Goal: Information Seeking & Learning: Learn about a topic

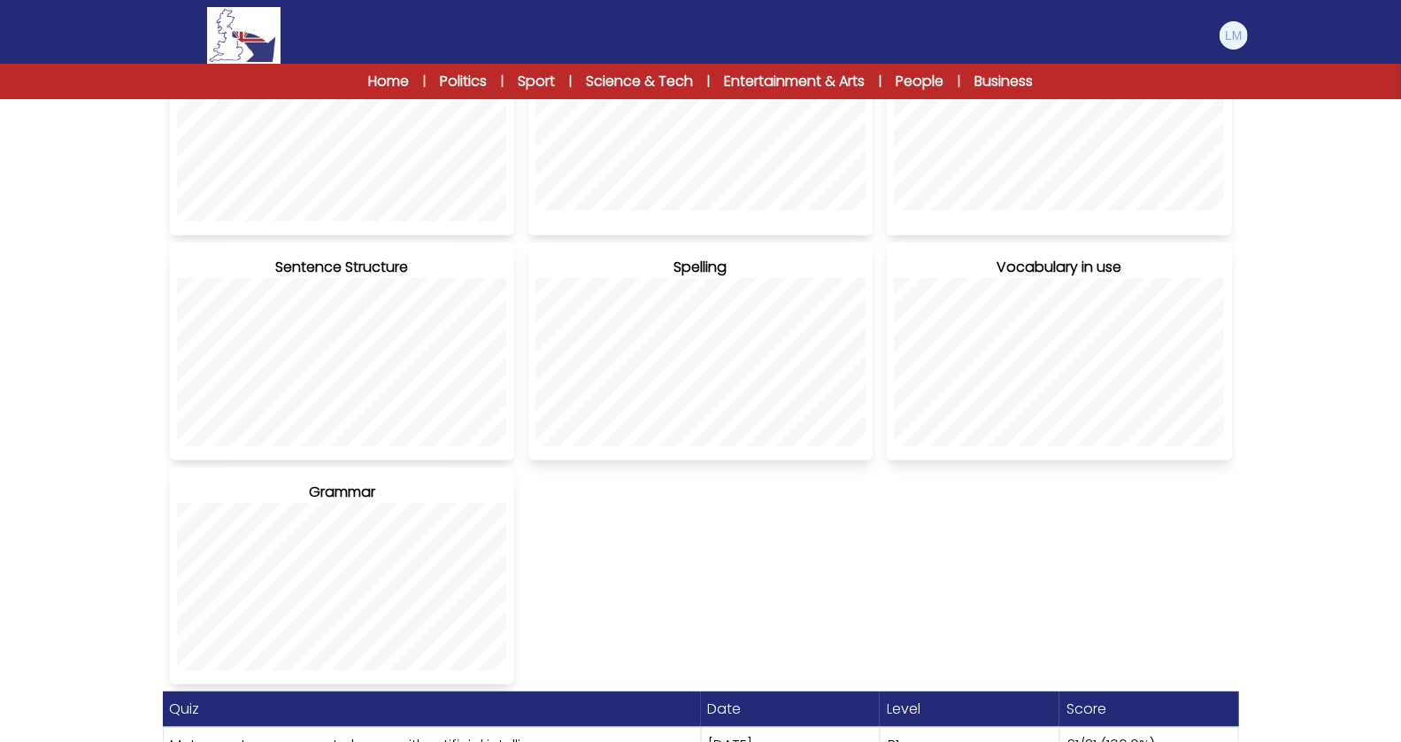
scroll to position [1148, 0]
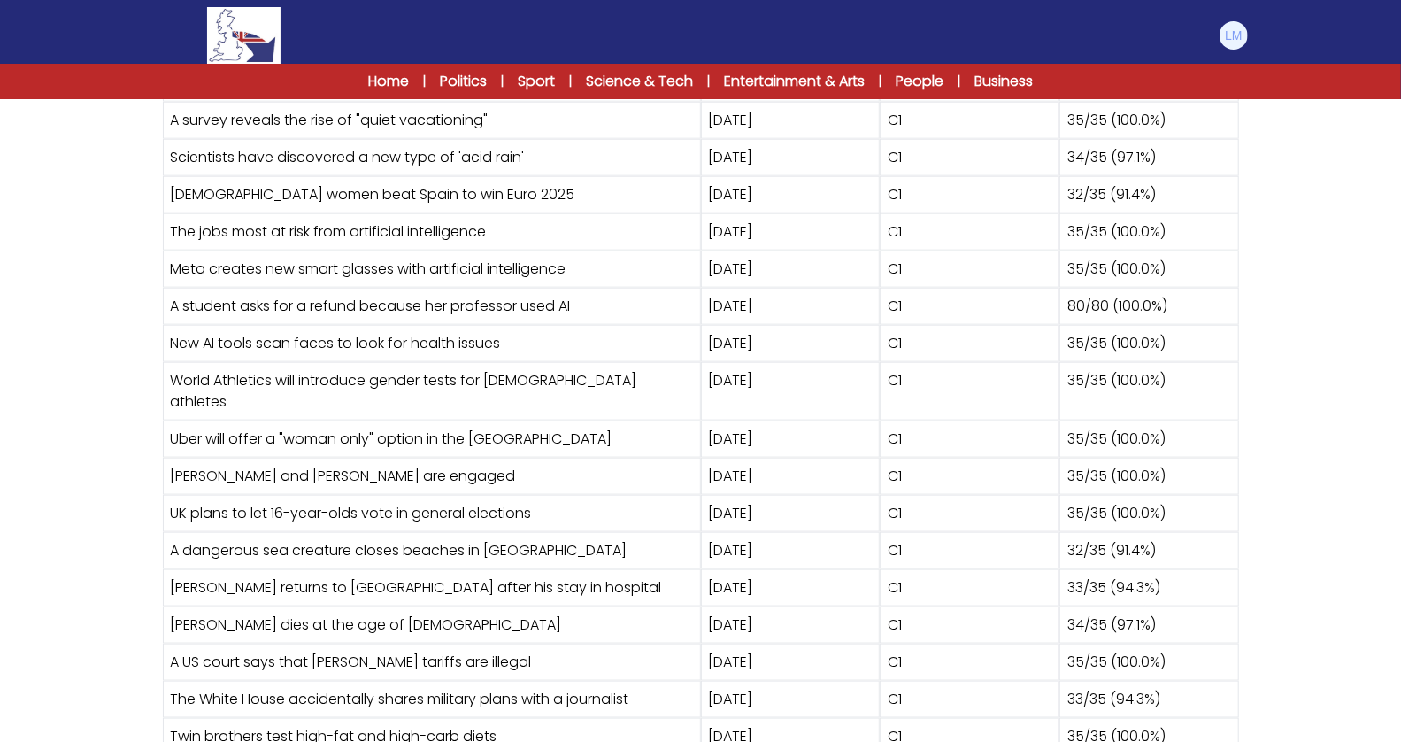
click at [894, 718] on div "C1" at bounding box center [970, 736] width 180 height 37
click at [899, 681] on div "C1" at bounding box center [970, 699] width 180 height 37
click at [907, 643] on div "C1" at bounding box center [970, 661] width 180 height 37
click at [907, 606] on div "C1" at bounding box center [970, 624] width 180 height 37
drag, startPoint x: 919, startPoint y: 699, endPoint x: 890, endPoint y: 119, distance: 581.3
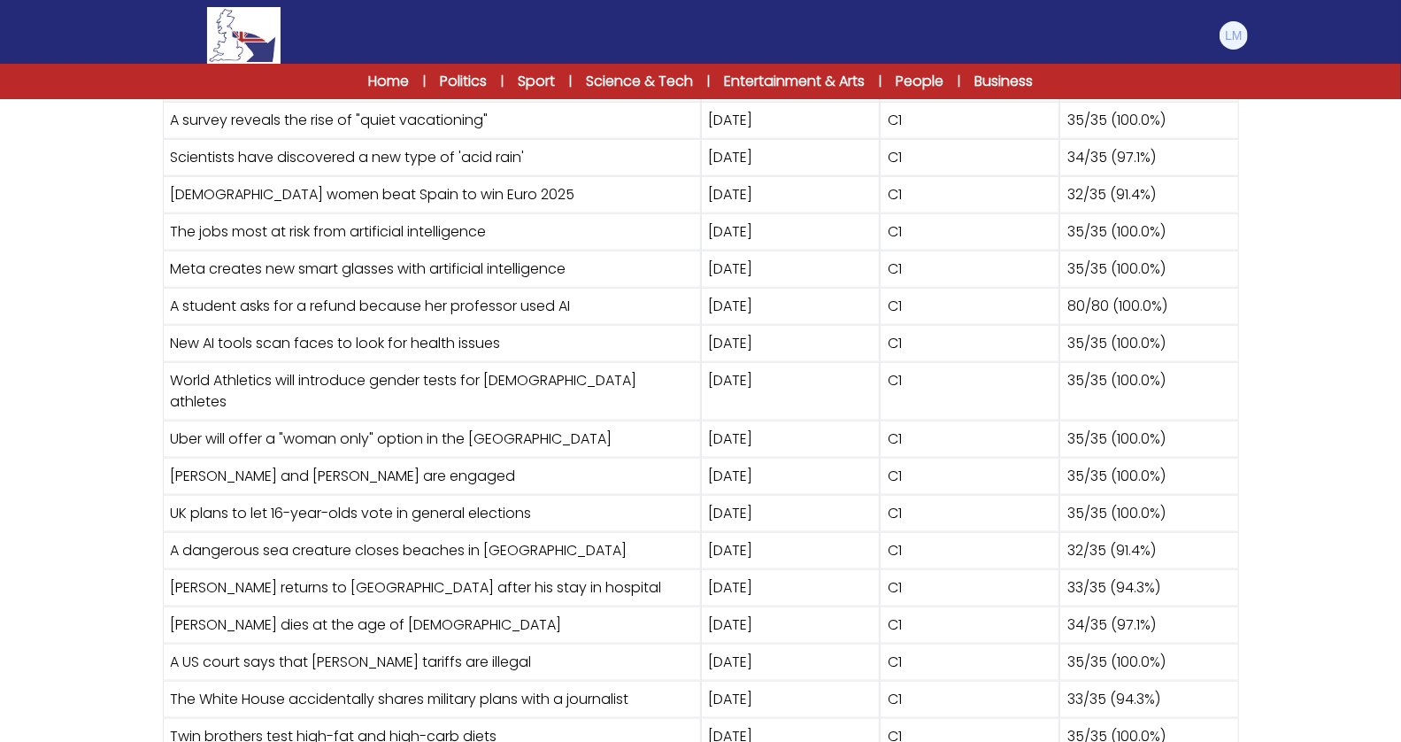
click at [890, 119] on div "Quiz Date Level Score Meta creates new smart glasses with artificial intelligen…" at bounding box center [701, 373] width 1076 height 763
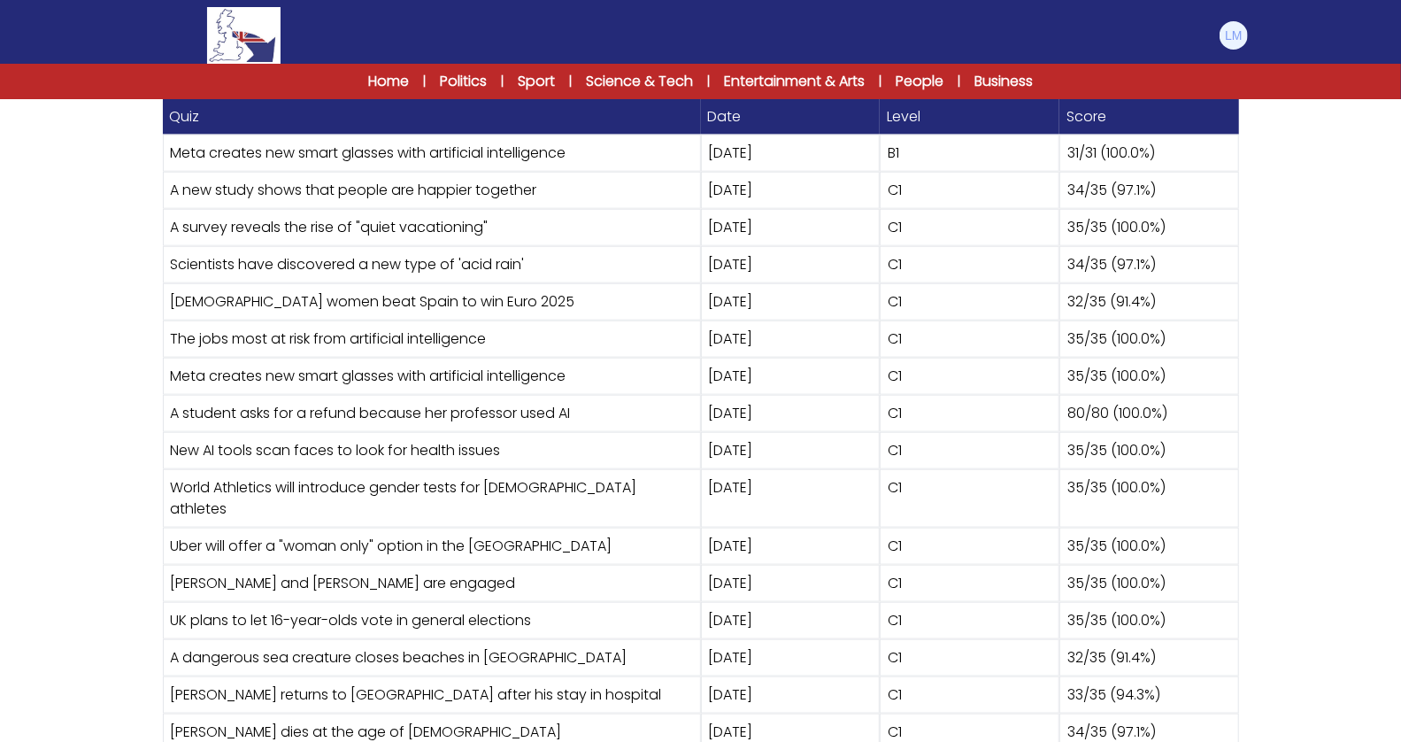
scroll to position [0, 0]
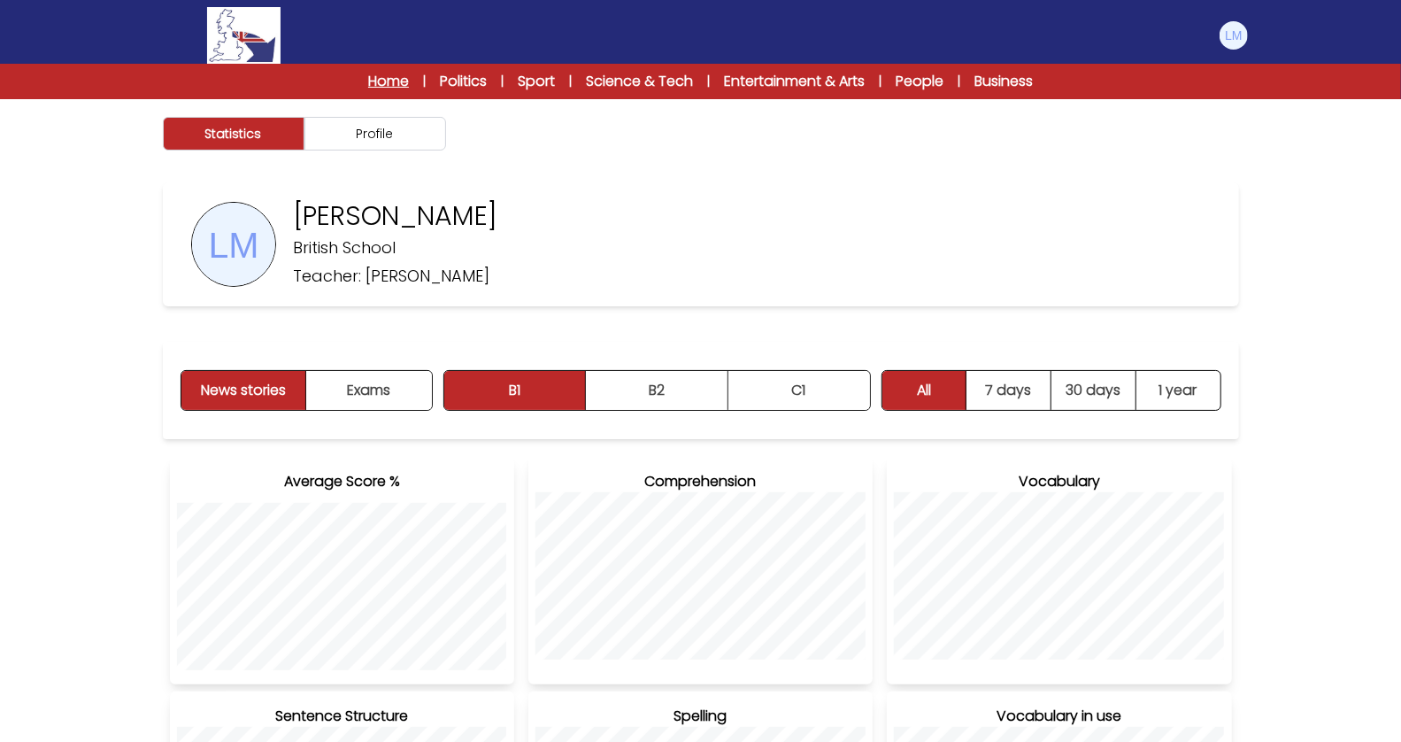
click at [379, 83] on link "Home" at bounding box center [388, 81] width 41 height 21
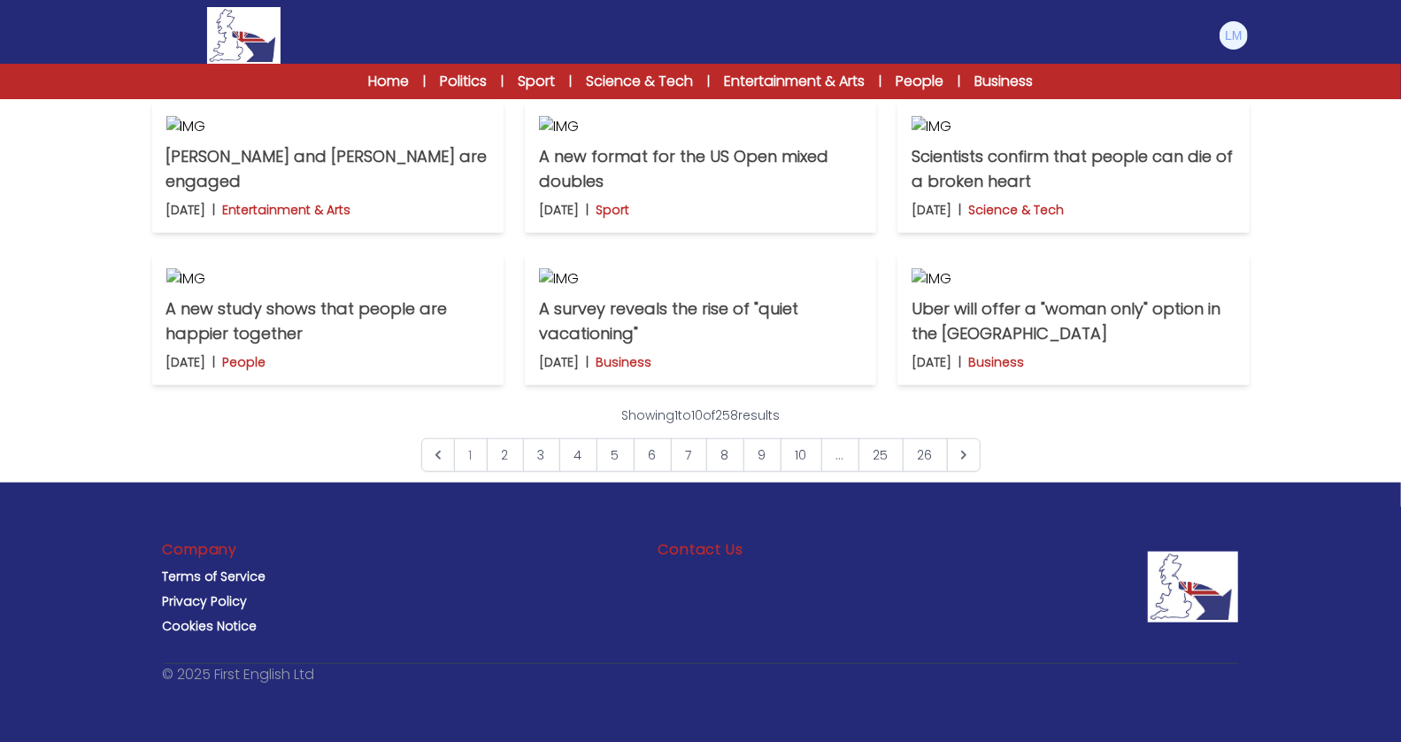
scroll to position [1327, 0]
click at [876, 458] on link "25" at bounding box center [880, 455] width 45 height 34
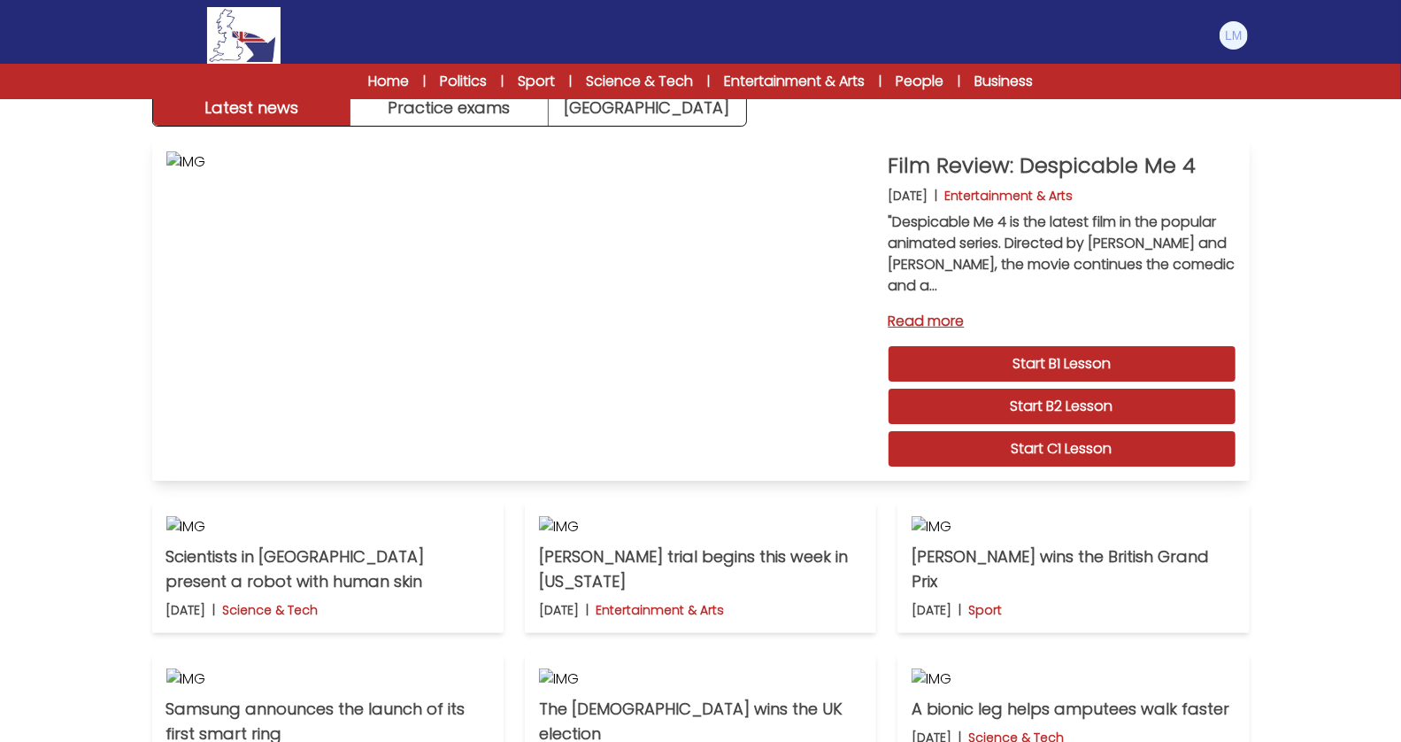
scroll to position [64, 0]
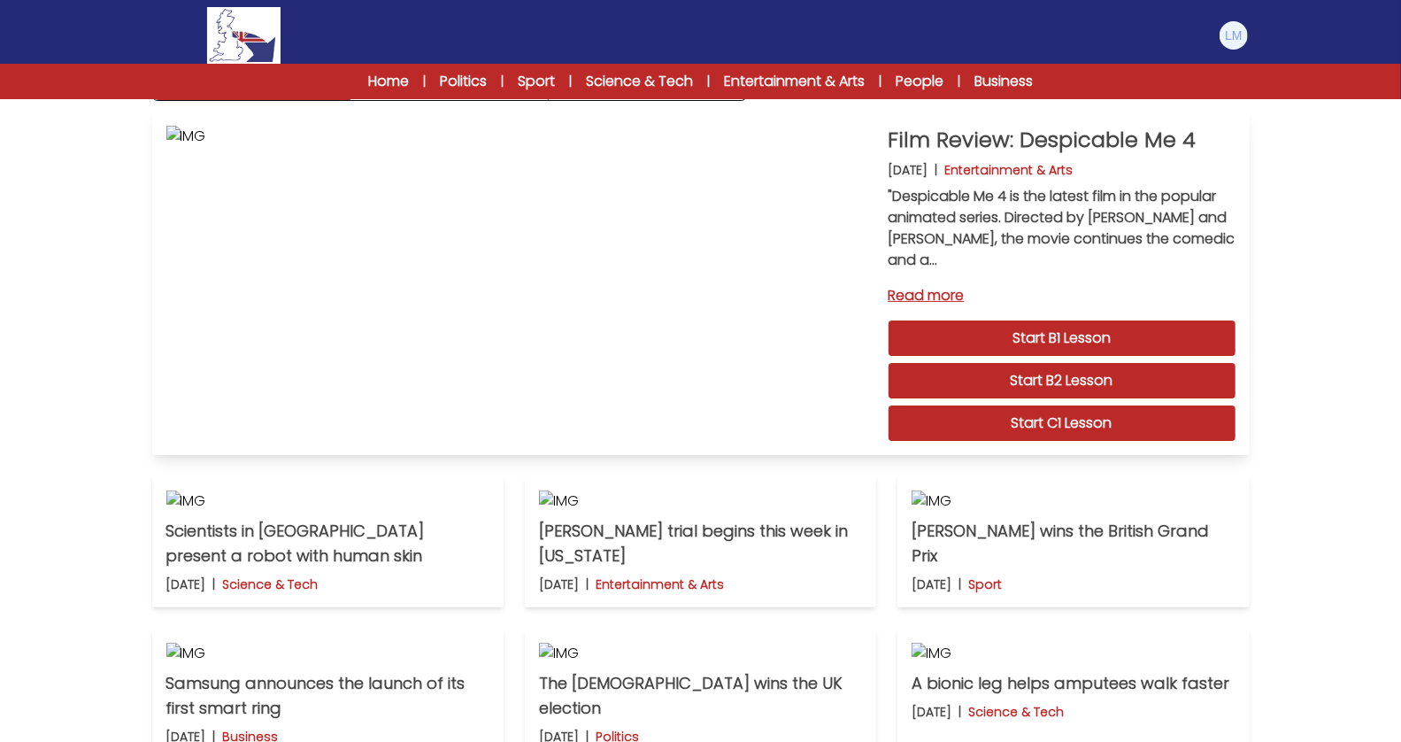
click at [1082, 420] on link "Start C1 Lesson" at bounding box center [1062, 422] width 347 height 35
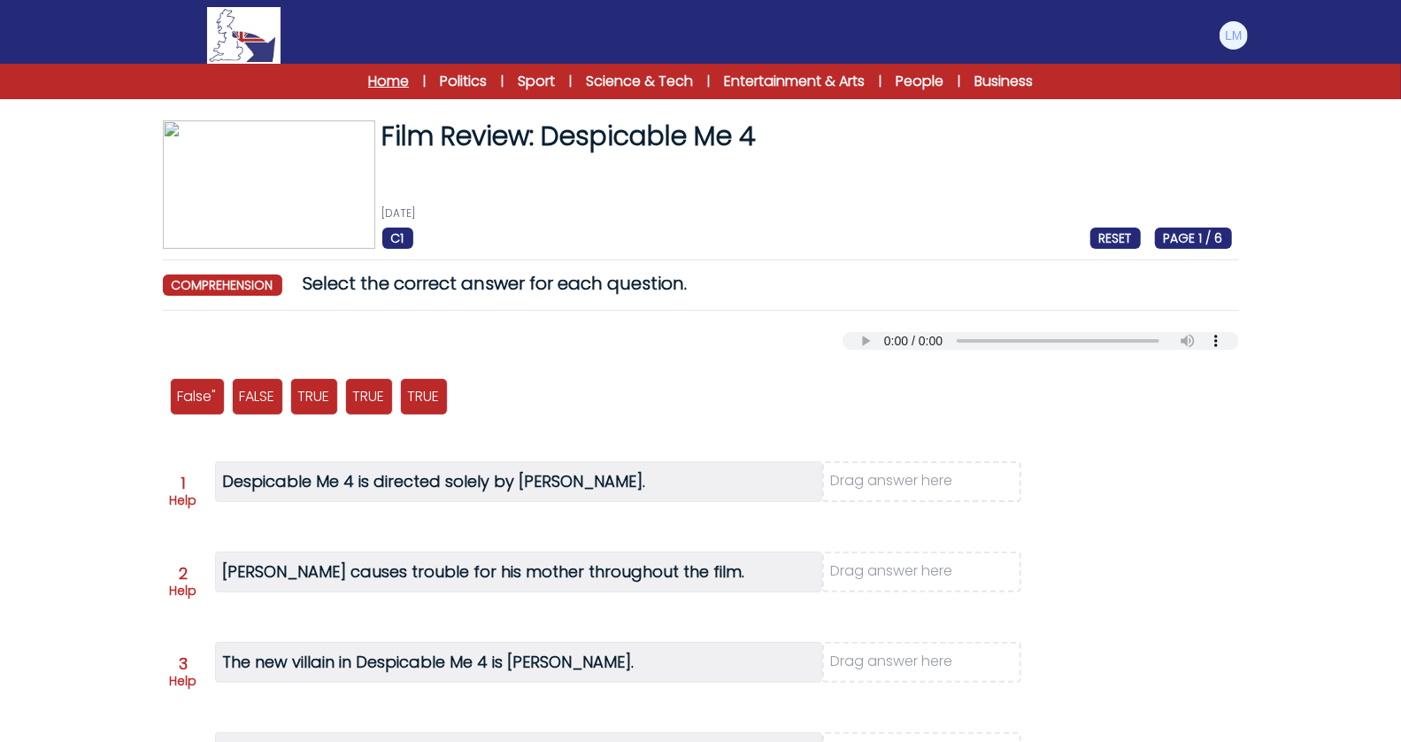
click at [380, 77] on link "Home" at bounding box center [388, 81] width 41 height 21
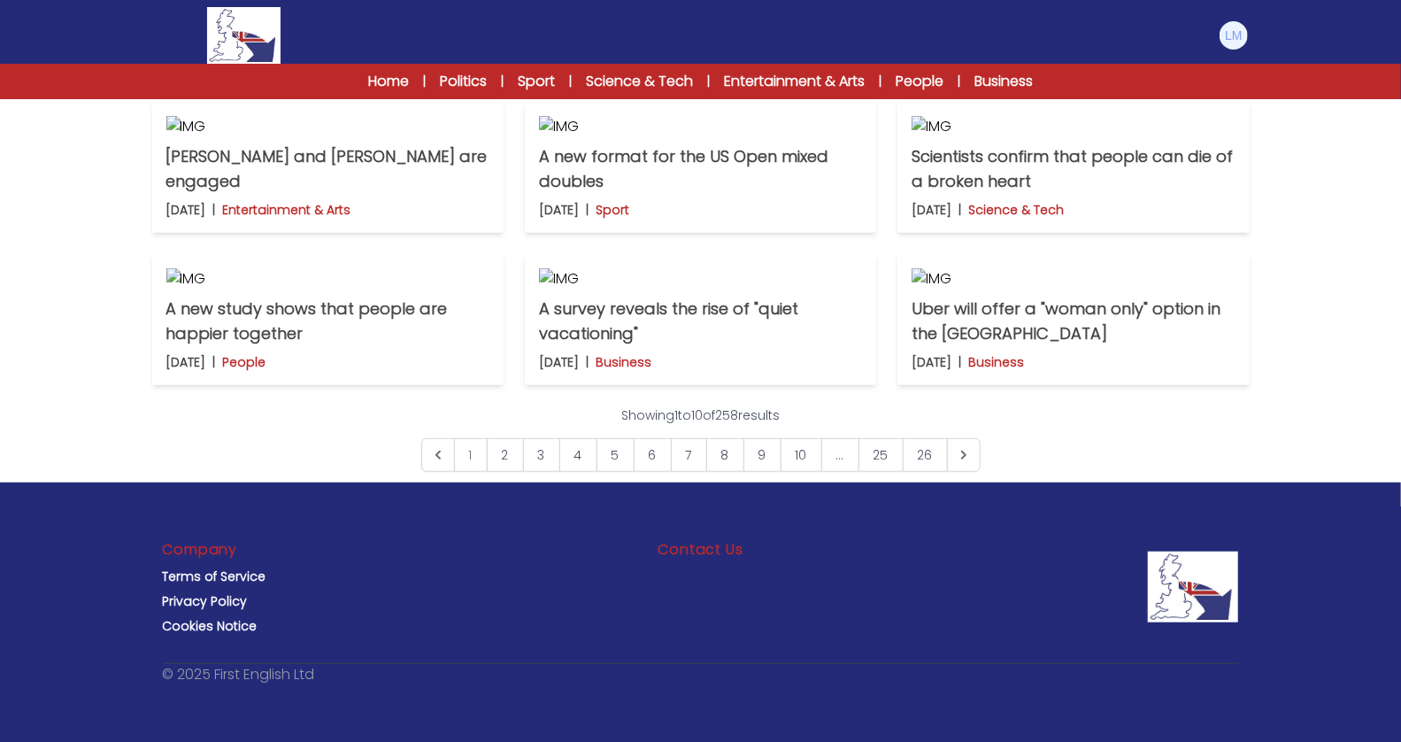
scroll to position [1327, 0]
click at [886, 455] on link "25" at bounding box center [880, 455] width 45 height 34
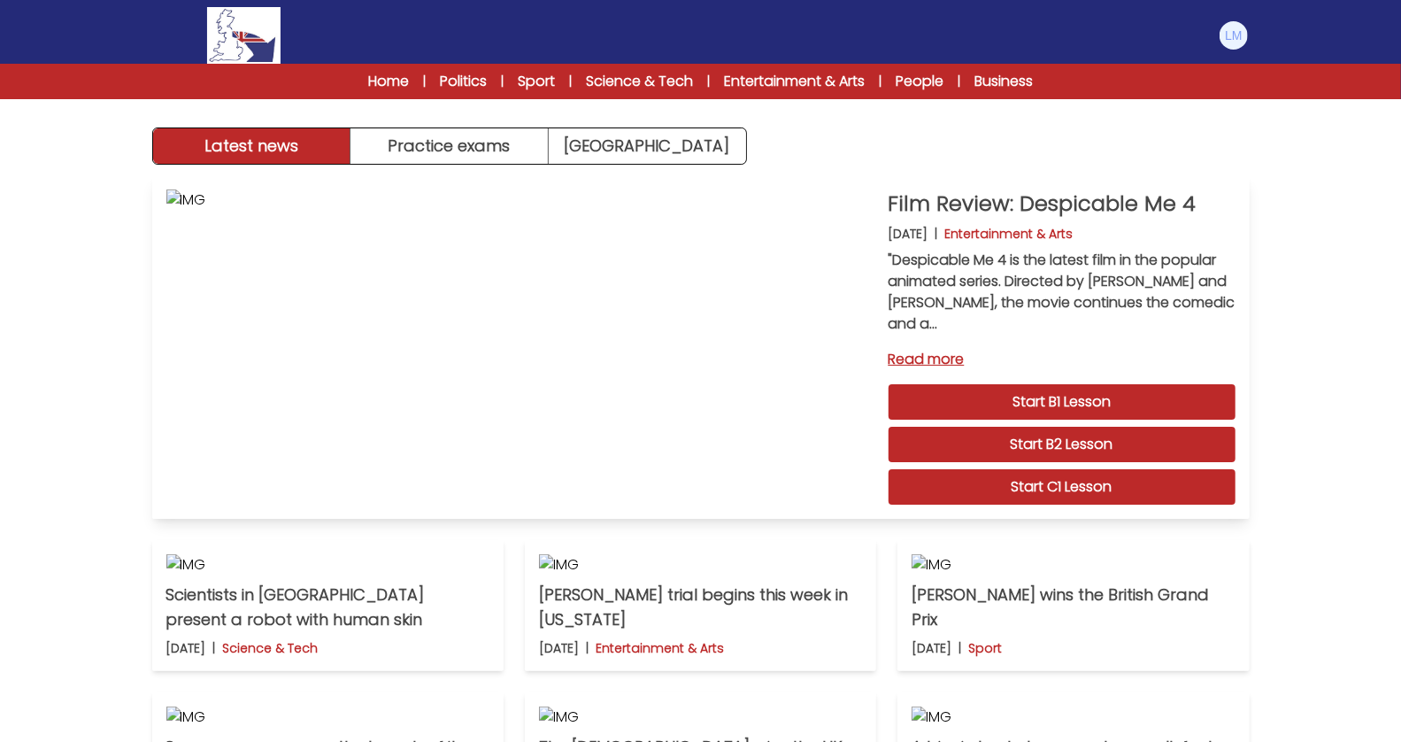
click at [942, 353] on link "Read more" at bounding box center [1062, 359] width 347 height 21
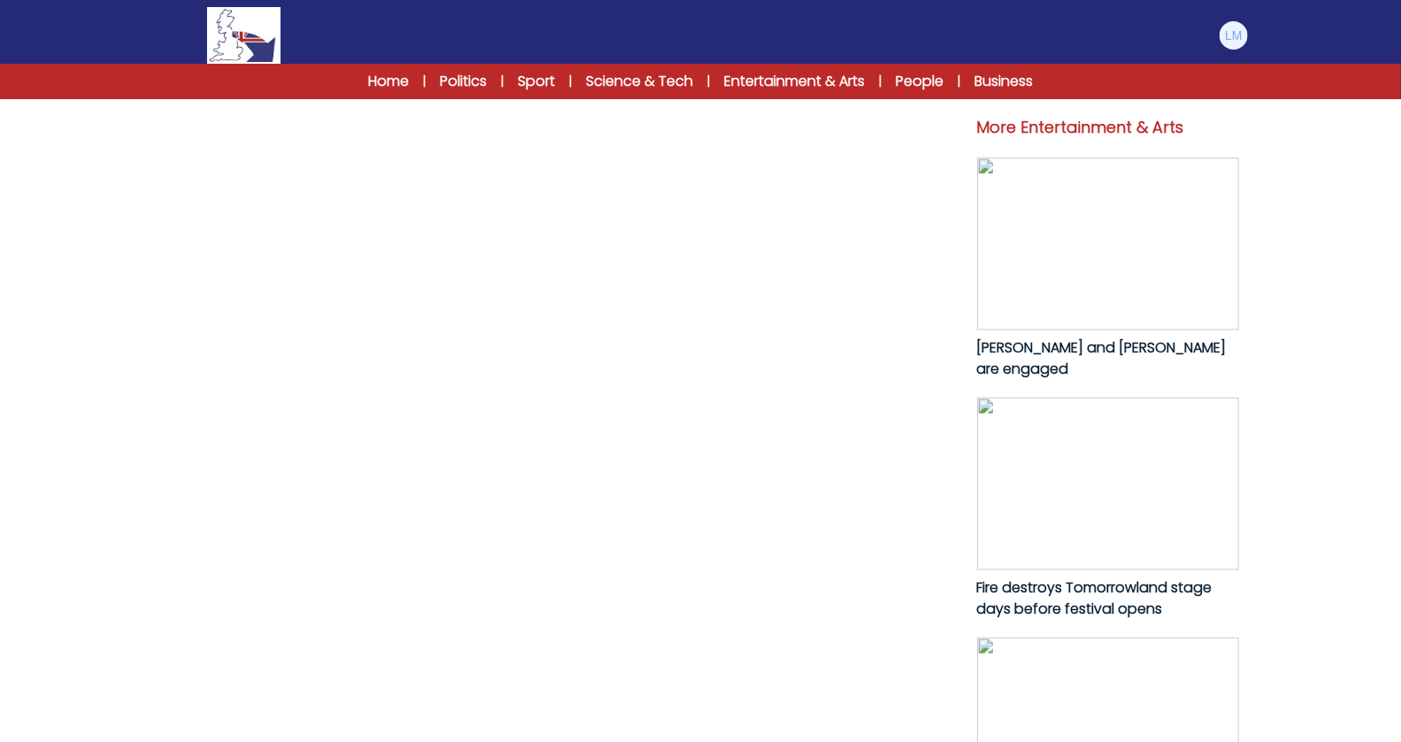
scroll to position [765, 0]
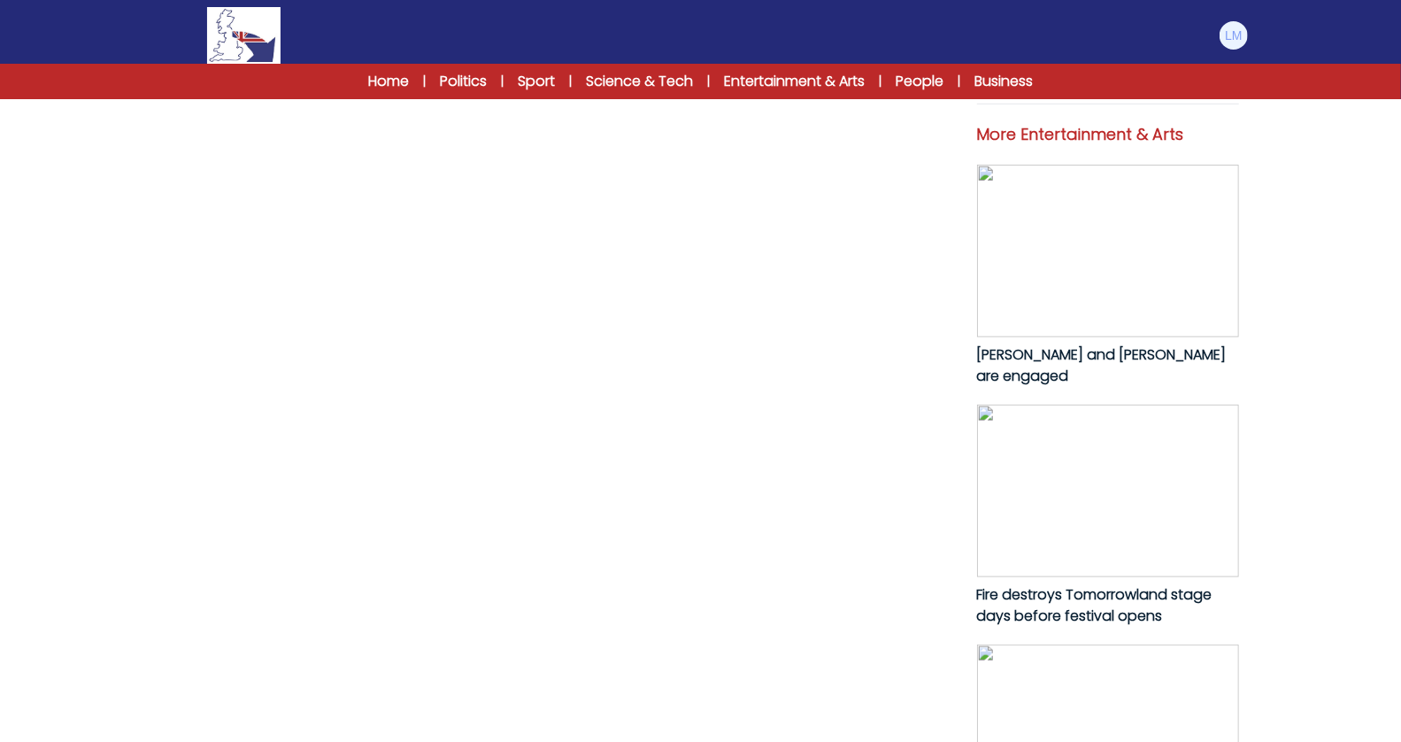
drag, startPoint x: 474, startPoint y: 611, endPoint x: 196, endPoint y: 166, distance: 524.8
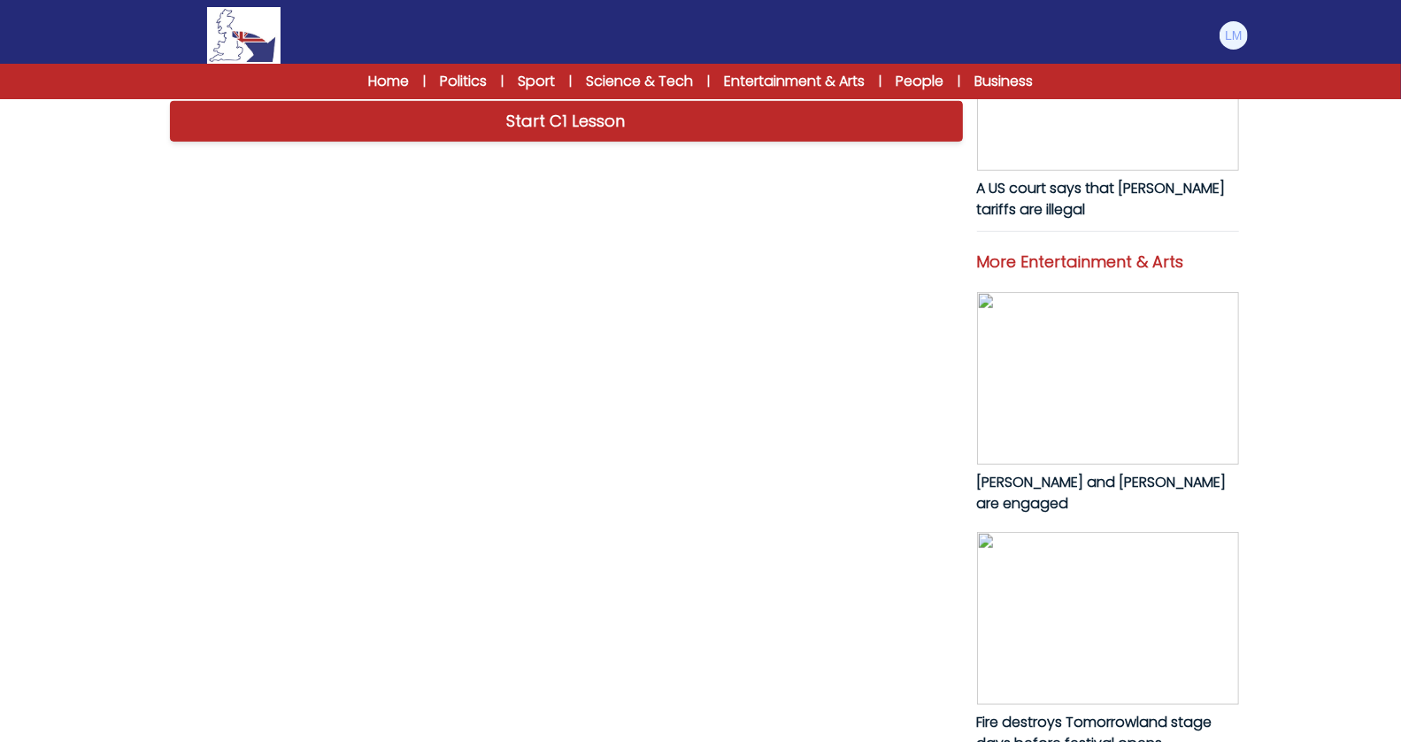
scroll to position [626, 0]
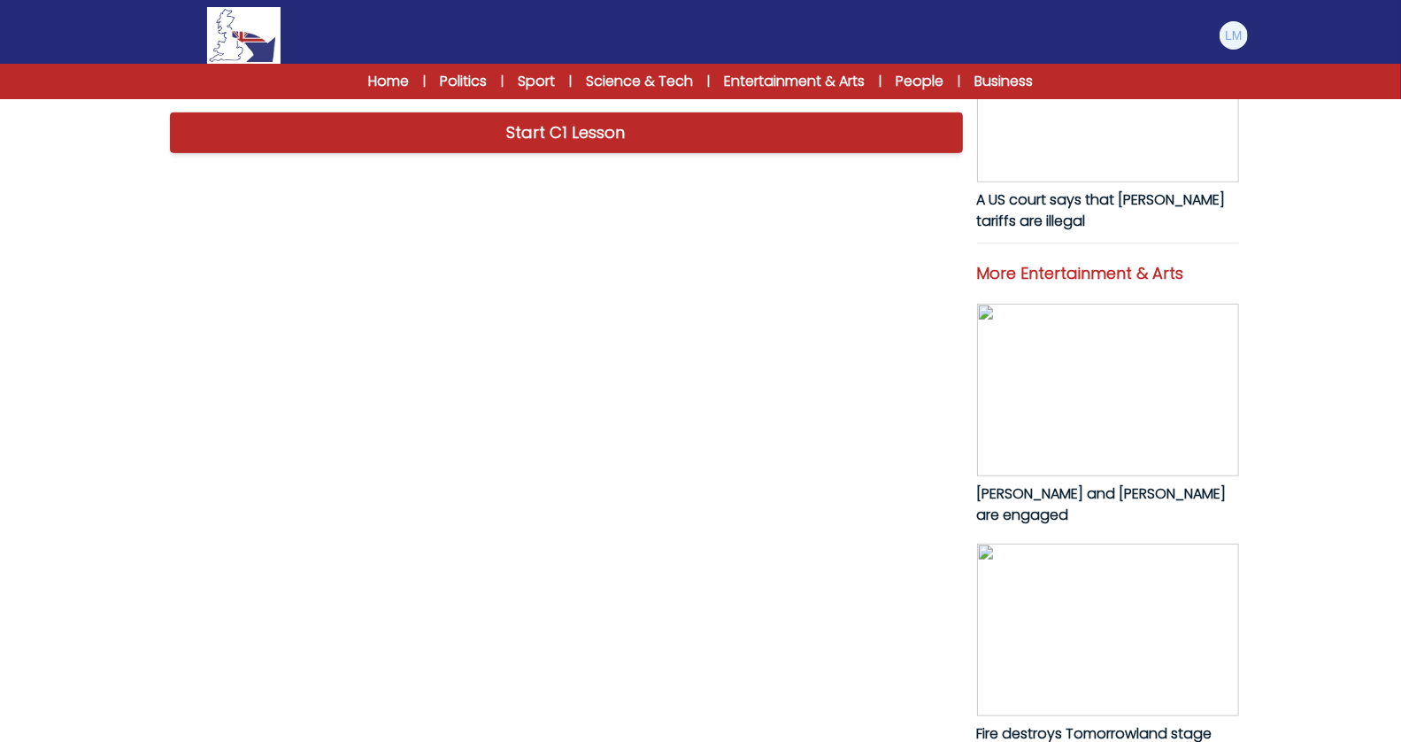
copy p ""Despicable Me 4 is the latest film in the popular animated series. Directed by…"
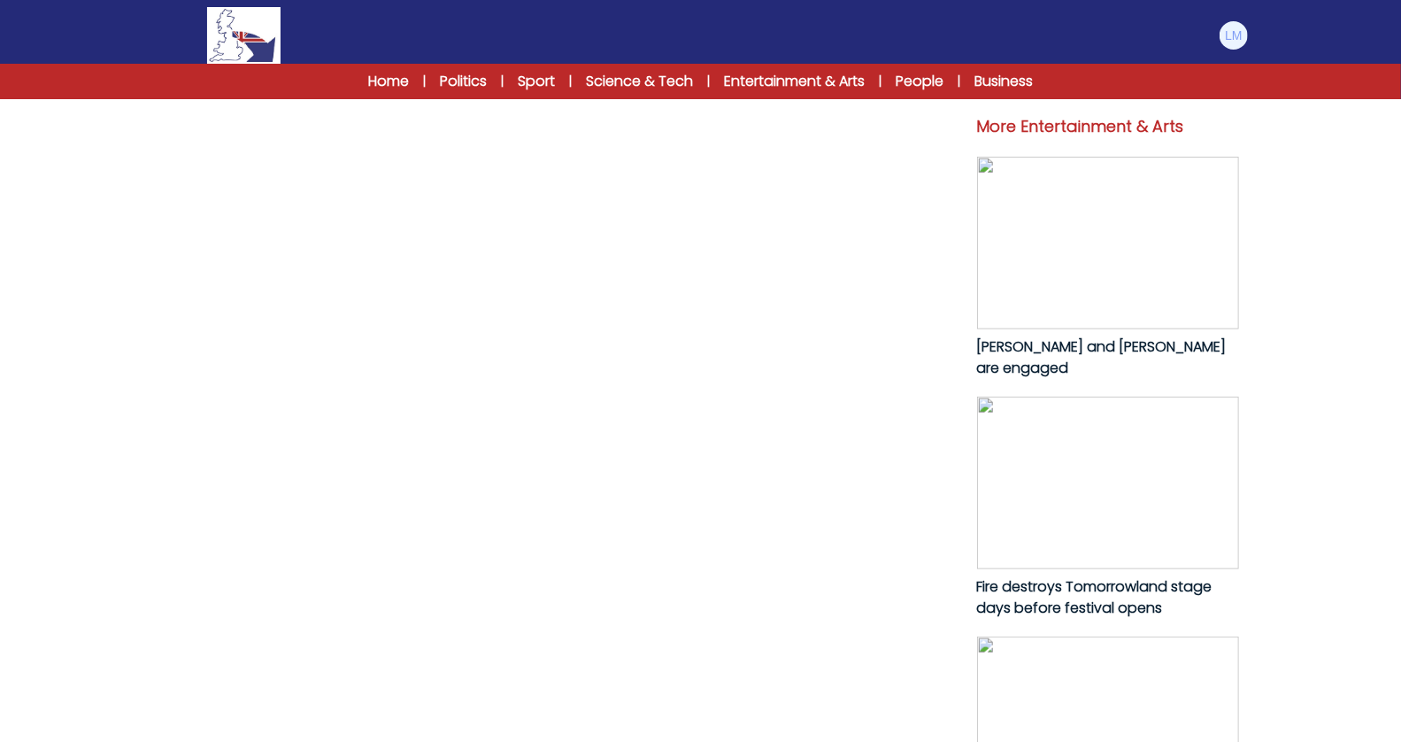
scroll to position [1159, 0]
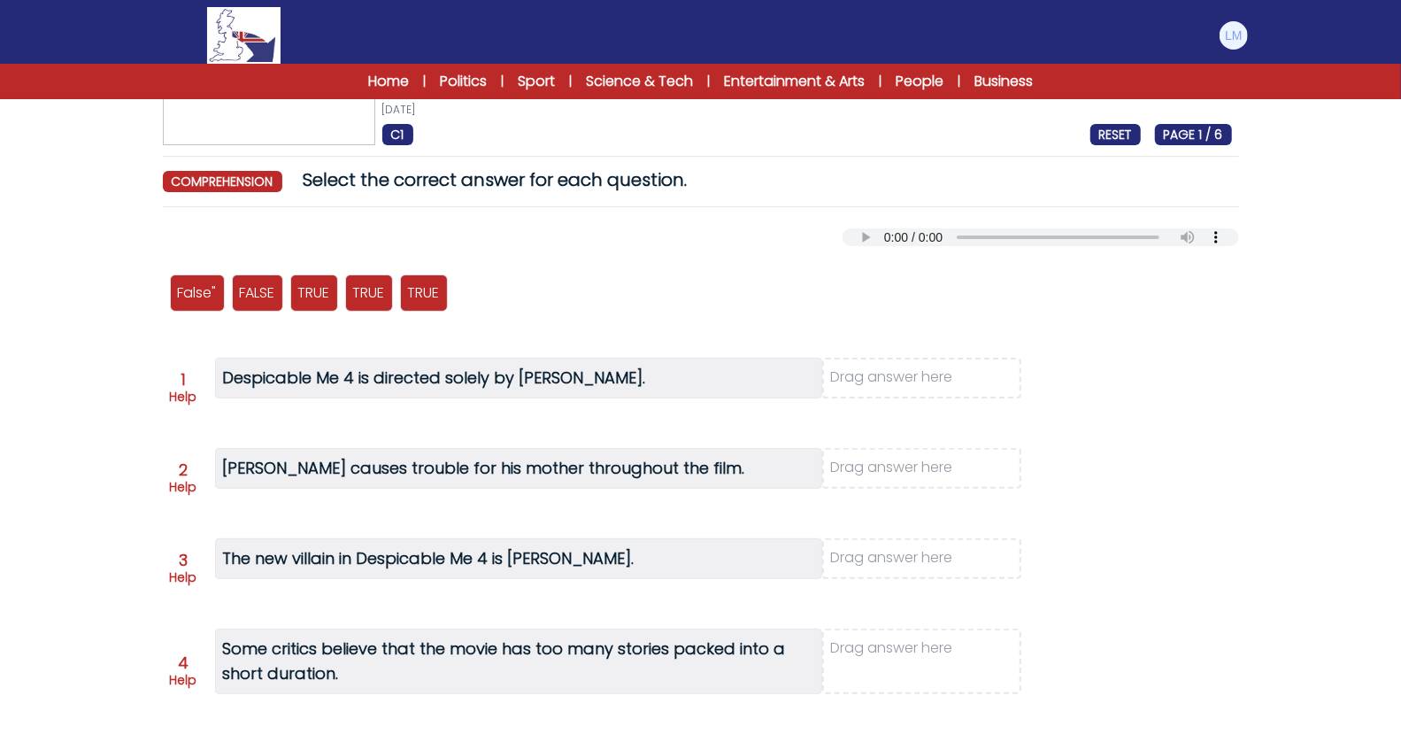
scroll to position [111, 0]
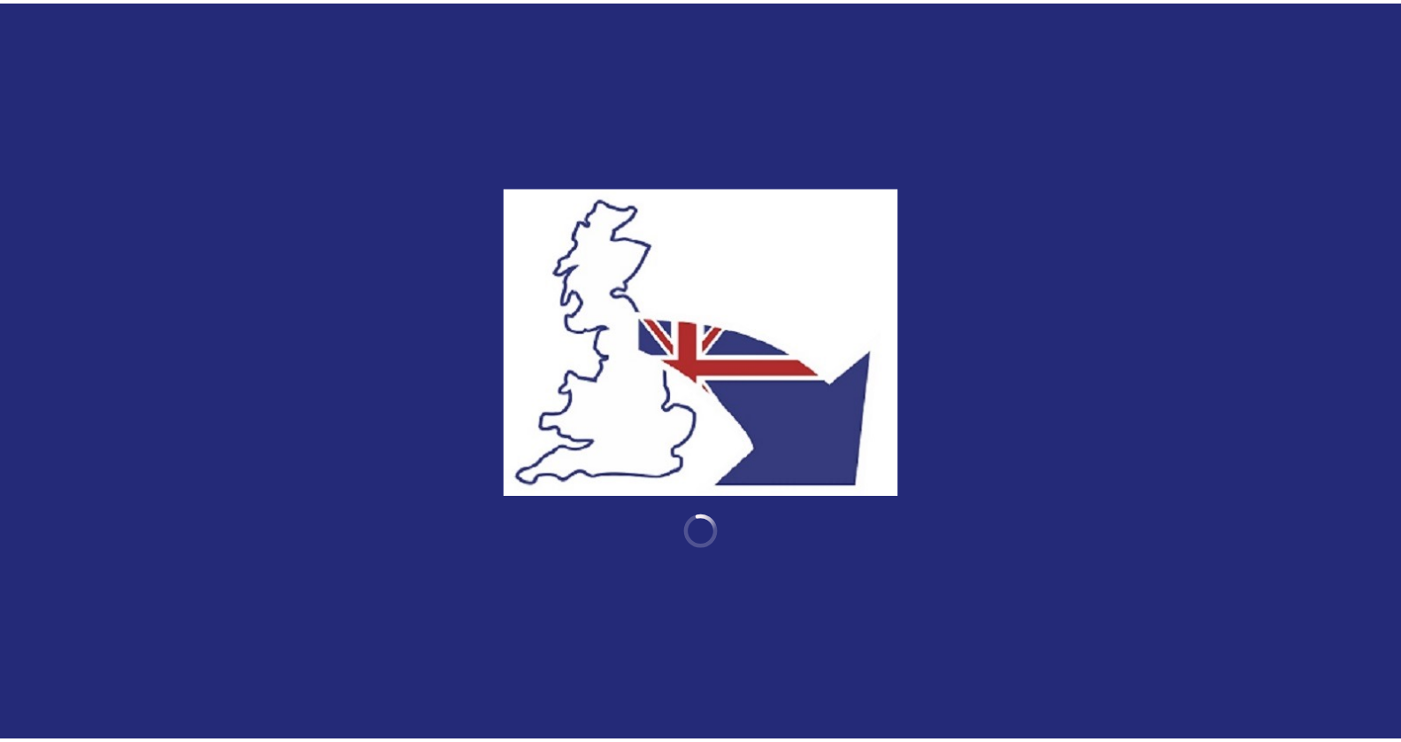
scroll to position [1159, 0]
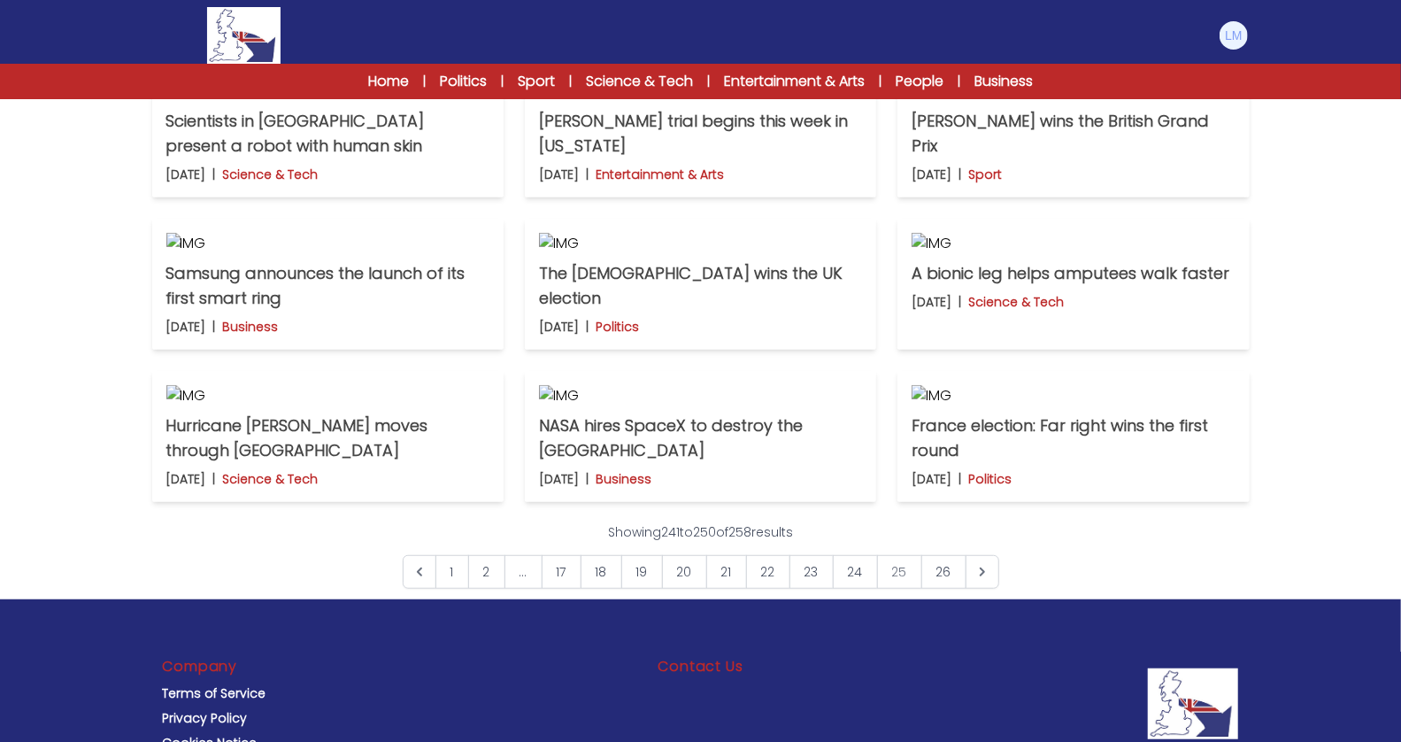
scroll to position [1327, 0]
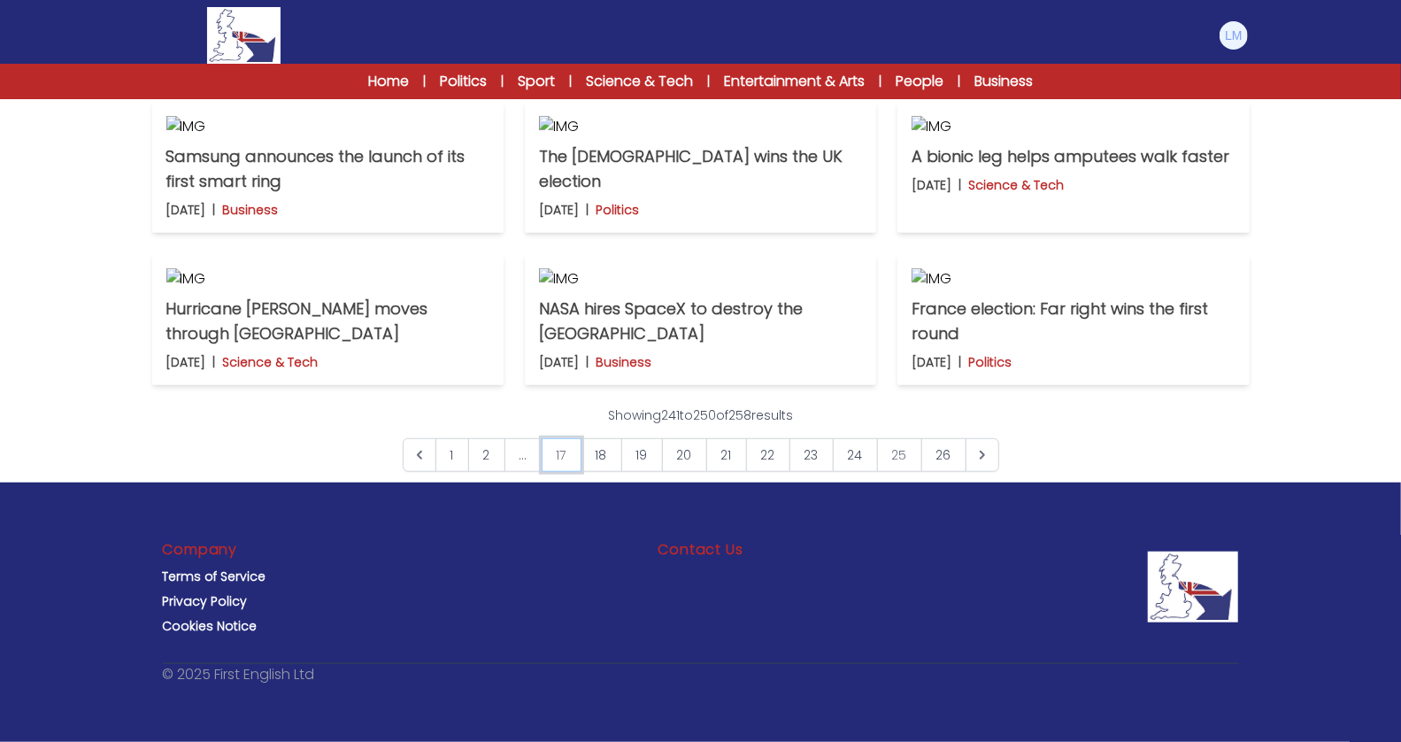
click at [569, 458] on link "17" at bounding box center [562, 455] width 40 height 34
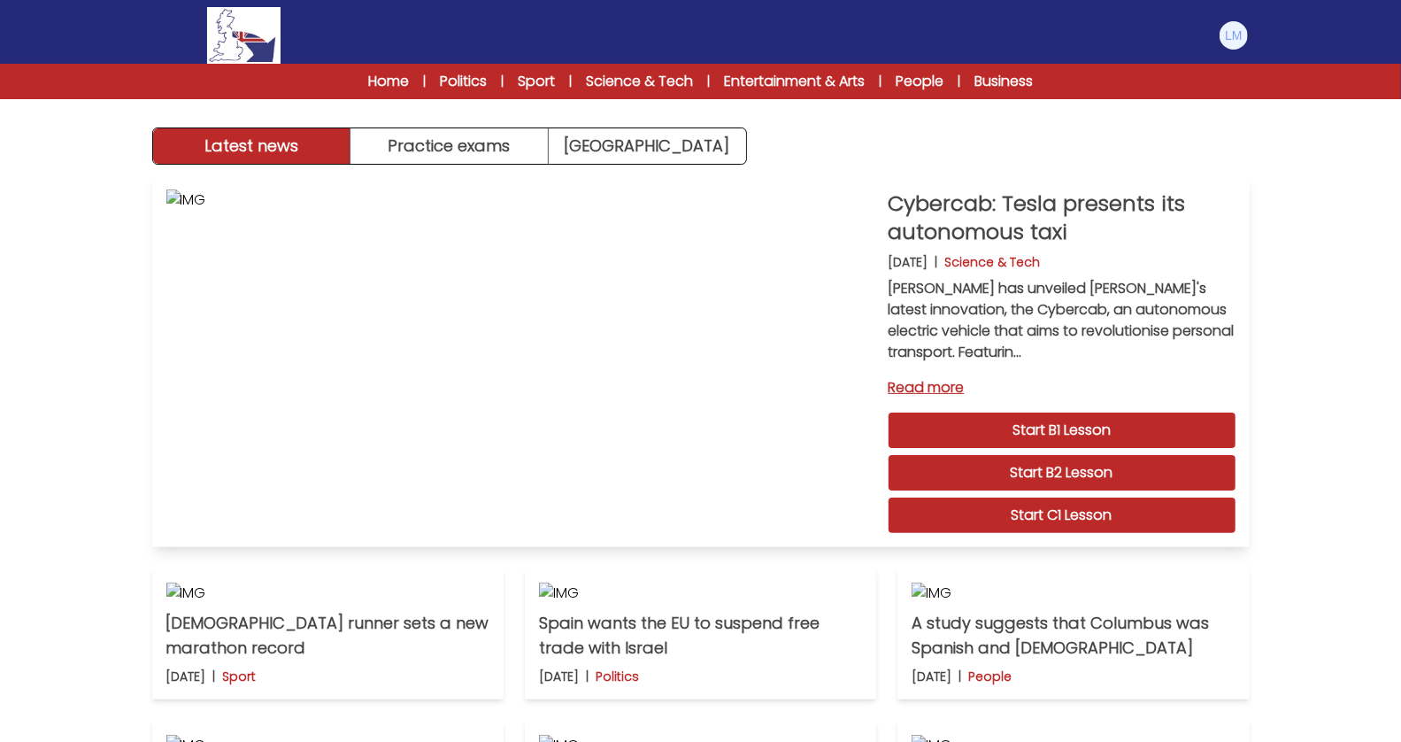
click at [1055, 512] on link "Start C1 Lesson" at bounding box center [1062, 514] width 347 height 35
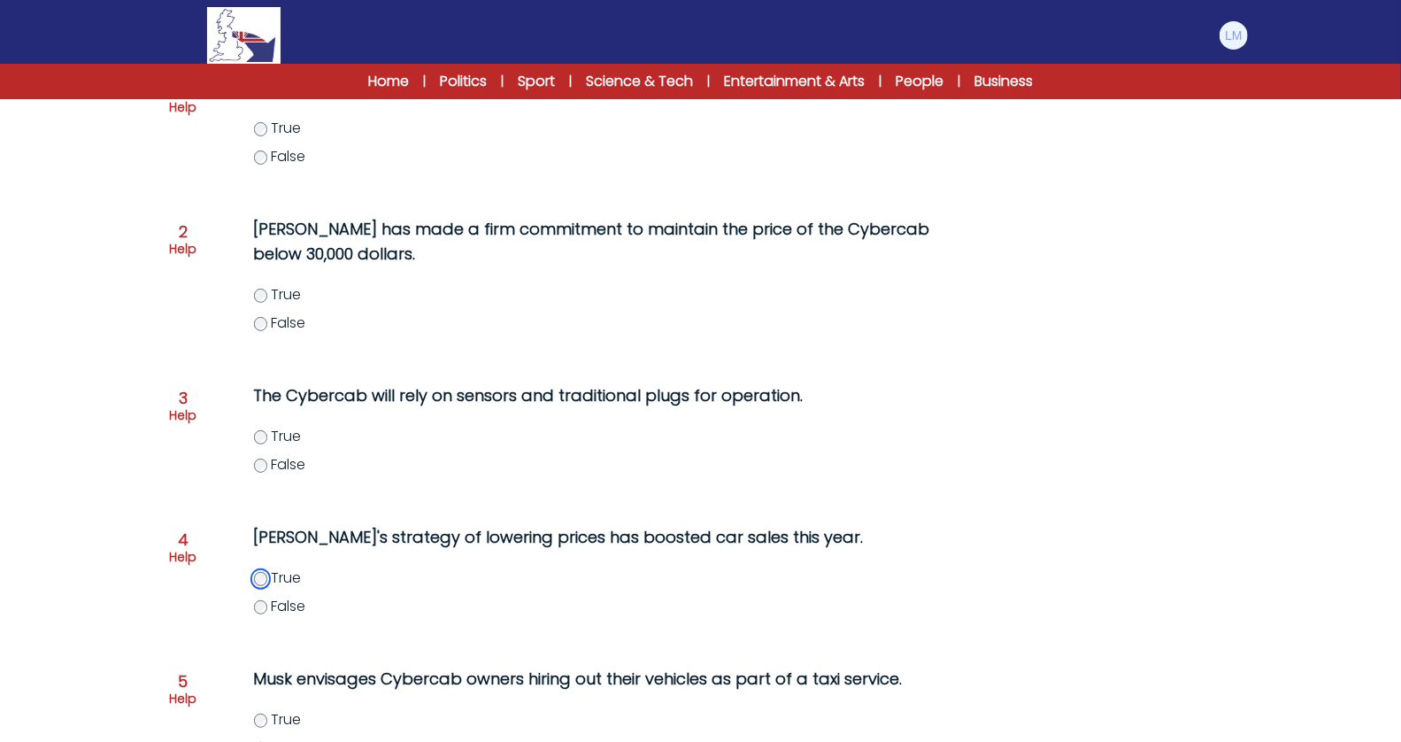
scroll to position [391, 0]
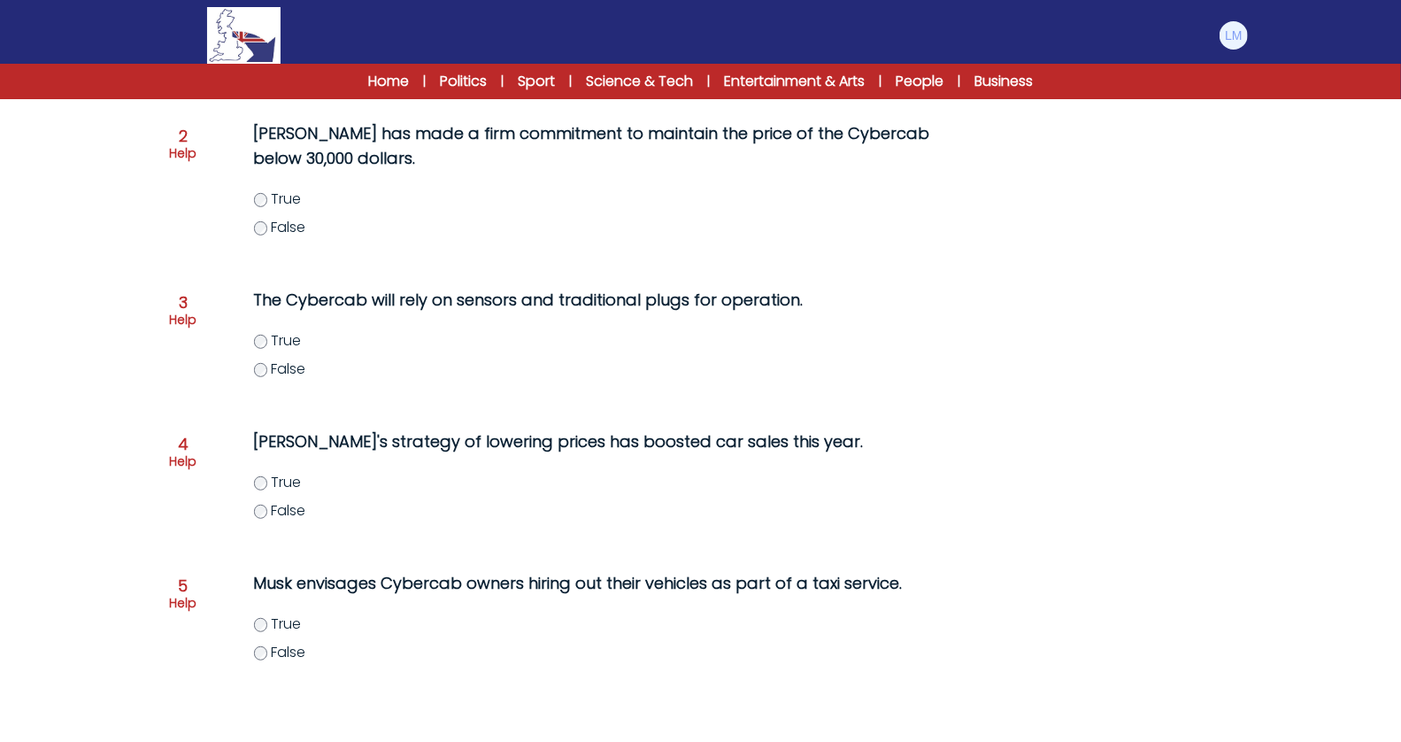
click at [268, 624] on label "True" at bounding box center [629, 623] width 751 height 21
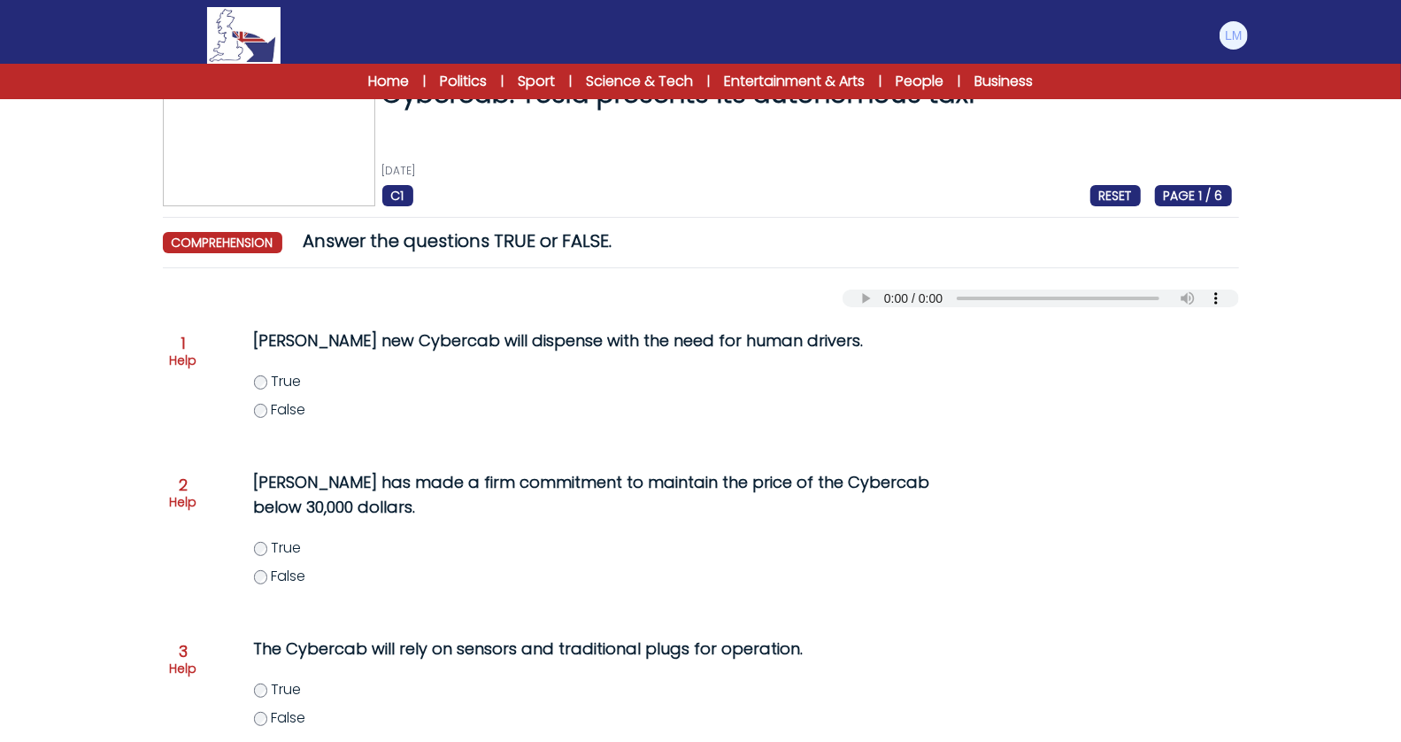
scroll to position [0, 0]
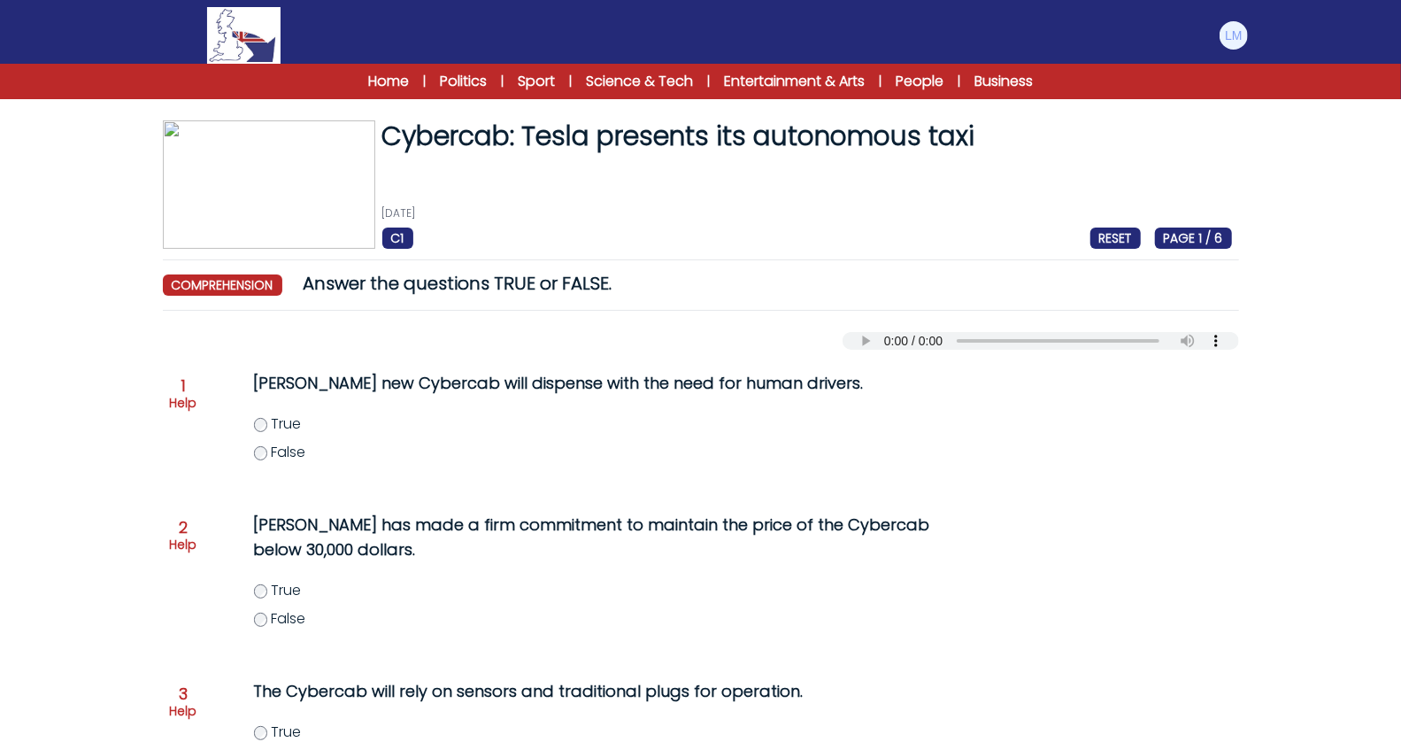
click at [292, 445] on span "False" at bounding box center [288, 452] width 35 height 20
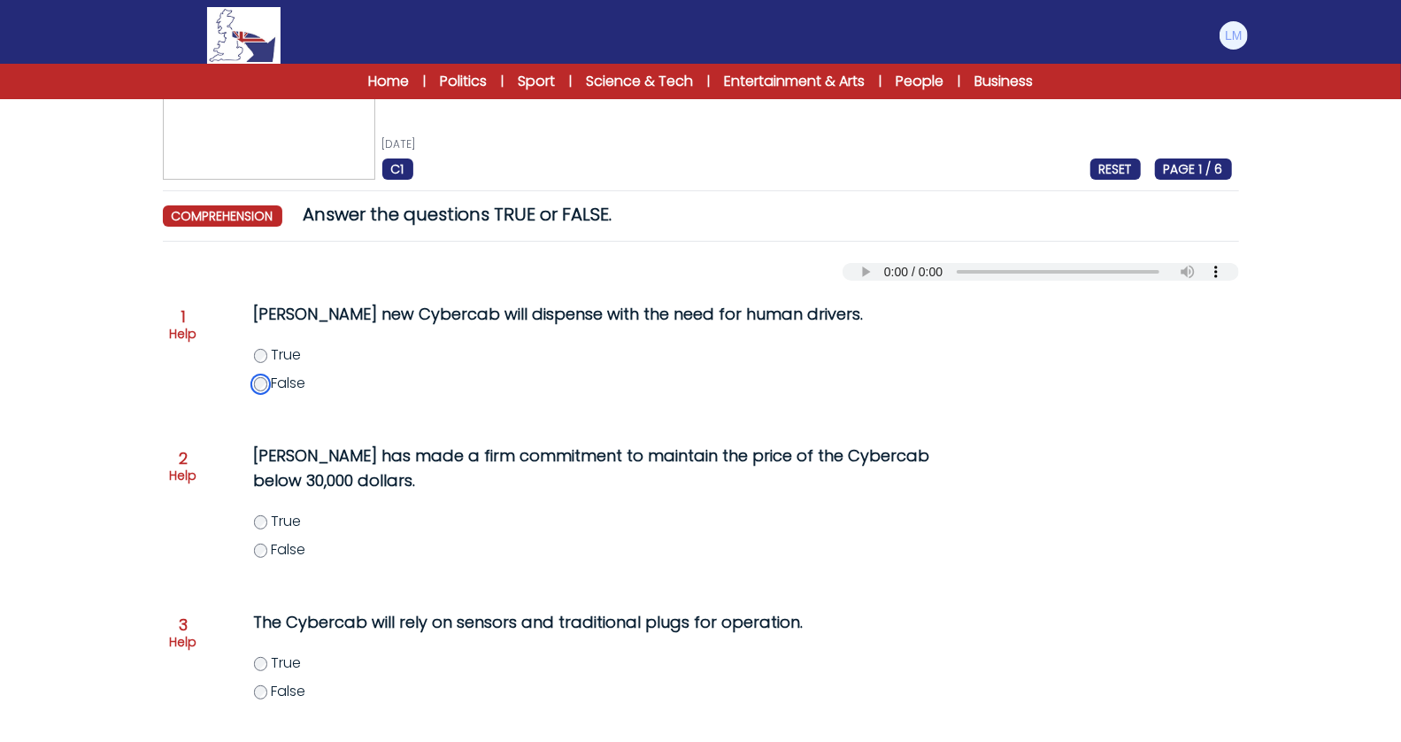
scroll to position [87, 0]
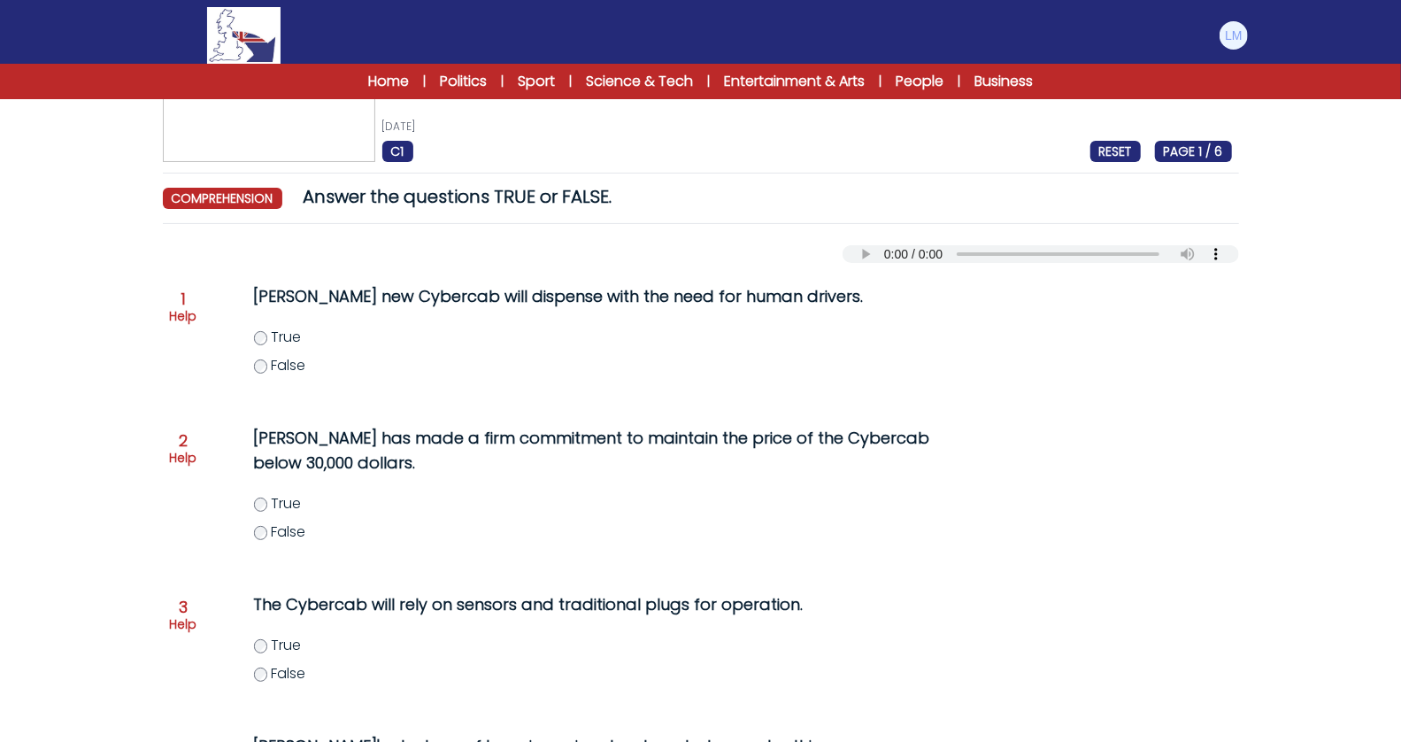
click at [281, 497] on span "True" at bounding box center [286, 503] width 30 height 20
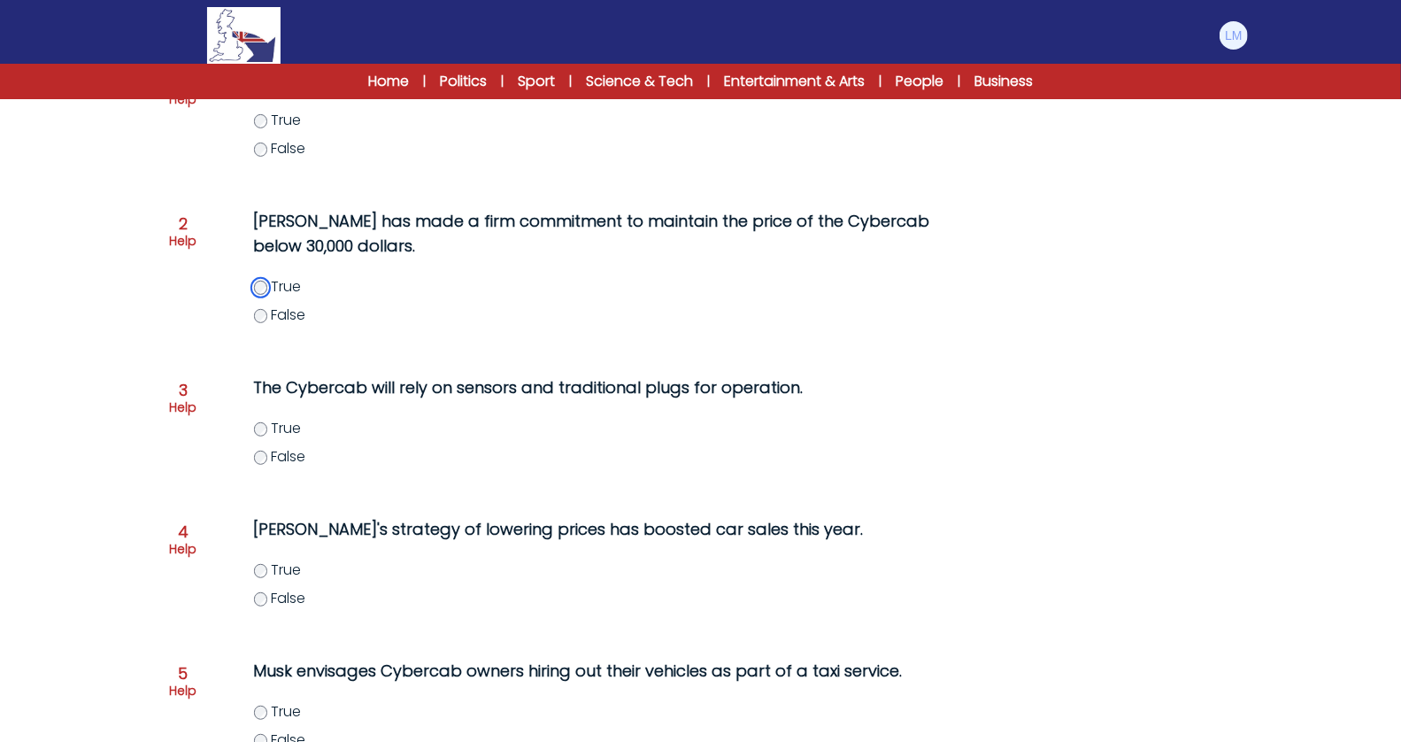
scroll to position [482, 0]
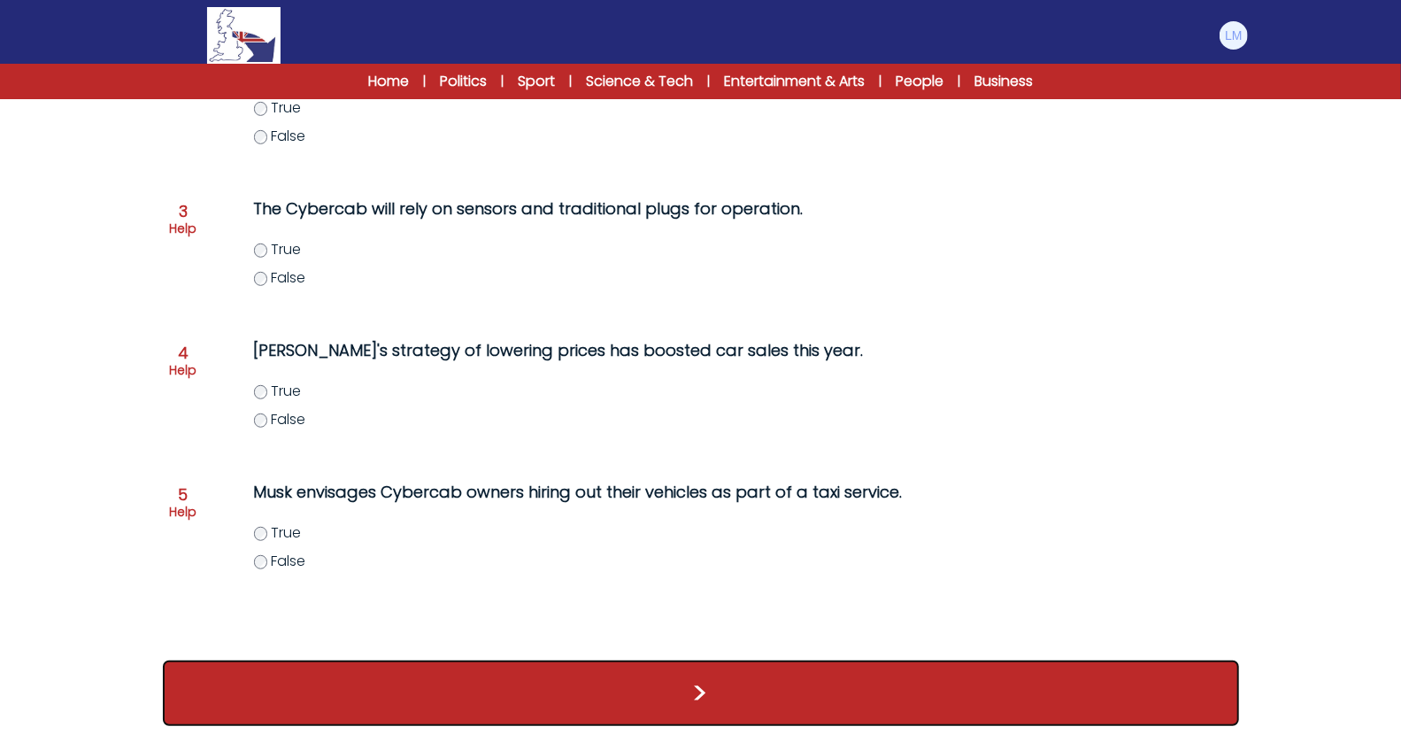
click at [358, 673] on button ">" at bounding box center [701, 692] width 1076 height 65
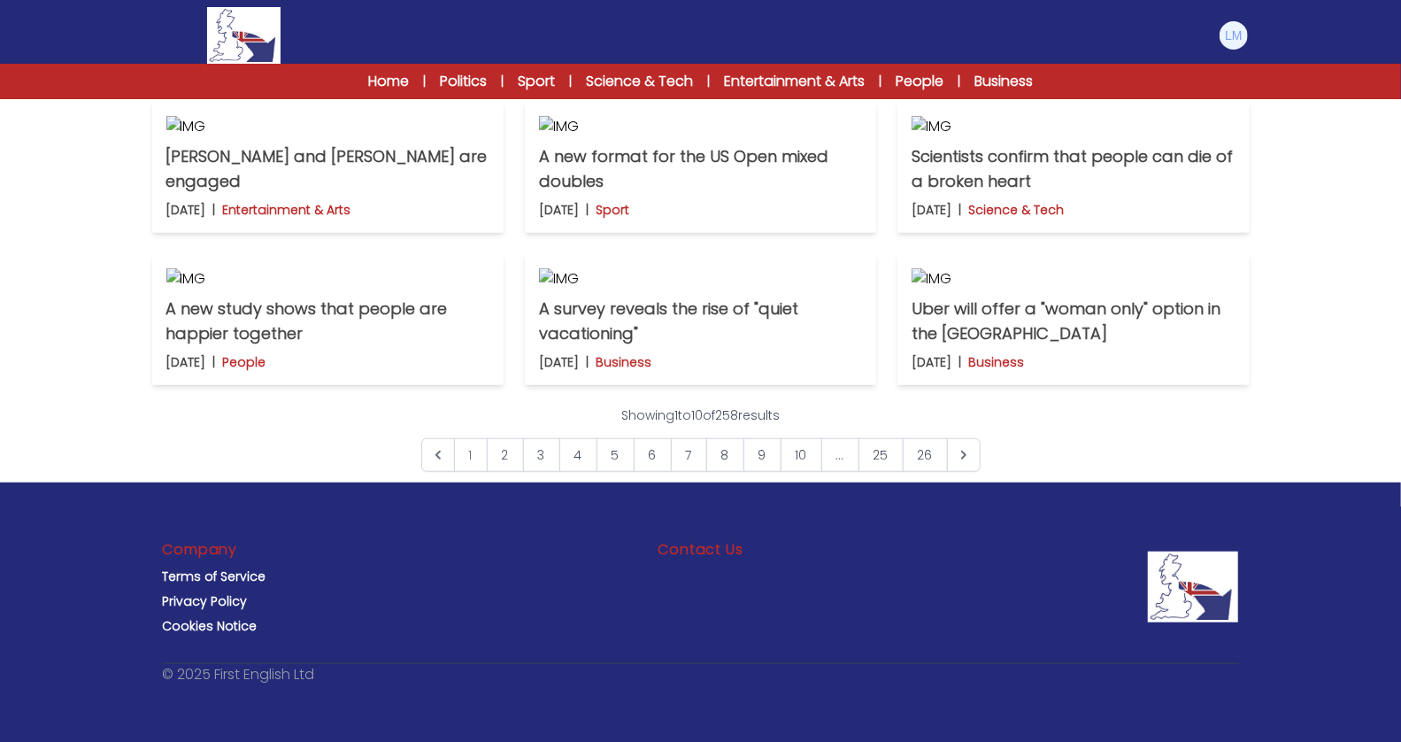
scroll to position [1327, 0]
click at [796, 460] on link "10" at bounding box center [802, 455] width 42 height 34
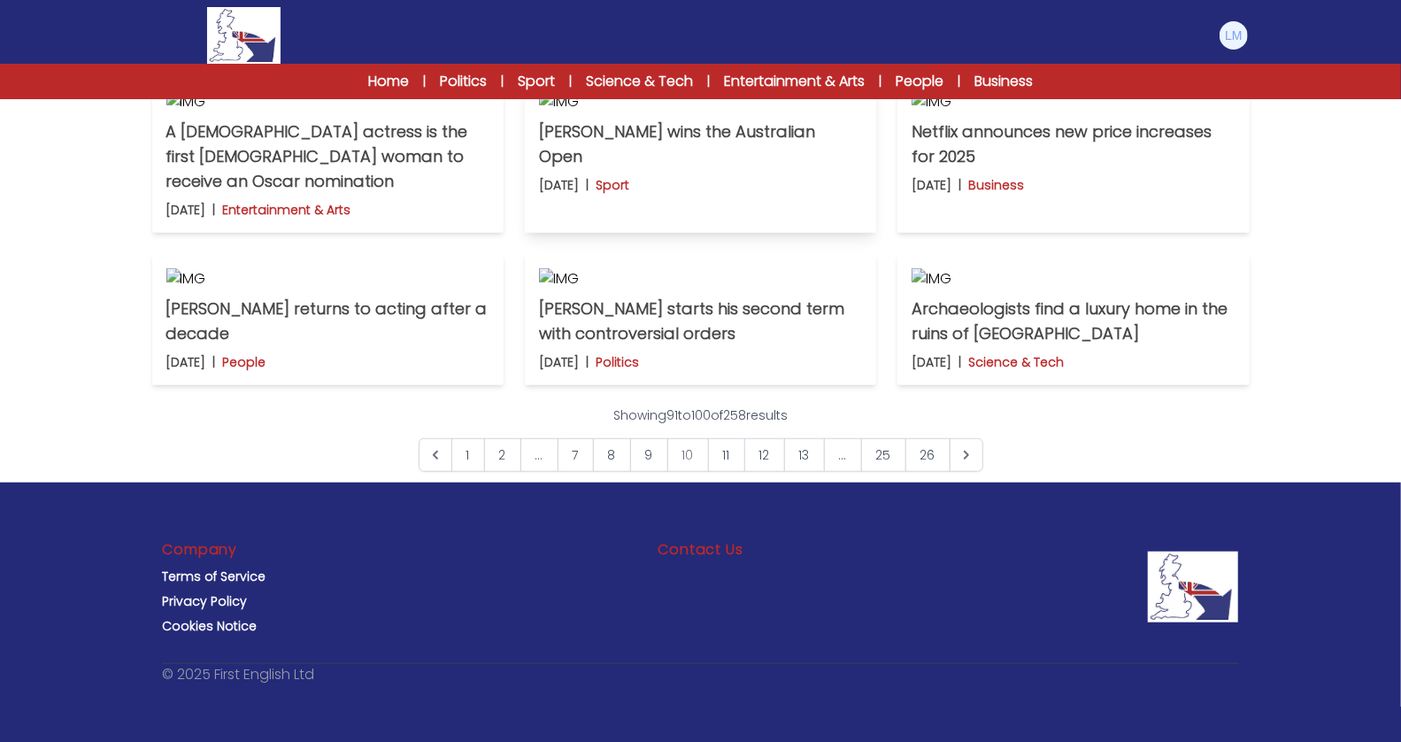
scroll to position [1326, 0]
click at [811, 456] on link "13" at bounding box center [804, 455] width 41 height 34
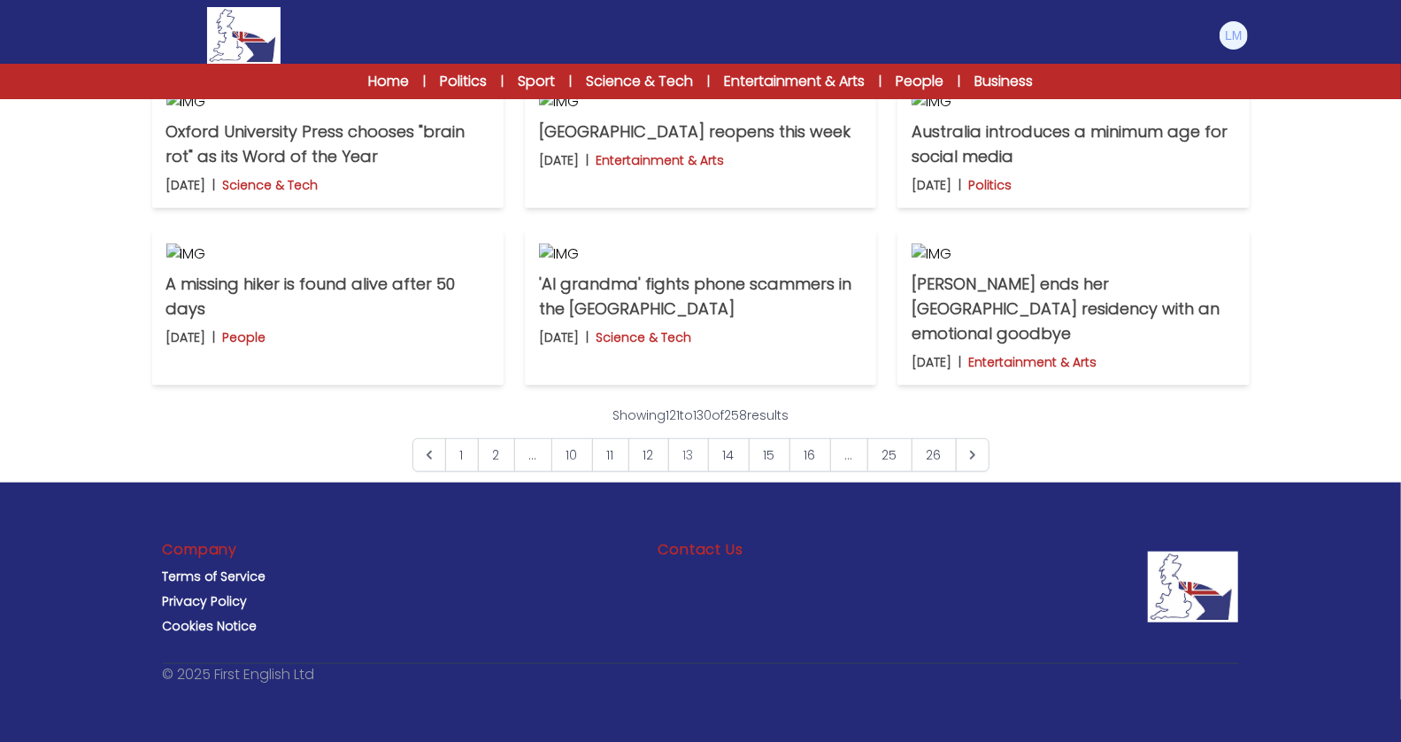
scroll to position [1326, 0]
click at [775, 454] on link "15" at bounding box center [770, 455] width 42 height 34
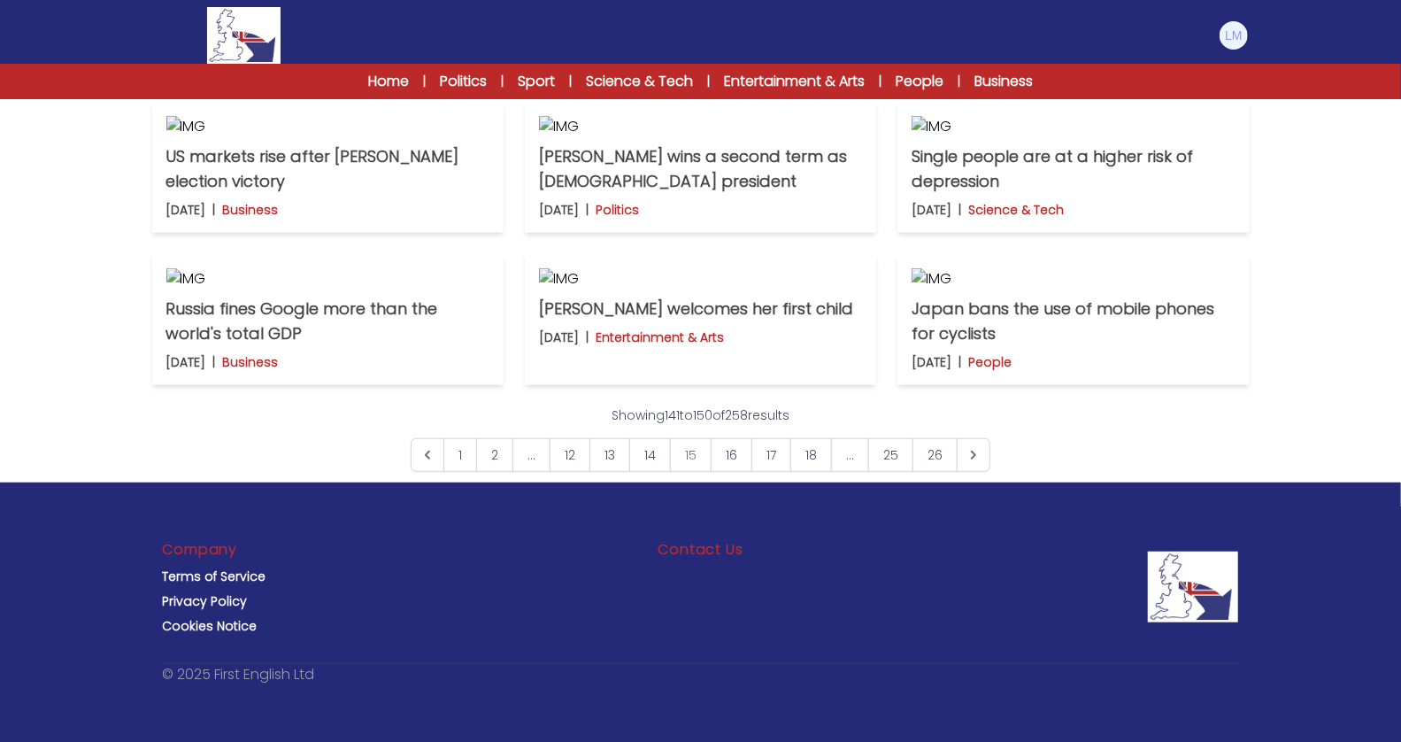
scroll to position [1328, 0]
click at [748, 456] on link "16" at bounding box center [732, 455] width 42 height 34
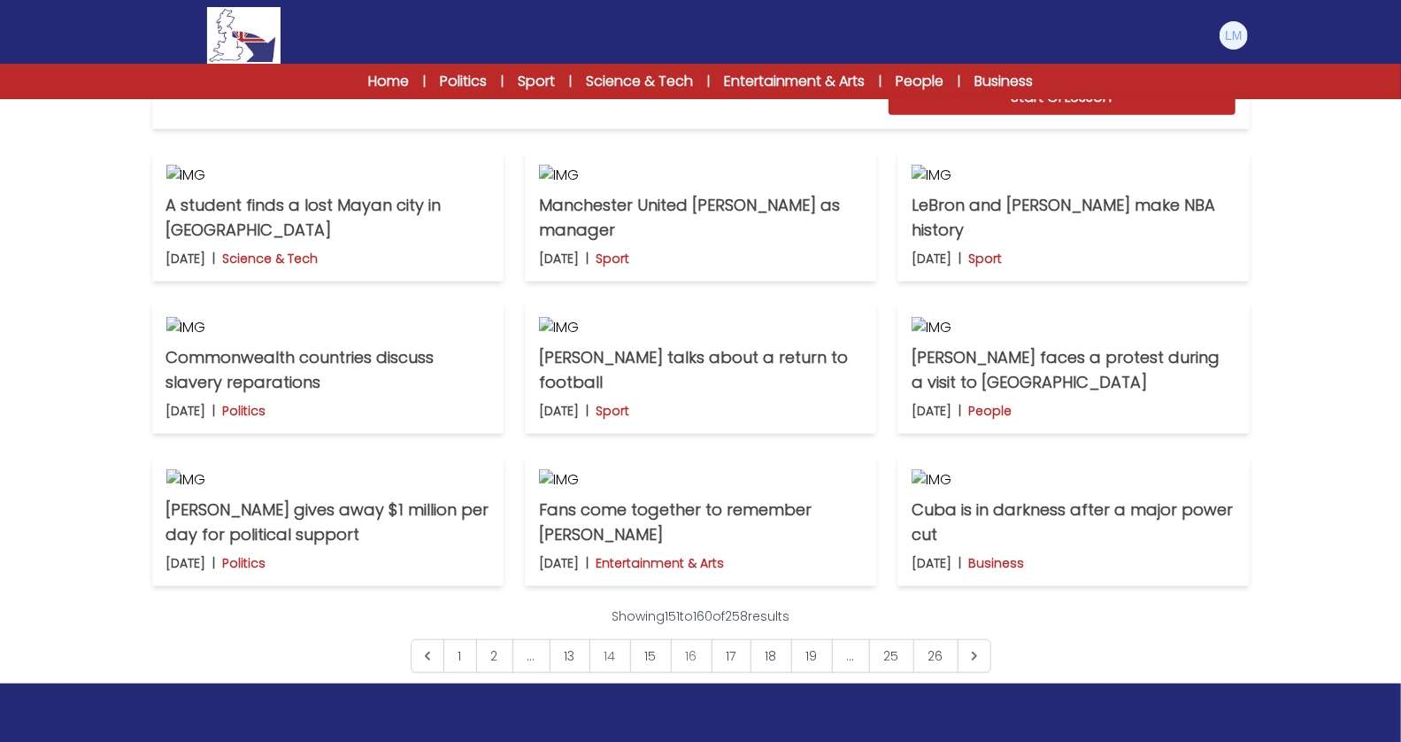
scroll to position [1326, 0]
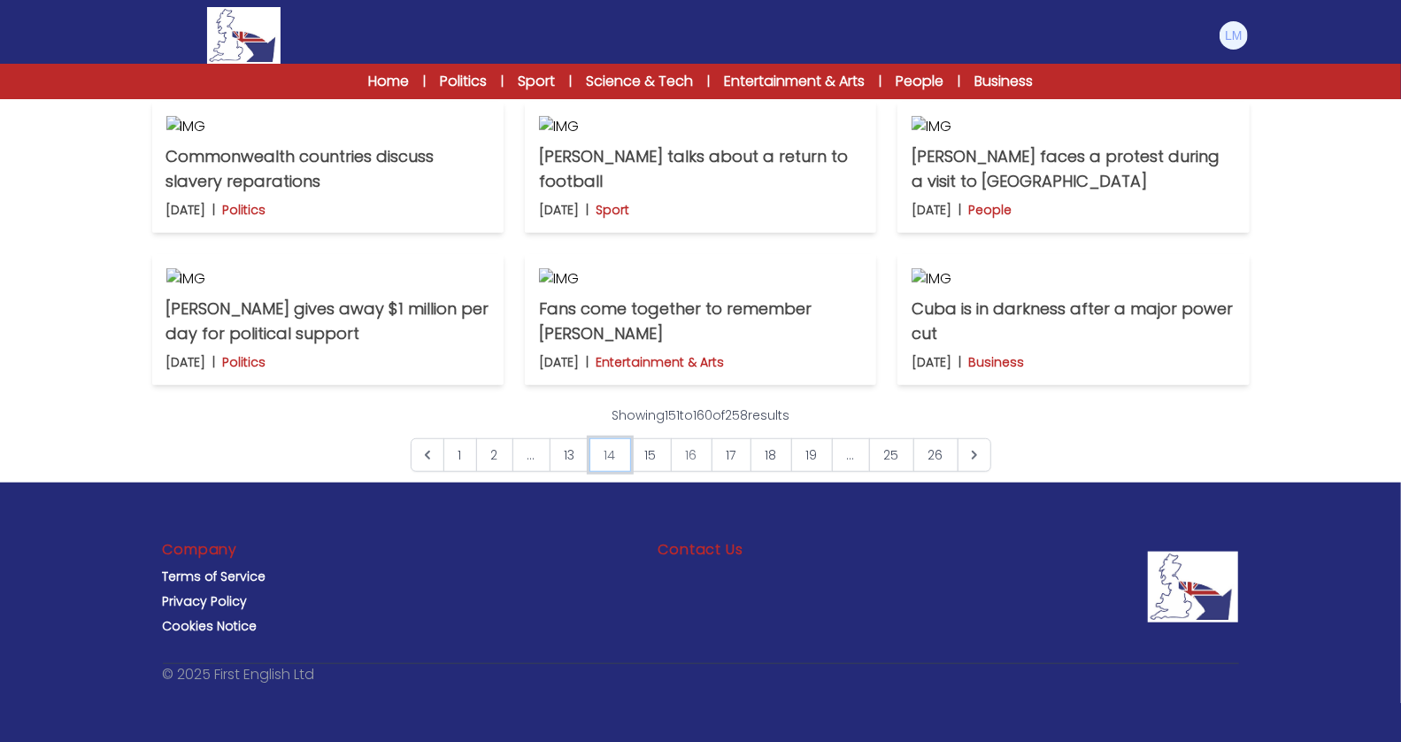
click at [608, 463] on link "14" at bounding box center [610, 455] width 42 height 34
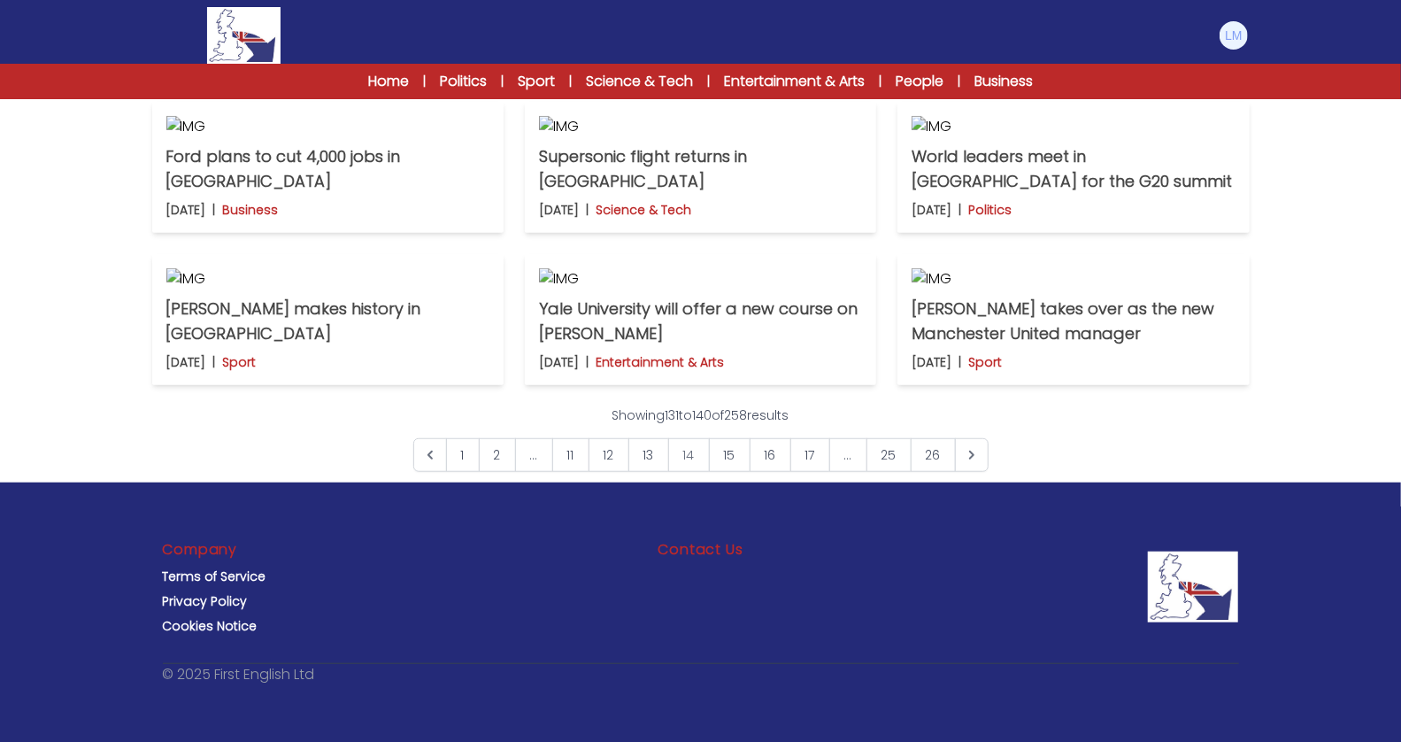
scroll to position [1330, 0]
click at [609, 456] on link "12" at bounding box center [609, 455] width 41 height 34
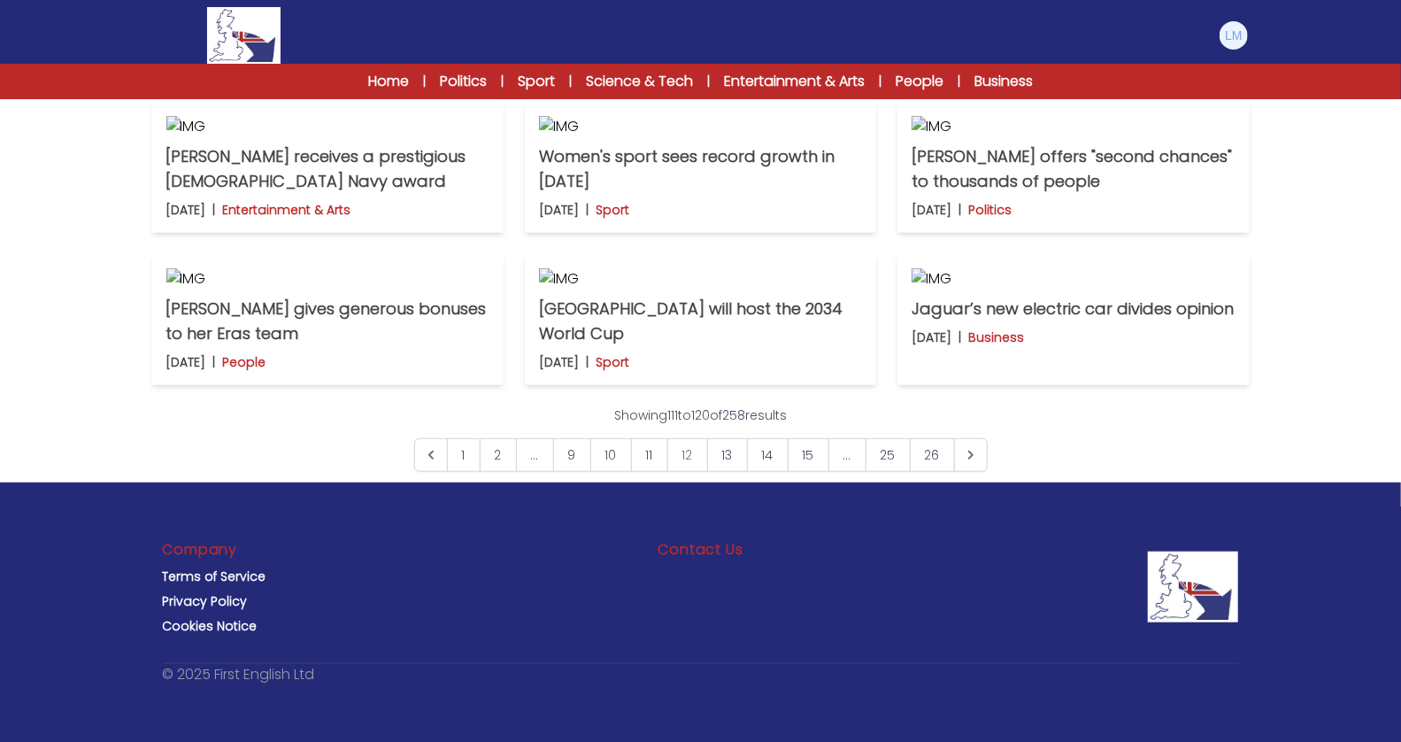
scroll to position [1326, 0]
click at [636, 454] on link "11" at bounding box center [649, 455] width 37 height 34
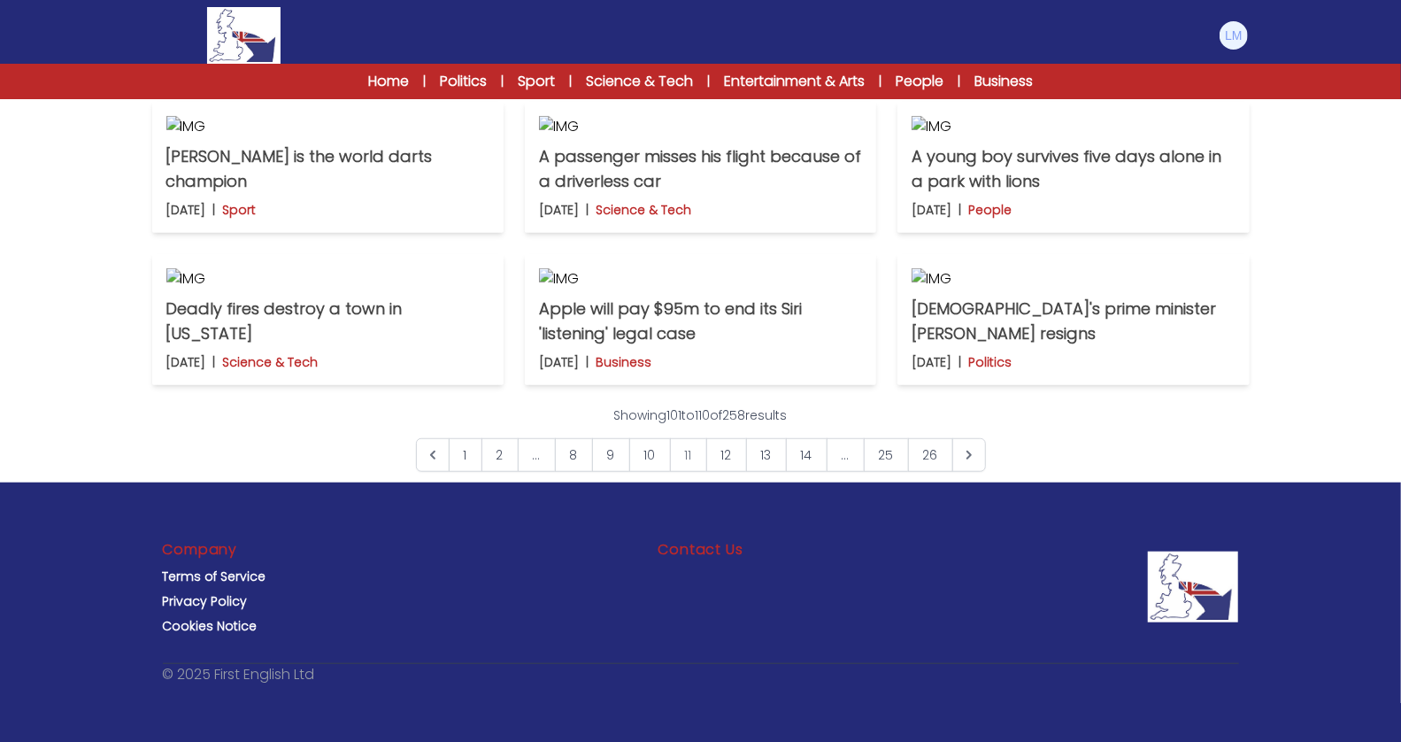
scroll to position [1324, 0]
click at [579, 456] on link "8" at bounding box center [574, 455] width 38 height 34
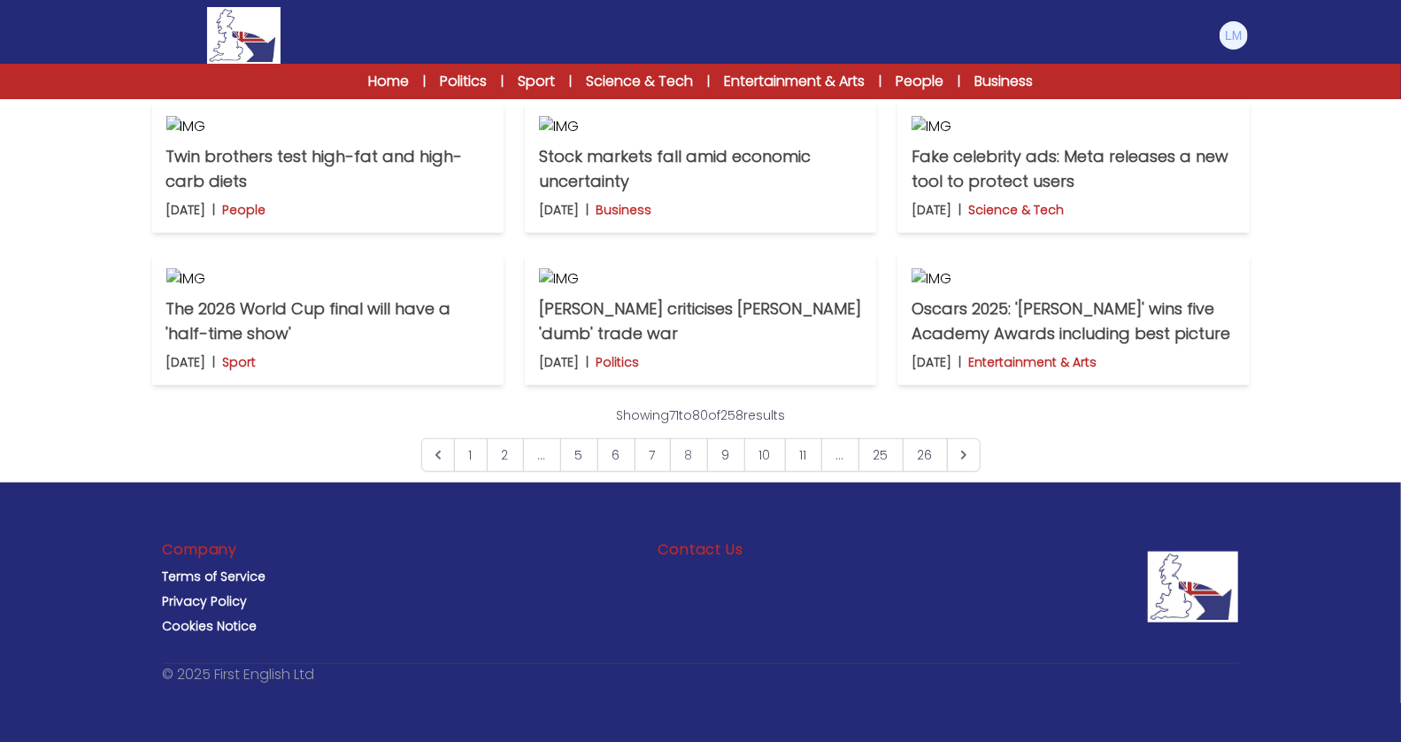
scroll to position [1328, 0]
click at [719, 457] on link "9" at bounding box center [726, 455] width 38 height 34
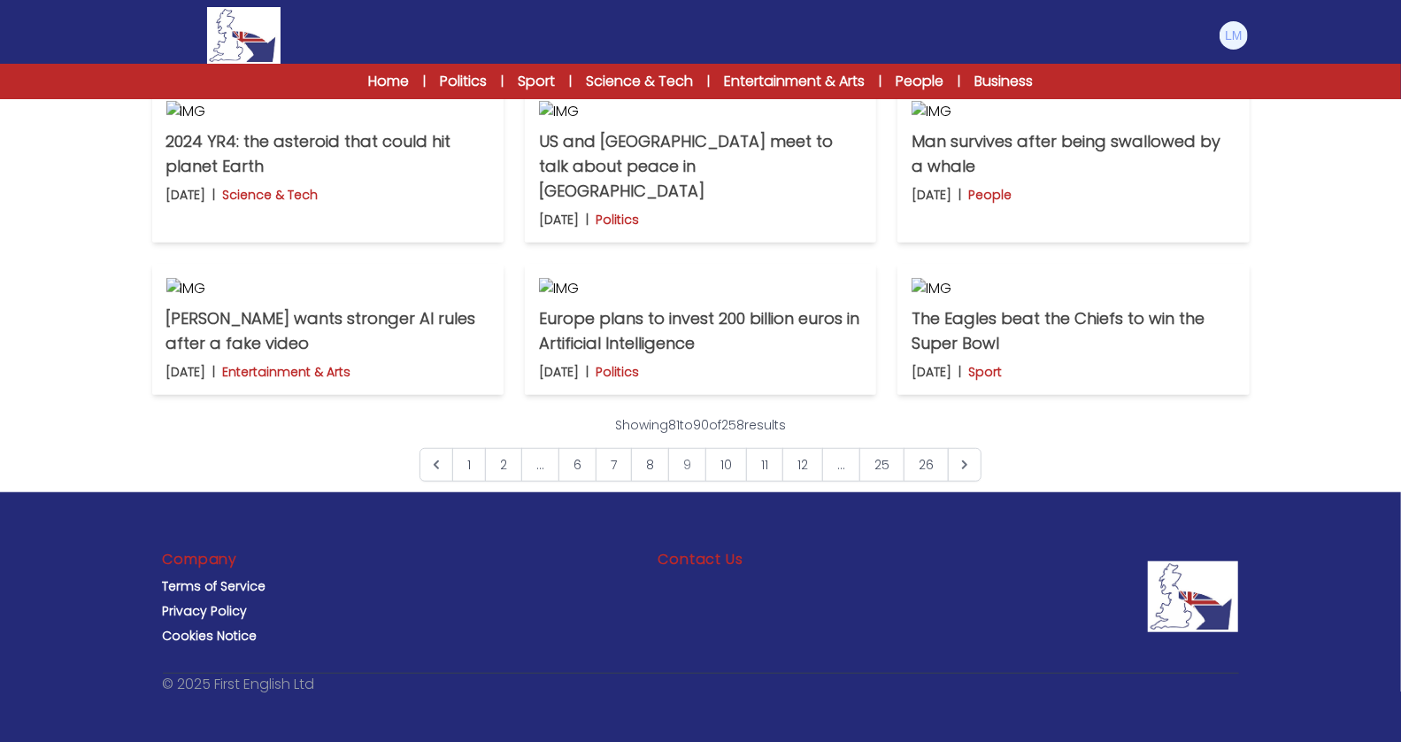
scroll to position [1328, 0]
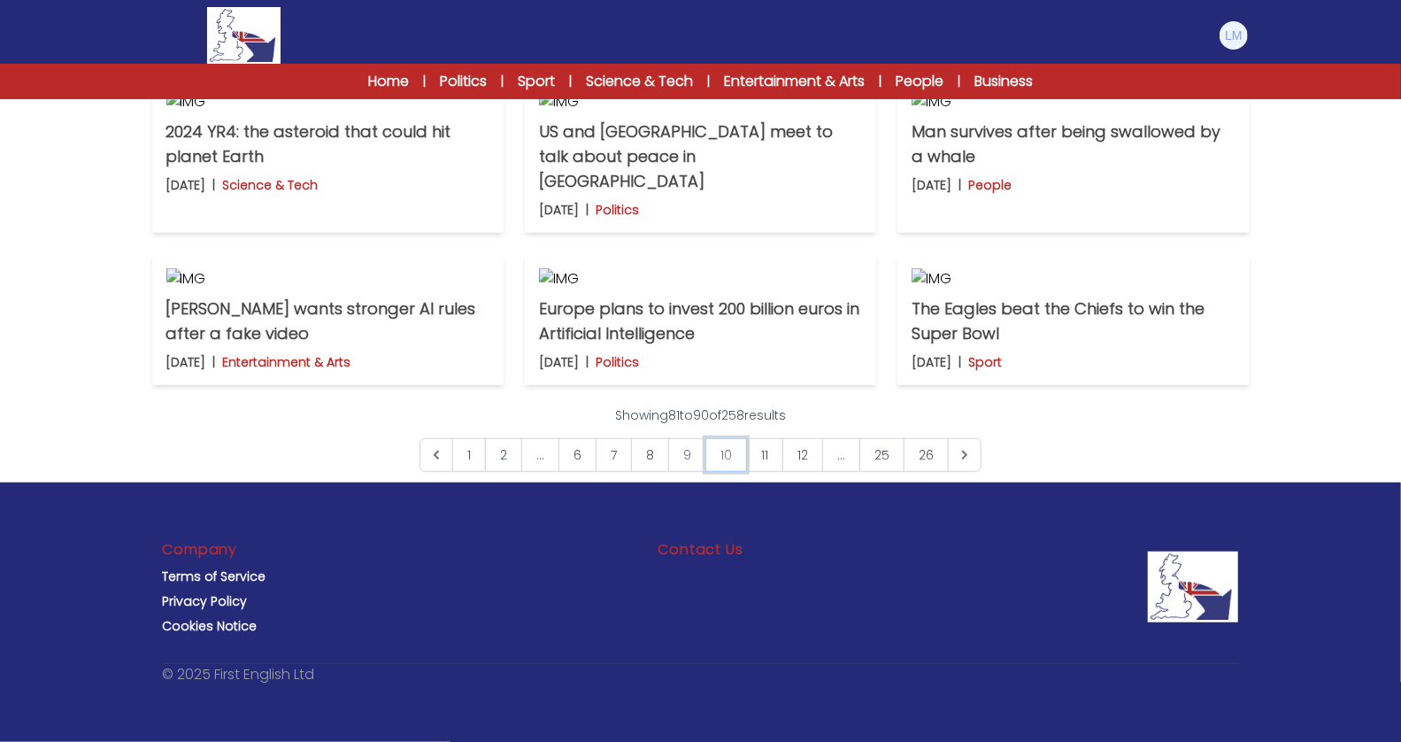
click at [721, 461] on link "10" at bounding box center [726, 455] width 42 height 34
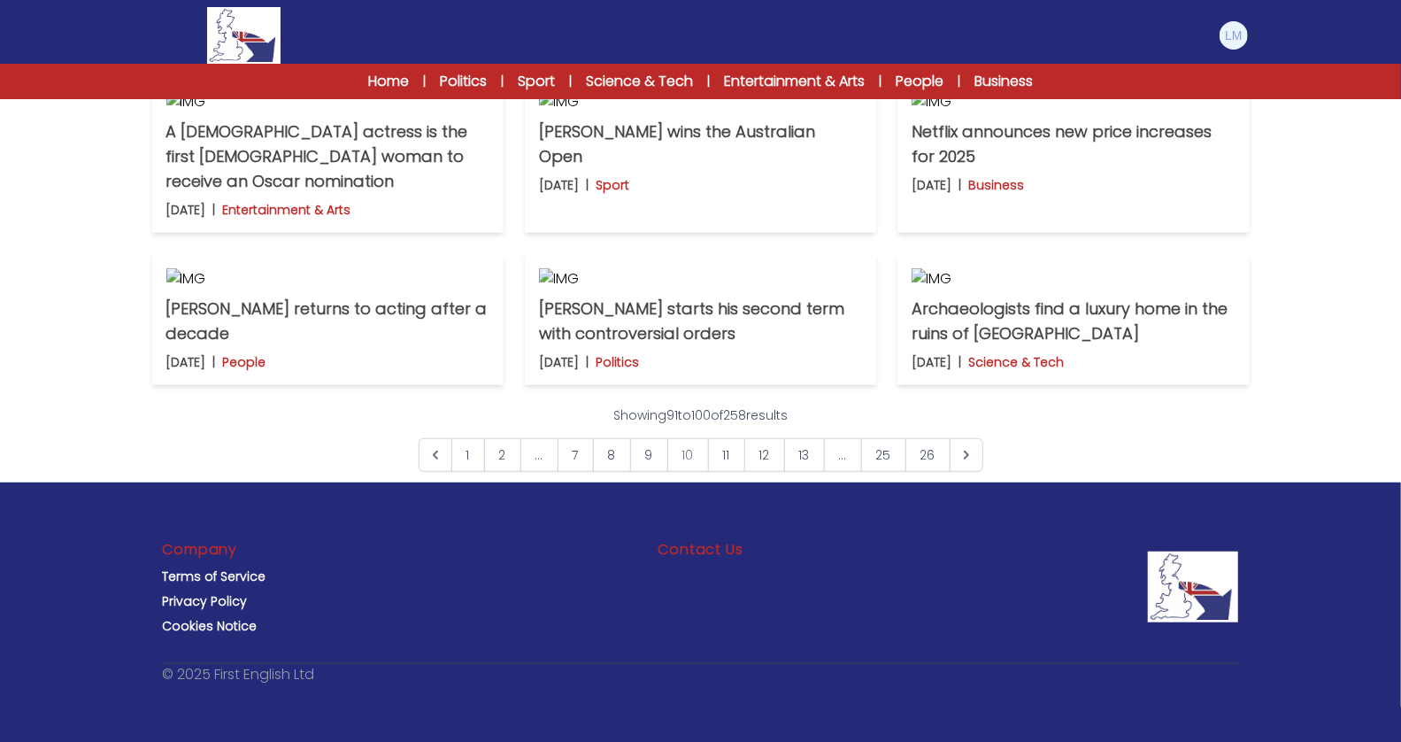
scroll to position [1326, 0]
click at [726, 458] on link "11" at bounding box center [726, 455] width 37 height 34
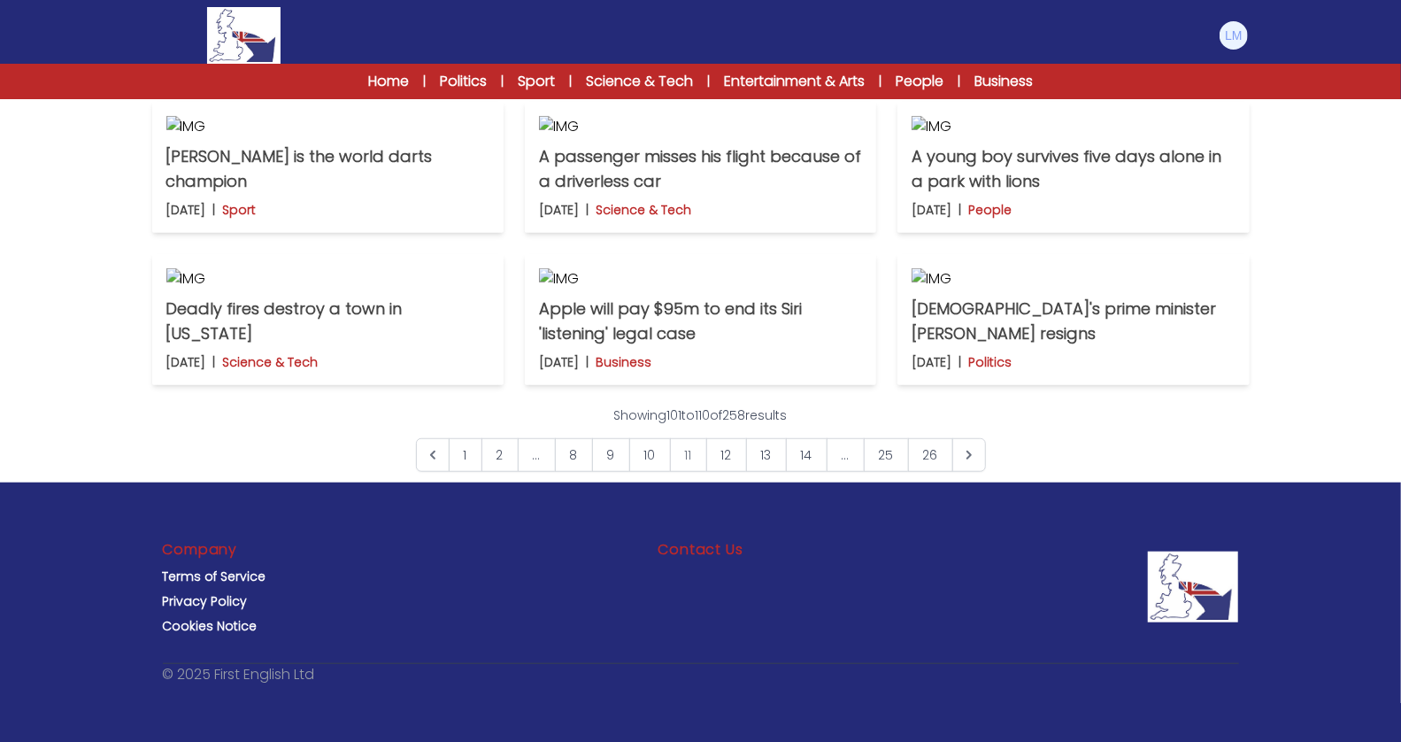
scroll to position [1324, 0]
click at [727, 460] on link "12" at bounding box center [726, 455] width 41 height 34
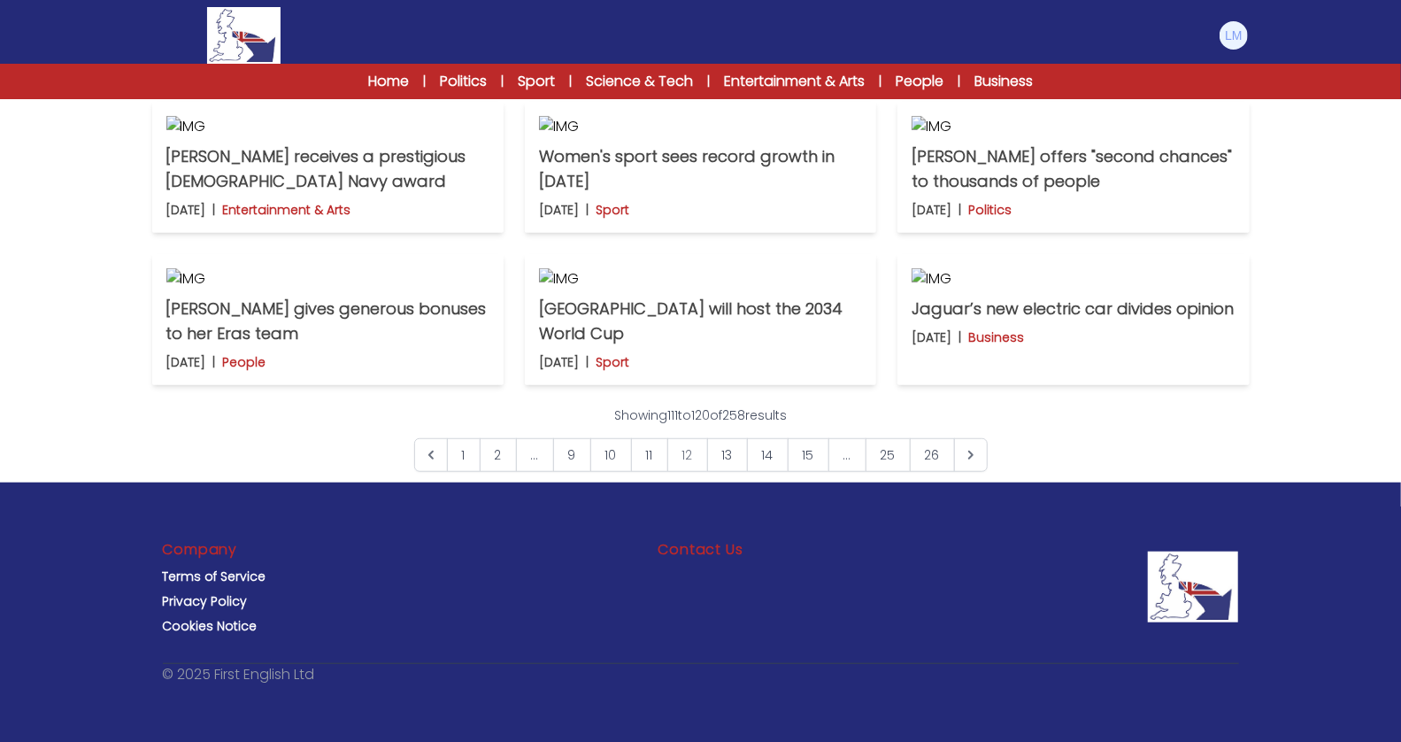
scroll to position [1326, 0]
click at [727, 459] on link "13" at bounding box center [727, 455] width 41 height 34
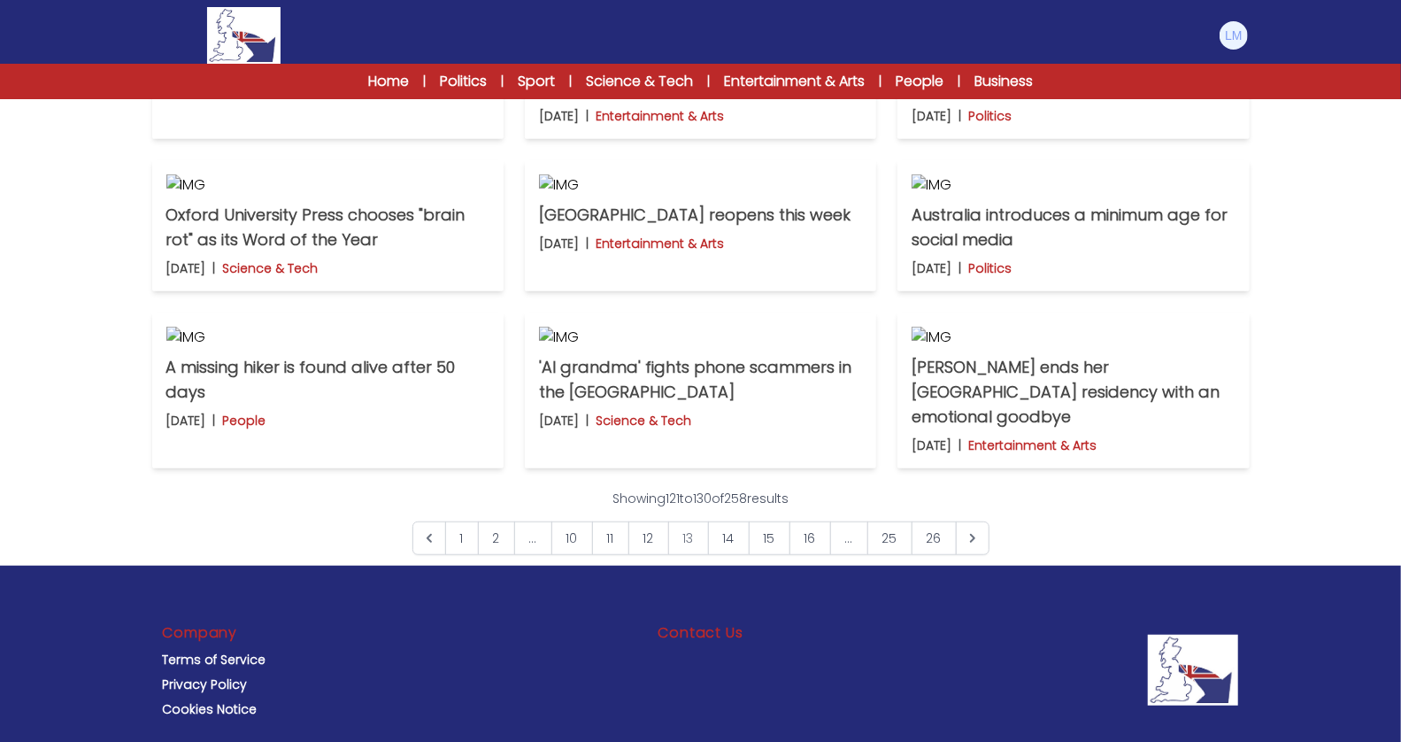
scroll to position [1326, 0]
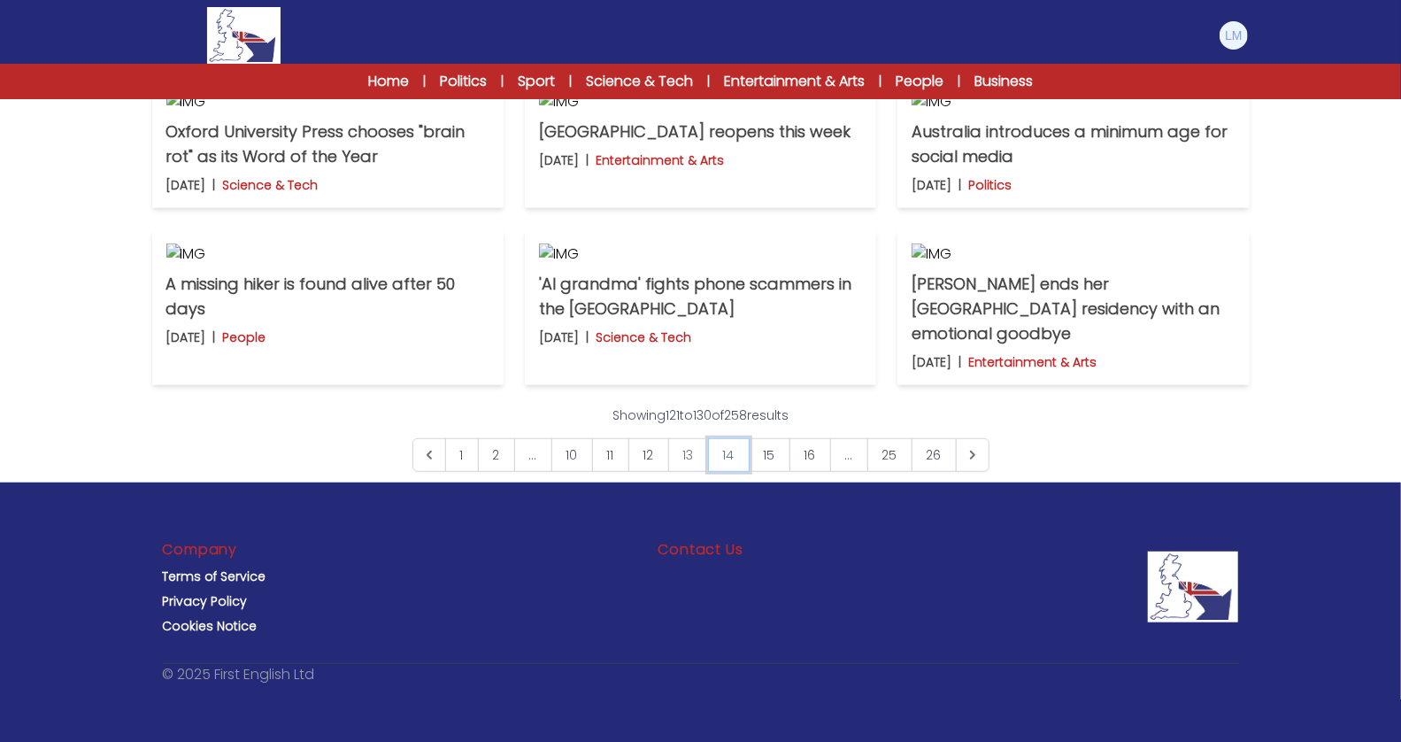
click at [724, 459] on link "14" at bounding box center [729, 455] width 42 height 34
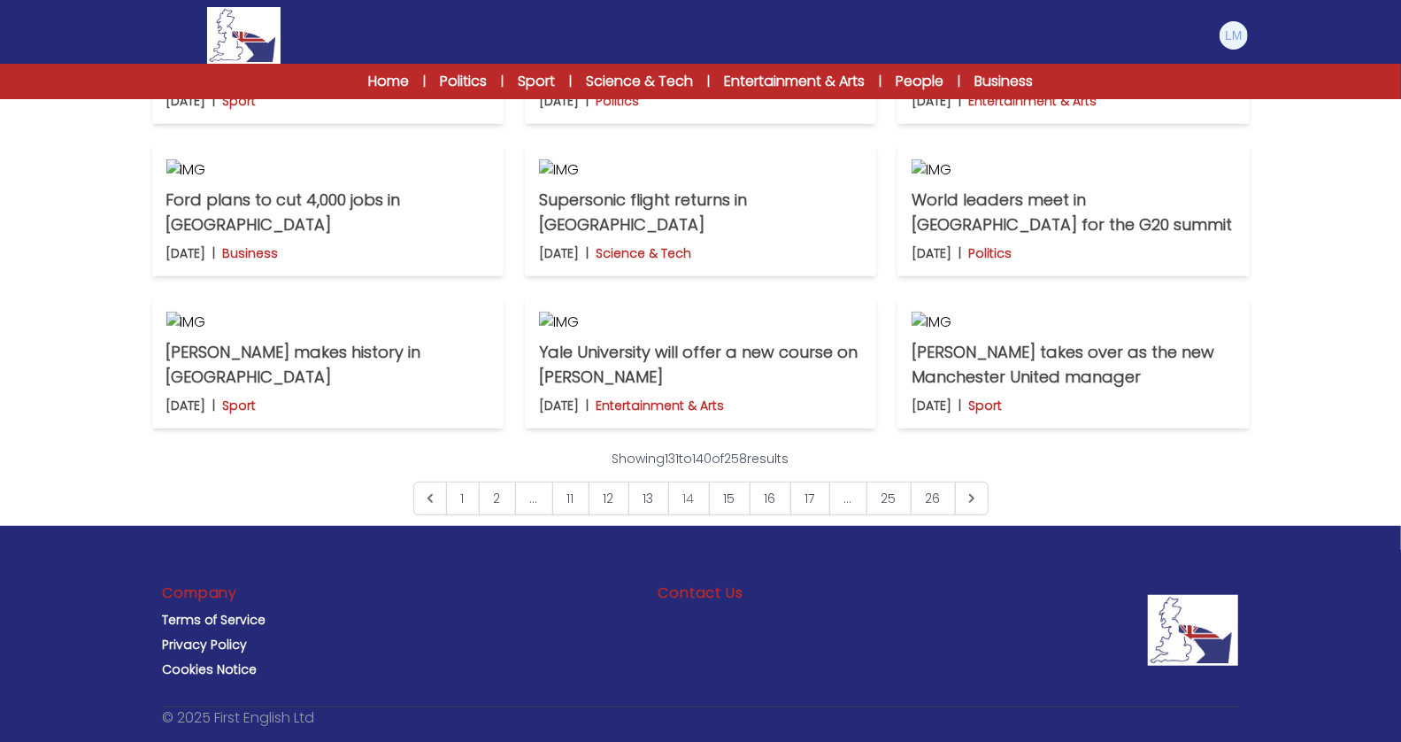
scroll to position [1330, 0]
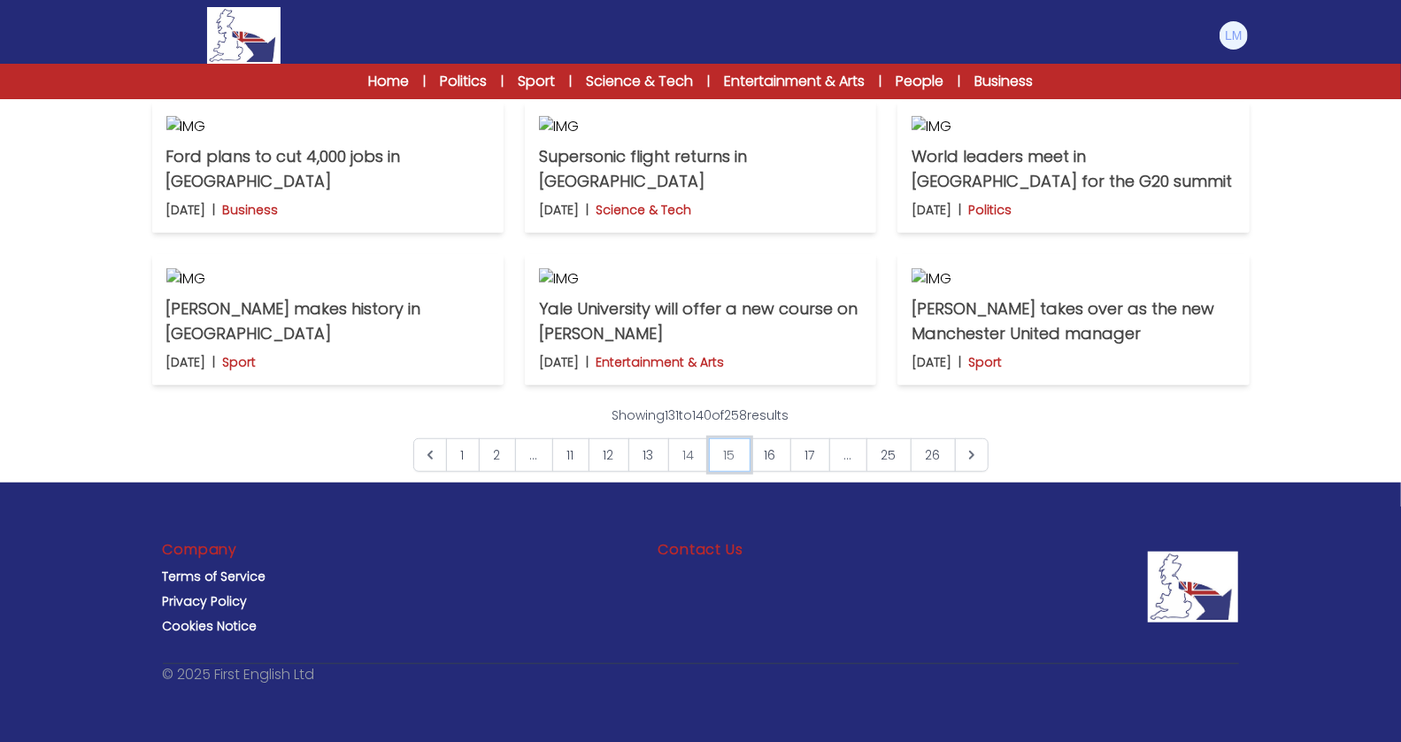
click at [735, 458] on link "15" at bounding box center [730, 455] width 42 height 34
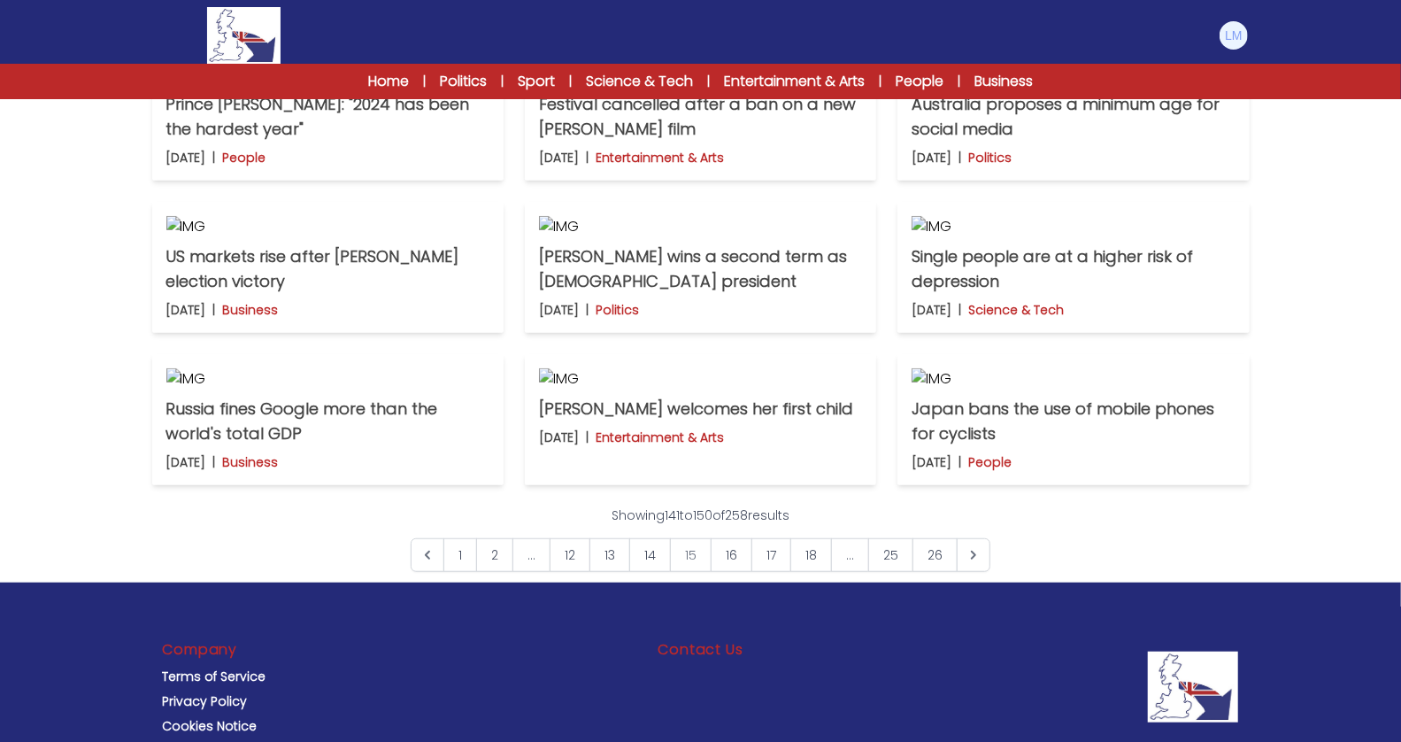
scroll to position [1328, 0]
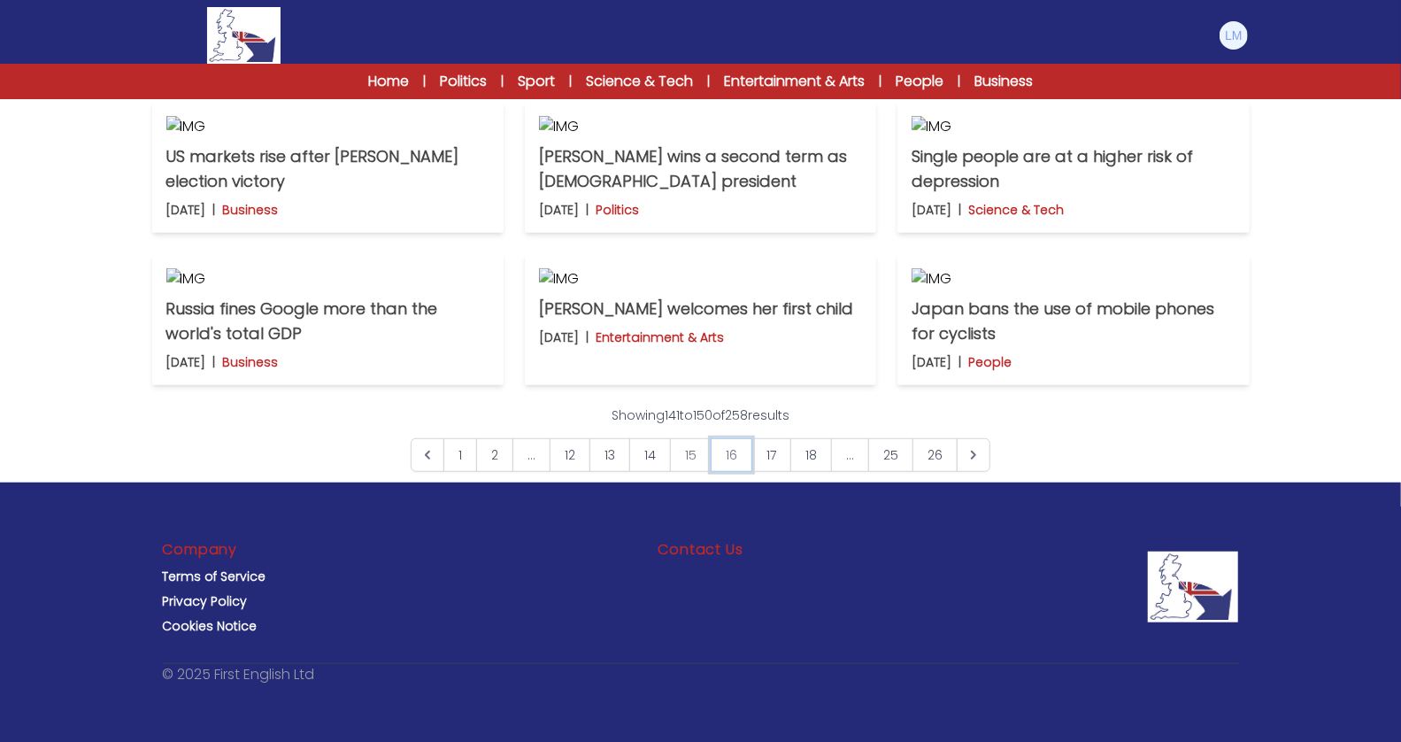
click at [727, 456] on link "16" at bounding box center [732, 455] width 42 height 34
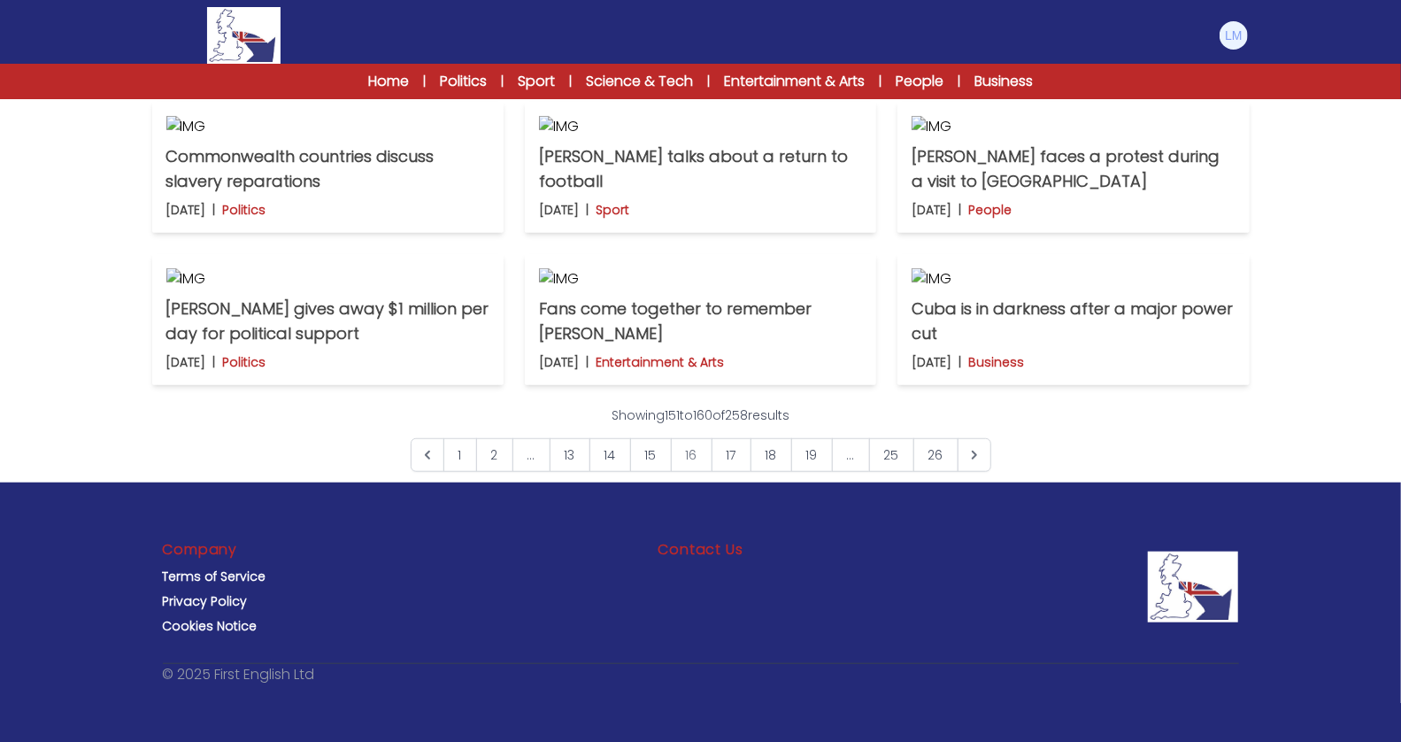
scroll to position [1326, 0]
click at [726, 458] on link "17" at bounding box center [732, 455] width 40 height 34
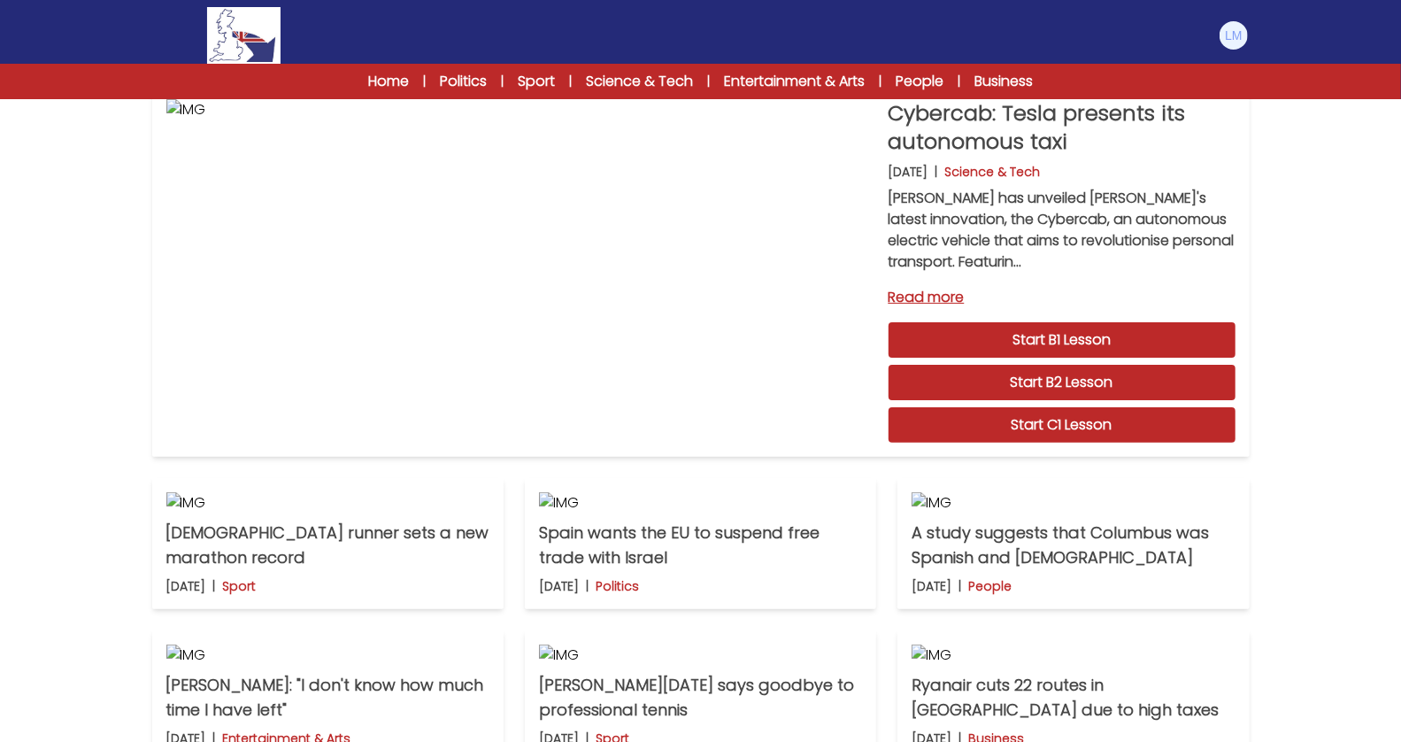
scroll to position [93, 0]
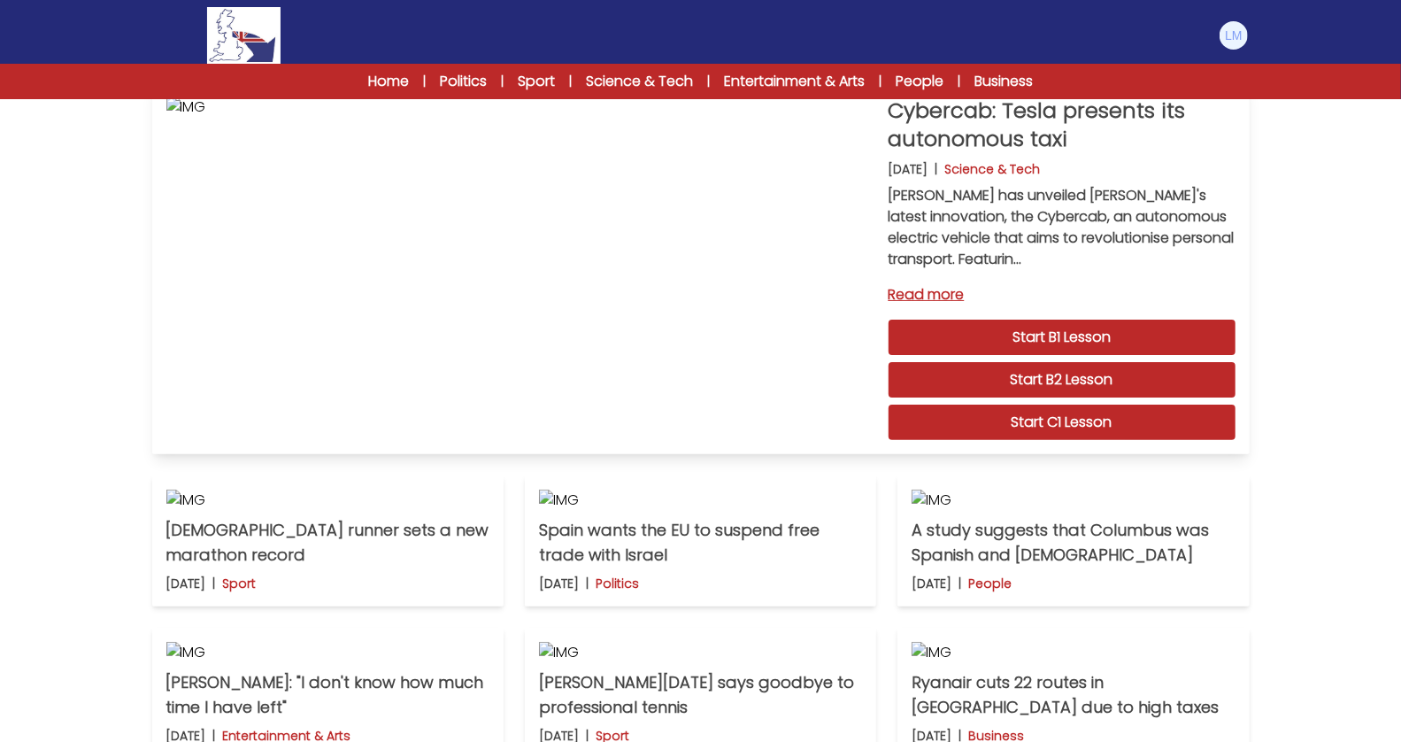
click at [906, 285] on link "Read more" at bounding box center [1062, 294] width 347 height 21
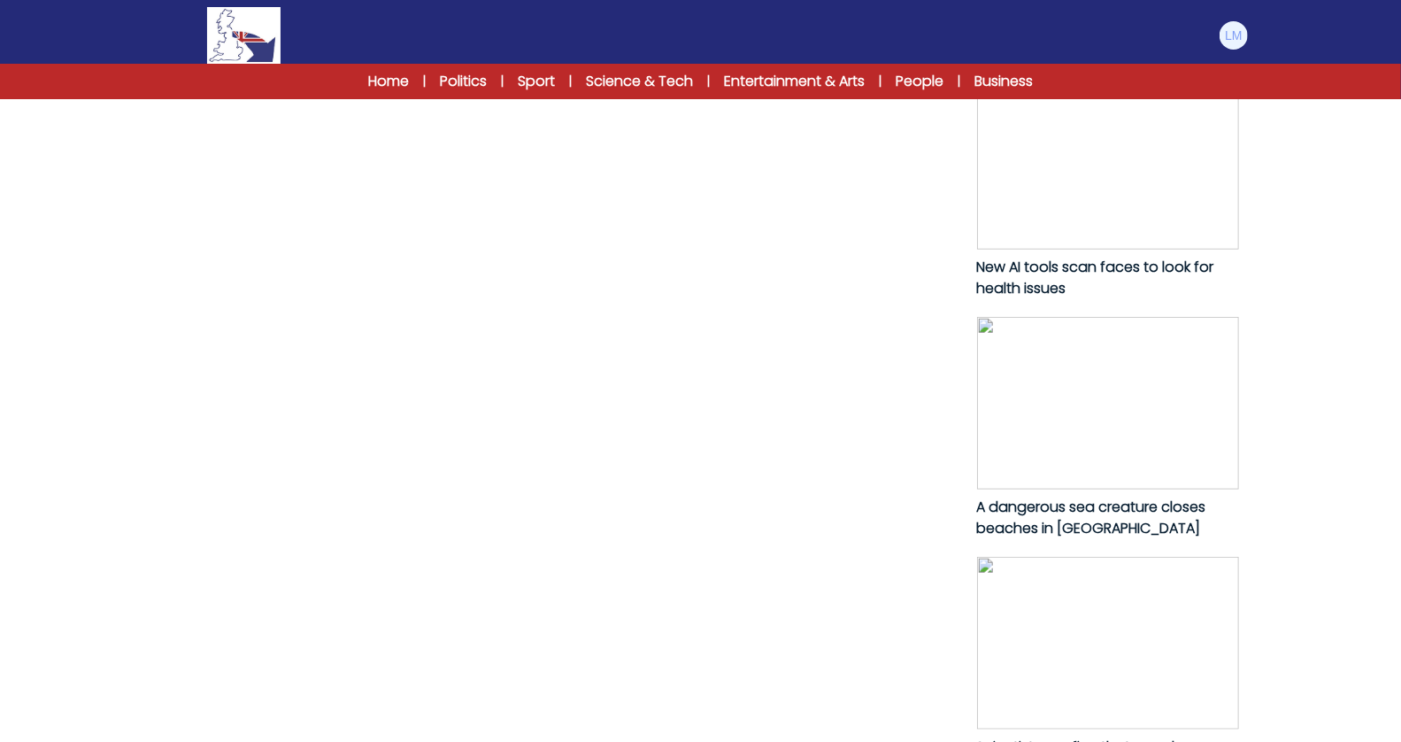
scroll to position [835, 0]
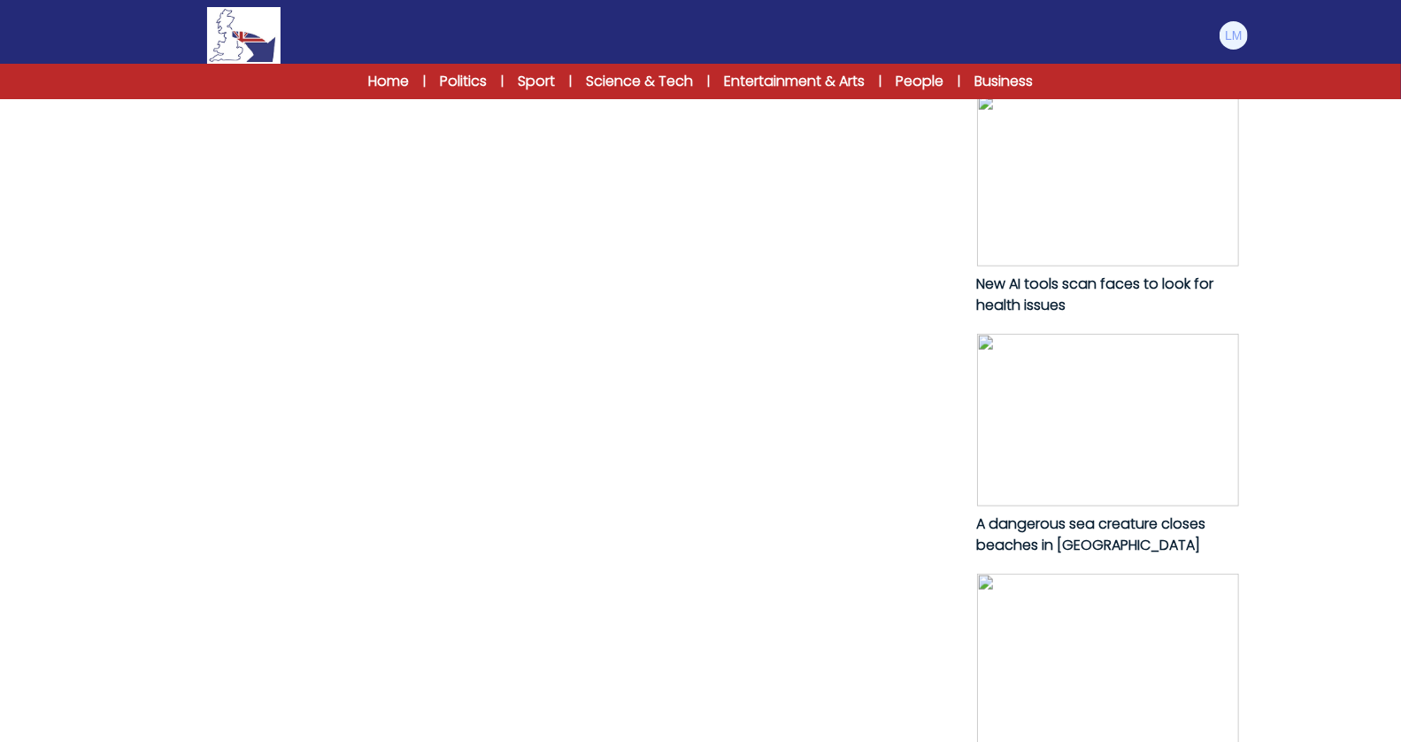
drag, startPoint x: 391, startPoint y: 546, endPoint x: 206, endPoint y: 105, distance: 478.0
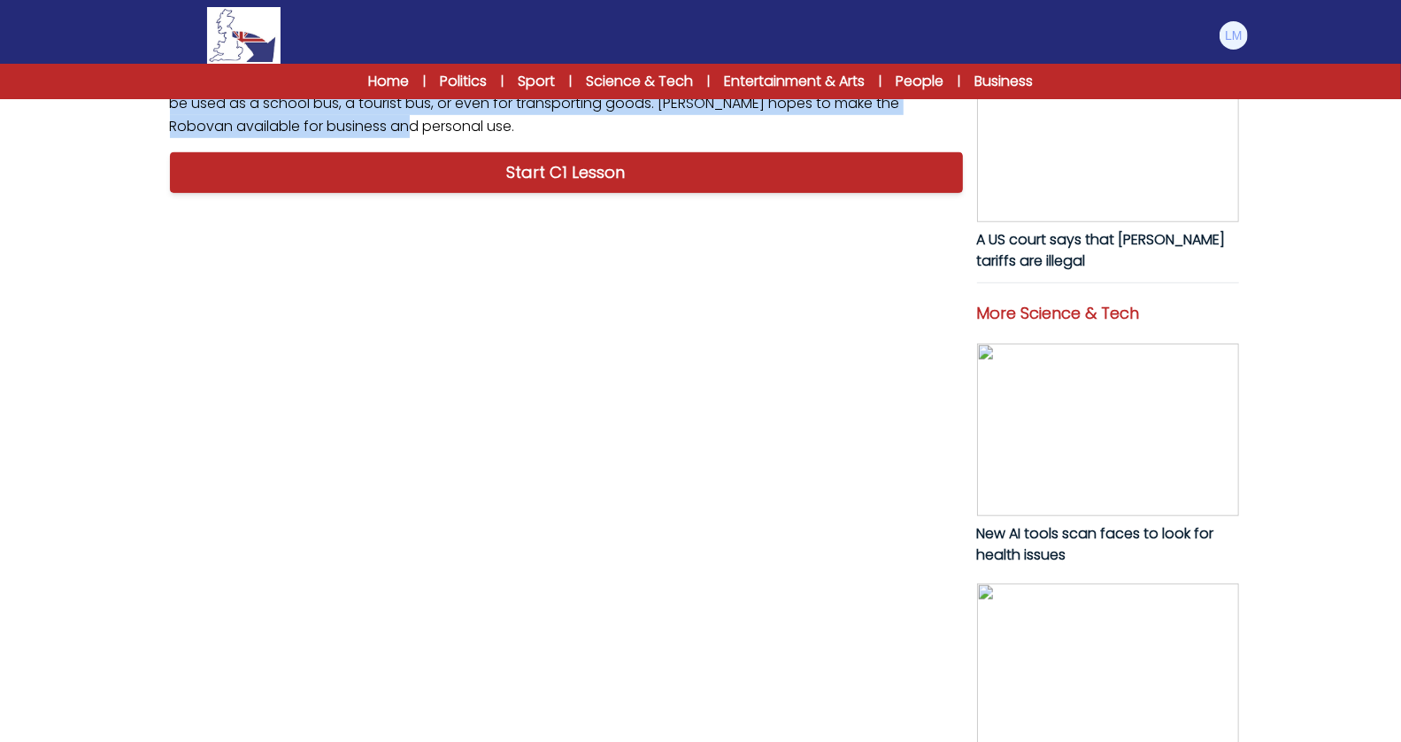
scroll to position [575, 0]
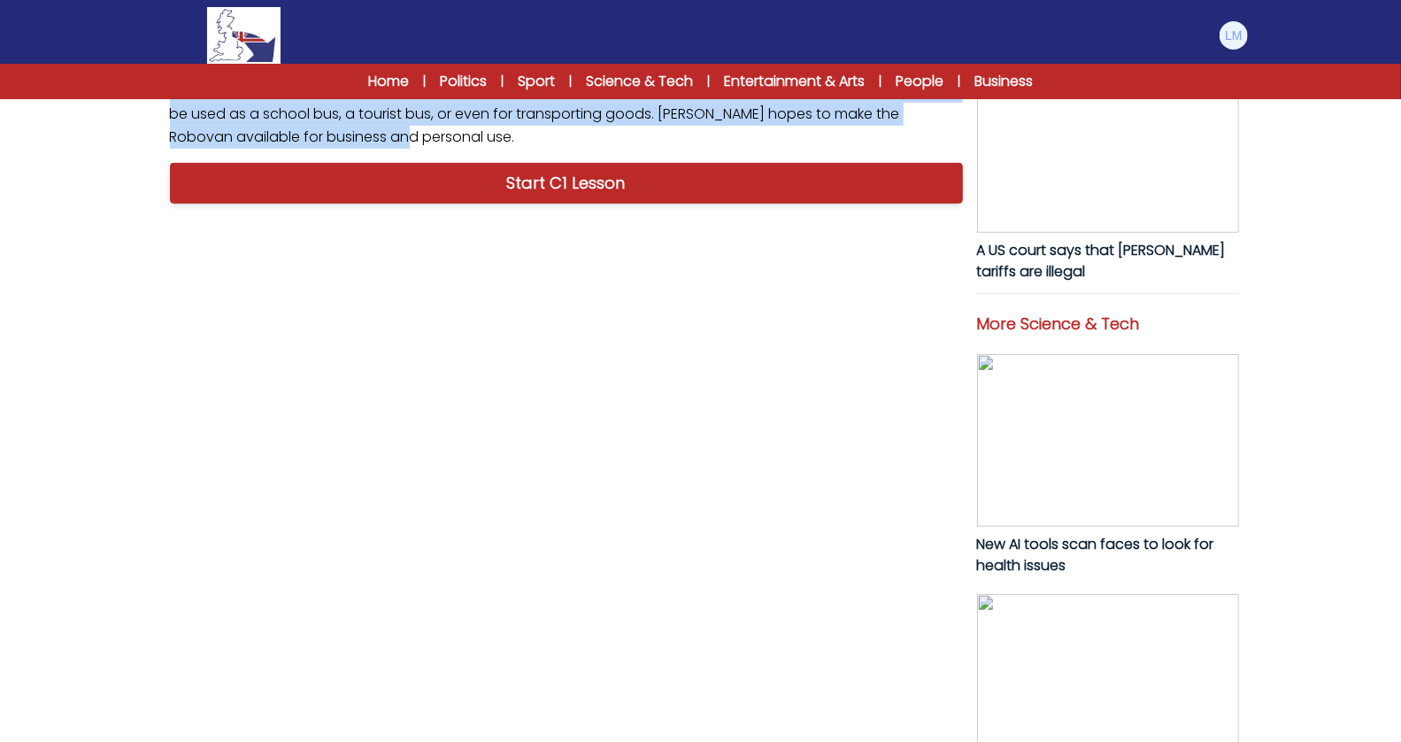
copy p "[PERSON_NAME] has unveiled [PERSON_NAME]'s latest innovation, the Cybercab, an …"
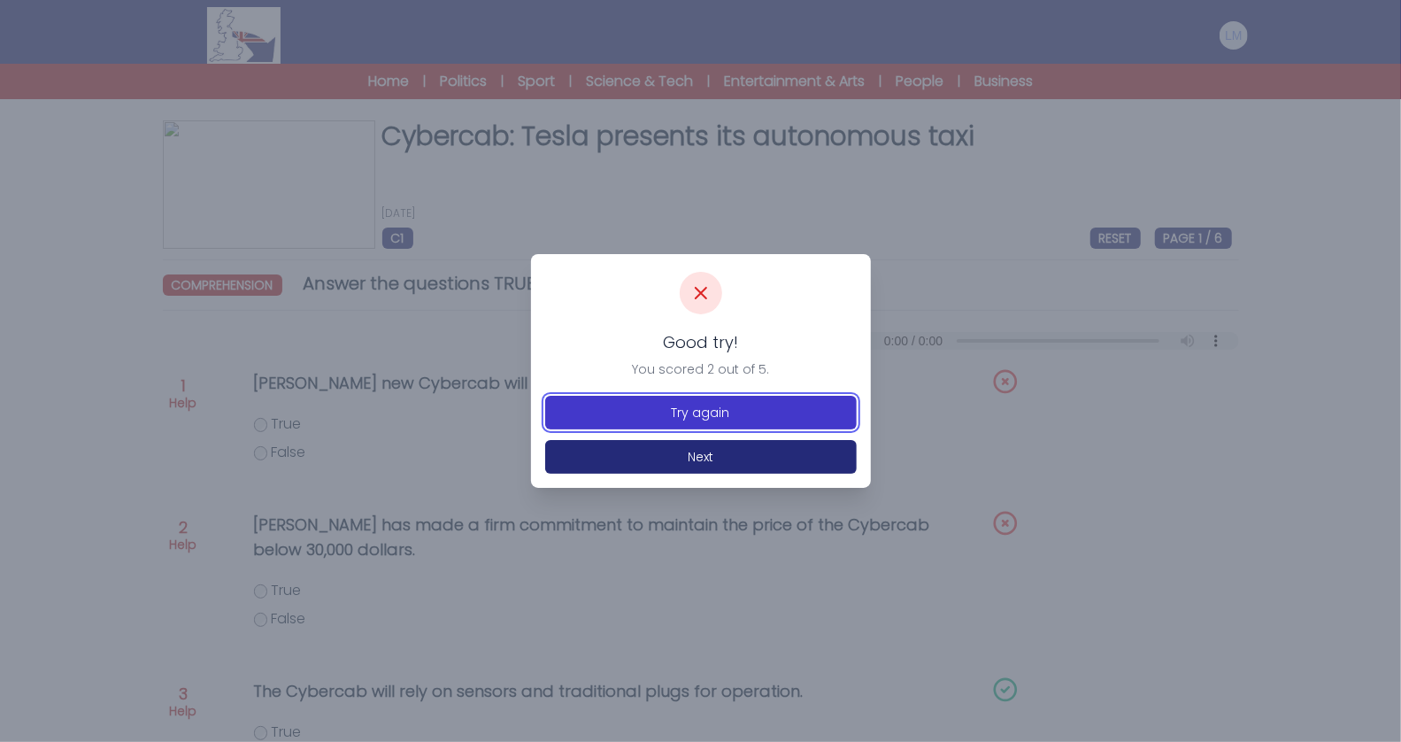
click at [714, 410] on button "Try again" at bounding box center [701, 413] width 312 height 34
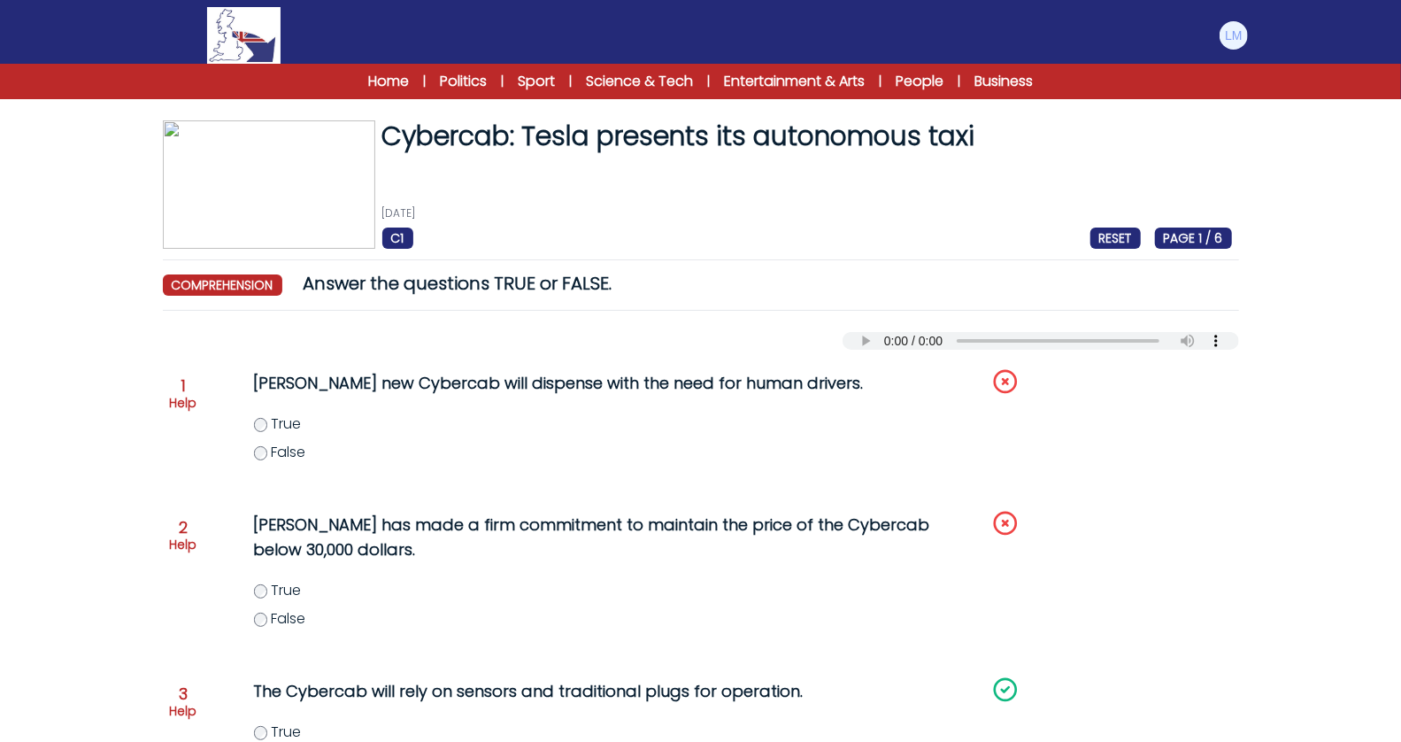
click at [282, 424] on span "True" at bounding box center [286, 423] width 30 height 20
click at [273, 620] on span "False" at bounding box center [288, 618] width 35 height 20
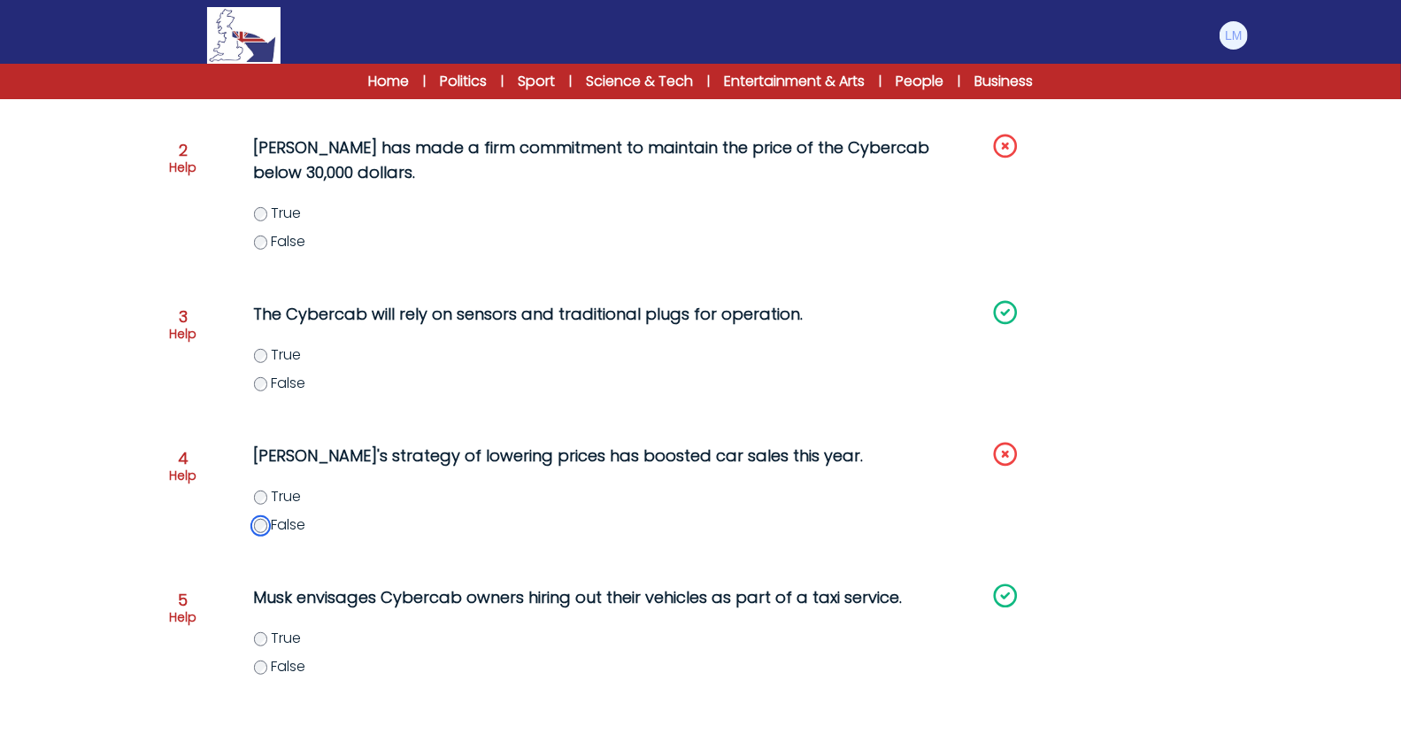
scroll to position [482, 0]
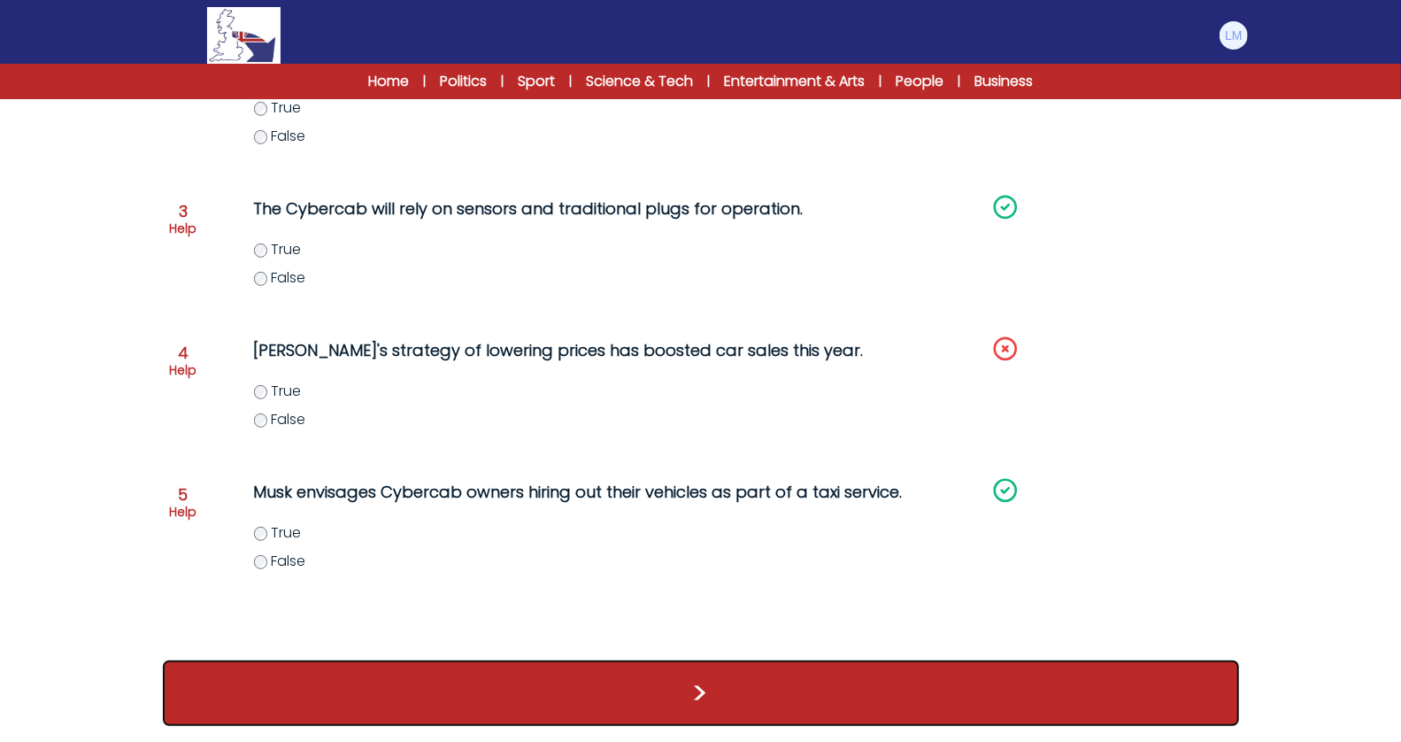
click at [526, 689] on button ">" at bounding box center [701, 692] width 1076 height 65
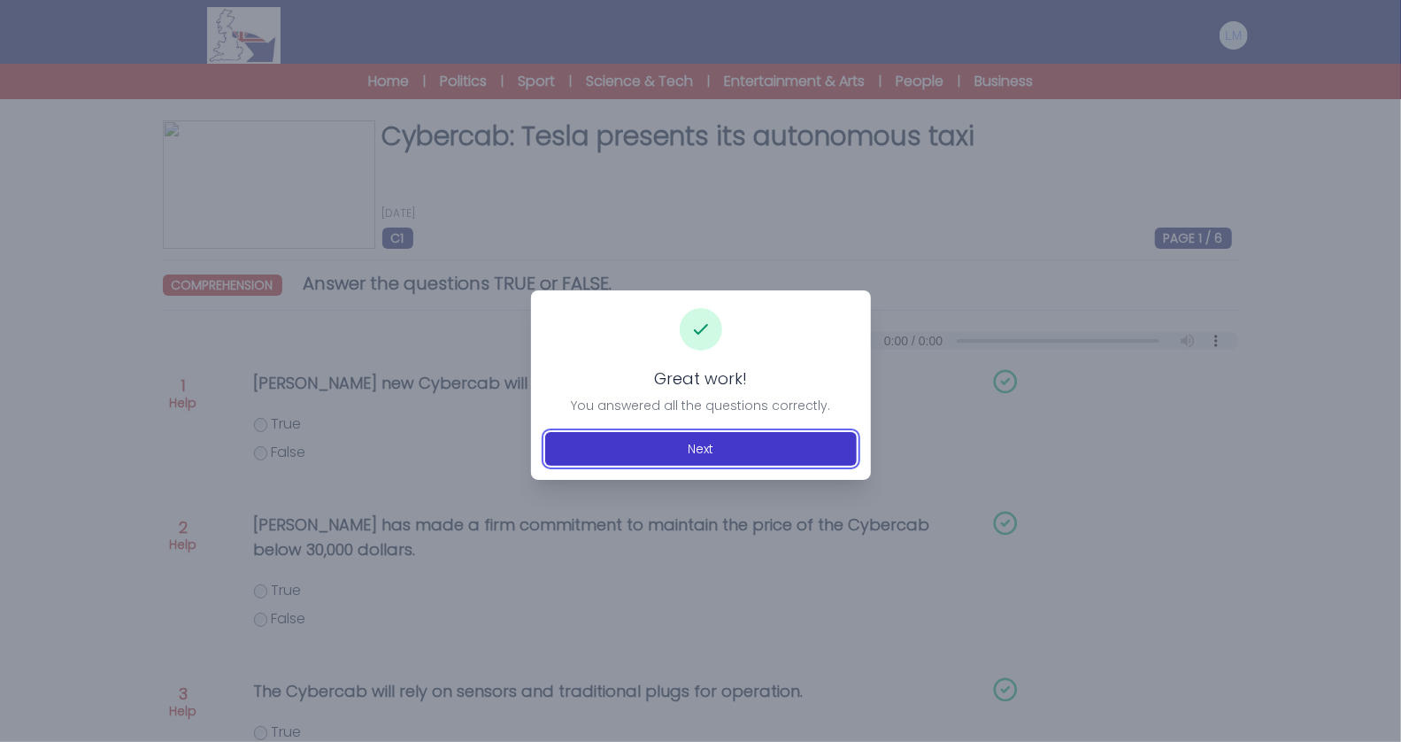
click at [781, 450] on button "Next" at bounding box center [701, 449] width 312 height 34
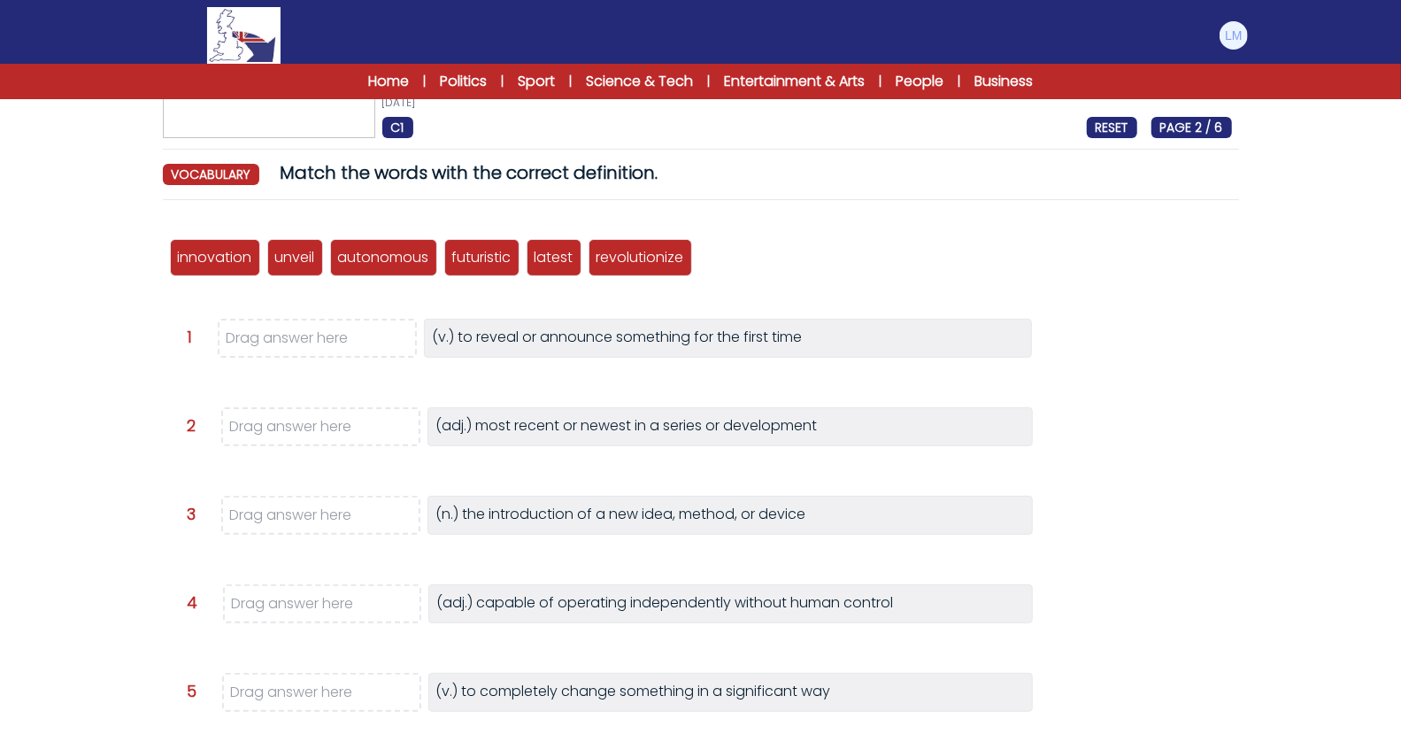
scroll to position [134, 0]
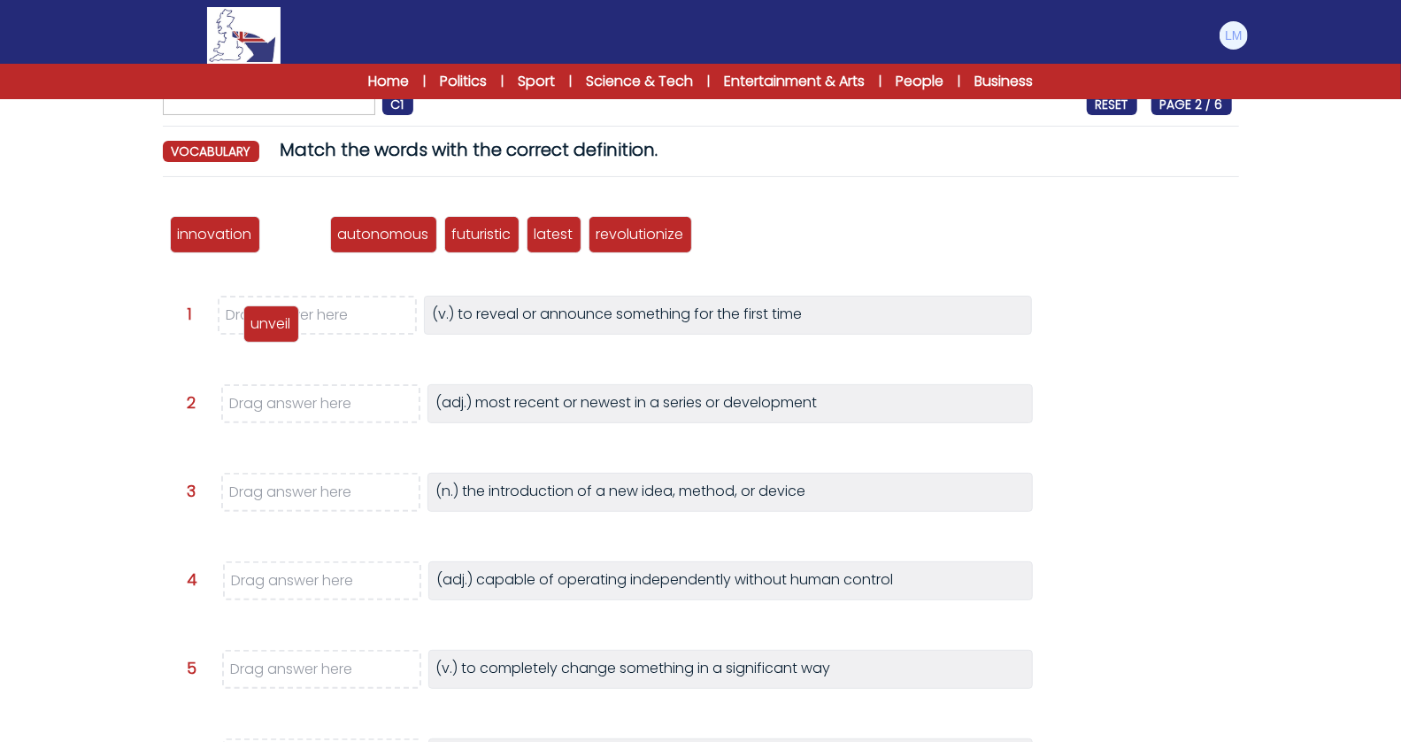
drag, startPoint x: 296, startPoint y: 232, endPoint x: 278, endPoint y: 316, distance: 85.9
click at [278, 316] on p "unveil" at bounding box center [271, 323] width 40 height 21
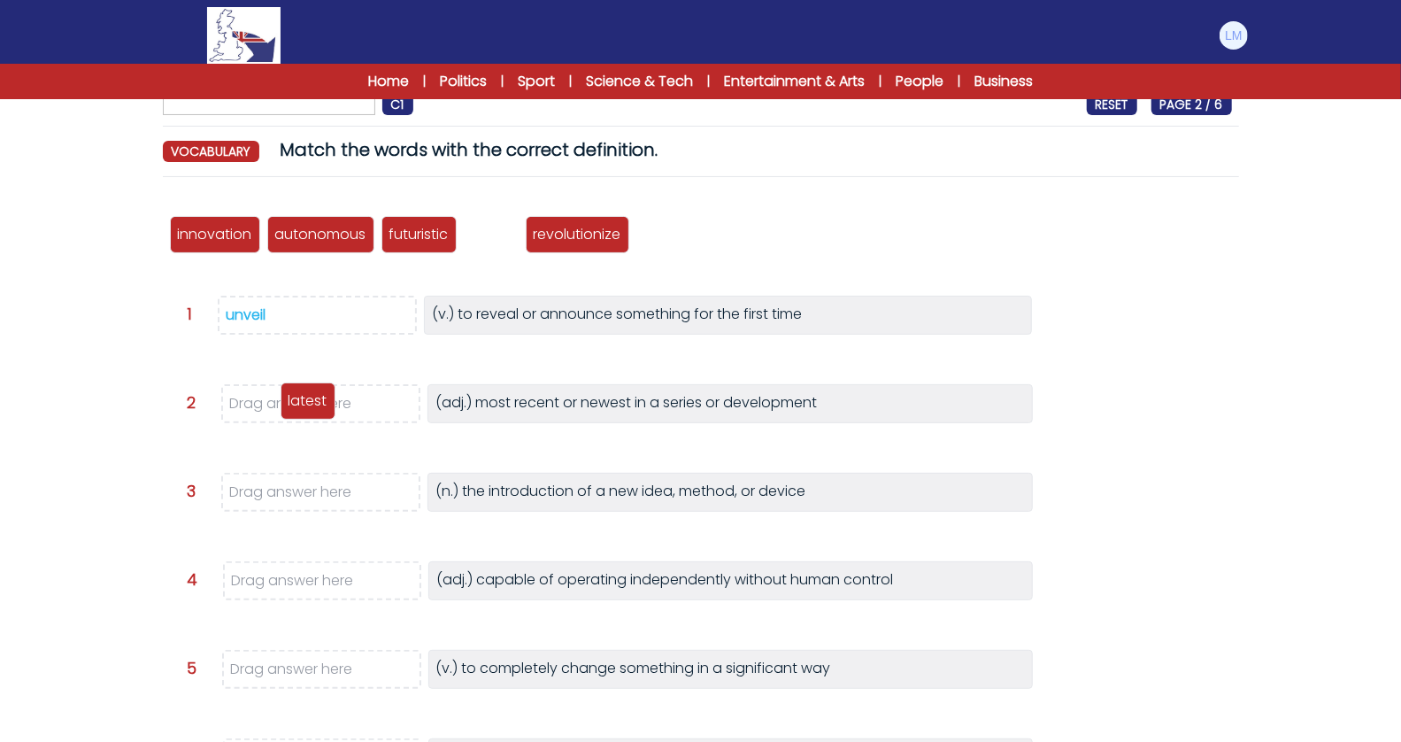
drag, startPoint x: 497, startPoint y: 225, endPoint x: 313, endPoint y: 391, distance: 247.5
click at [313, 391] on p "latest" at bounding box center [308, 400] width 39 height 21
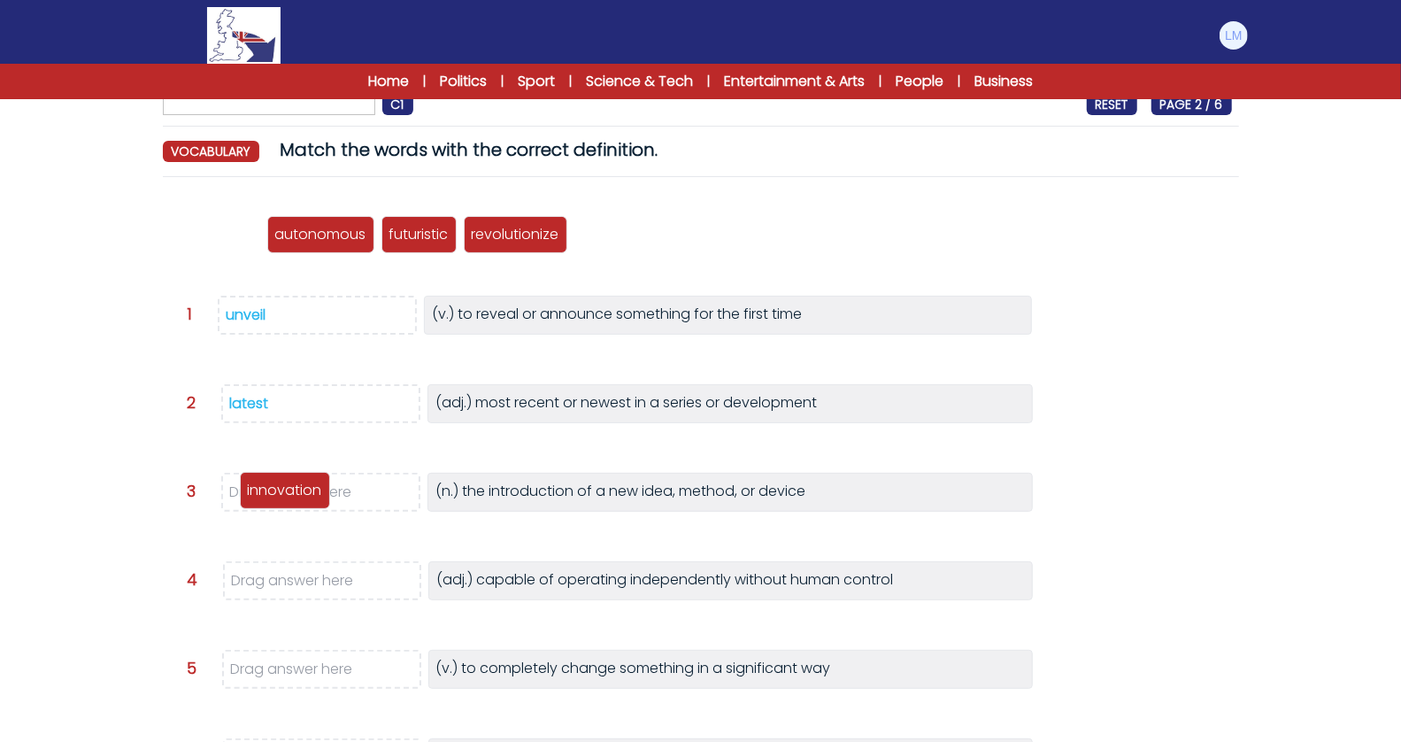
drag, startPoint x: 232, startPoint y: 234, endPoint x: 302, endPoint y: 491, distance: 266.9
click at [302, 491] on p "innovation" at bounding box center [285, 490] width 74 height 21
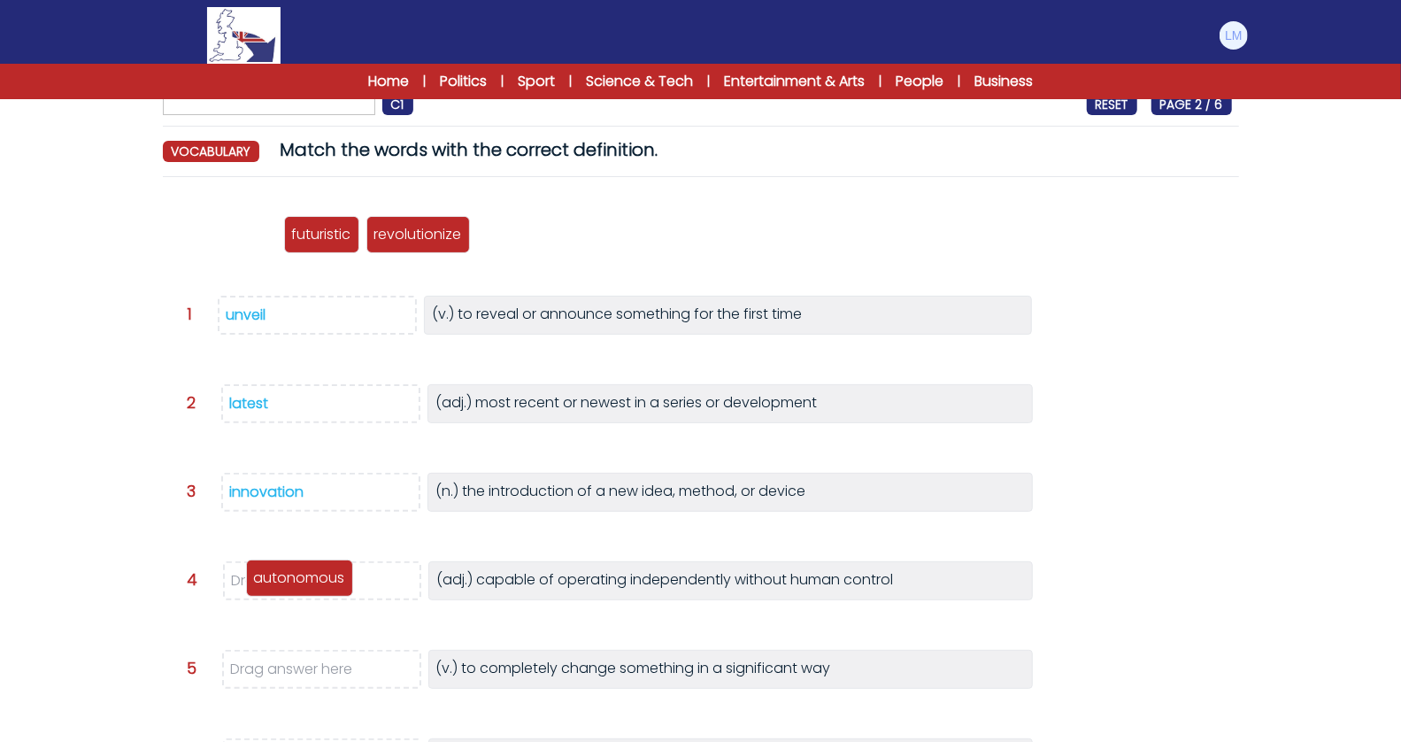
drag, startPoint x: 238, startPoint y: 236, endPoint x: 317, endPoint y: 577, distance: 349.7
click at [317, 577] on p "autonomous" at bounding box center [299, 577] width 91 height 21
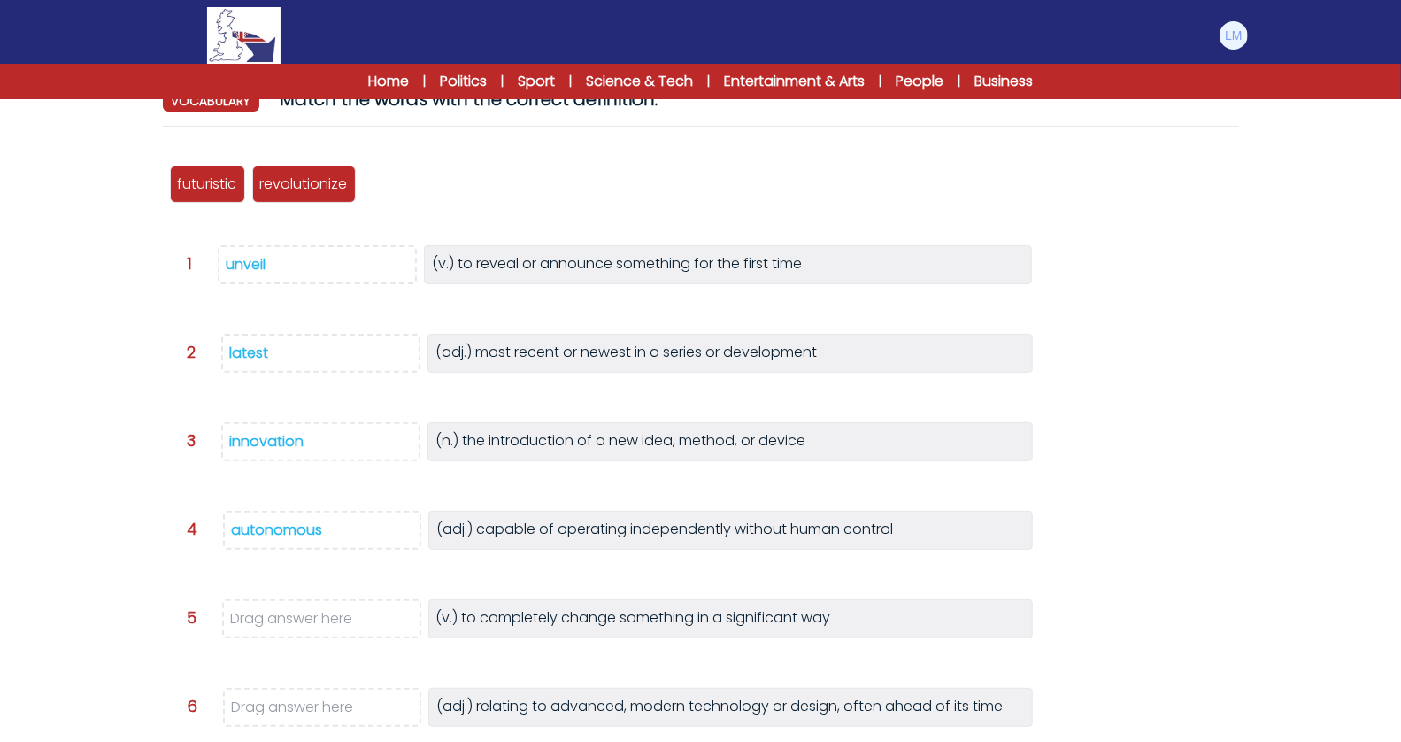
scroll to position [204, 0]
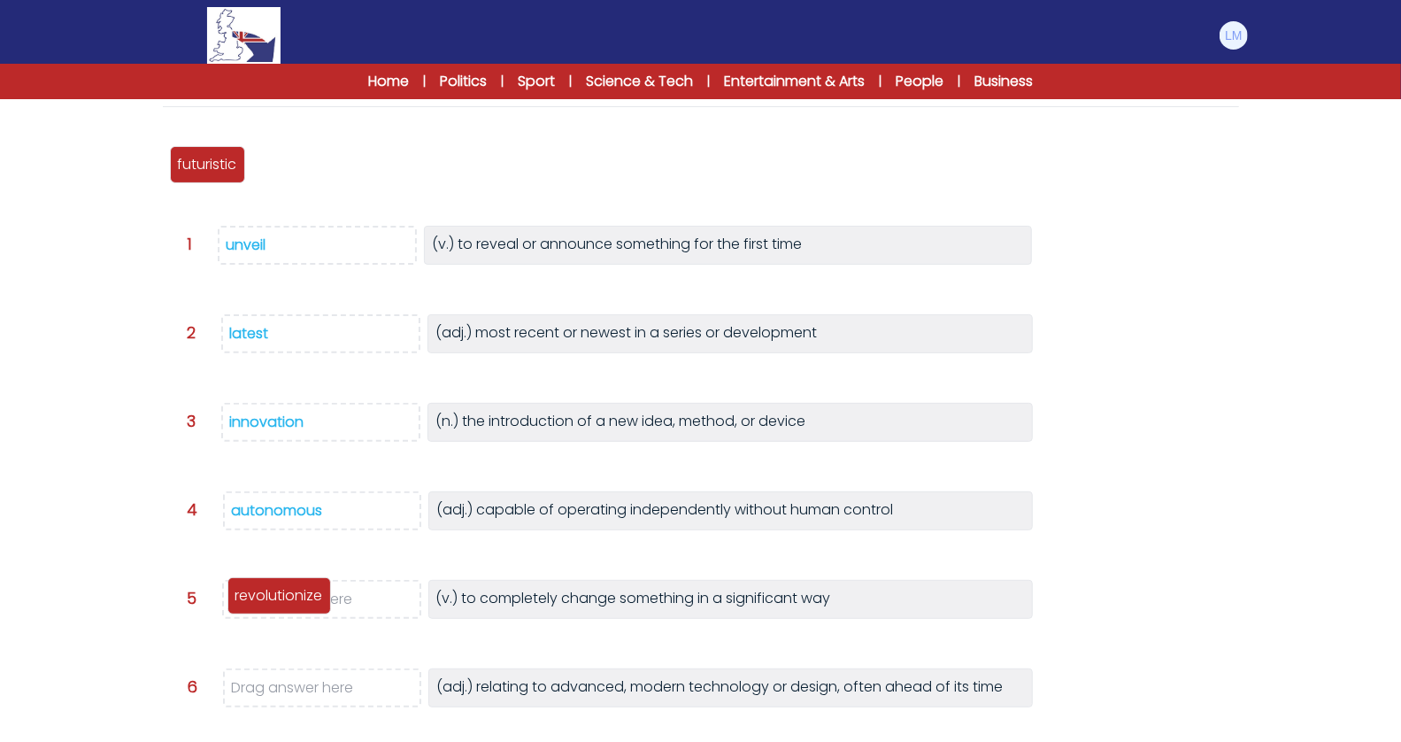
drag, startPoint x: 304, startPoint y: 163, endPoint x: 279, endPoint y: 594, distance: 431.7
click at [279, 594] on p "revolutionize" at bounding box center [279, 595] width 88 height 21
drag, startPoint x: 220, startPoint y: 169, endPoint x: 220, endPoint y: 558, distance: 389.4
click at [220, 175] on p "futuristic" at bounding box center [207, 164] width 59 height 21
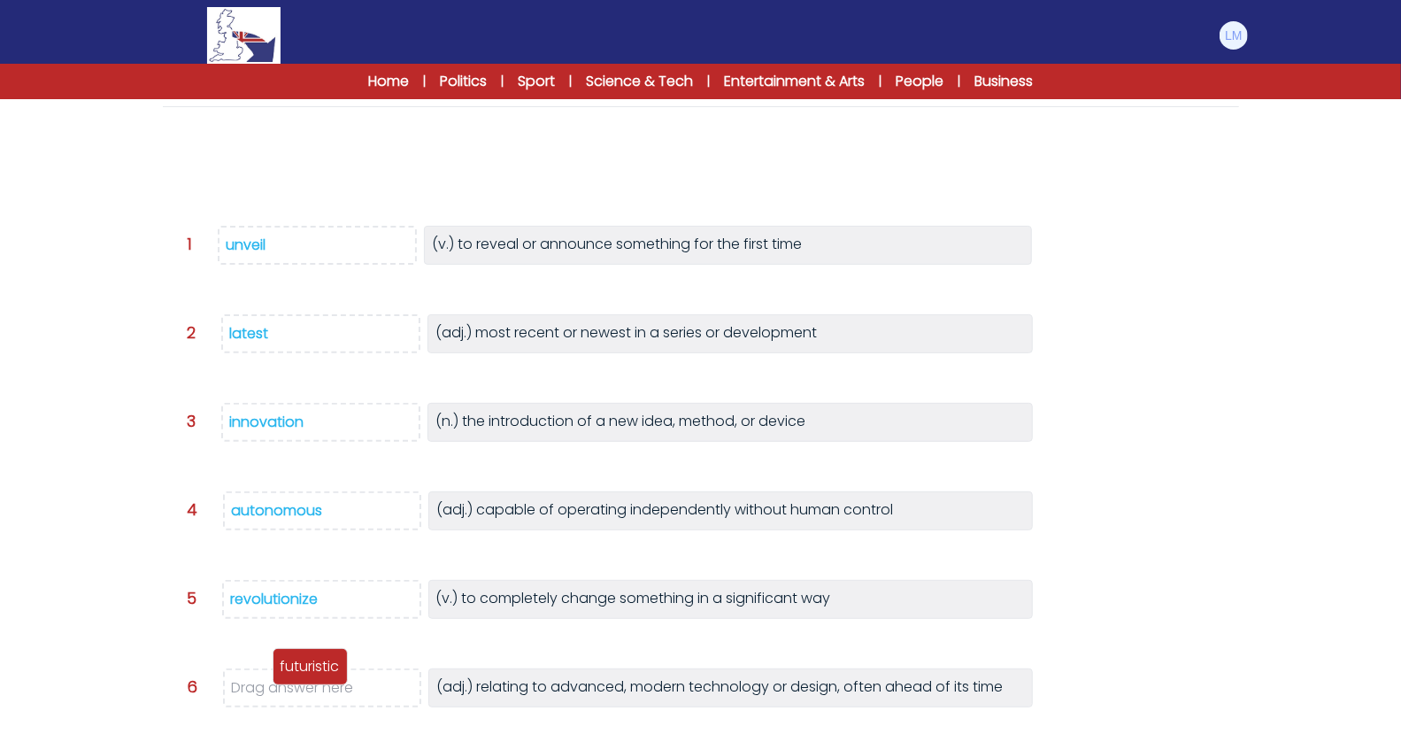
drag, startPoint x: 229, startPoint y: 162, endPoint x: 331, endPoint y: 664, distance: 512.0
click at [331, 664] on p "futuristic" at bounding box center [310, 666] width 59 height 21
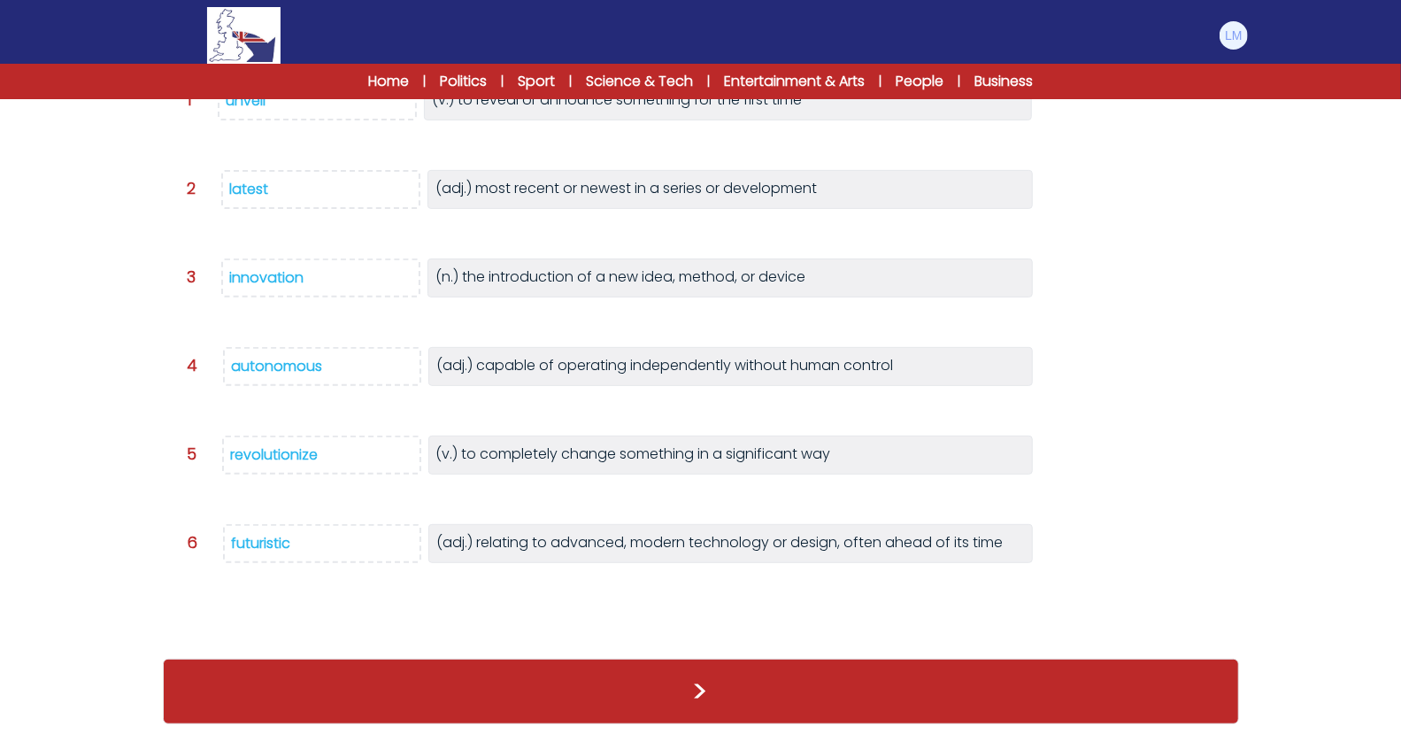
scroll to position [320, 0]
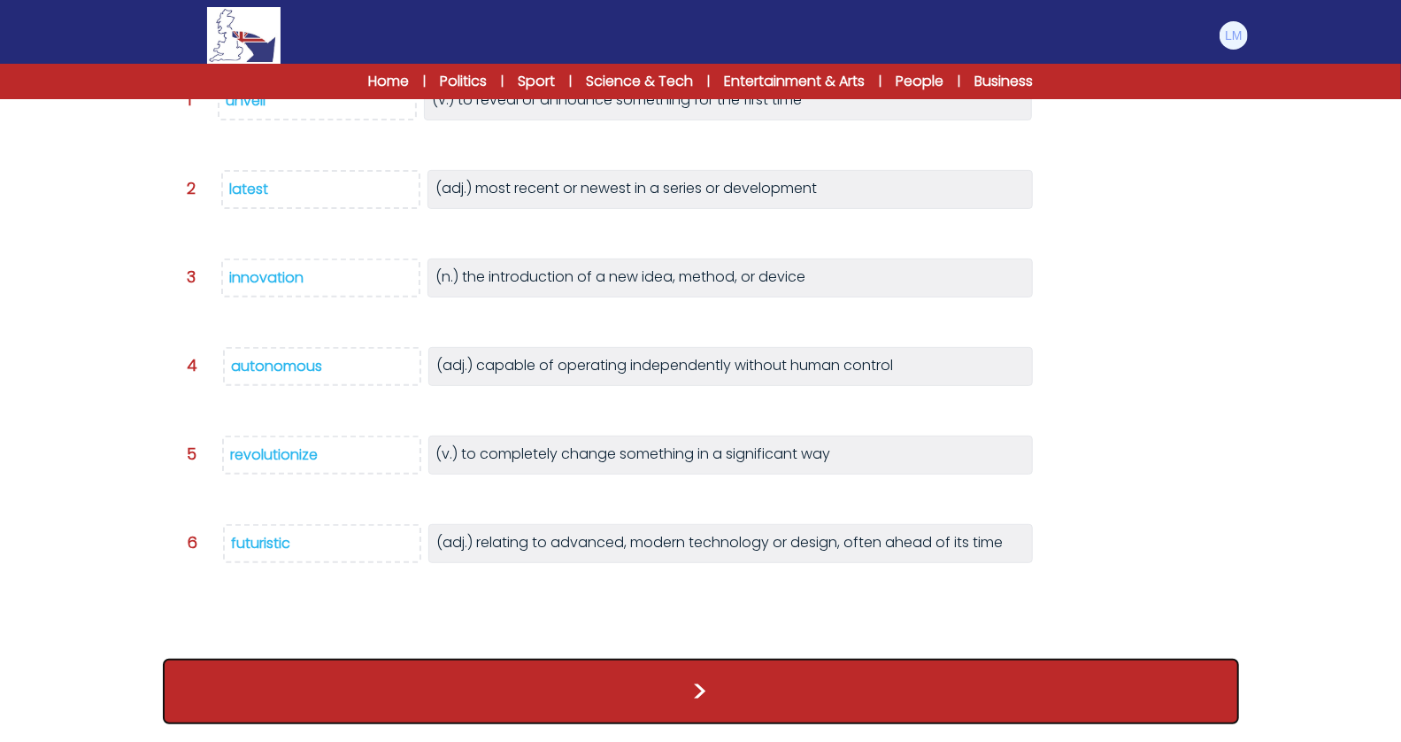
click at [449, 683] on button ">" at bounding box center [701, 690] width 1076 height 65
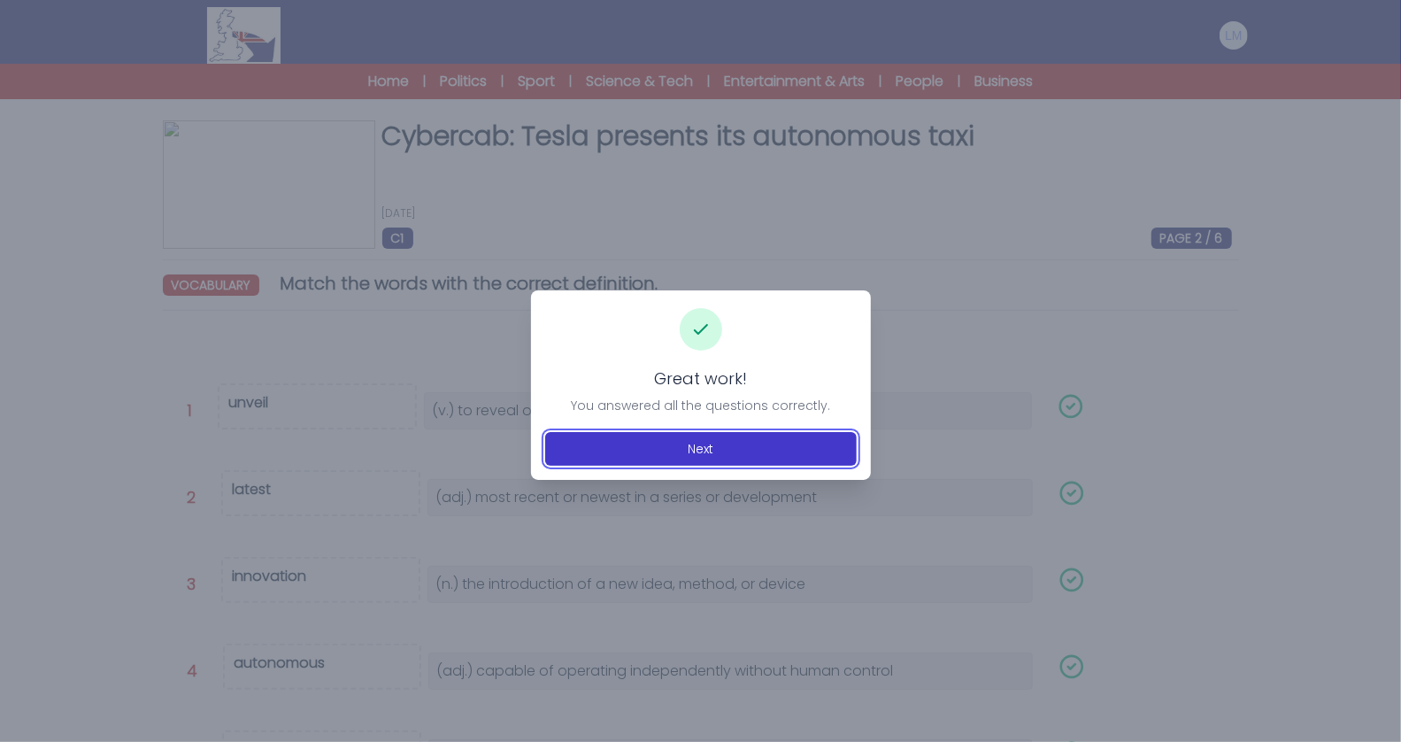
click at [730, 444] on button "Next" at bounding box center [701, 449] width 312 height 34
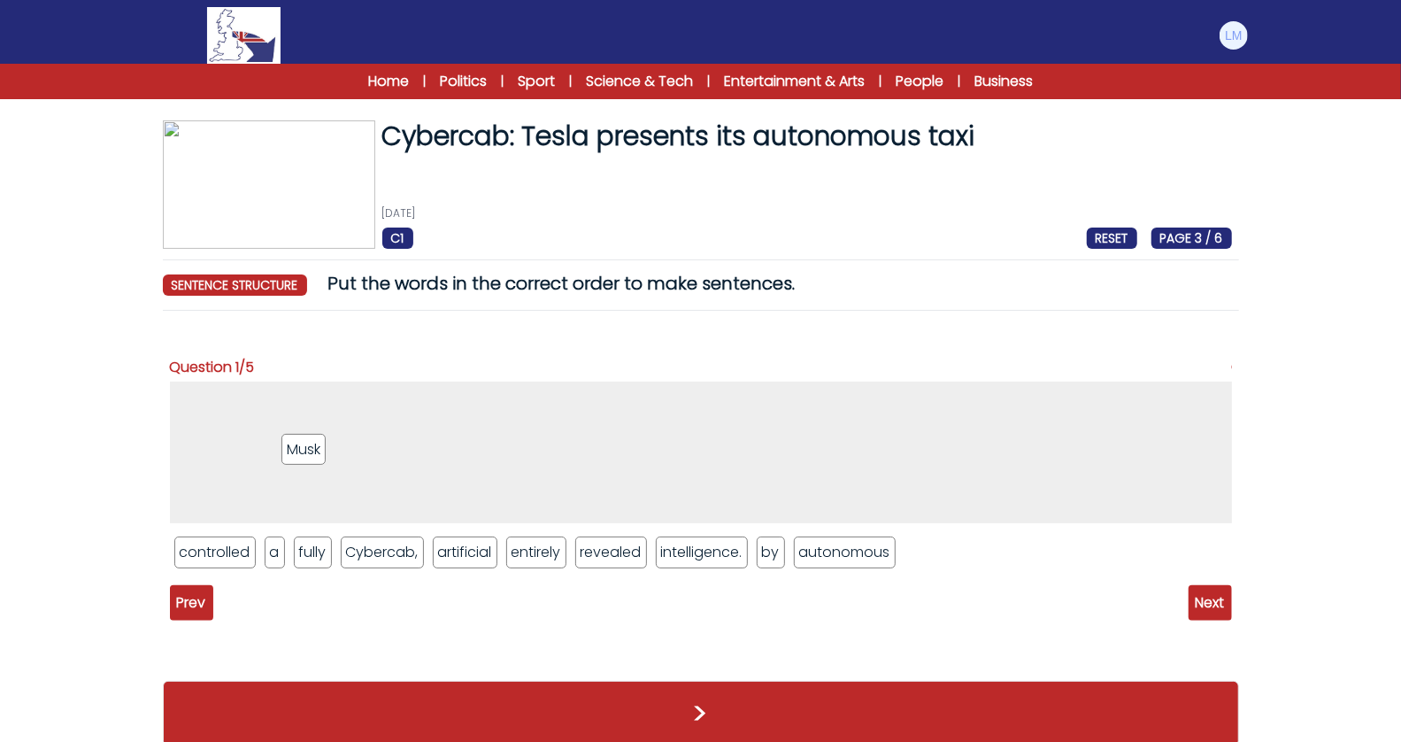
drag, startPoint x: 319, startPoint y: 549, endPoint x: 302, endPoint y: 438, distance: 111.9
drag, startPoint x: 605, startPoint y: 549, endPoint x: 523, endPoint y: 396, distance: 173.8
drag, startPoint x: 376, startPoint y: 554, endPoint x: 373, endPoint y: 402, distance: 152.2
click at [273, 547] on li "a" at bounding box center [275, 552] width 20 height 32
drag, startPoint x: 269, startPoint y: 550, endPoint x: 420, endPoint y: 414, distance: 203.0
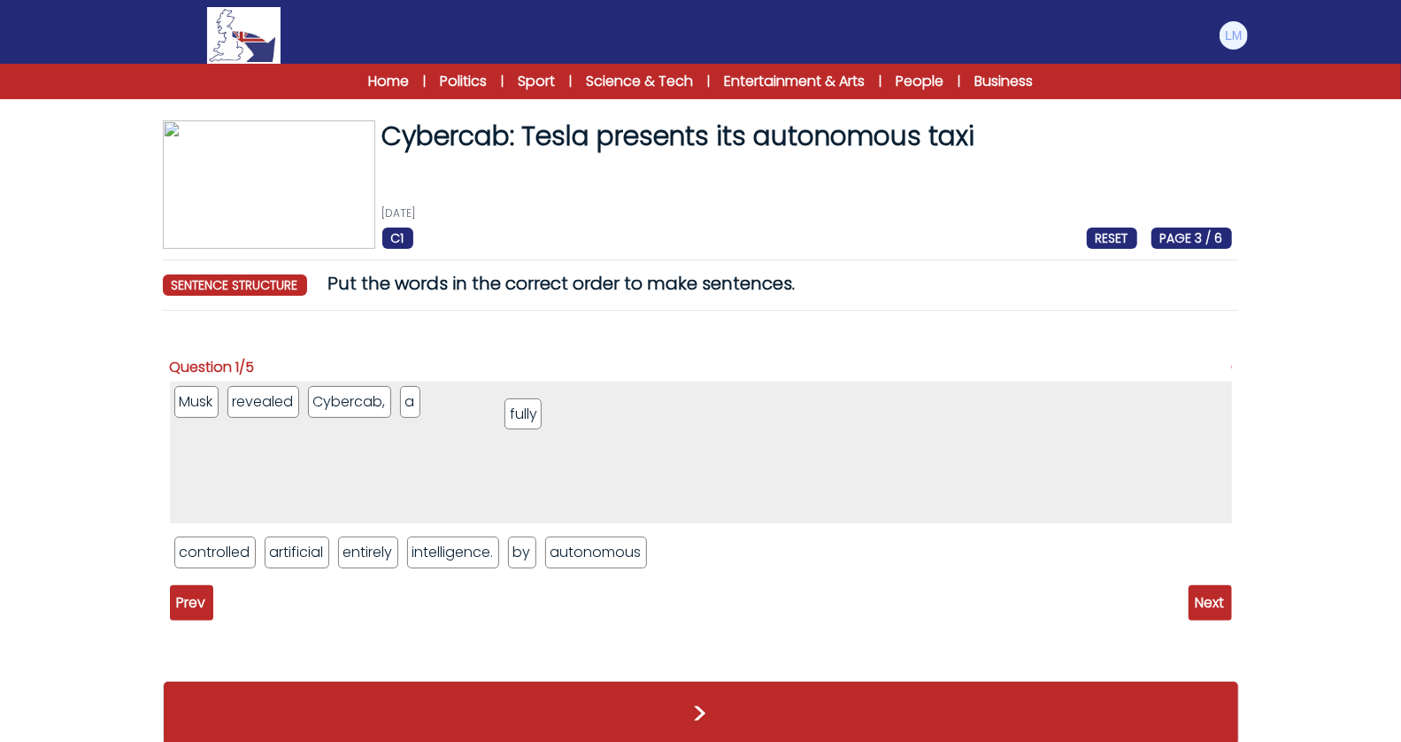
drag, startPoint x: 273, startPoint y: 554, endPoint x: 514, endPoint y: 414, distance: 279.2
drag, startPoint x: 600, startPoint y: 554, endPoint x: 542, endPoint y: 404, distance: 161.4
drag, startPoint x: 227, startPoint y: 553, endPoint x: 653, endPoint y: 417, distance: 447.0
drag, startPoint x: 256, startPoint y: 552, endPoint x: 699, endPoint y: 397, distance: 469.7
drag, startPoint x: 362, startPoint y: 551, endPoint x: 795, endPoint y: 422, distance: 451.7
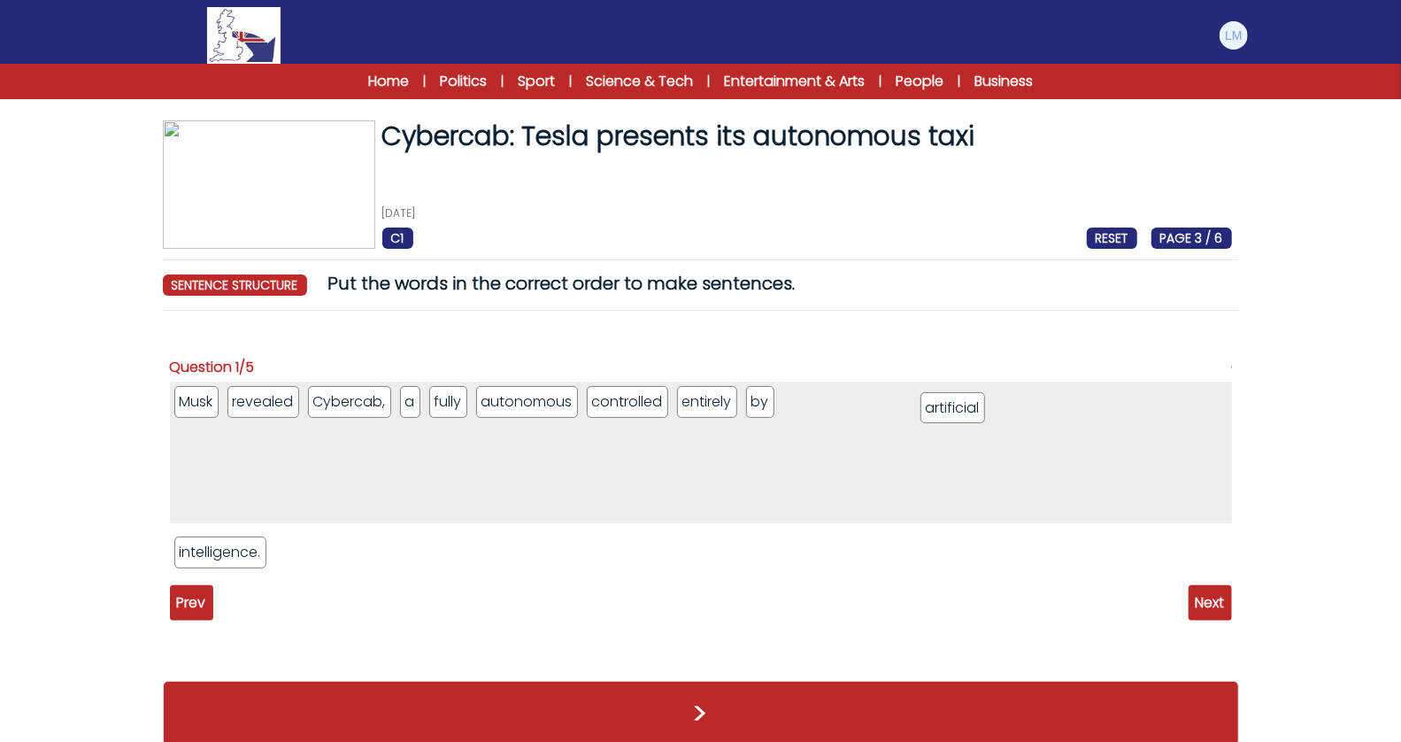
drag, startPoint x: 217, startPoint y: 550, endPoint x: 967, endPoint y: 398, distance: 765.6
drag, startPoint x: 238, startPoint y: 555, endPoint x: 929, endPoint y: 412, distance: 705.7
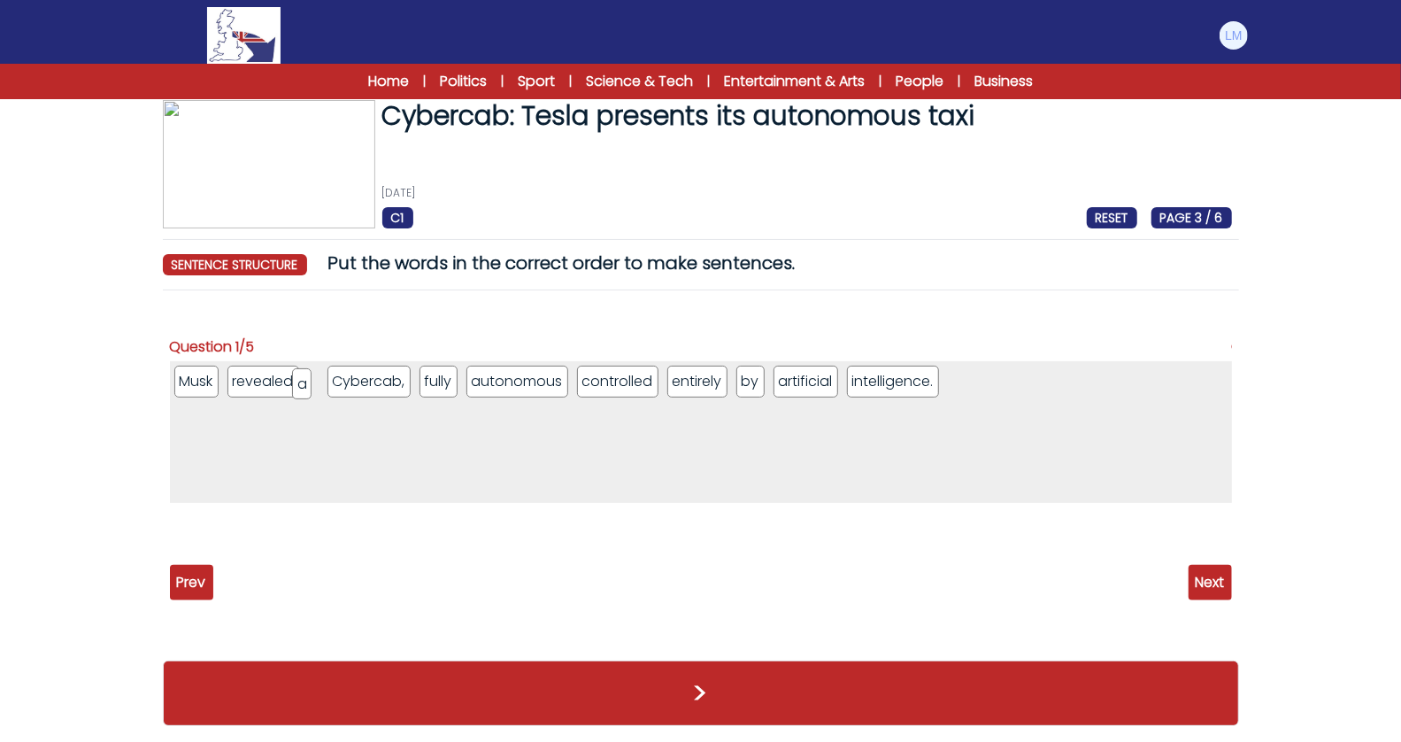
drag, startPoint x: 406, startPoint y: 385, endPoint x: 299, endPoint y: 389, distance: 107.1
drag, startPoint x: 451, startPoint y: 383, endPoint x: 343, endPoint y: 378, distance: 109.0
drag, startPoint x: 555, startPoint y: 380, endPoint x: 396, endPoint y: 372, distance: 159.5
click at [1203, 594] on span "Next" at bounding box center [1210, 582] width 43 height 35
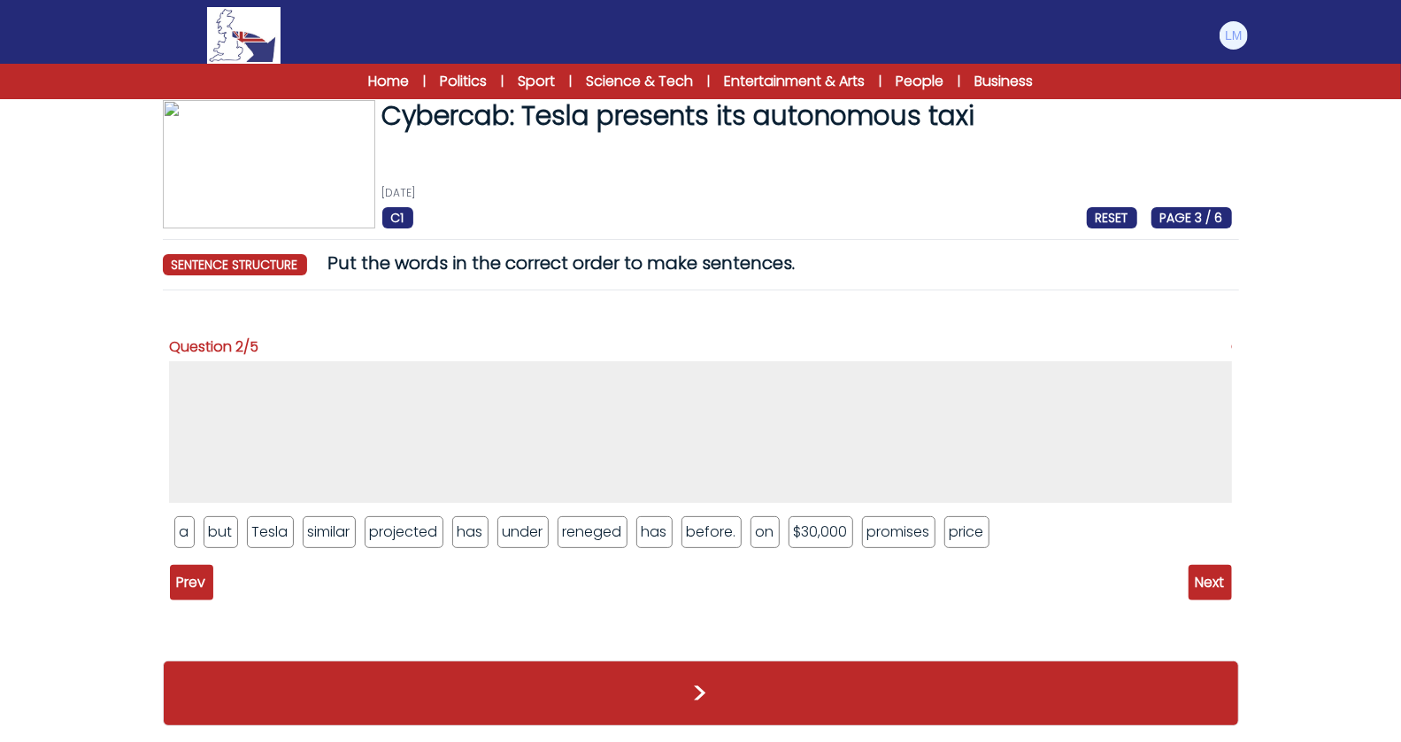
drag, startPoint x: 285, startPoint y: 535, endPoint x: 285, endPoint y: 466, distance: 69.0
click at [285, 535] on li "Tesla" at bounding box center [270, 532] width 47 height 32
drag, startPoint x: 261, startPoint y: 525, endPoint x: 256, endPoint y: 373, distance: 151.4
drag, startPoint x: 839, startPoint y: 535, endPoint x: 373, endPoint y: 385, distance: 489.8
drag, startPoint x: 354, startPoint y: 529, endPoint x: 232, endPoint y: 384, distance: 189.7
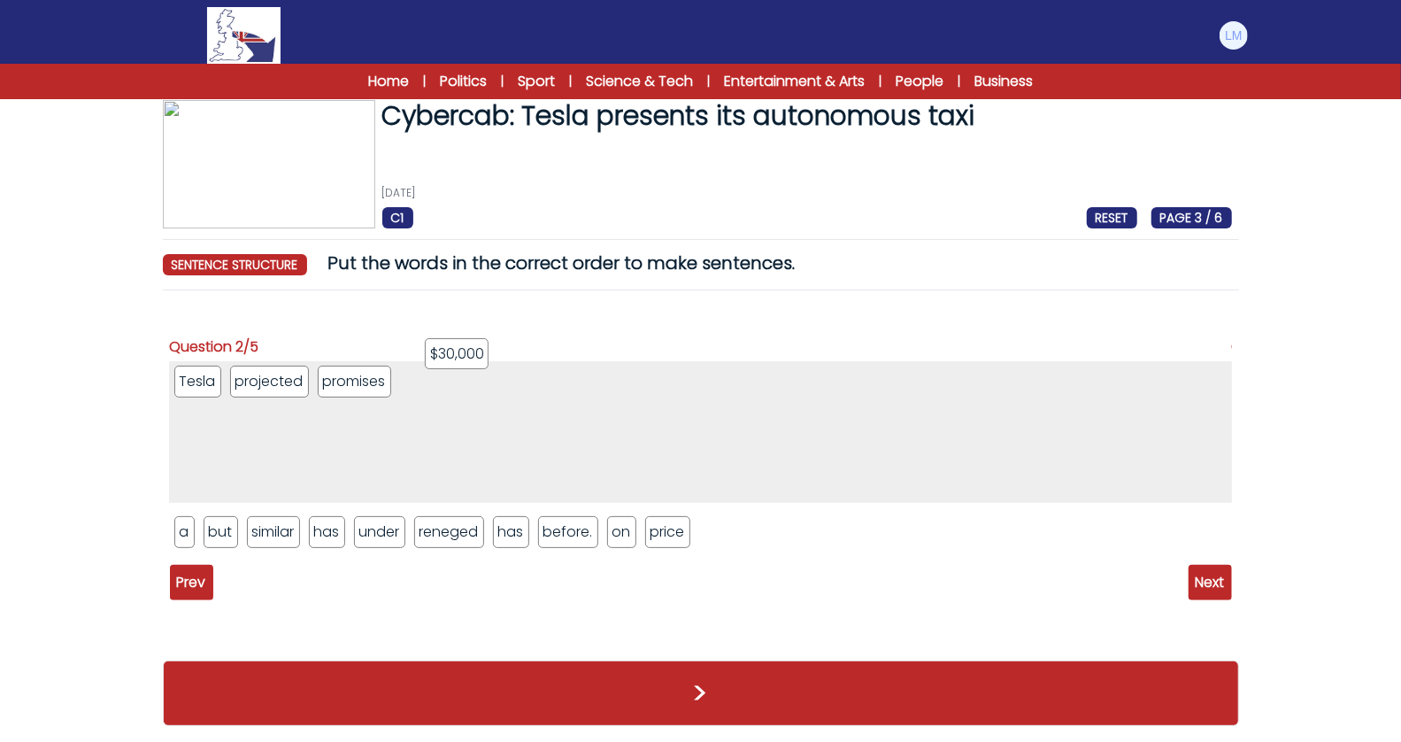
drag, startPoint x: 689, startPoint y: 535, endPoint x: 473, endPoint y: 358, distance: 279.2
drag, startPoint x: 511, startPoint y: 534, endPoint x: 236, endPoint y: 384, distance: 312.5
drag, startPoint x: 447, startPoint y: 535, endPoint x: 277, endPoint y: 372, distance: 236.0
drag, startPoint x: 179, startPoint y: 531, endPoint x: 350, endPoint y: 384, distance: 226.0
drag, startPoint x: 465, startPoint y: 531, endPoint x: 342, endPoint y: 373, distance: 199.9
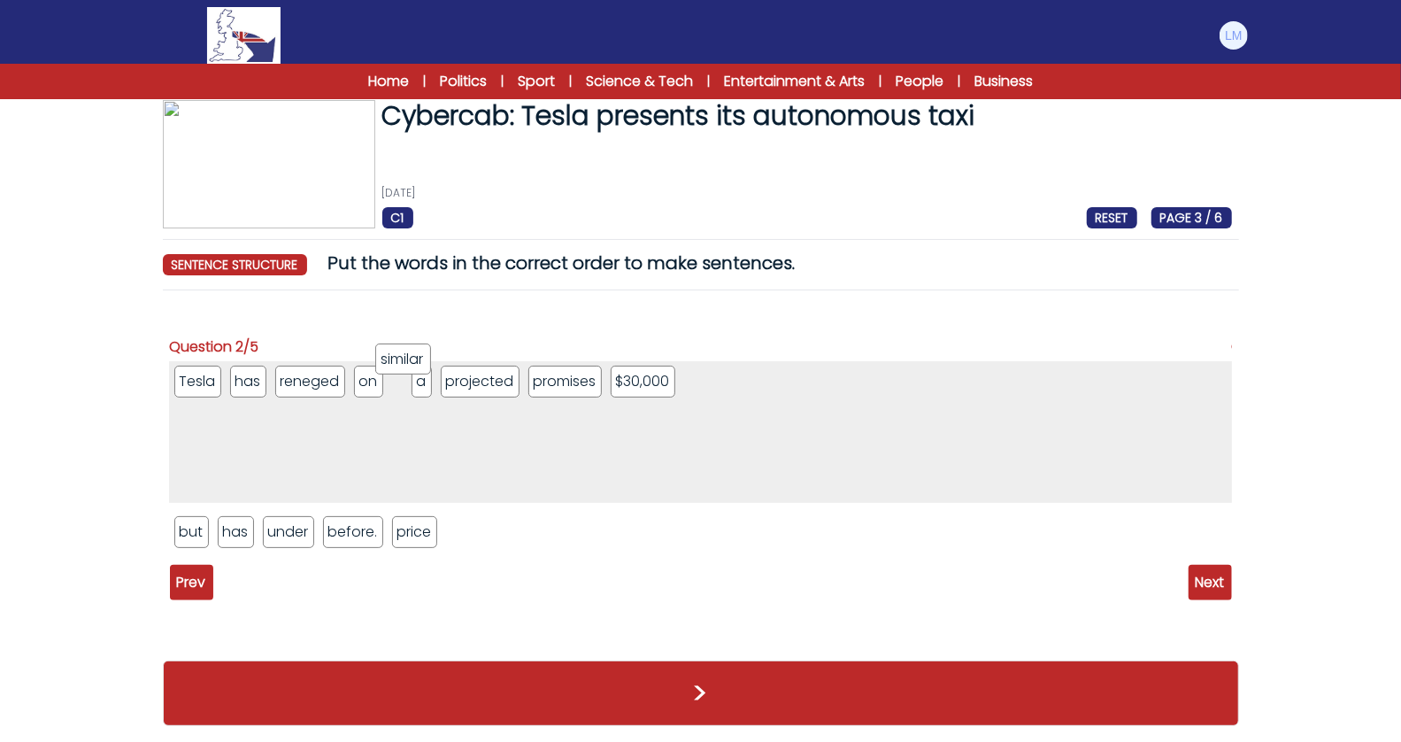
drag, startPoint x: 242, startPoint y: 539, endPoint x: 401, endPoint y: 366, distance: 234.9
drag, startPoint x: 590, startPoint y: 379, endPoint x: 451, endPoint y: 365, distance: 139.7
drag, startPoint x: 350, startPoint y: 520, endPoint x: 566, endPoint y: 371, distance: 262.2
drag, startPoint x: 650, startPoint y: 378, endPoint x: 266, endPoint y: 373, distance: 384.1
drag, startPoint x: 181, startPoint y: 535, endPoint x: 370, endPoint y: 368, distance: 252.7
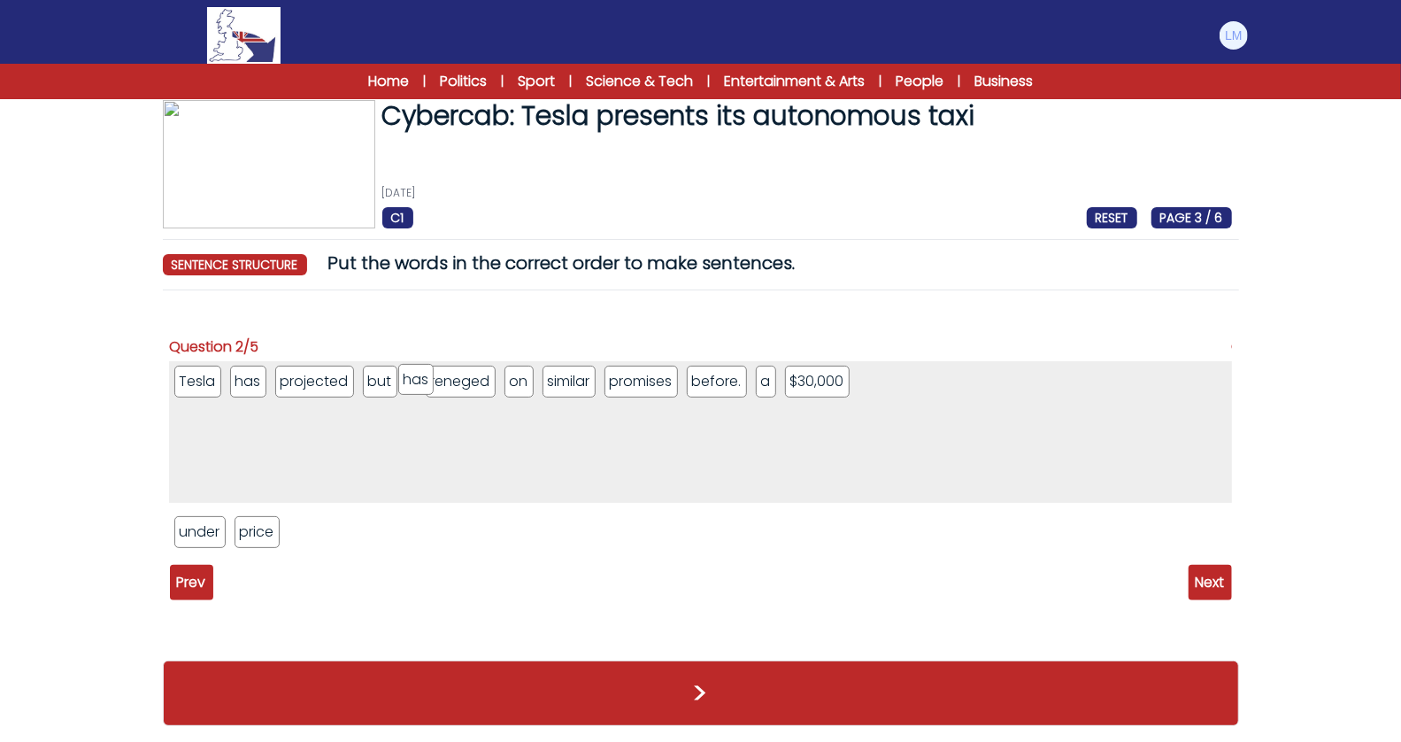
drag, startPoint x: 185, startPoint y: 537, endPoint x: 408, endPoint y: 384, distance: 270.5
drag, startPoint x: 786, startPoint y: 379, endPoint x: 557, endPoint y: 367, distance: 229.5
drag, startPoint x: 212, startPoint y: 530, endPoint x: 367, endPoint y: 376, distance: 218.4
click at [904, 377] on li "$30,000" at bounding box center [903, 382] width 65 height 32
drag, startPoint x: 889, startPoint y: 387, endPoint x: 396, endPoint y: 387, distance: 493.0
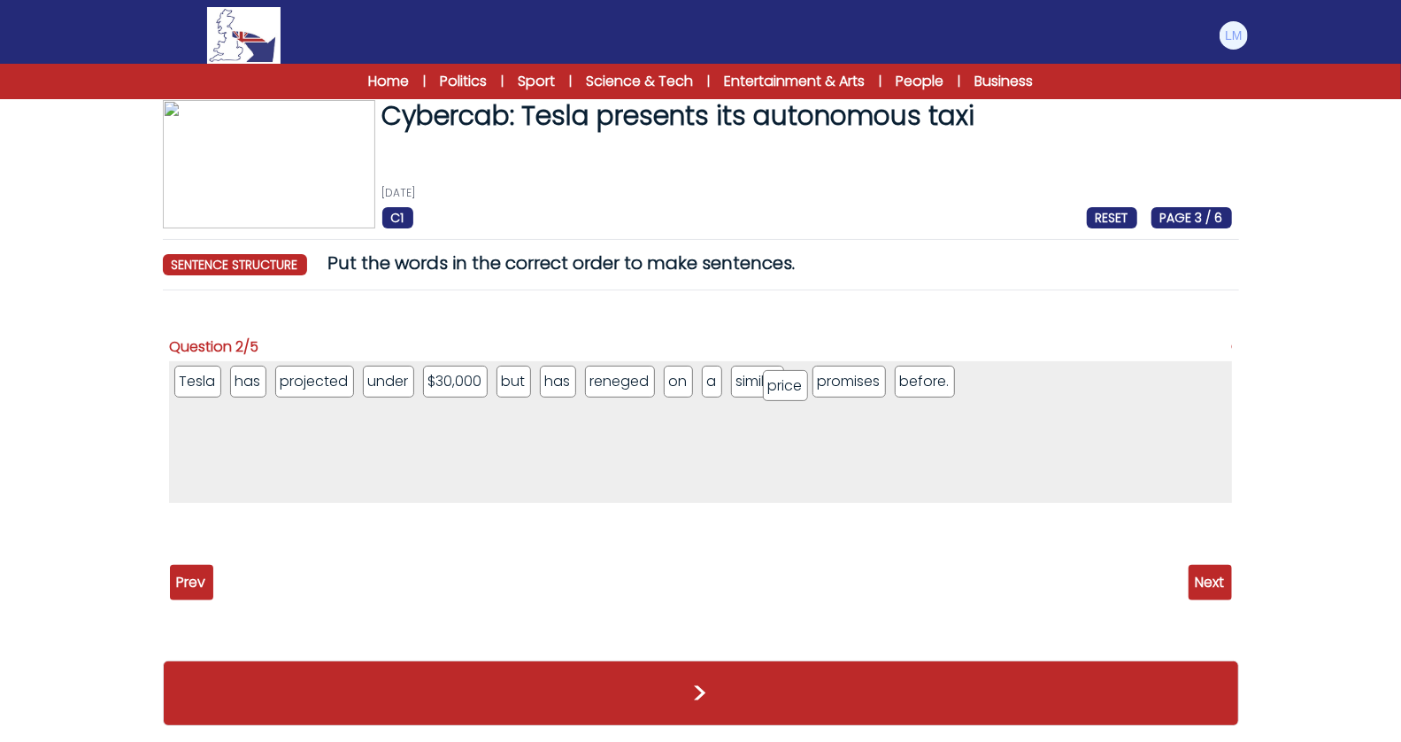
drag, startPoint x: 190, startPoint y: 527, endPoint x: 779, endPoint y: 381, distance: 606.4
drag, startPoint x: 702, startPoint y: 383, endPoint x: 273, endPoint y: 381, distance: 428.4
drag, startPoint x: 814, startPoint y: 387, endPoint x: 389, endPoint y: 388, distance: 425.7
click at [1221, 574] on span "Next" at bounding box center [1210, 582] width 43 height 35
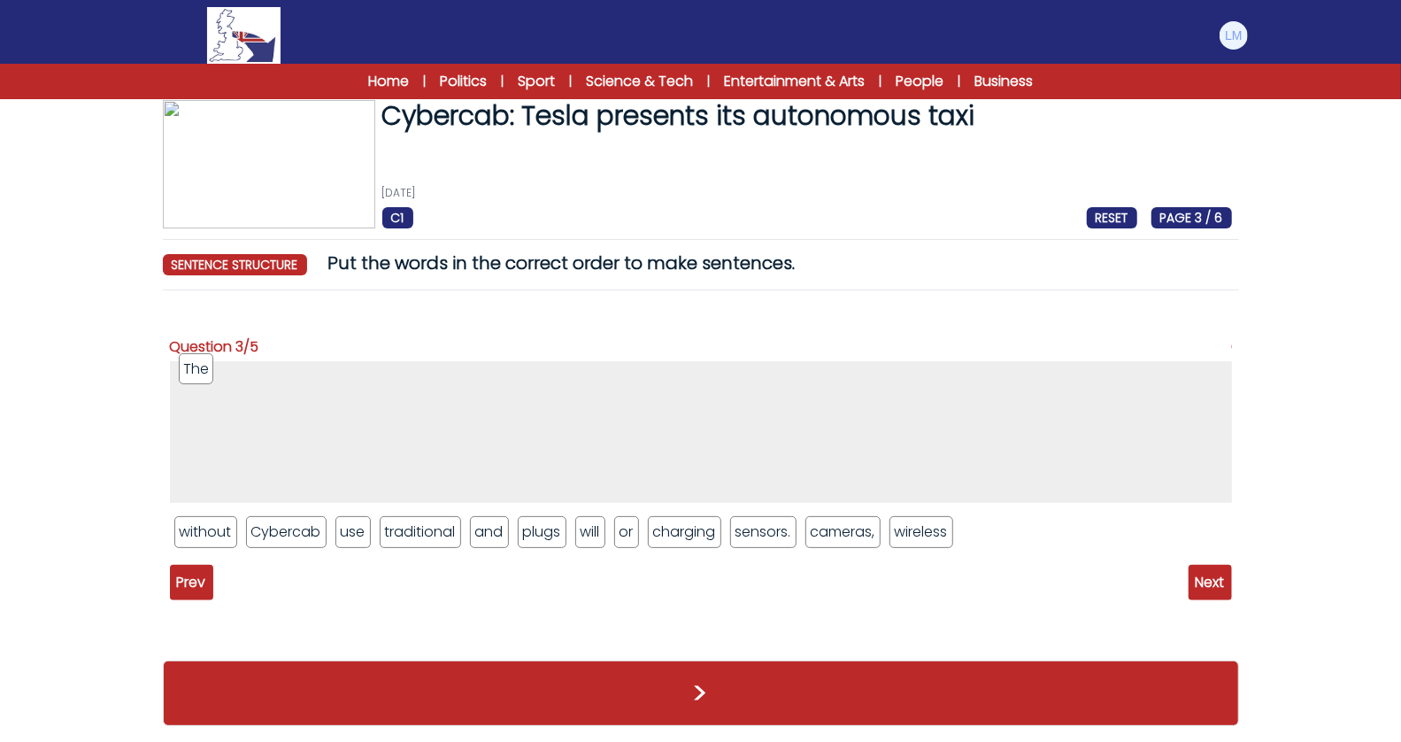
drag, startPoint x: 191, startPoint y: 528, endPoint x: 196, endPoint y: 366, distance: 162.9
drag, startPoint x: 278, startPoint y: 543, endPoint x: 273, endPoint y: 389, distance: 154.1
drag, startPoint x: 743, startPoint y: 538, endPoint x: 424, endPoint y: 388, distance: 353.1
drag, startPoint x: 488, startPoint y: 531, endPoint x: 297, endPoint y: 375, distance: 245.9
drag, startPoint x: 266, startPoint y: 535, endPoint x: 360, endPoint y: 371, distance: 189.1
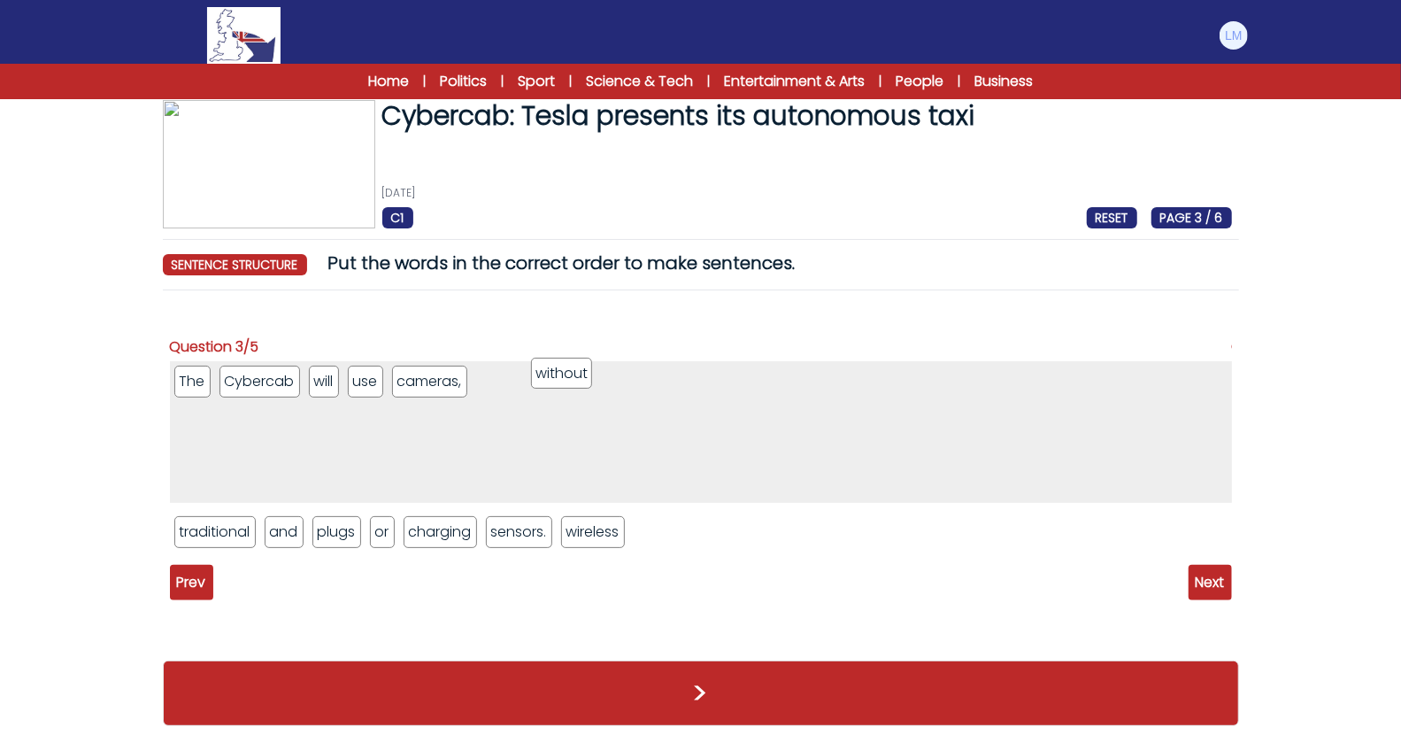
drag, startPoint x: 198, startPoint y: 530, endPoint x: 551, endPoint y: 372, distance: 387.0
drag, startPoint x: 223, startPoint y: 534, endPoint x: 646, endPoint y: 386, distance: 448.1
drag, startPoint x: 357, startPoint y: 539, endPoint x: 703, endPoint y: 398, distance: 373.6
drag, startPoint x: 245, startPoint y: 541, endPoint x: 779, endPoint y: 396, distance: 553.1
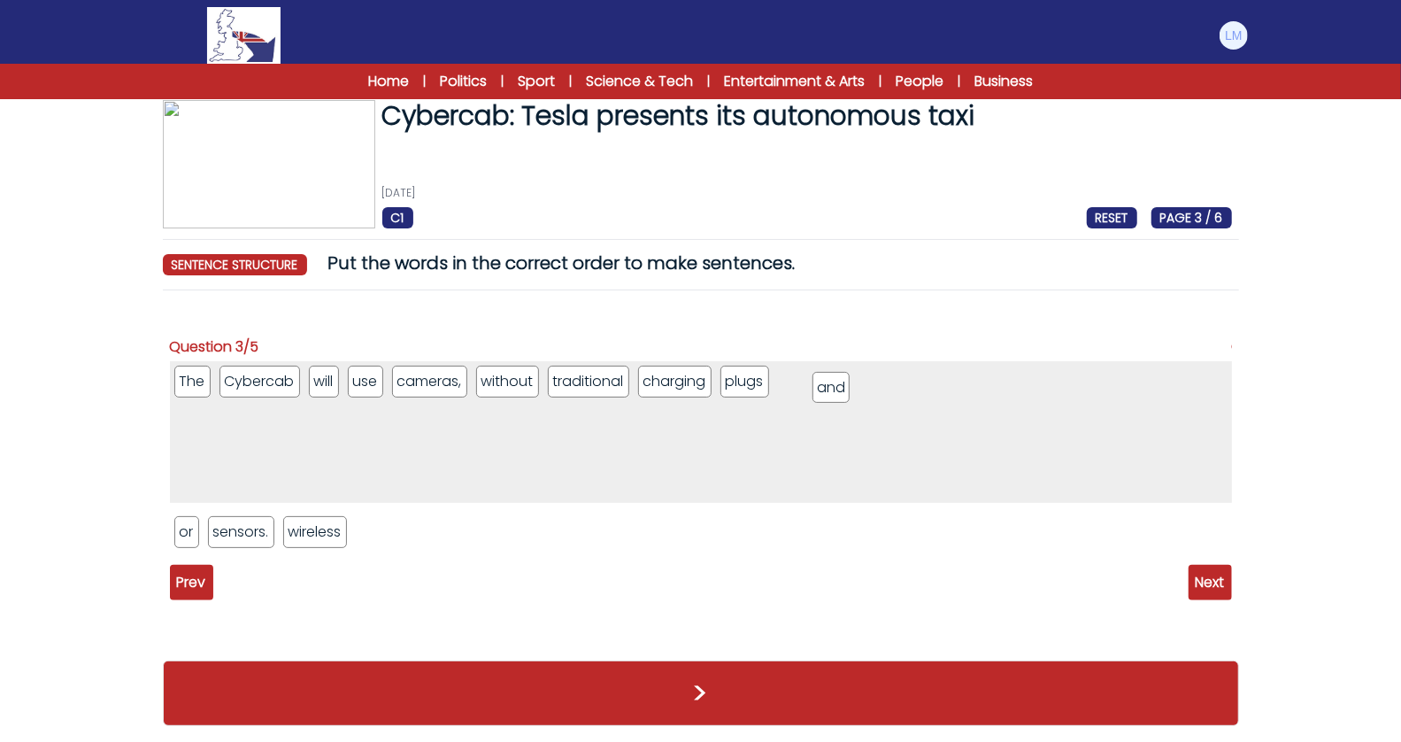
drag, startPoint x: 205, startPoint y: 535, endPoint x: 843, endPoint y: 390, distance: 654.2
drag, startPoint x: 294, startPoint y: 540, endPoint x: 851, endPoint y: 404, distance: 574.0
drag, startPoint x: 242, startPoint y: 531, endPoint x: 960, endPoint y: 405, distance: 729.6
drag, startPoint x: 865, startPoint y: 388, endPoint x: 411, endPoint y: 368, distance: 454.4
drag, startPoint x: 734, startPoint y: 378, endPoint x: 437, endPoint y: 368, distance: 296.6
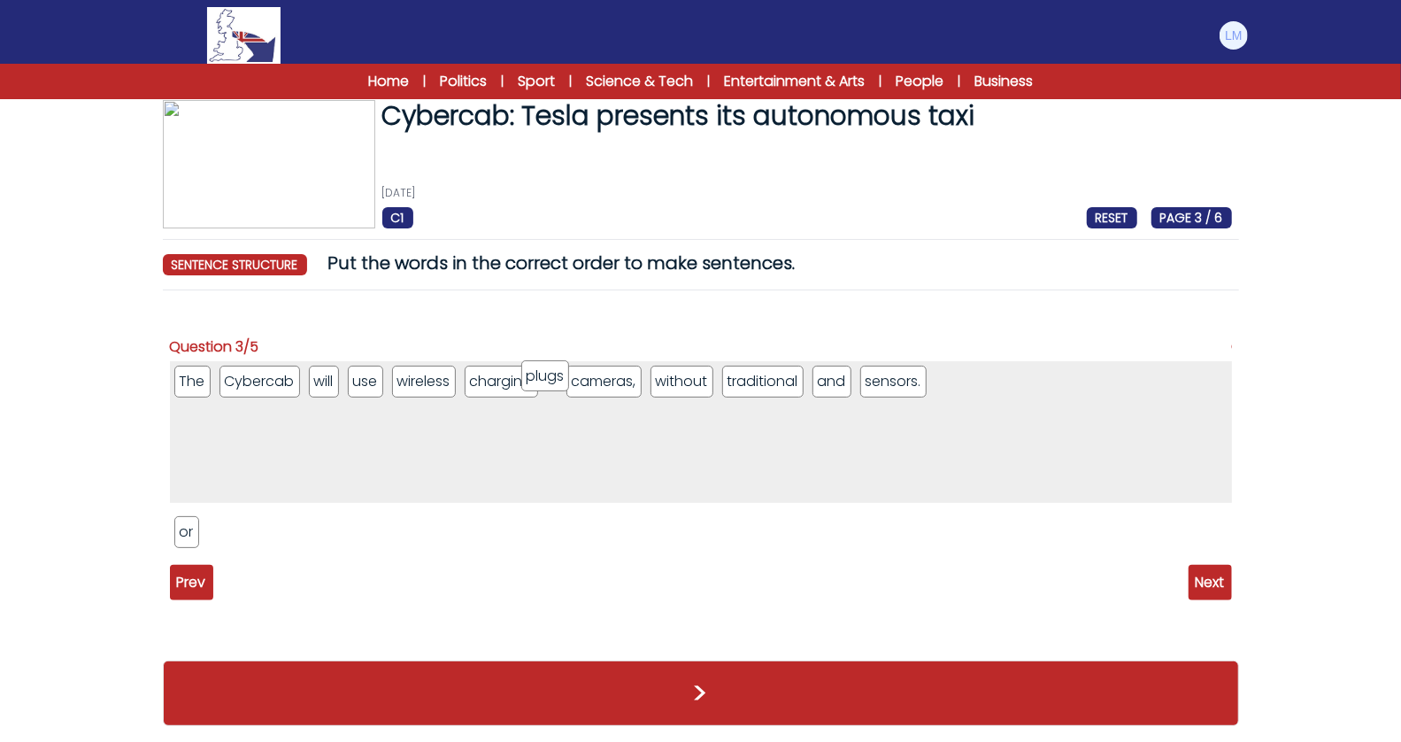
drag, startPoint x: 803, startPoint y: 378, endPoint x: 532, endPoint y: 373, distance: 270.9
drag, startPoint x: 631, startPoint y: 381, endPoint x: 604, endPoint y: 369, distance: 30.1
drag, startPoint x: 869, startPoint y: 382, endPoint x: 595, endPoint y: 381, distance: 274.4
drag, startPoint x: 569, startPoint y: 384, endPoint x: 838, endPoint y: 382, distance: 269.1
drag, startPoint x: 183, startPoint y: 527, endPoint x: 944, endPoint y: 365, distance: 778.2
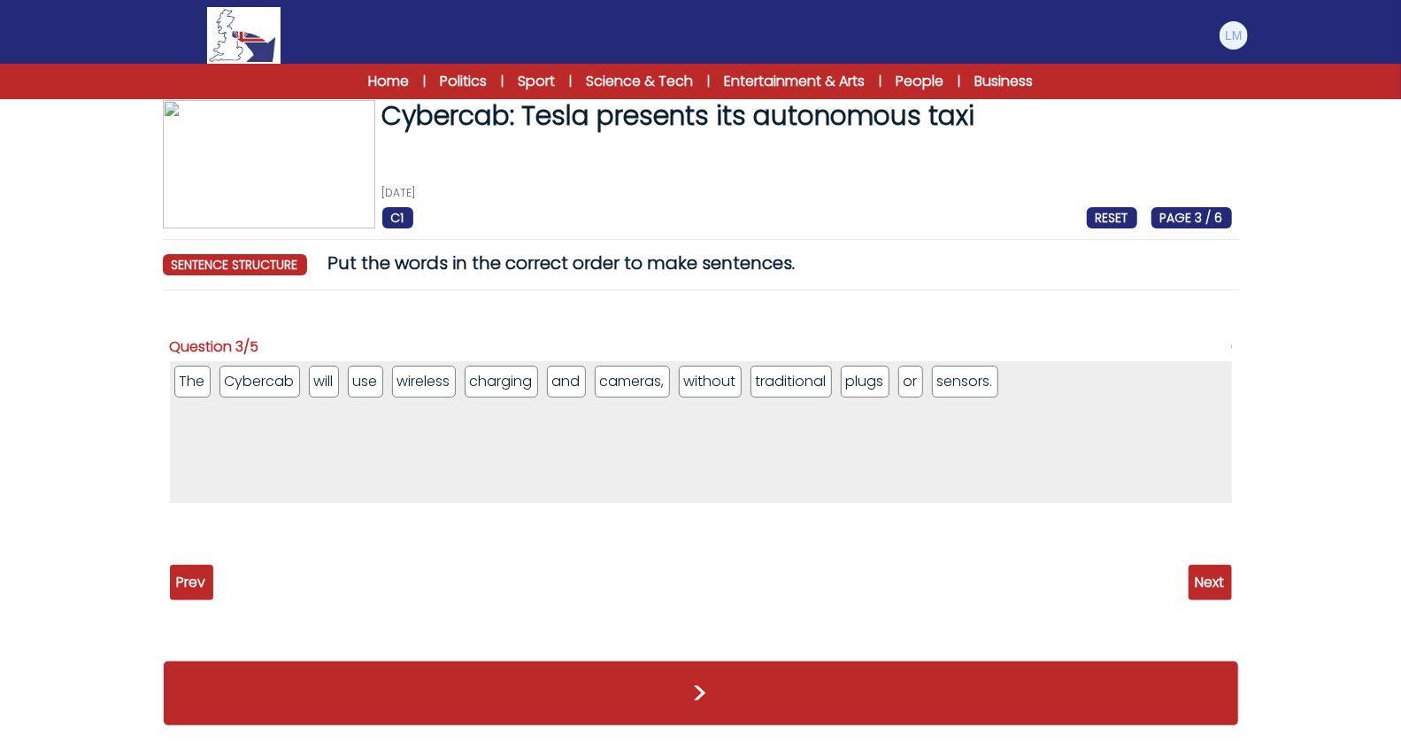
click at [1220, 590] on span "Next" at bounding box center [1210, 582] width 43 height 35
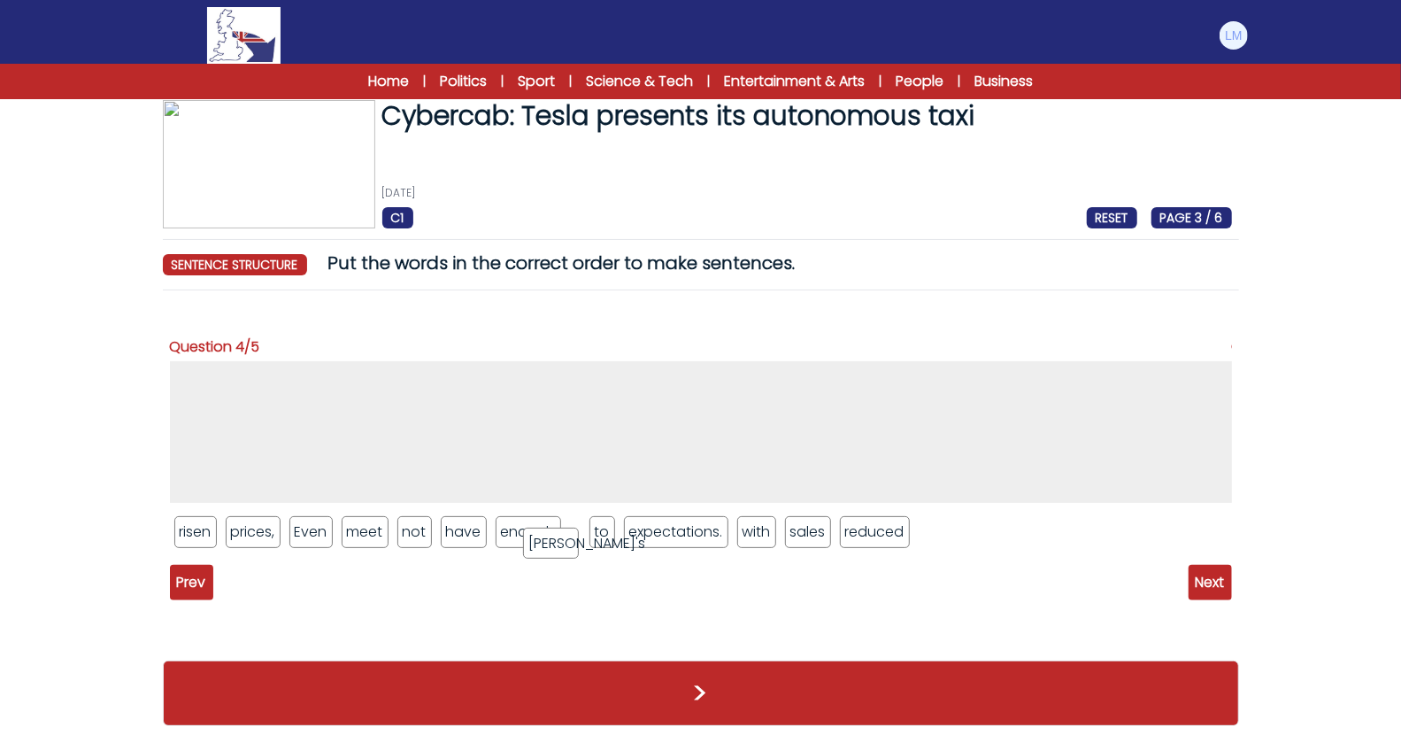
drag, startPoint x: 531, startPoint y: 535, endPoint x: 562, endPoint y: 545, distance: 32.7
drag, startPoint x: 325, startPoint y: 531, endPoint x: 268, endPoint y: 395, distance: 147.6
drag, startPoint x: 257, startPoint y: 533, endPoint x: 394, endPoint y: 381, distance: 204.9
drag, startPoint x: 802, startPoint y: 536, endPoint x: 851, endPoint y: 540, distance: 48.8
drag, startPoint x: 306, startPoint y: 528, endPoint x: 493, endPoint y: 396, distance: 229.1
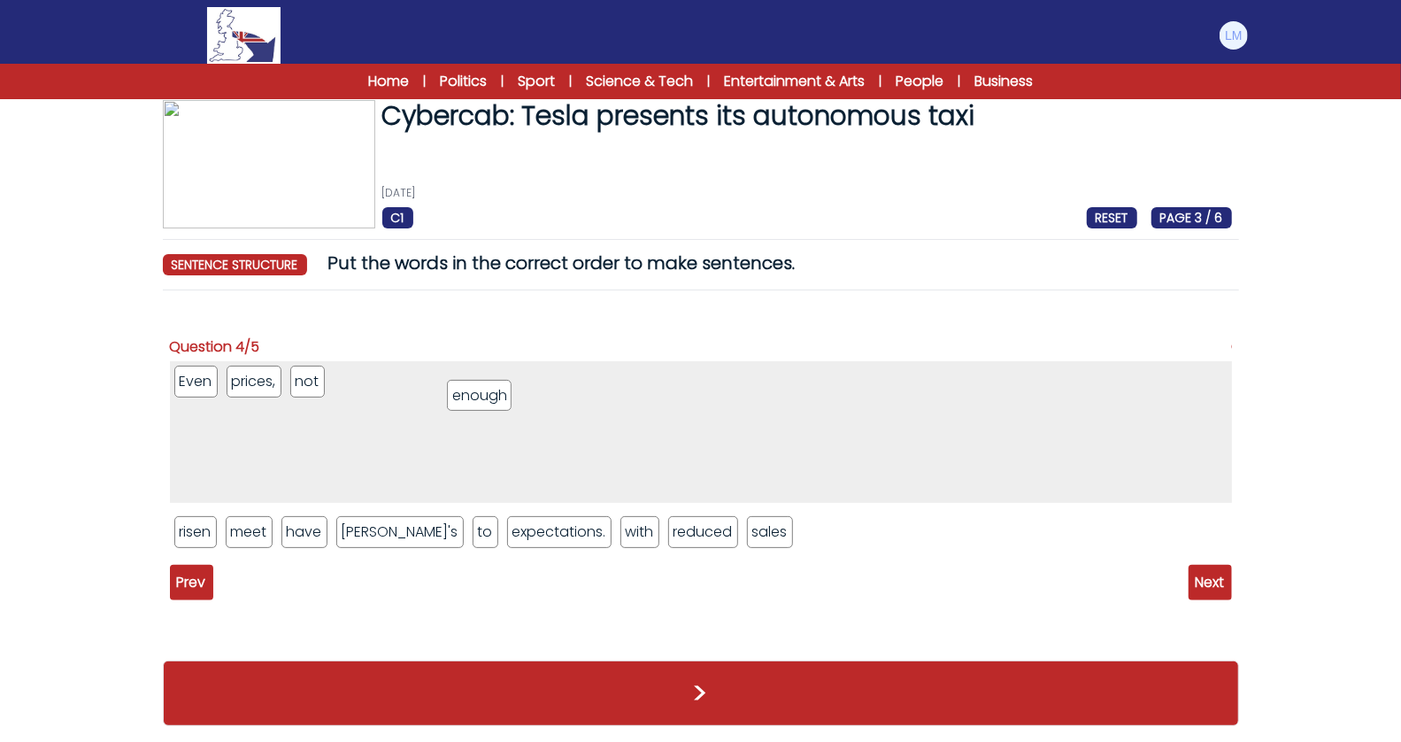
drag, startPoint x: 352, startPoint y: 538, endPoint x: 462, endPoint y: 402, distance: 175.0
drag, startPoint x: 685, startPoint y: 536, endPoint x: 486, endPoint y: 389, distance: 248.0
drag, startPoint x: 435, startPoint y: 386, endPoint x: 690, endPoint y: 557, distance: 306.8
drag, startPoint x: 355, startPoint y: 399, endPoint x: 403, endPoint y: 550, distance: 157.9
drag, startPoint x: 302, startPoint y: 382, endPoint x: 296, endPoint y: 542, distance: 159.4
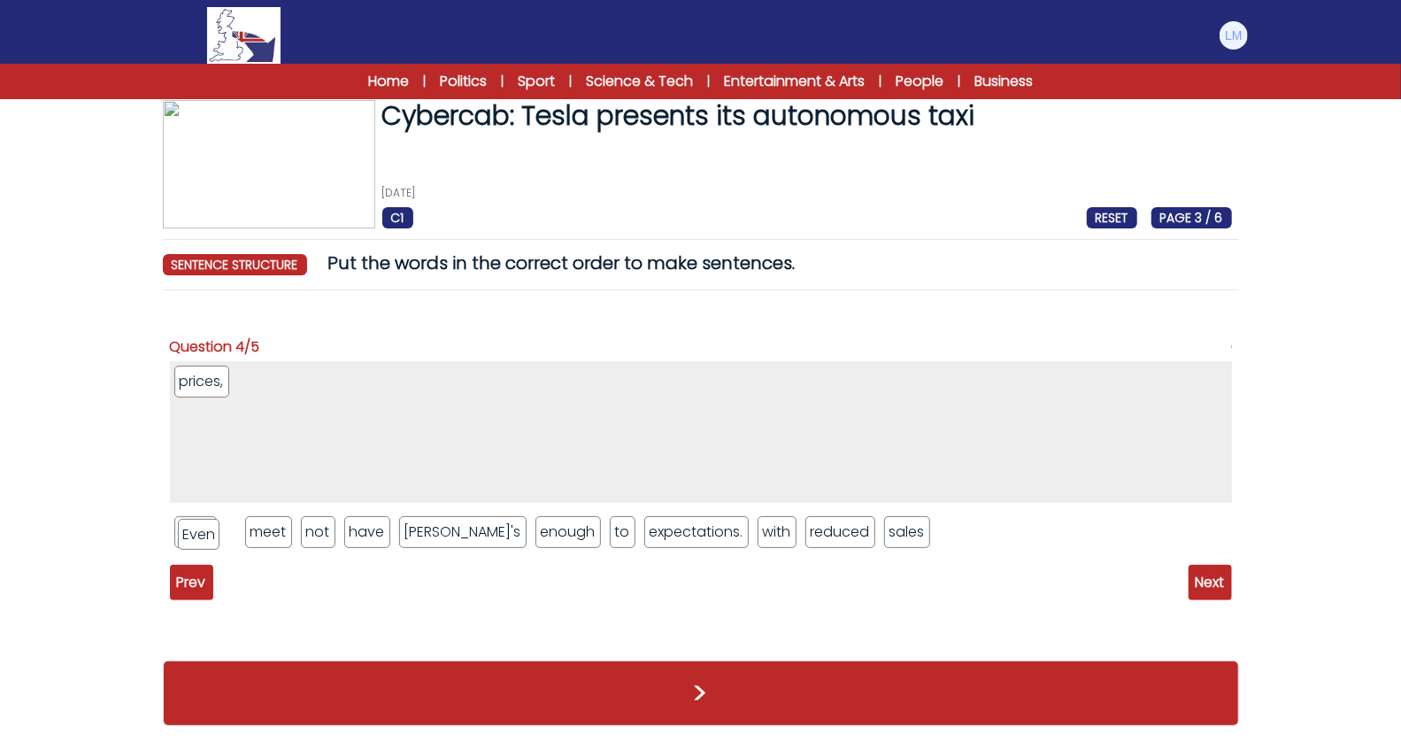
drag, startPoint x: 194, startPoint y: 375, endPoint x: 196, endPoint y: 529, distance: 154.0
drag, startPoint x: 219, startPoint y: 377, endPoint x: 272, endPoint y: 521, distance: 153.4
drag, startPoint x: 195, startPoint y: 536, endPoint x: 197, endPoint y: 387, distance: 149.6
drag, startPoint x: 677, startPoint y: 531, endPoint x: 419, endPoint y: 389, distance: 294.7
drag, startPoint x: 700, startPoint y: 536, endPoint x: 481, endPoint y: 412, distance: 252.5
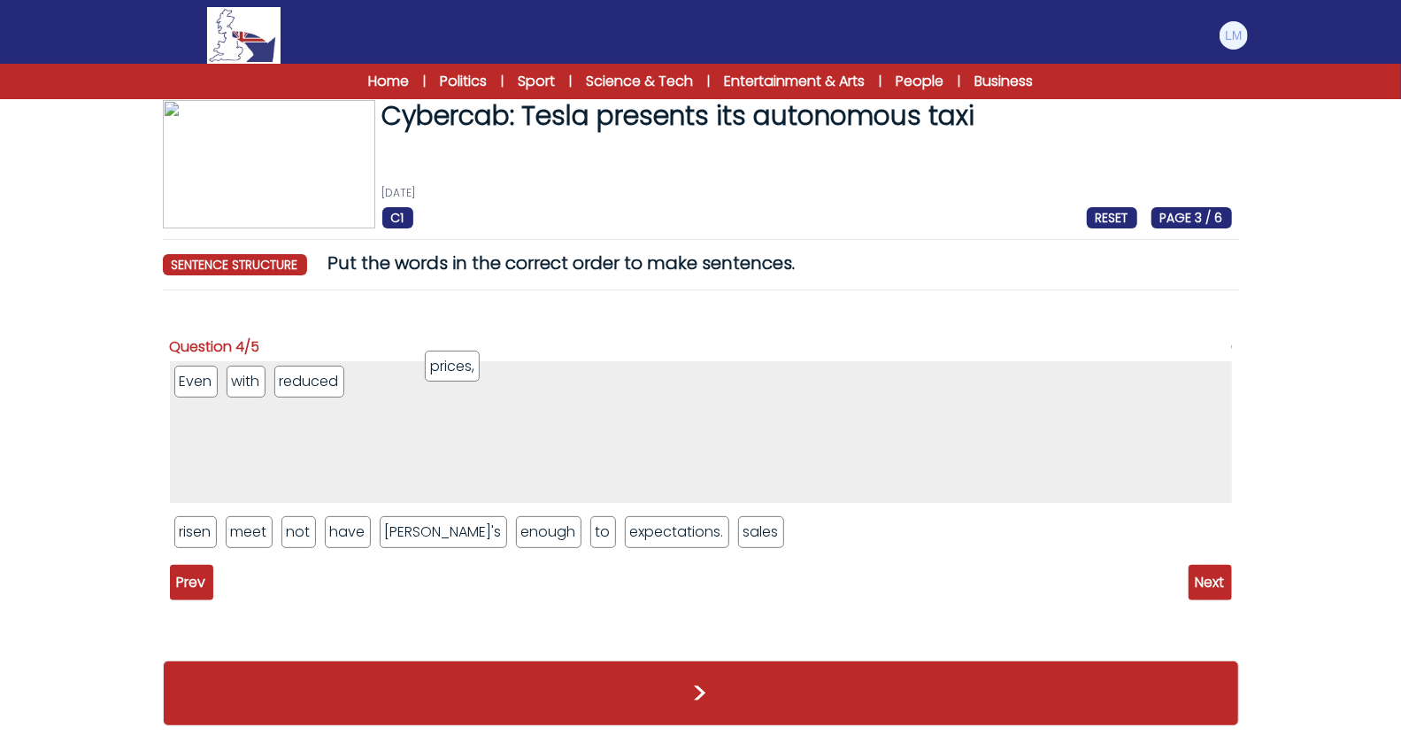
drag, startPoint x: 685, startPoint y: 534, endPoint x: 451, endPoint y: 368, distance: 286.3
drag, startPoint x: 408, startPoint y: 533, endPoint x: 460, endPoint y: 397, distance: 145.1
drag, startPoint x: 622, startPoint y: 532, endPoint x: 559, endPoint y: 390, distance: 154.9
drag, startPoint x: 339, startPoint y: 527, endPoint x: 612, endPoint y: 389, distance: 306.7
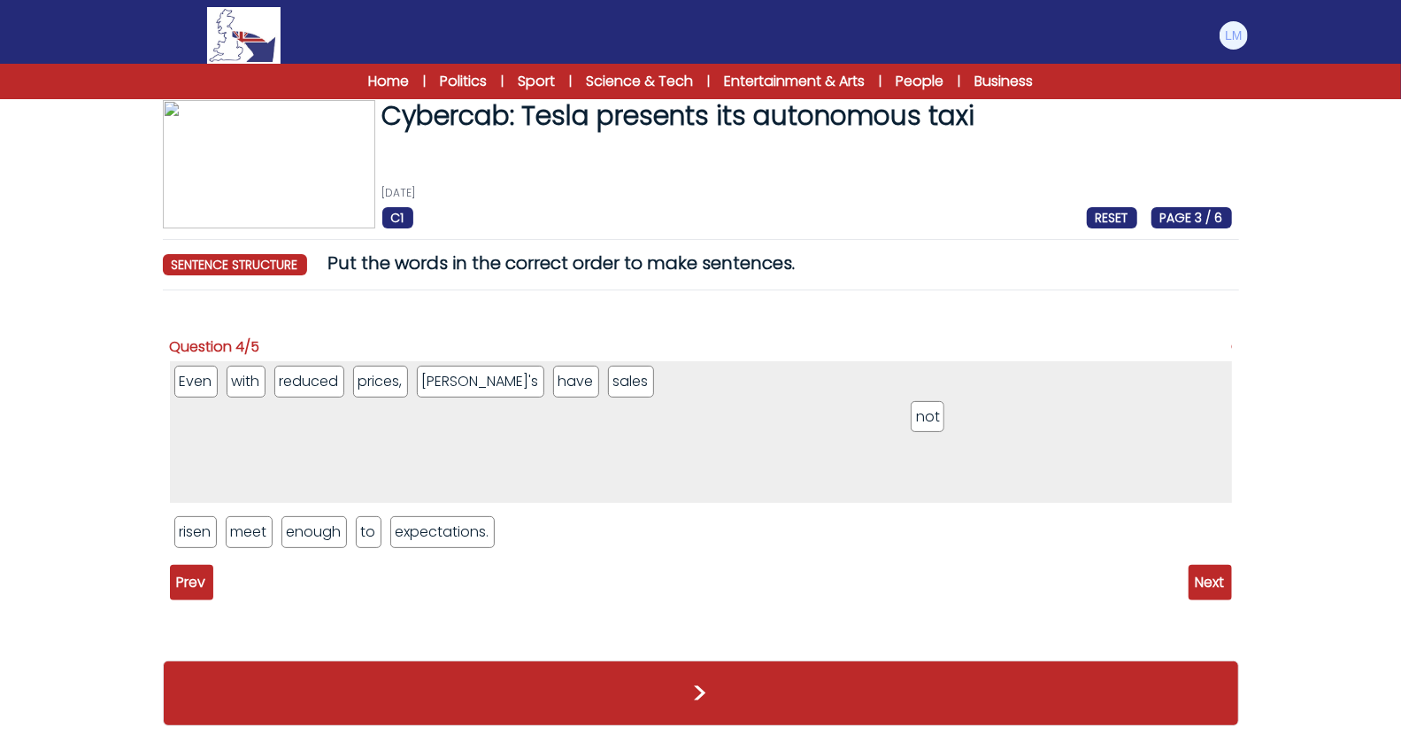
drag, startPoint x: 304, startPoint y: 532, endPoint x: 933, endPoint y: 418, distance: 639.5
drag, startPoint x: 552, startPoint y: 387, endPoint x: 471, endPoint y: 386, distance: 81.4
drag, startPoint x: 190, startPoint y: 517, endPoint x: 857, endPoint y: 389, distance: 678.7
drag, startPoint x: 499, startPoint y: 380, endPoint x: 756, endPoint y: 369, distance: 256.9
drag, startPoint x: 495, startPoint y: 390, endPoint x: 862, endPoint y: 418, distance: 368.3
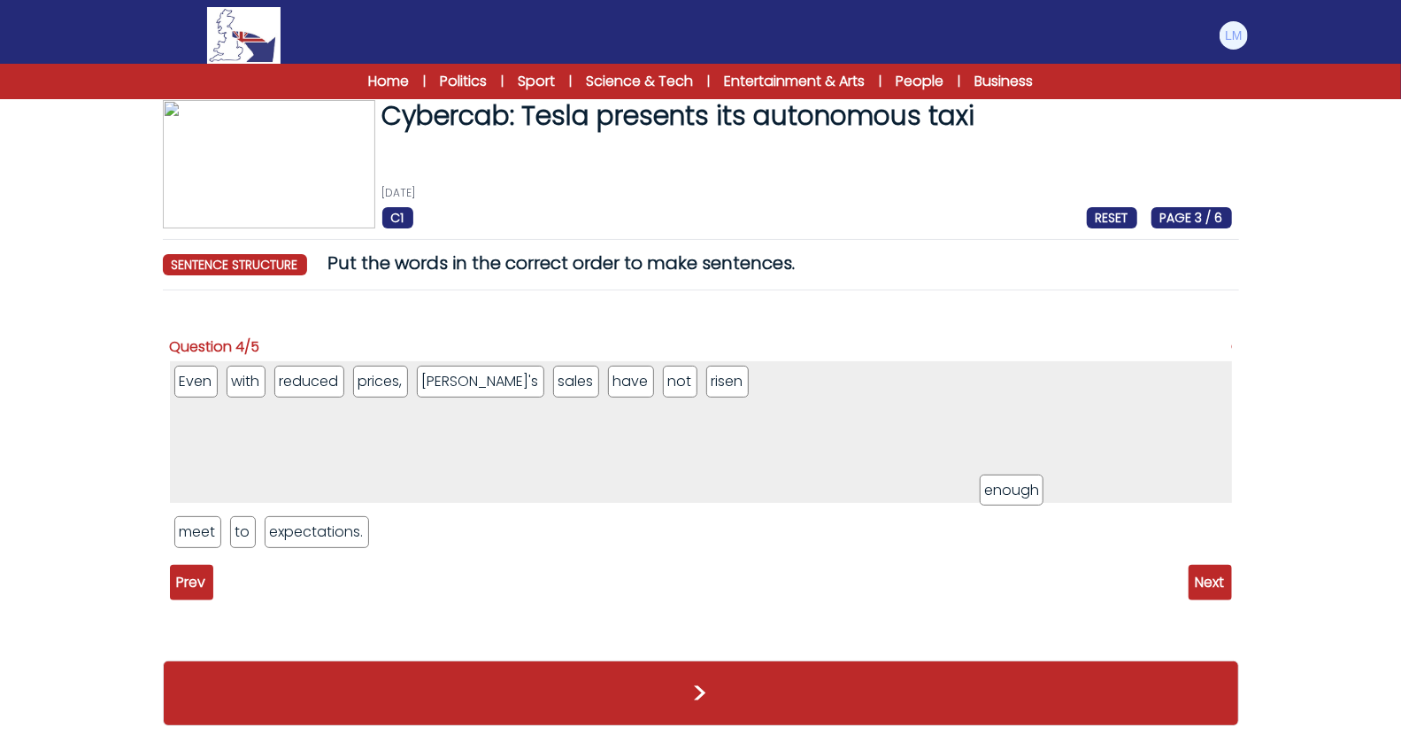
drag, startPoint x: 265, startPoint y: 530, endPoint x: 1023, endPoint y: 472, distance: 760.7
drag, startPoint x: 243, startPoint y: 528, endPoint x: 1058, endPoint y: 450, distance: 818.0
drag, startPoint x: 229, startPoint y: 531, endPoint x: 1111, endPoint y: 445, distance: 885.7
drag, startPoint x: 257, startPoint y: 535, endPoint x: 1156, endPoint y: 433, distance: 904.9
click at [1213, 569] on span "Next" at bounding box center [1210, 582] width 43 height 35
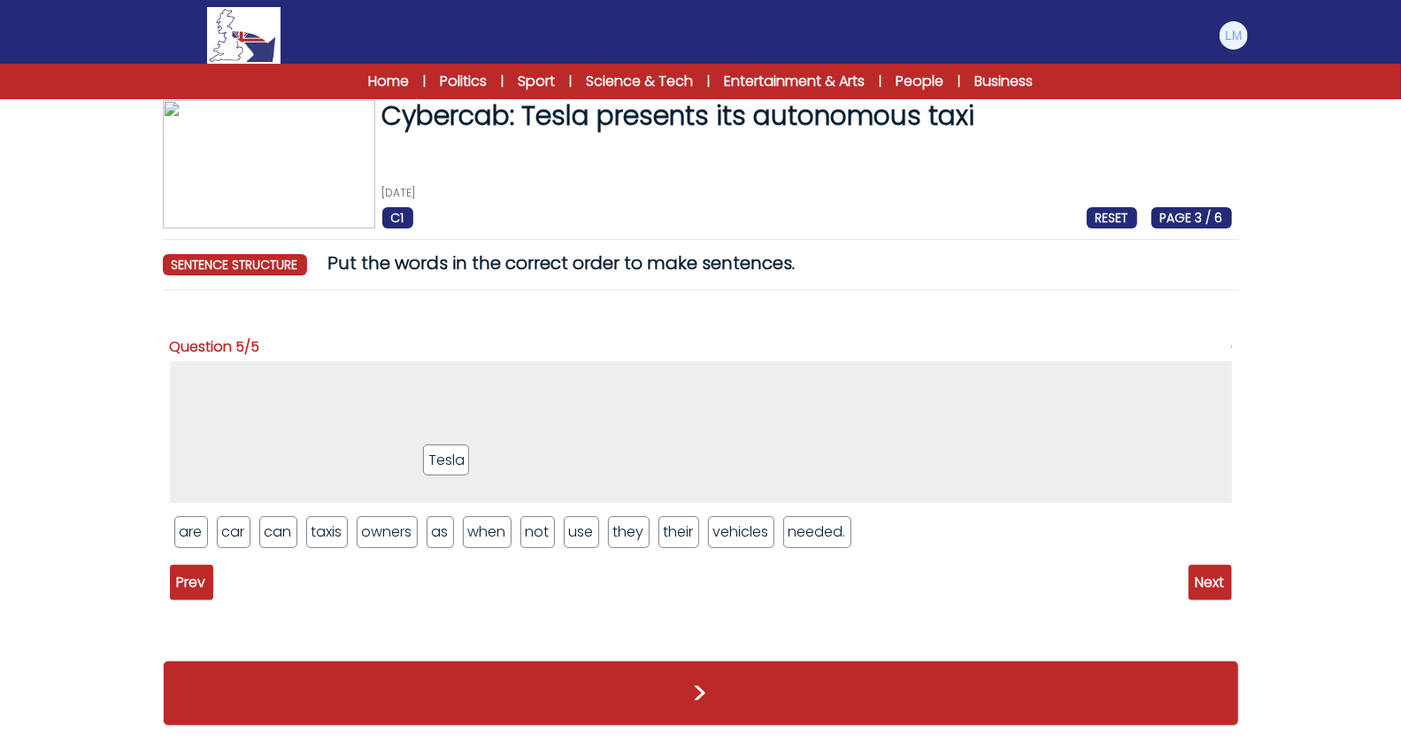
drag, startPoint x: 448, startPoint y: 532, endPoint x: 427, endPoint y: 412, distance: 121.4
drag, startPoint x: 392, startPoint y: 533, endPoint x: 298, endPoint y: 390, distance: 170.6
drag, startPoint x: 258, startPoint y: 373, endPoint x: 309, endPoint y: 543, distance: 177.3
drag, startPoint x: 198, startPoint y: 383, endPoint x: 301, endPoint y: 546, distance: 192.5
drag, startPoint x: 332, startPoint y: 528, endPoint x: 276, endPoint y: 389, distance: 149.7
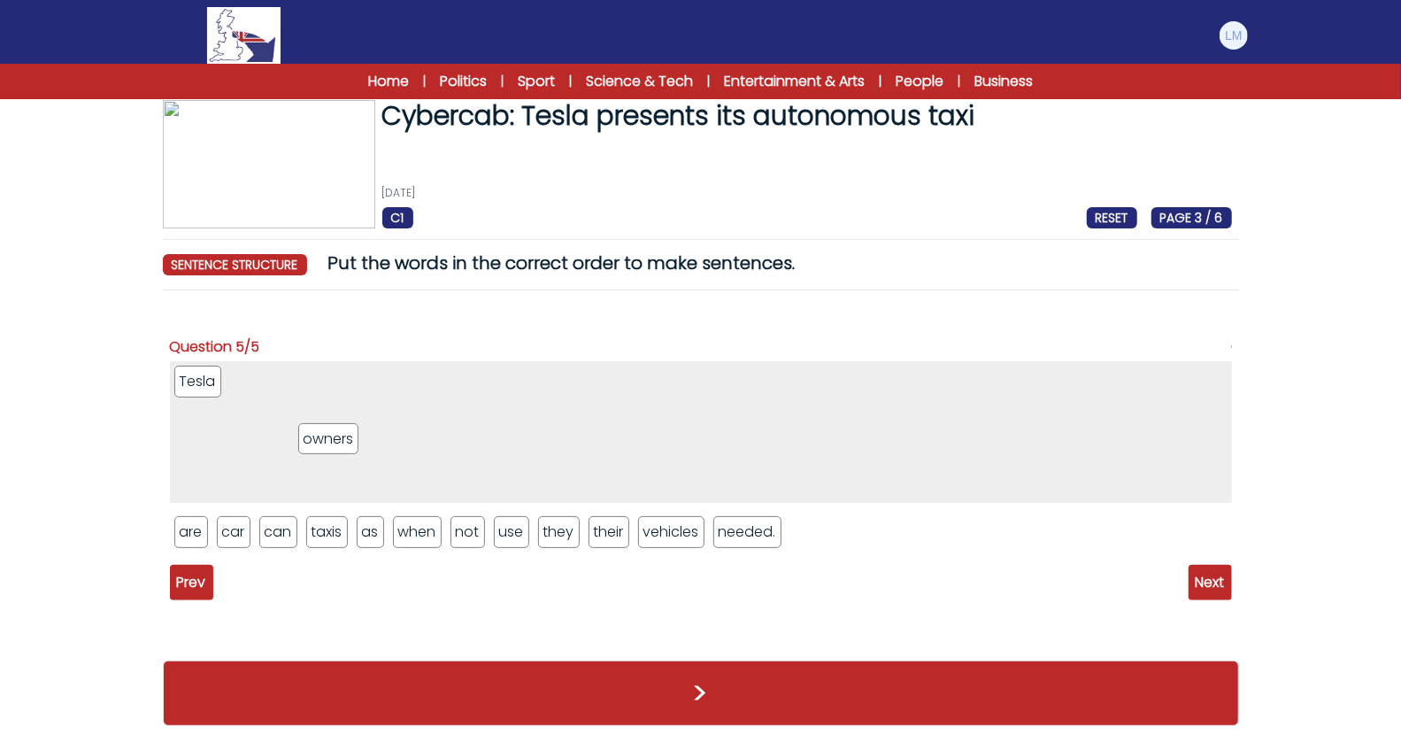
drag, startPoint x: 326, startPoint y: 528, endPoint x: 312, endPoint y: 410, distance: 119.4
drag, startPoint x: 270, startPoint y: 533, endPoint x: 371, endPoint y: 377, distance: 185.6
drag, startPoint x: 468, startPoint y: 532, endPoint x: 427, endPoint y: 373, distance: 164.6
drag, startPoint x: 512, startPoint y: 525, endPoint x: 508, endPoint y: 388, distance: 137.2
drag, startPoint x: 230, startPoint y: 536, endPoint x: 550, endPoint y: 390, distance: 352.1
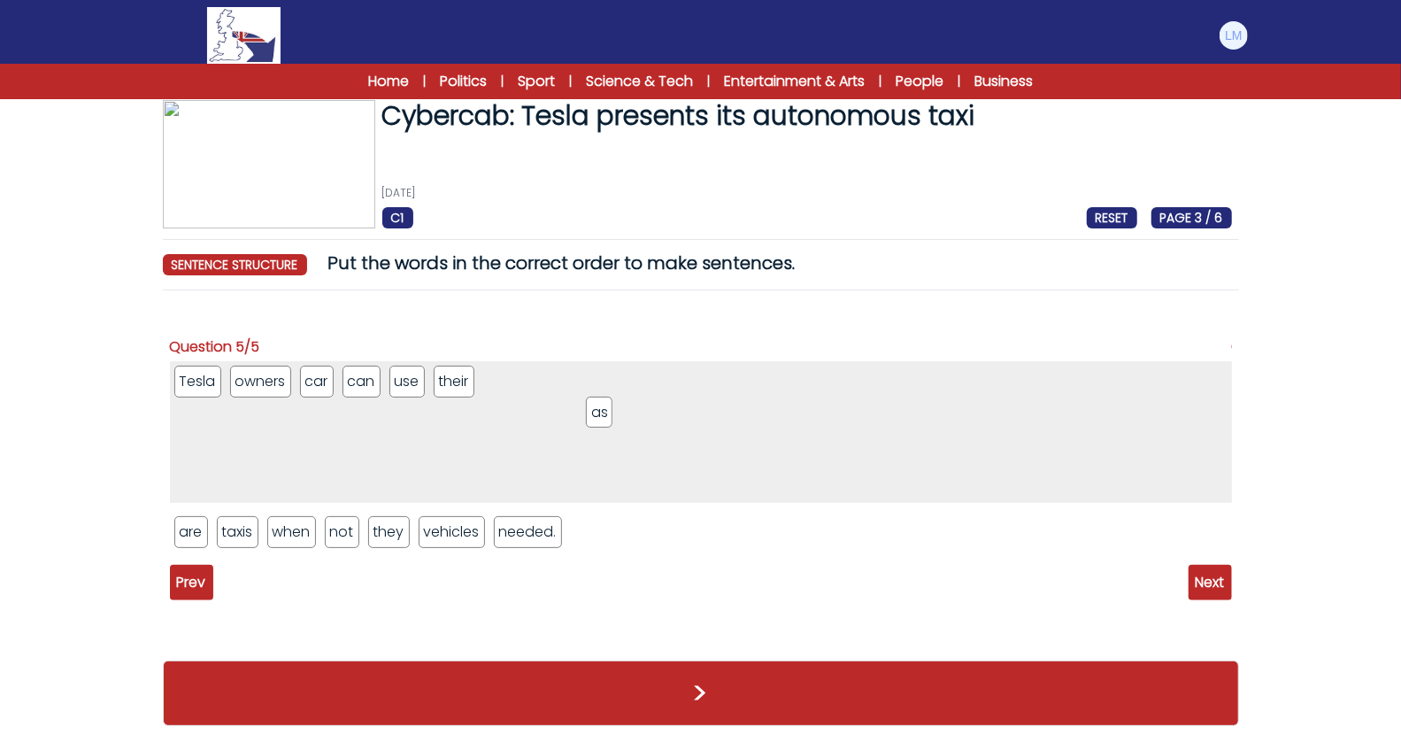
drag, startPoint x: 268, startPoint y: 531, endPoint x: 589, endPoint y: 412, distance: 341.6
drag, startPoint x: 233, startPoint y: 530, endPoint x: 622, endPoint y: 460, distance: 395.6
drag, startPoint x: 227, startPoint y: 534, endPoint x: 765, endPoint y: 388, distance: 557.6
drag, startPoint x: 322, startPoint y: 530, endPoint x: 485, endPoint y: 373, distance: 226.0
drag, startPoint x: 317, startPoint y: 377, endPoint x: 548, endPoint y: 377, distance: 231.0
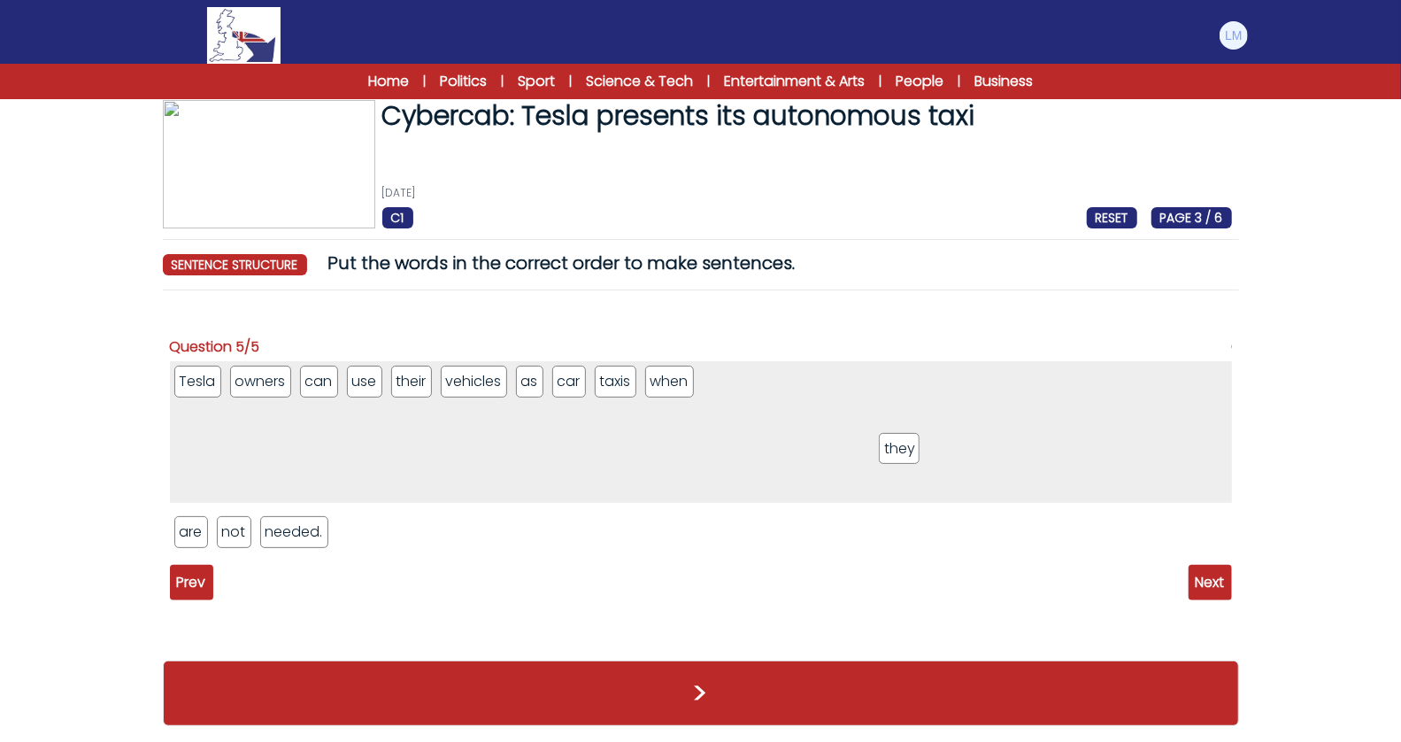
drag, startPoint x: 277, startPoint y: 535, endPoint x: 915, endPoint y: 447, distance: 644.1
drag, startPoint x: 190, startPoint y: 528, endPoint x: 1061, endPoint y: 412, distance: 878.7
drag, startPoint x: 234, startPoint y: 541, endPoint x: 939, endPoint y: 442, distance: 712.3
drag, startPoint x: 210, startPoint y: 527, endPoint x: 1041, endPoint y: 394, distance: 841.6
click at [1205, 575] on span "Next" at bounding box center [1210, 582] width 43 height 35
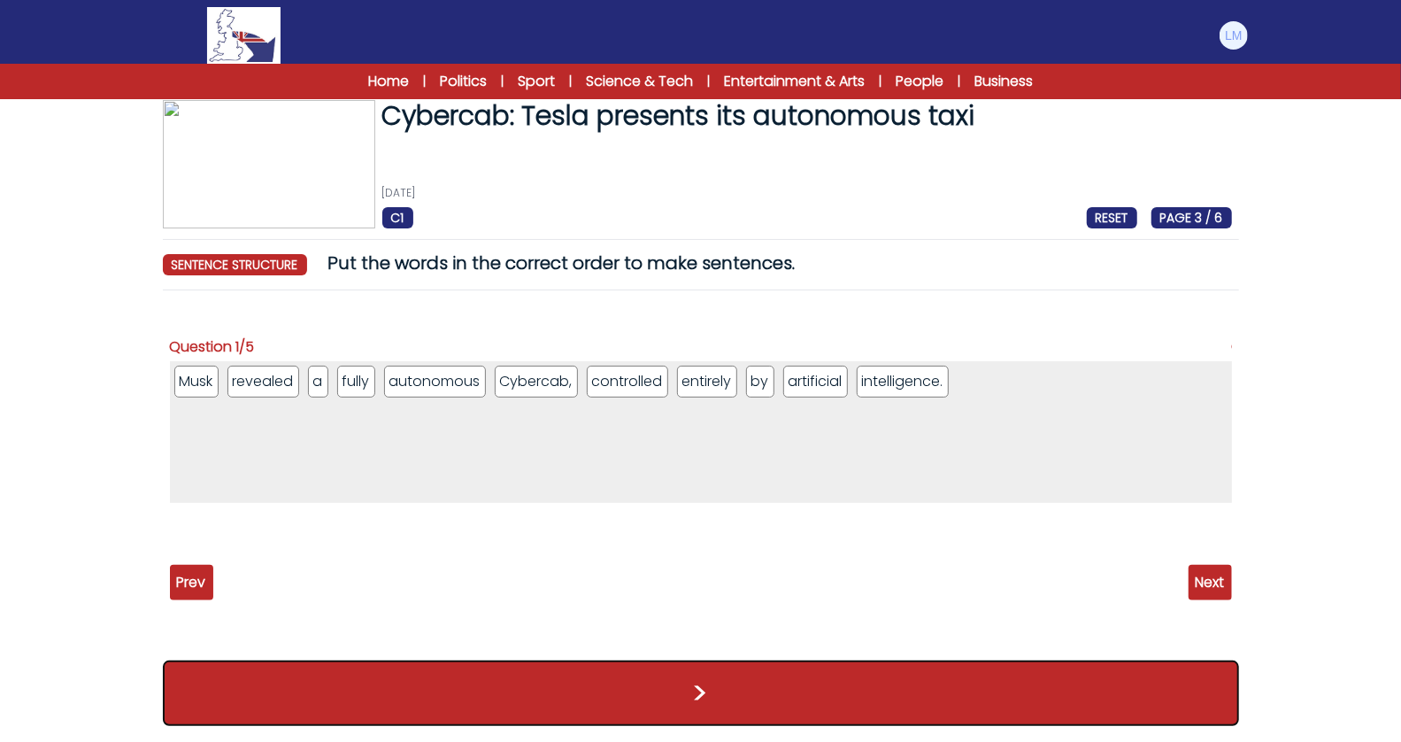
click at [989, 697] on button ">" at bounding box center [701, 692] width 1076 height 65
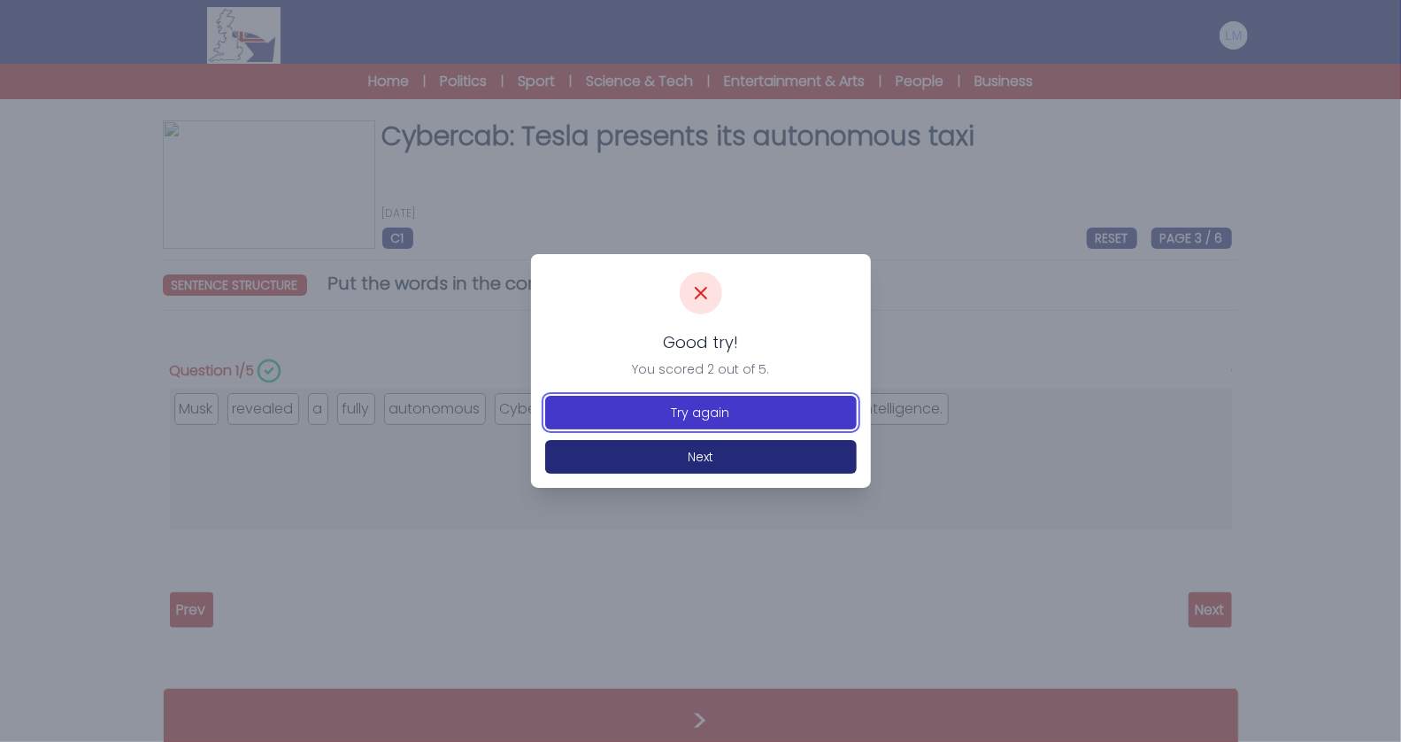
click at [715, 402] on button "Try again" at bounding box center [701, 413] width 312 height 34
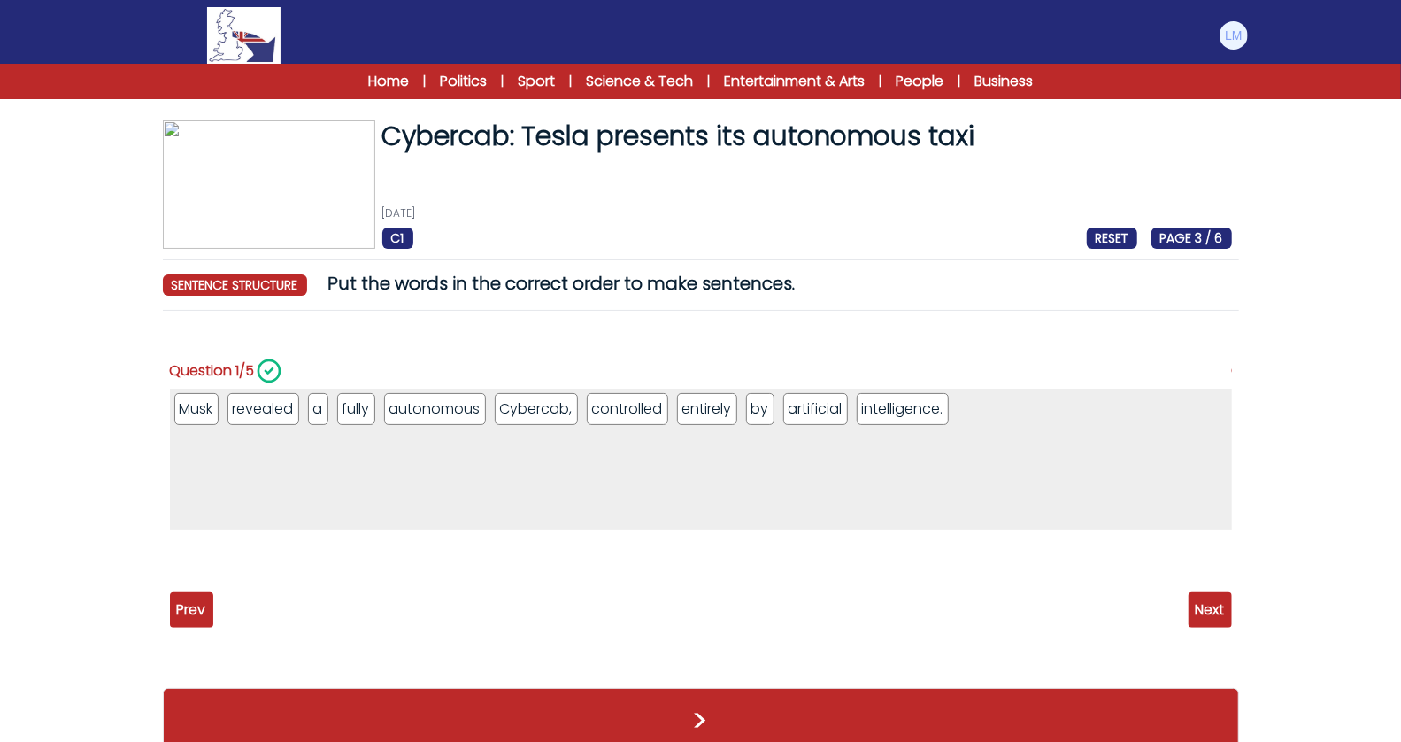
click at [1226, 612] on span "Next" at bounding box center [1210, 609] width 43 height 35
click at [785, 204] on div "Cybercab: Tesla presents its autonomous taxi [DATE] C1 RESET PAGE 3 / 6" at bounding box center [807, 184] width 864 height 128
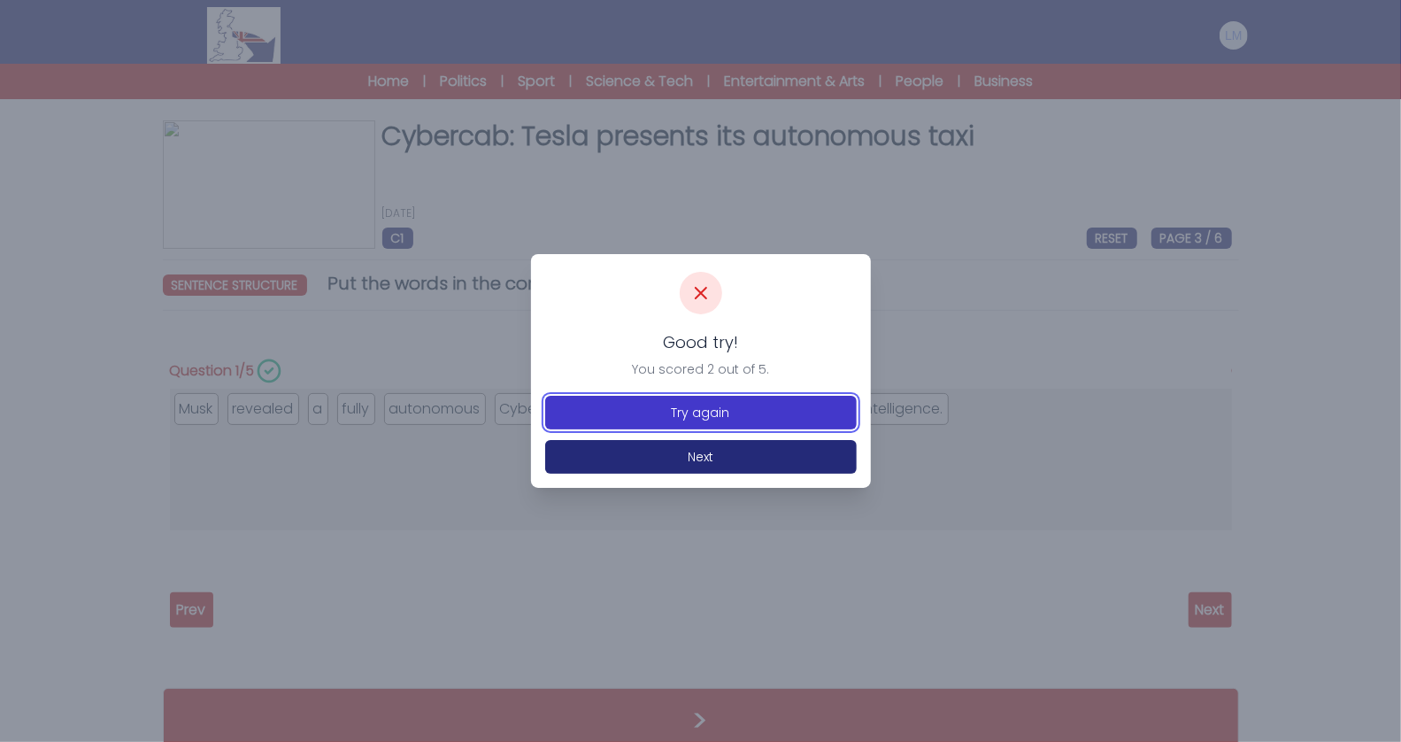
click at [728, 408] on button "Try again" at bounding box center [701, 413] width 312 height 34
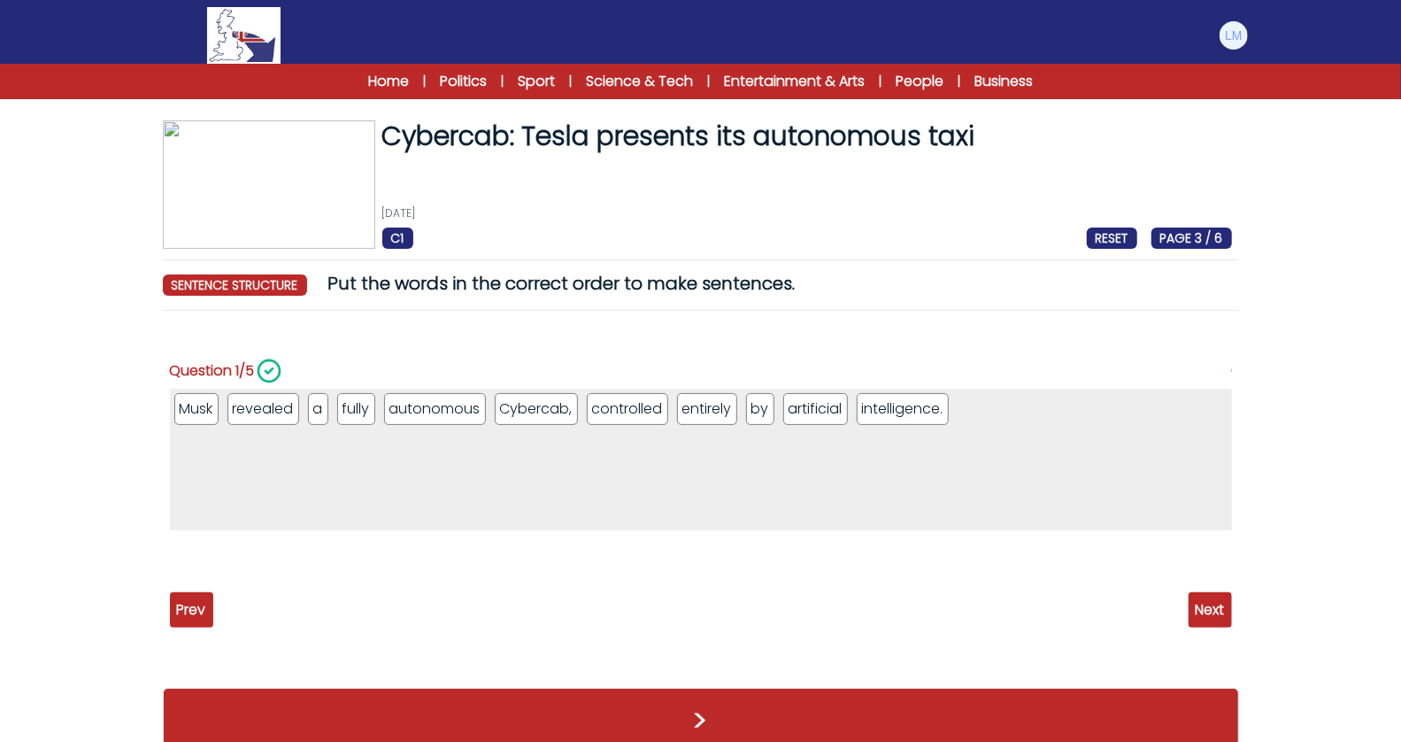
click at [1207, 609] on span "Next" at bounding box center [1210, 609] width 43 height 35
click at [1220, 597] on span "Next" at bounding box center [1210, 609] width 43 height 35
click at [172, 559] on ul "or" at bounding box center [701, 559] width 1062 height 41
drag, startPoint x: 180, startPoint y: 559, endPoint x: 855, endPoint y: 411, distance: 691.5
click at [841, 396] on li "3 / 5" at bounding box center [846, 398] width 11 height 11
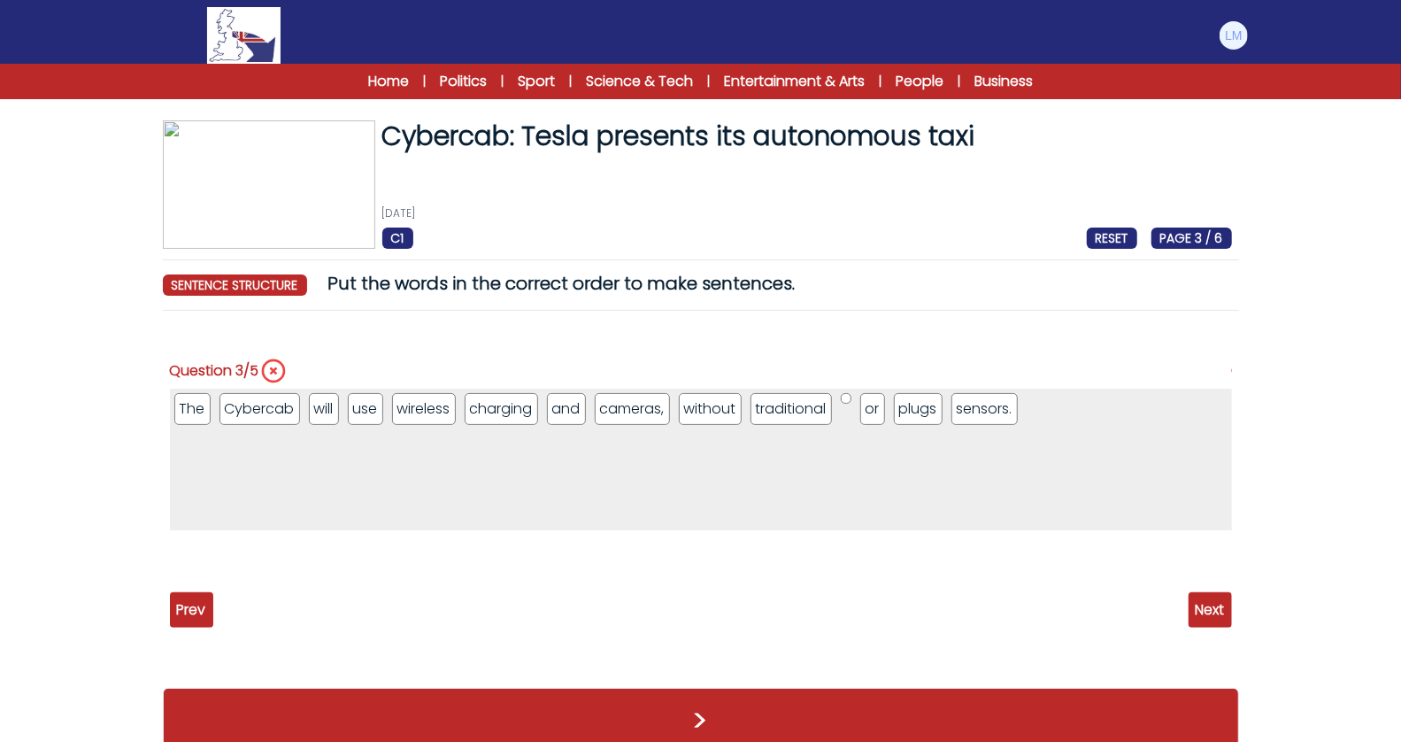
click at [841, 396] on li "3 / 5" at bounding box center [846, 398] width 11 height 11
drag, startPoint x: 841, startPoint y: 396, endPoint x: 893, endPoint y: 413, distance: 55.1
drag, startPoint x: 932, startPoint y: 419, endPoint x: 857, endPoint y: 398, distance: 77.9
drag, startPoint x: 933, startPoint y: 399, endPoint x: 1005, endPoint y: 417, distance: 73.8
drag, startPoint x: 1010, startPoint y: 394, endPoint x: 920, endPoint y: 395, distance: 90.3
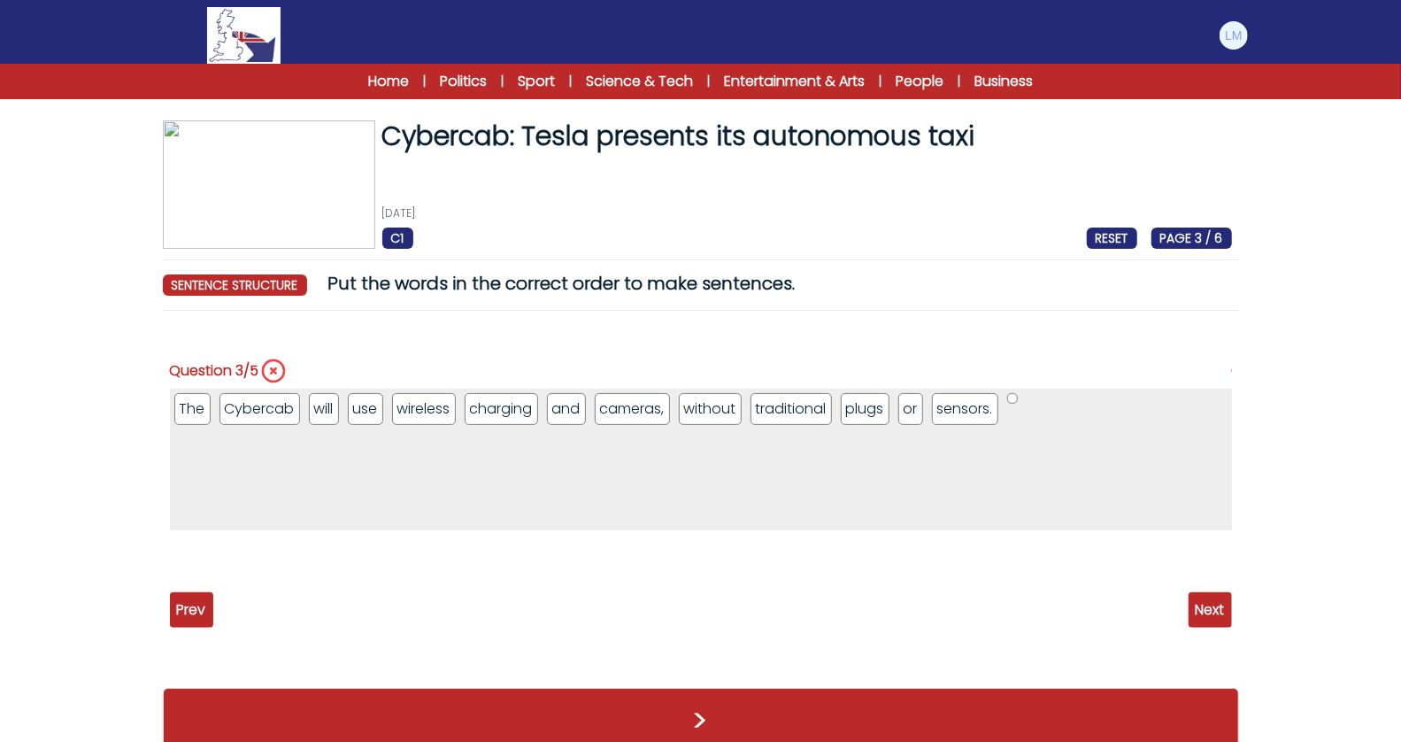
click at [1203, 617] on span "Next" at bounding box center [1210, 609] width 43 height 35
drag, startPoint x: 564, startPoint y: 416, endPoint x: 235, endPoint y: 409, distance: 328.4
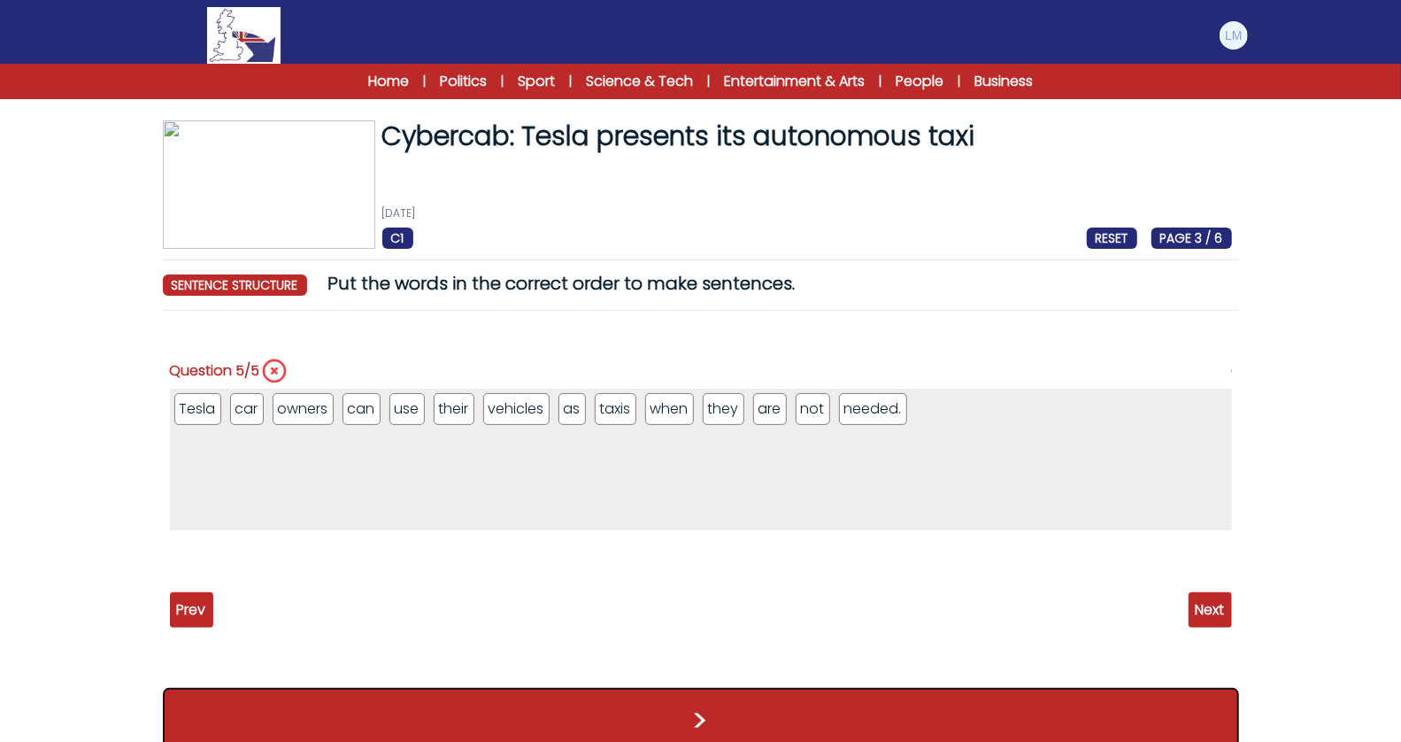
click at [1065, 711] on button ">" at bounding box center [701, 720] width 1076 height 65
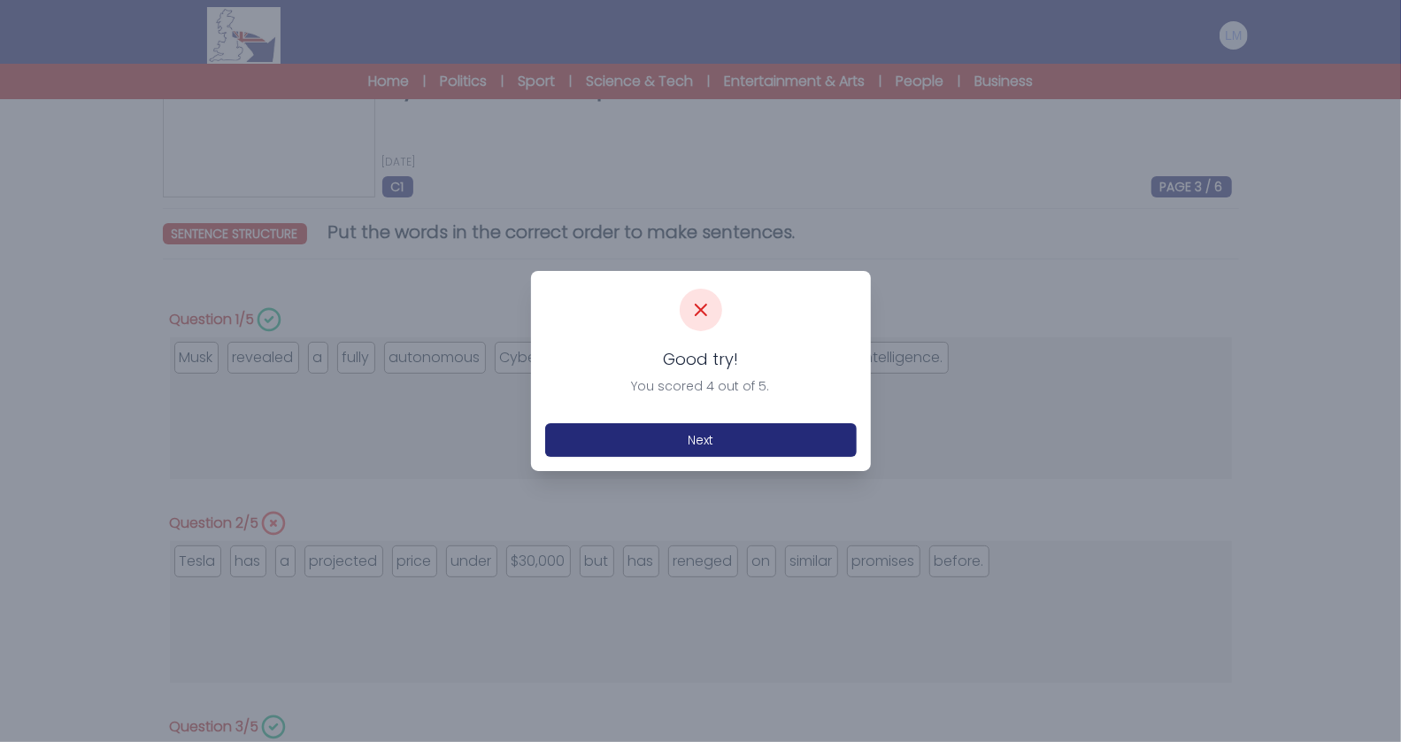
scroll to position [63, 0]
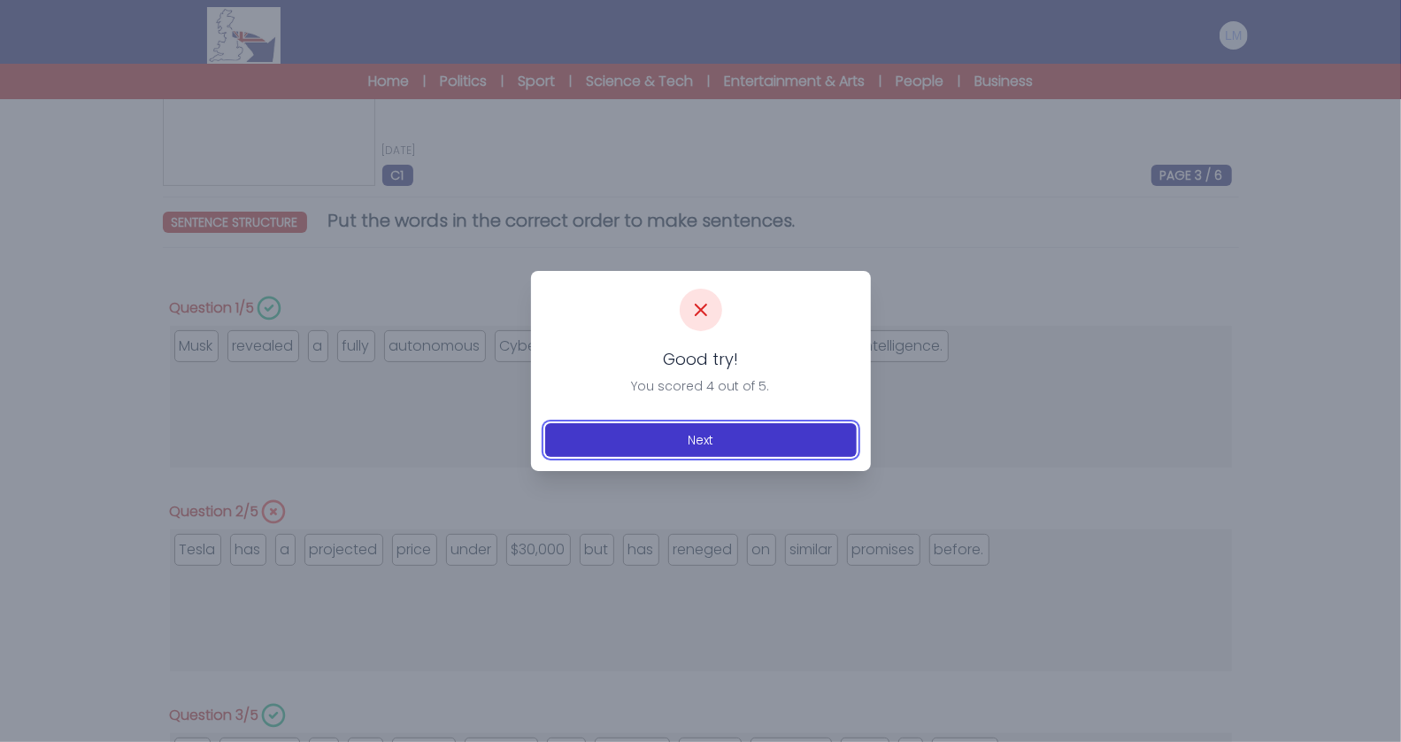
click at [751, 444] on button "Next" at bounding box center [701, 440] width 312 height 34
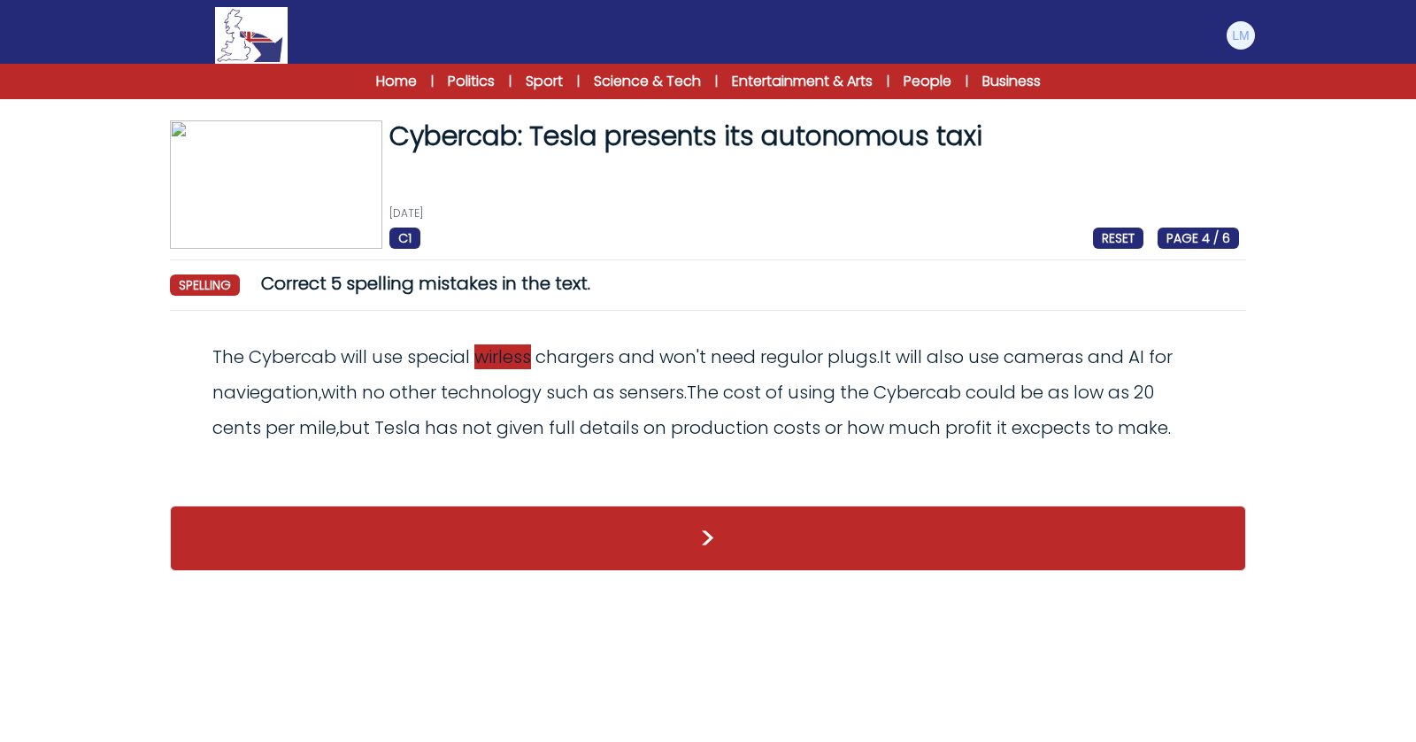
click at [510, 366] on span "wirless" at bounding box center [502, 356] width 57 height 25
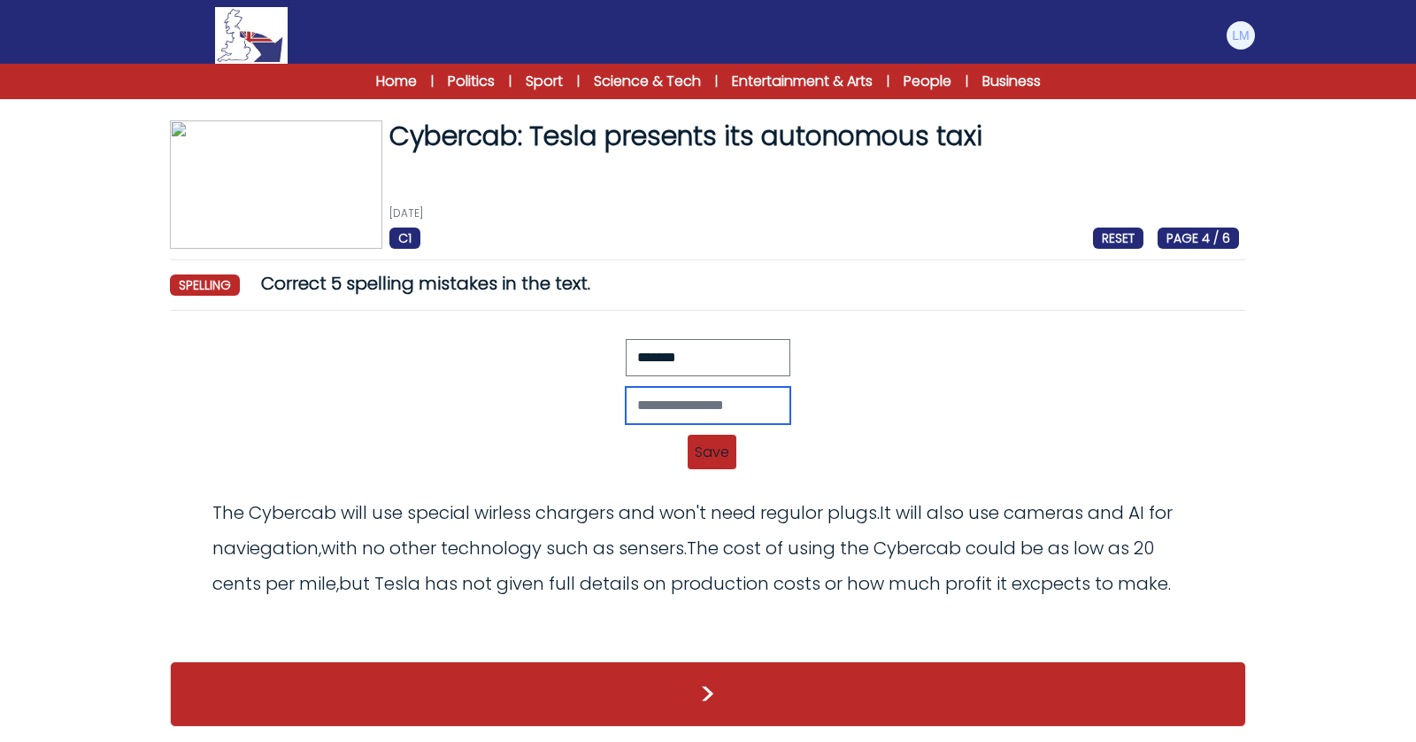
click at [685, 405] on input "text" at bounding box center [708, 405] width 165 height 37
type input "********"
click at [722, 454] on span "Save" at bounding box center [712, 452] width 49 height 35
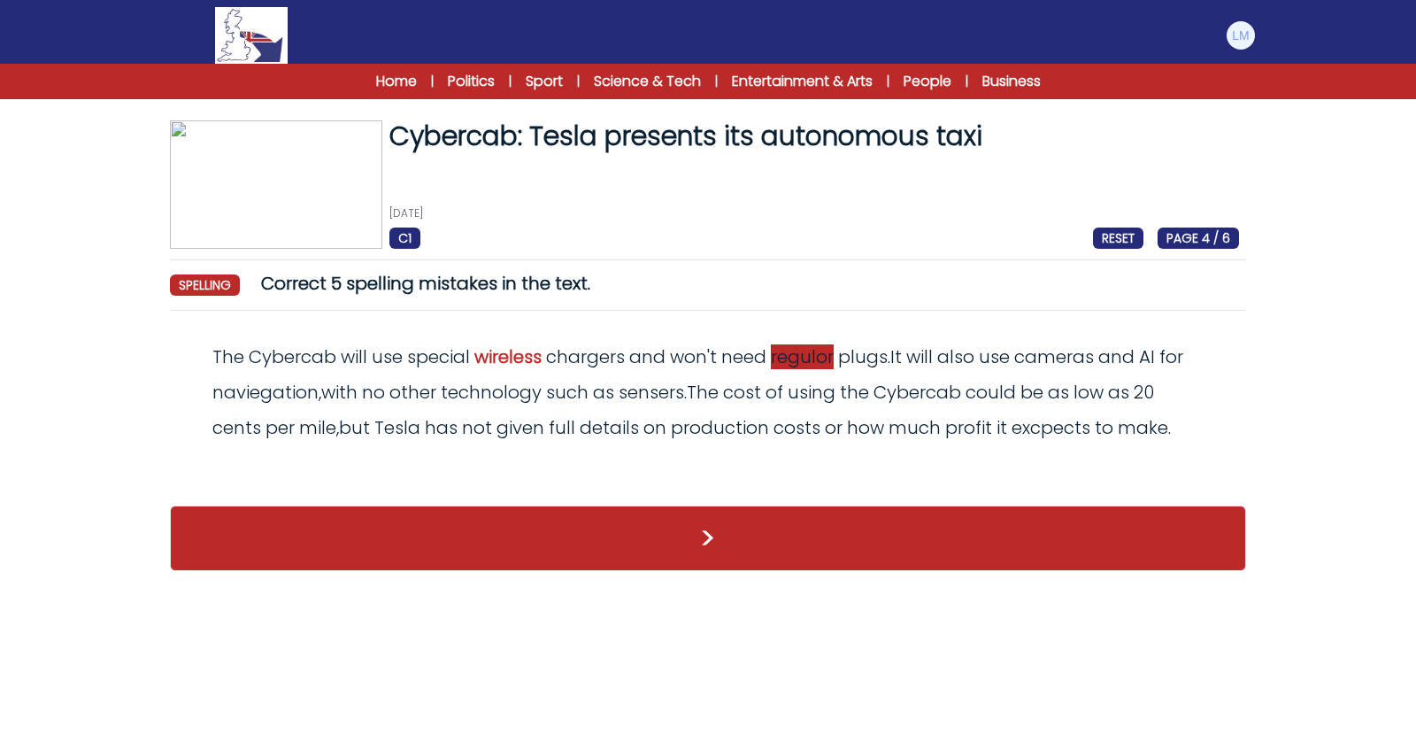
click at [807, 366] on span "regulor" at bounding box center [802, 356] width 63 height 25
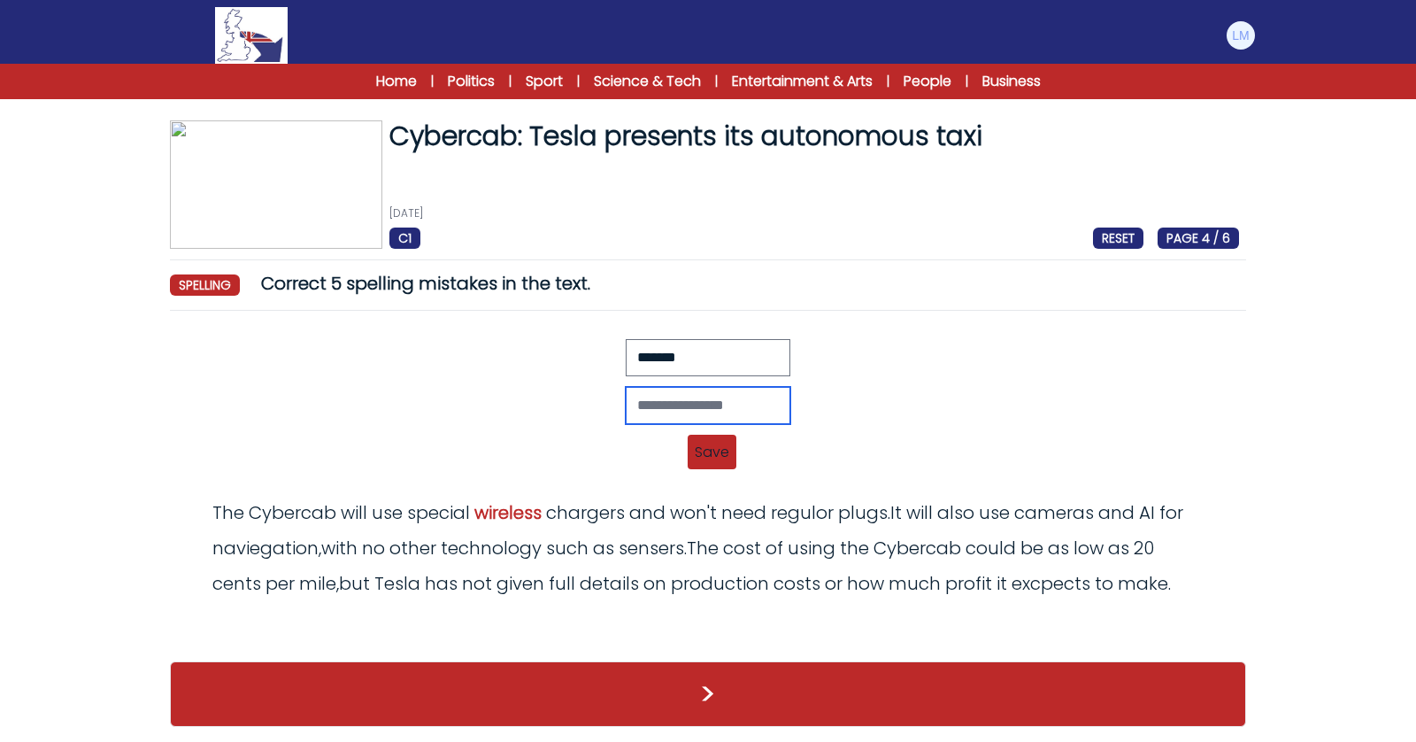
click at [658, 393] on input "text" at bounding box center [708, 405] width 165 height 37
type input "*******"
click at [707, 450] on span "Save" at bounding box center [712, 452] width 49 height 35
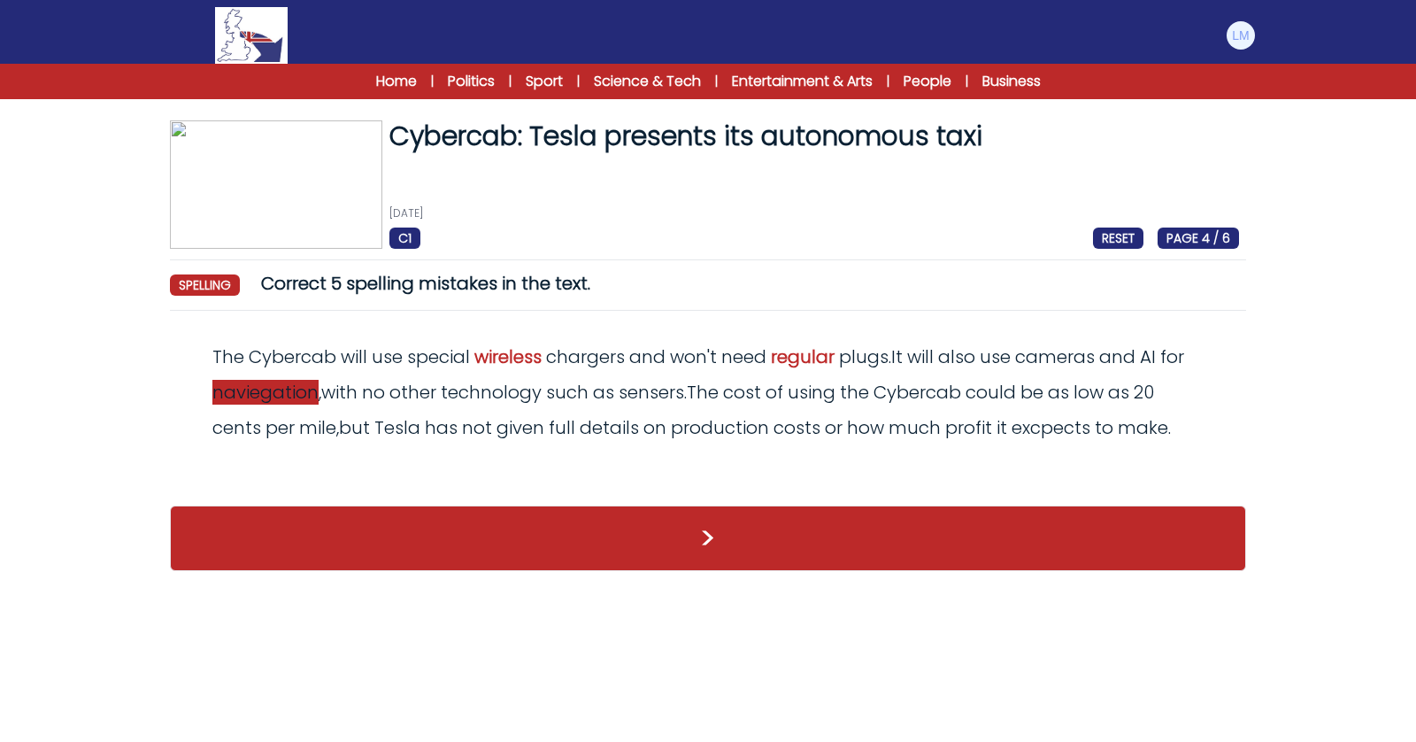
click at [276, 392] on span "naviegation" at bounding box center [265, 392] width 106 height 25
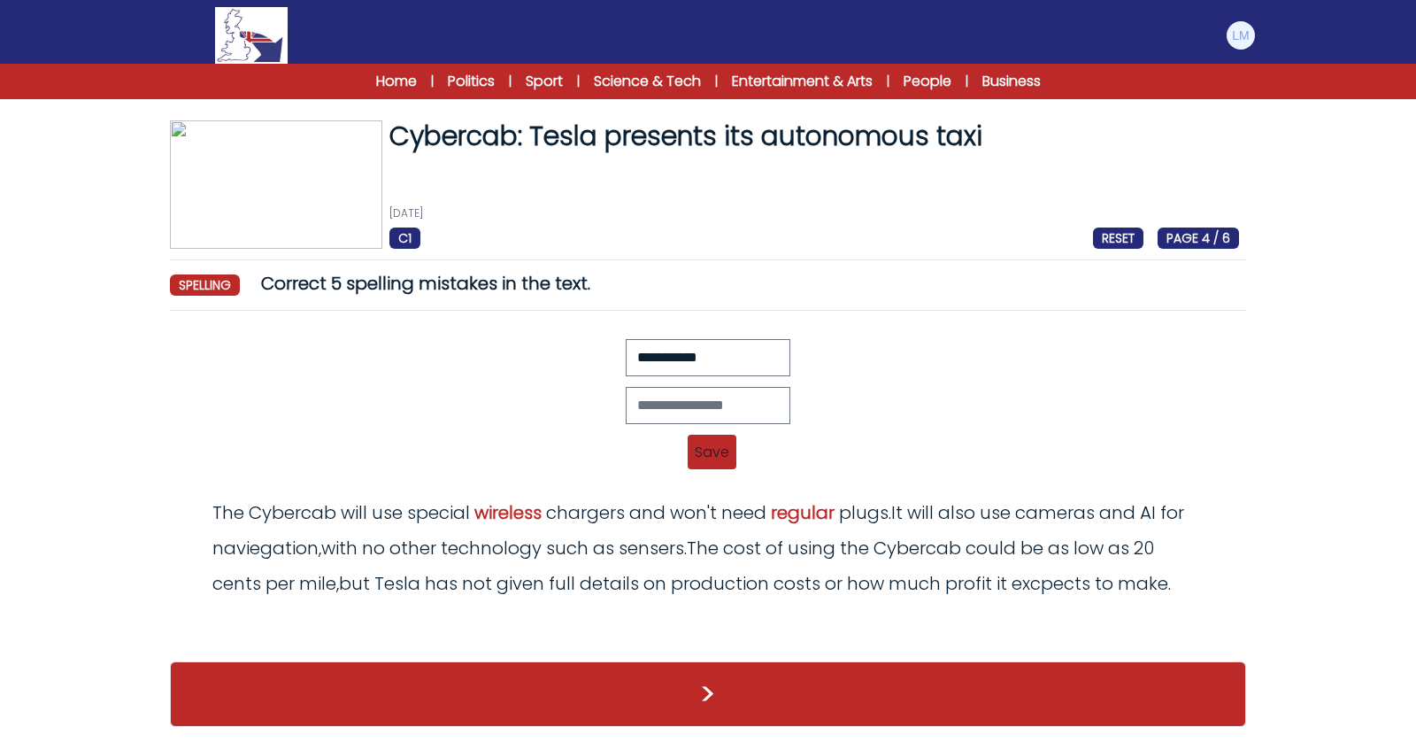
click at [756, 423] on div "Revert Save The Cybercab will use special wirless chargers and won't need regul…" at bounding box center [708, 410] width 1062 height 142
click at [714, 399] on input "text" at bounding box center [708, 405] width 165 height 37
type input "**********"
click at [727, 455] on span "Save" at bounding box center [712, 452] width 49 height 35
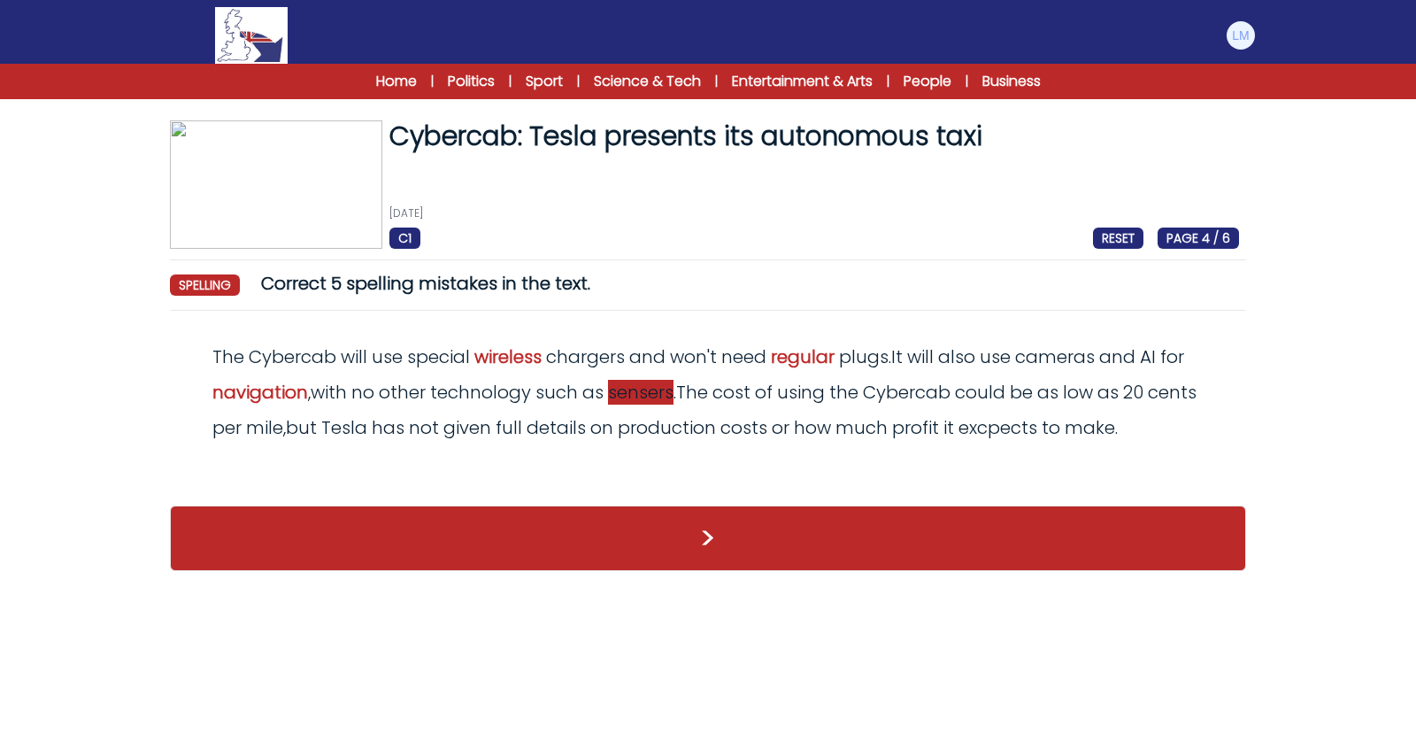
click at [655, 400] on span "sensers" at bounding box center [640, 392] width 65 height 25
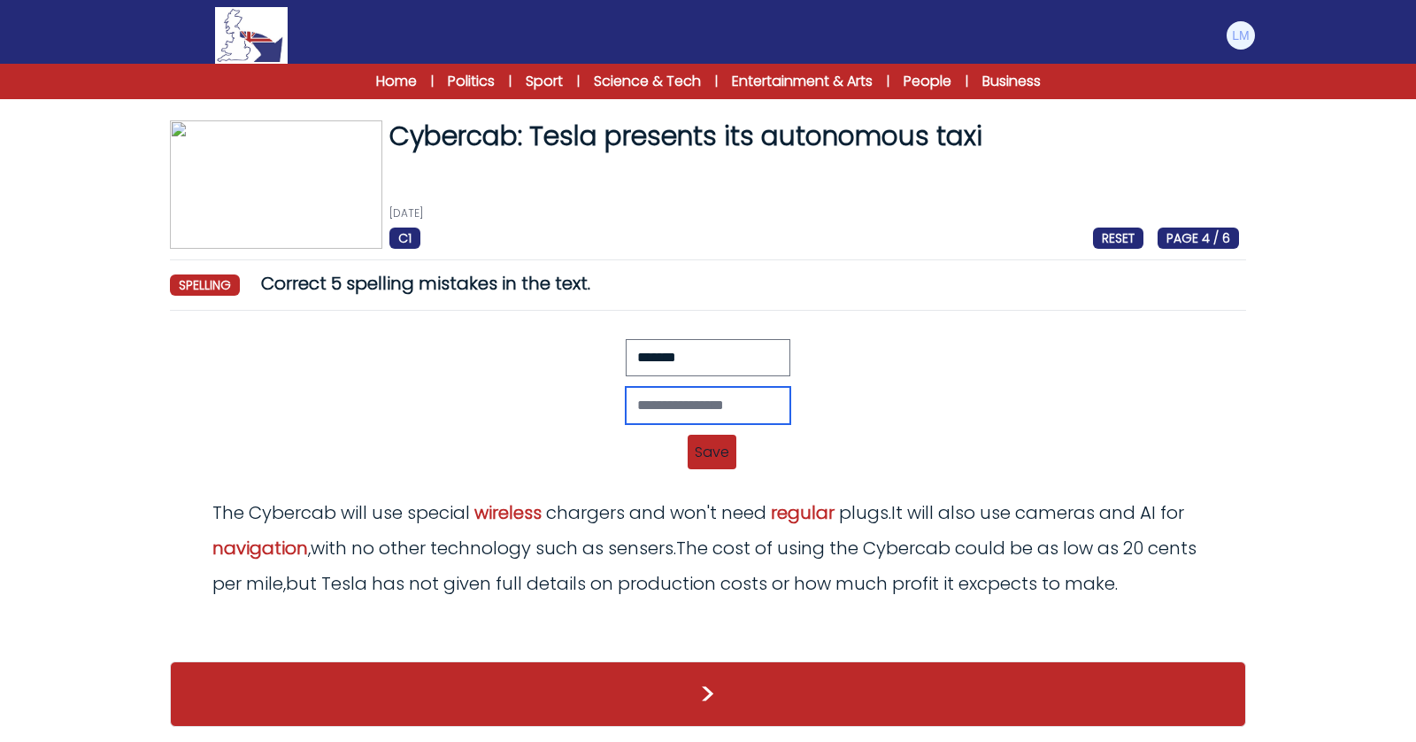
click at [708, 404] on input "text" at bounding box center [708, 405] width 165 height 37
type input "*******"
click at [724, 450] on span "Save" at bounding box center [712, 452] width 49 height 35
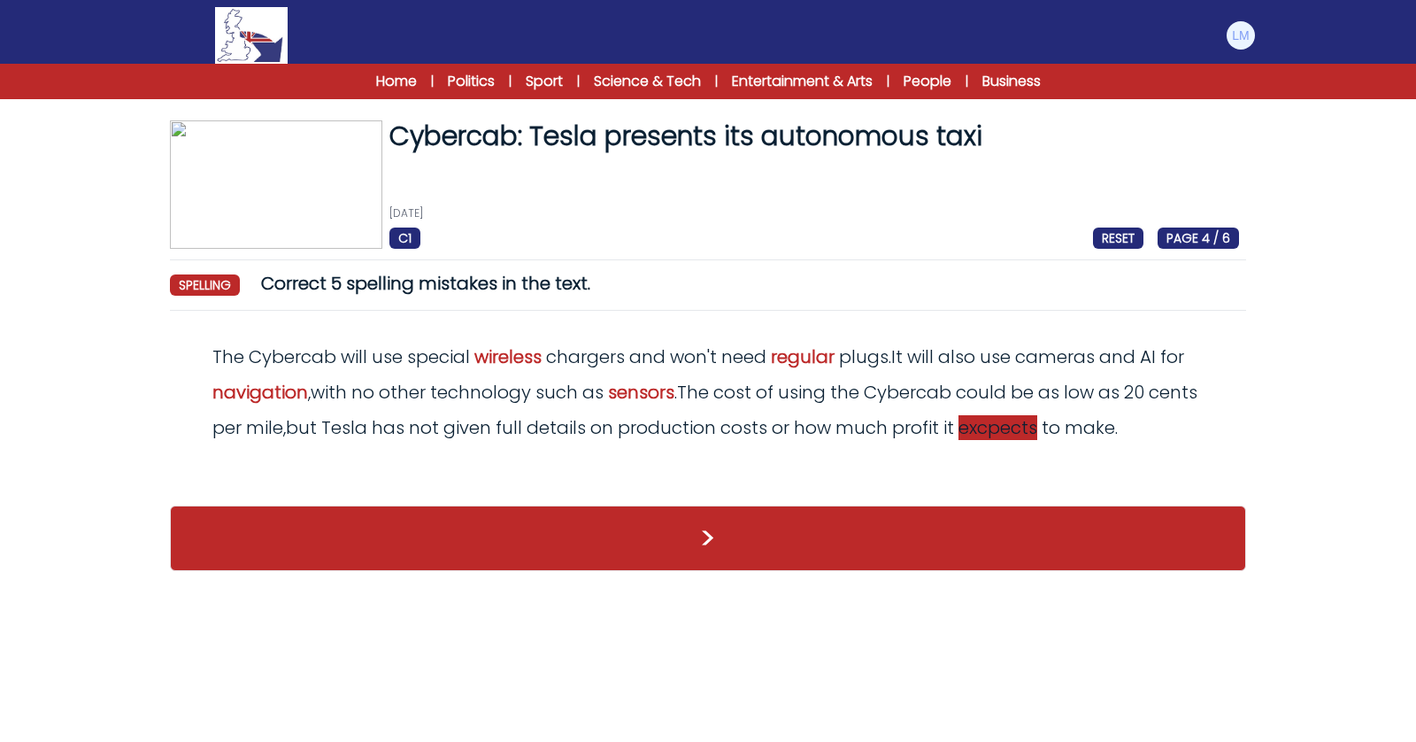
click at [1037, 428] on span "excpects" at bounding box center [997, 427] width 79 height 25
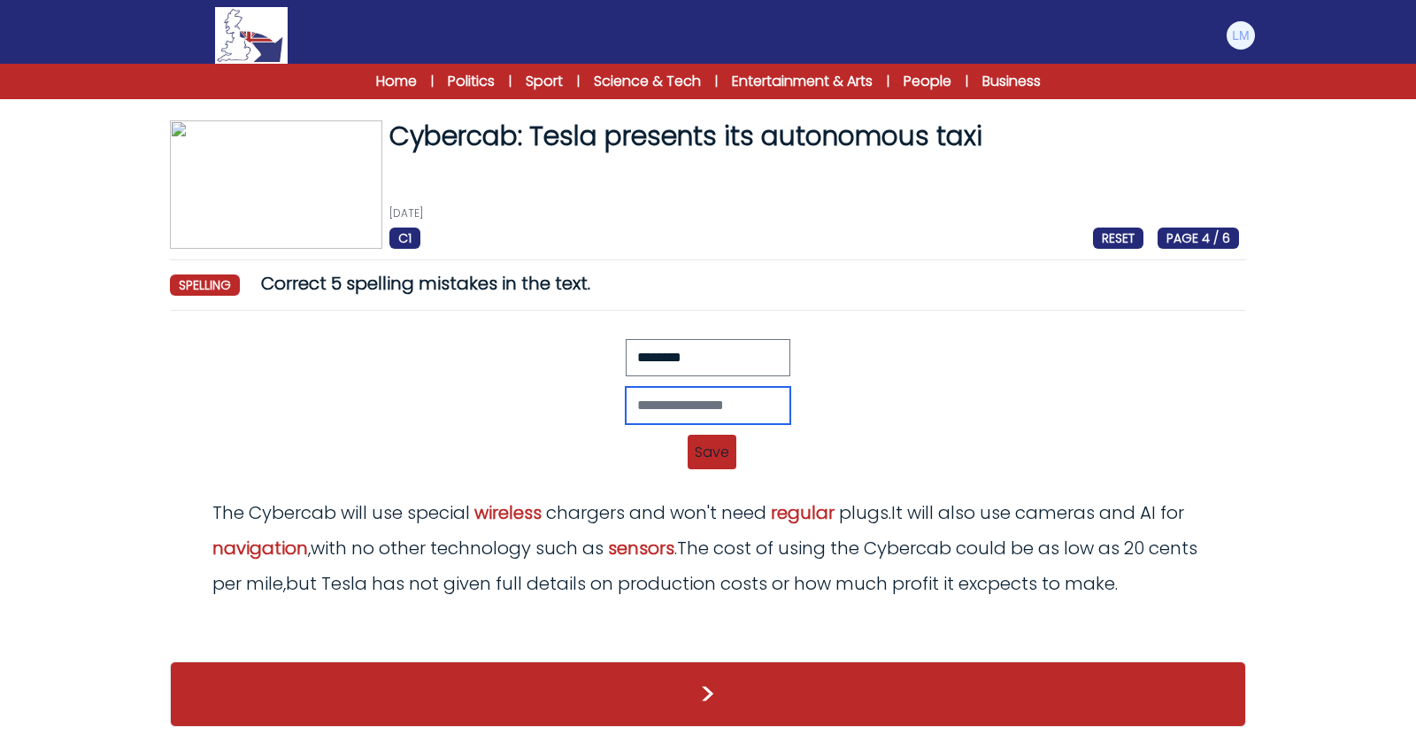
click at [666, 391] on input "text" at bounding box center [708, 405] width 165 height 37
type input "*******"
click at [708, 454] on span "Save" at bounding box center [712, 452] width 49 height 35
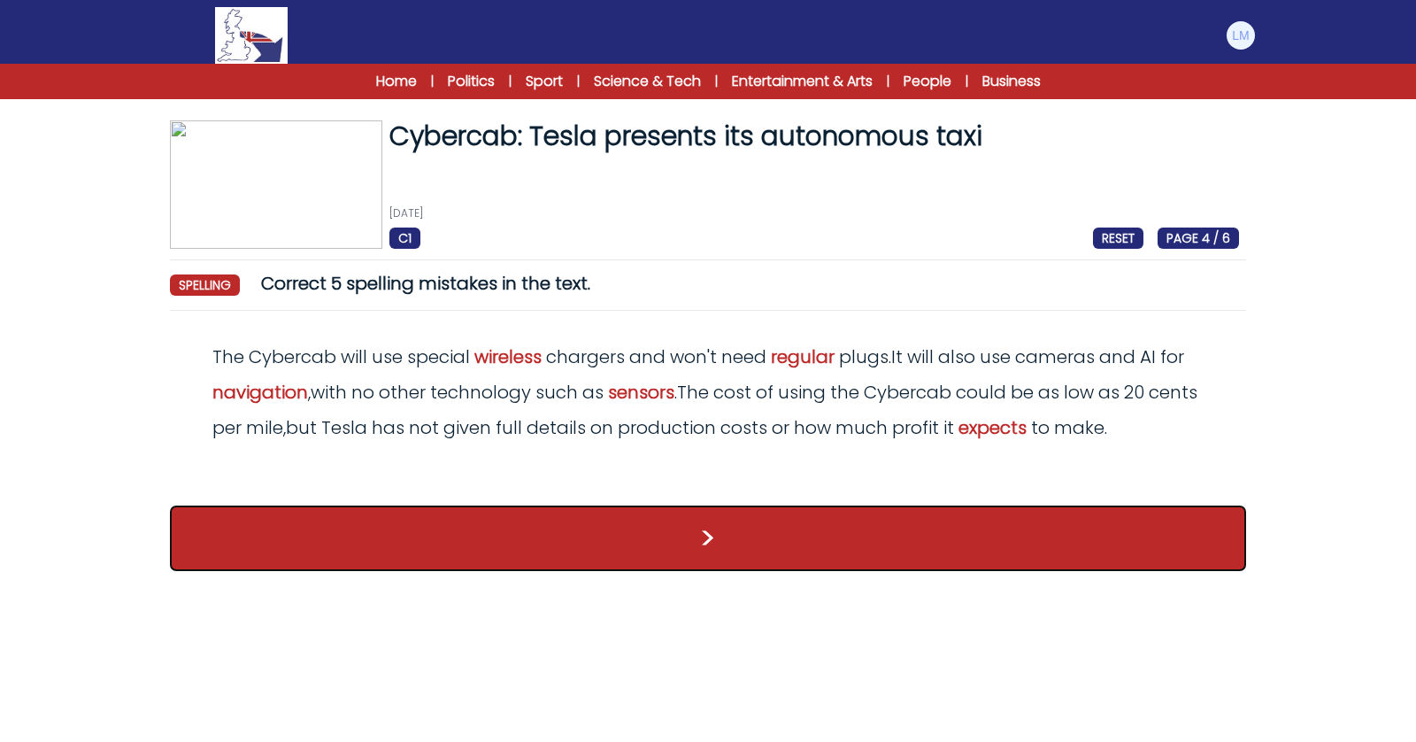
click at [722, 526] on button ">" at bounding box center [708, 537] width 1076 height 65
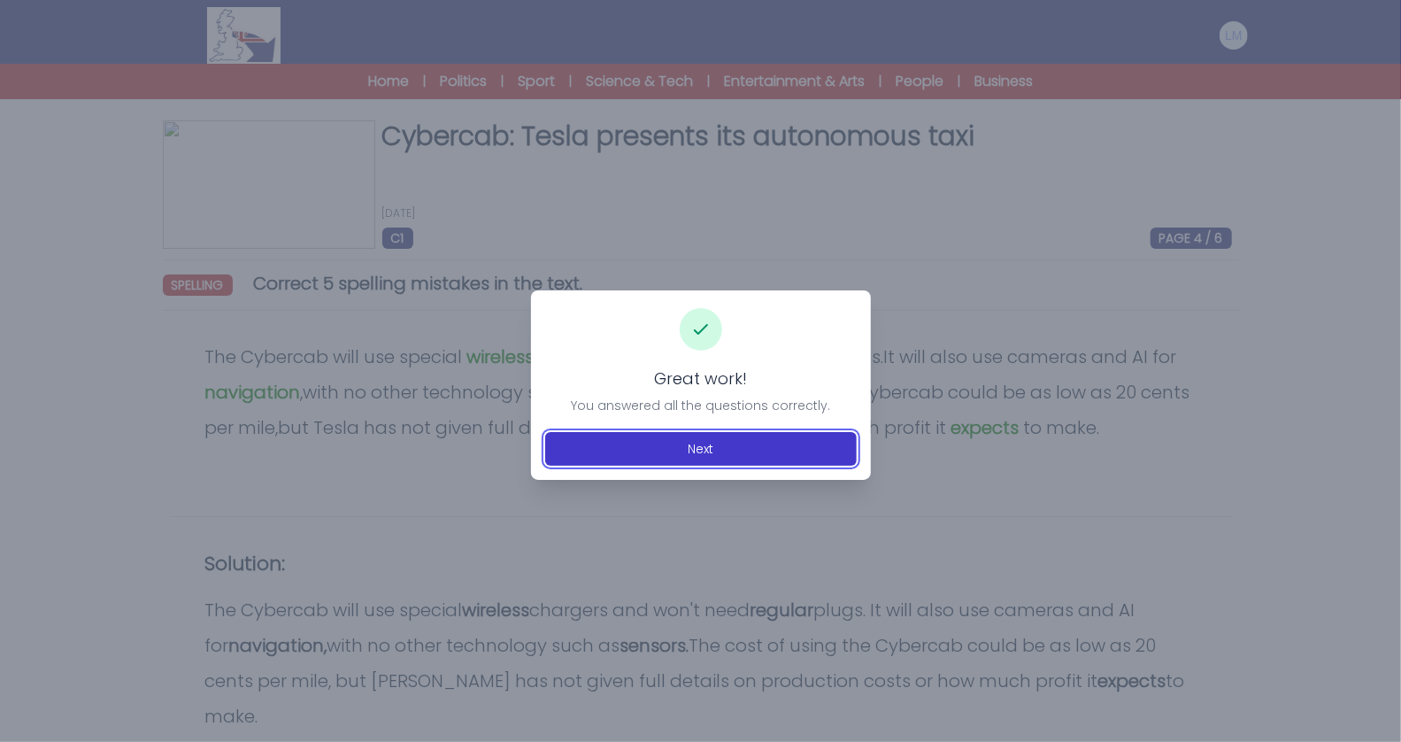
click at [782, 452] on button "Next" at bounding box center [701, 449] width 312 height 34
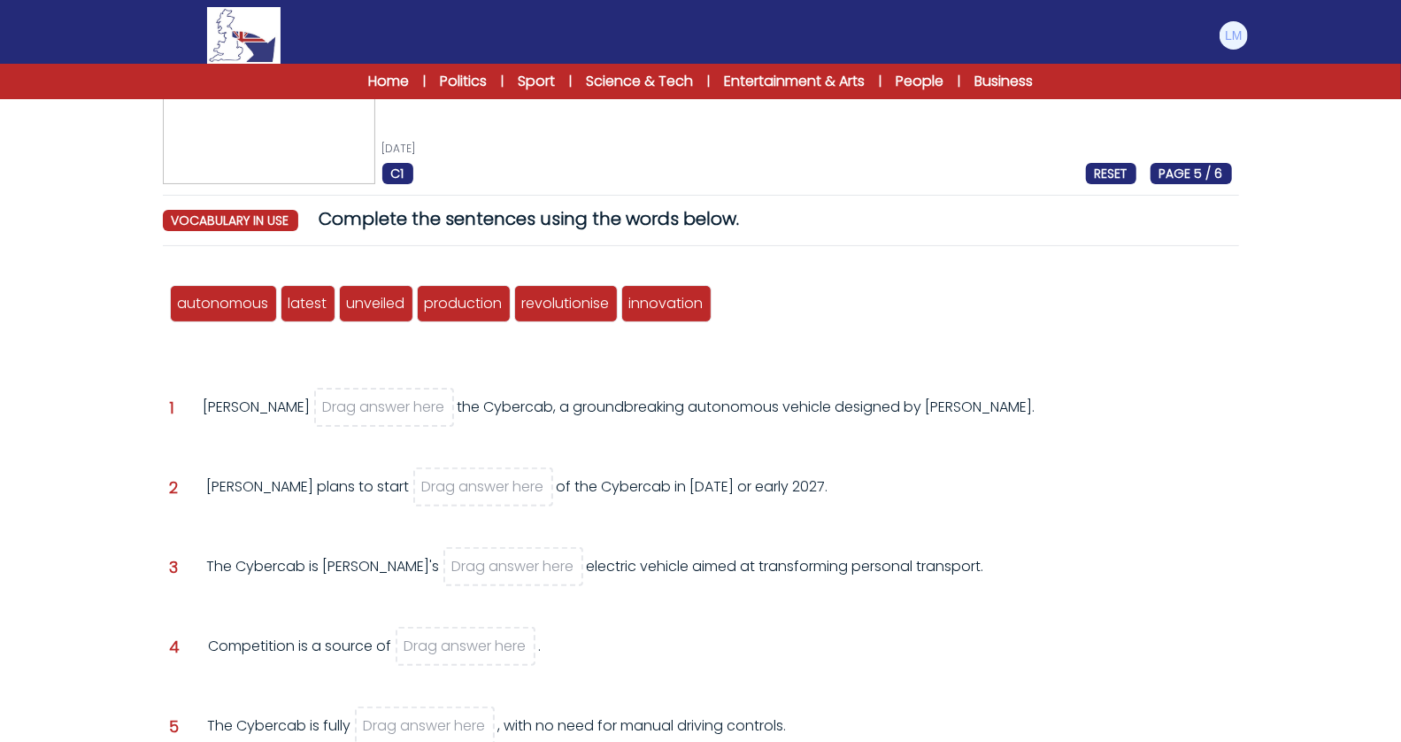
scroll to position [75, 0]
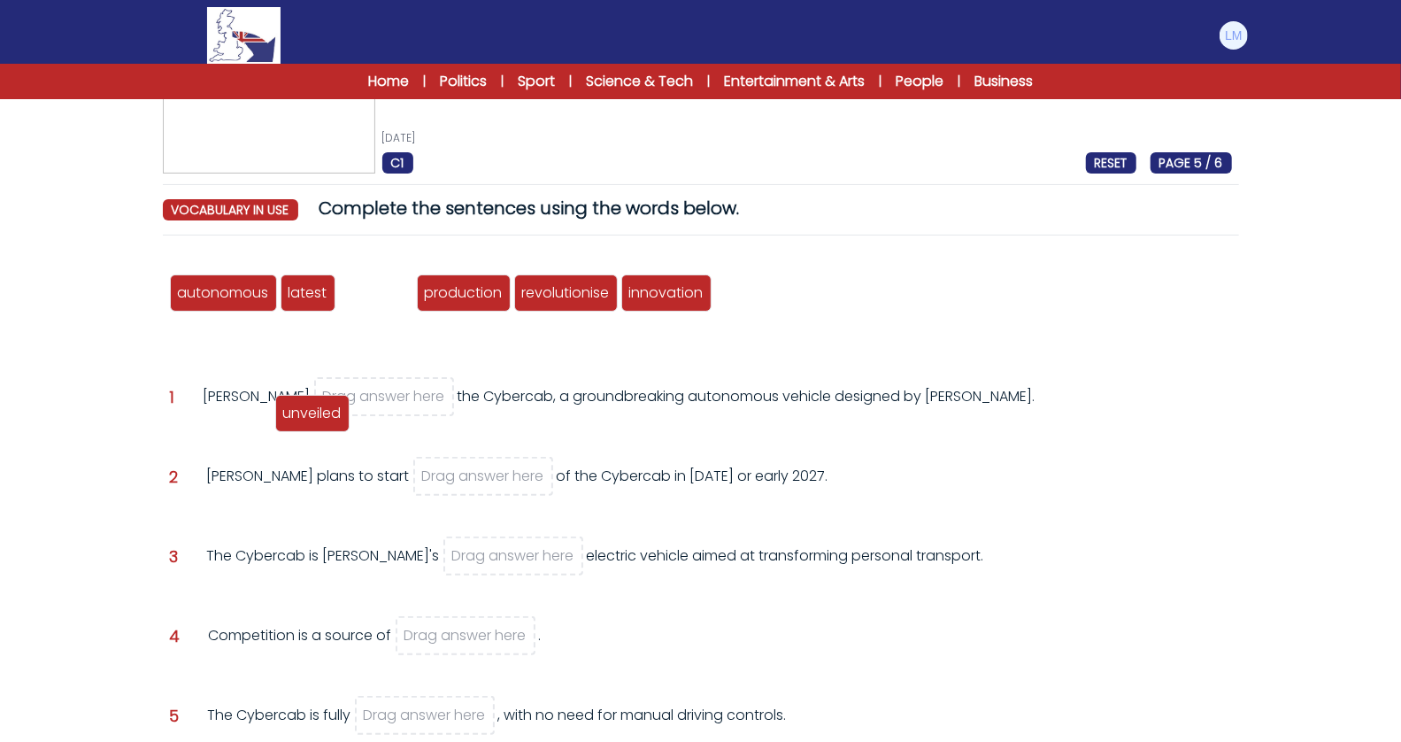
drag, startPoint x: 390, startPoint y: 302, endPoint x: 333, endPoint y: 420, distance: 131.0
click at [333, 420] on div "unveiled" at bounding box center [312, 413] width 74 height 37
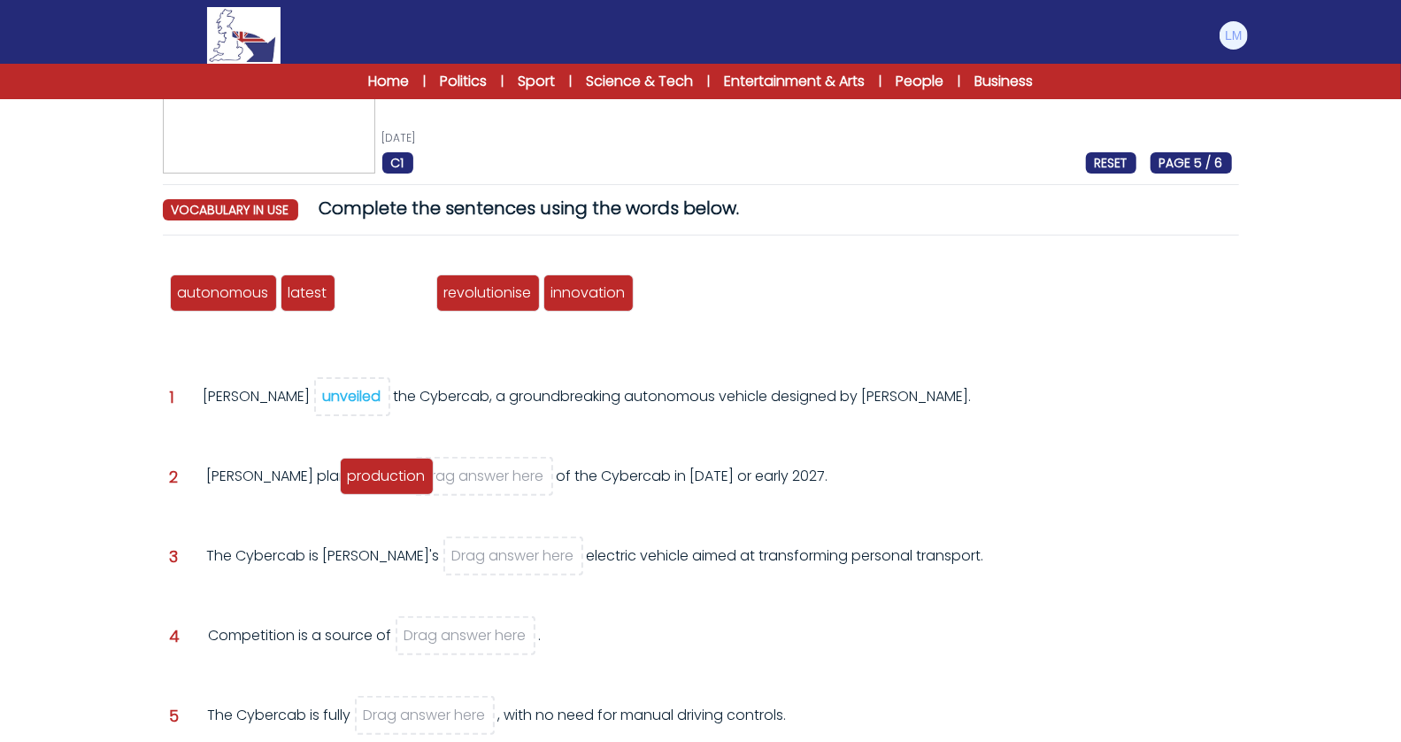
drag, startPoint x: 404, startPoint y: 289, endPoint x: 405, endPoint y: 473, distance: 184.1
click at [405, 473] on span "production" at bounding box center [387, 476] width 78 height 20
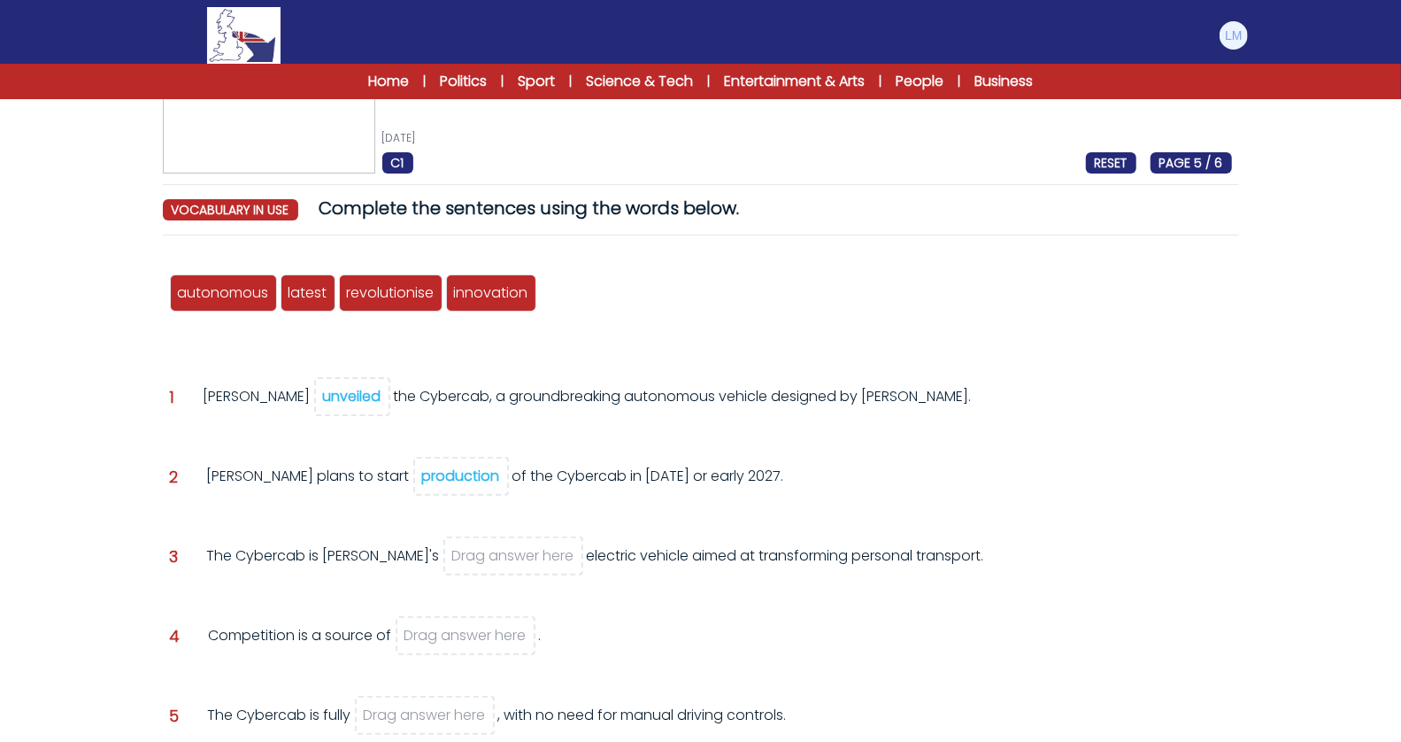
scroll to position [124, 0]
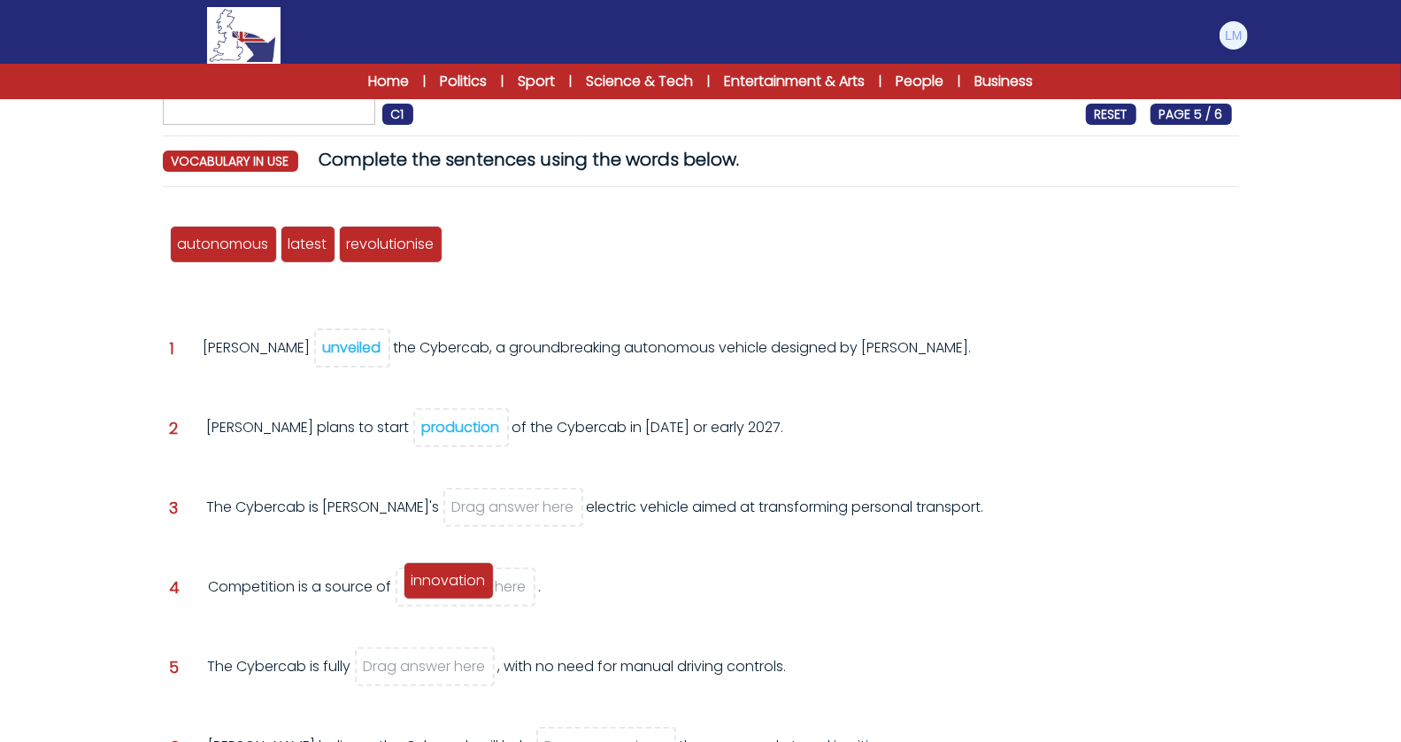
drag, startPoint x: 503, startPoint y: 245, endPoint x: 460, endPoint y: 581, distance: 338.1
click at [460, 581] on span "innovation" at bounding box center [449, 580] width 74 height 20
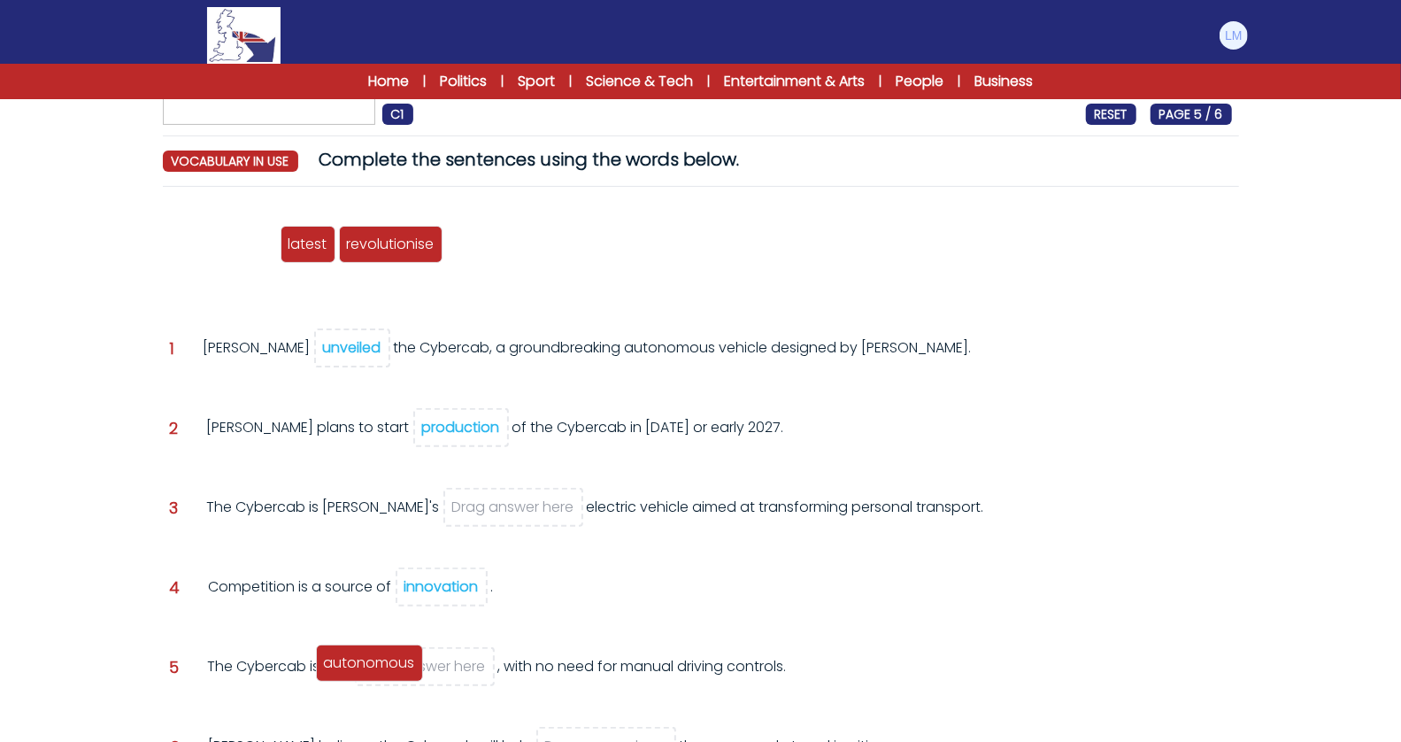
drag, startPoint x: 243, startPoint y: 242, endPoint x: 396, endPoint y: 665, distance: 449.9
click at [396, 665] on span "autonomous" at bounding box center [369, 662] width 91 height 20
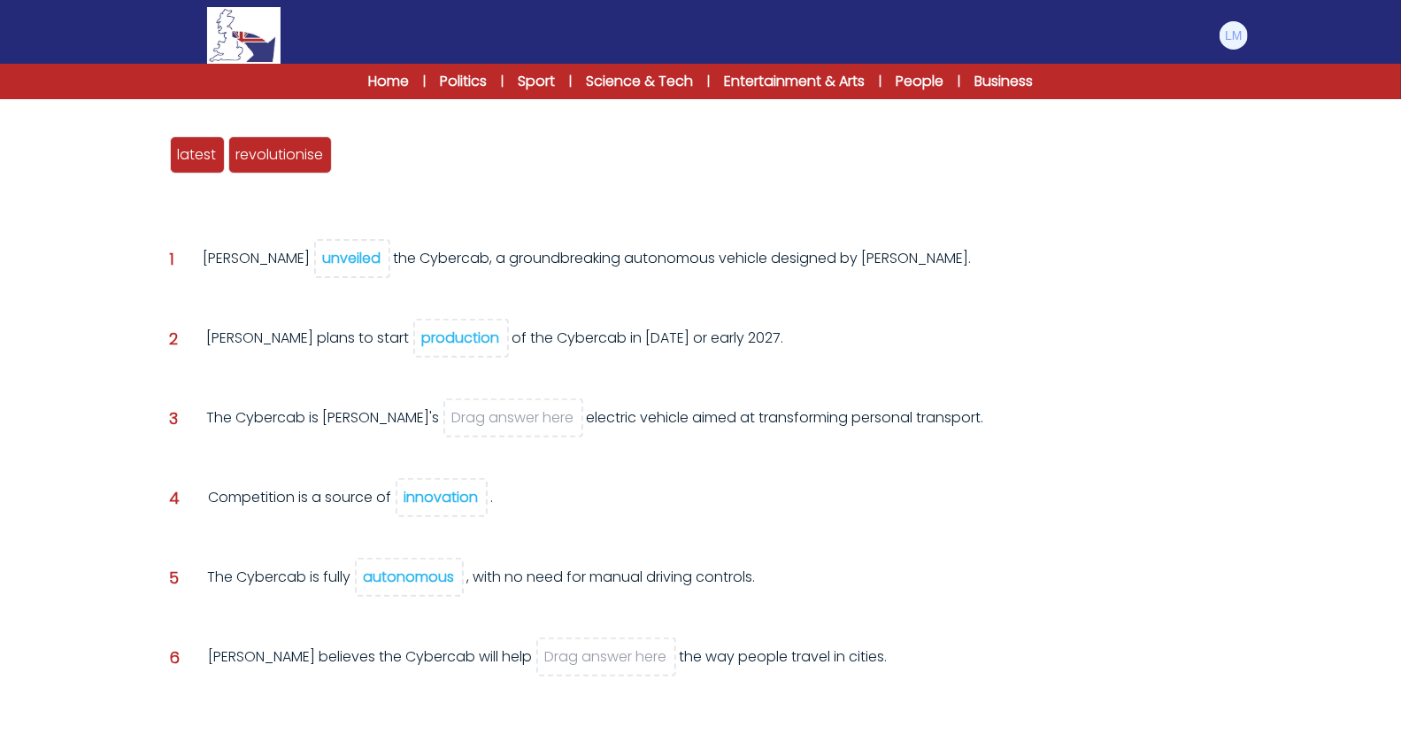
scroll to position [201, 0]
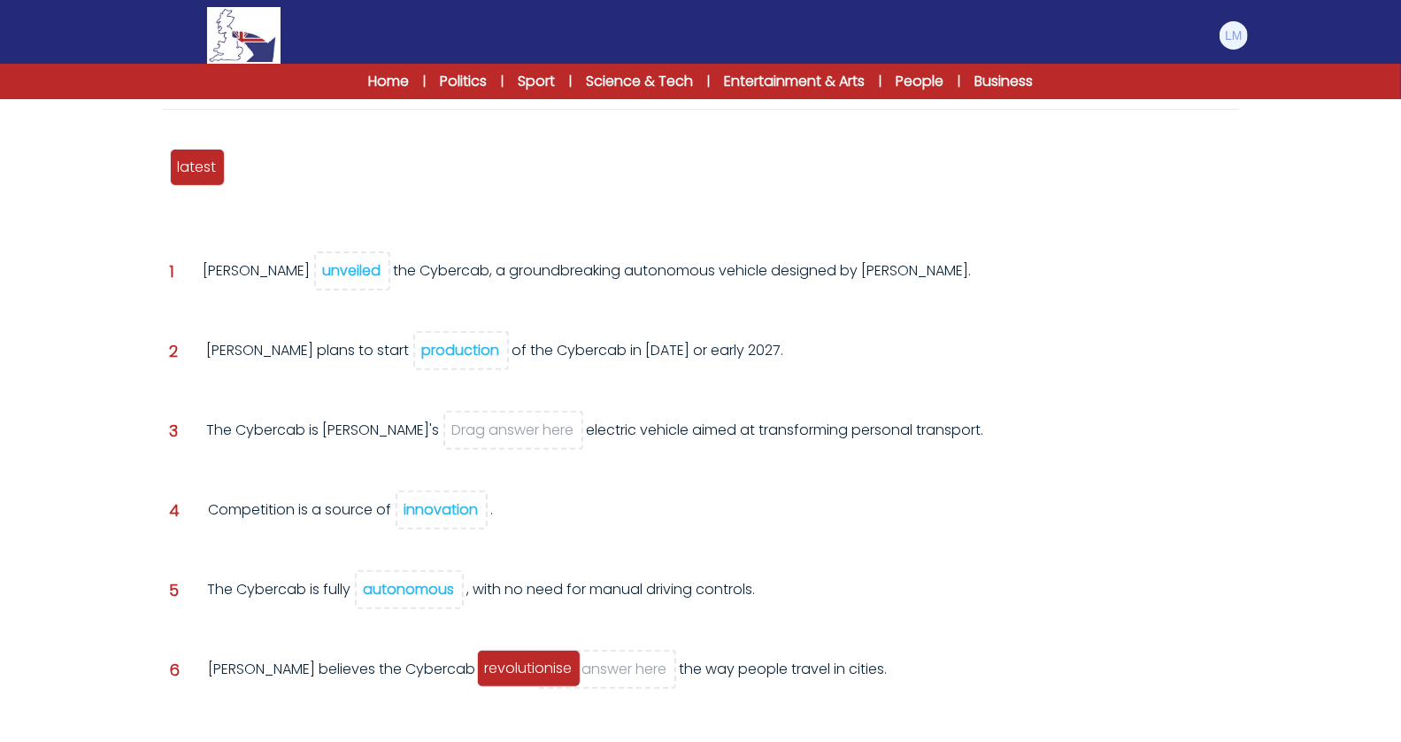
drag, startPoint x: 258, startPoint y: 172, endPoint x: 507, endPoint y: 673, distance: 559.3
click at [507, 673] on span "revolutionise" at bounding box center [529, 668] width 88 height 20
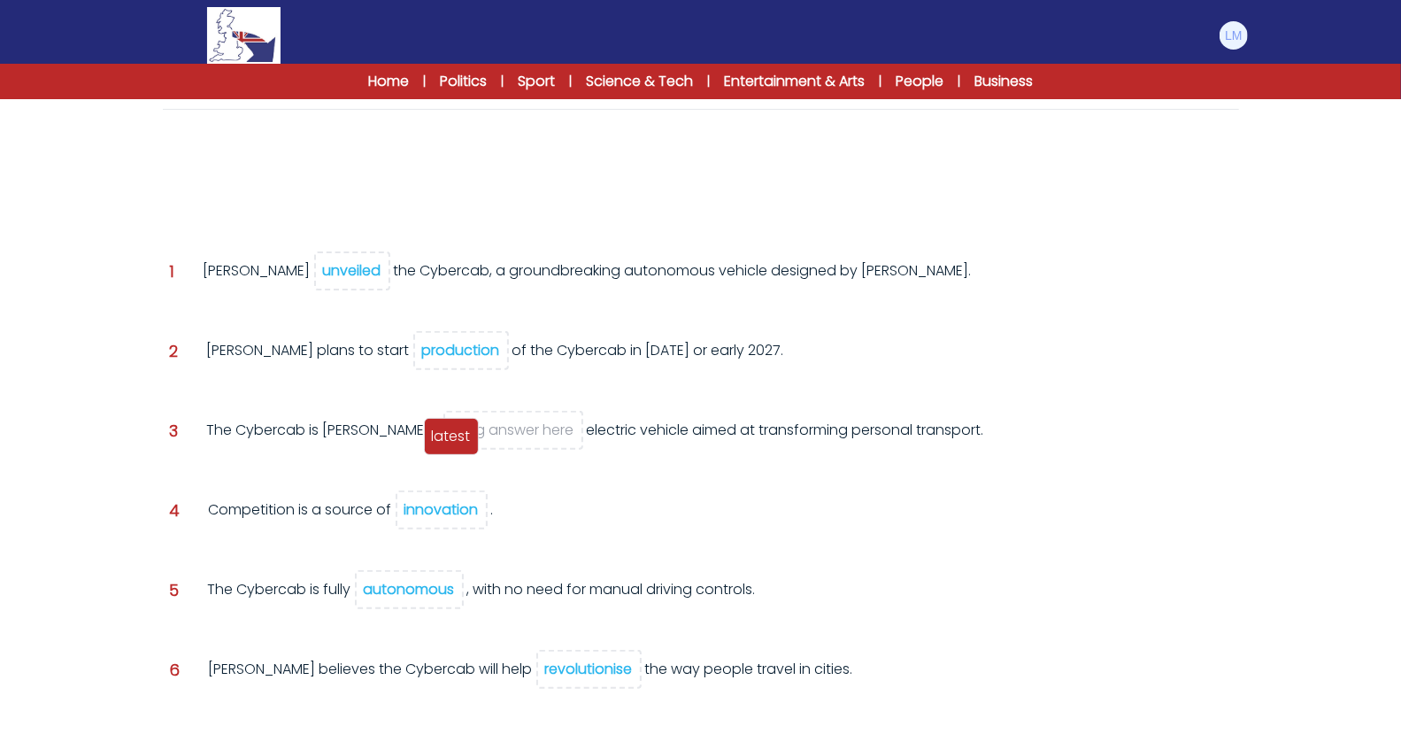
drag, startPoint x: 197, startPoint y: 154, endPoint x: 451, endPoint y: 423, distance: 370.0
click at [451, 423] on div "latest" at bounding box center [451, 436] width 55 height 37
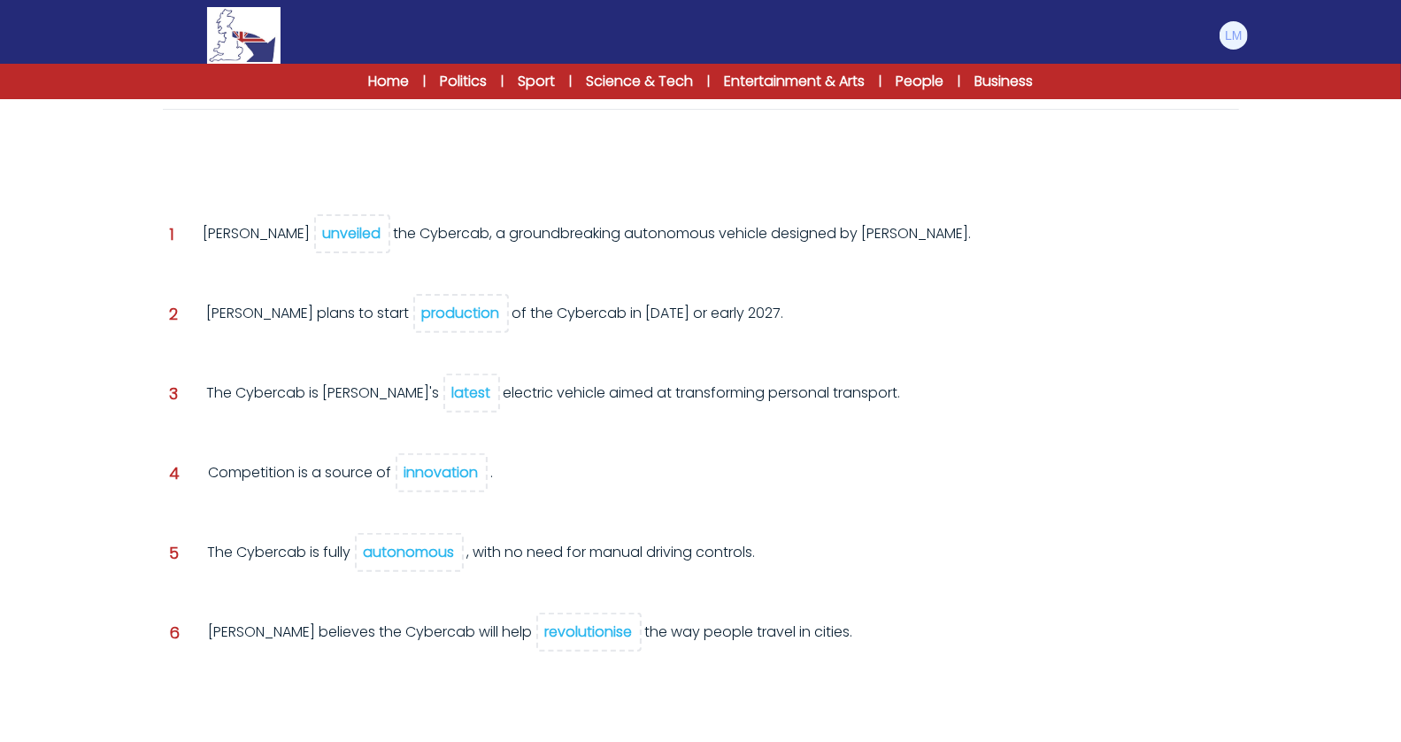
scroll to position [284, 0]
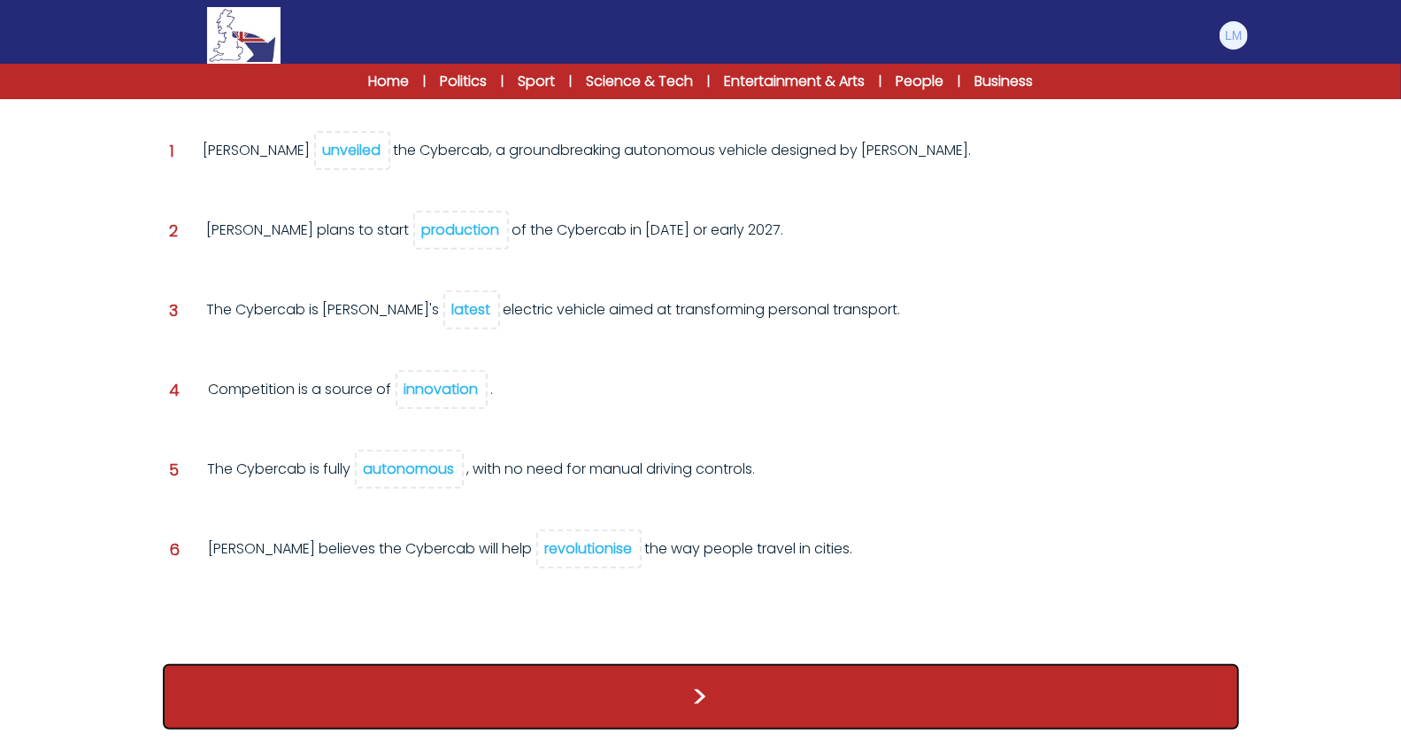
click at [650, 664] on button ">" at bounding box center [701, 696] width 1076 height 65
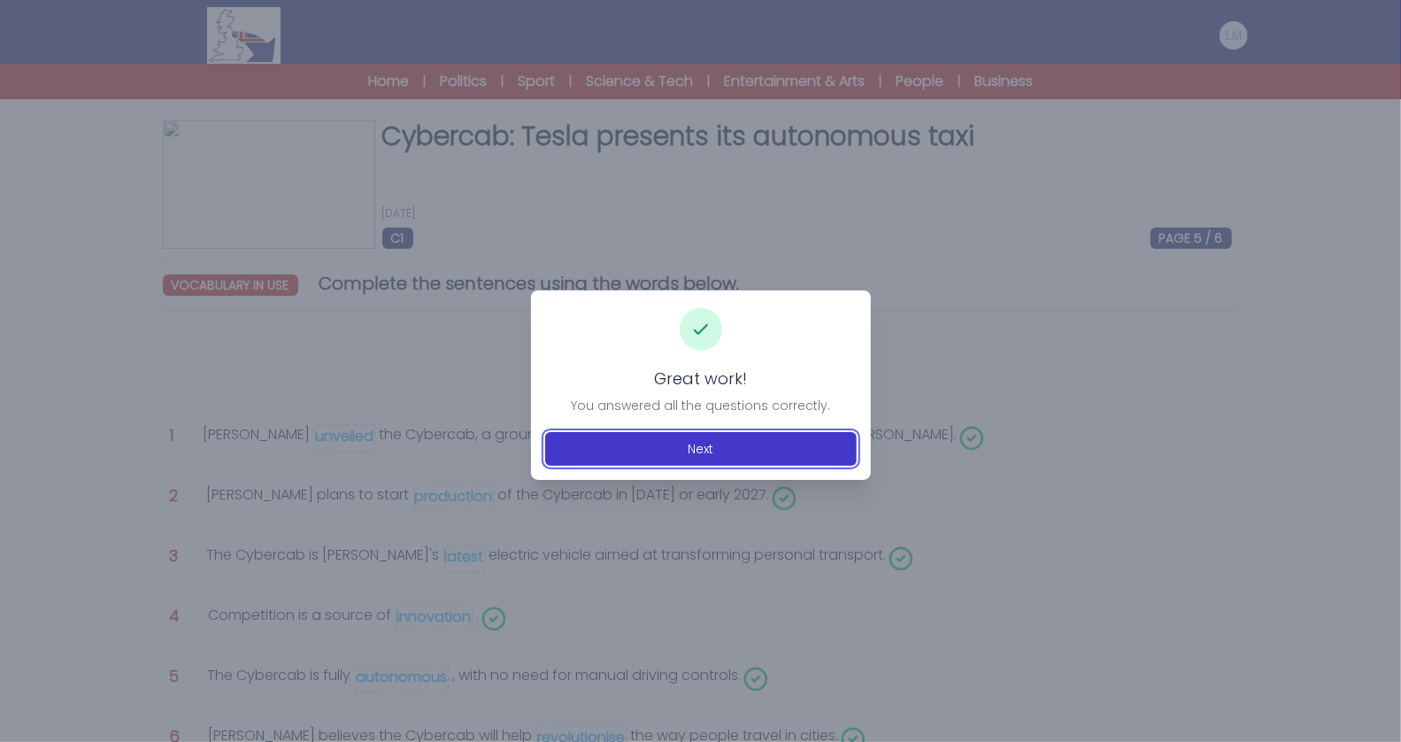
click at [781, 445] on button "Next" at bounding box center [701, 449] width 312 height 34
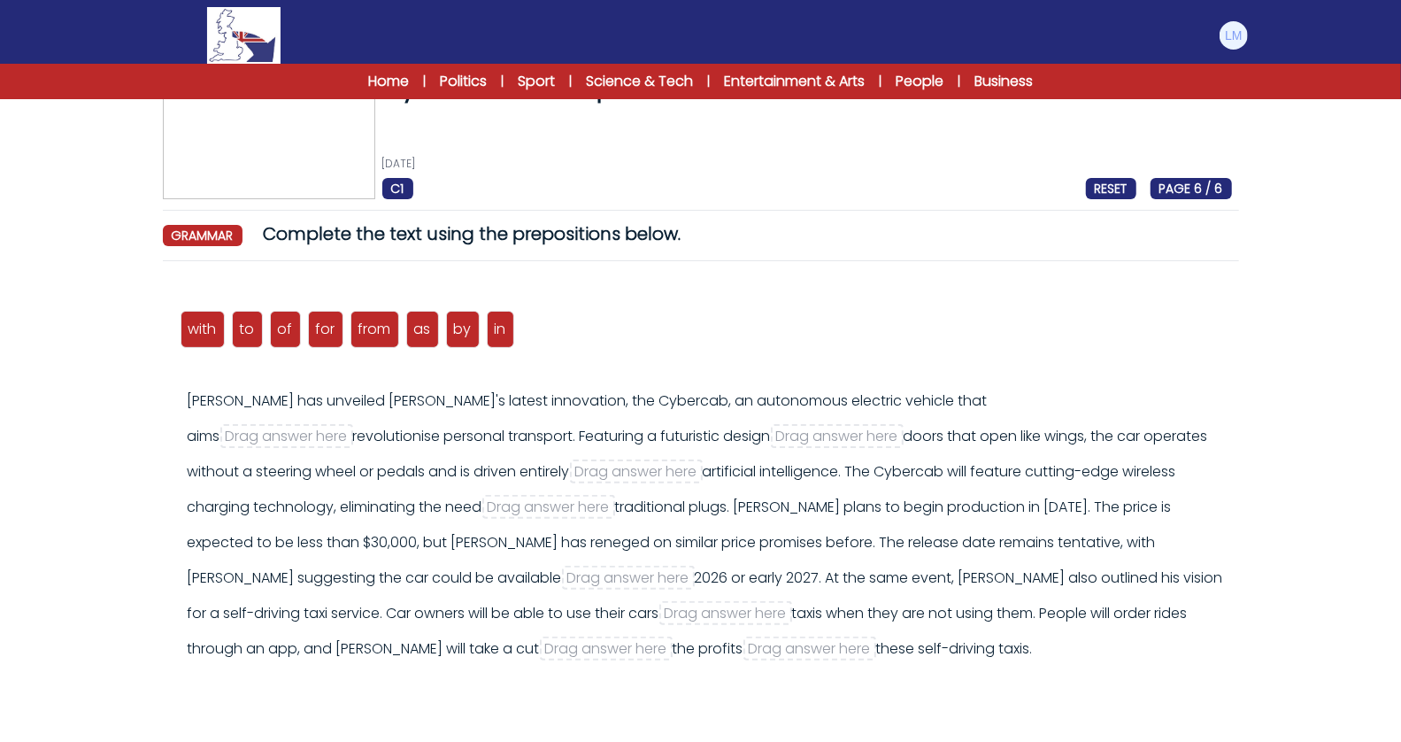
scroll to position [50, 0]
drag, startPoint x: 240, startPoint y: 330, endPoint x: 1012, endPoint y: 404, distance: 776.1
click at [1013, 404] on span "to" at bounding box center [1020, 403] width 15 height 20
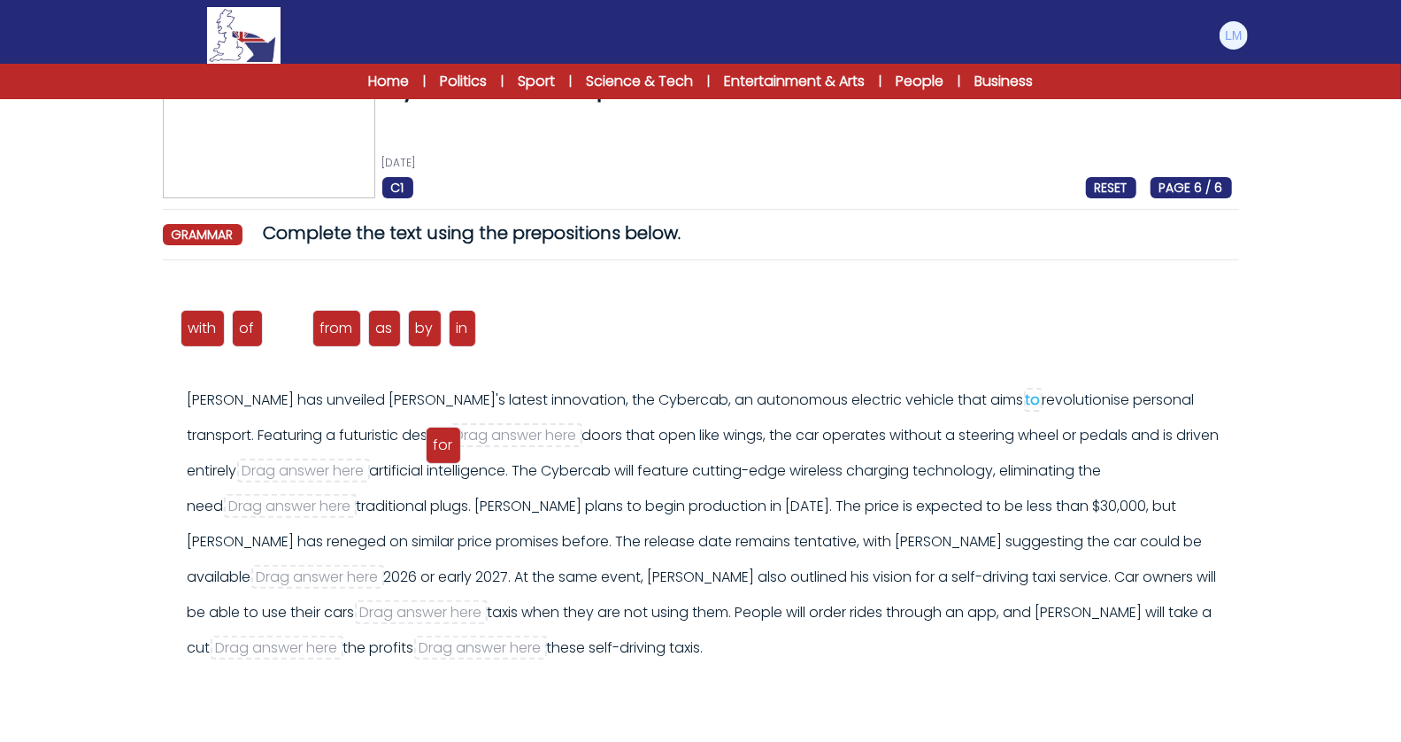
drag, startPoint x: 281, startPoint y: 332, endPoint x: 435, endPoint y: 447, distance: 192.9
click at [436, 448] on span "for" at bounding box center [443, 445] width 19 height 20
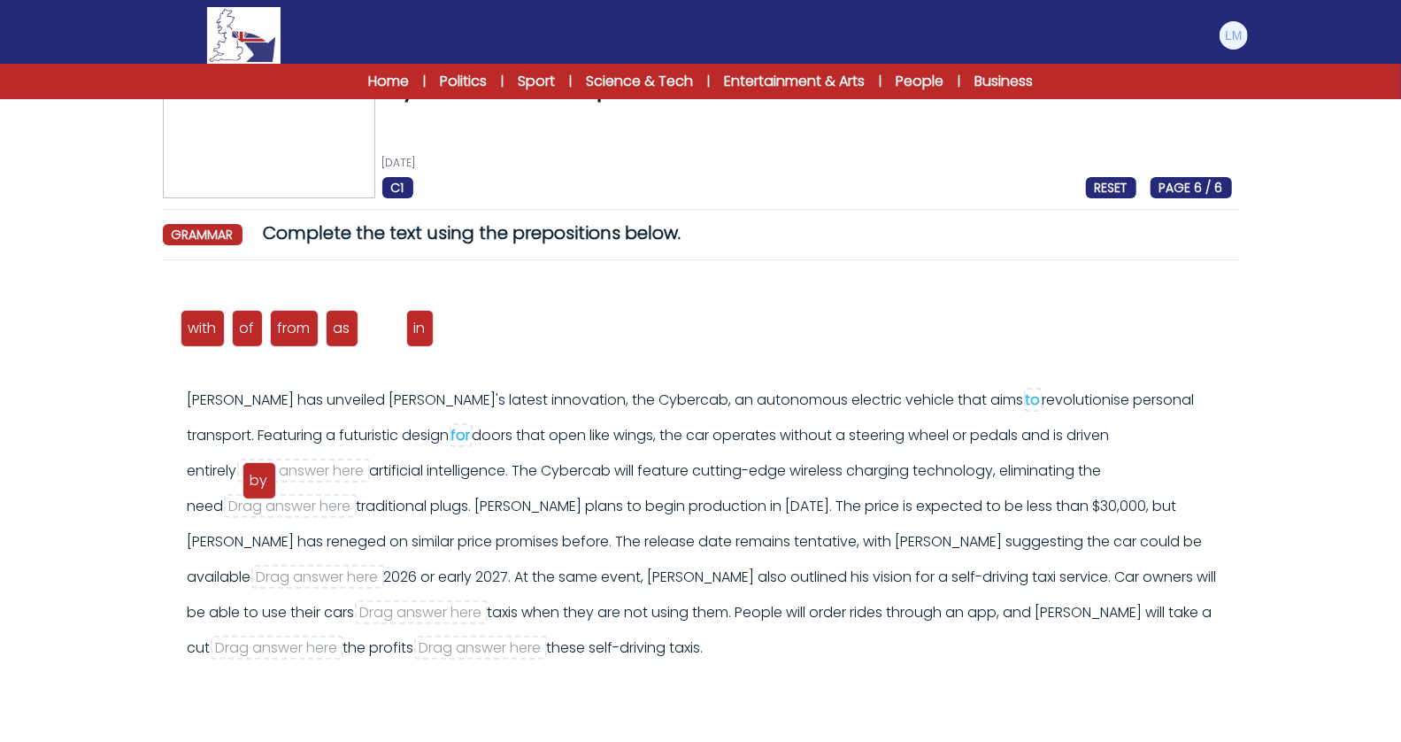
drag, startPoint x: 380, startPoint y: 333, endPoint x: 257, endPoint y: 484, distance: 195.0
click at [257, 484] on span "by" at bounding box center [259, 480] width 18 height 20
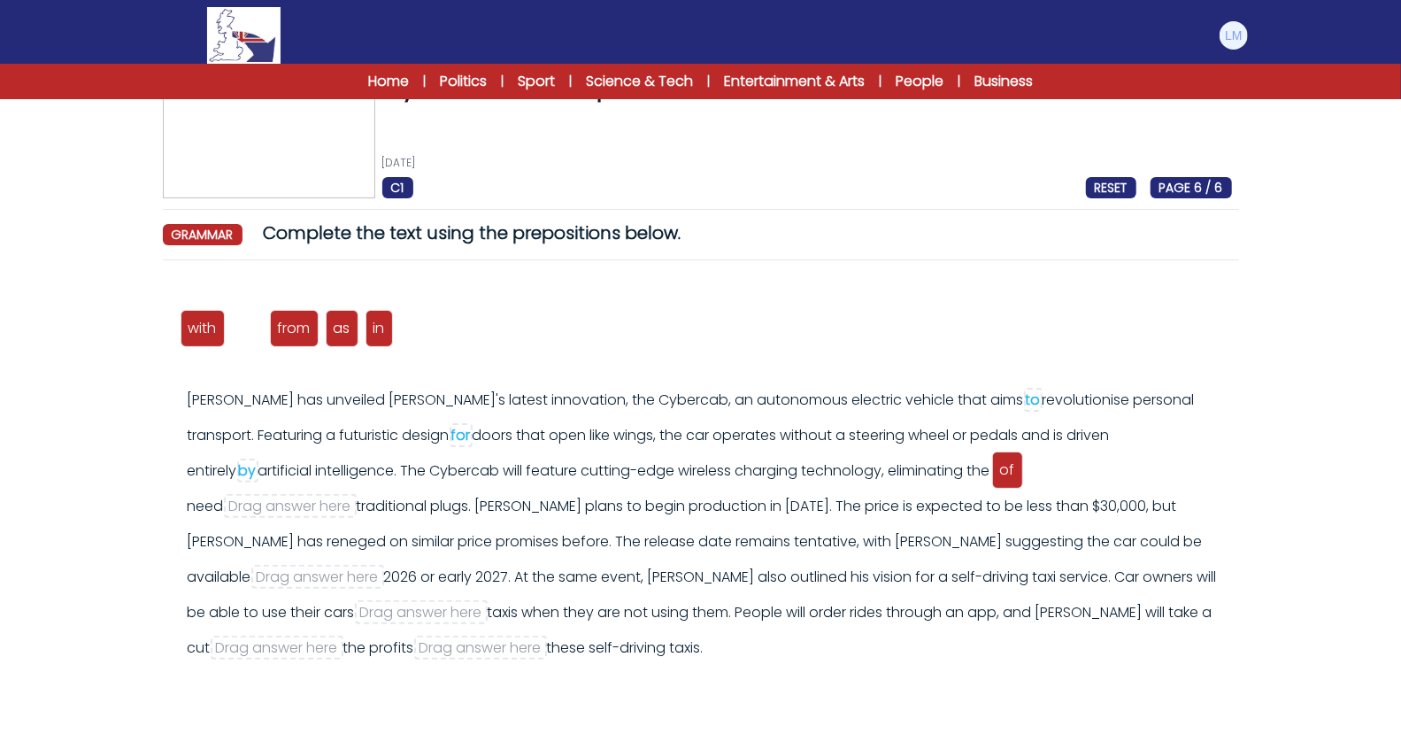
drag, startPoint x: 249, startPoint y: 326, endPoint x: 1009, endPoint y: 468, distance: 773.5
click at [1009, 468] on span "of" at bounding box center [1007, 469] width 15 height 20
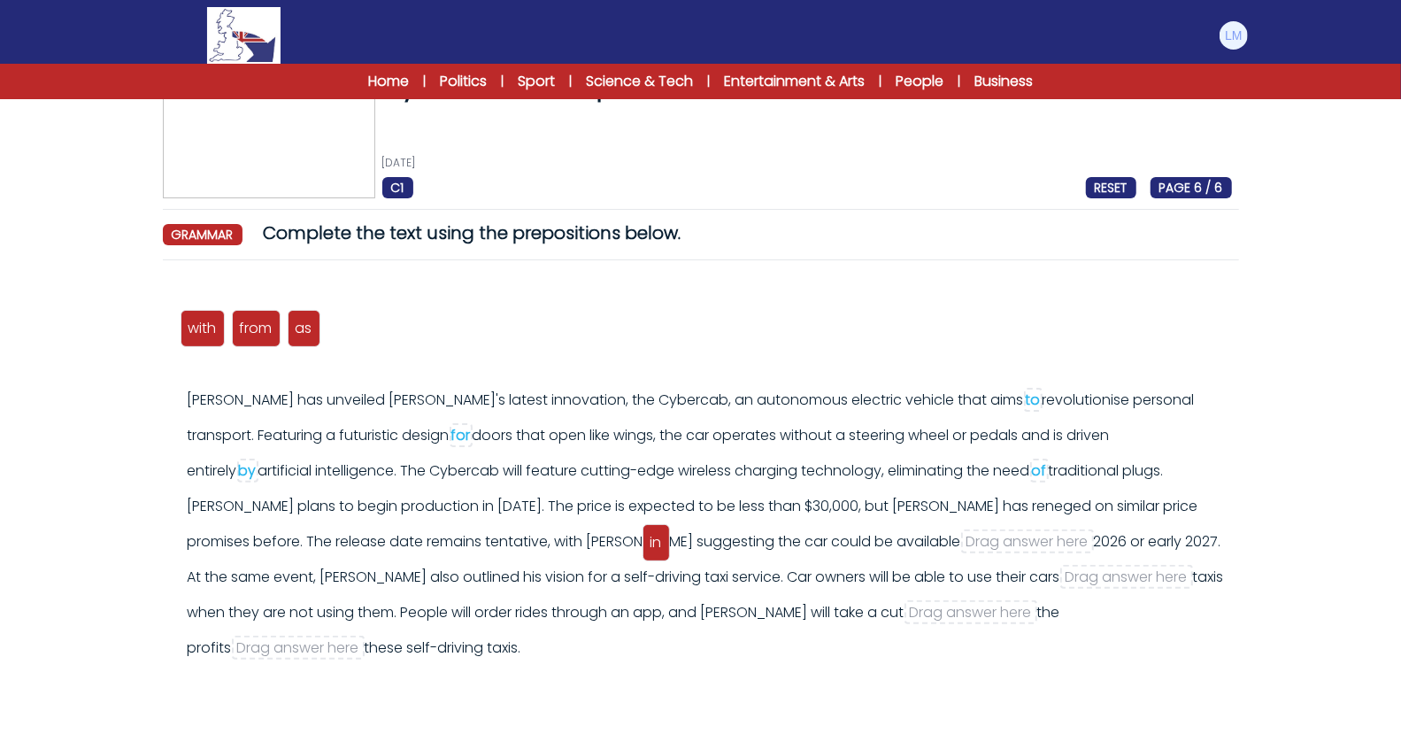
drag, startPoint x: 335, startPoint y: 331, endPoint x: 648, endPoint y: 543, distance: 377.3
click at [650, 543] on span "in" at bounding box center [656, 542] width 12 height 20
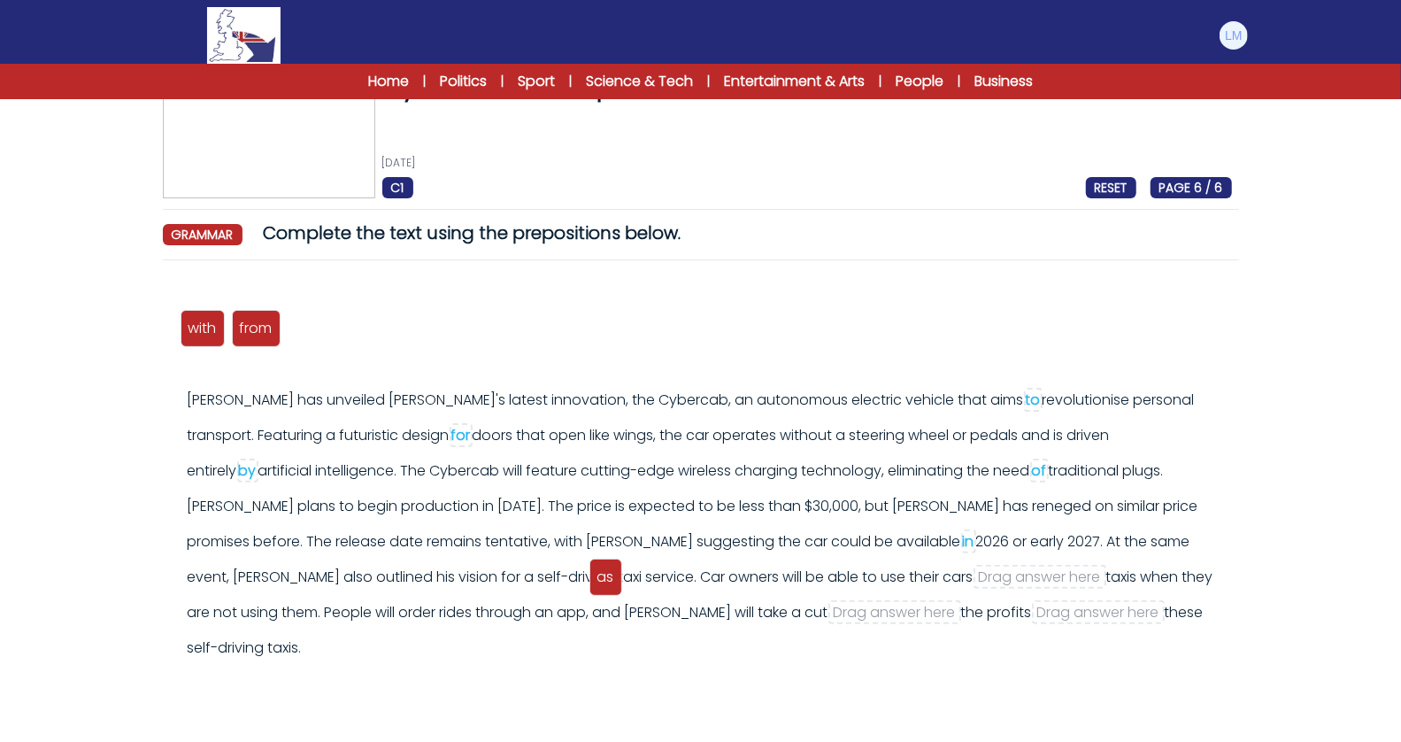
drag, startPoint x: 303, startPoint y: 333, endPoint x: 604, endPoint y: 581, distance: 391.1
click at [604, 581] on span "as" at bounding box center [605, 576] width 17 height 20
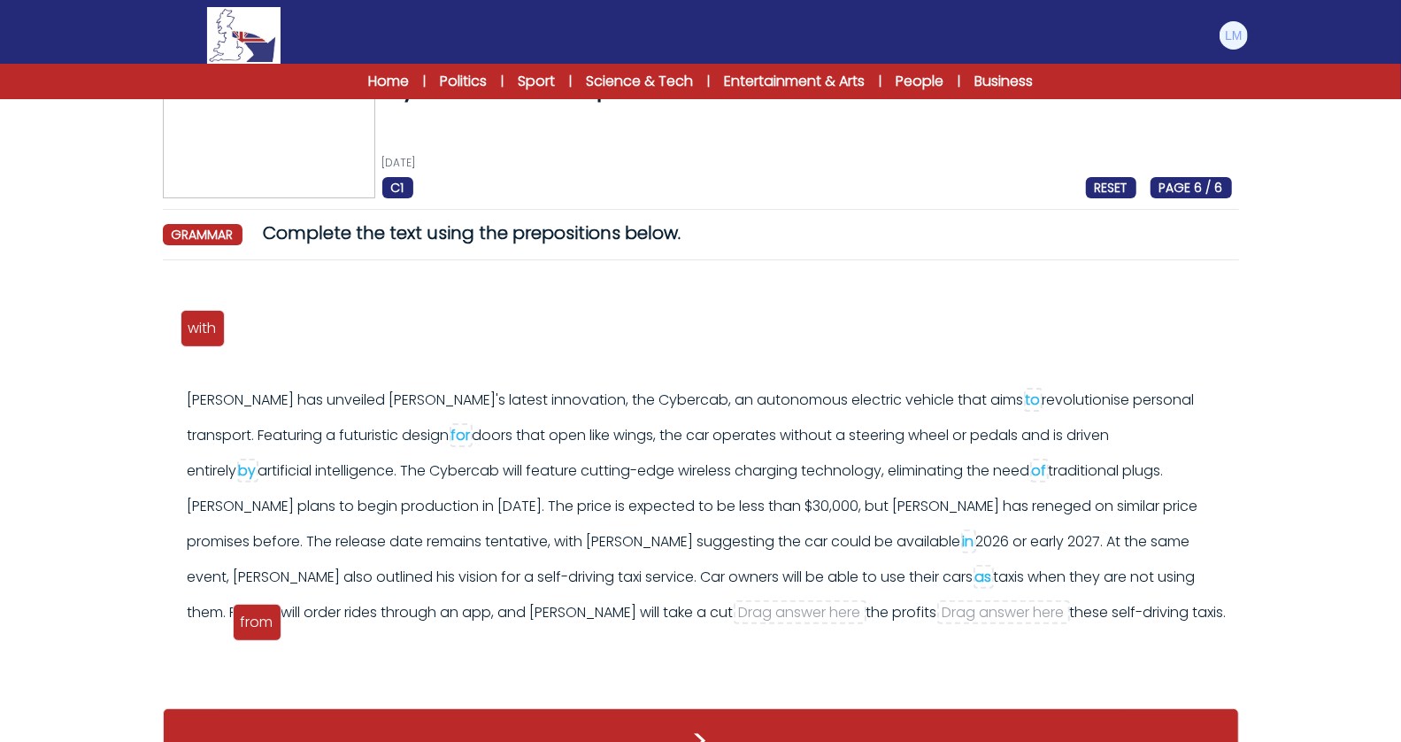
drag, startPoint x: 259, startPoint y: 320, endPoint x: 258, endPoint y: 612, distance: 292.1
click at [258, 612] on span "from" at bounding box center [257, 622] width 33 height 20
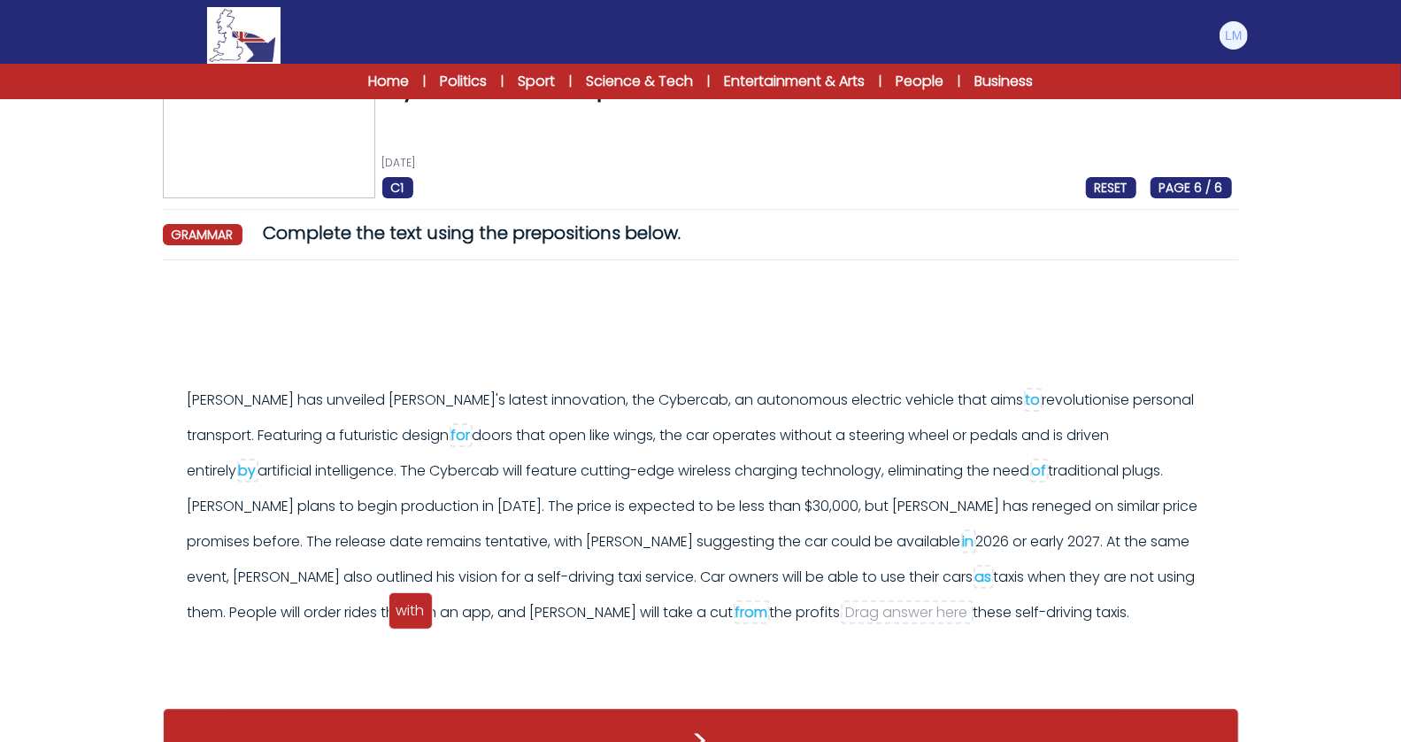
drag, startPoint x: 194, startPoint y: 327, endPoint x: 401, endPoint y: 610, distance: 350.1
click at [401, 610] on span "with" at bounding box center [410, 610] width 28 height 20
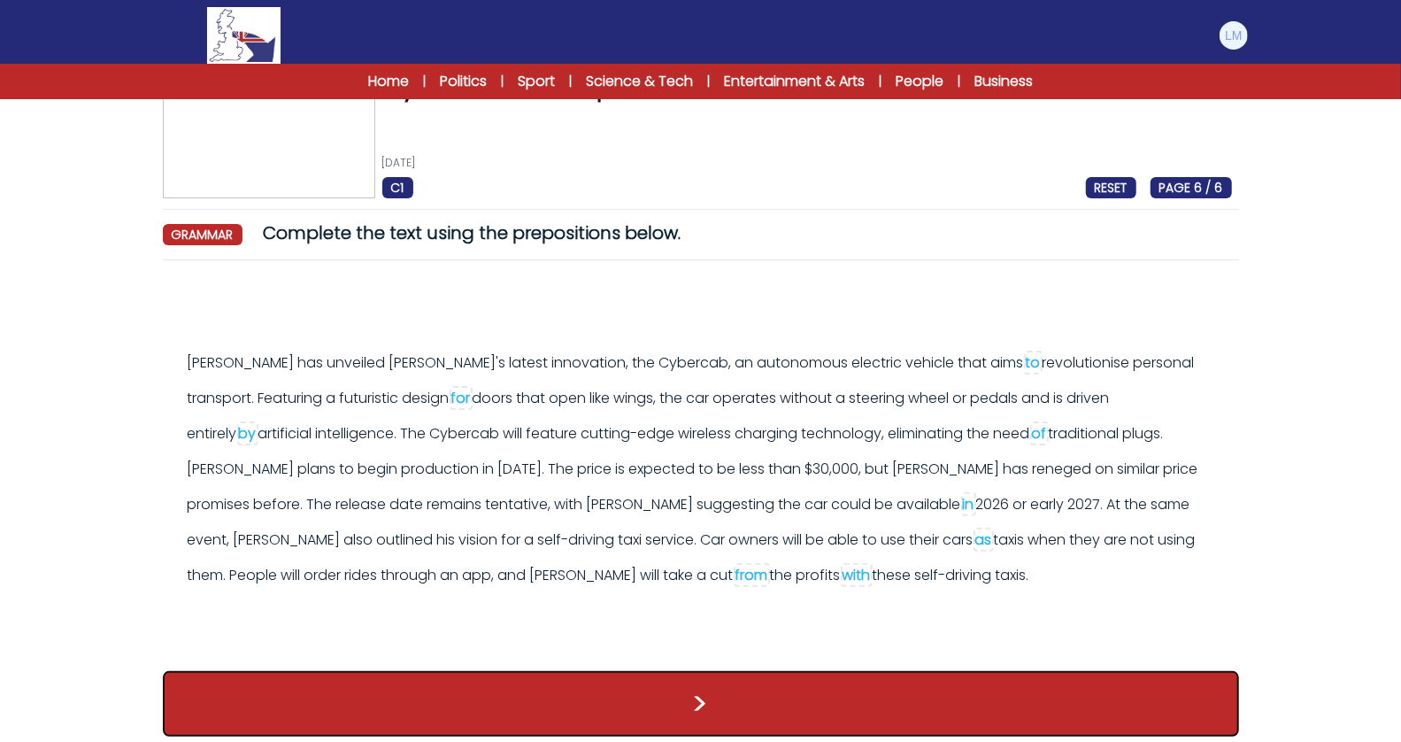
click at [530, 735] on button ">" at bounding box center [701, 703] width 1076 height 65
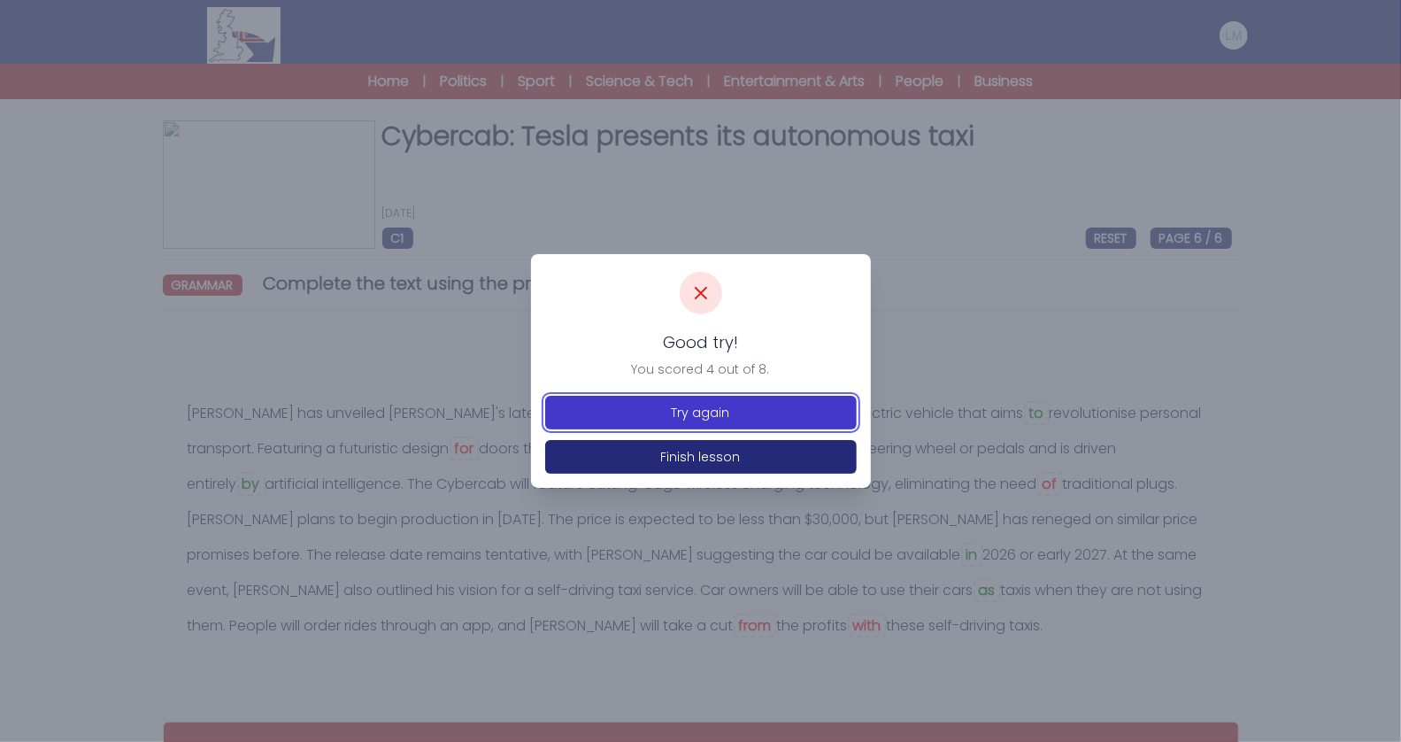
click at [766, 414] on button "Try again" at bounding box center [701, 413] width 312 height 34
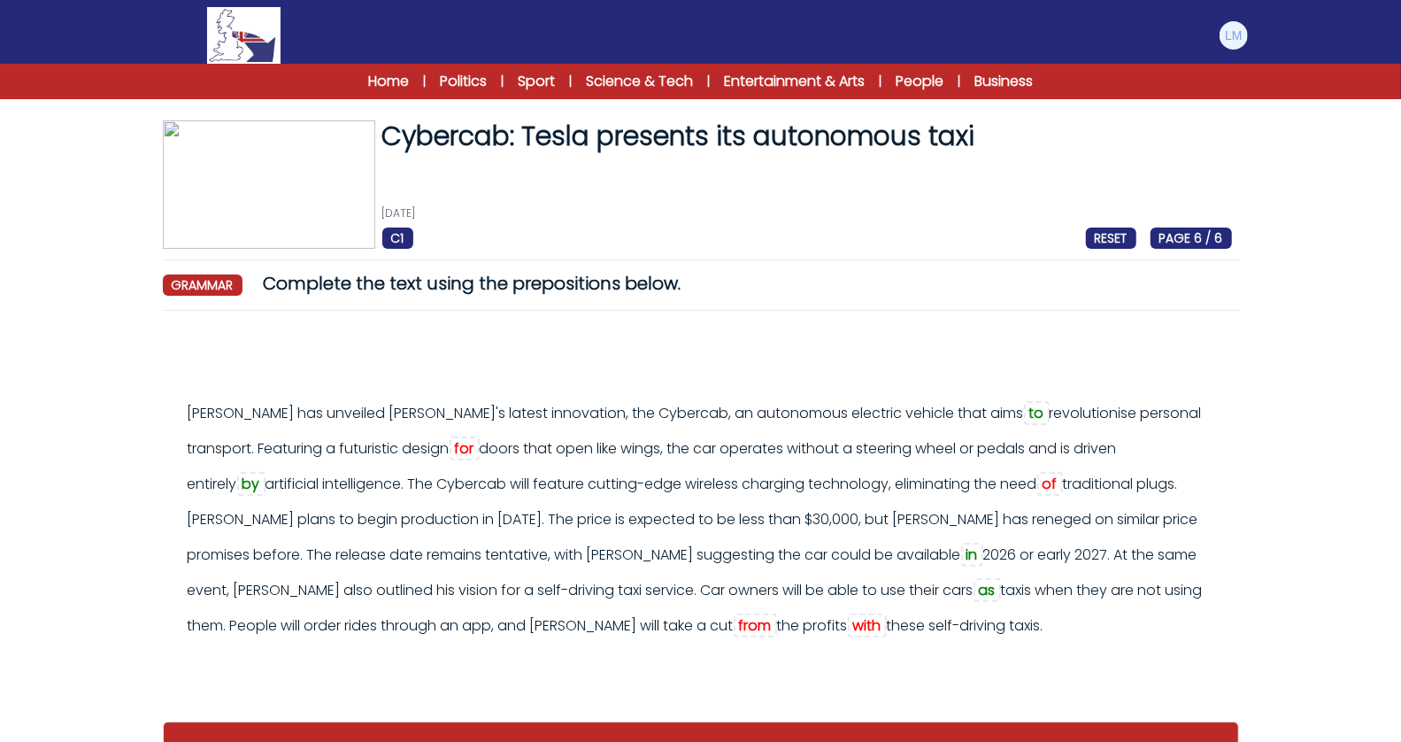
drag, startPoint x: 349, startPoint y: 627, endPoint x: 333, endPoint y: 595, distance: 36.4
click at [333, 595] on div "Elon Musk has unveiled Tesla's latest innovation, the Cybercab, an autonomous e…" at bounding box center [710, 520] width 1044 height 248
click at [387, 667] on div "[PERSON_NAME] has unveiled [PERSON_NAME]'s latest innovation, the Cybercab, an …" at bounding box center [701, 514] width 1076 height 379
click at [350, 636] on div "Elon Musk has unveiled Tesla's latest innovation, the Cybercab, an autonomous e…" at bounding box center [710, 520] width 1044 height 248
click at [853, 621] on div "with" at bounding box center [867, 625] width 28 height 20
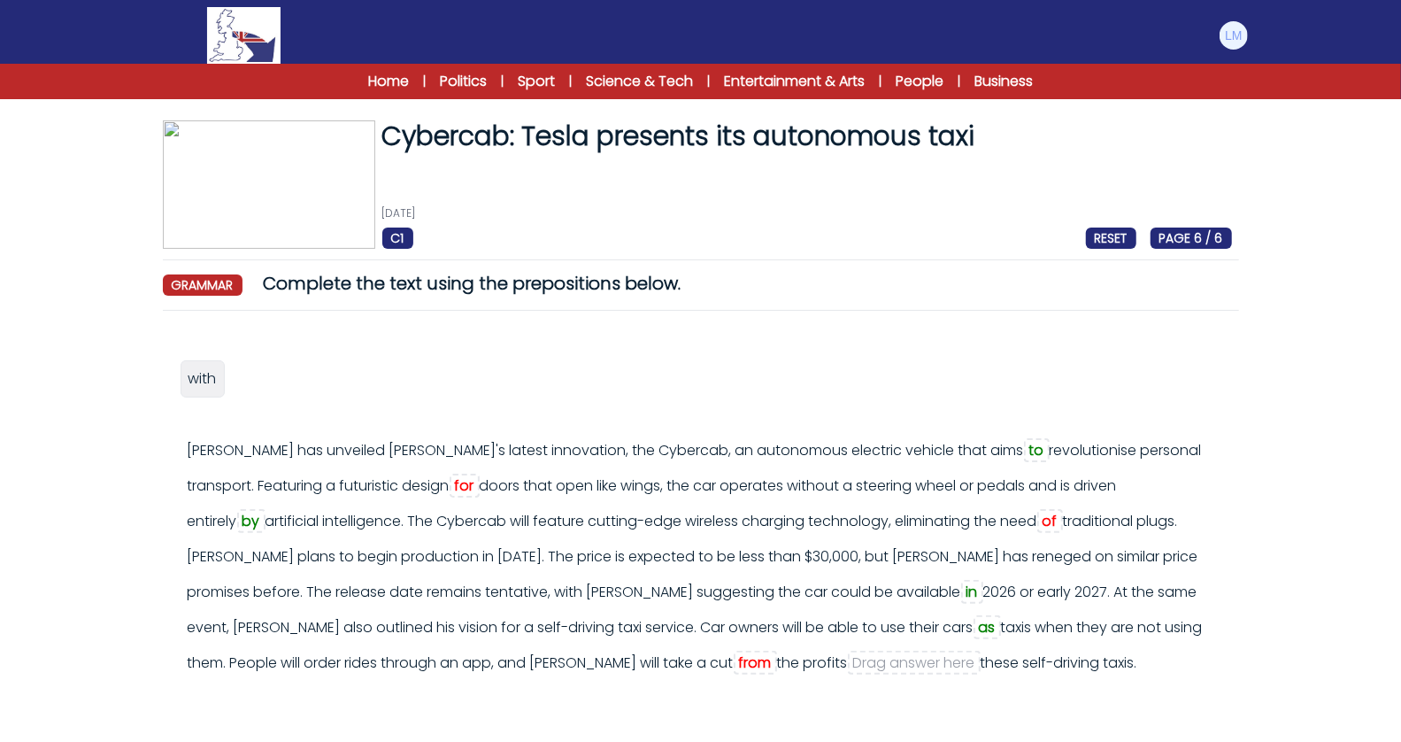
click at [455, 479] on div "for" at bounding box center [464, 485] width 19 height 20
drag, startPoint x: 197, startPoint y: 376, endPoint x: 425, endPoint y: 485, distance: 252.2
click at [425, 485] on span "with" at bounding box center [430, 487] width 28 height 20
drag, startPoint x: 190, startPoint y: 373, endPoint x: 916, endPoint y: 512, distance: 738.9
click at [916, 512] on span "for" at bounding box center [923, 517] width 19 height 20
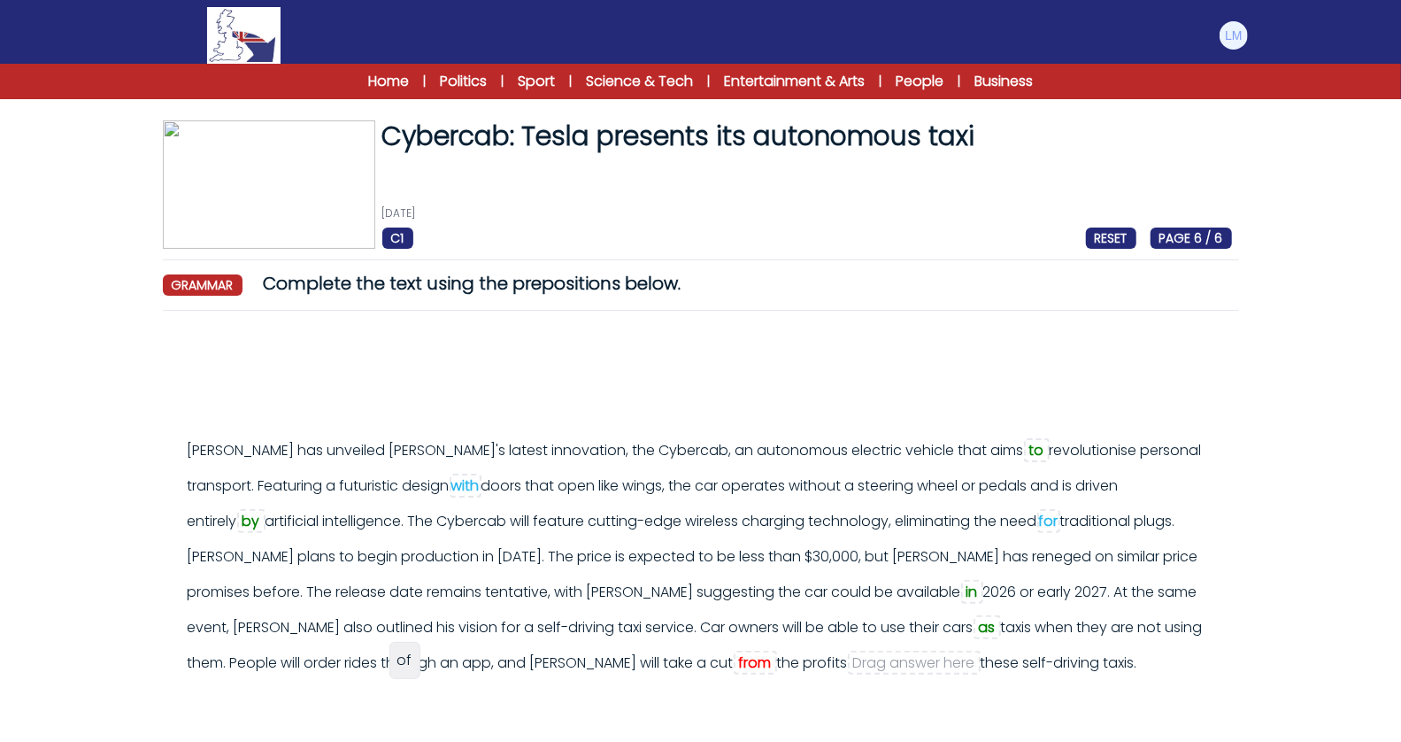
drag, startPoint x: 188, startPoint y: 366, endPoint x: 396, endPoint y: 648, distance: 350.7
click at [396, 648] on div "of" at bounding box center [404, 660] width 31 height 37
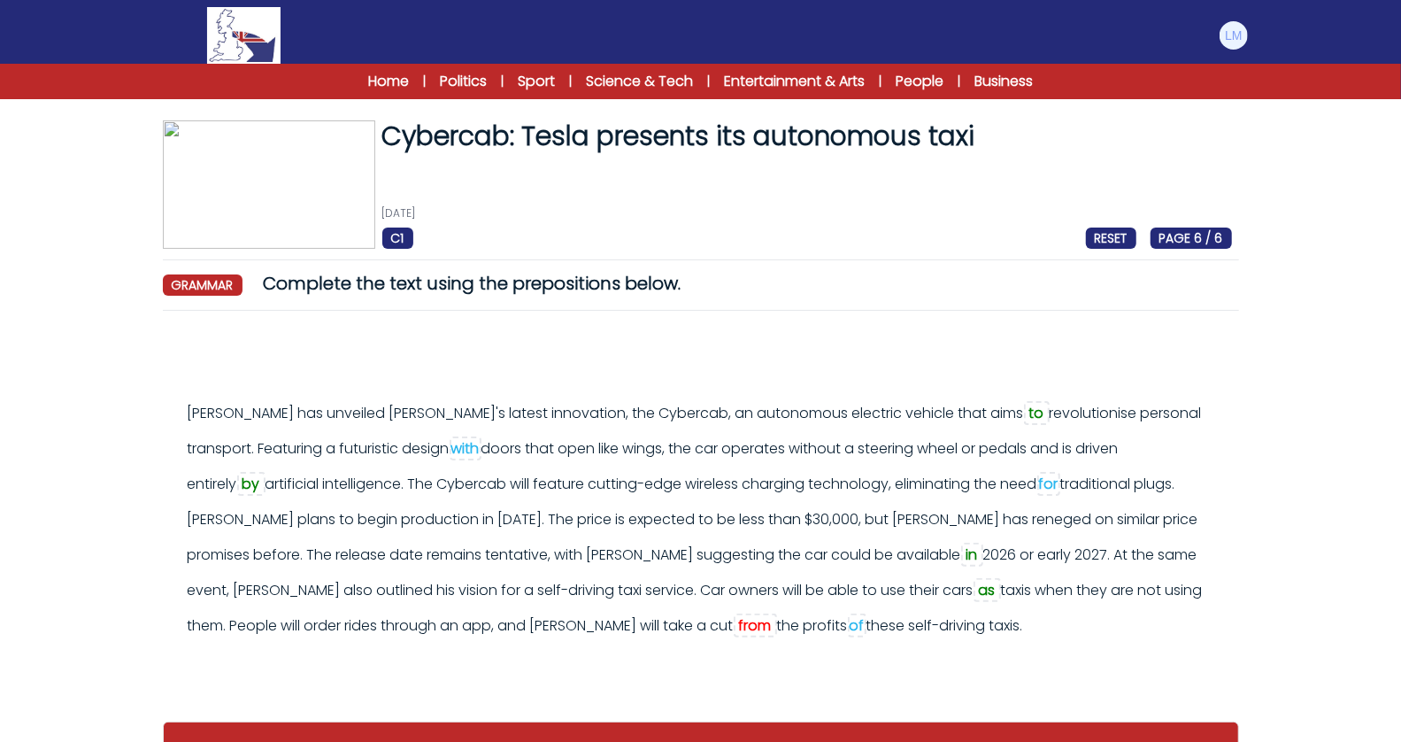
drag, startPoint x: 329, startPoint y: 620, endPoint x: 242, endPoint y: 609, distance: 88.4
click at [242, 609] on div "Elon Musk has unveiled Tesla's latest innovation, the Cybercab, an autonomous e…" at bounding box center [710, 520] width 1044 height 248
click at [739, 625] on div "from" at bounding box center [755, 625] width 33 height 20
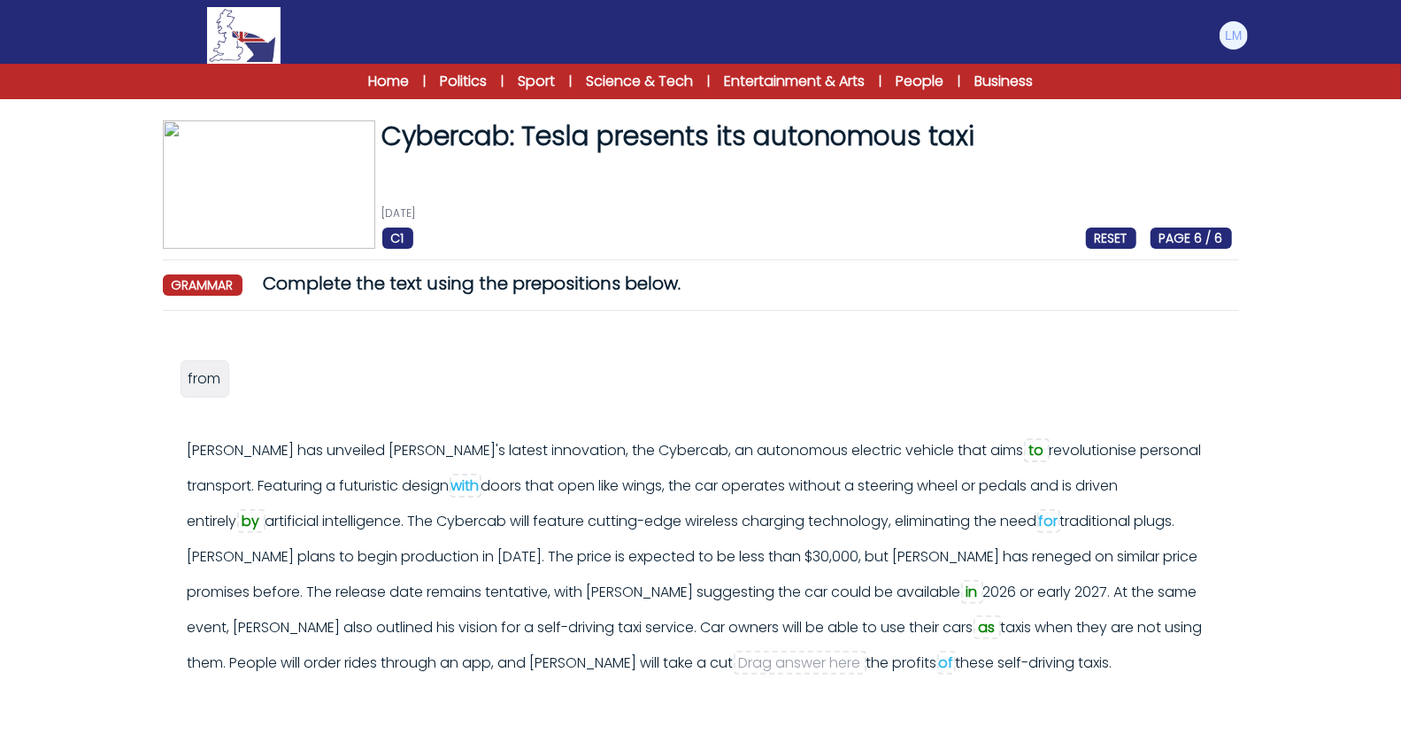
click at [228, 625] on div "Elon Musk has unveiled Tesla's latest innovation, the Cybercab, an autonomous e…" at bounding box center [710, 557] width 1044 height 248
drag, startPoint x: 428, startPoint y: 662, endPoint x: 382, endPoint y: 656, distance: 46.4
click at [366, 656] on div "Elon Musk has unveiled Tesla's latest innovation, the Cybercab, an autonomous e…" at bounding box center [710, 557] width 1044 height 248
click at [502, 674] on div "Elon Musk has unveiled Tesla's latest innovation, the Cybercab, an autonomous e…" at bounding box center [710, 557] width 1044 height 248
drag, startPoint x: 434, startPoint y: 660, endPoint x: 242, endPoint y: 643, distance: 192.8
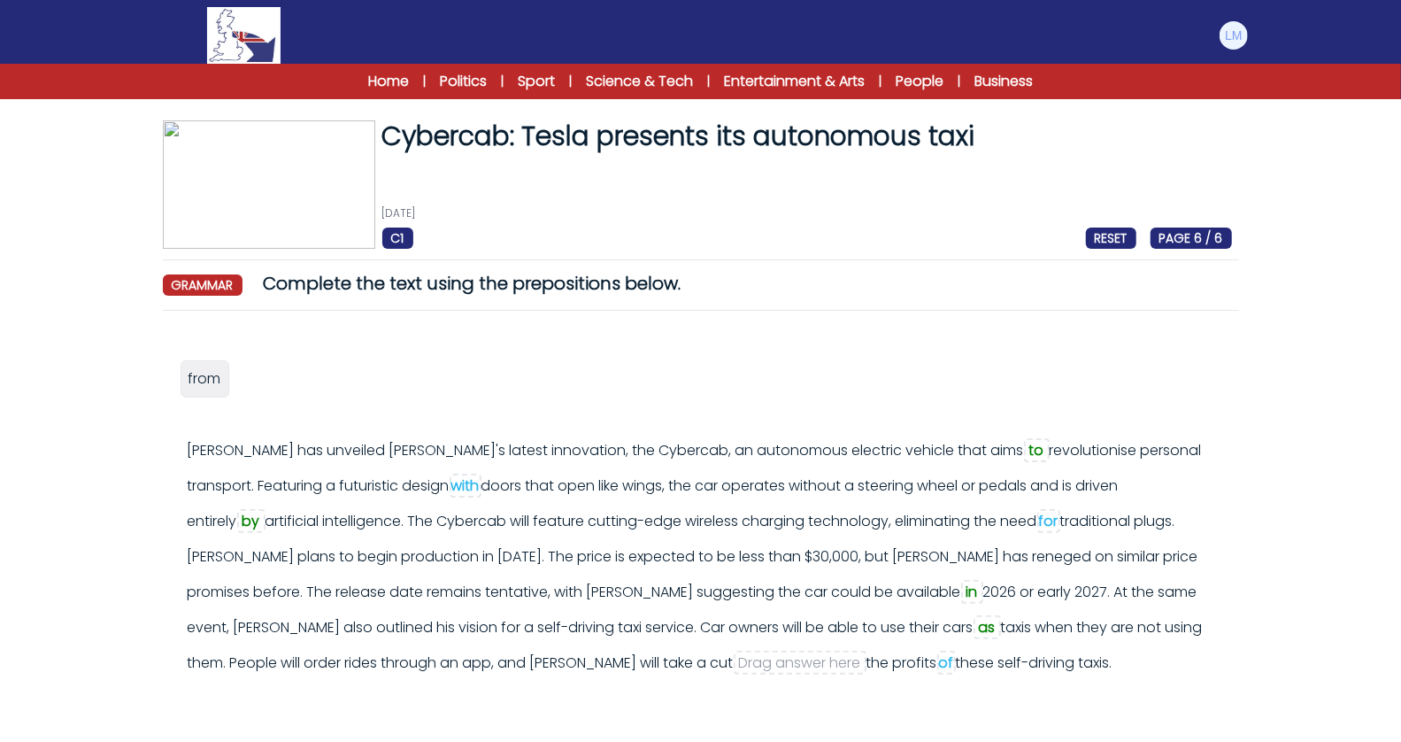
click at [242, 643] on div "Elon Musk has unveiled Tesla's latest innovation, the Cybercab, an autonomous e…" at bounding box center [710, 557] width 1044 height 248
click at [739, 659] on span "Drag answer here" at bounding box center [800, 662] width 122 height 20
click at [939, 663] on div "of" at bounding box center [946, 662] width 15 height 20
drag, startPoint x: 258, startPoint y: 382, endPoint x: 259, endPoint y: 662, distance: 279.7
click at [259, 663] on div "of" at bounding box center [251, 651] width 31 height 37
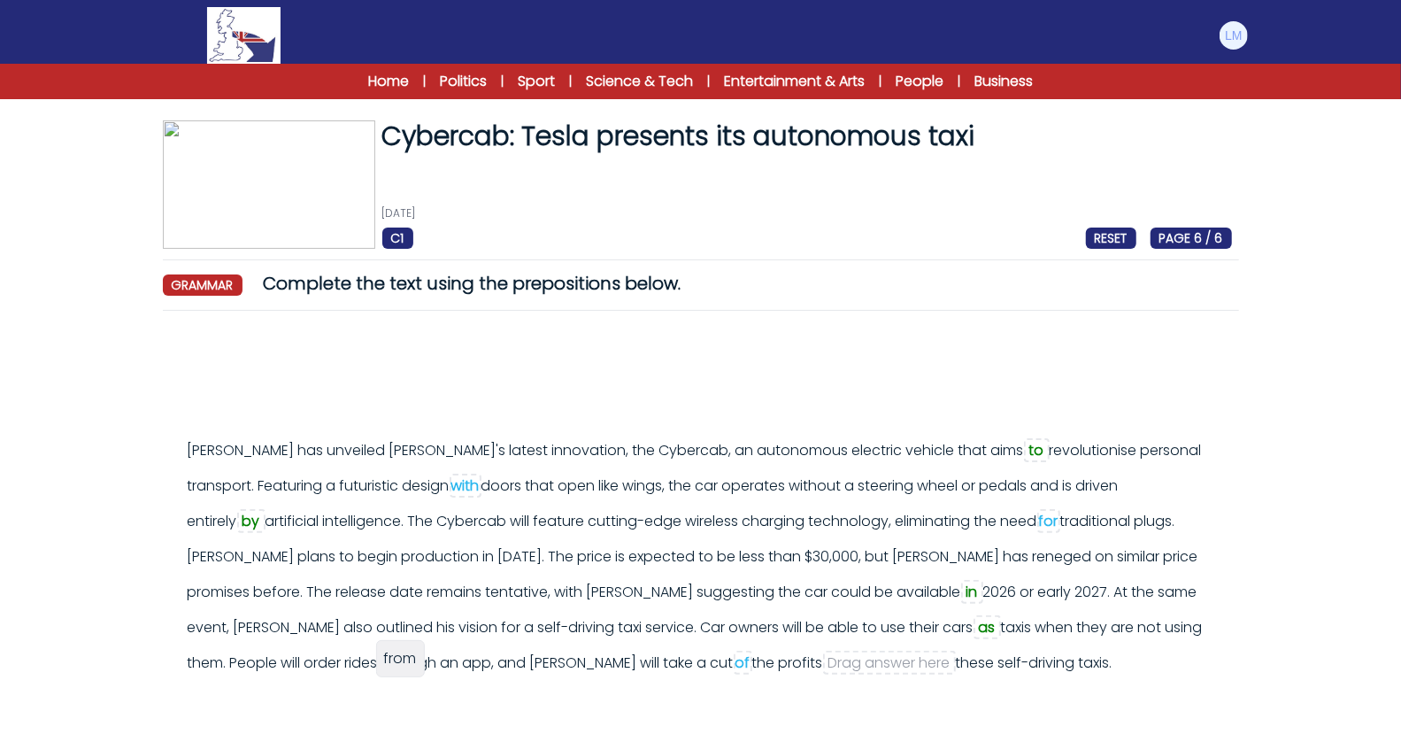
drag, startPoint x: 202, startPoint y: 383, endPoint x: 397, endPoint y: 663, distance: 341.3
click at [397, 663] on span "from" at bounding box center [400, 658] width 33 height 20
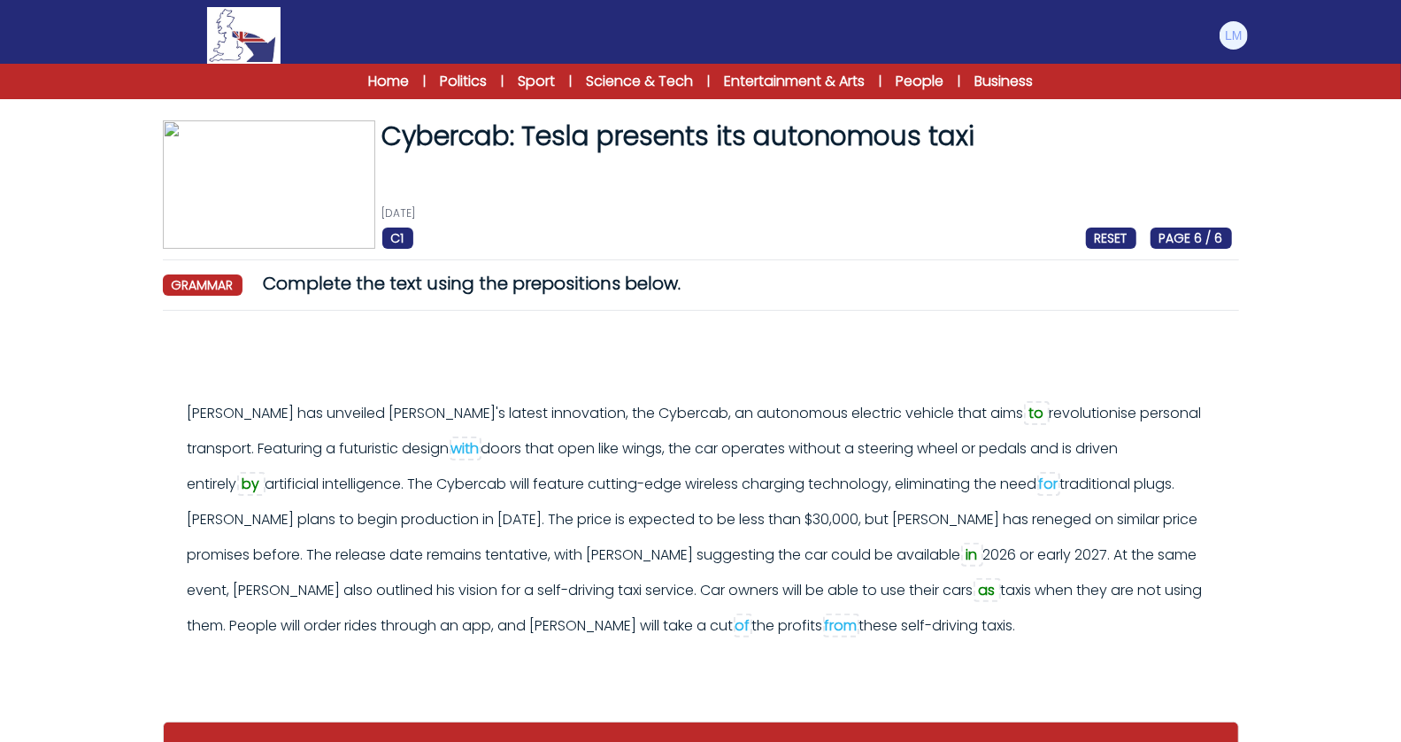
scroll to position [76, 0]
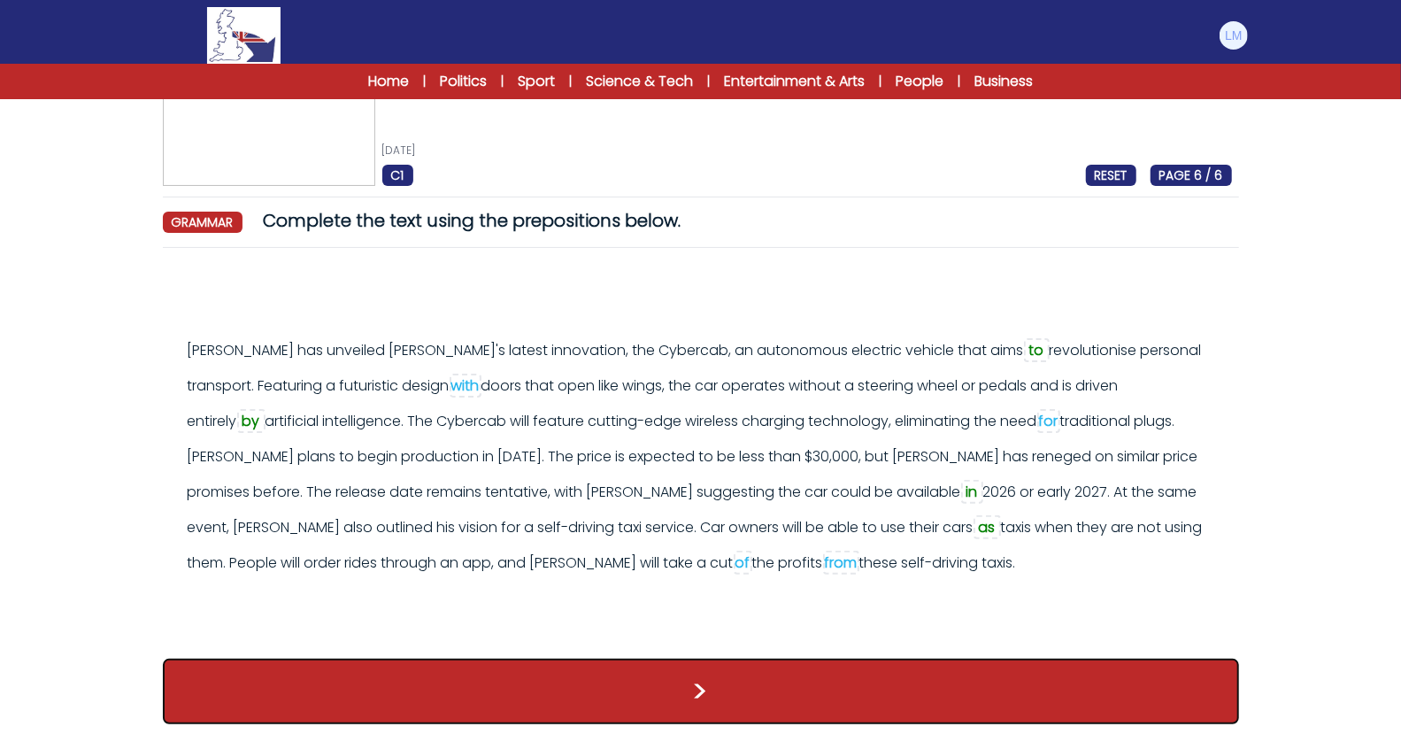
click at [583, 682] on button ">" at bounding box center [701, 690] width 1076 height 65
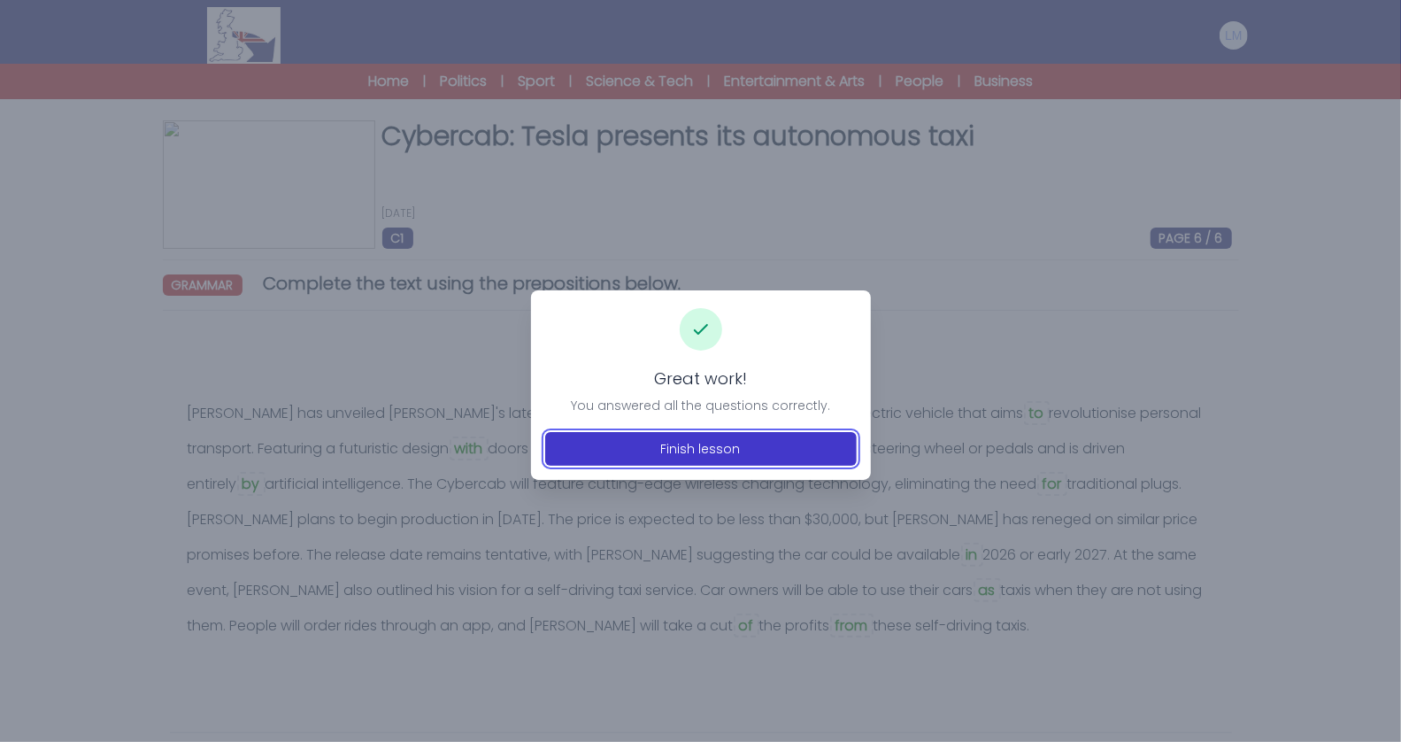
click at [815, 434] on button "Finish lesson" at bounding box center [701, 449] width 312 height 34
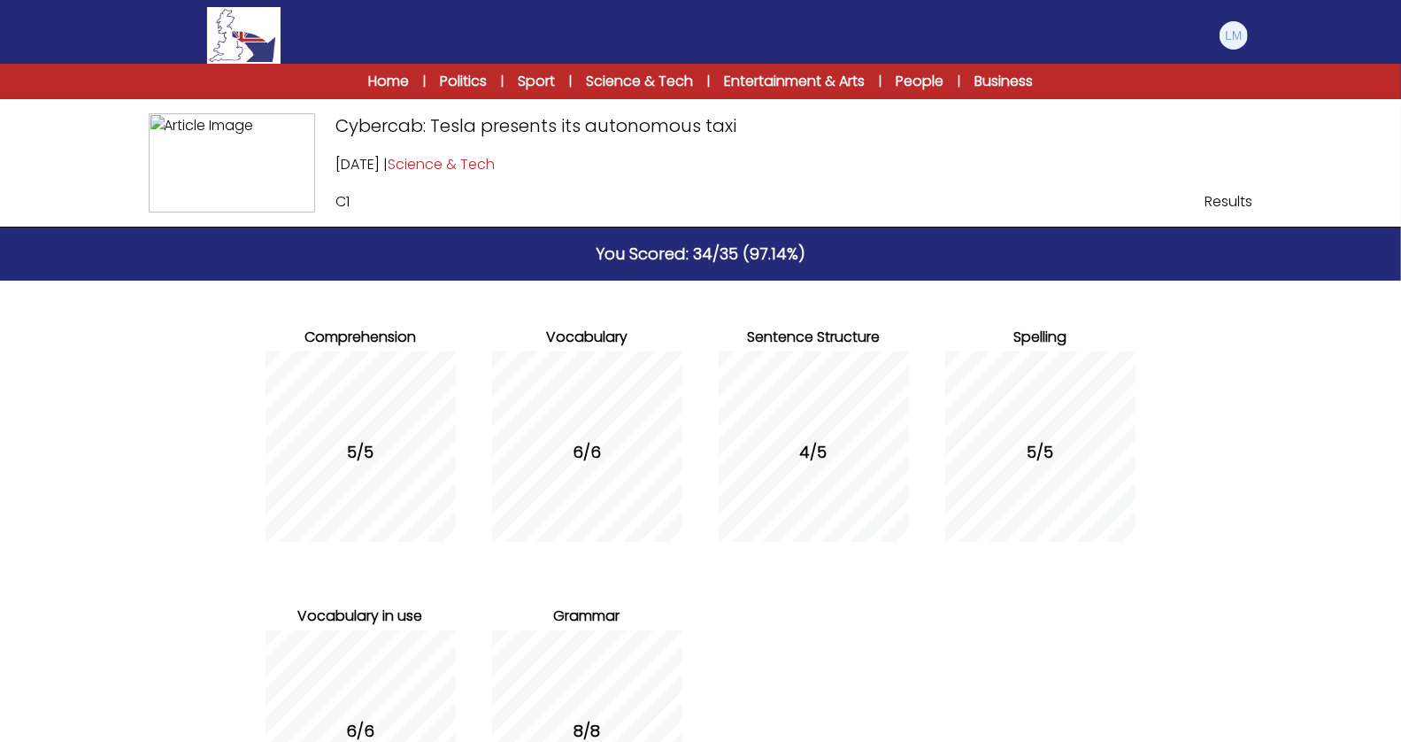
scroll to position [202, 0]
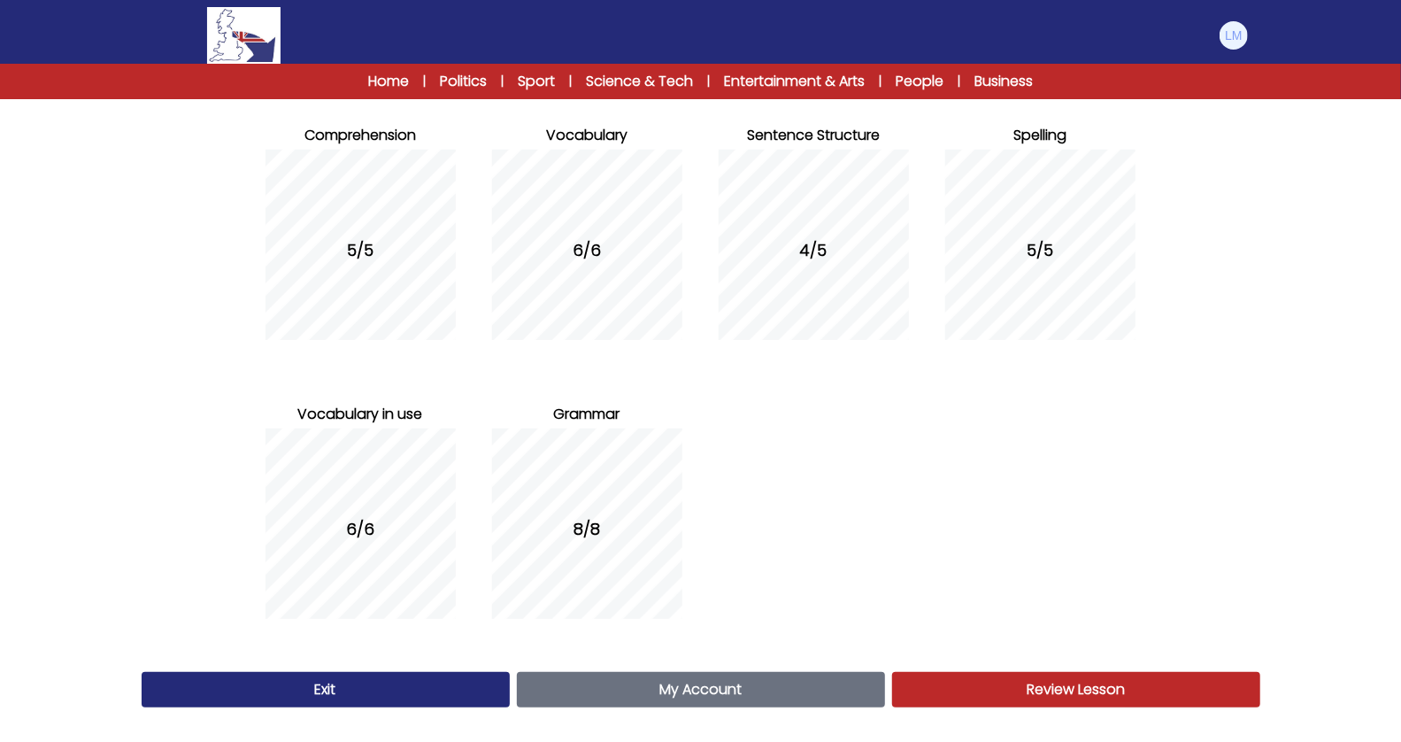
click at [607, 684] on link "My Account Account" at bounding box center [701, 689] width 368 height 35
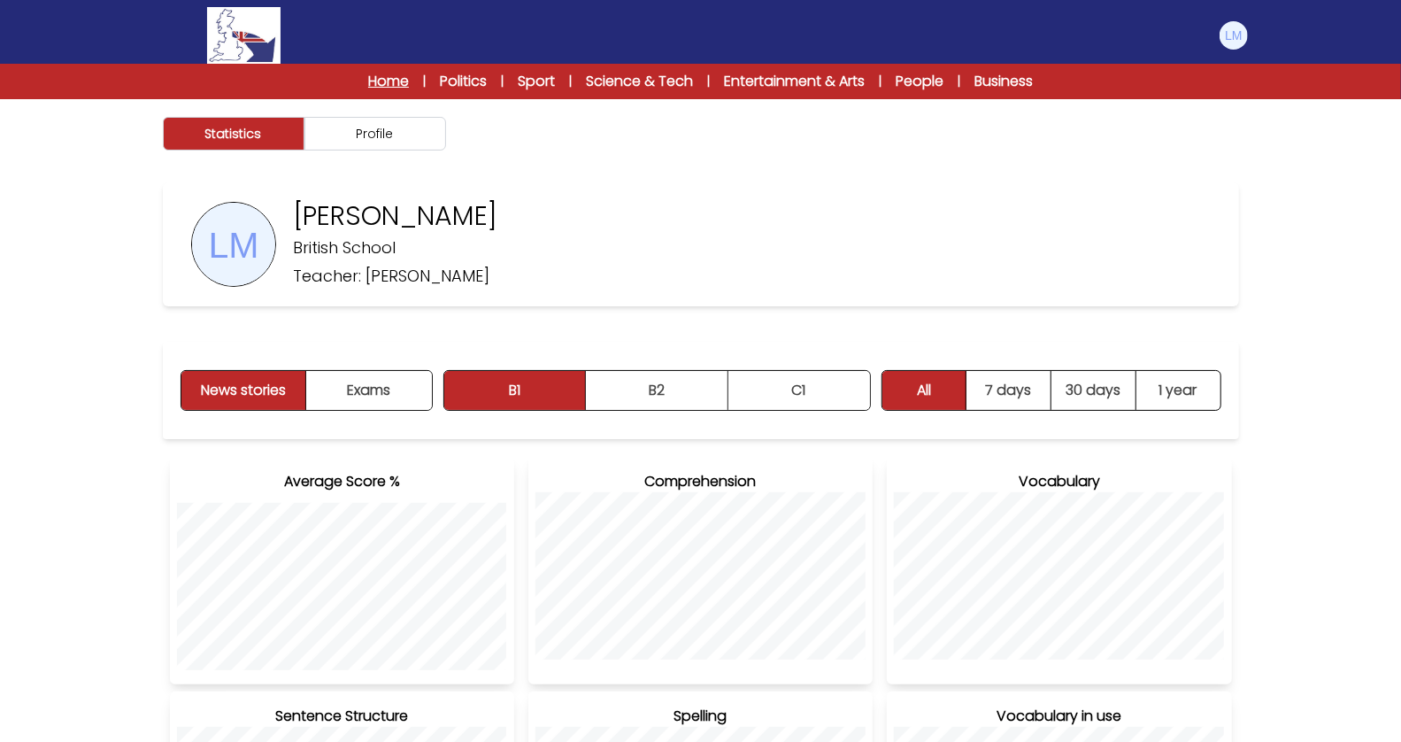
click at [403, 81] on link "Home" at bounding box center [388, 81] width 41 height 21
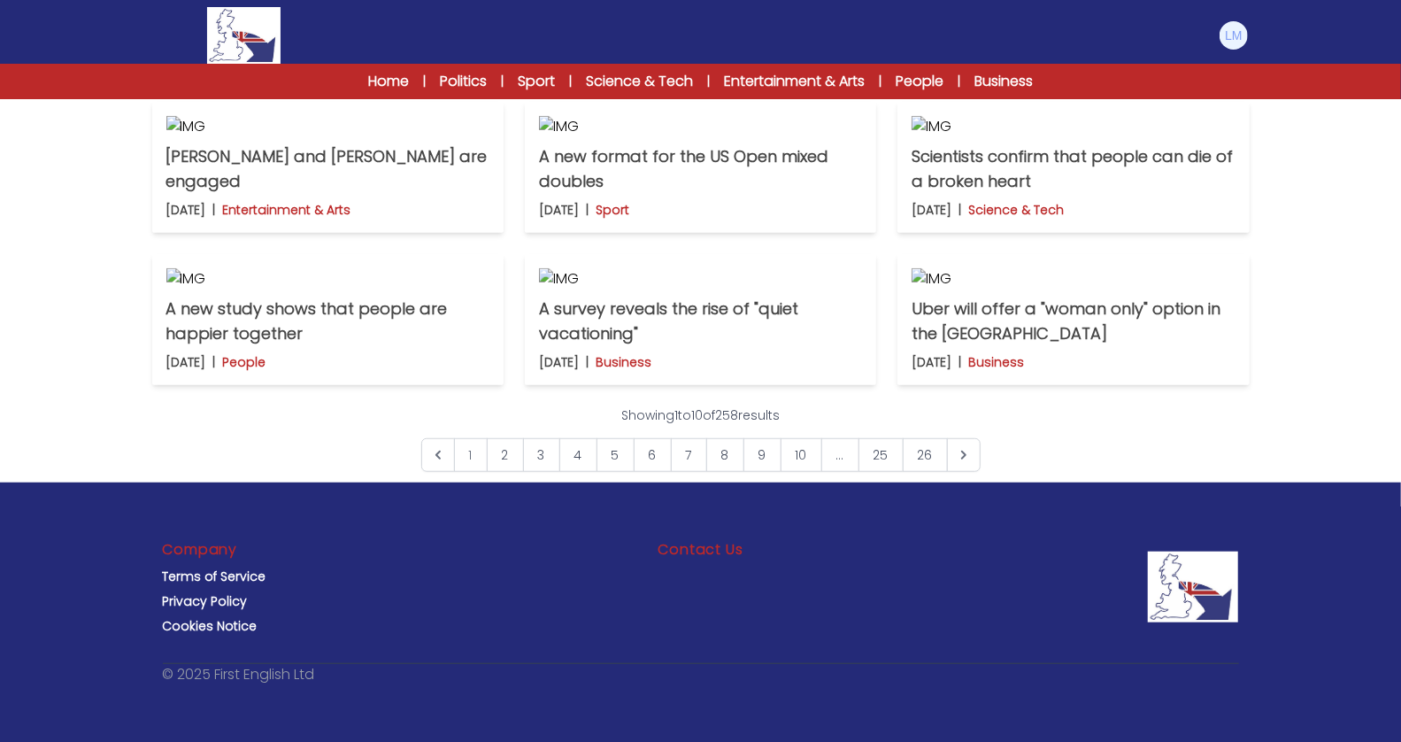
scroll to position [1282, 0]
click at [735, 472] on link "8" at bounding box center [725, 455] width 38 height 34
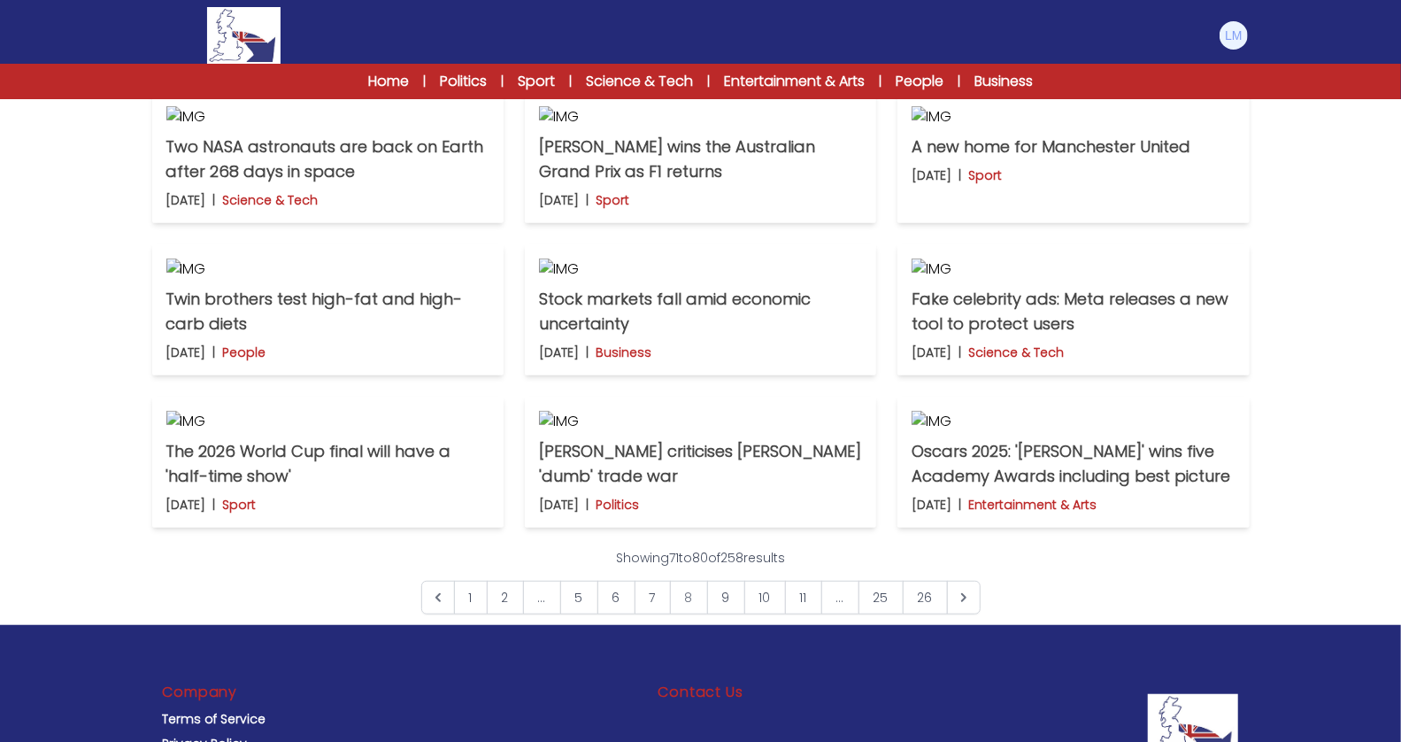
scroll to position [544, 0]
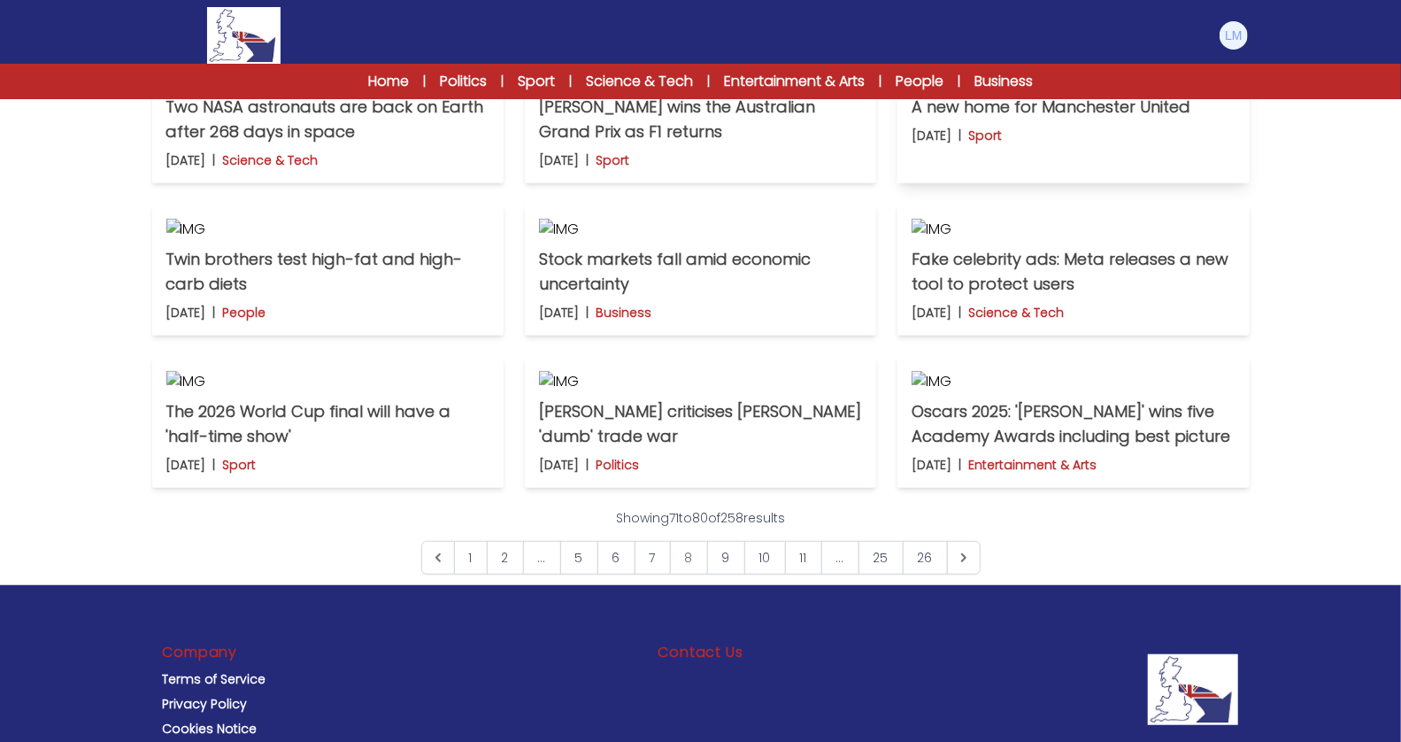
click at [986, 119] on p "A new home for Manchester United" at bounding box center [1073, 107] width 323 height 25
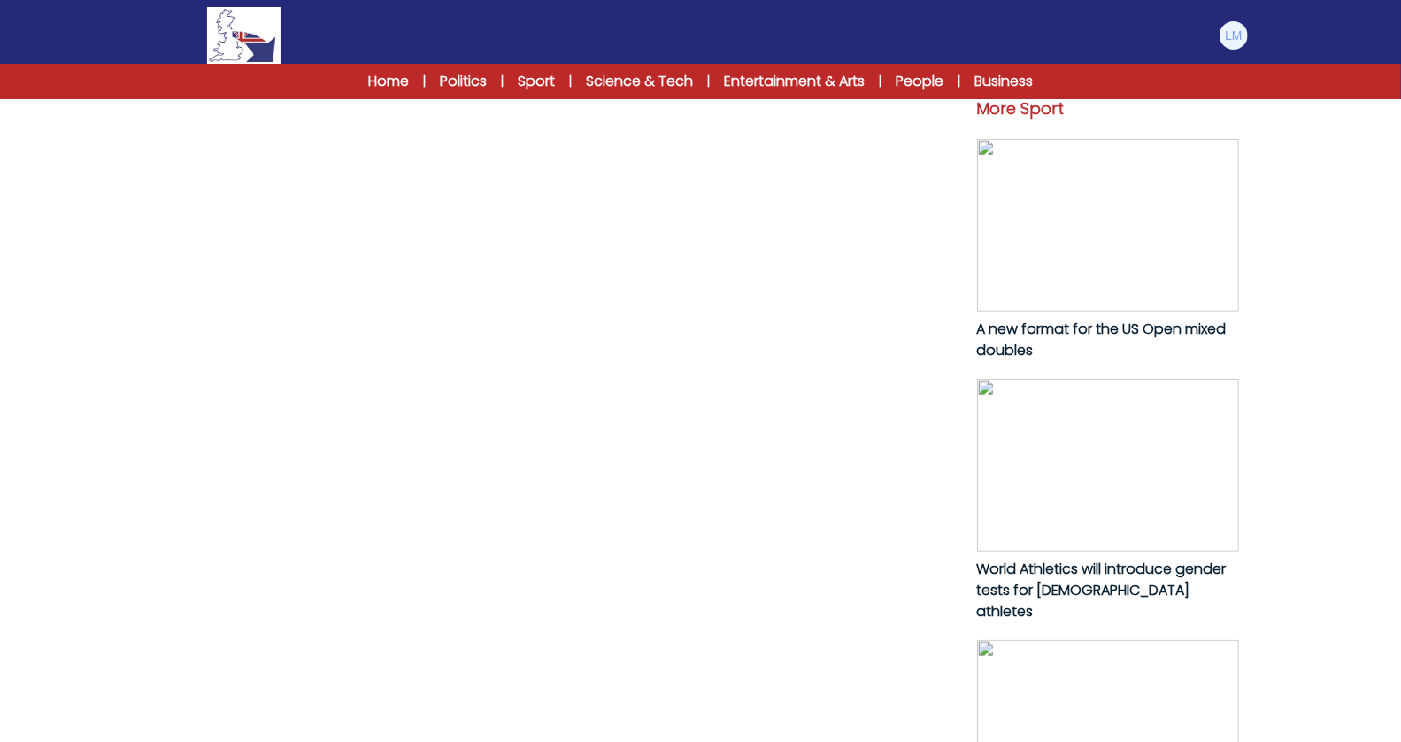
scroll to position [845, 0]
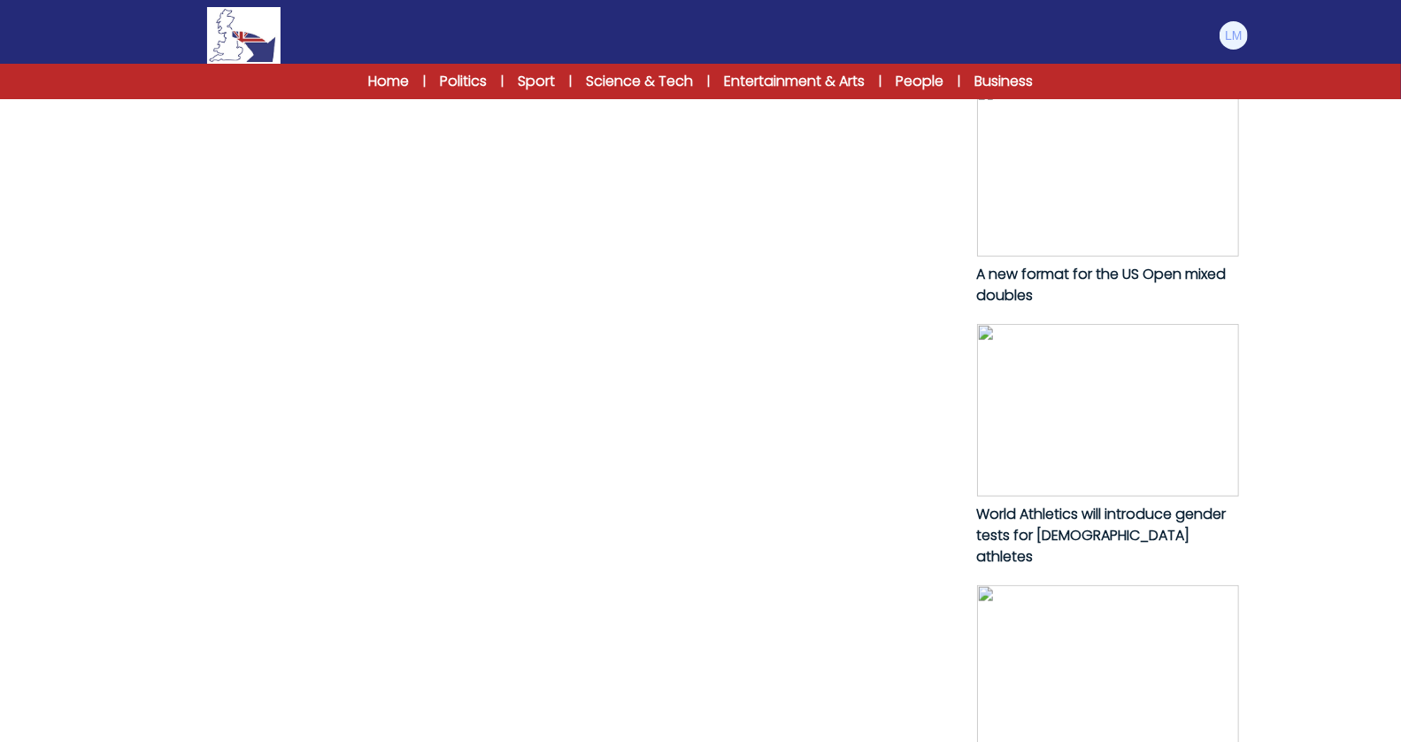
drag, startPoint x: 170, startPoint y: 171, endPoint x: 382, endPoint y: 570, distance: 452.1
copy p "Loremipsum Dolors amet consectet a elit se doeiu t inc 946,242-utlabo etdolor m…"
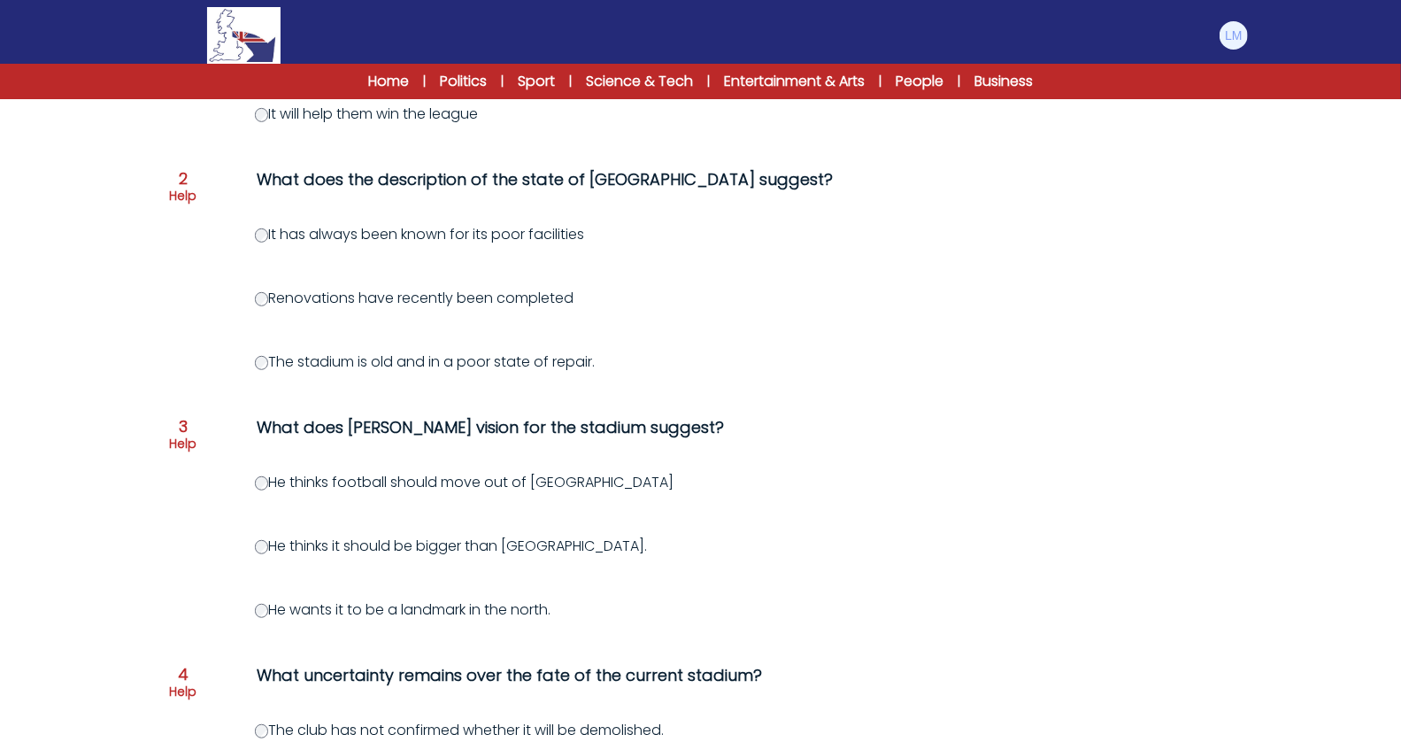
scroll to position [456, 0]
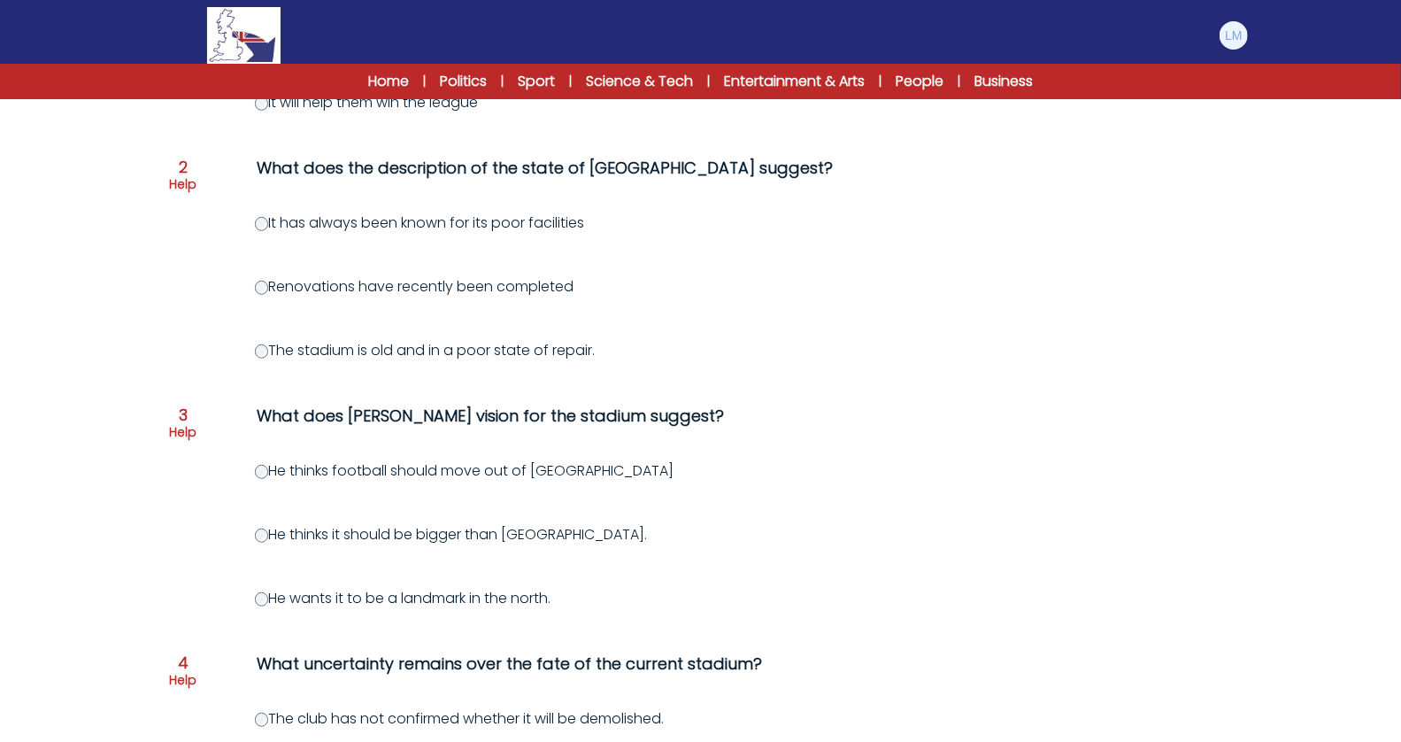
click at [273, 538] on label "He thinks it should be bigger than Wembley." at bounding box center [451, 534] width 393 height 20
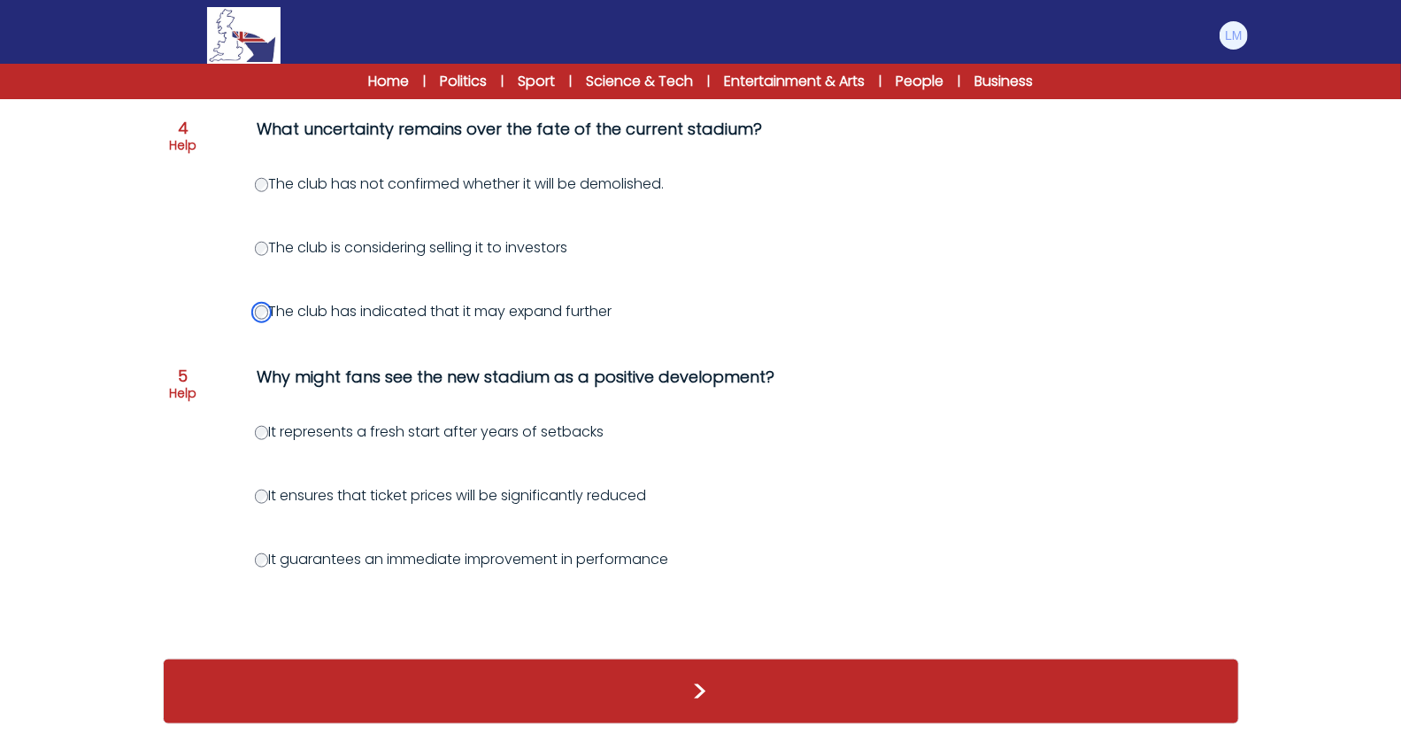
scroll to position [1003, 0]
click at [313, 421] on label "It represents a fresh start after years of setbacks" at bounding box center [430, 431] width 350 height 20
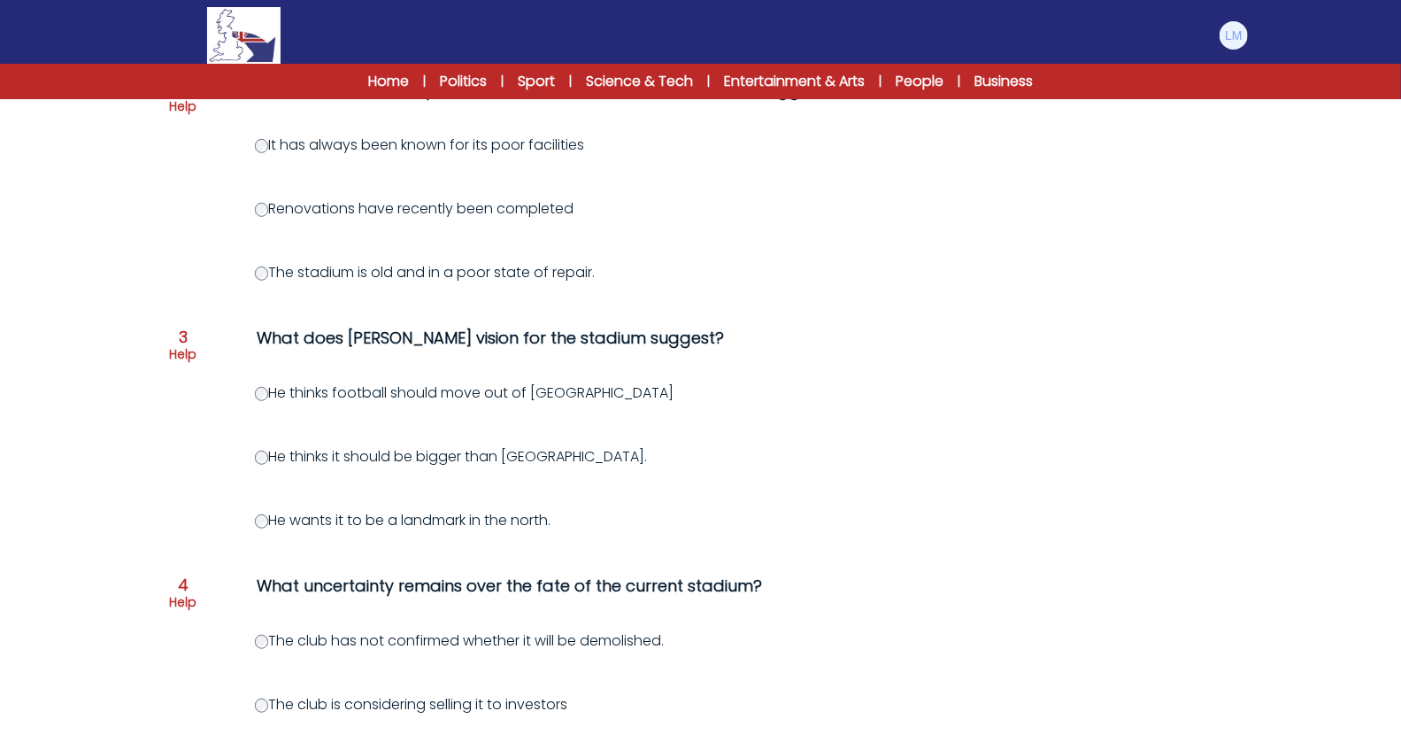
scroll to position [272, 0]
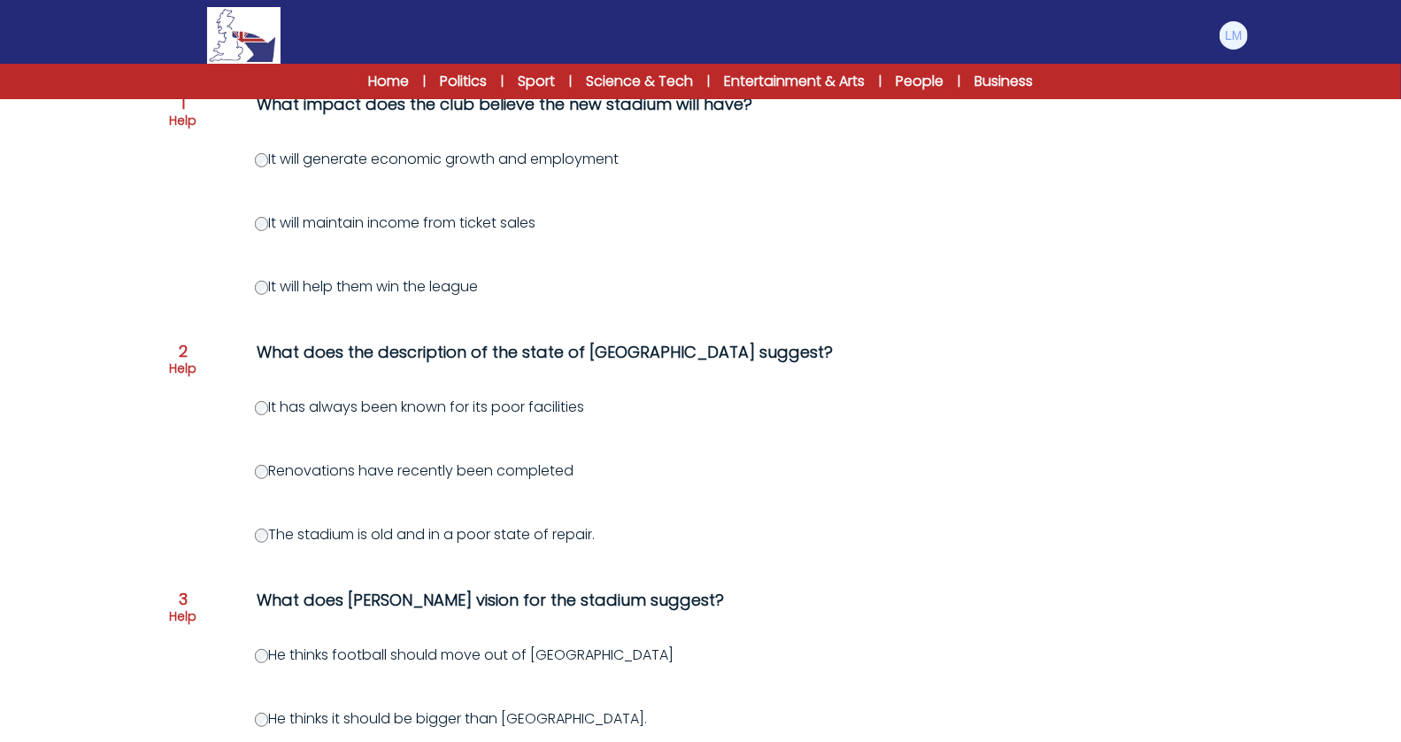
click at [381, 404] on label "It has always been known for its poor facilities" at bounding box center [420, 406] width 330 height 20
click at [326, 532] on label "The stadium is old and in a poor state of repair." at bounding box center [425, 534] width 341 height 20
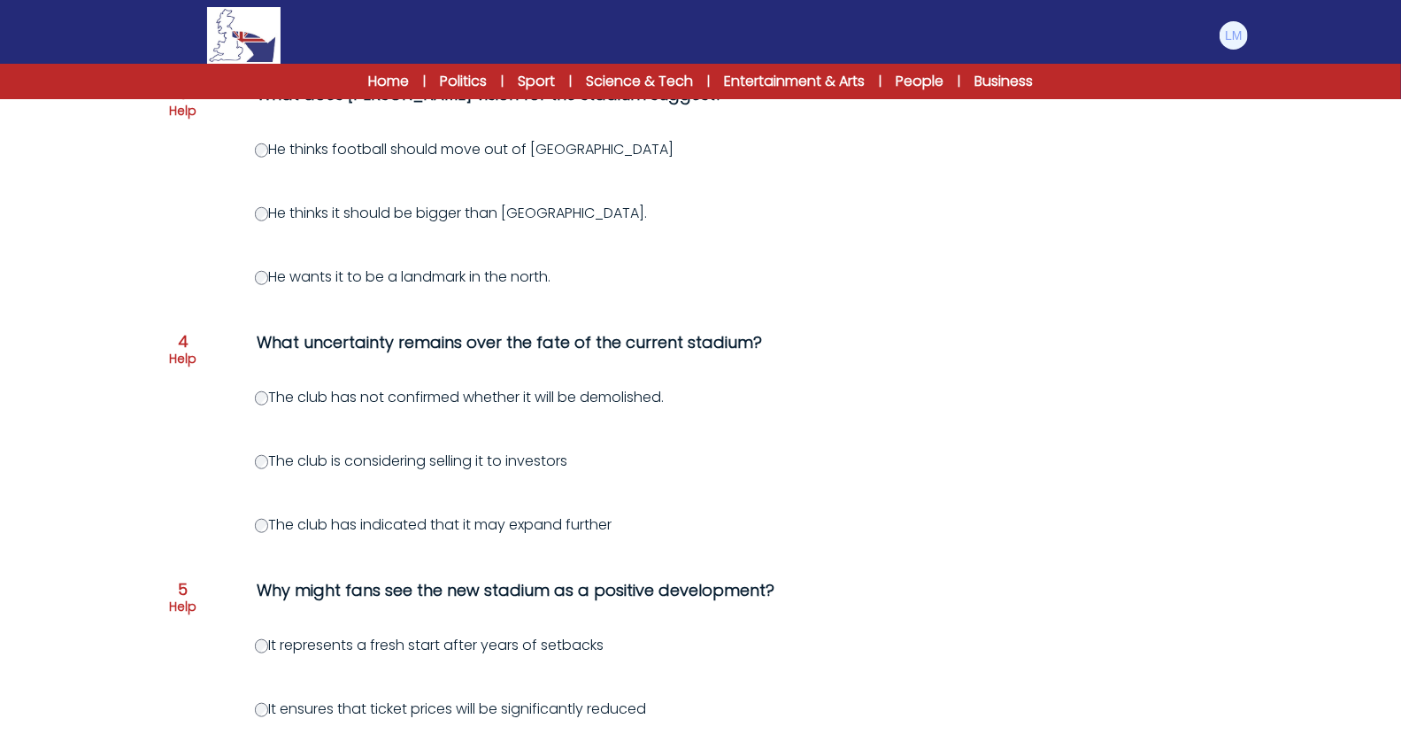
scroll to position [1003, 0]
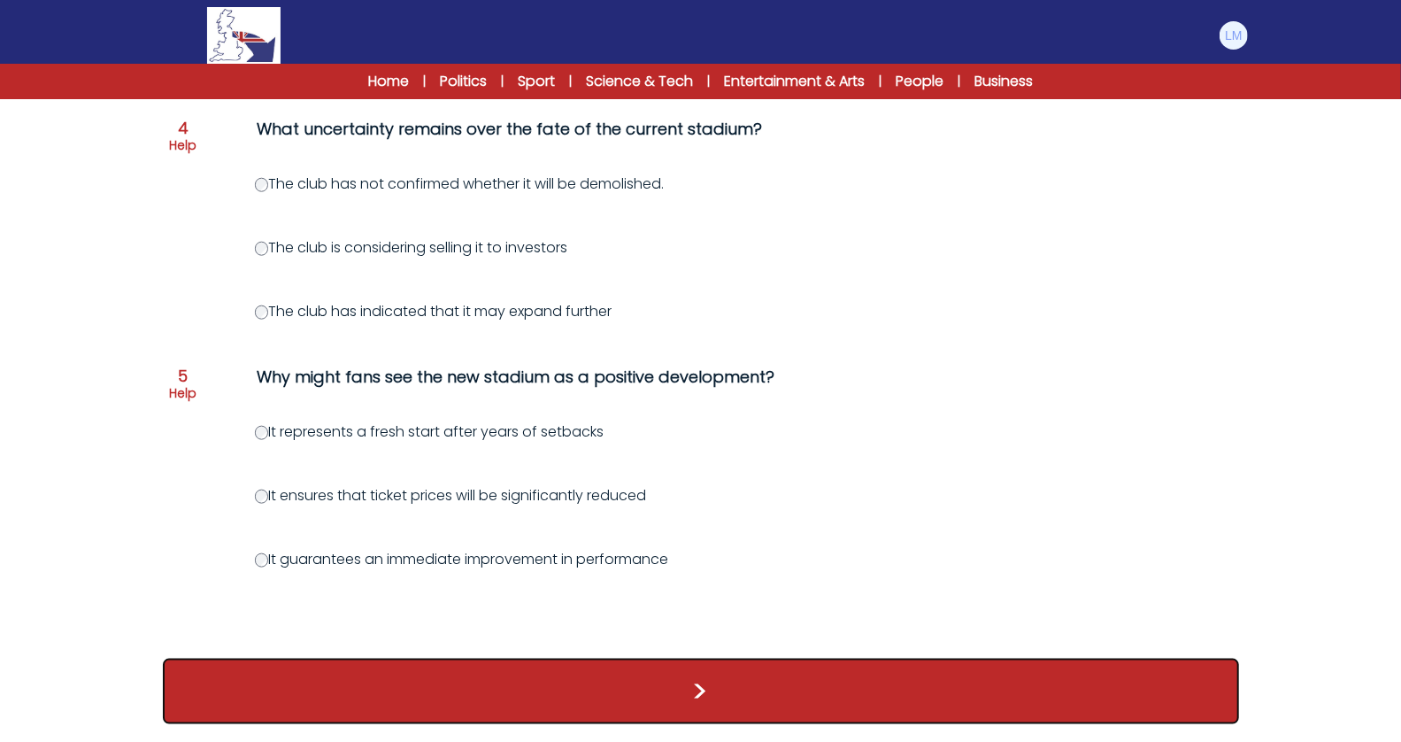
click at [496, 680] on button ">" at bounding box center [701, 690] width 1076 height 65
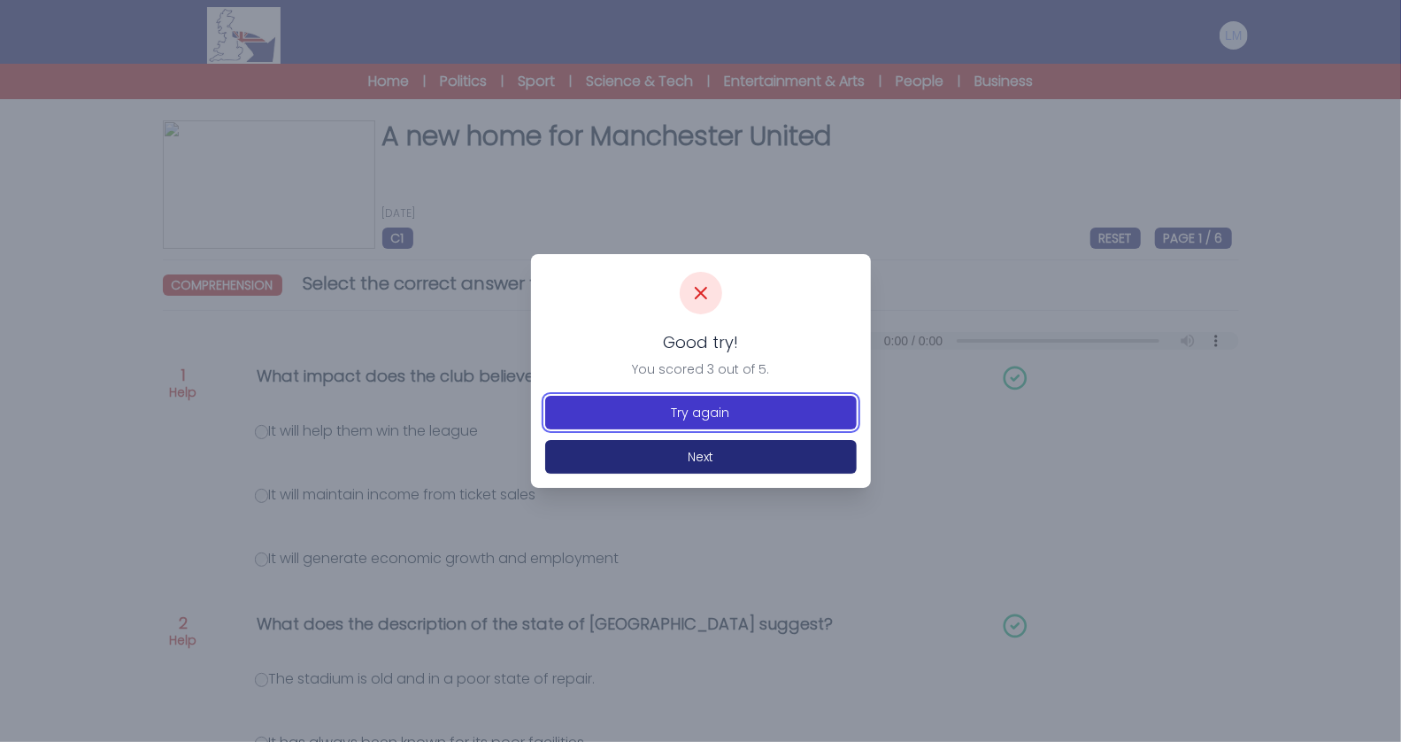
click at [704, 421] on button "Try again" at bounding box center [701, 413] width 312 height 34
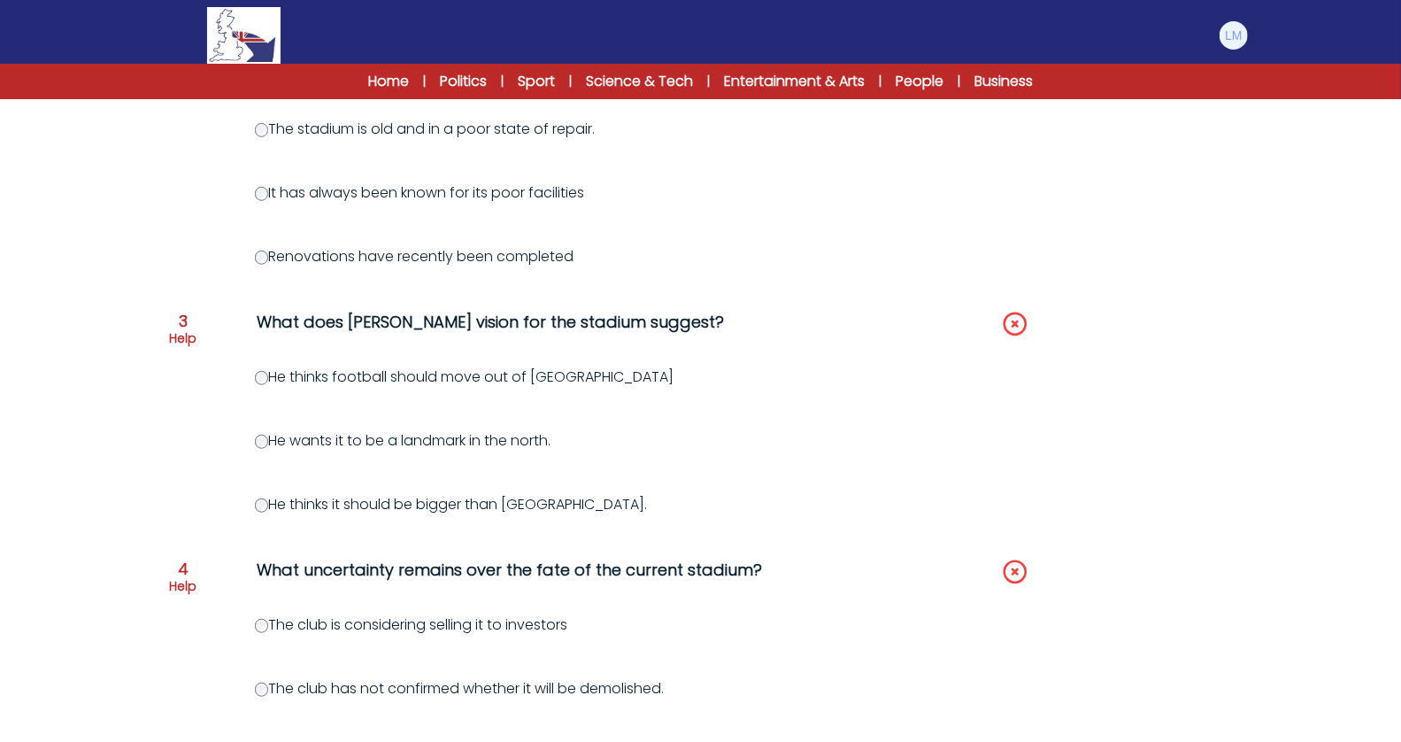
scroll to position [561, 0]
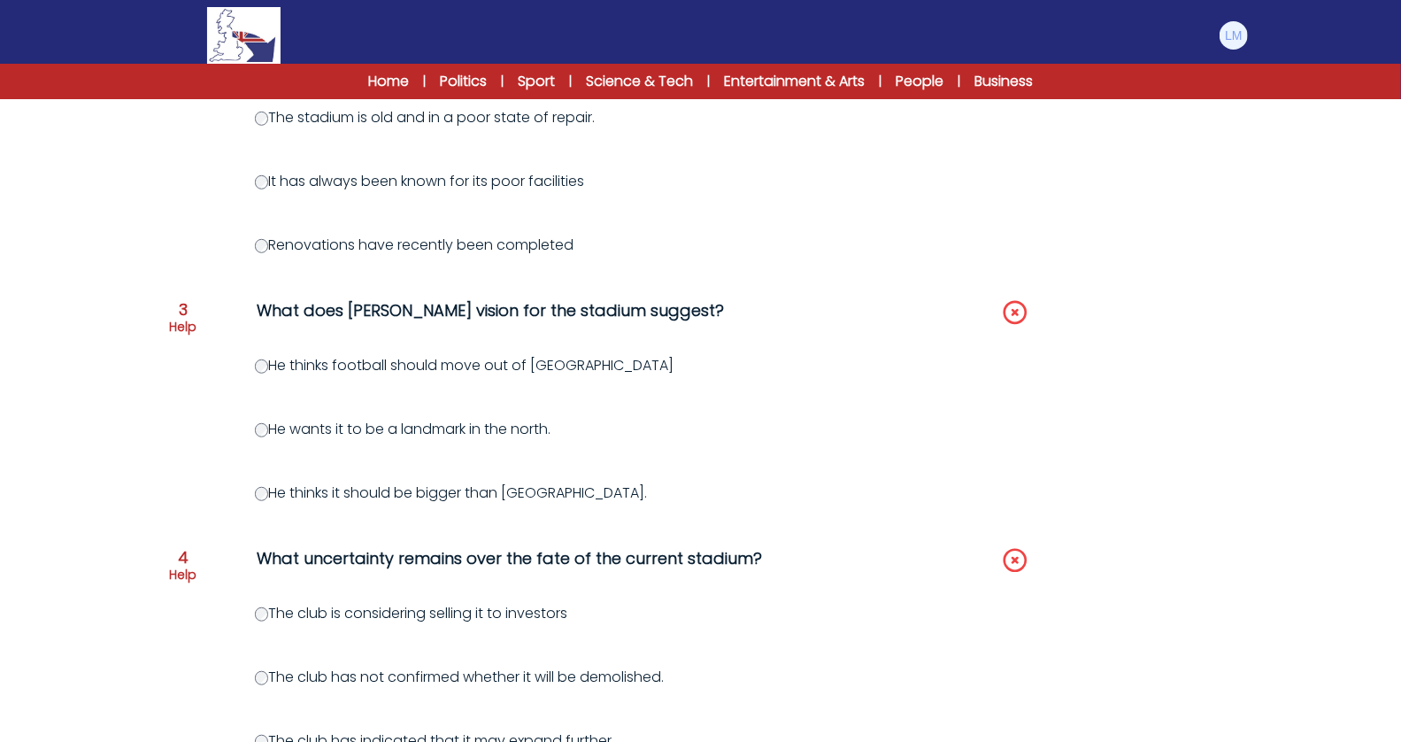
click at [429, 496] on label "He thinks it should be bigger than [GEOGRAPHIC_DATA]." at bounding box center [451, 492] width 393 height 20
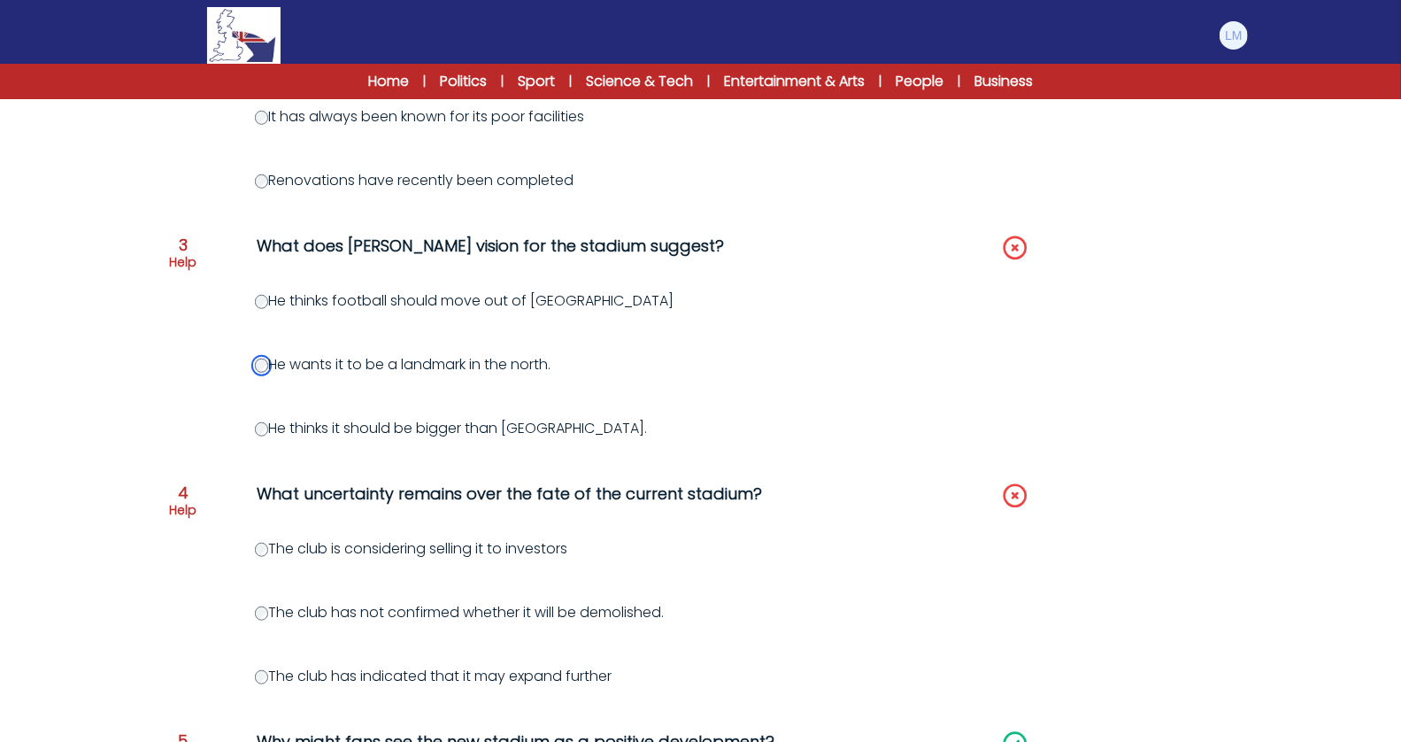
scroll to position [658, 0]
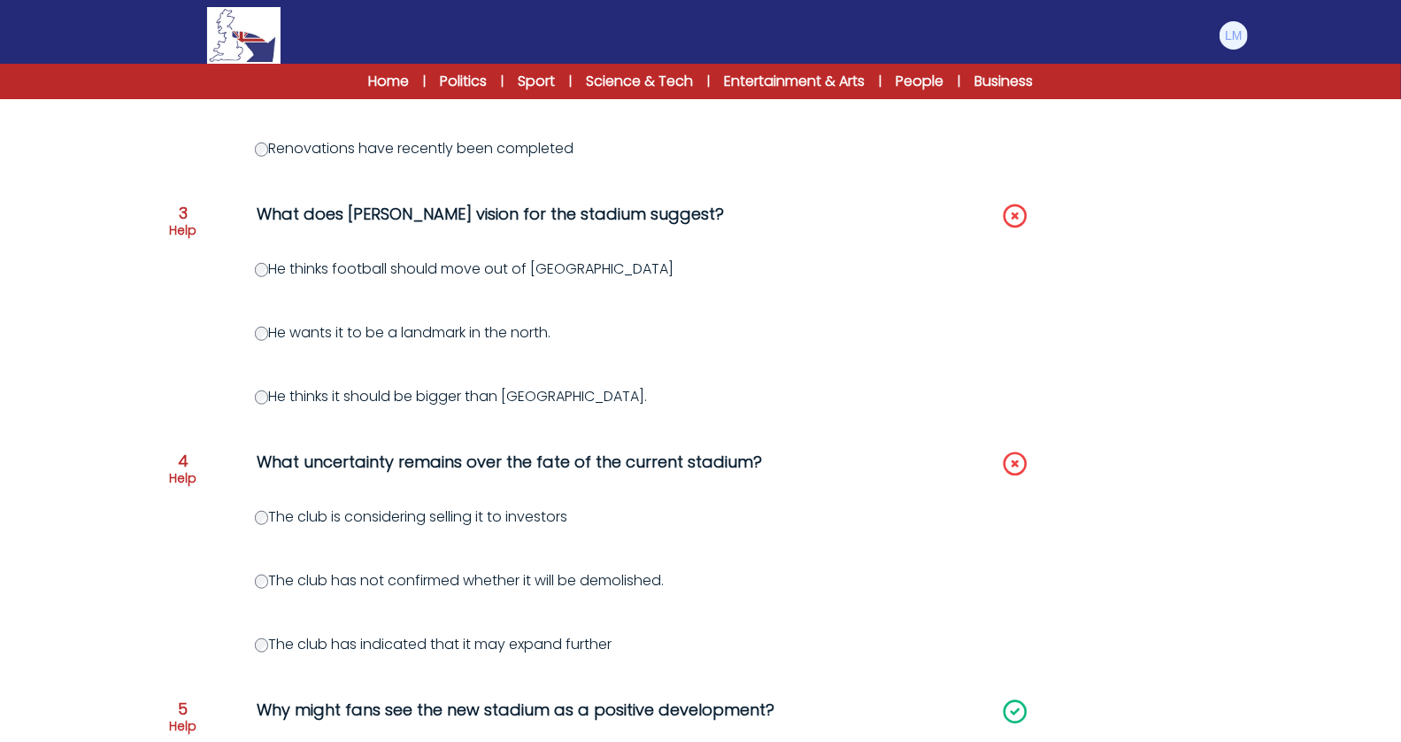
click at [502, 521] on label "The club is considering selling it to investors" at bounding box center [411, 516] width 313 height 20
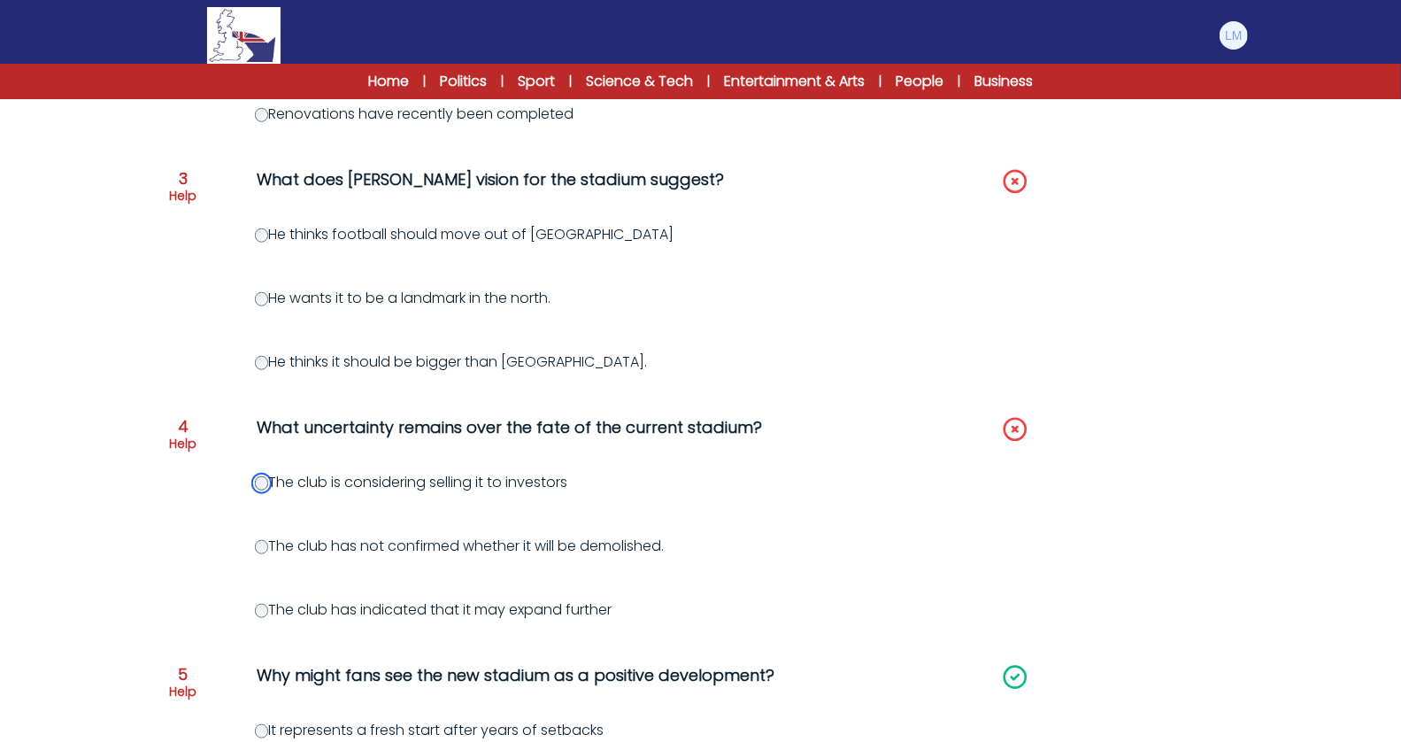
scroll to position [700, 0]
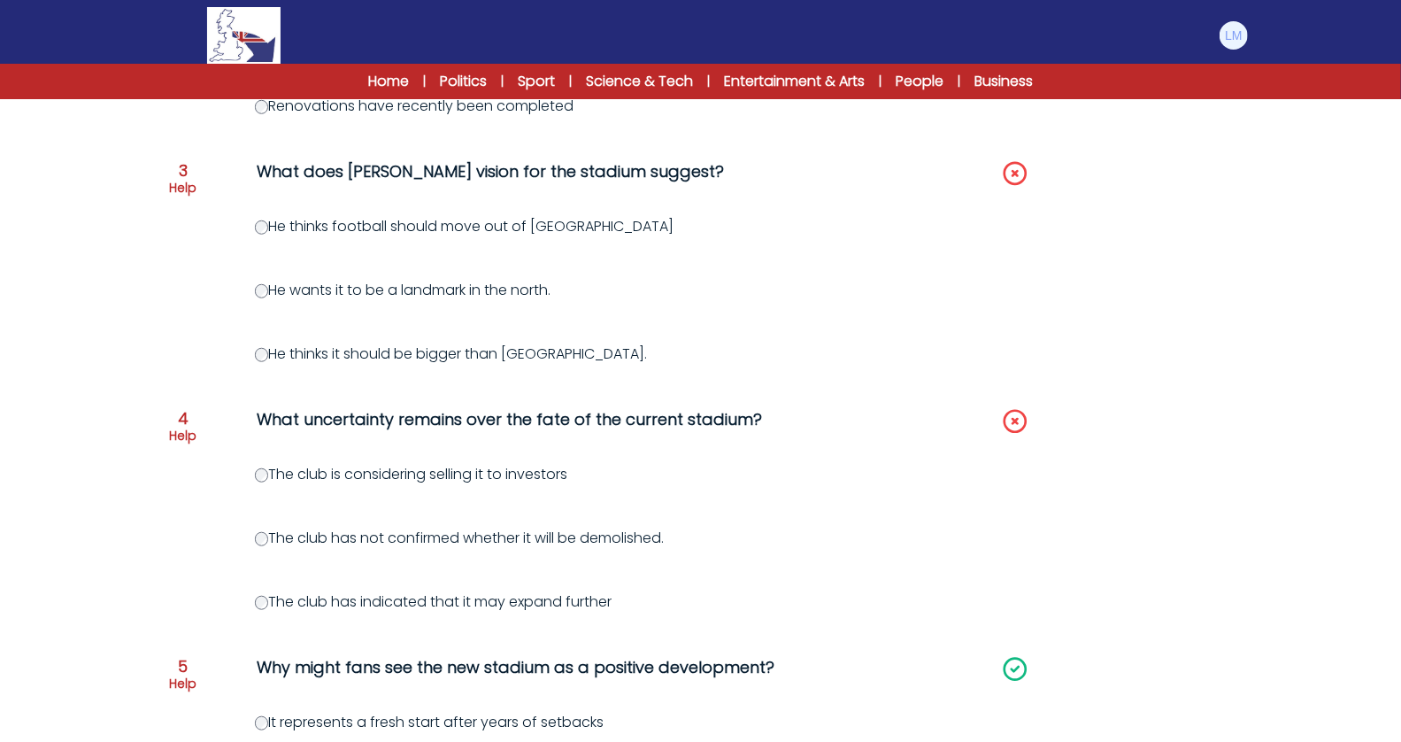
click at [467, 543] on label "The club has not confirmed whether it will be demolished." at bounding box center [460, 537] width 410 height 20
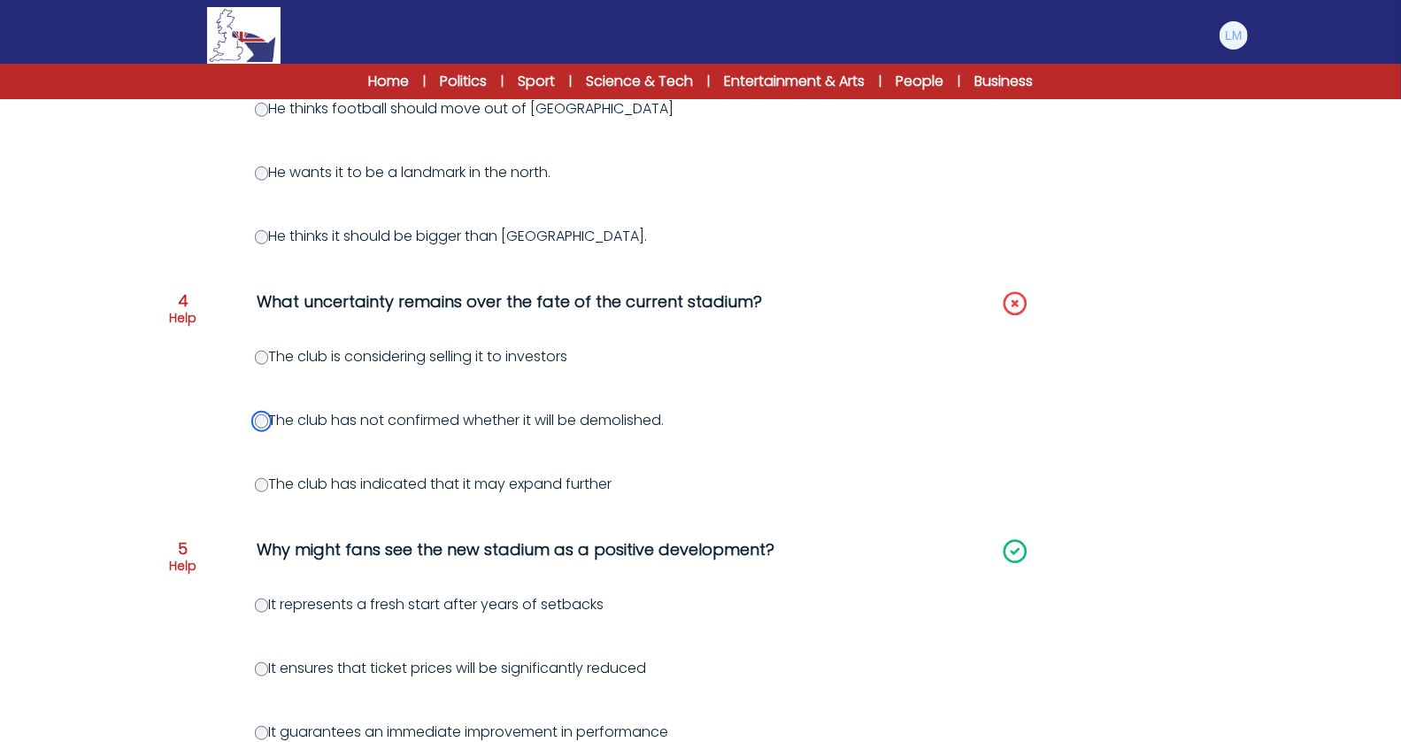
scroll to position [1003, 0]
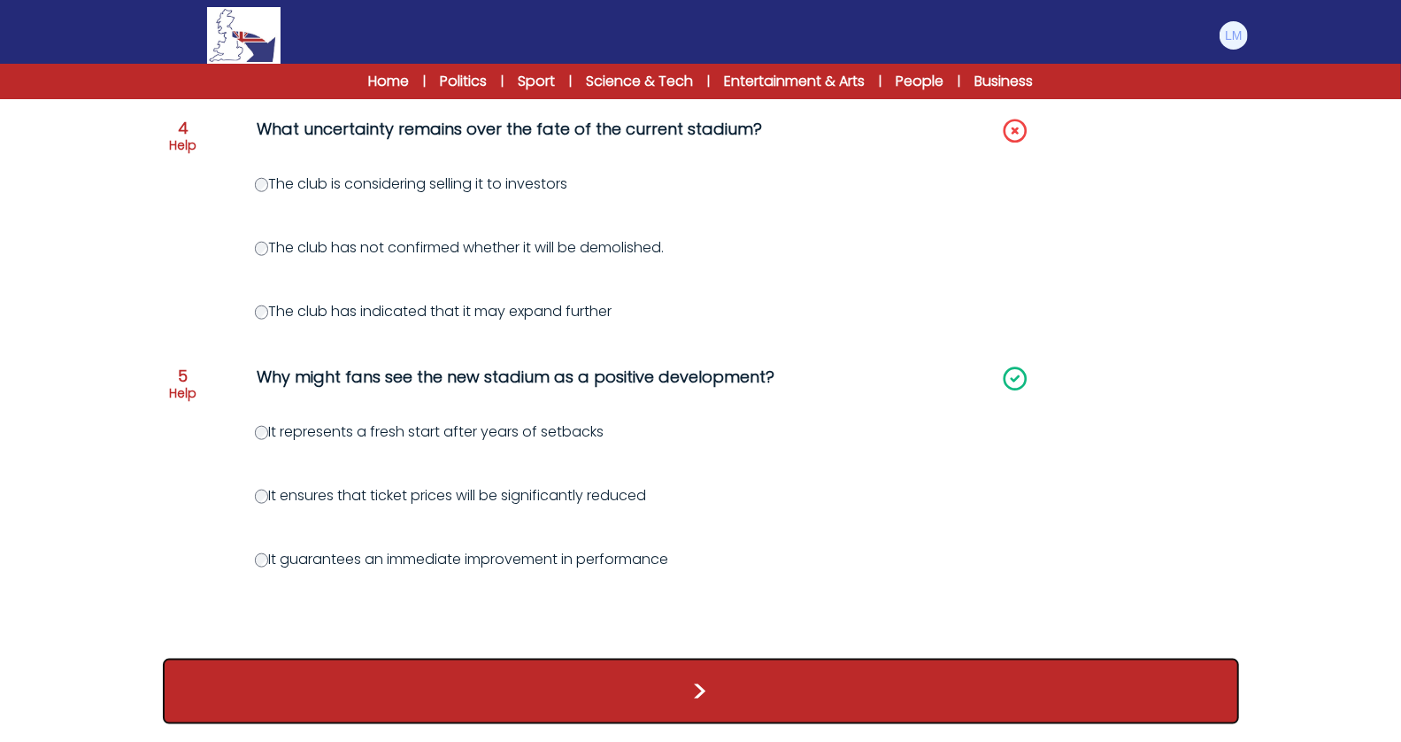
click at [458, 708] on button ">" at bounding box center [701, 690] width 1076 height 65
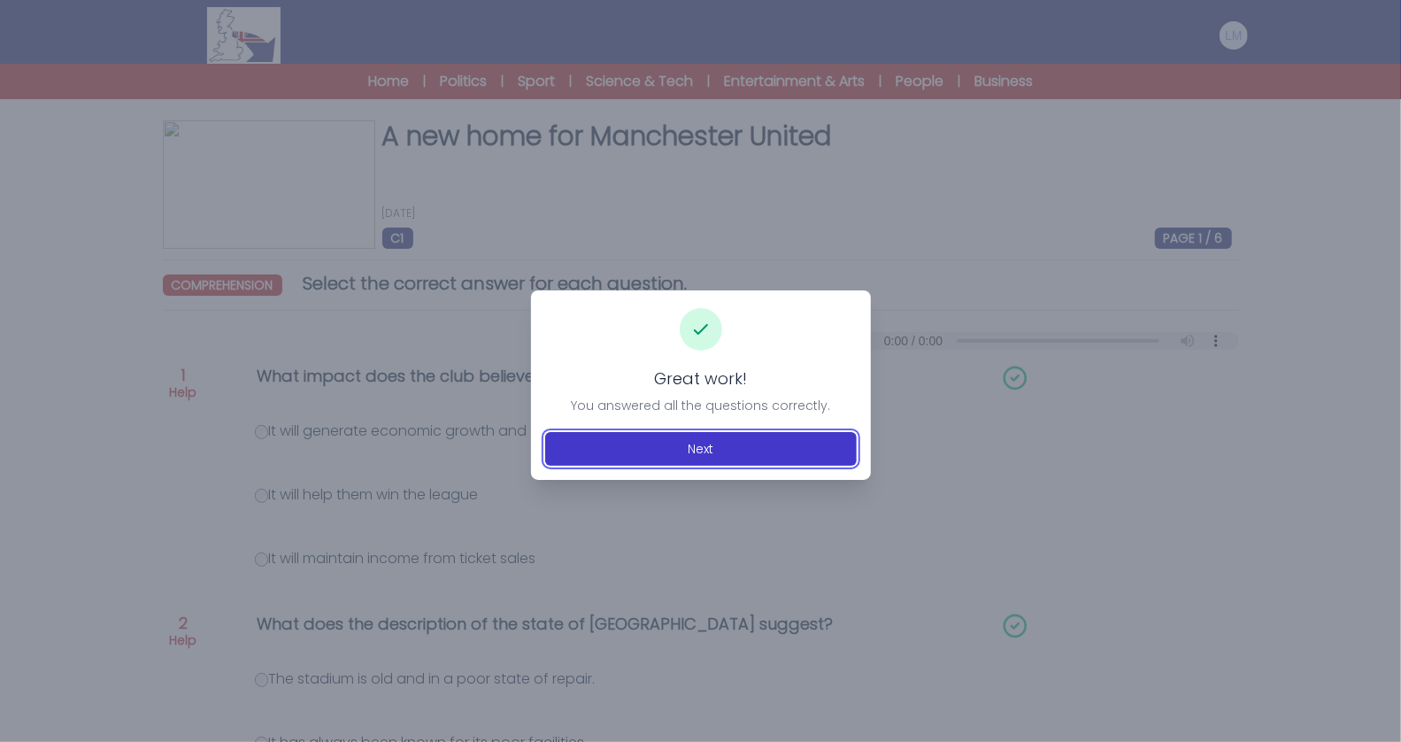
click at [695, 441] on button "Next" at bounding box center [701, 449] width 312 height 34
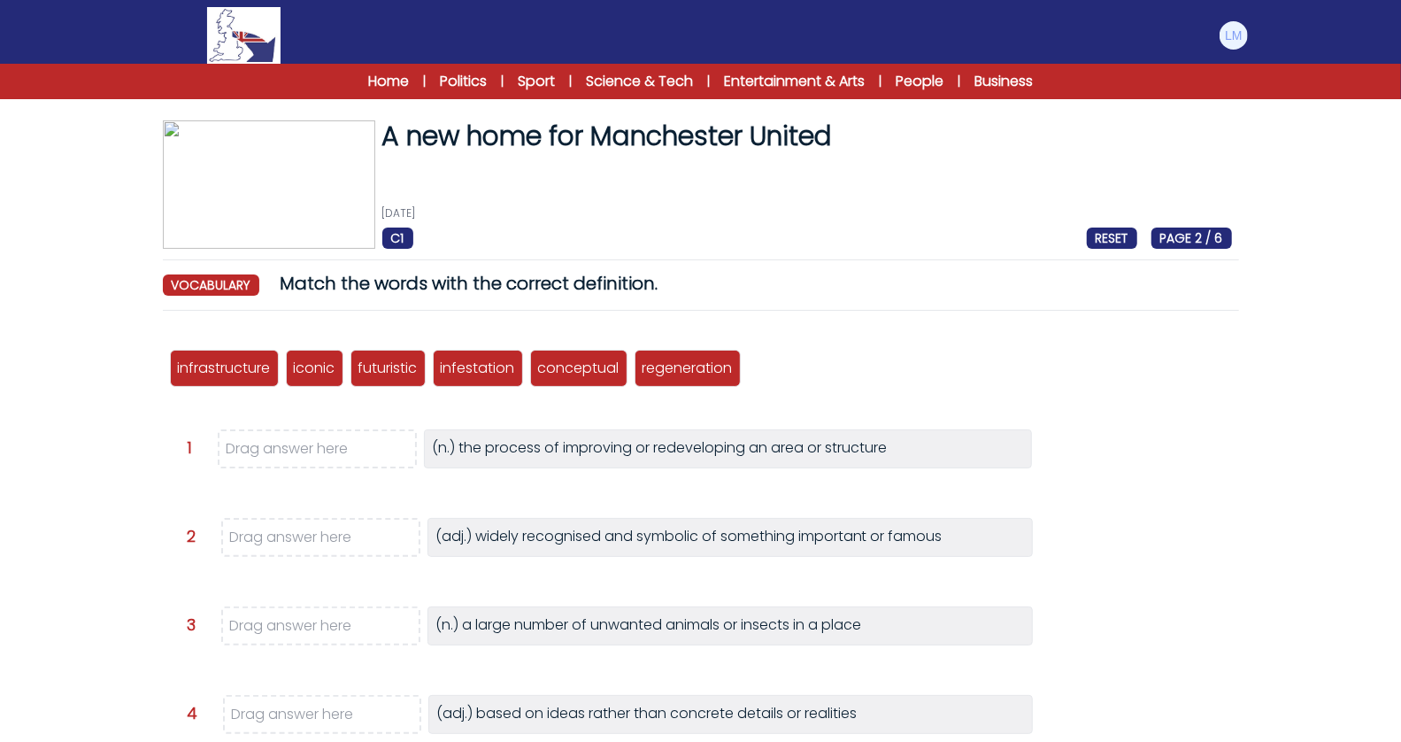
scroll to position [119, 0]
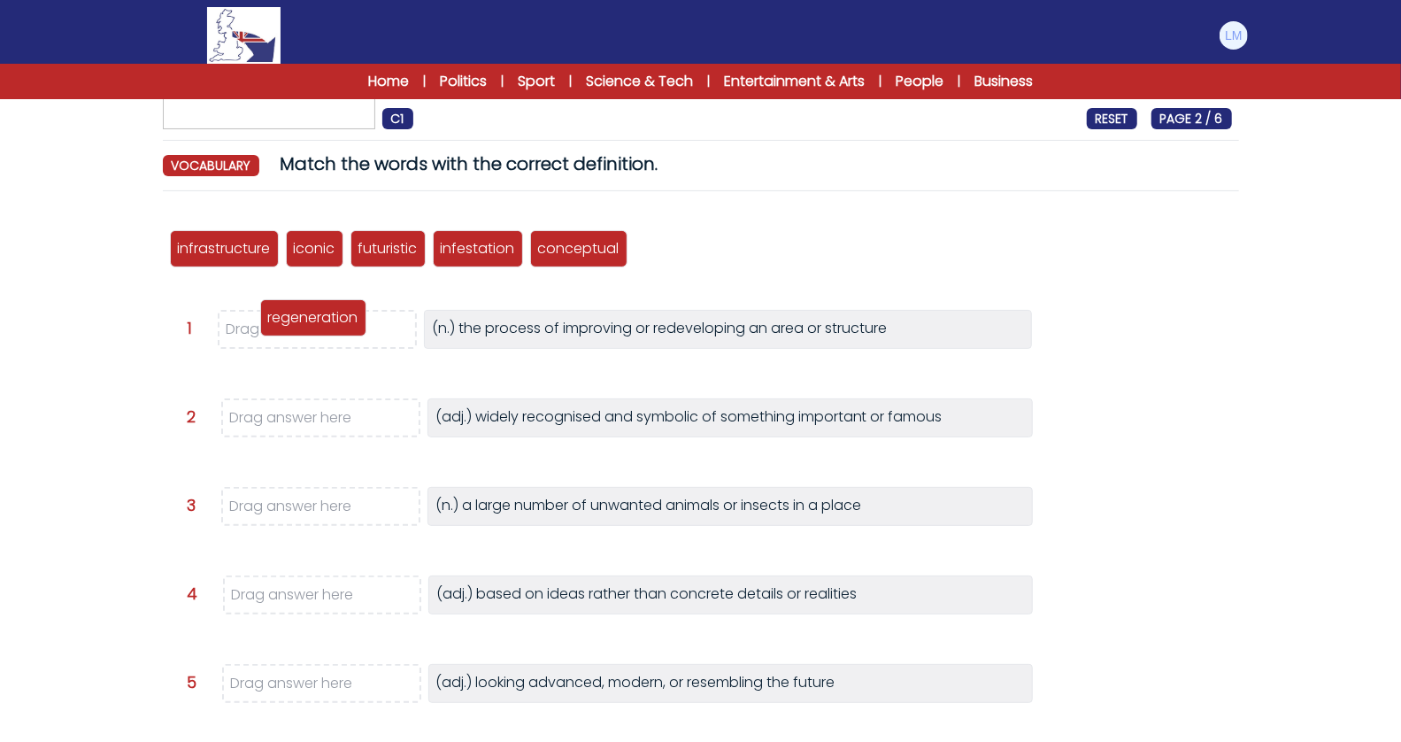
drag, startPoint x: 683, startPoint y: 250, endPoint x: 291, endPoint y: 335, distance: 401.2
click at [291, 328] on p "regeneration" at bounding box center [313, 317] width 90 height 21
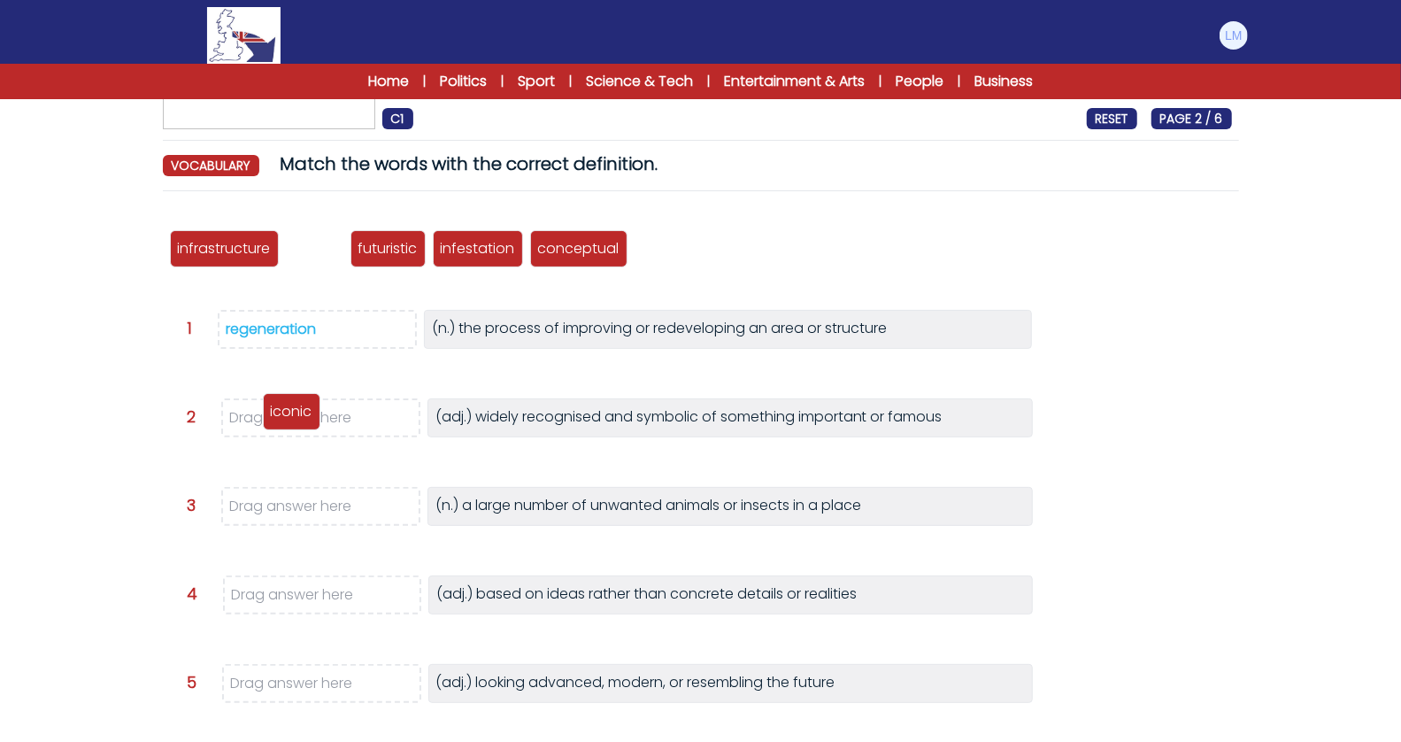
drag, startPoint x: 313, startPoint y: 248, endPoint x: 290, endPoint y: 407, distance: 161.0
click at [290, 407] on p "iconic" at bounding box center [292, 411] width 42 height 21
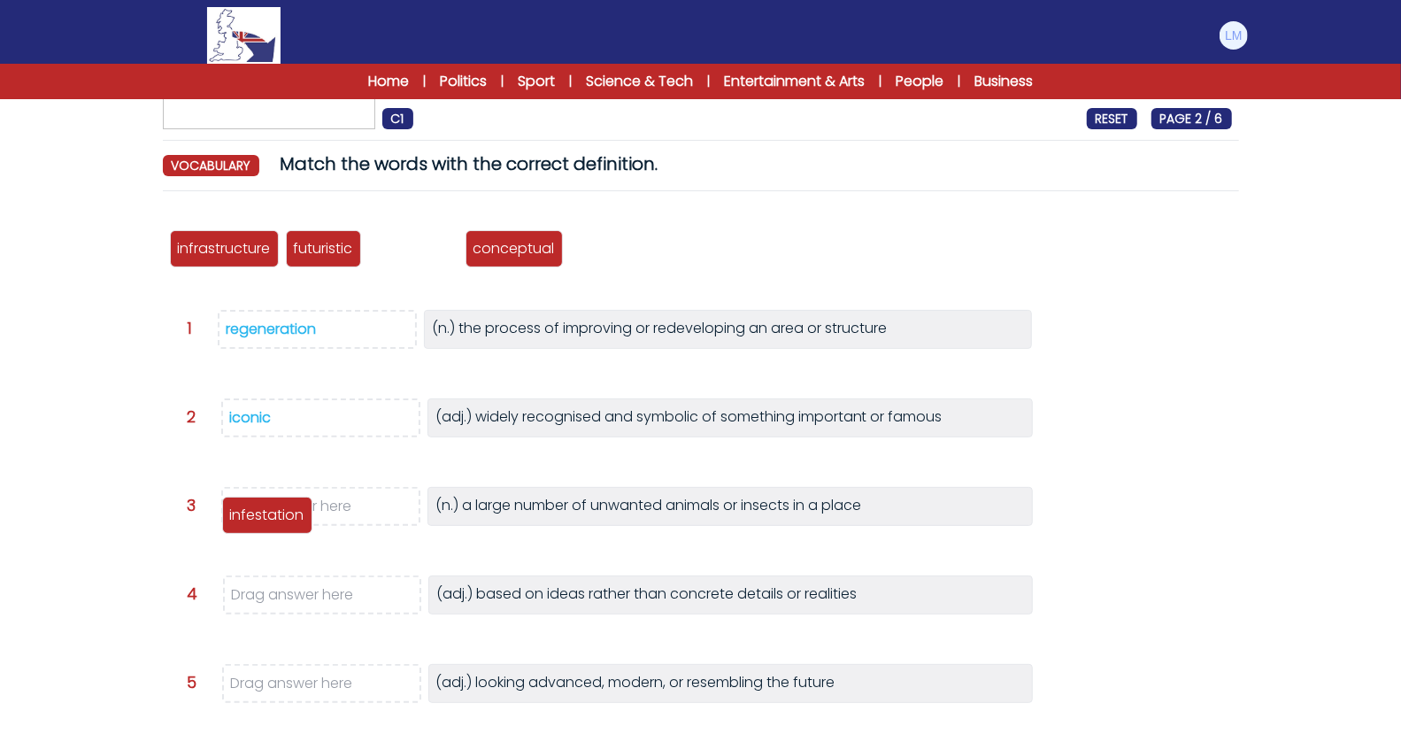
drag, startPoint x: 431, startPoint y: 253, endPoint x: 285, endPoint y: 520, distance: 304.6
click at [285, 520] on p "infestation" at bounding box center [267, 514] width 74 height 21
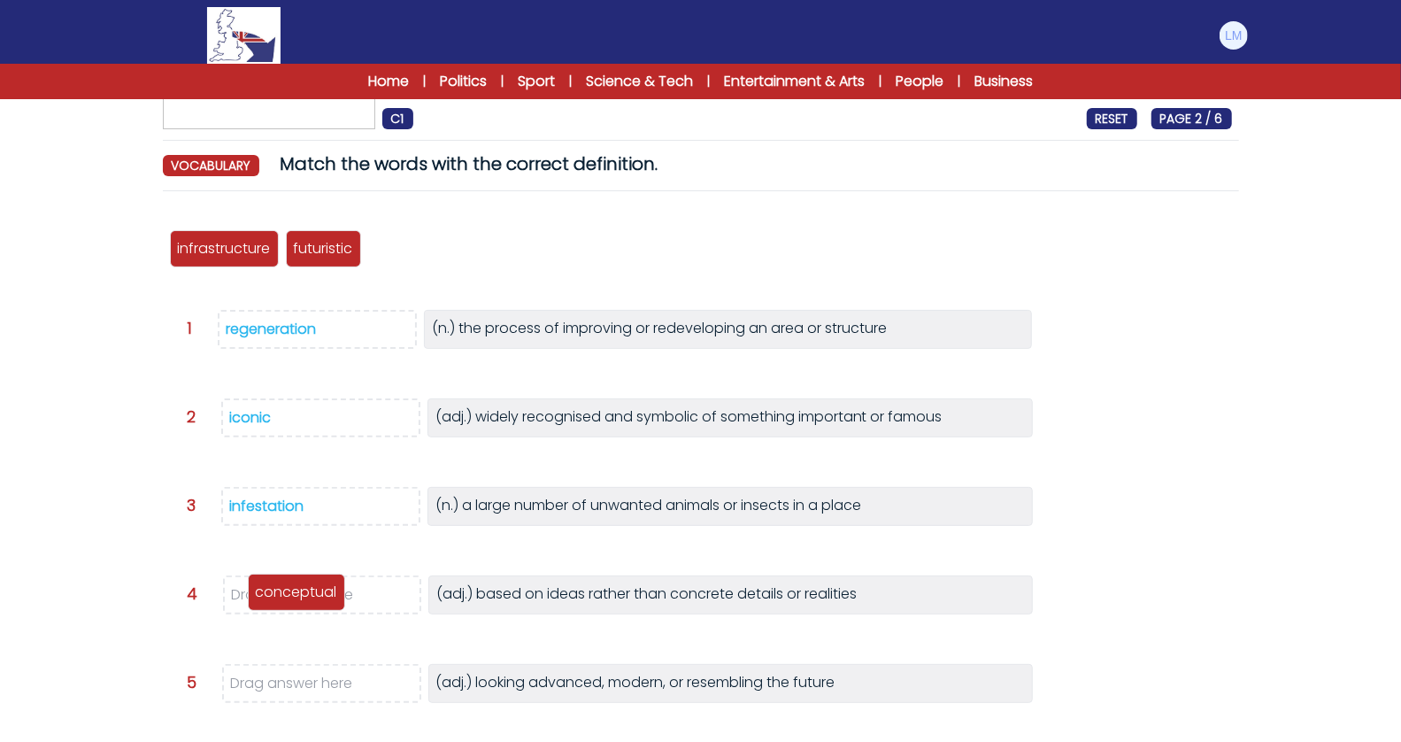
drag, startPoint x: 424, startPoint y: 247, endPoint x: 304, endPoint y: 591, distance: 364.7
click at [304, 591] on p "conceptual" at bounding box center [296, 591] width 81 height 21
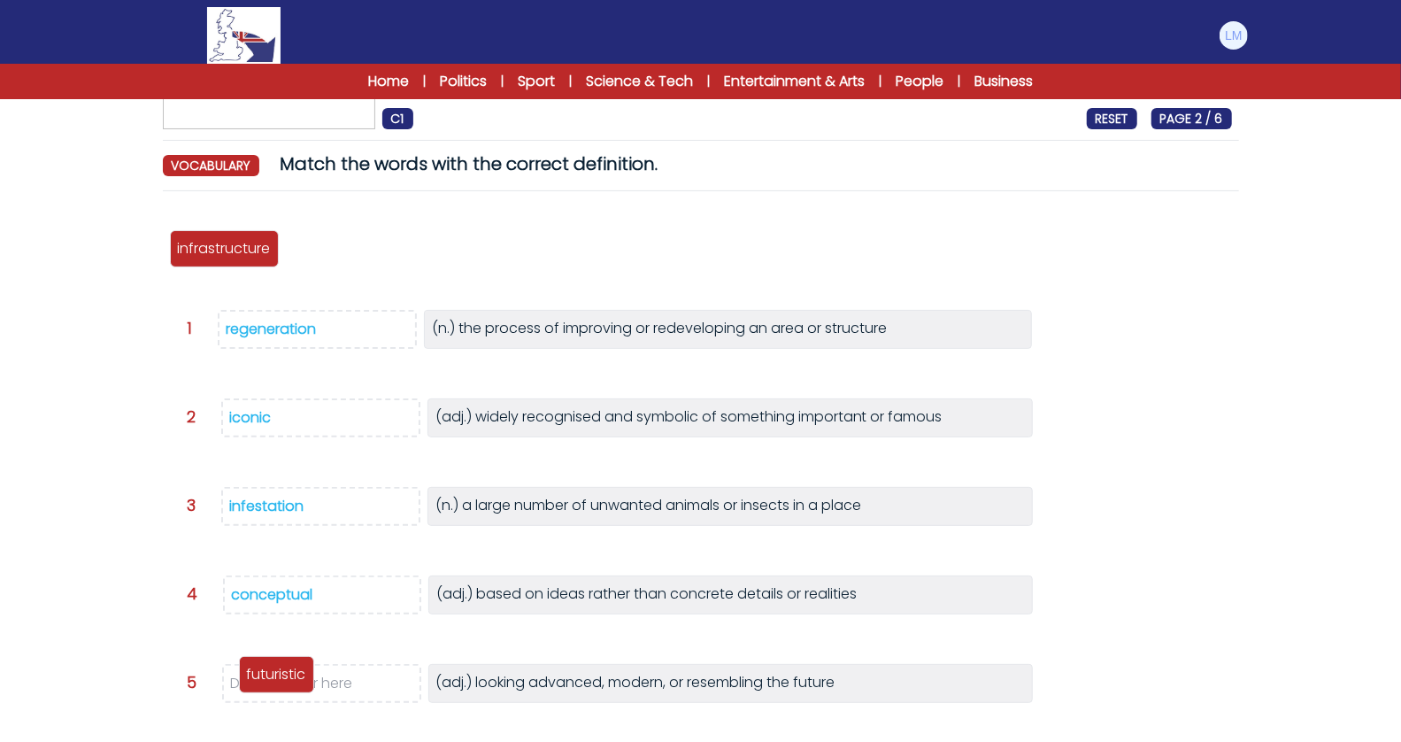
drag, startPoint x: 324, startPoint y: 244, endPoint x: 268, endPoint y: 683, distance: 442.5
click at [268, 683] on p "futuristic" at bounding box center [276, 674] width 59 height 21
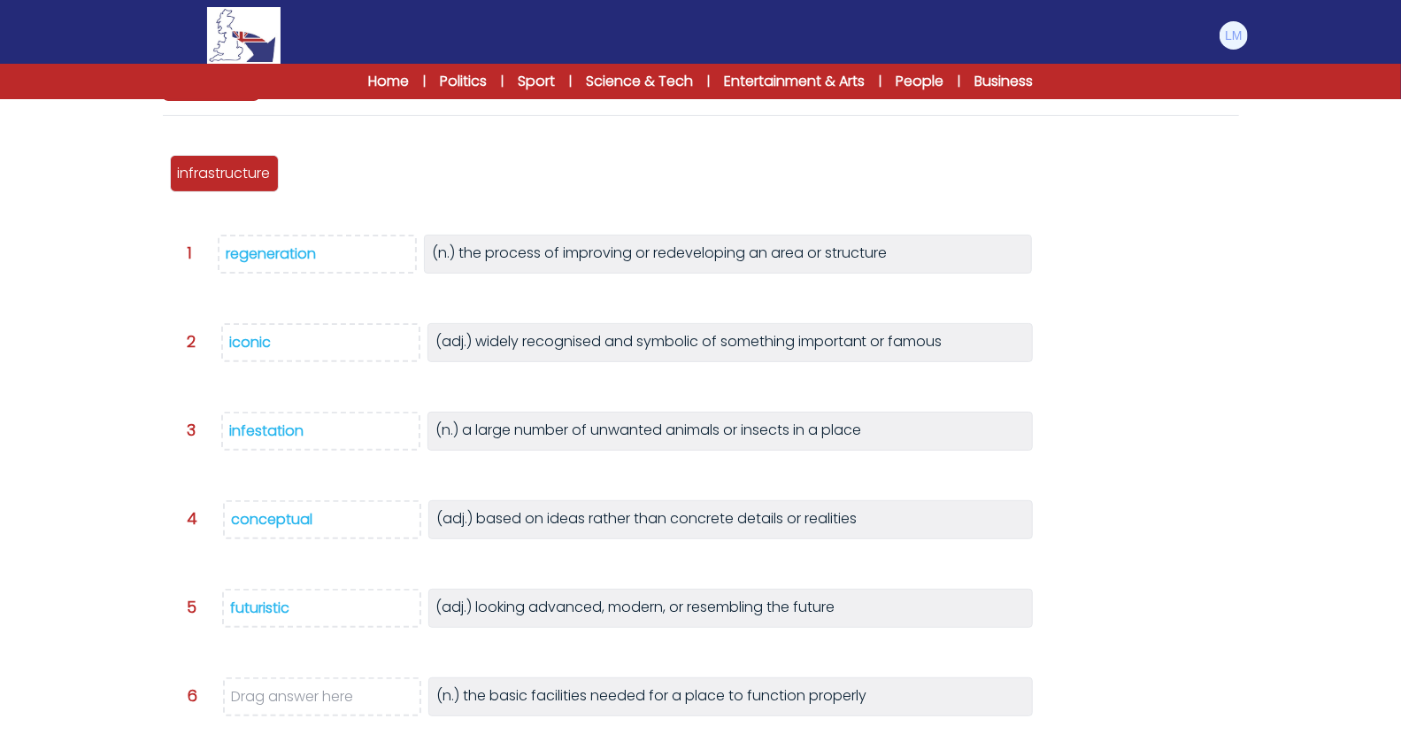
scroll to position [190, 0]
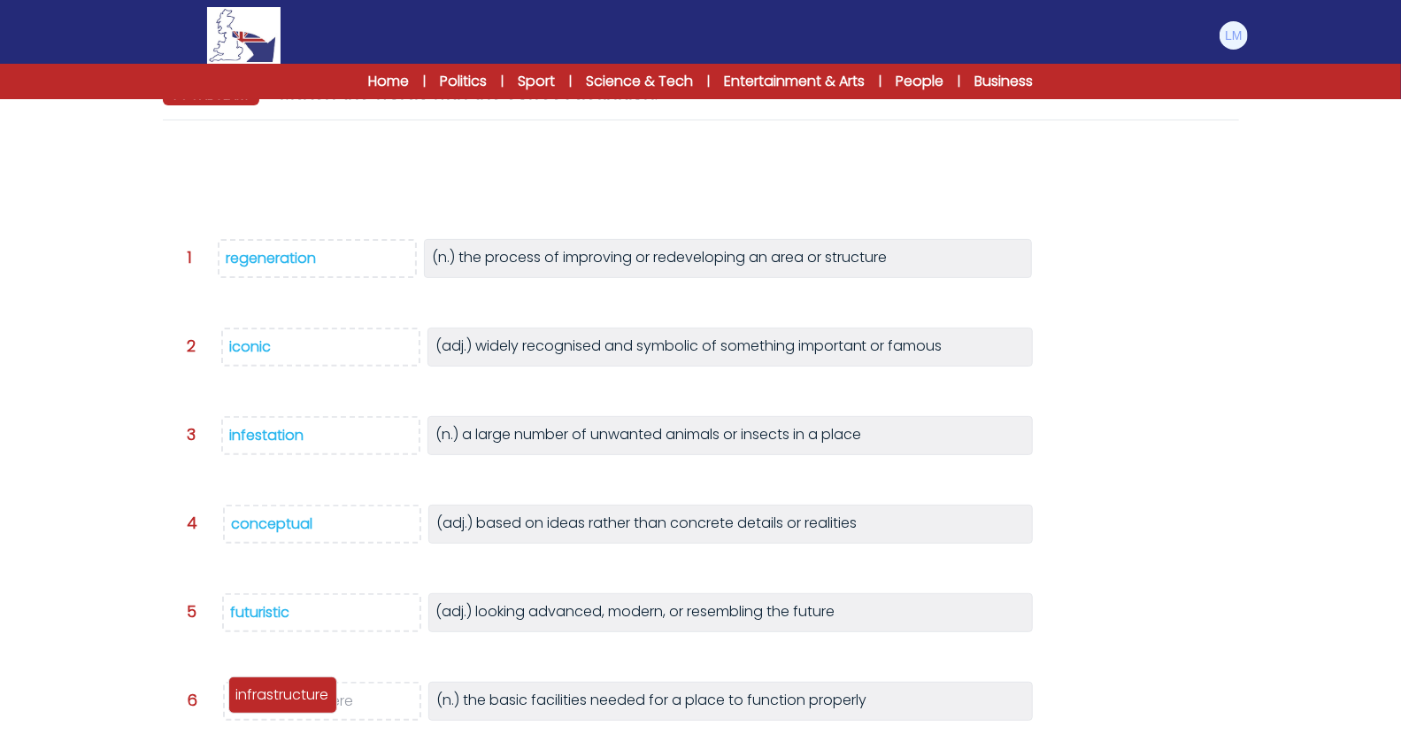
drag, startPoint x: 237, startPoint y: 180, endPoint x: 296, endPoint y: 697, distance: 520.1
click at [296, 697] on p "infrastructure" at bounding box center [282, 694] width 93 height 21
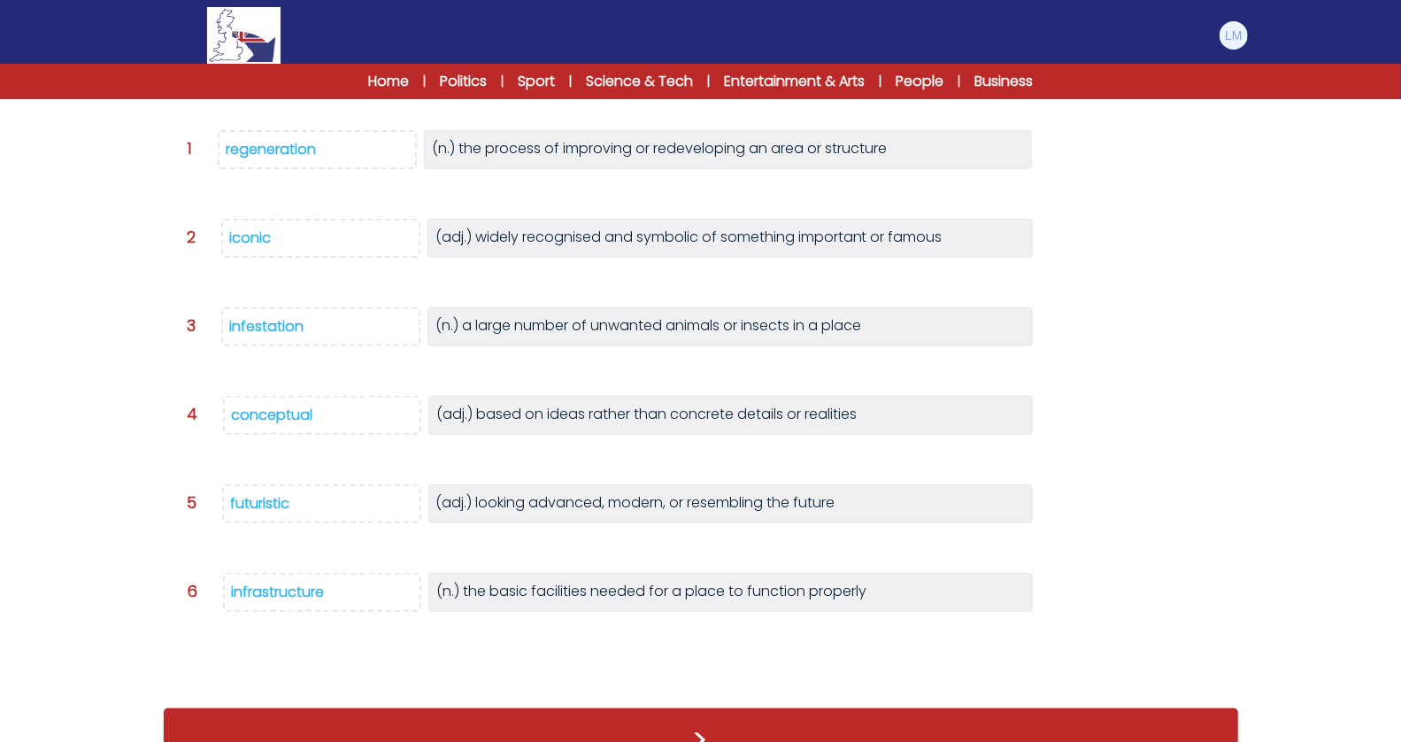
scroll to position [320, 0]
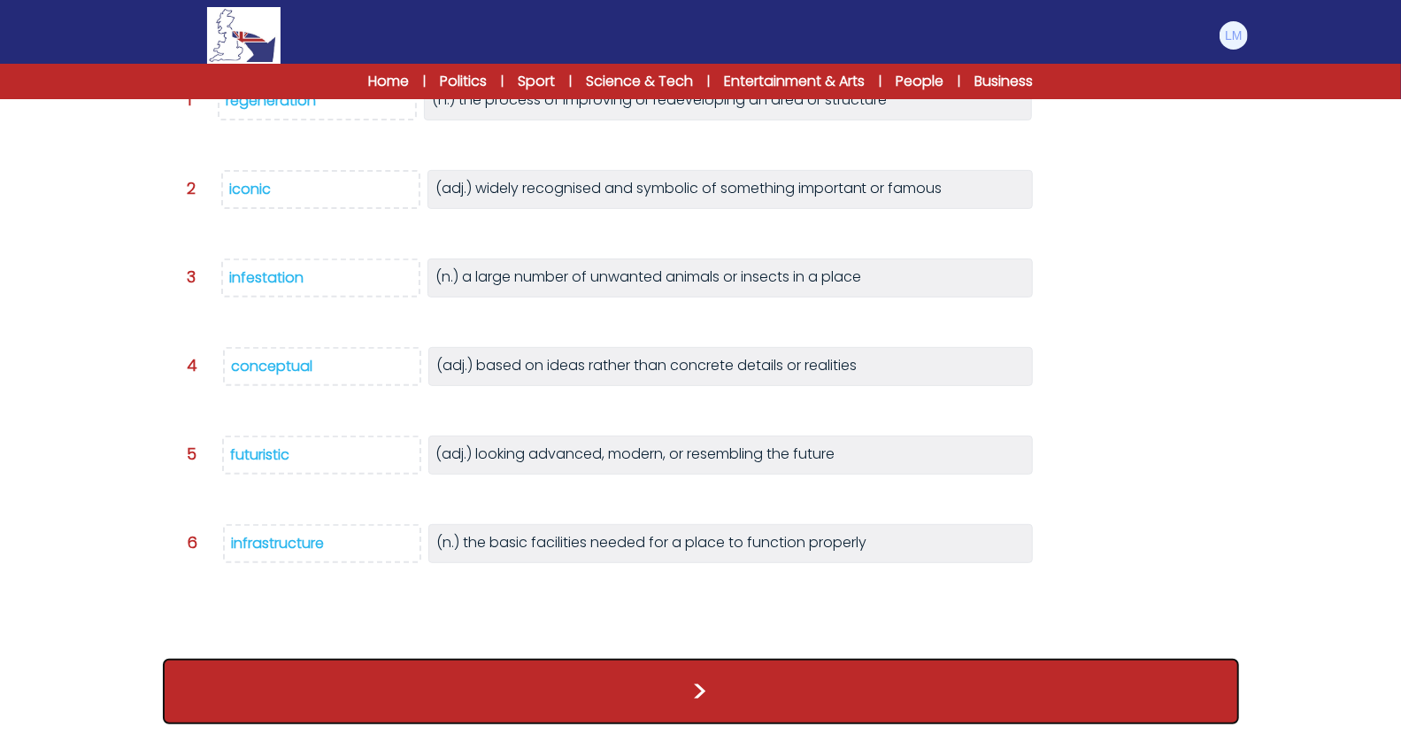
click at [344, 682] on button ">" at bounding box center [701, 690] width 1076 height 65
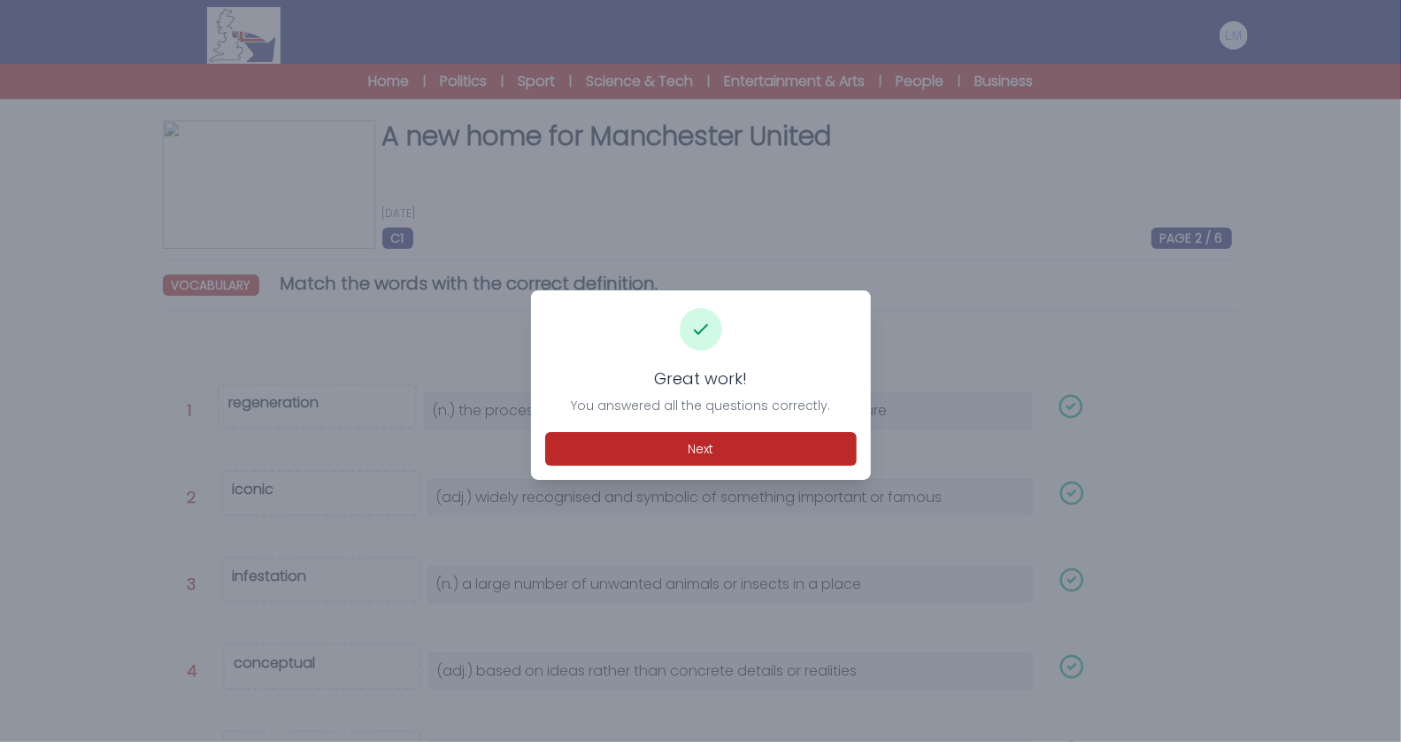
click at [690, 469] on div "Great work! You answered all the questions correctly. Next" at bounding box center [701, 384] width 340 height 189
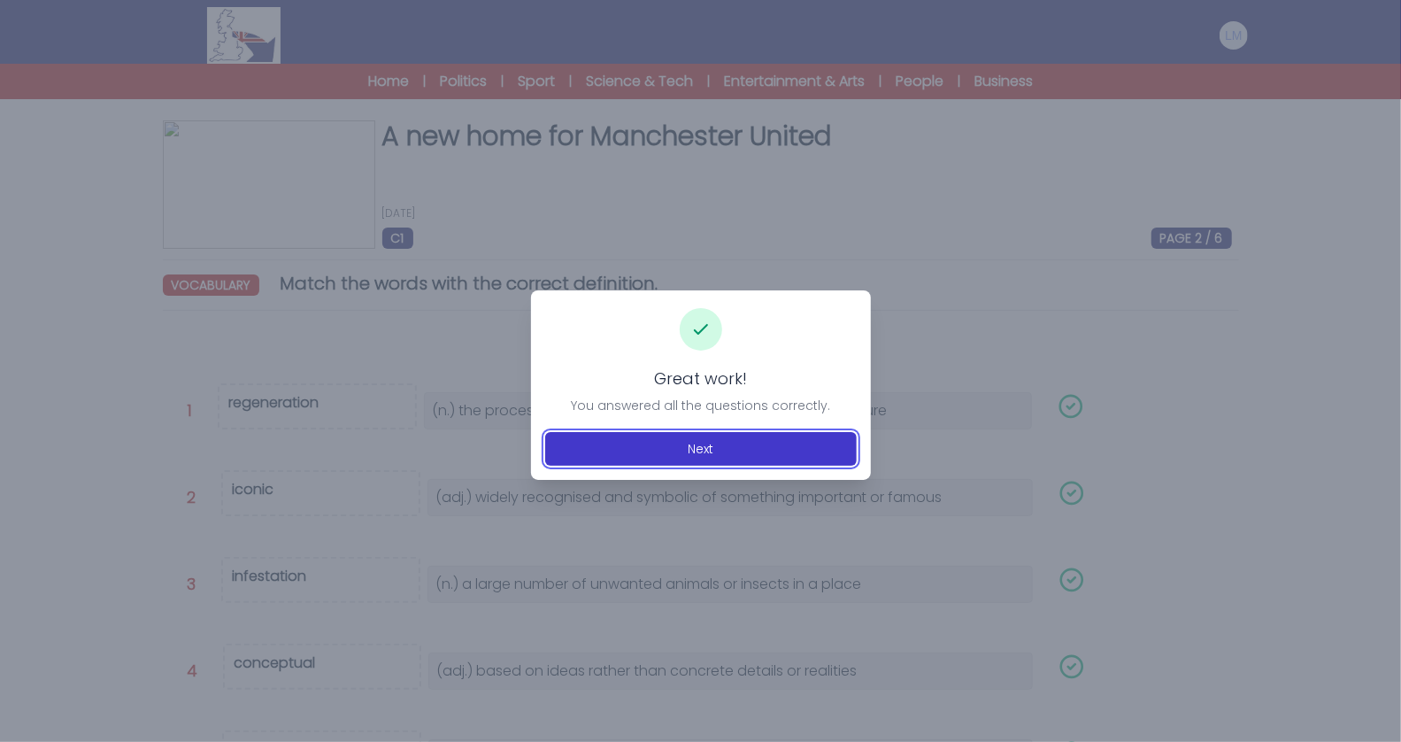
click at [713, 435] on button "Next" at bounding box center [701, 449] width 312 height 34
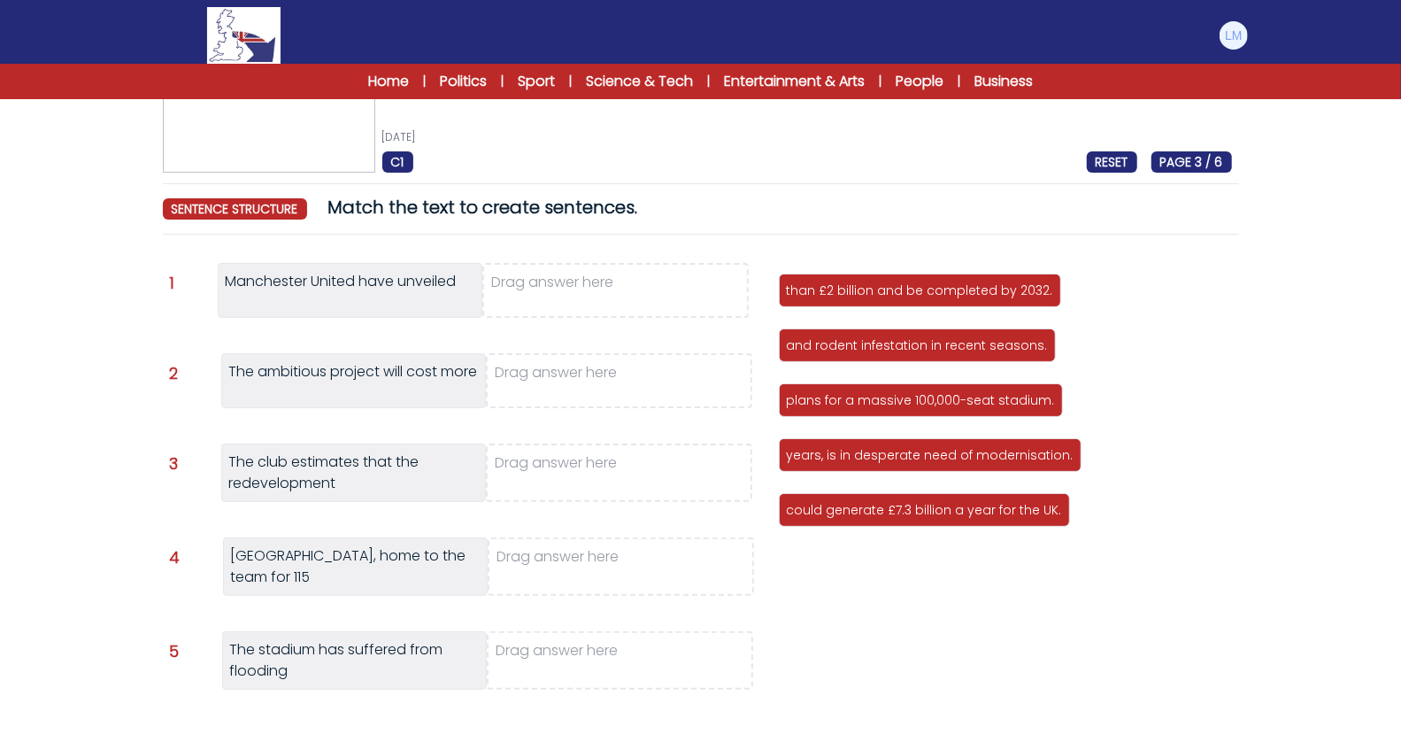
scroll to position [62, 0]
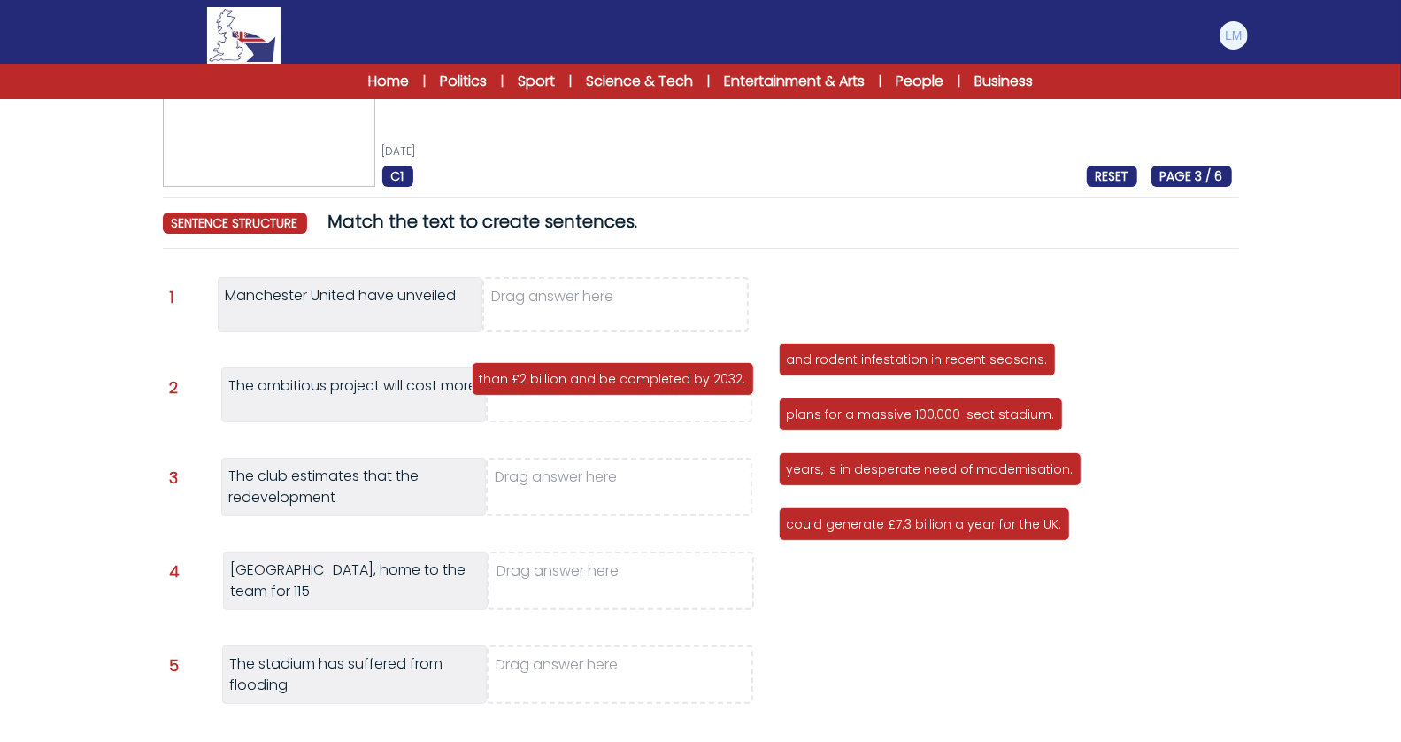
drag, startPoint x: 859, startPoint y: 313, endPoint x: 541, endPoint y: 398, distance: 329.7
click at [541, 396] on div "than £2 billion and be completed by 2032." at bounding box center [613, 379] width 282 height 34
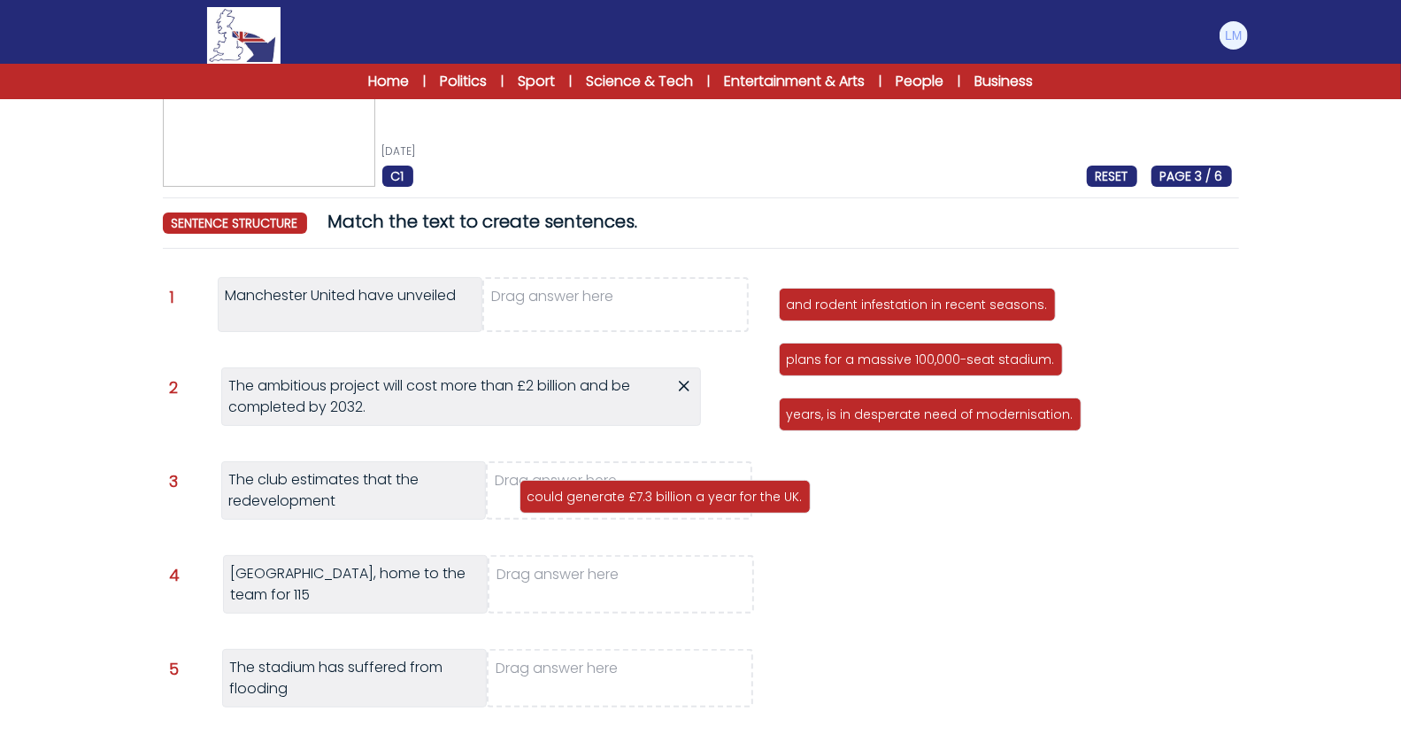
drag, startPoint x: 828, startPoint y: 467, endPoint x: 568, endPoint y: 495, distance: 260.8
click at [568, 495] on p "could generate £7.3 billion a year for the UK." at bounding box center [664, 497] width 275 height 18
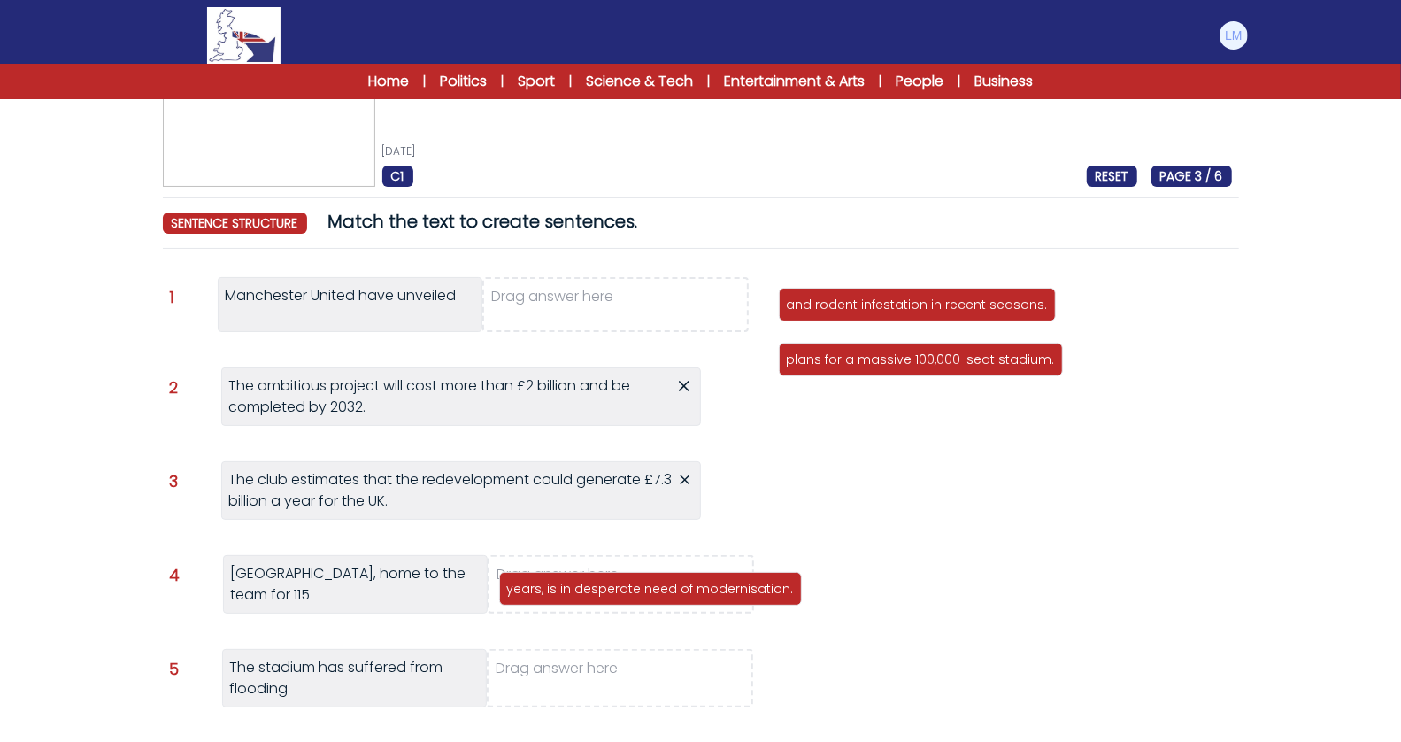
drag, startPoint x: 803, startPoint y: 421, endPoint x: 523, endPoint y: 596, distance: 329.6
click at [523, 596] on div "years, is in desperate need of modernisation." at bounding box center [650, 589] width 303 height 34
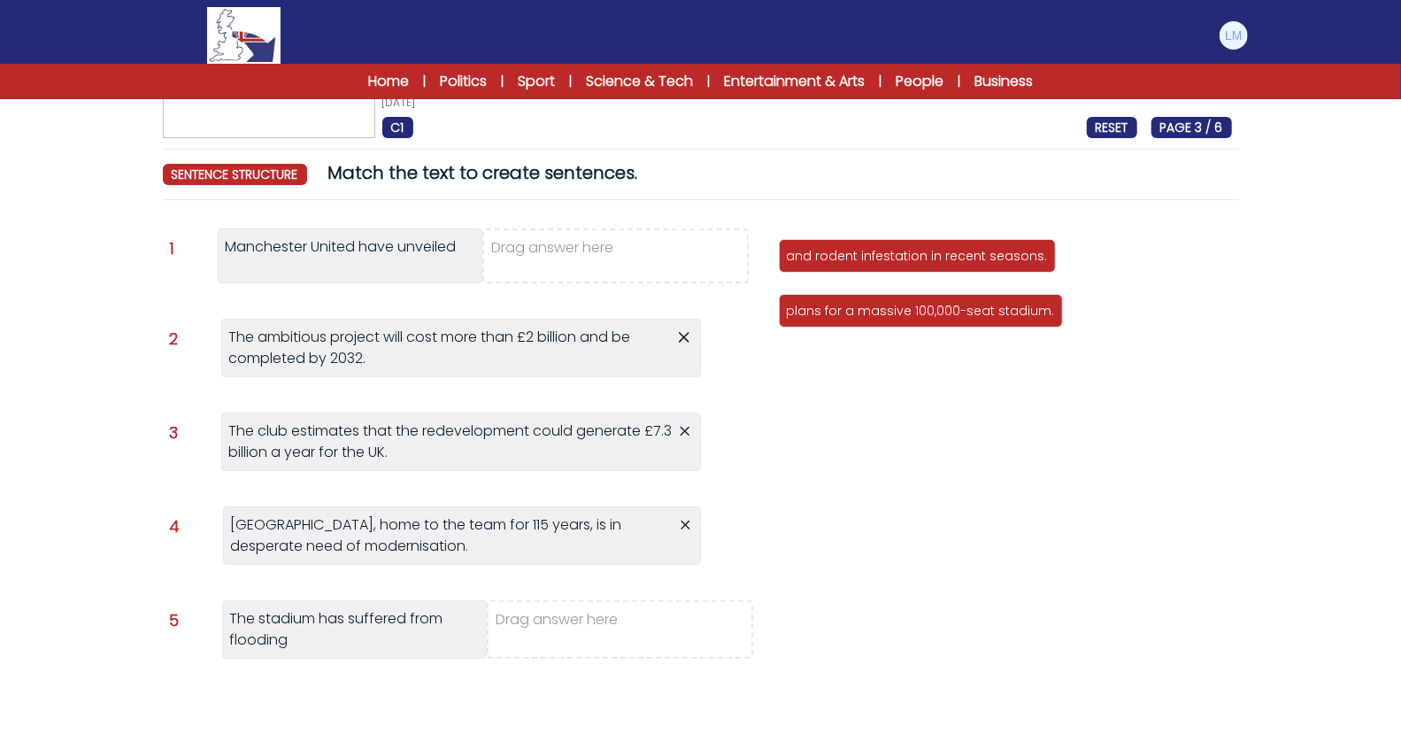
scroll to position [112, 0]
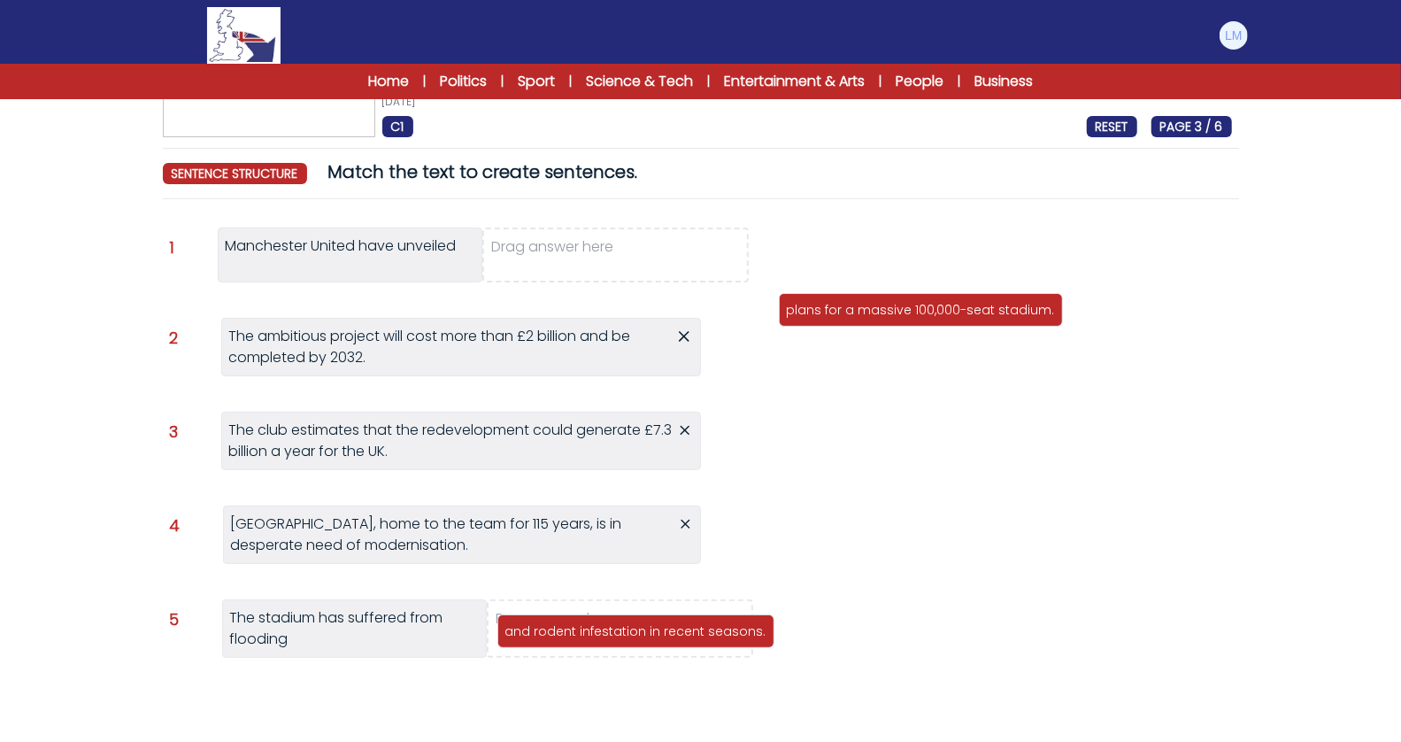
drag, startPoint x: 845, startPoint y: 258, endPoint x: 564, endPoint y: 634, distance: 469.8
click at [564, 634] on p "and rodent infestation in recent seasons." at bounding box center [635, 631] width 261 height 18
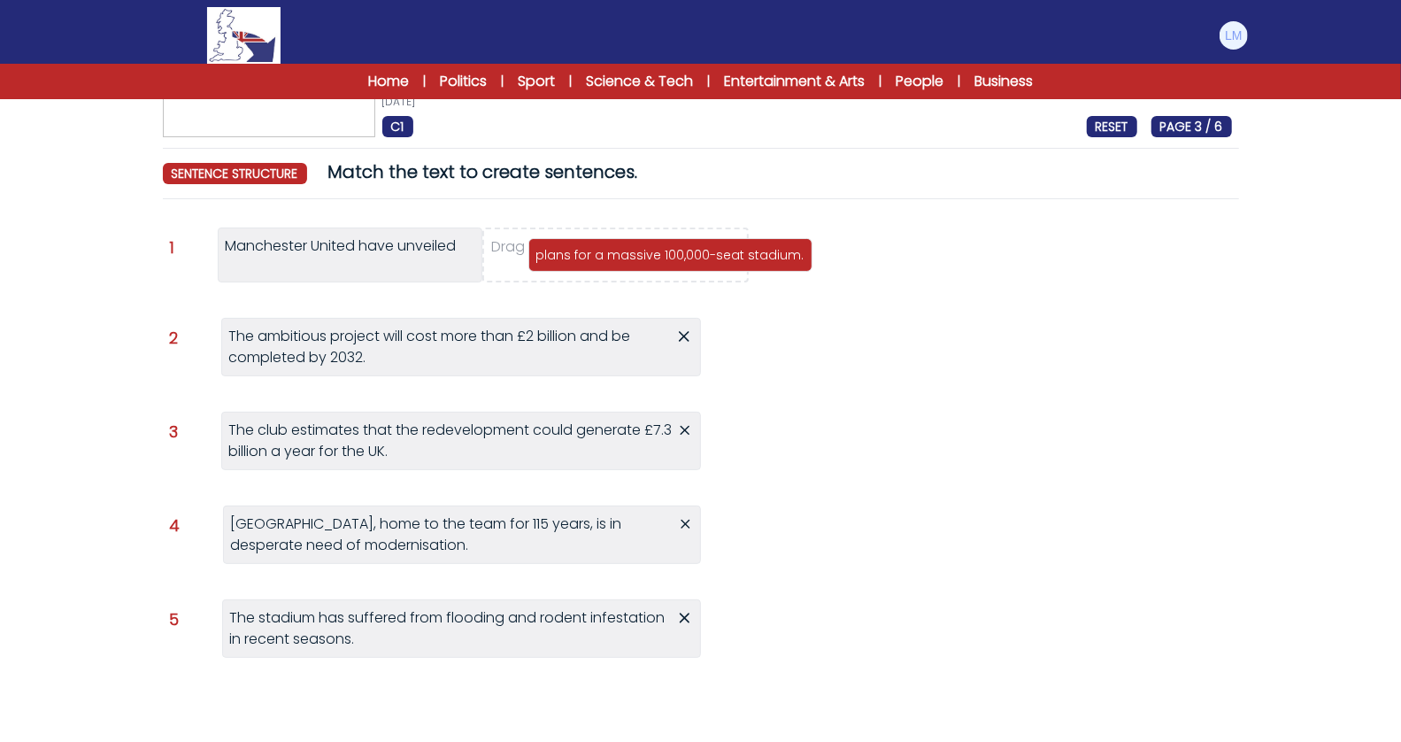
drag, startPoint x: 851, startPoint y: 256, endPoint x: 599, endPoint y: 256, distance: 252.2
click at [599, 256] on p "plans for a massive 100,000-seat stadium." at bounding box center [670, 255] width 268 height 18
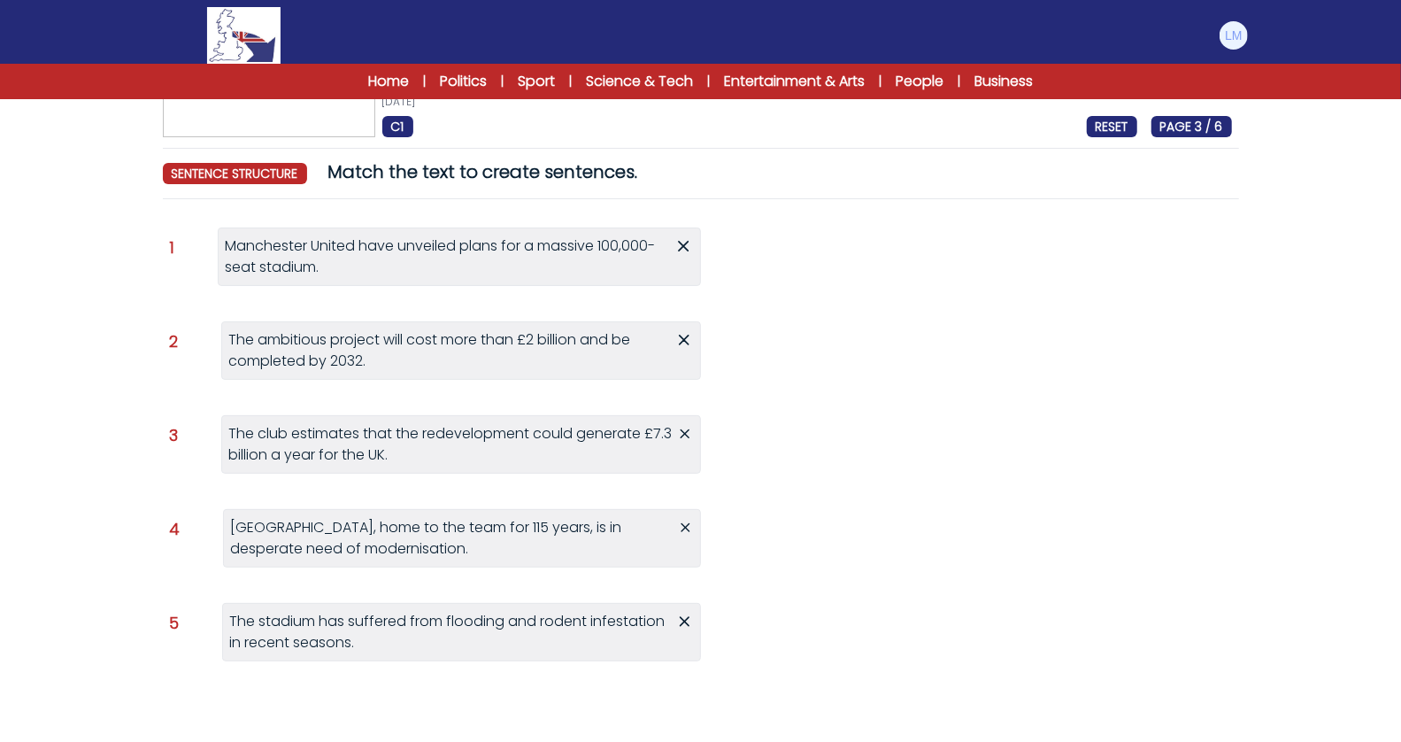
scroll to position [204, 0]
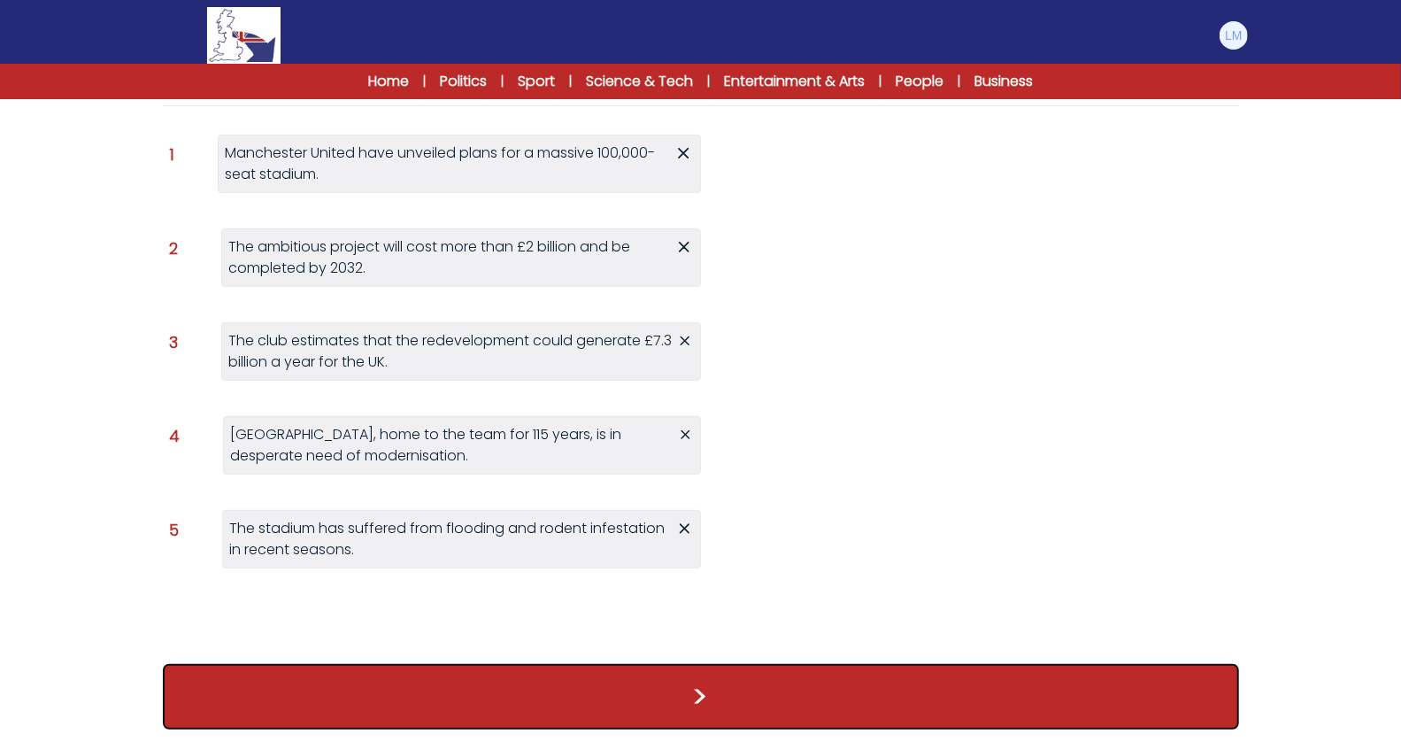
click at [674, 685] on button ">" at bounding box center [701, 696] width 1076 height 65
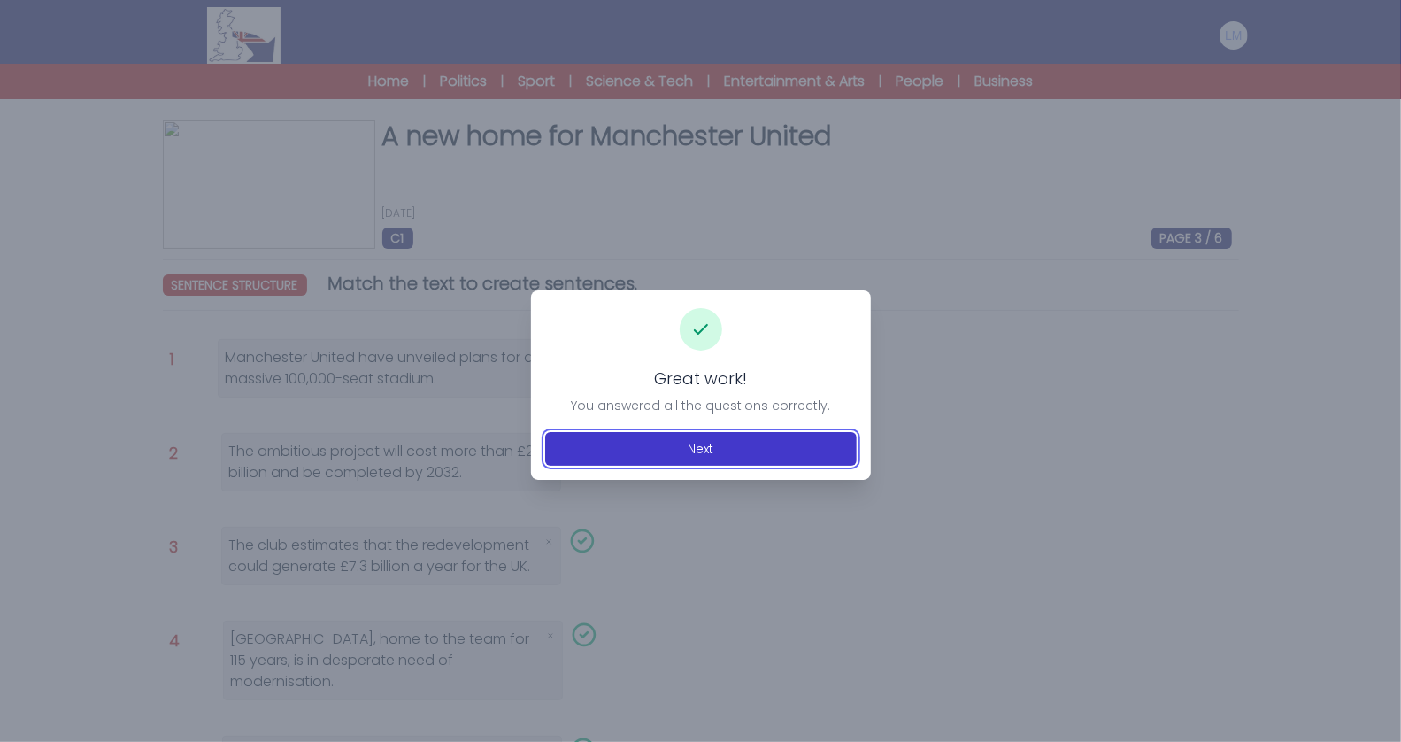
click at [801, 445] on button "Next" at bounding box center [701, 449] width 312 height 34
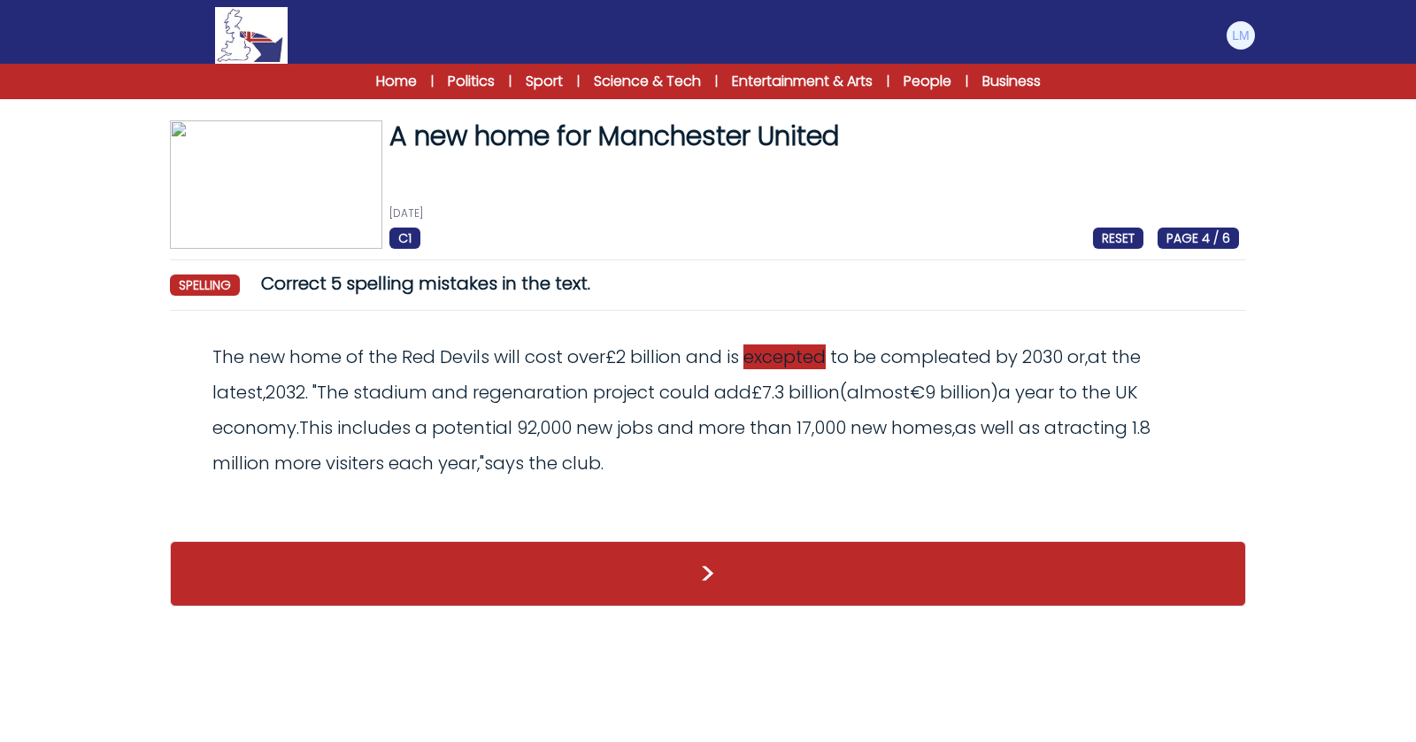
click at [788, 358] on span "excepted" at bounding box center [784, 356] width 82 height 25
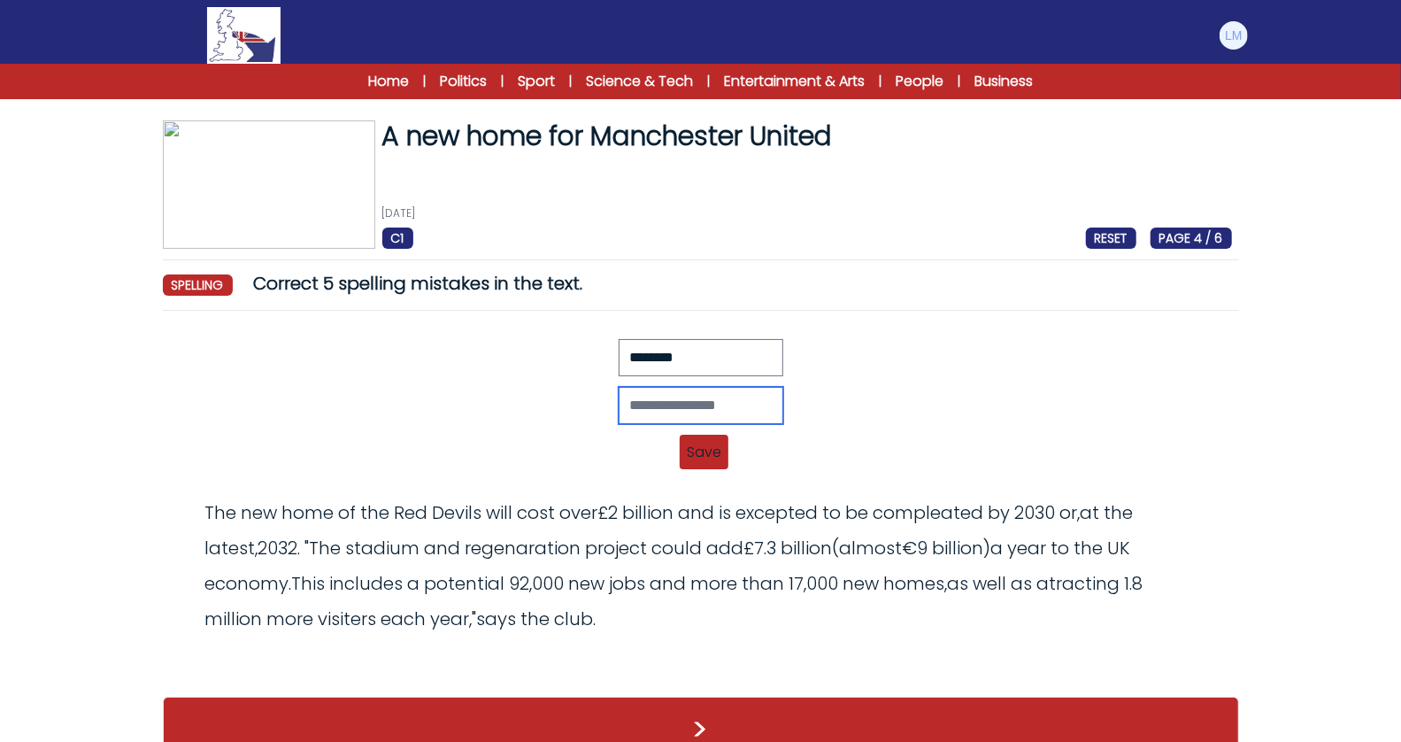
click at [663, 401] on input "text" at bounding box center [701, 405] width 165 height 37
type input "********"
click at [704, 445] on span "Save" at bounding box center [704, 452] width 49 height 35
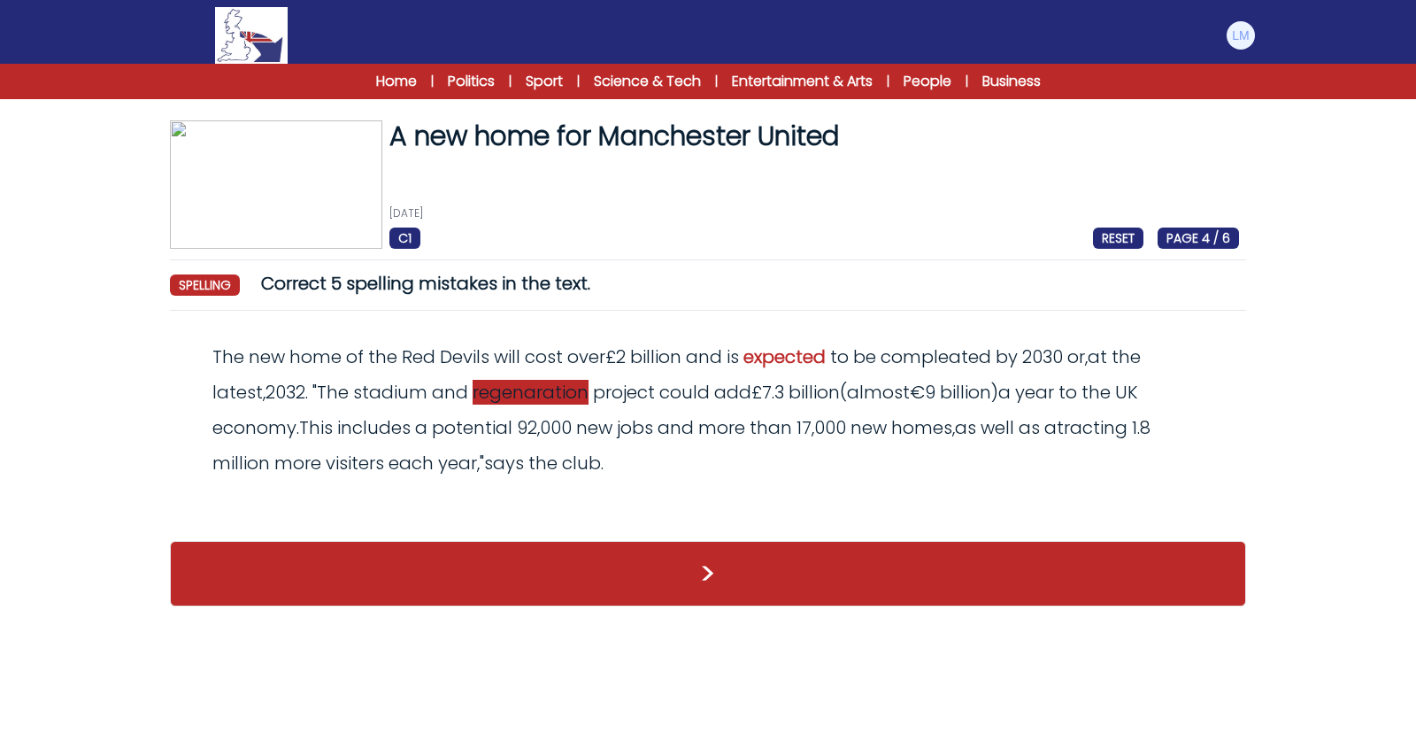
click at [515, 399] on span "regenaration" at bounding box center [531, 392] width 116 height 25
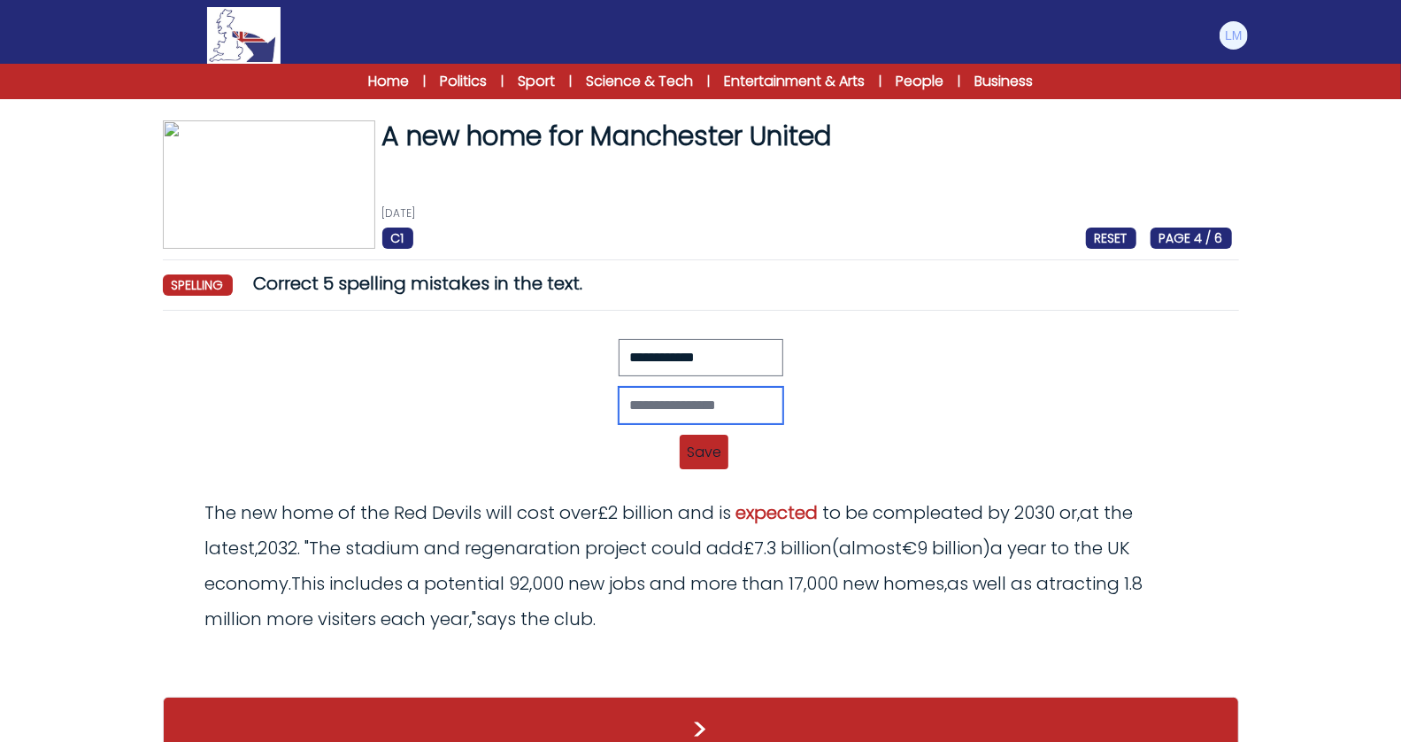
click at [663, 389] on input "text" at bounding box center [701, 405] width 165 height 37
type input "**********"
click at [718, 463] on span "Save" at bounding box center [704, 452] width 49 height 35
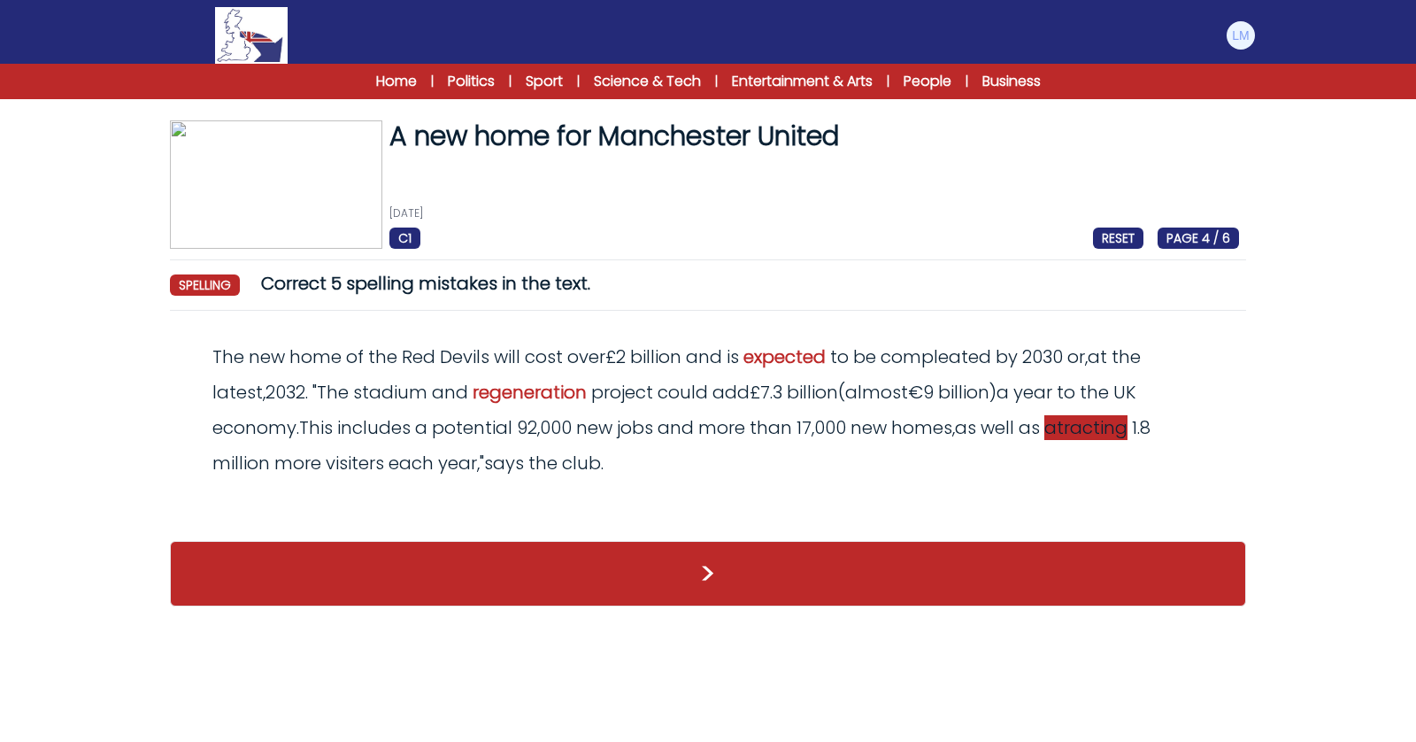
click at [1072, 423] on span "atracting" at bounding box center [1085, 427] width 83 height 25
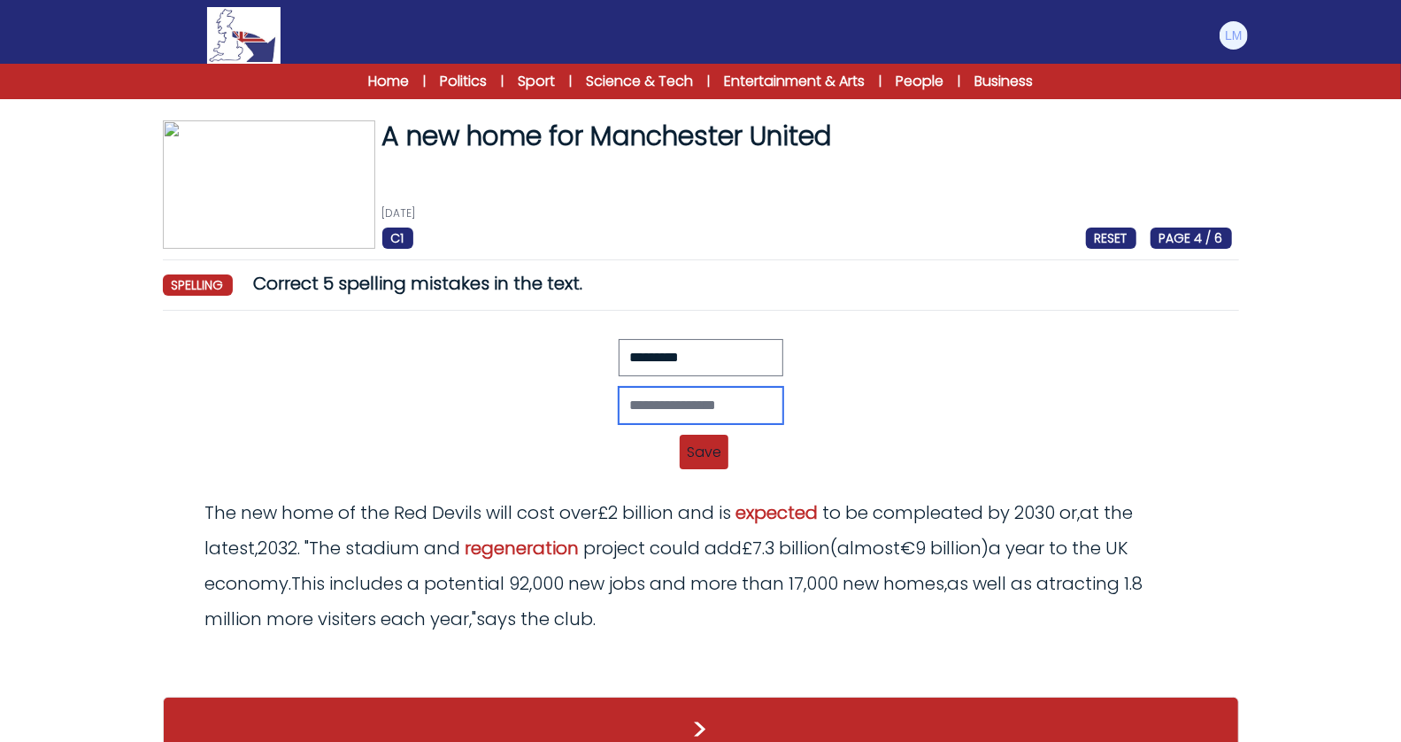
click at [658, 410] on input "text" at bounding box center [701, 405] width 165 height 37
type input "**********"
click at [693, 443] on span "Save" at bounding box center [704, 452] width 49 height 35
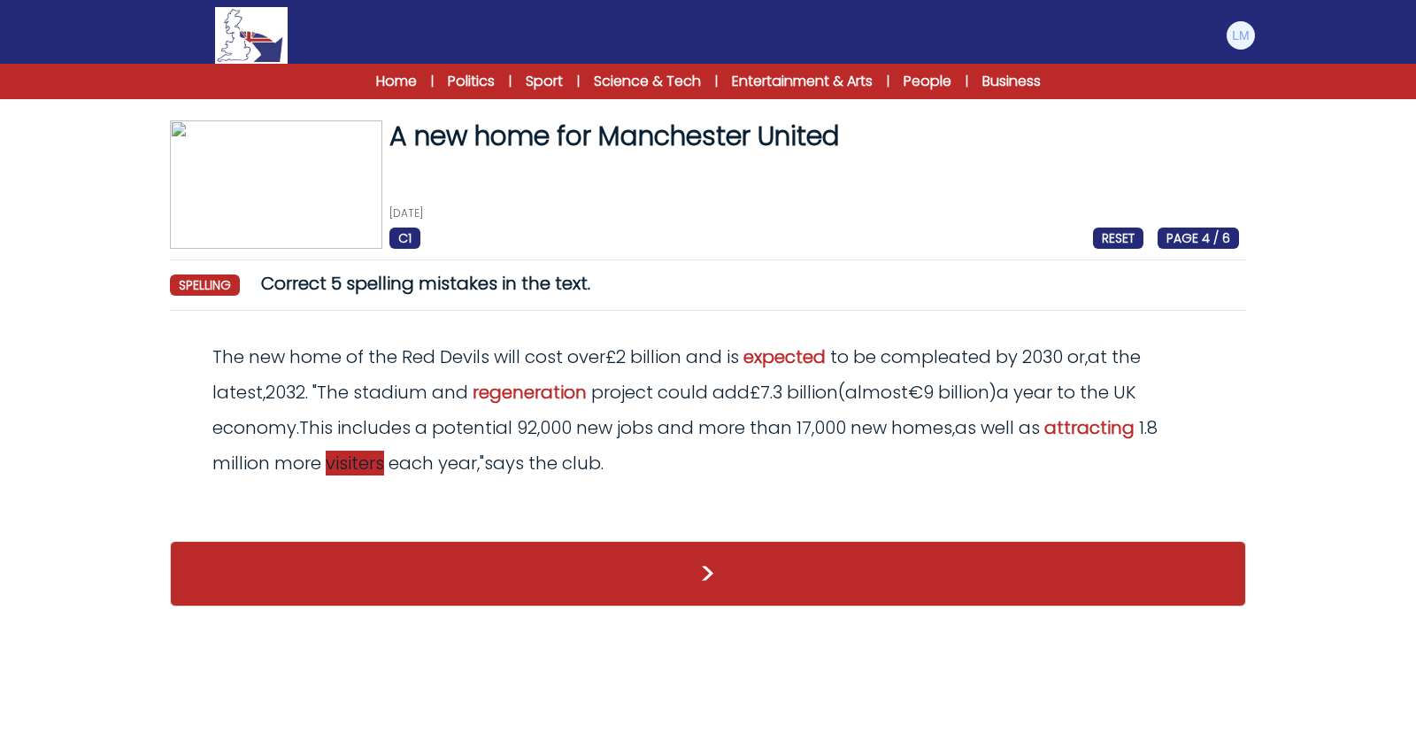
click at [359, 468] on span "visiters" at bounding box center [355, 462] width 58 height 25
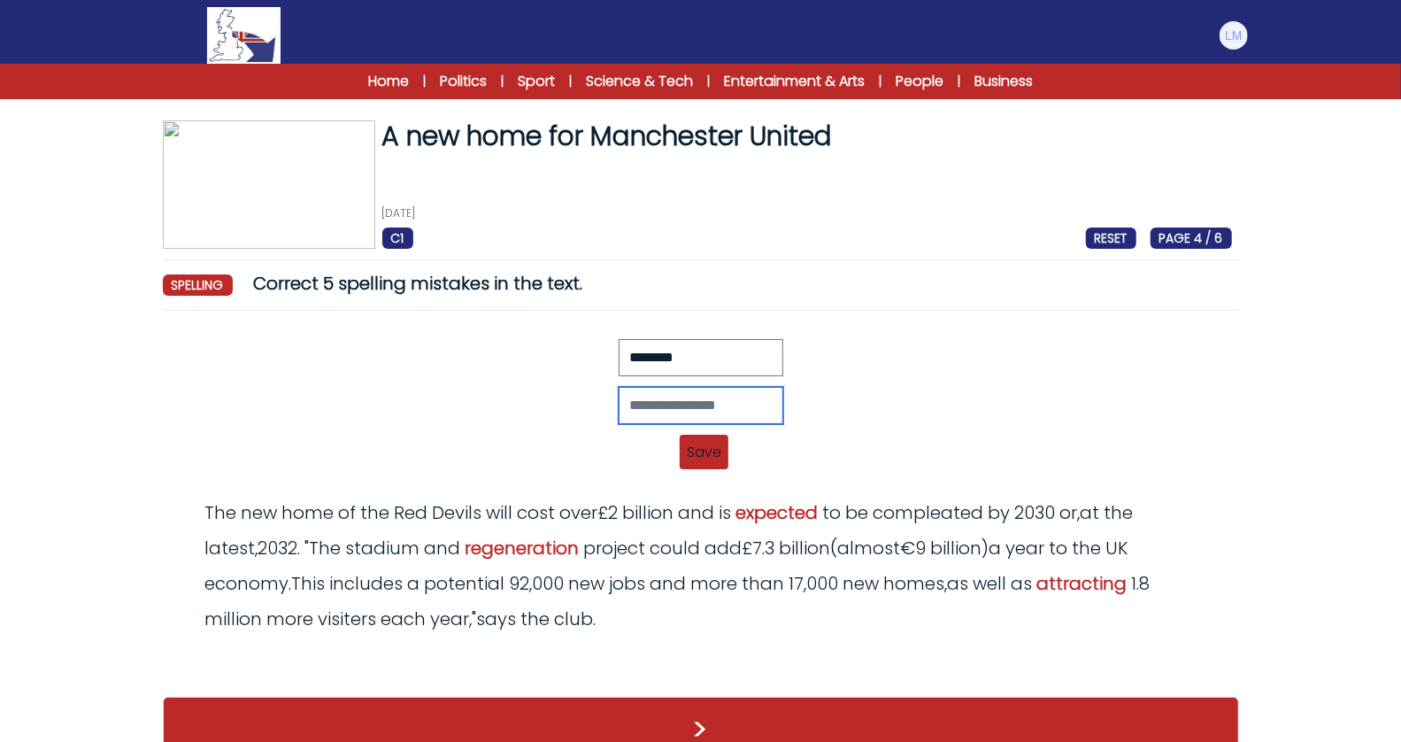
click at [689, 404] on input "text" at bounding box center [701, 405] width 165 height 37
type input "********"
click at [708, 454] on span "Save" at bounding box center [704, 452] width 49 height 35
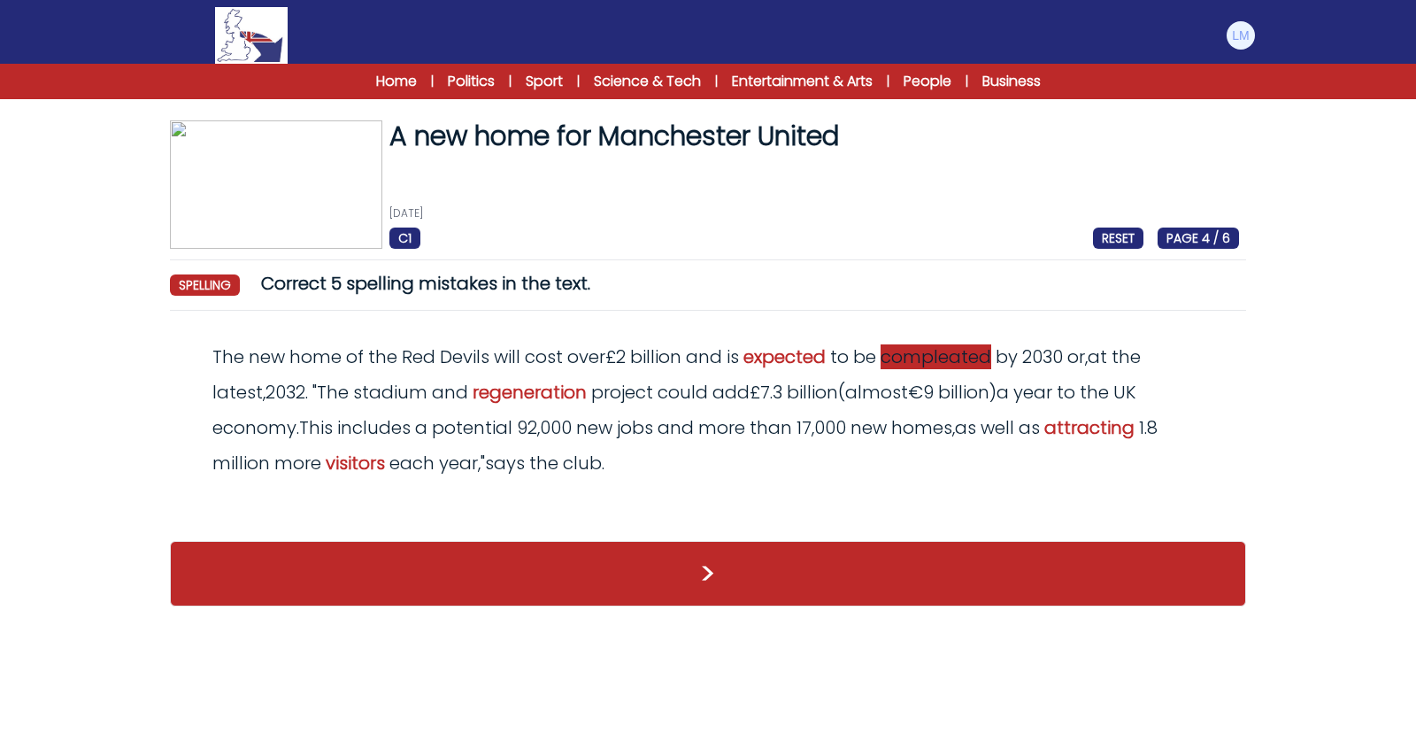
click at [945, 345] on span "compleated" at bounding box center [936, 356] width 111 height 25
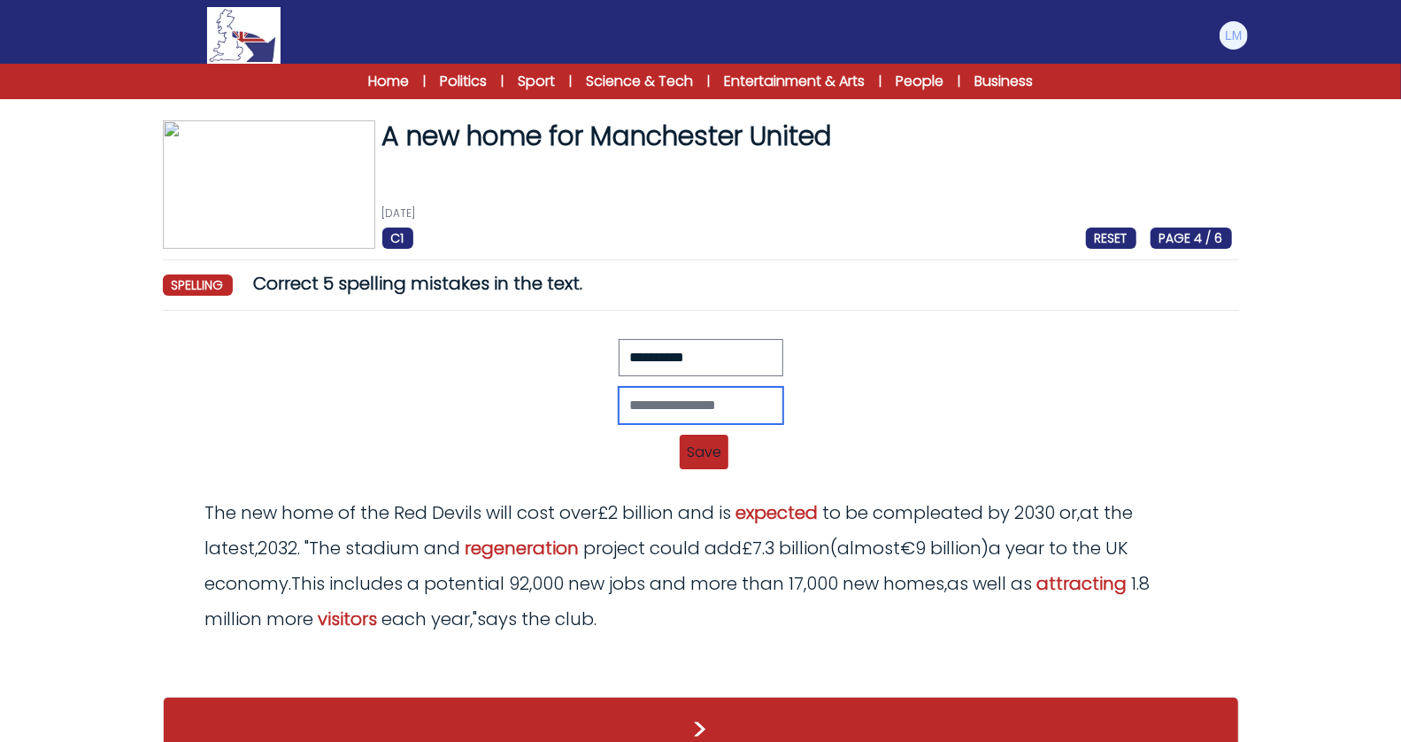
click at [723, 411] on input "text" at bounding box center [701, 405] width 165 height 37
type input "*********"
click at [699, 441] on span "Save" at bounding box center [704, 452] width 49 height 35
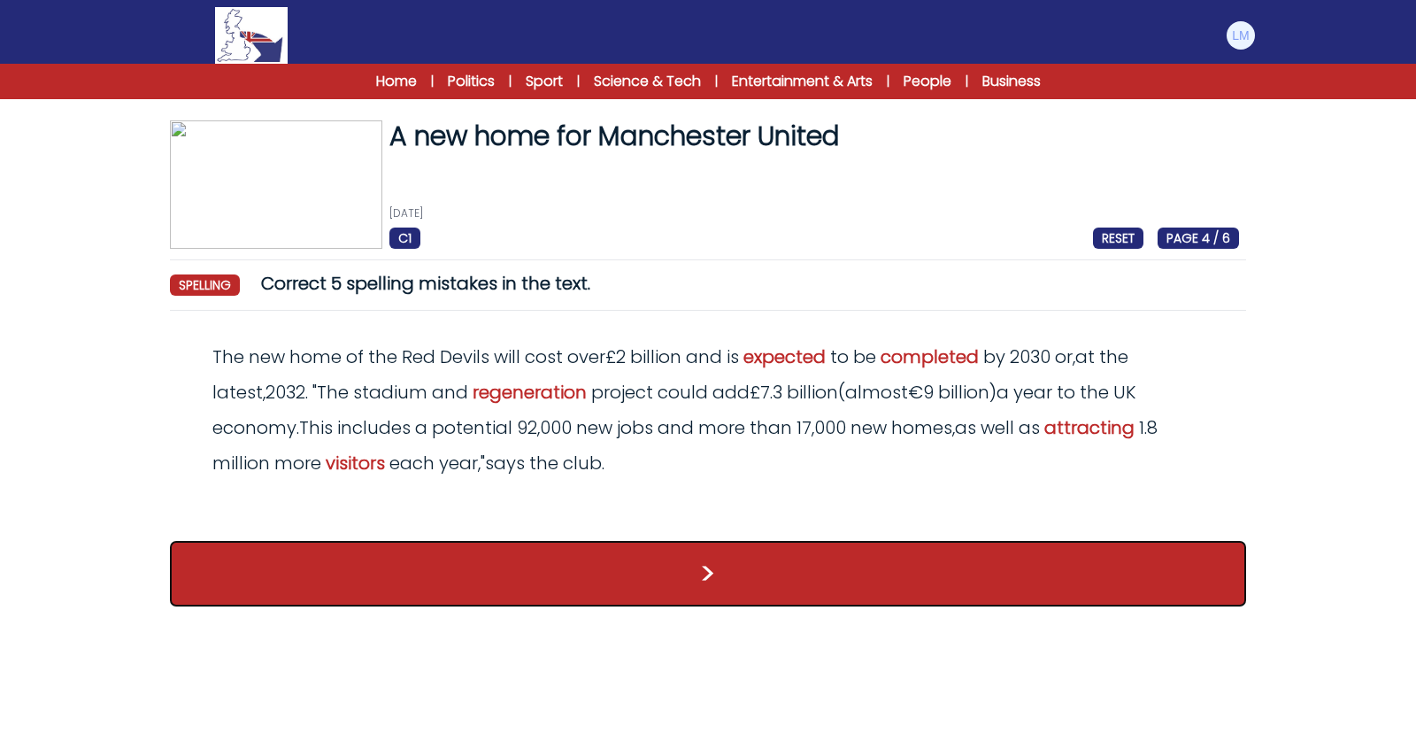
click at [691, 574] on button ">" at bounding box center [708, 573] width 1076 height 65
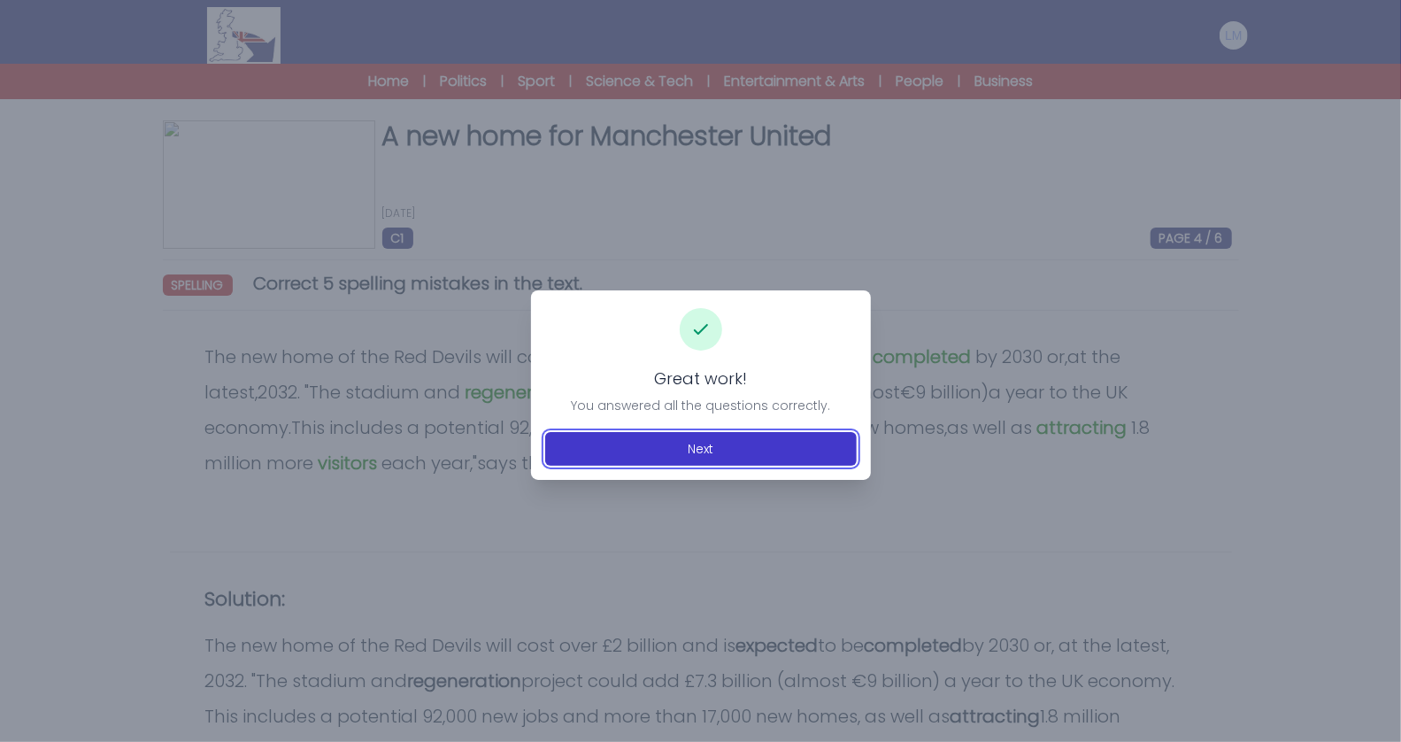
click at [763, 443] on button "Next" at bounding box center [701, 449] width 312 height 34
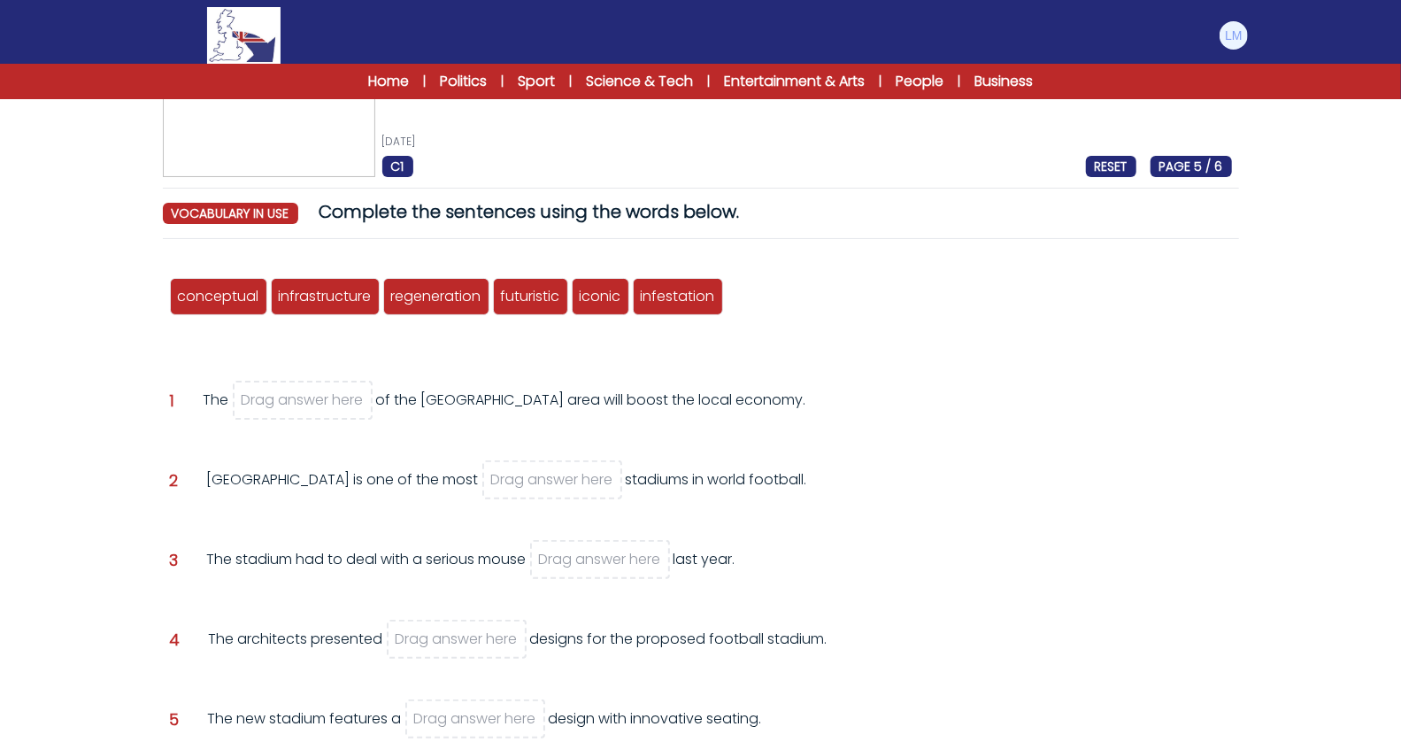
scroll to position [74, 0]
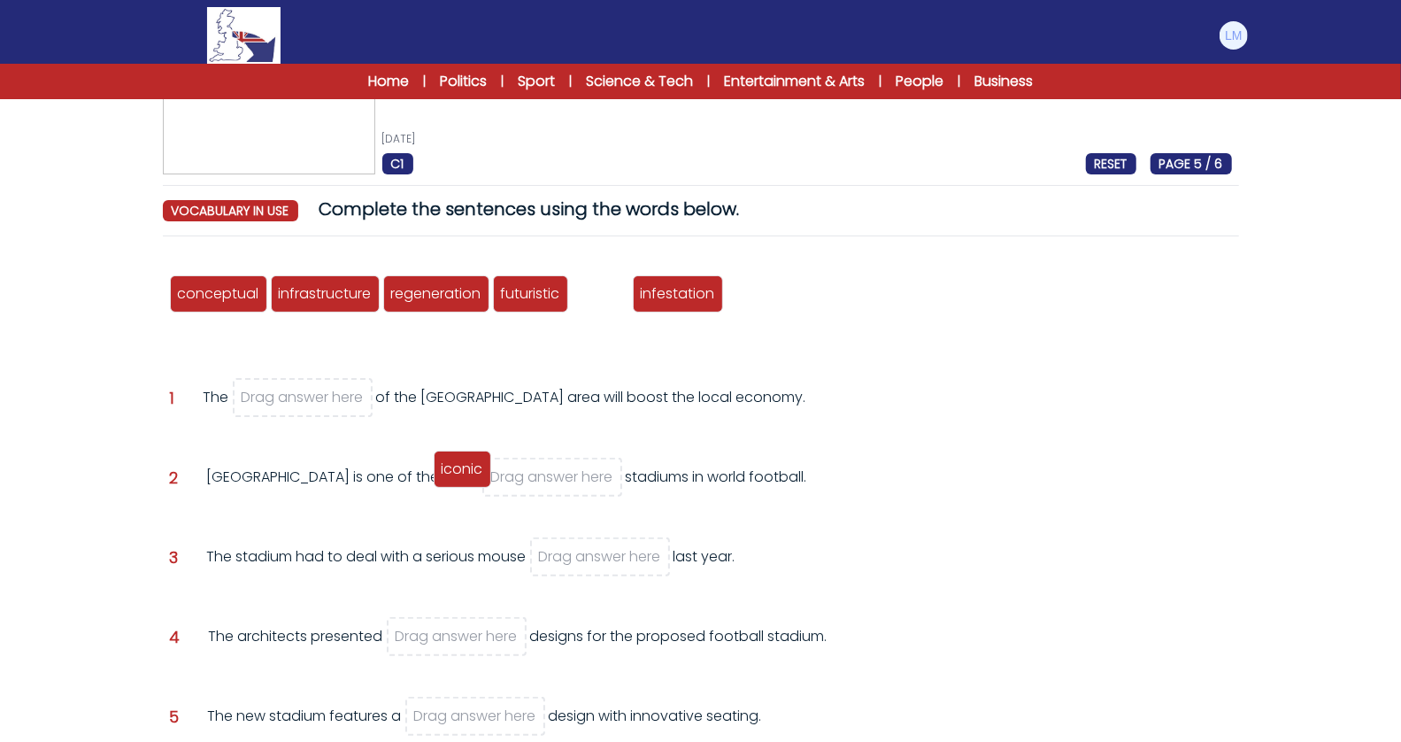
drag, startPoint x: 583, startPoint y: 295, endPoint x: 437, endPoint y: 479, distance: 235.0
click at [442, 479] on span "iconic" at bounding box center [463, 468] width 42 height 20
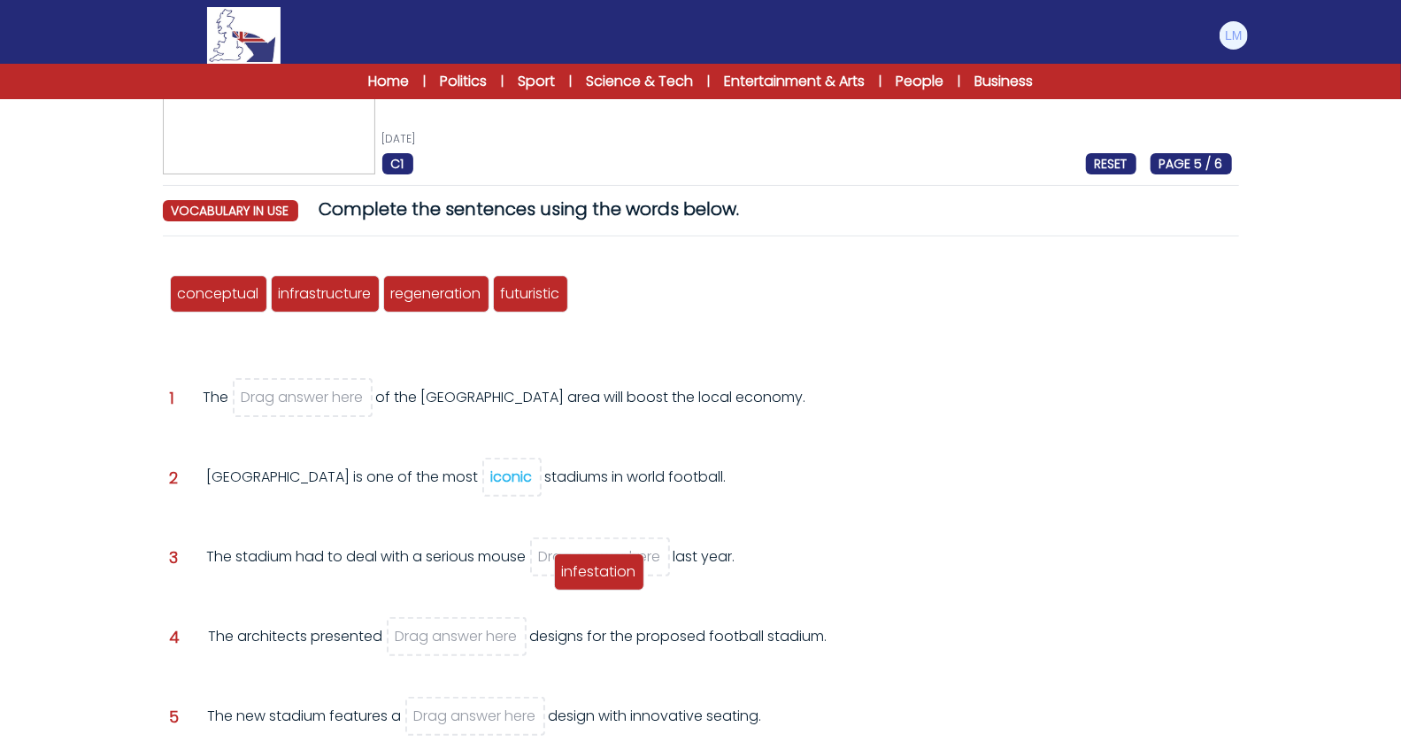
drag, startPoint x: 614, startPoint y: 284, endPoint x: 597, endPoint y: 560, distance: 276.6
click at [597, 561] on span "infestation" at bounding box center [599, 571] width 74 height 20
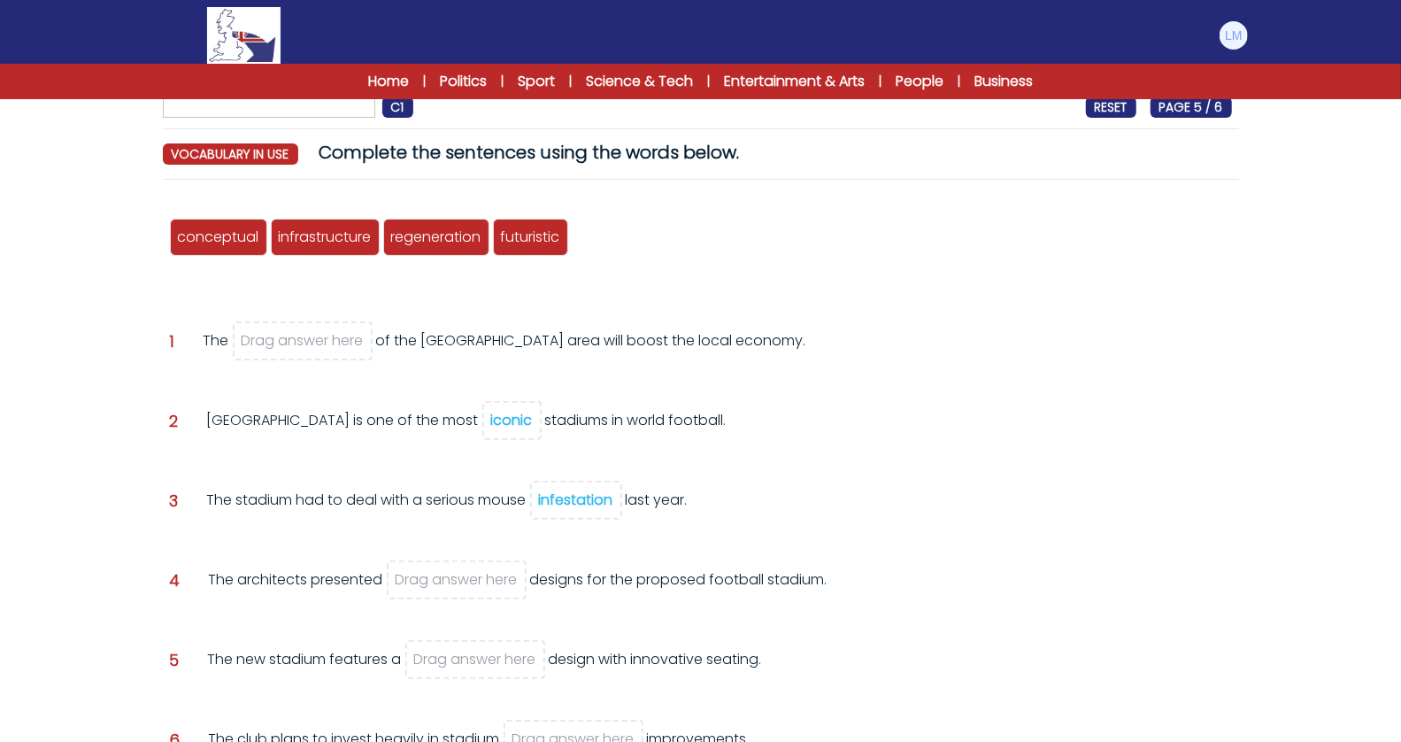
scroll to position [147, 0]
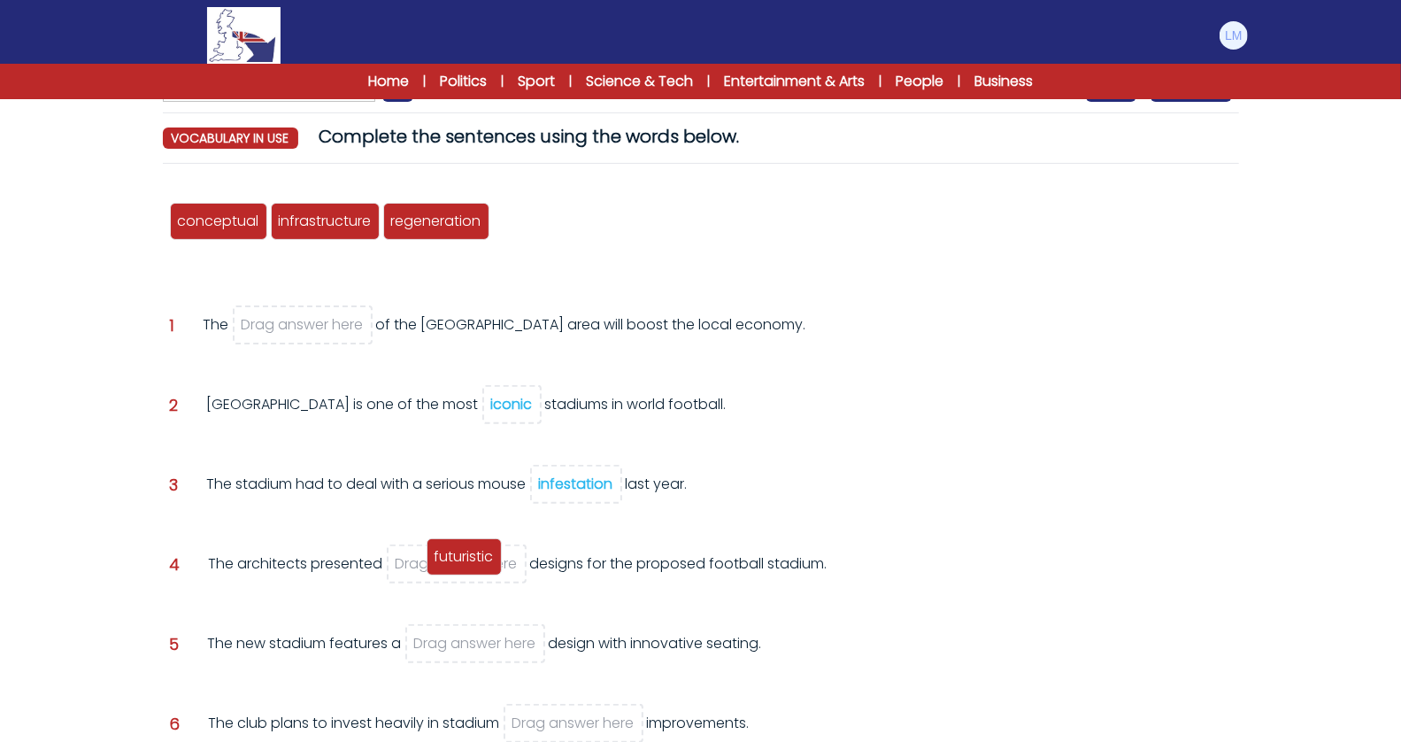
drag, startPoint x: 513, startPoint y: 227, endPoint x: 447, endPoint y: 563, distance: 341.9
click at [447, 563] on span "futuristic" at bounding box center [464, 556] width 59 height 20
drag, startPoint x: 421, startPoint y: 552, endPoint x: 442, endPoint y: 650, distance: 99.5
click at [442, 650] on div "conceptual infrastructure regeneration futuristic iconic infestation Question 1" at bounding box center [701, 499] width 1076 height 643
click at [442, 650] on span "Drag answer here" at bounding box center [475, 643] width 140 height 39
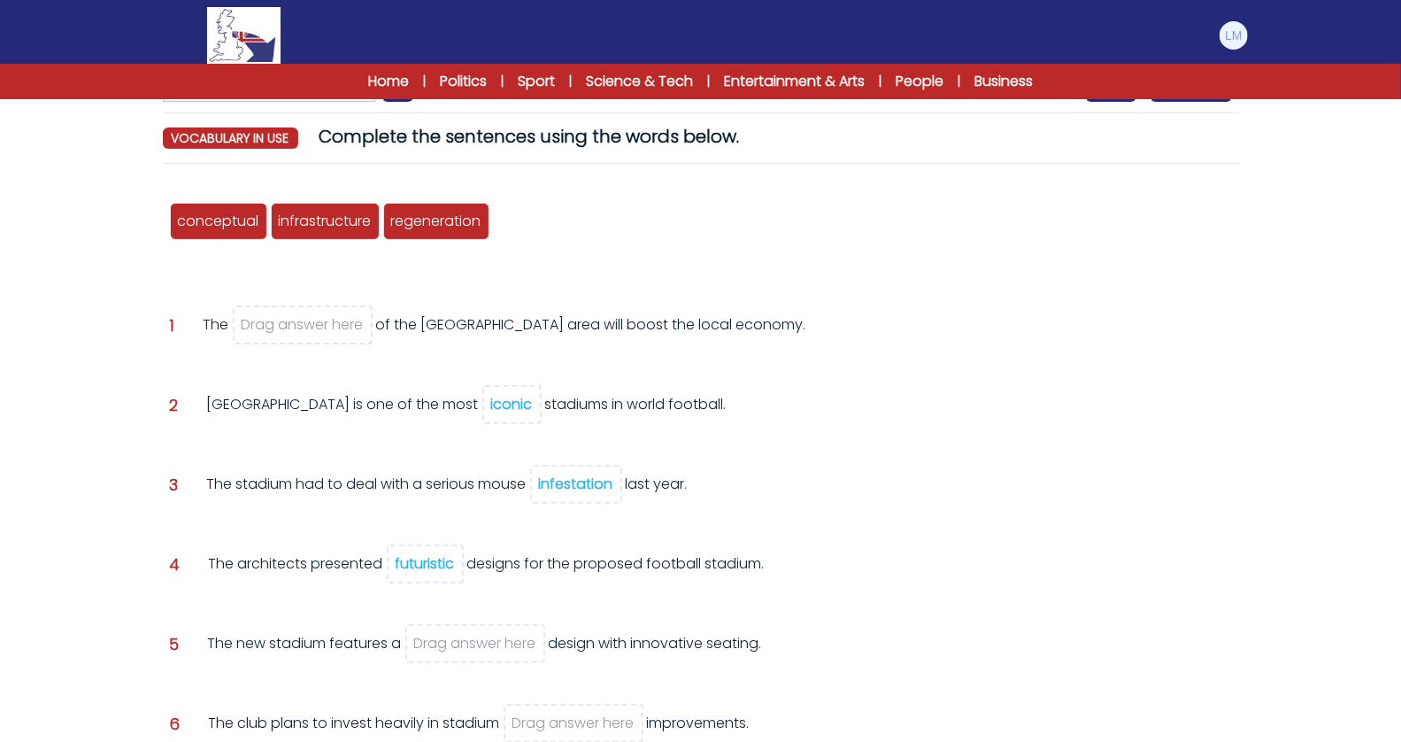
drag, startPoint x: 418, startPoint y: 571, endPoint x: 466, endPoint y: 616, distance: 65.7
click at [466, 617] on div "conceptual infrastructure regeneration futuristic iconic infestation Question 1" at bounding box center [701, 499] width 1076 height 643
click at [466, 616] on div "conceptual infrastructure regeneration futuristic iconic infestation Question 1" at bounding box center [701, 499] width 1076 height 643
drag, startPoint x: 409, startPoint y: 560, endPoint x: 478, endPoint y: 632, distance: 99.5
click at [478, 633] on div "conceptual infrastructure regeneration futuristic iconic infestation Question 1" at bounding box center [701, 499] width 1076 height 643
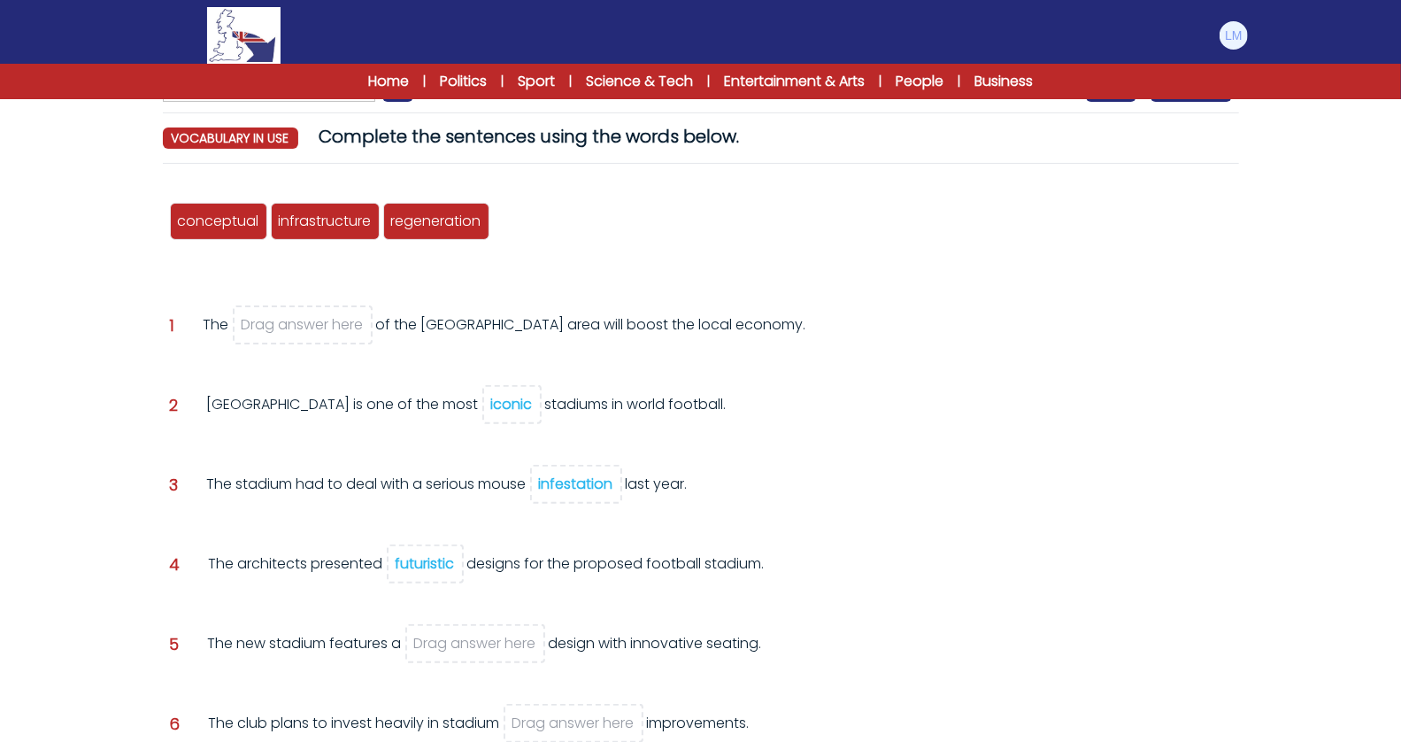
click at [478, 633] on span "Drag answer here" at bounding box center [475, 643] width 122 height 20
click at [418, 560] on div "futuristic" at bounding box center [425, 563] width 59 height 20
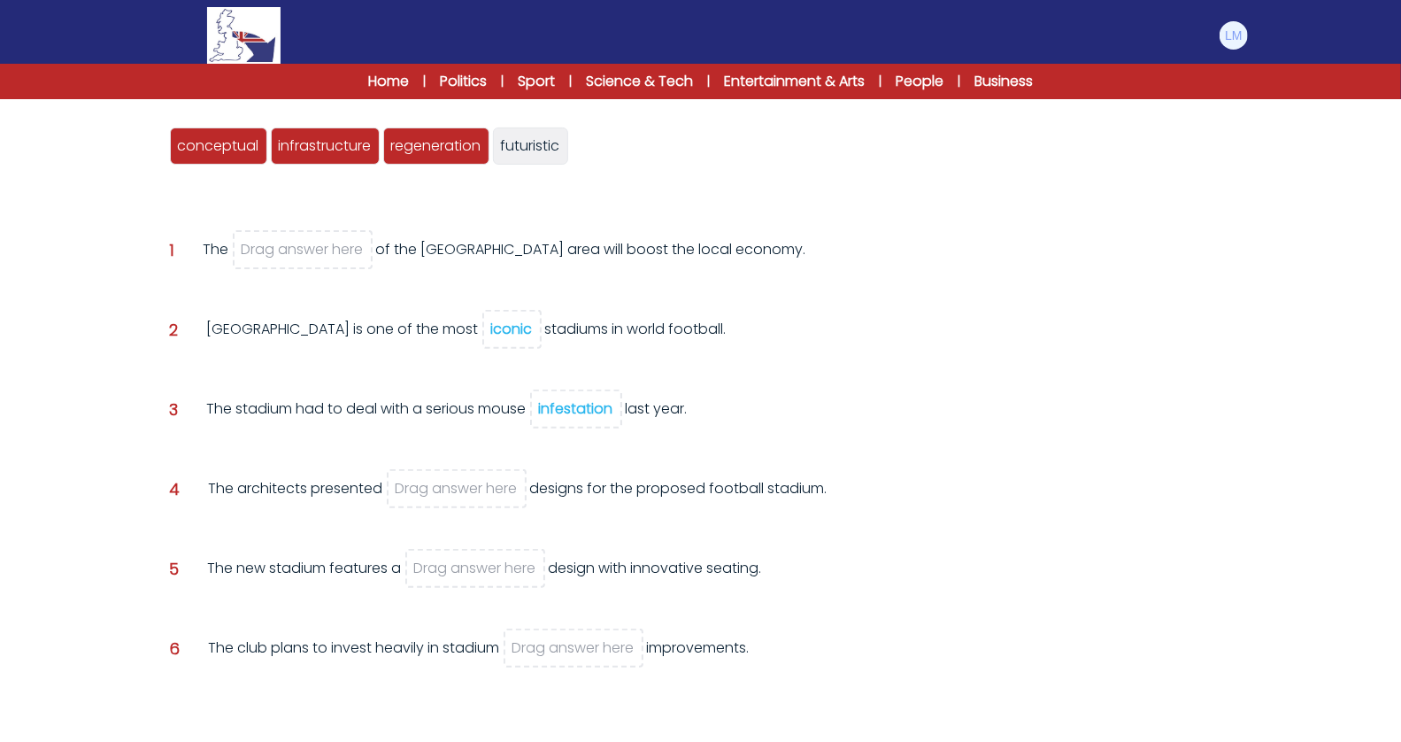
scroll to position [207, 0]
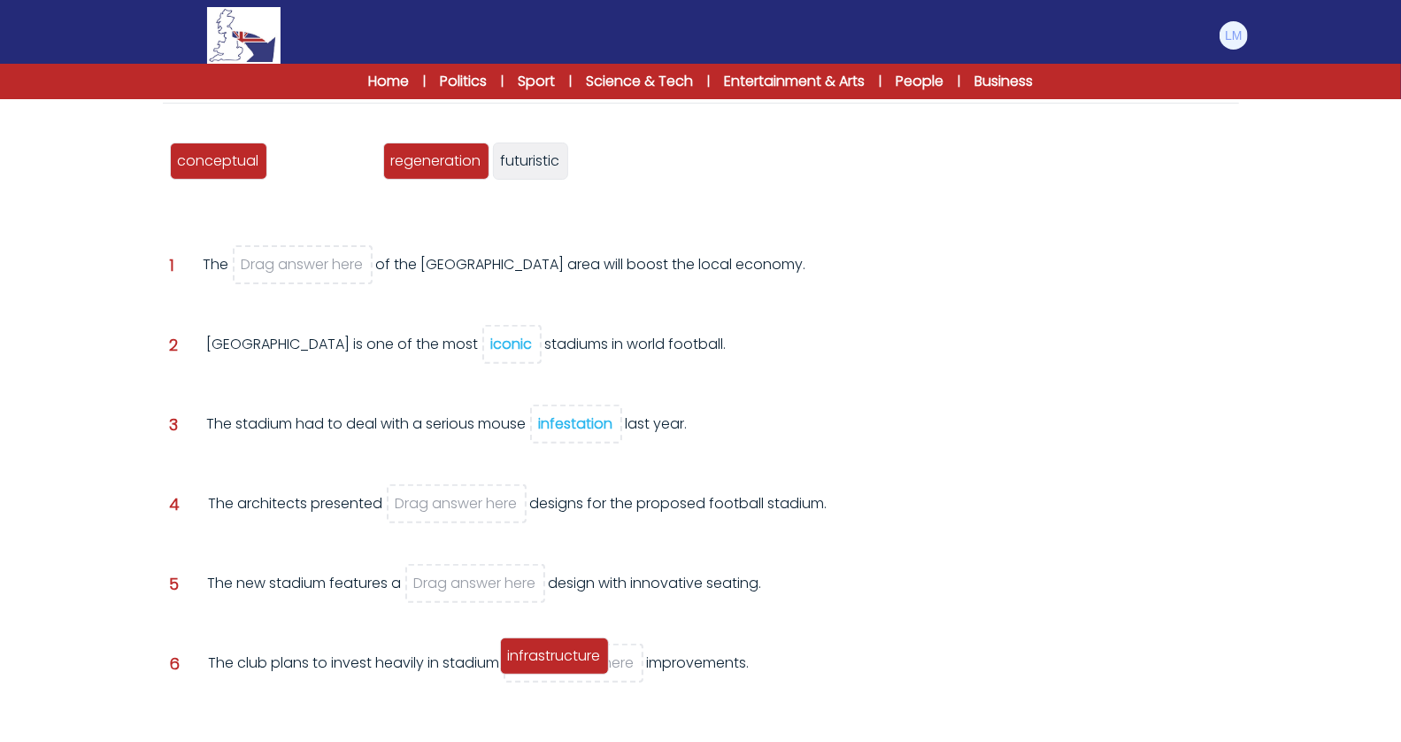
drag, startPoint x: 355, startPoint y: 172, endPoint x: 583, endPoint y: 666, distance: 544.9
click at [583, 666] on div "infrastructure" at bounding box center [554, 655] width 109 height 37
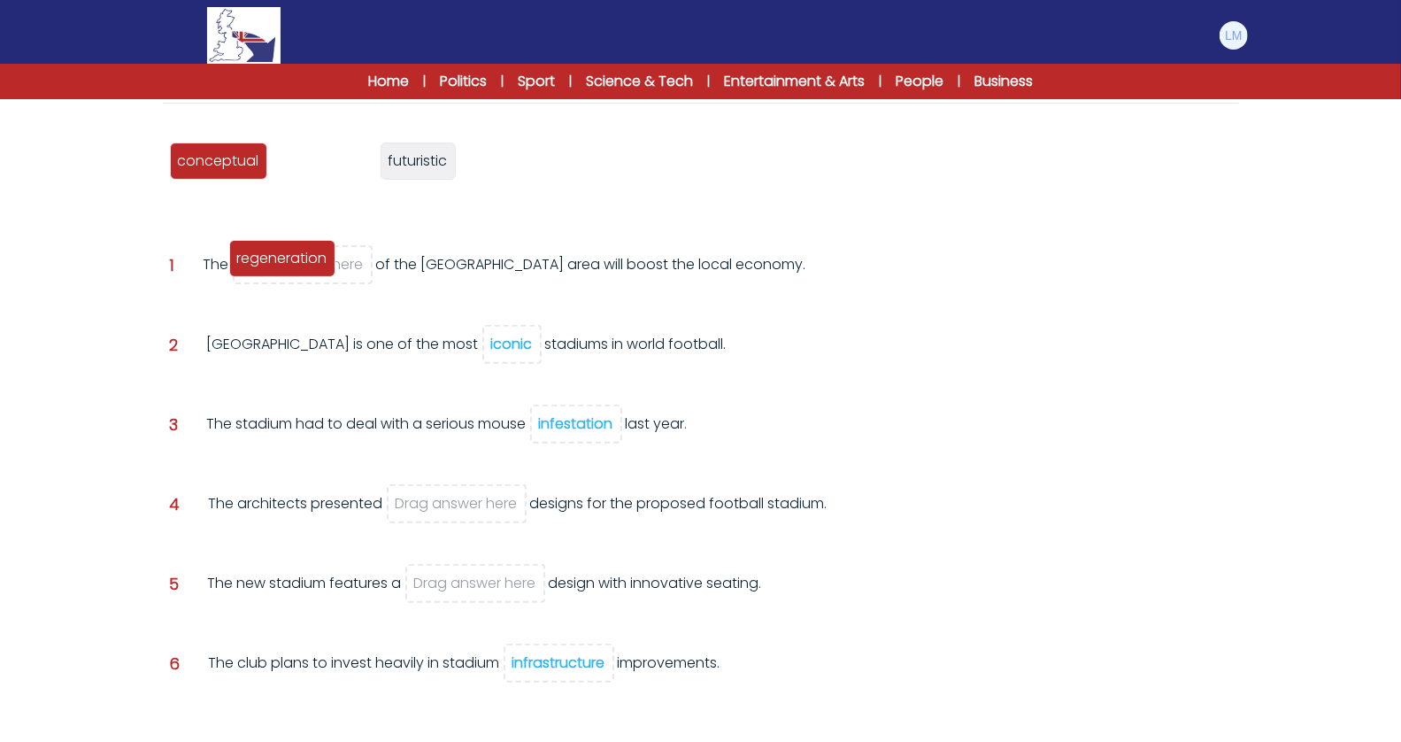
drag, startPoint x: 315, startPoint y: 158, endPoint x: 273, endPoint y: 255, distance: 105.9
click at [273, 255] on span "regeneration" at bounding box center [282, 258] width 90 height 20
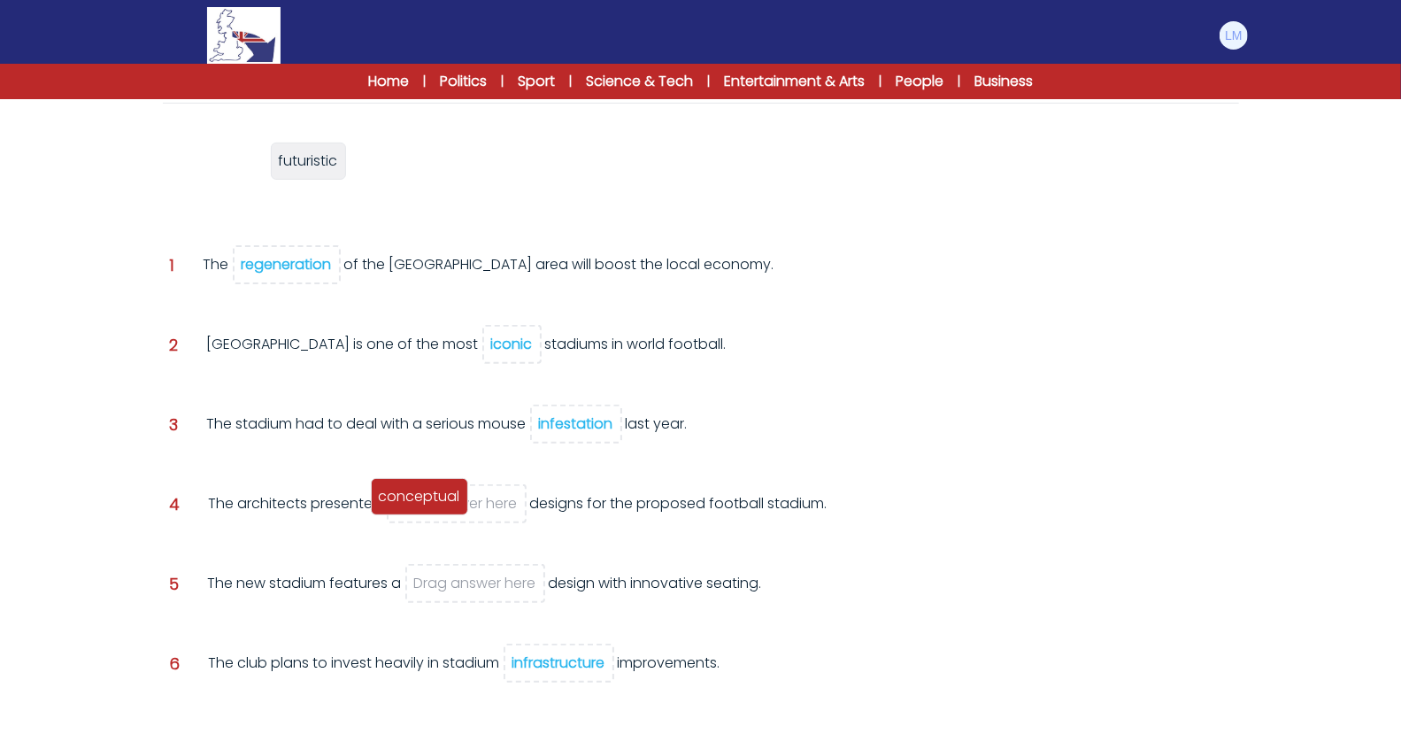
drag, startPoint x: 228, startPoint y: 172, endPoint x: 430, endPoint y: 508, distance: 392.2
click at [430, 508] on div "conceptual" at bounding box center [419, 496] width 97 height 37
drag, startPoint x: 204, startPoint y: 162, endPoint x: 475, endPoint y: 586, distance: 503.5
click at [475, 587] on span "futuristic" at bounding box center [477, 584] width 59 height 20
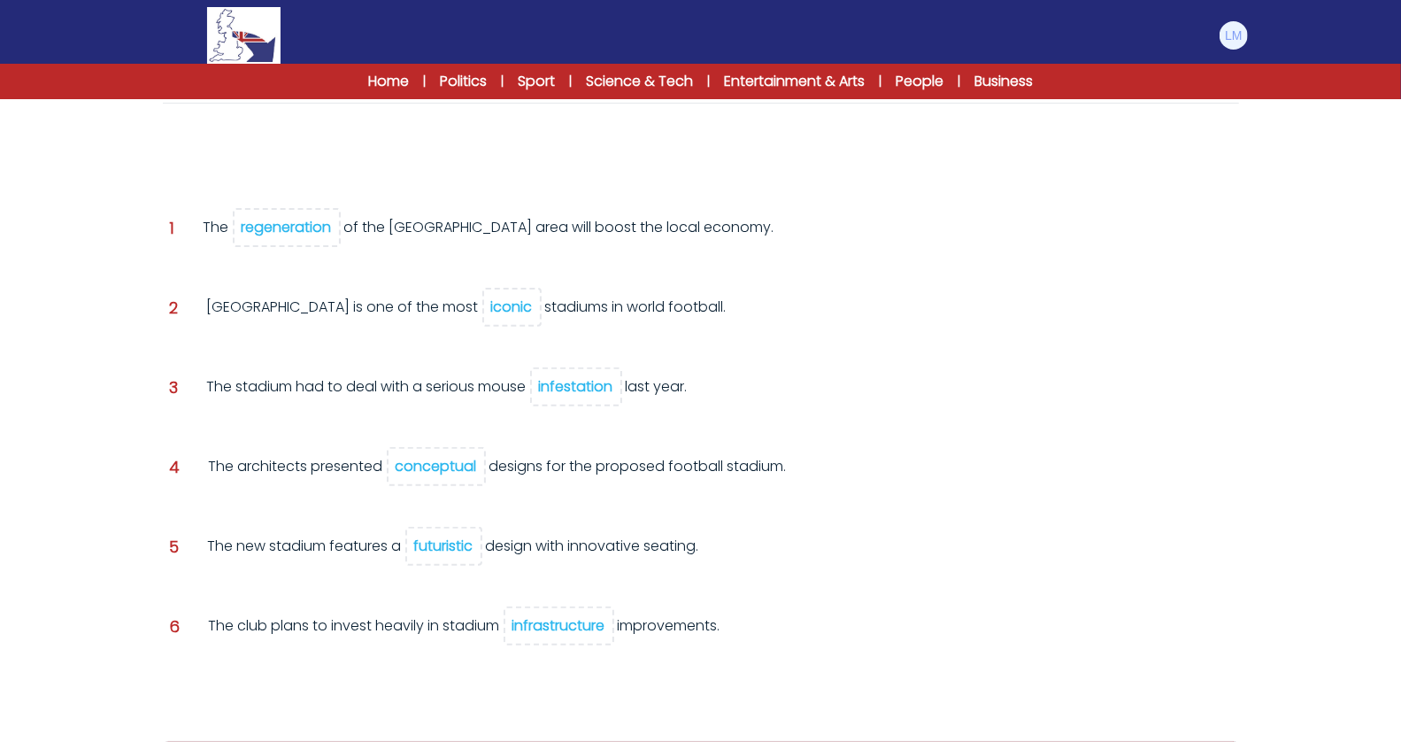
scroll to position [284, 0]
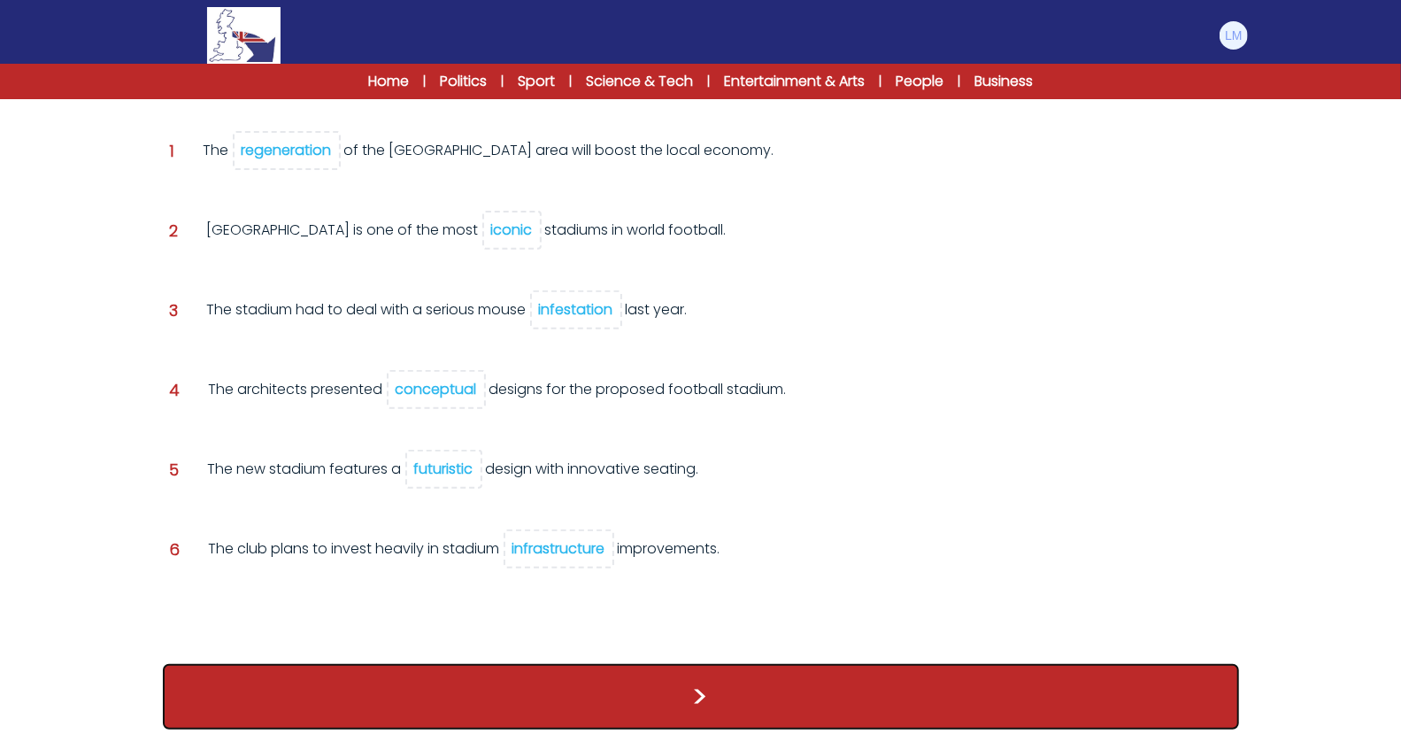
click at [474, 666] on button ">" at bounding box center [701, 696] width 1076 height 65
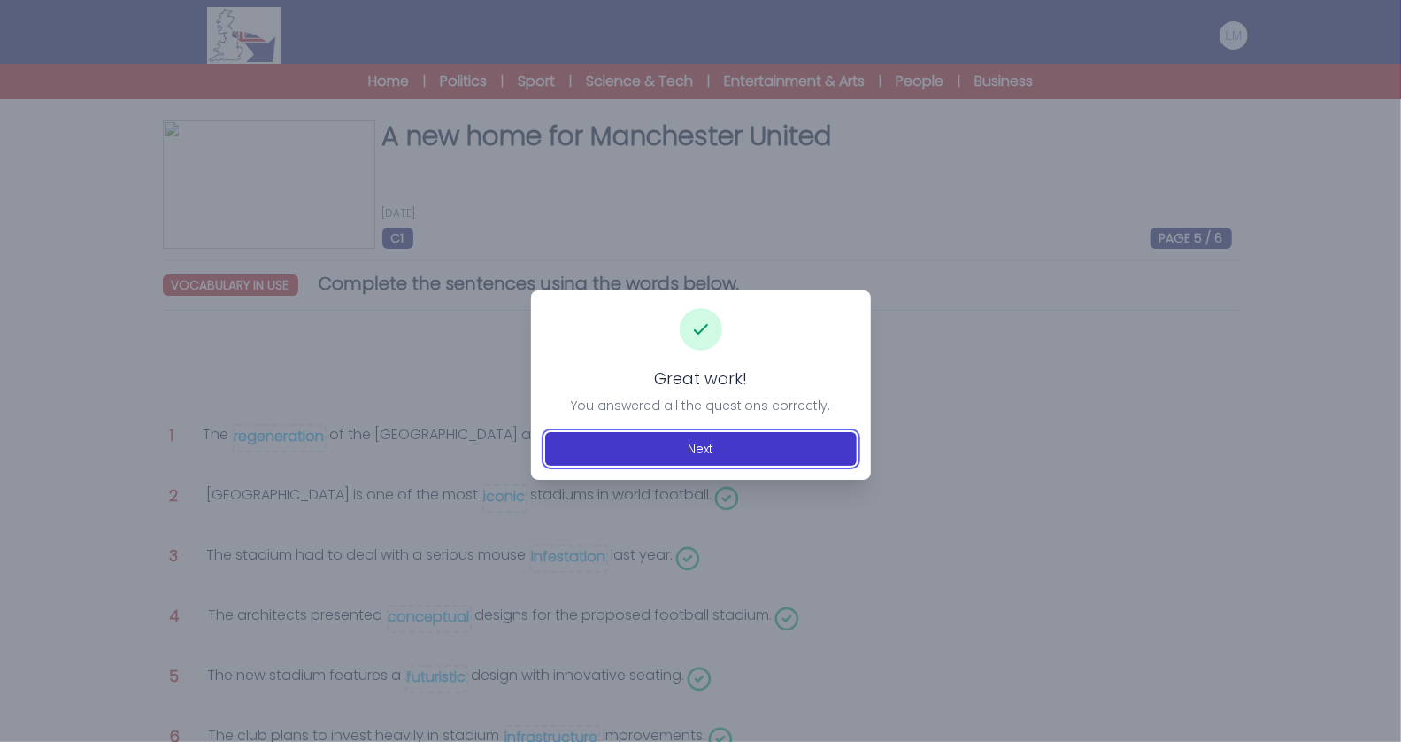
click at [797, 452] on button "Next" at bounding box center [701, 449] width 312 height 34
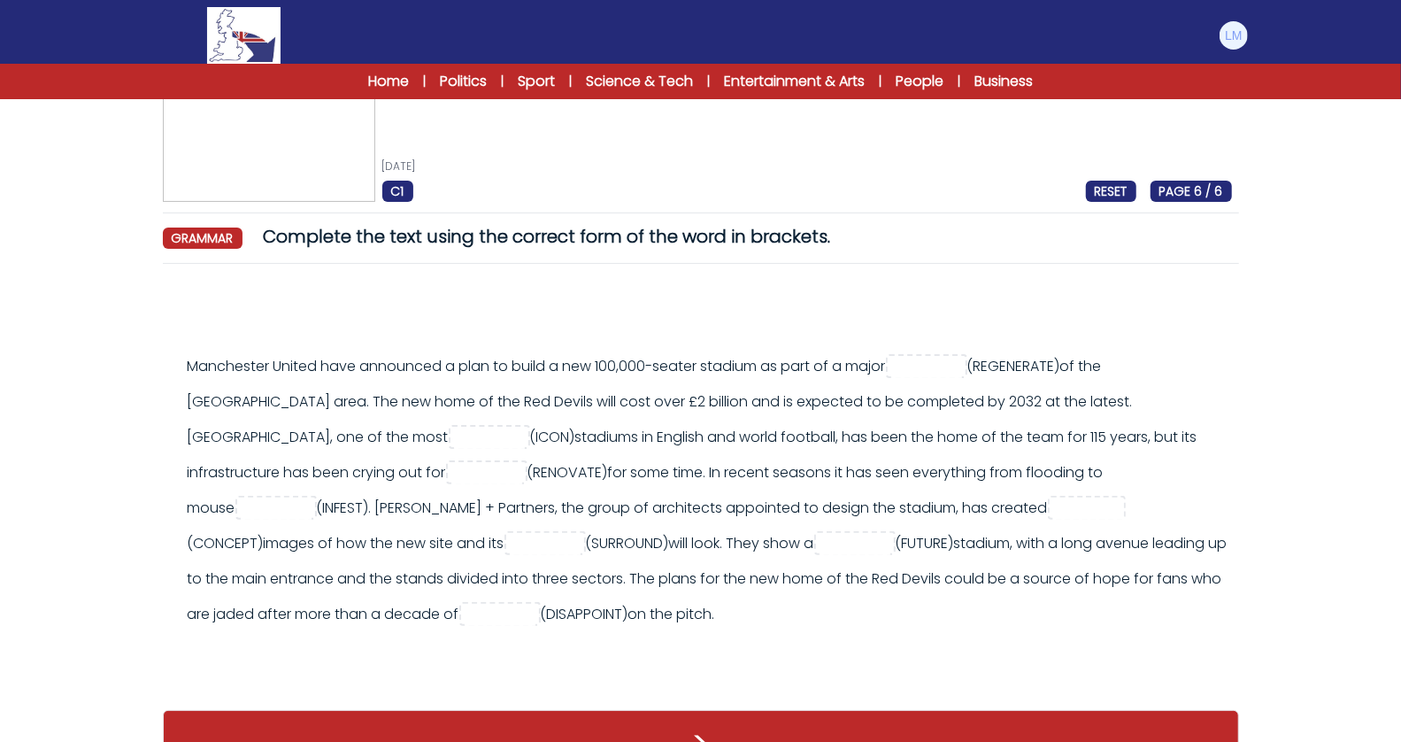
scroll to position [56, 0]
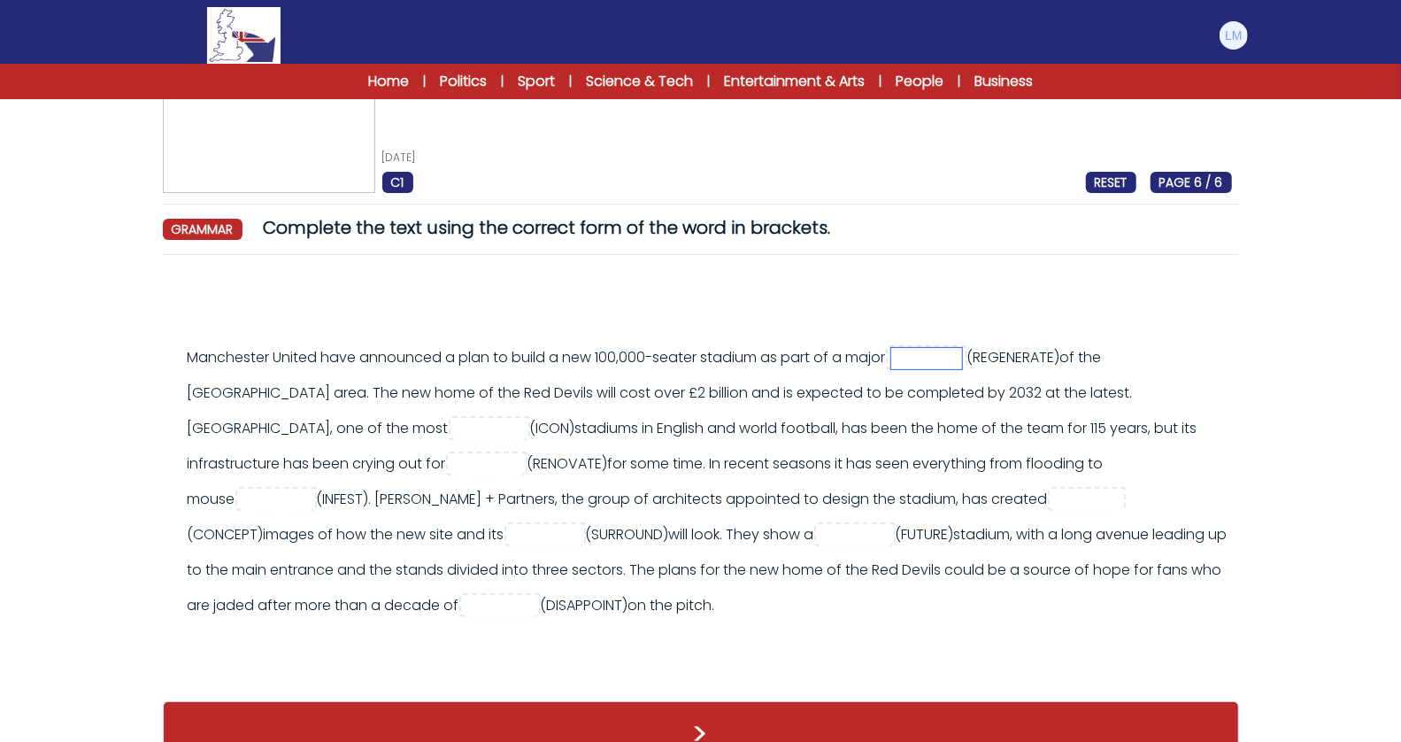
click at [937, 352] on input "text" at bounding box center [926, 358] width 71 height 21
type input "**********"
type input "******"
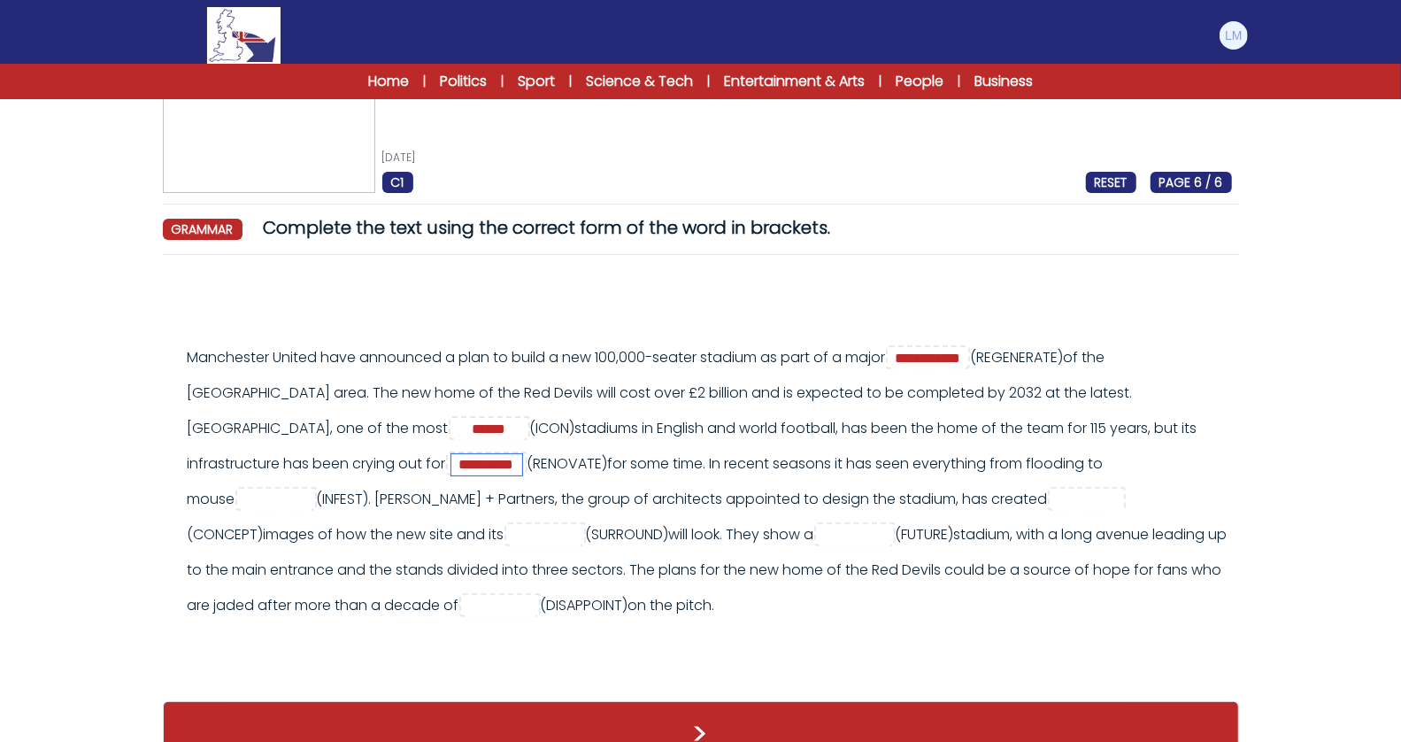
scroll to position [0, 1]
type input "**********"
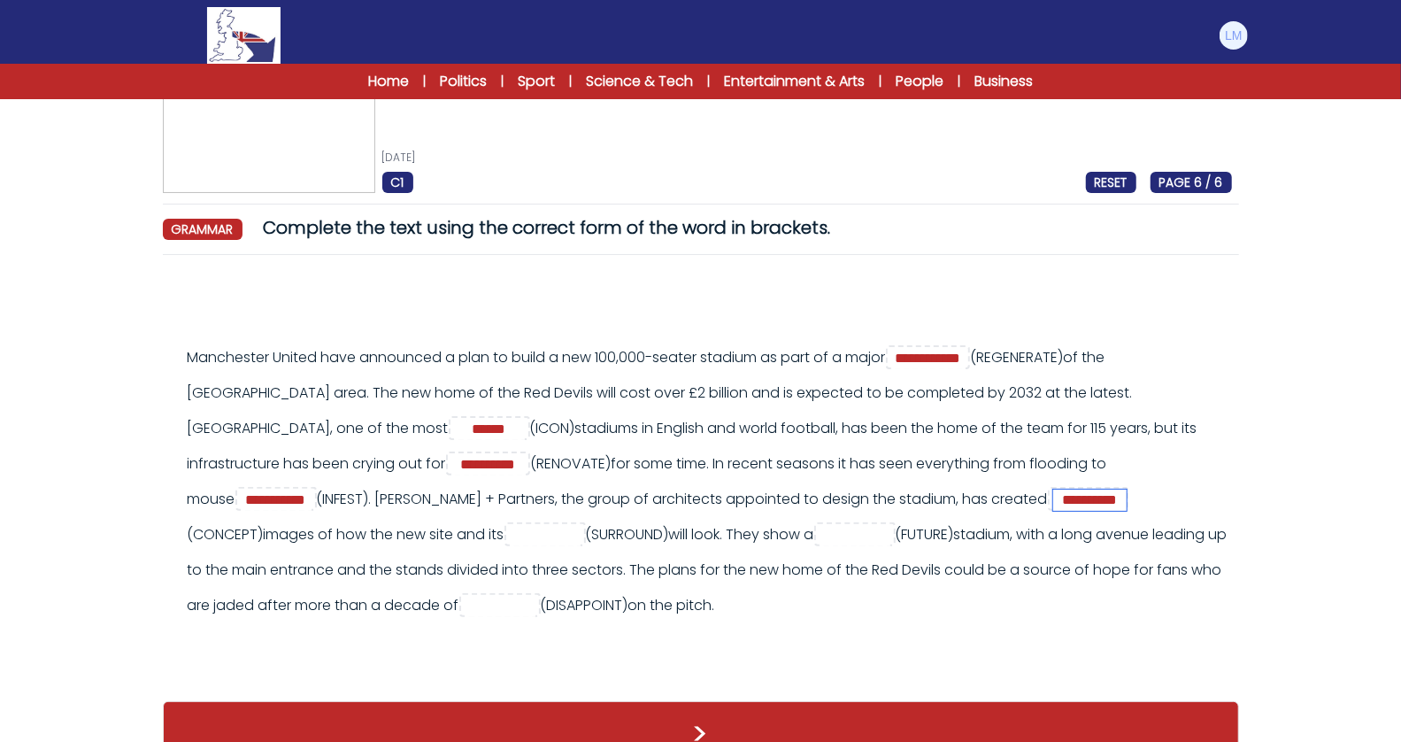
type input "**********"
click at [822, 533] on input "text" at bounding box center [857, 535] width 71 height 21
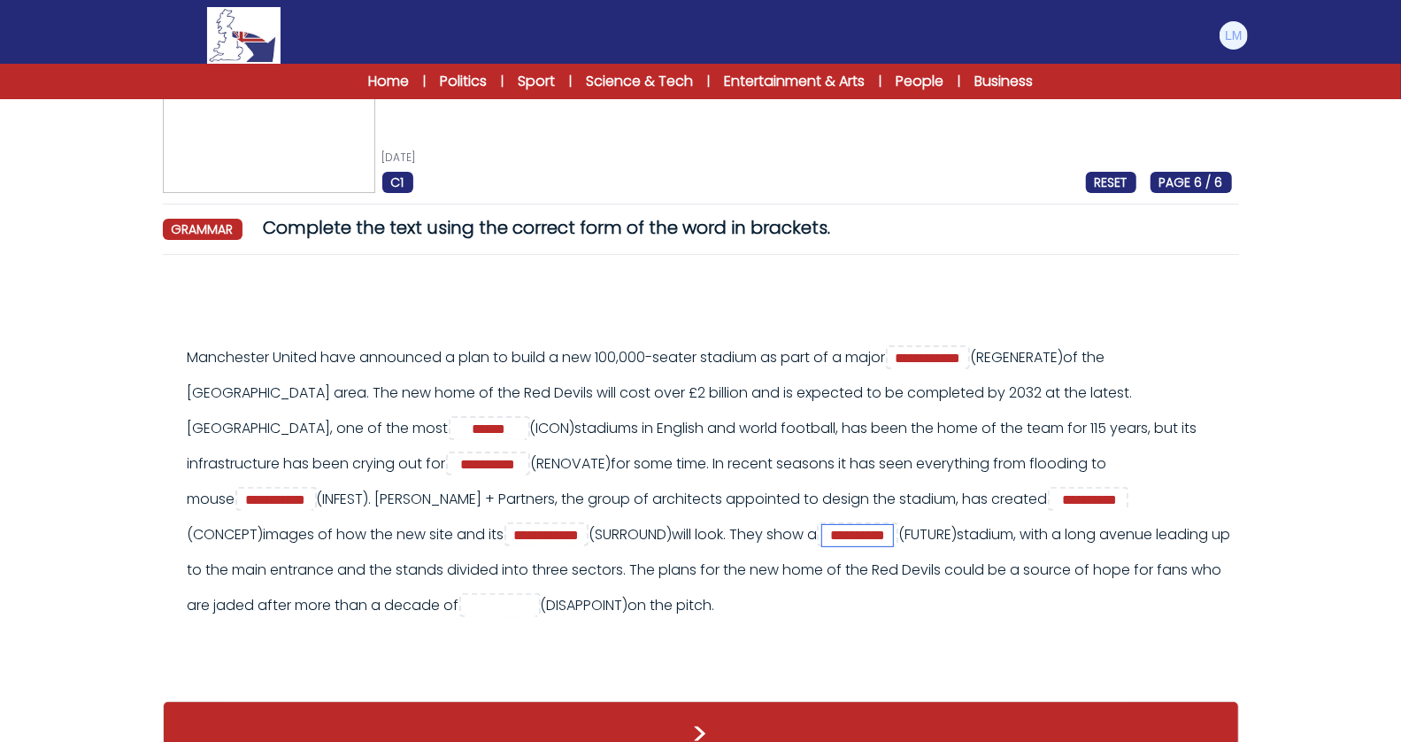
type input "**********"
click at [535, 596] on input "text" at bounding box center [500, 606] width 71 height 21
type input "**********"
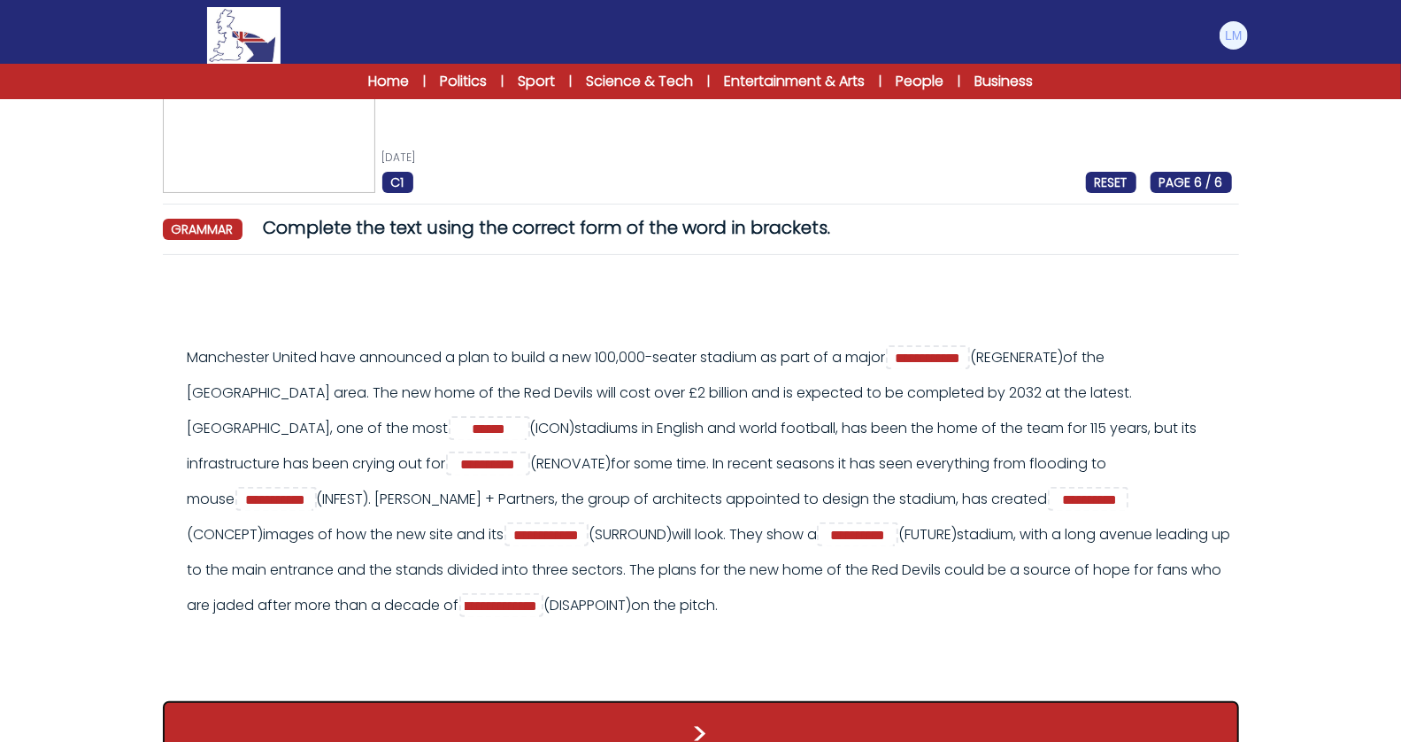
scroll to position [0, 0]
click at [1058, 729] on button ">" at bounding box center [701, 733] width 1076 height 65
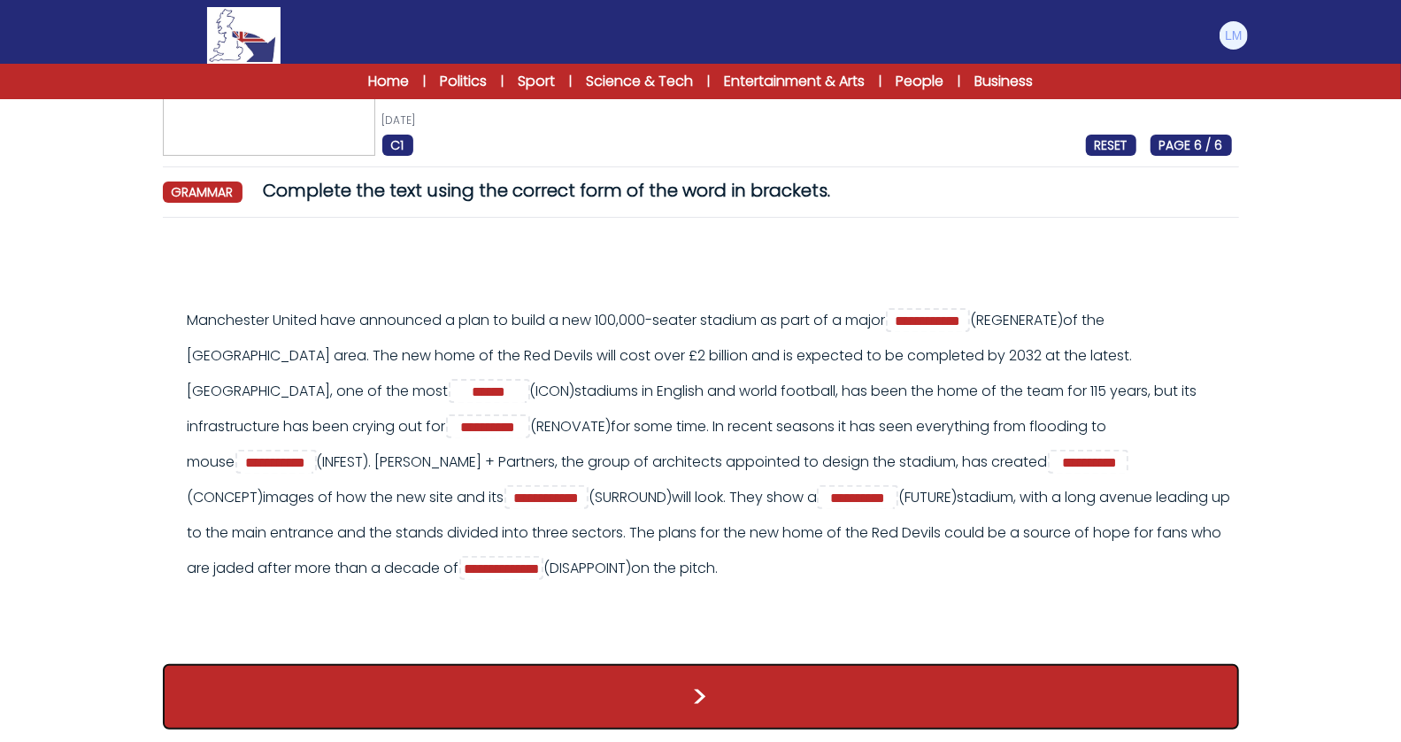
scroll to position [112, 0]
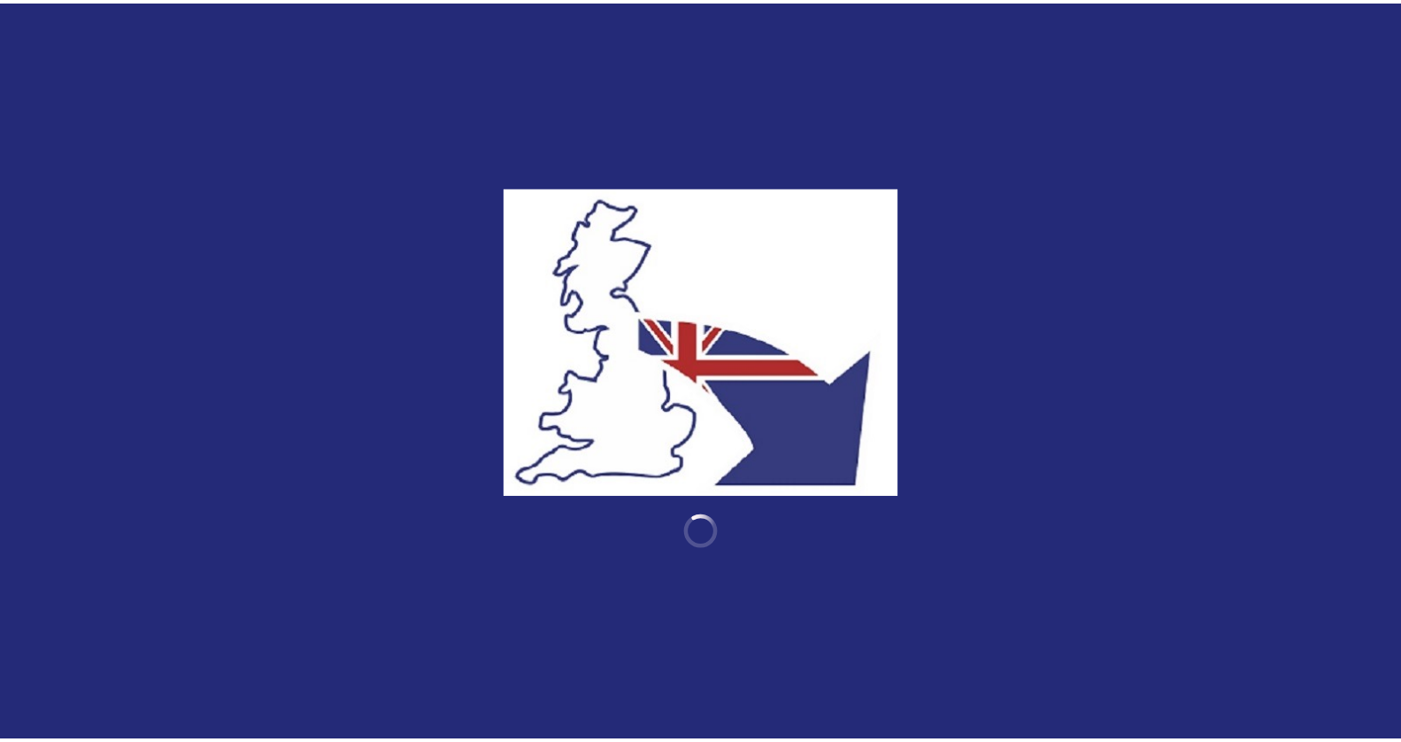
scroll to position [1, 0]
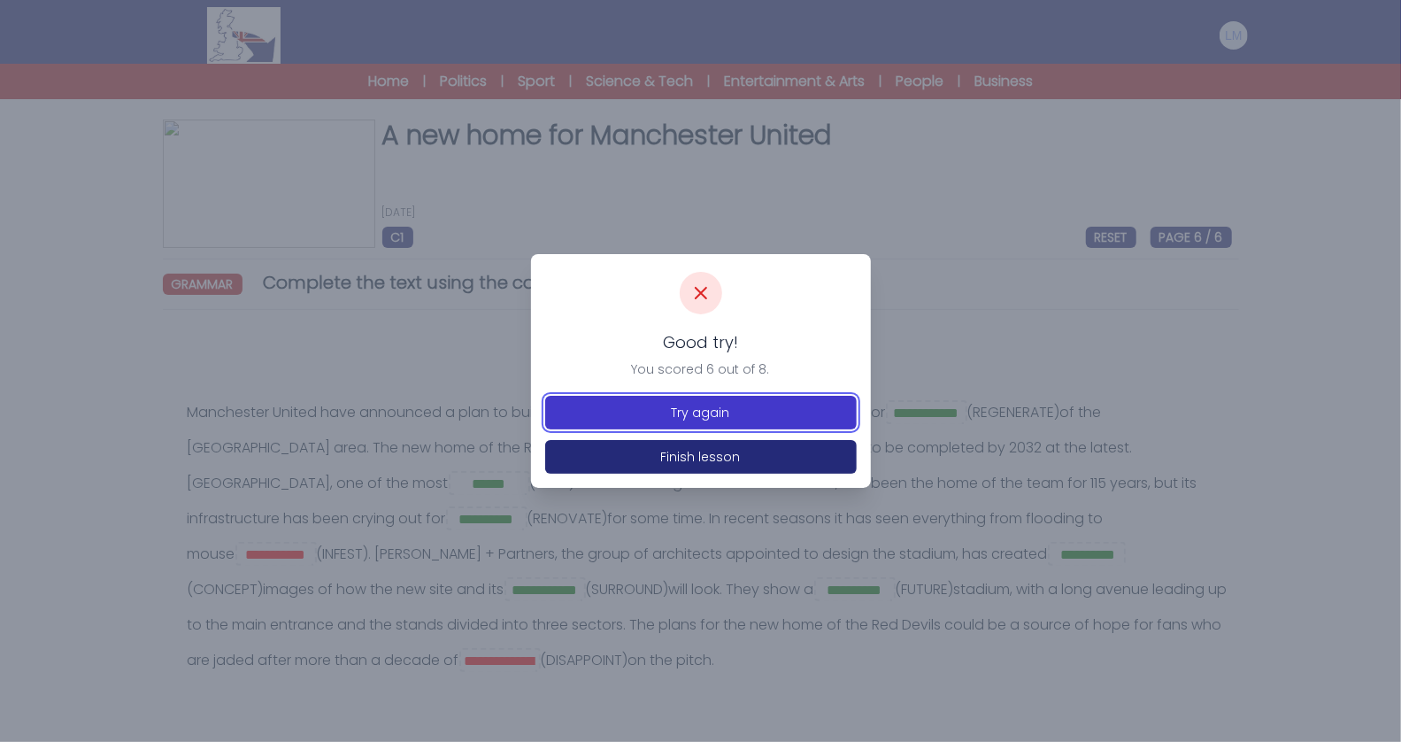
click at [757, 417] on button "Try again" at bounding box center [701, 413] width 312 height 34
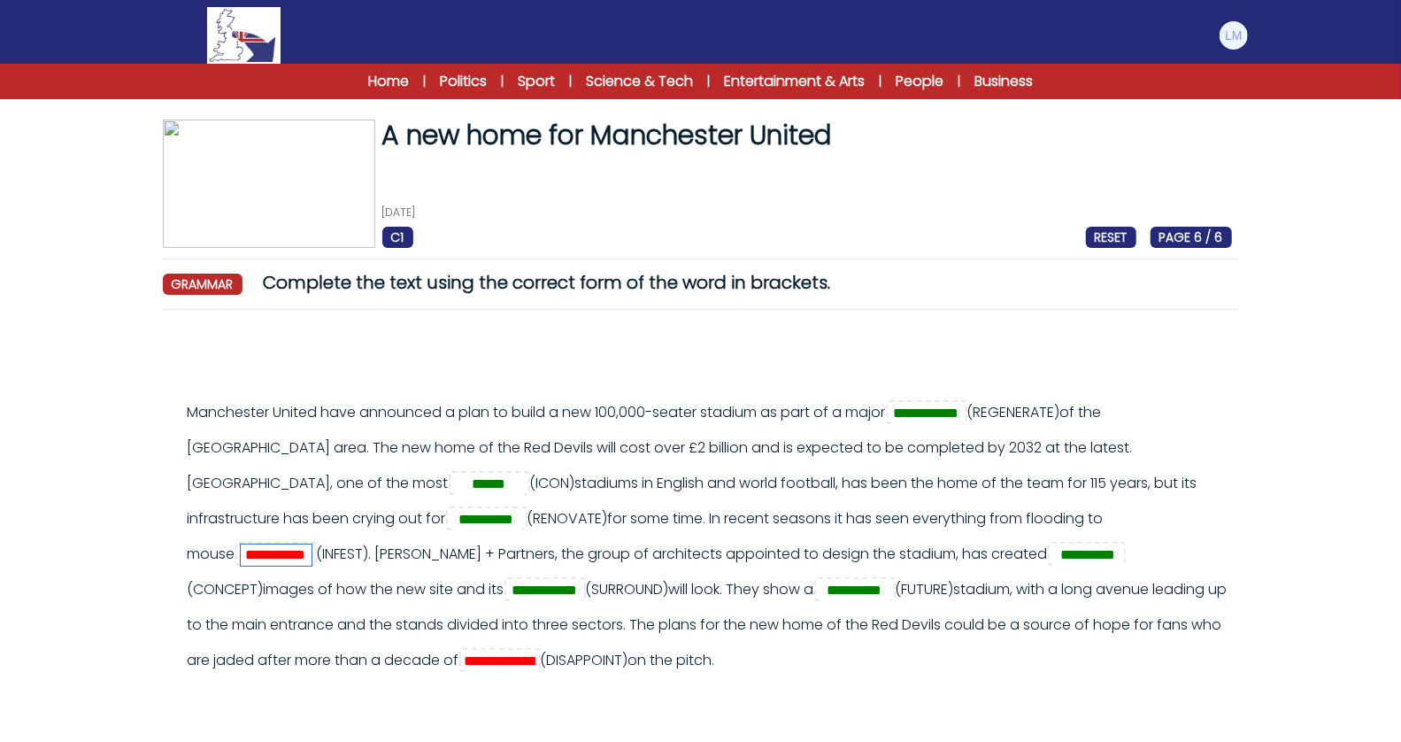
click at [312, 544] on input "**********" at bounding box center [276, 554] width 71 height 21
type input "**********"
click at [535, 650] on input "**********" at bounding box center [500, 660] width 71 height 21
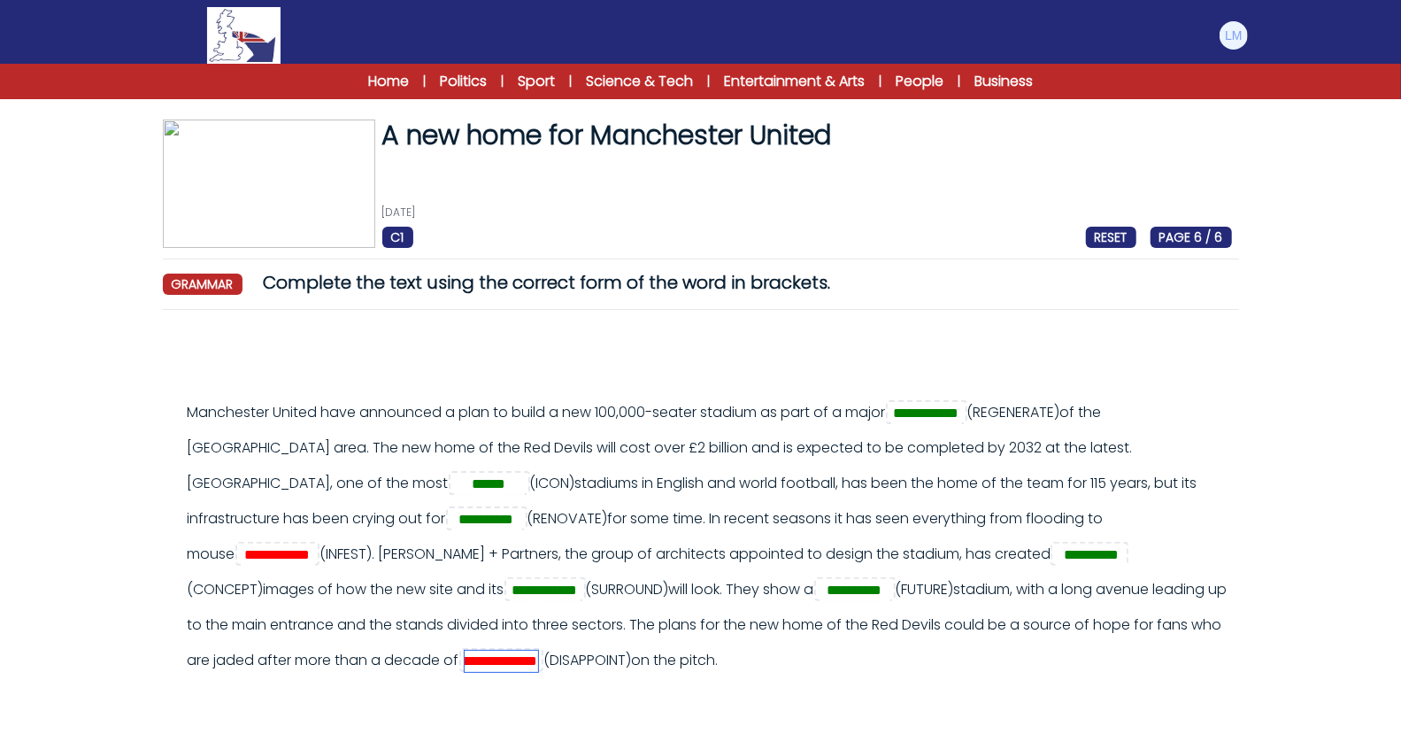
scroll to position [112, 0]
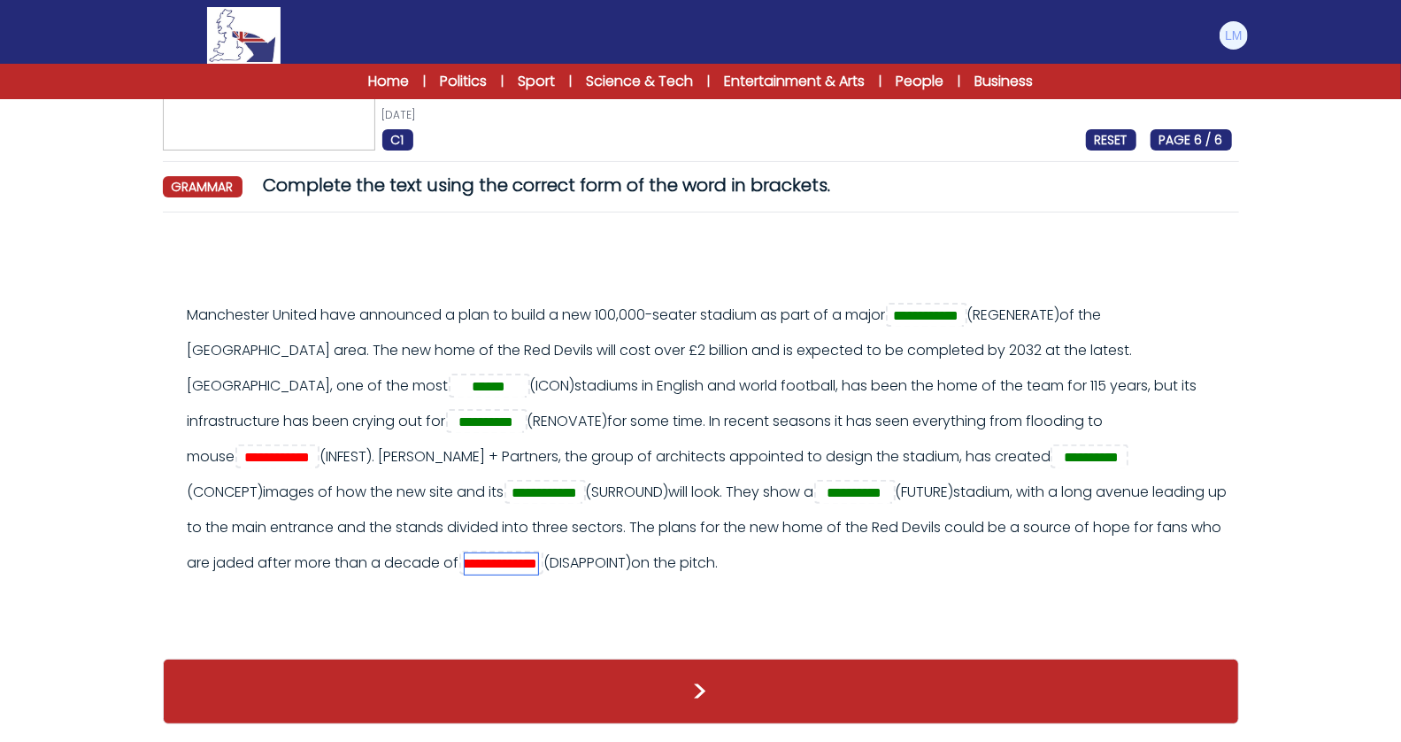
type input "**********"
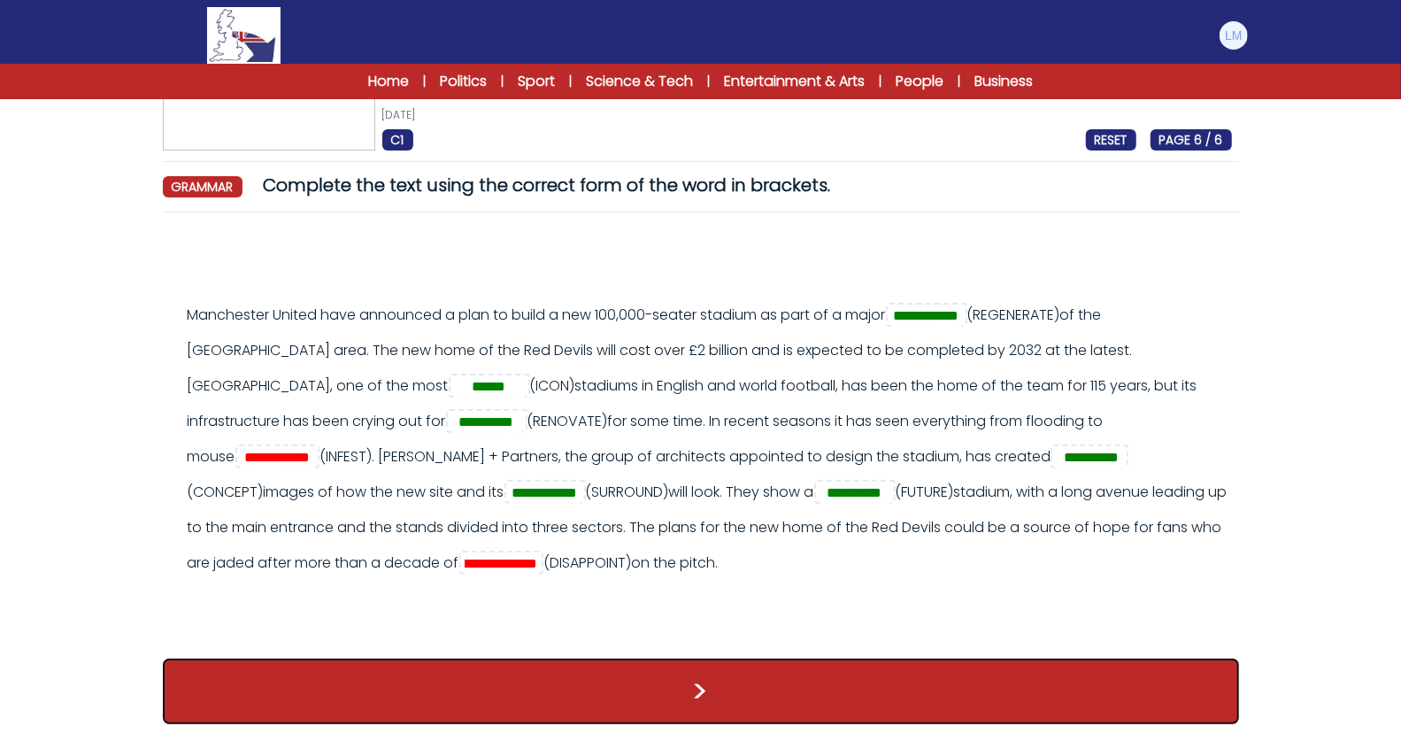
click at [895, 676] on button ">" at bounding box center [701, 690] width 1076 height 65
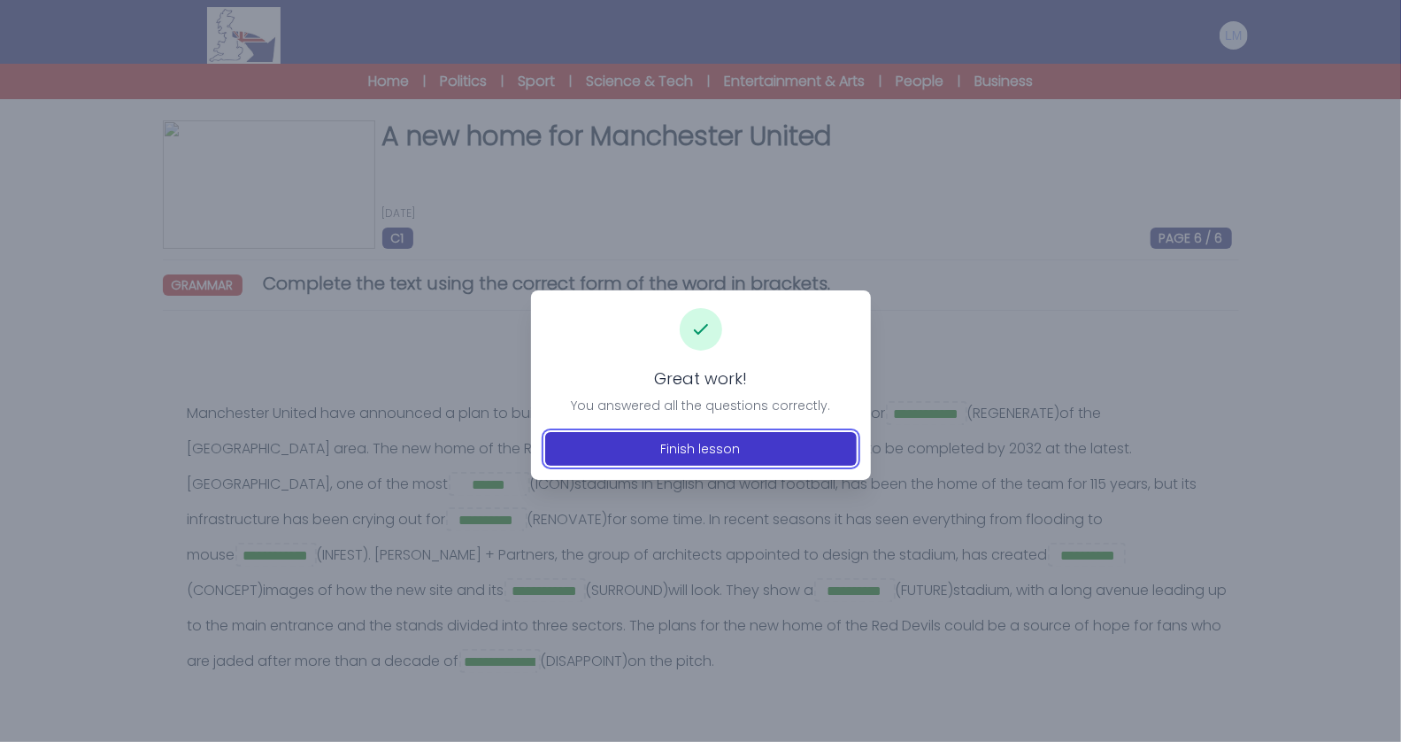
click at [714, 450] on button "Finish lesson" at bounding box center [701, 449] width 312 height 34
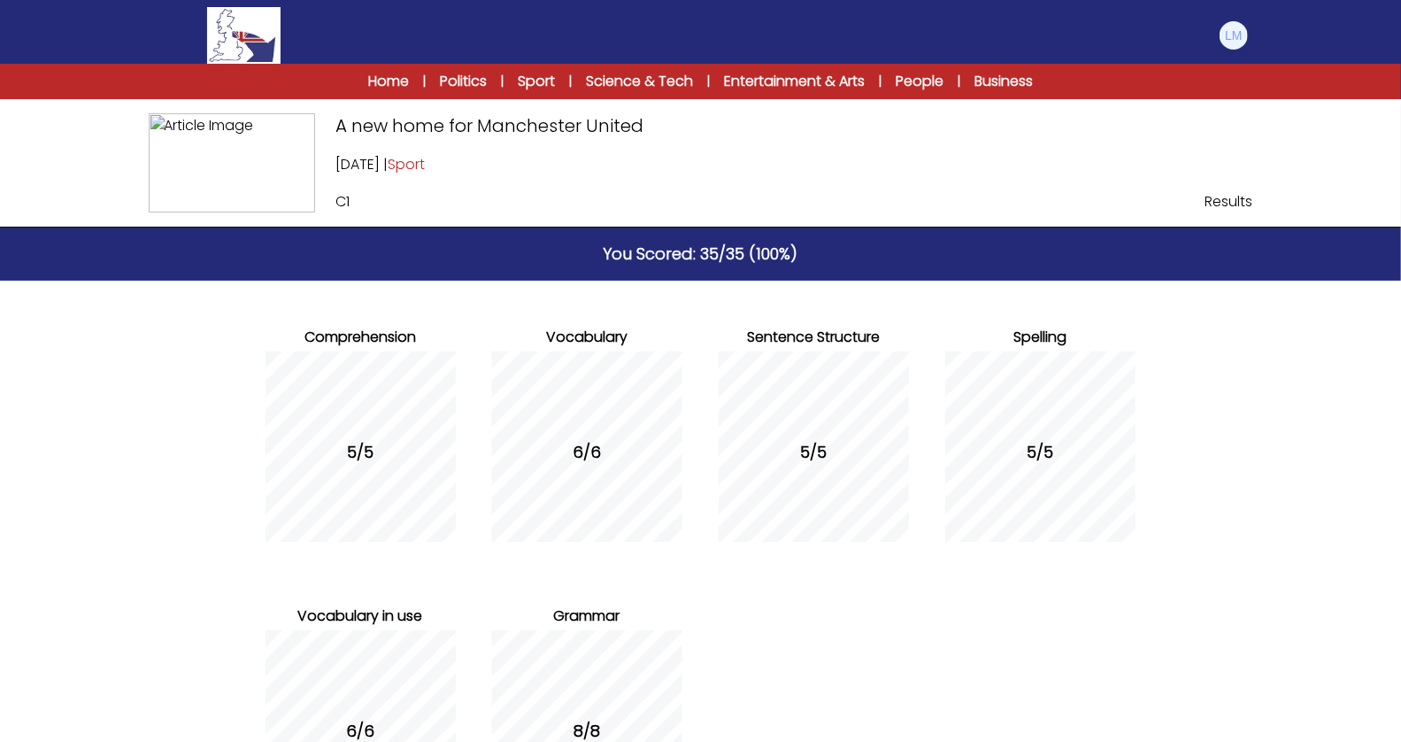
scroll to position [202, 0]
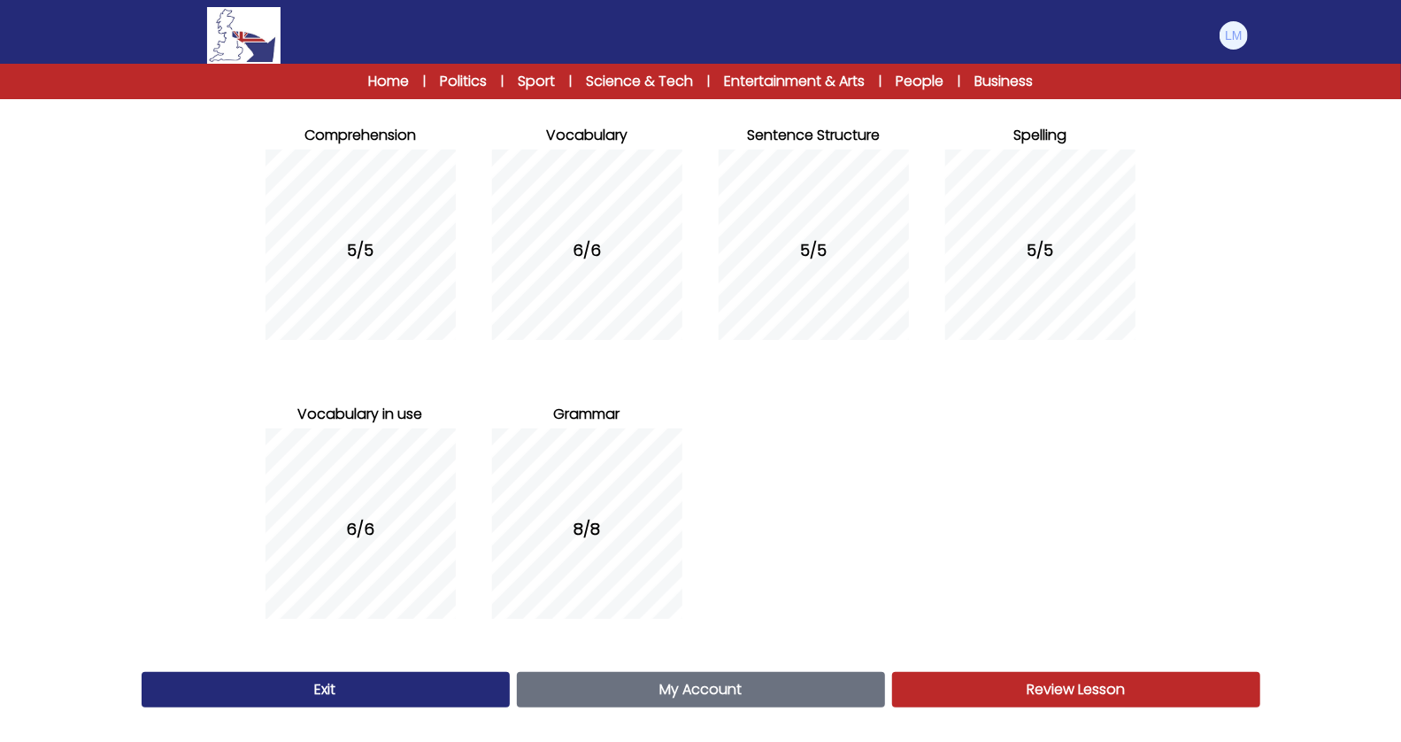
click at [413, 688] on link "Exit" at bounding box center [326, 689] width 368 height 35
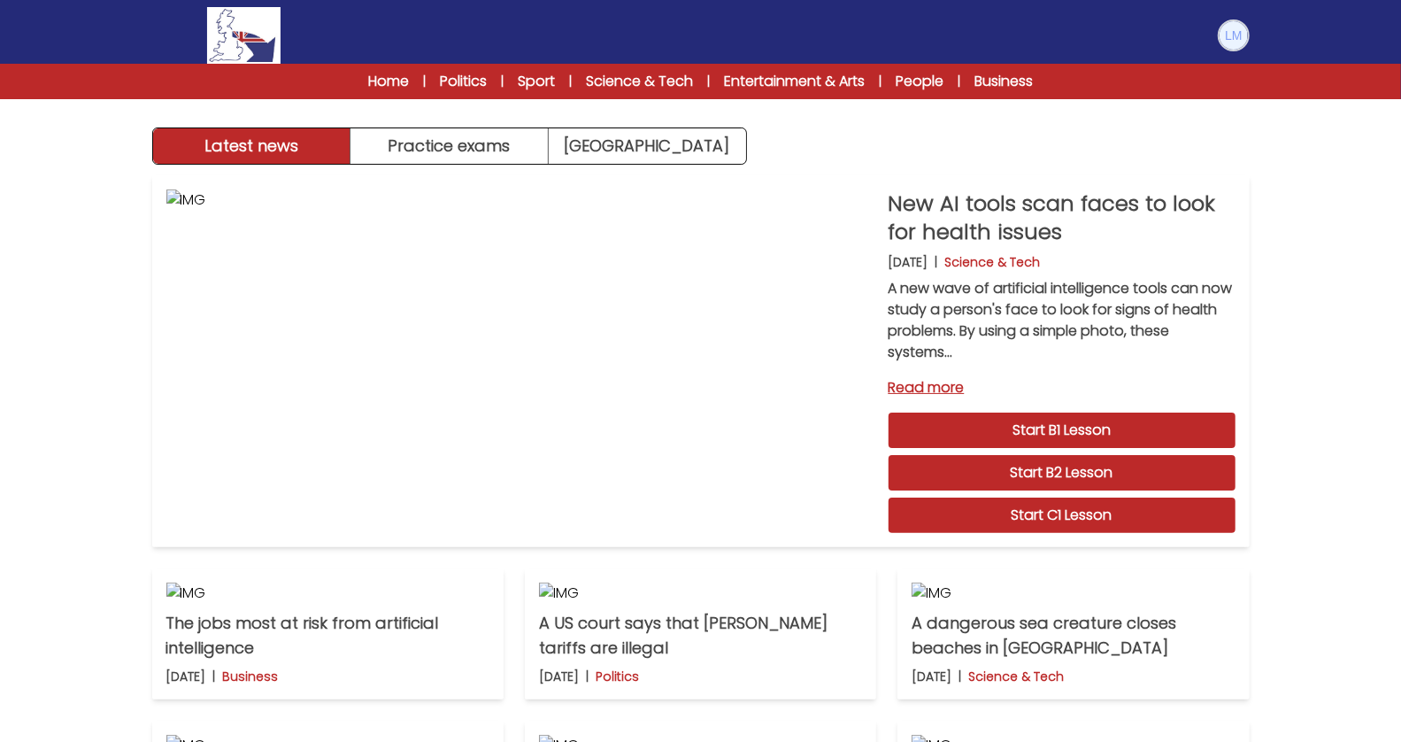
click at [1232, 34] on img at bounding box center [1234, 35] width 28 height 28
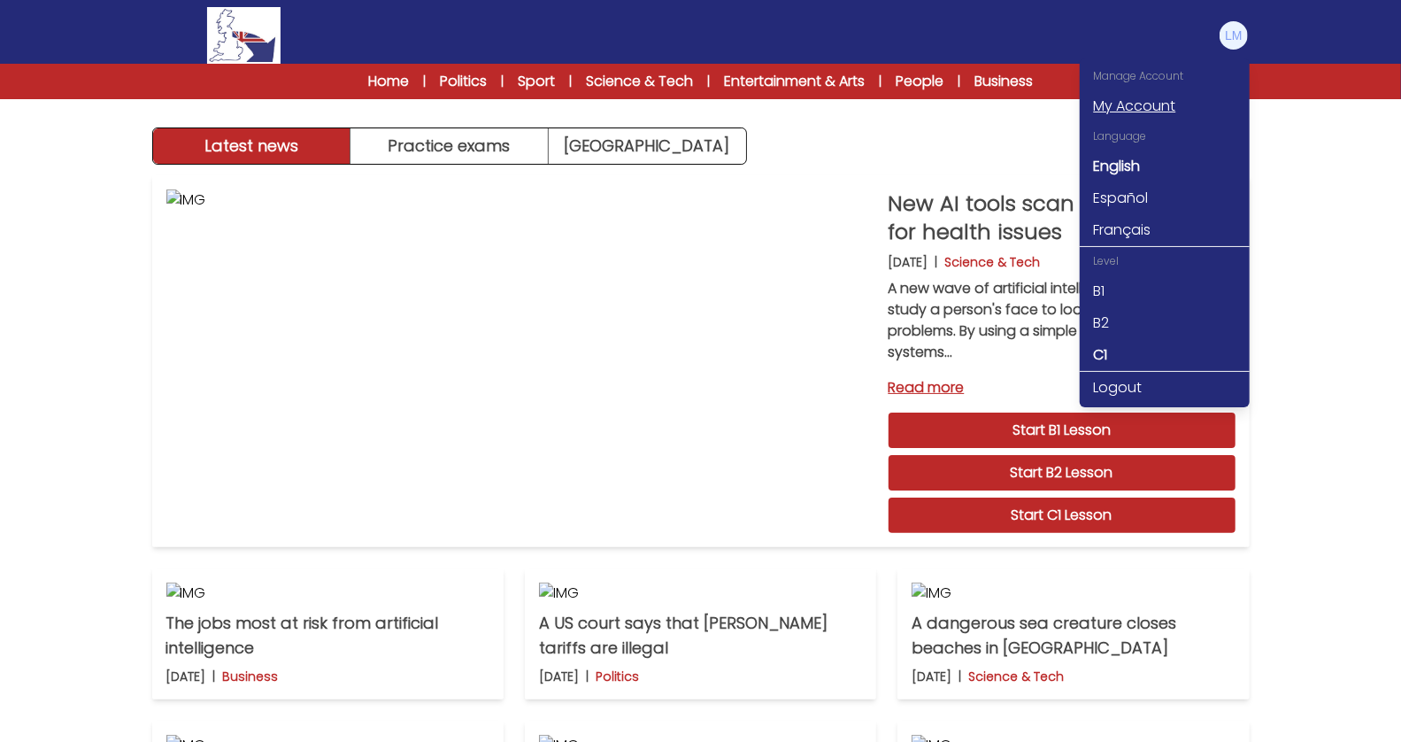
click at [1151, 103] on link "My Account" at bounding box center [1165, 106] width 170 height 32
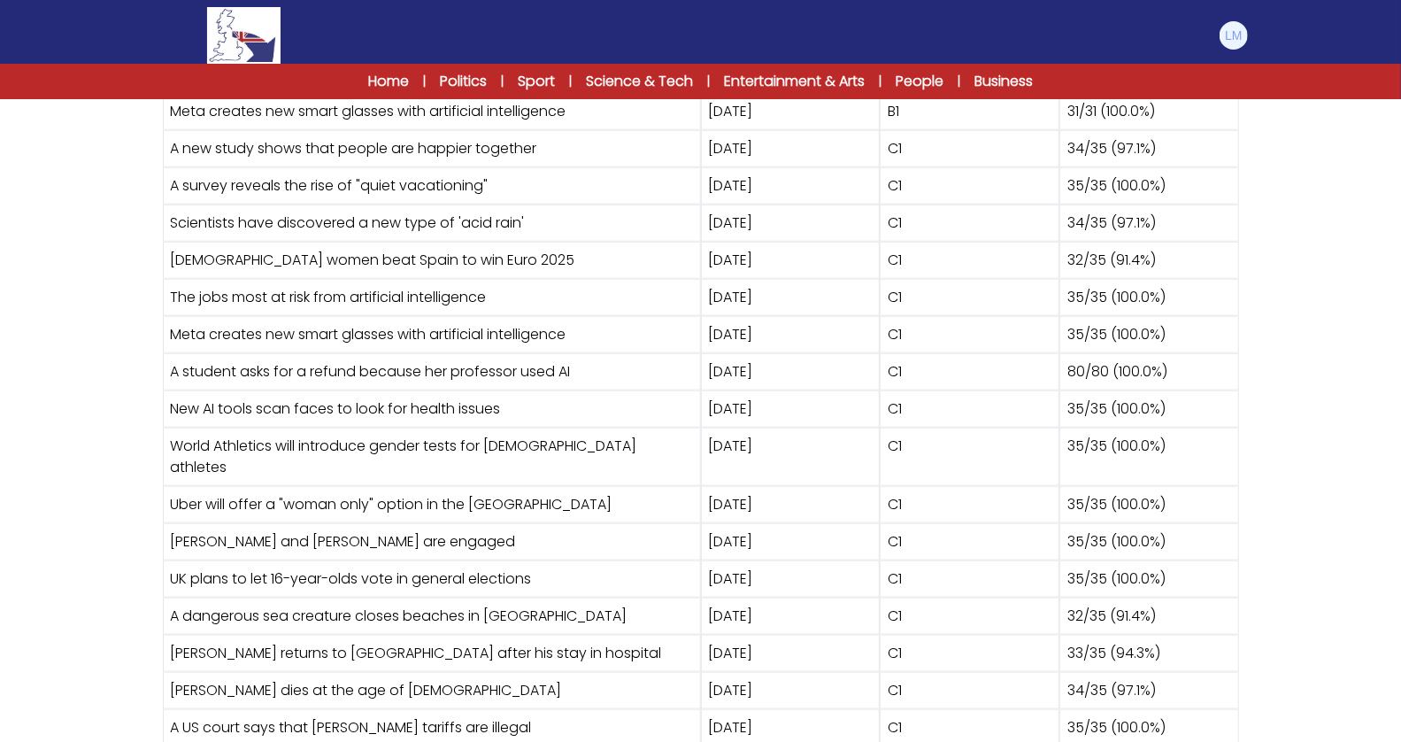
scroll to position [1089, 0]
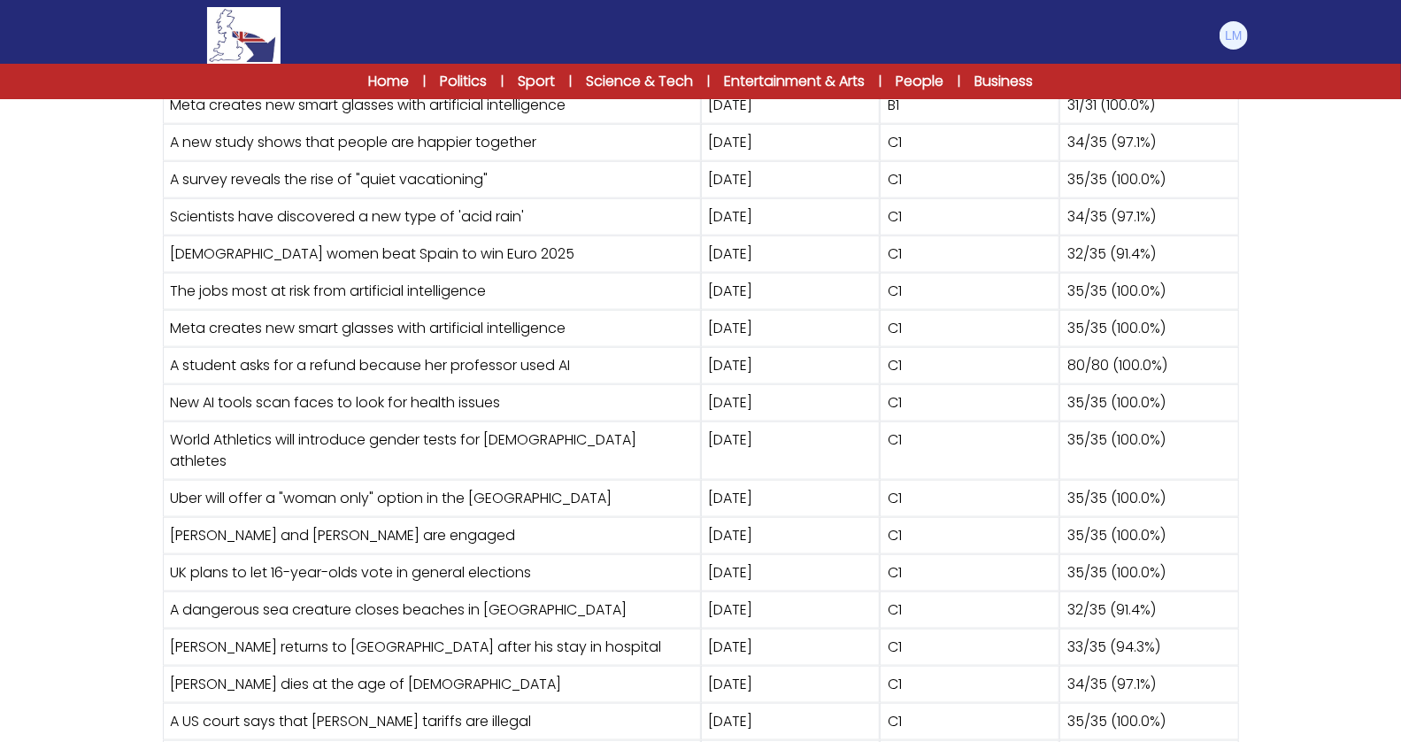
click at [908, 137] on div "C1" at bounding box center [970, 142] width 180 height 37
drag, startPoint x: 887, startPoint y: 137, endPoint x: 905, endPoint y: 411, distance: 274.0
click at [905, 398] on div "Quiz Date Level Score Meta creates new smart glasses with artificial intelligen…" at bounding box center [701, 469] width 1076 height 837
click at [899, 435] on div "C1" at bounding box center [970, 450] width 180 height 58
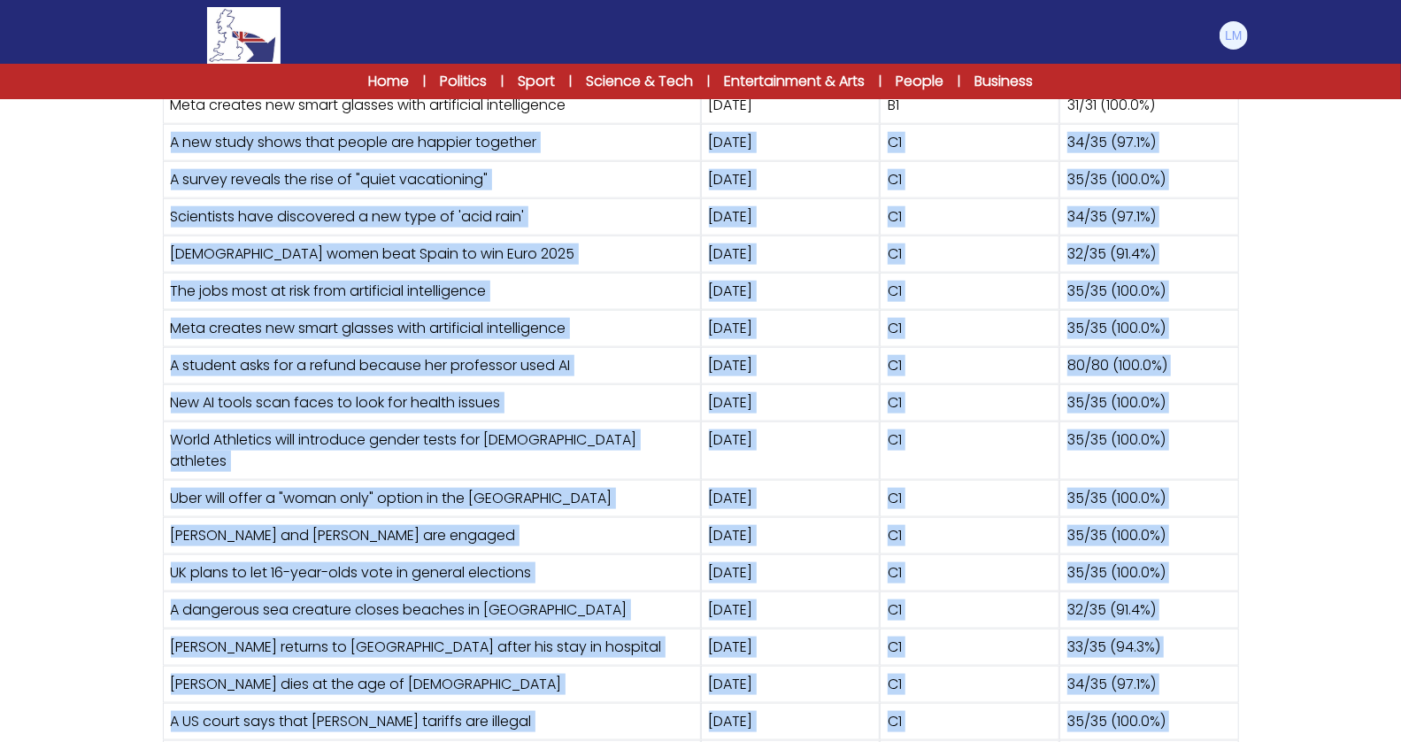
drag, startPoint x: 147, startPoint y: 131, endPoint x: 309, endPoint y: 717, distance: 607.9
click at [309, 717] on div "News stories Exams B1 B2 C1 B1 B2" at bounding box center [701, 70] width 1133 height 1671
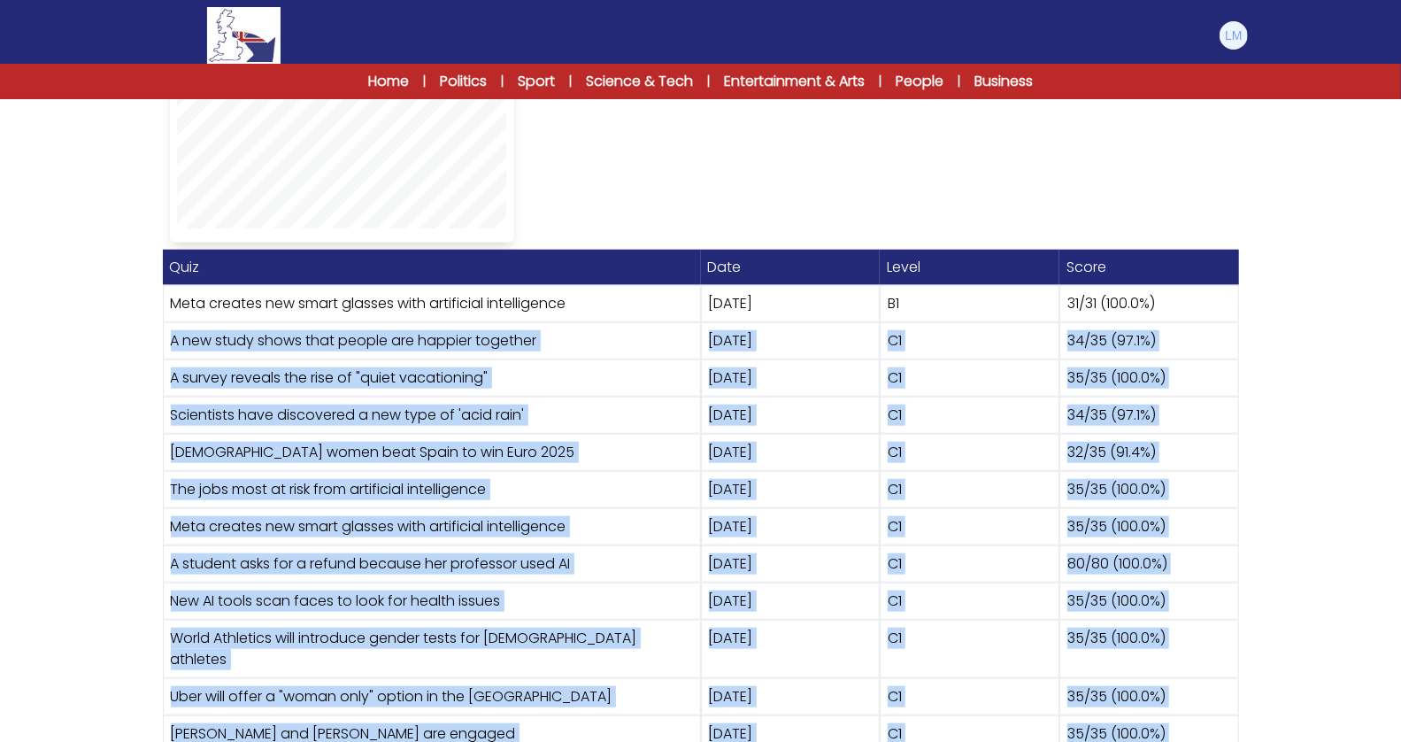
scroll to position [913, 0]
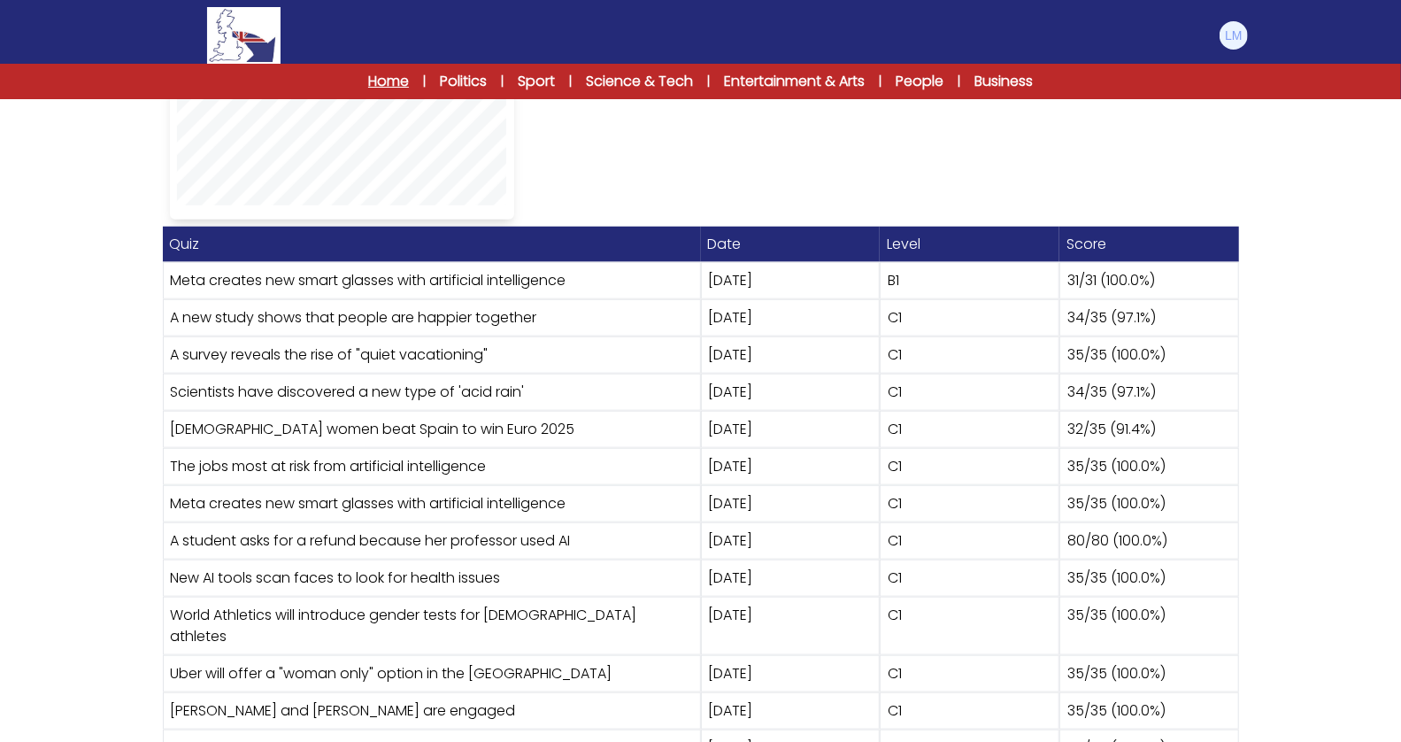
click at [377, 79] on link "Home" at bounding box center [388, 81] width 41 height 21
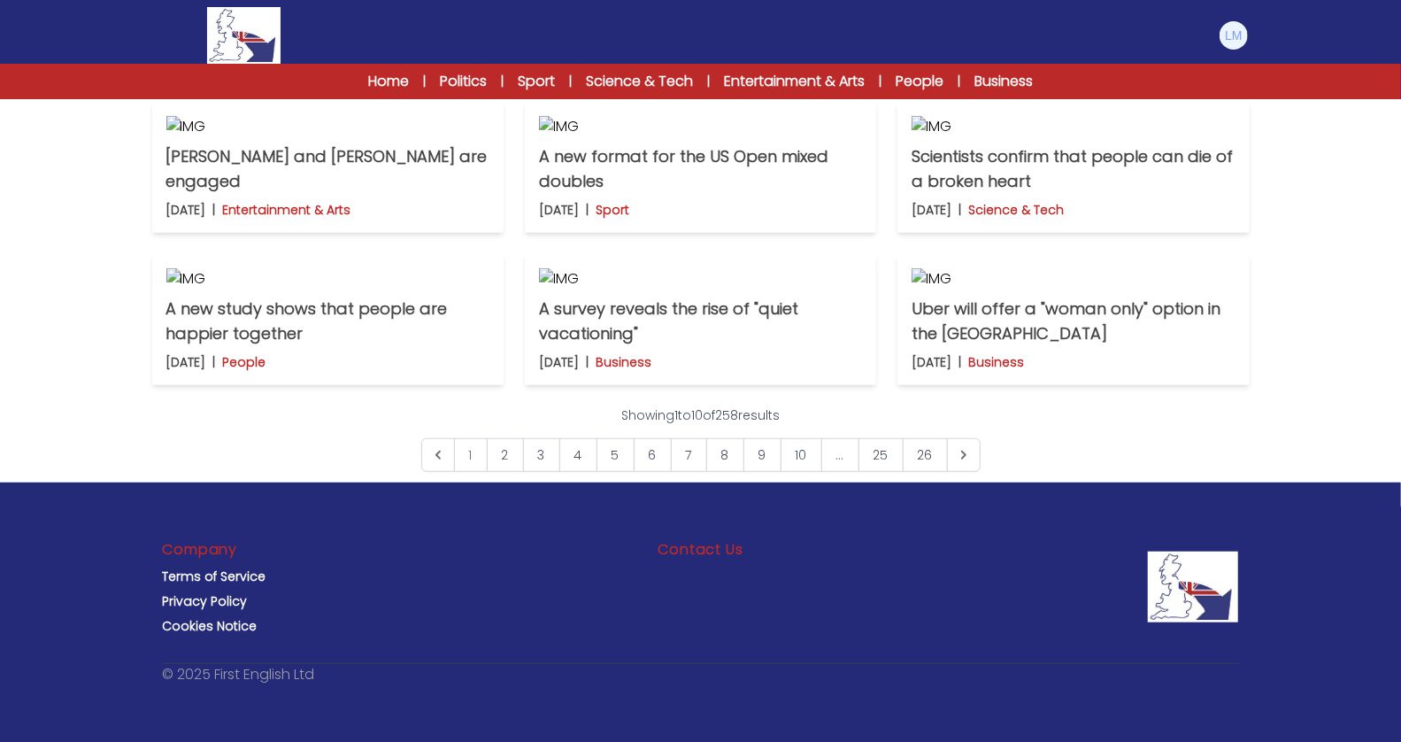
scroll to position [1327, 0]
click at [584, 446] on link "4" at bounding box center [578, 455] width 38 height 34
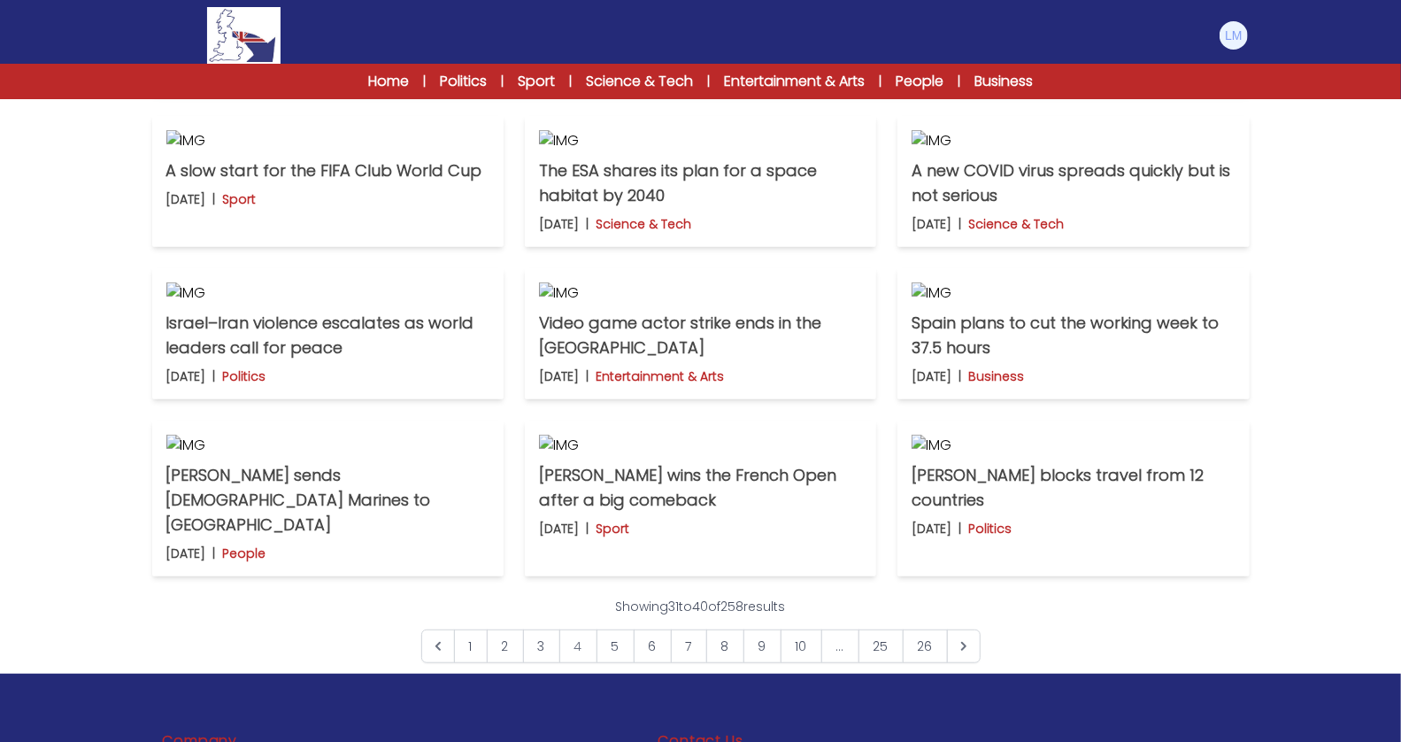
scroll to position [519, 0]
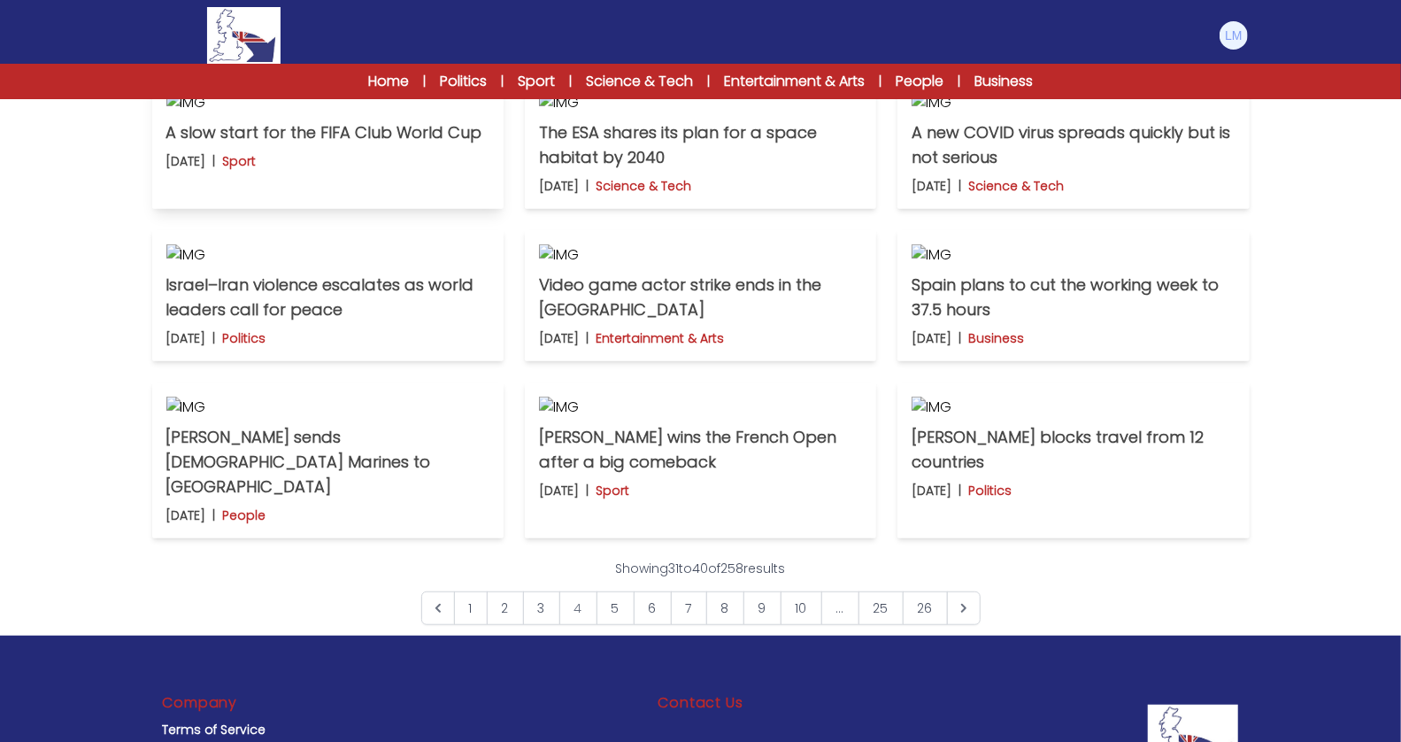
click at [336, 145] on p "A slow start for the FIFA Club World Cup" at bounding box center [327, 132] width 323 height 25
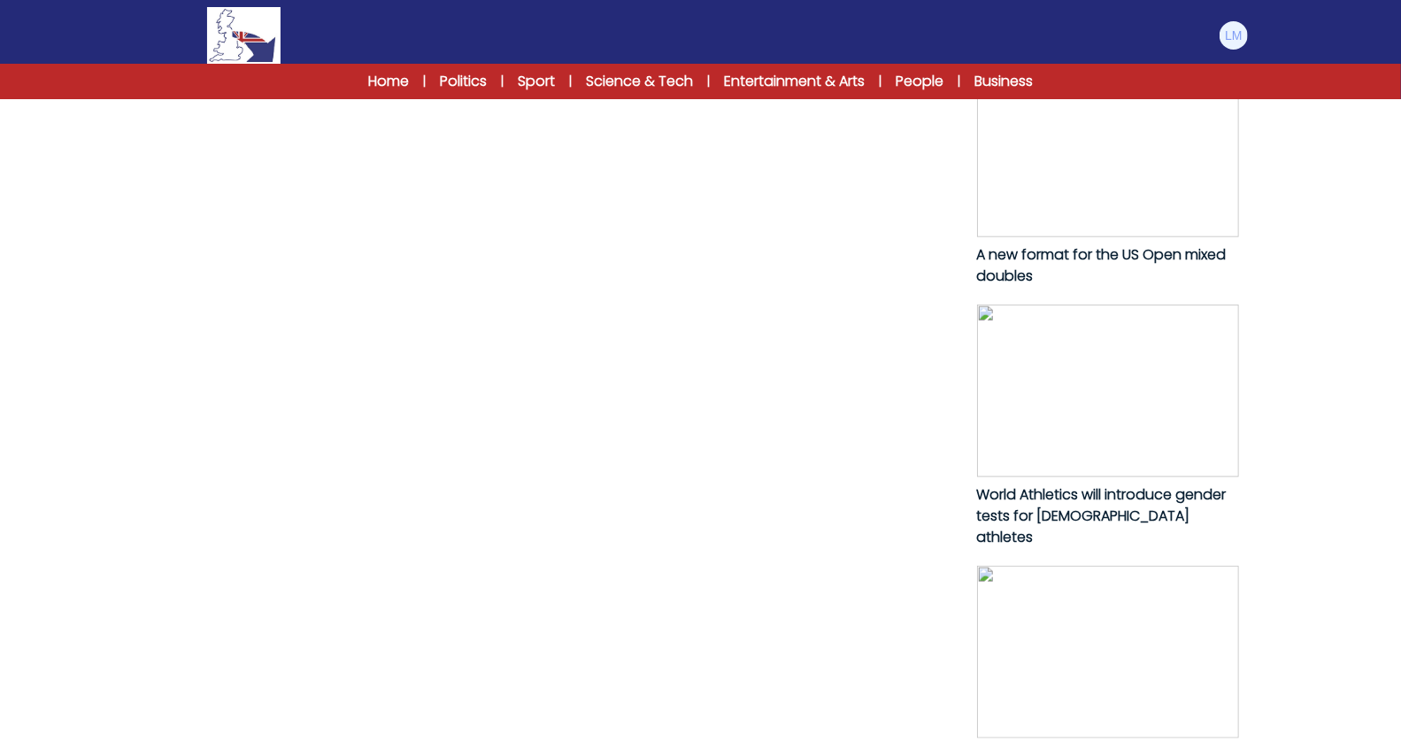
scroll to position [894, 0]
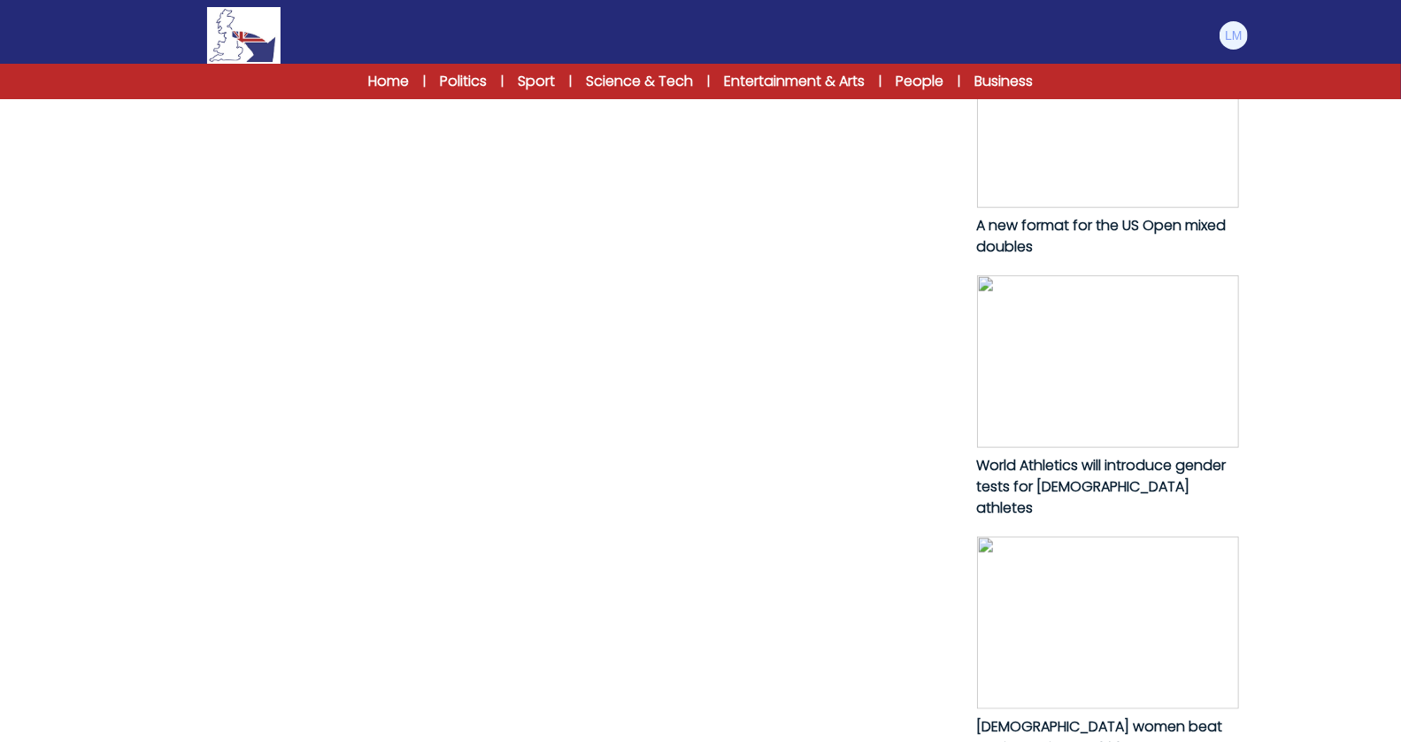
drag, startPoint x: 171, startPoint y: 245, endPoint x: 261, endPoint y: 490, distance: 261.2
copy p "The 2025 FIFA Club World Cup in the United States has started slowly, with low …"
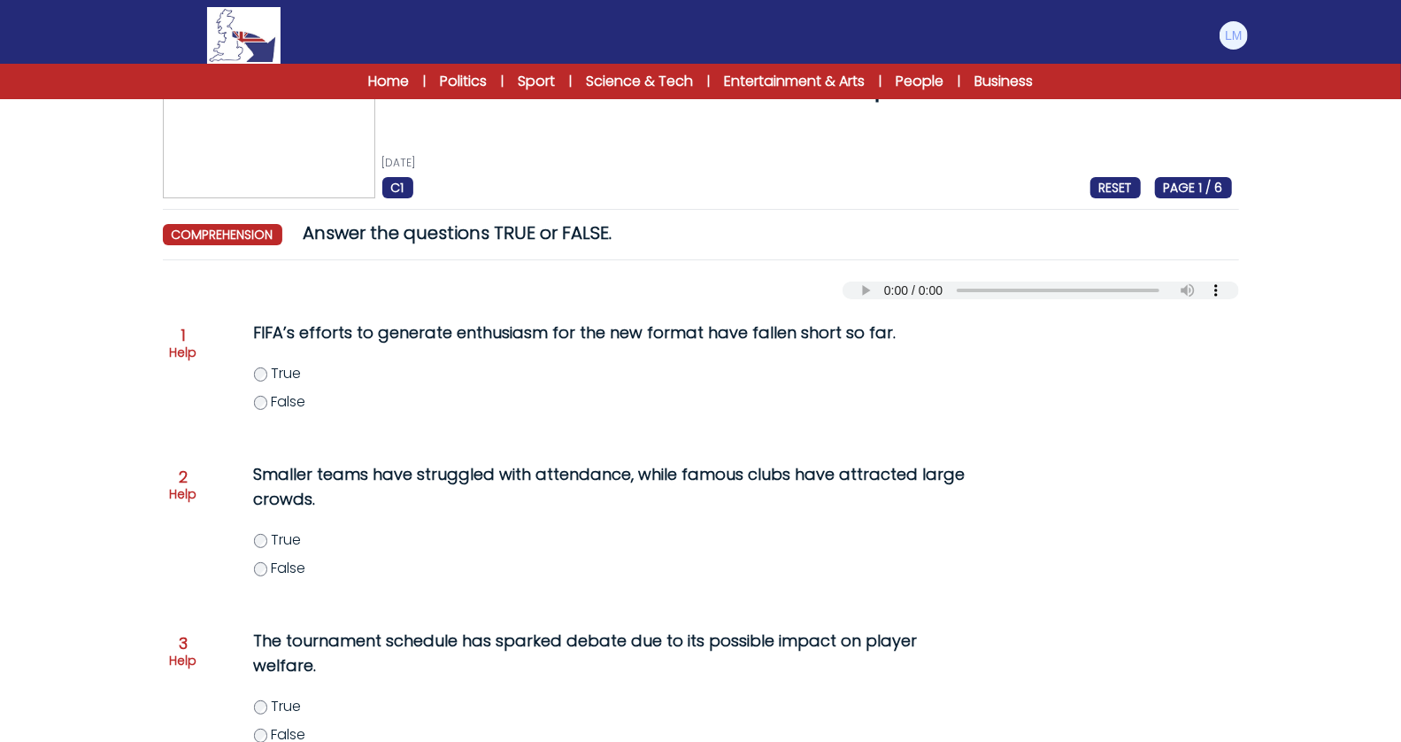
scroll to position [58, 0]
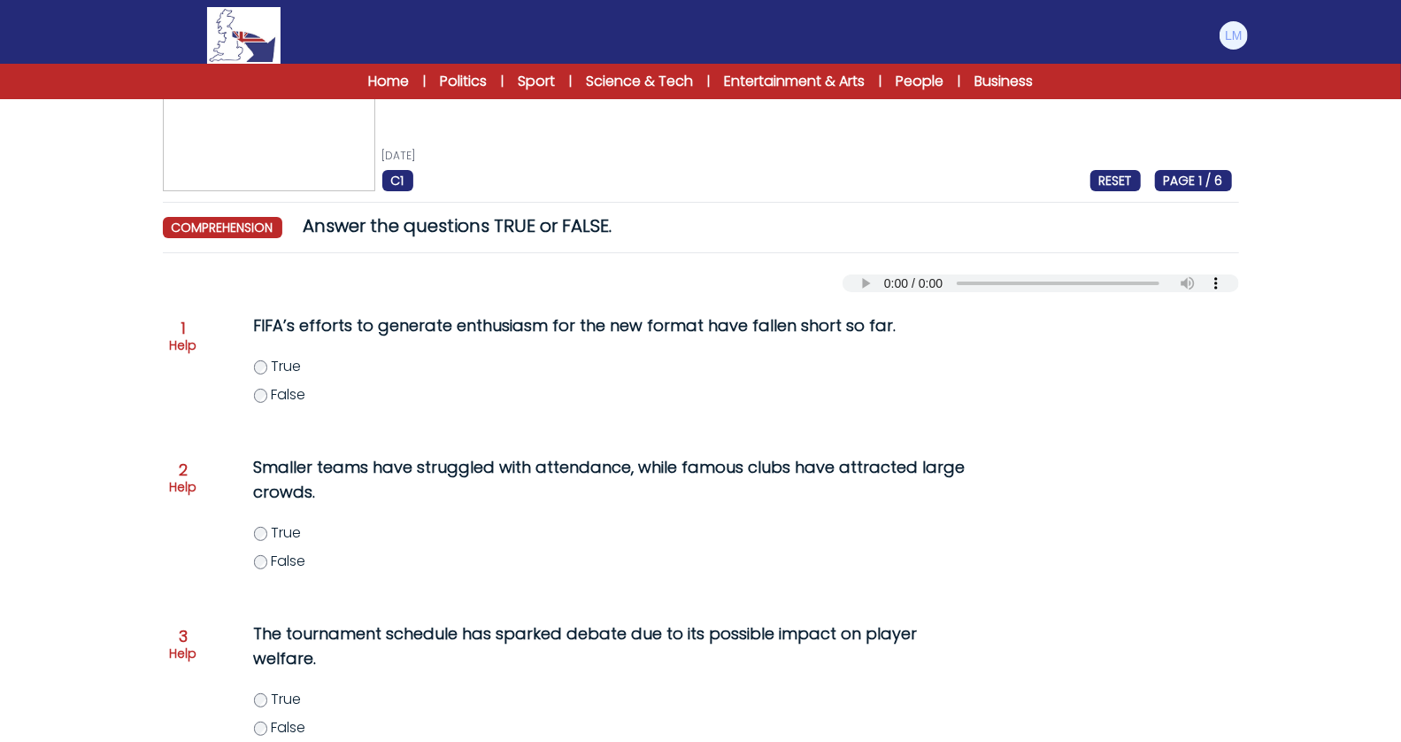
click at [283, 362] on span "True" at bounding box center [286, 366] width 30 height 20
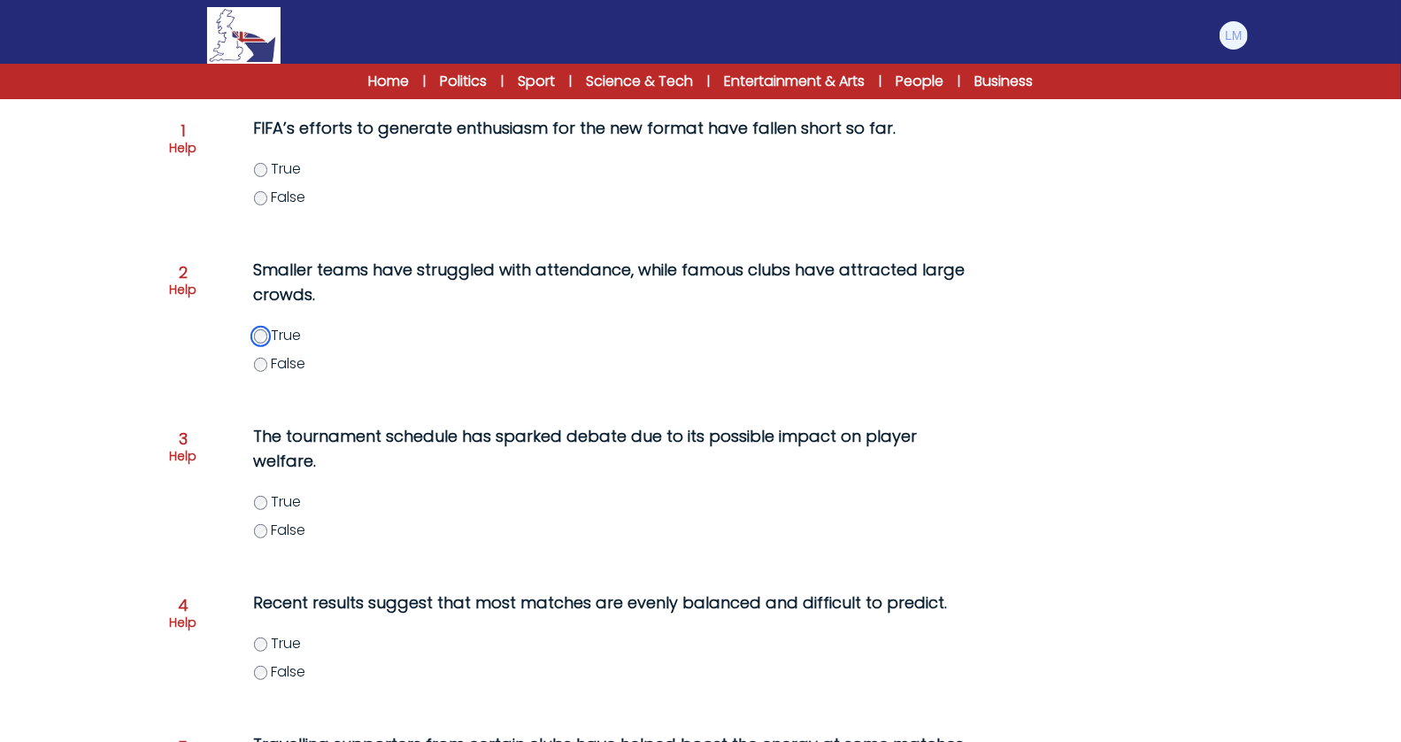
scroll to position [286, 0]
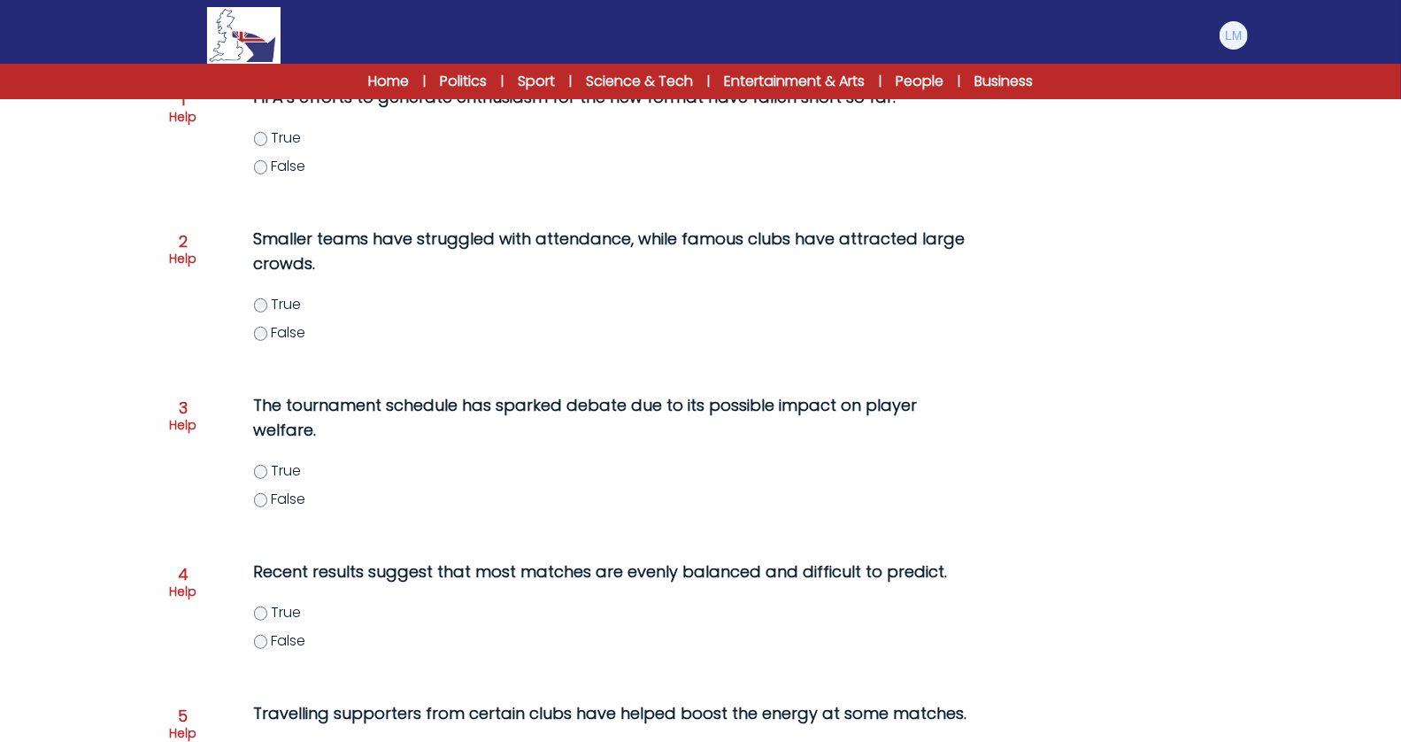
click at [282, 333] on span "False" at bounding box center [288, 332] width 35 height 20
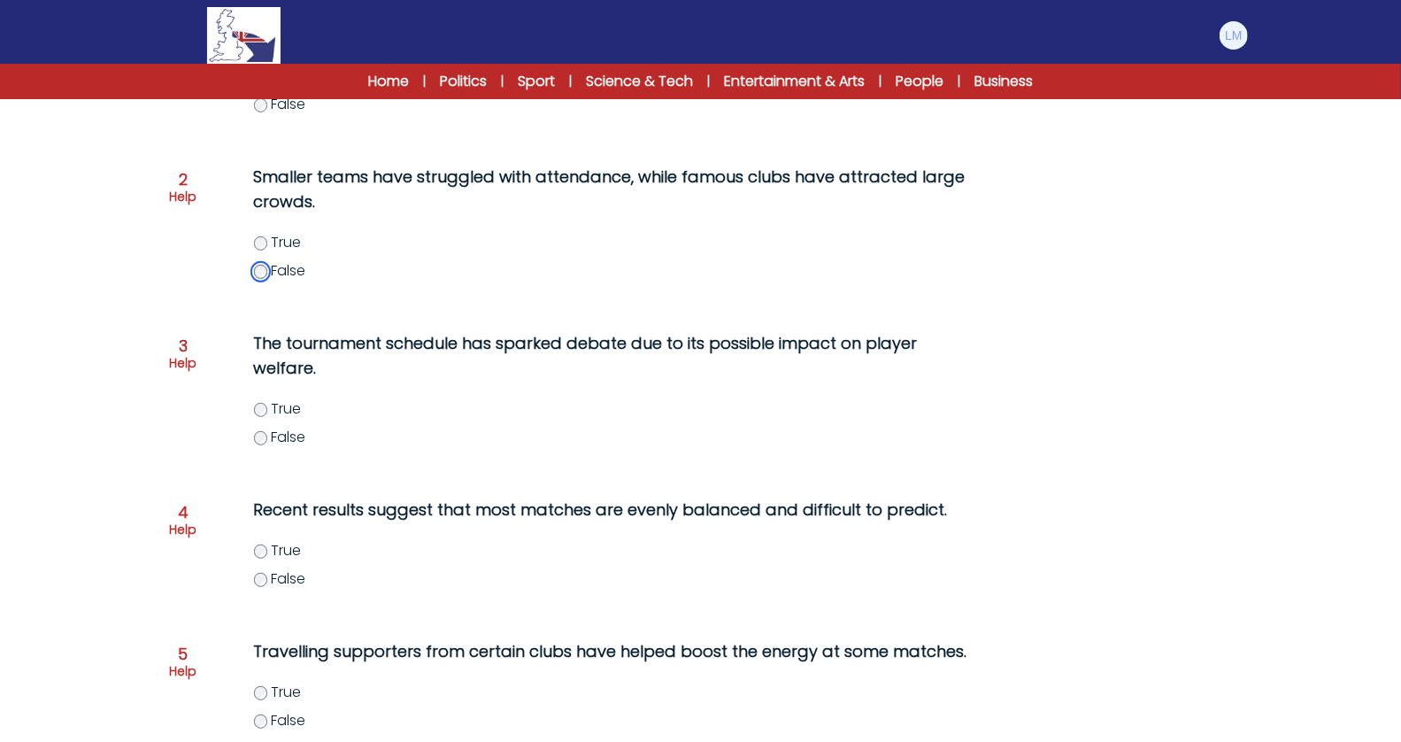
scroll to position [350, 0]
click at [291, 417] on div "True False" at bounding box center [629, 421] width 751 height 50
click at [263, 413] on label "True" at bounding box center [629, 406] width 751 height 21
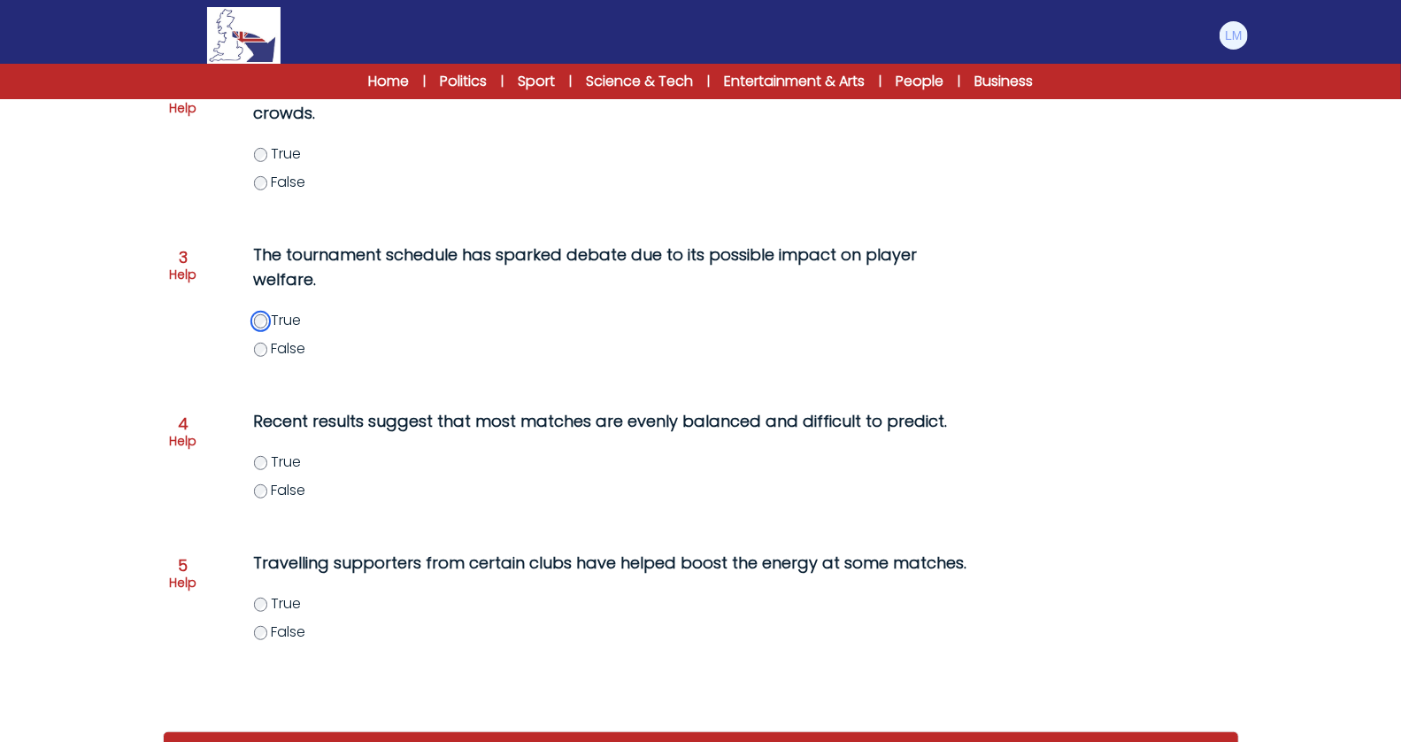
scroll to position [465, 0]
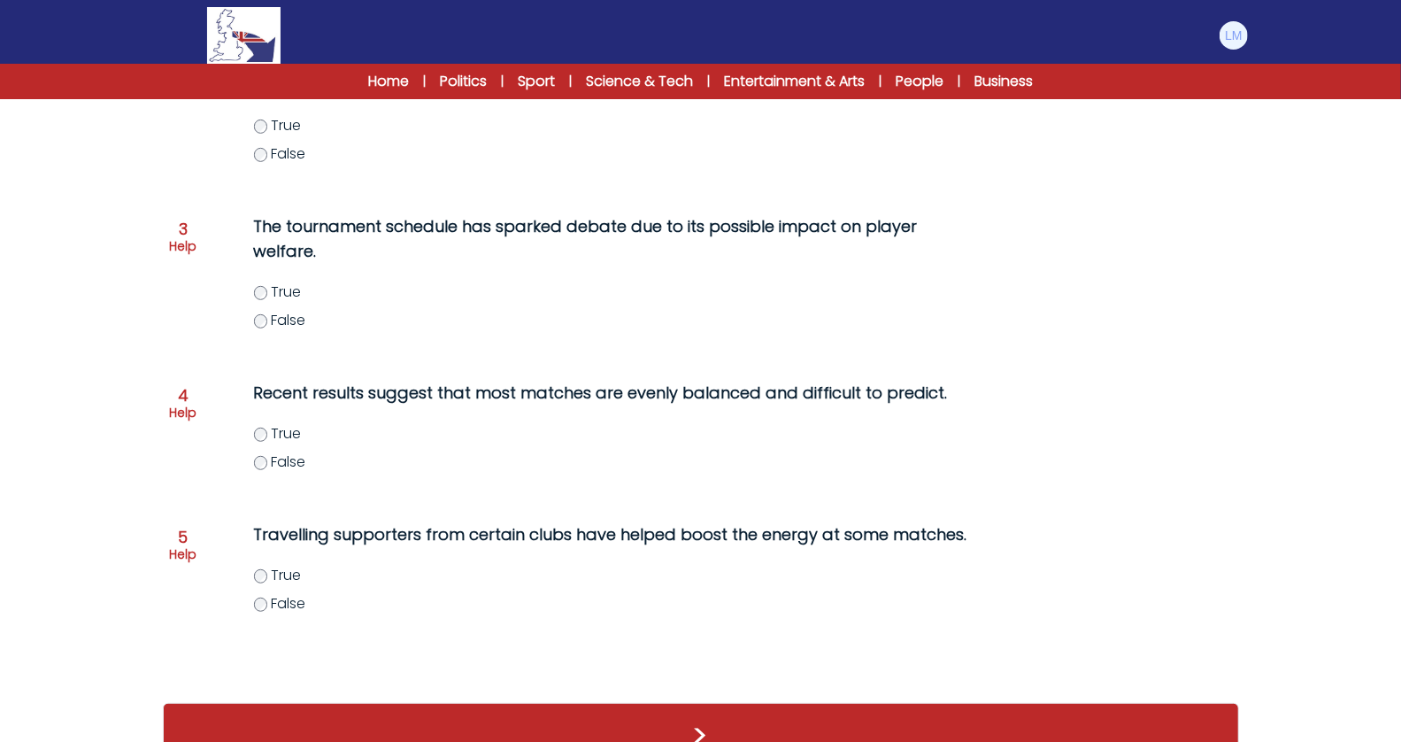
click at [268, 441] on label "True" at bounding box center [629, 433] width 751 height 21
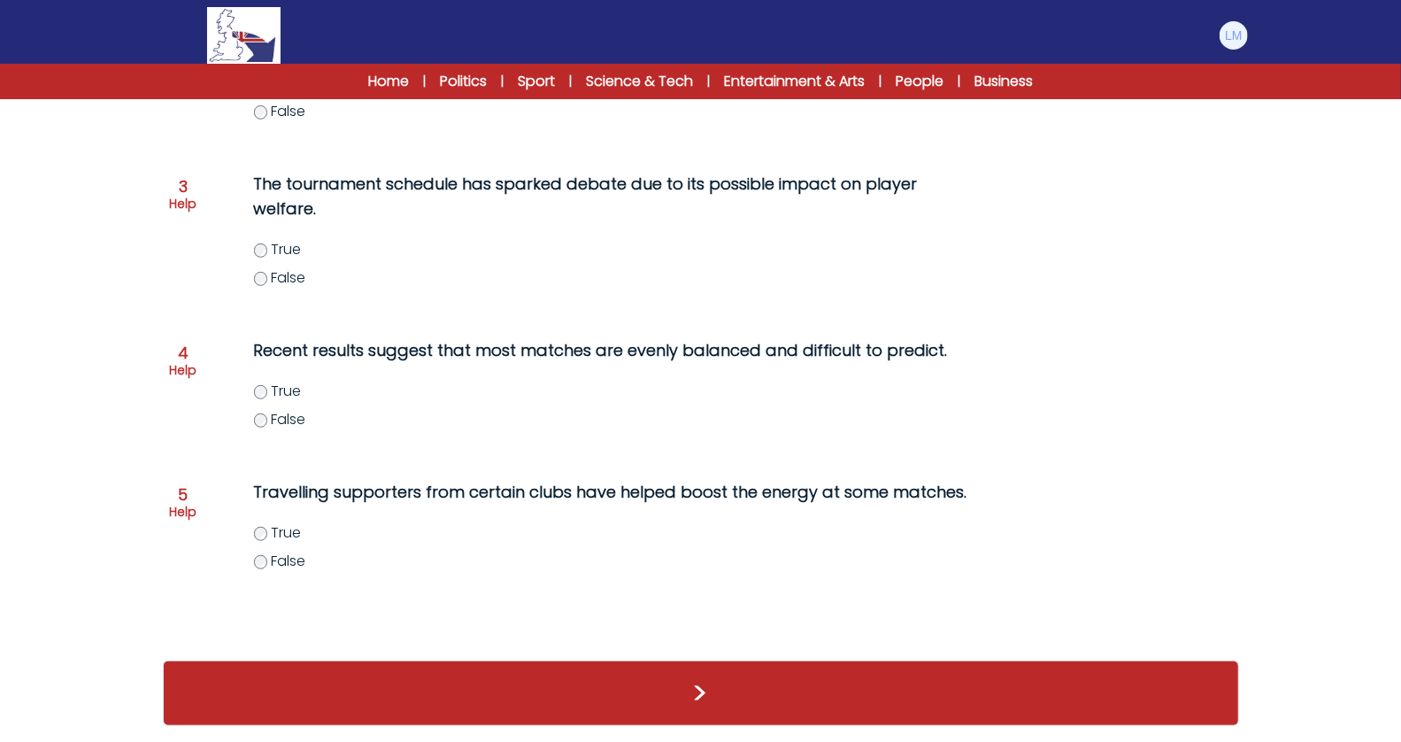
click at [264, 525] on label "True" at bounding box center [629, 532] width 751 height 21
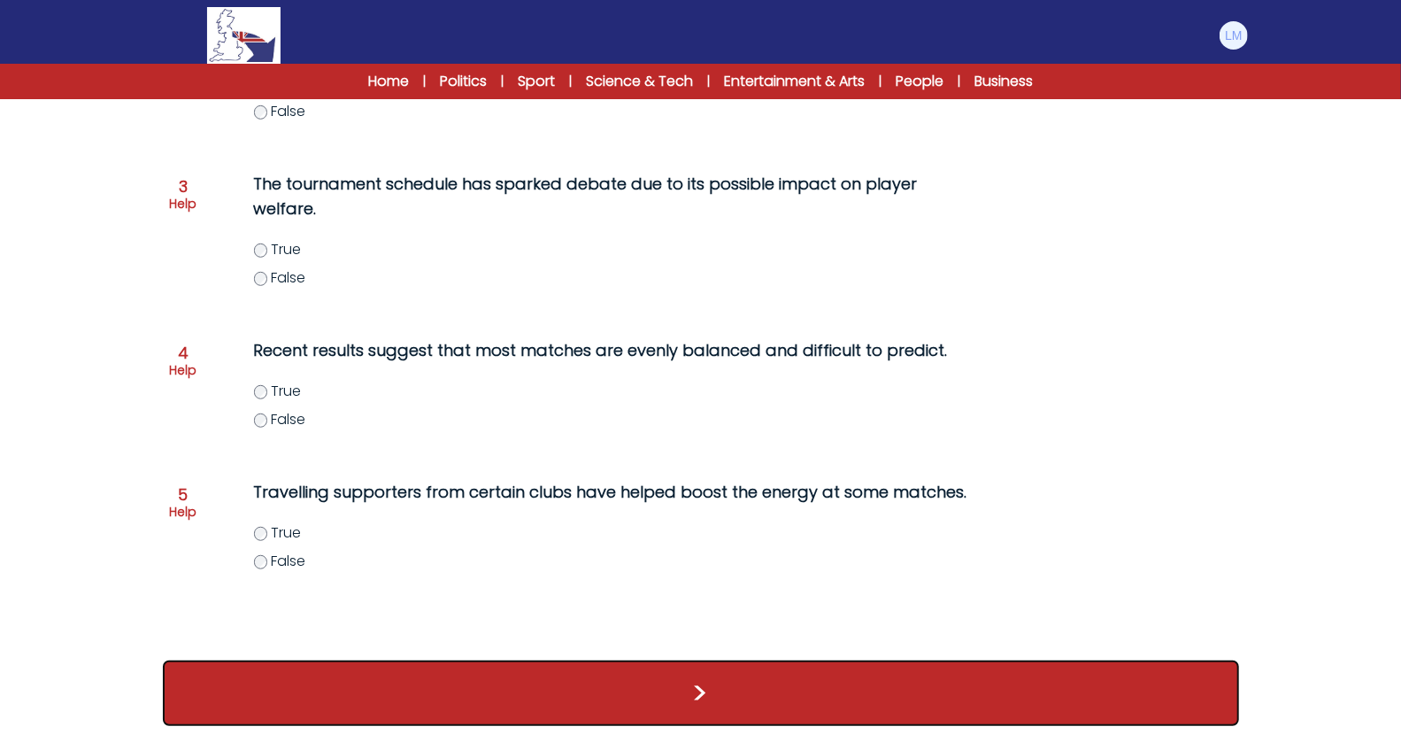
click at [285, 671] on button ">" at bounding box center [701, 692] width 1076 height 65
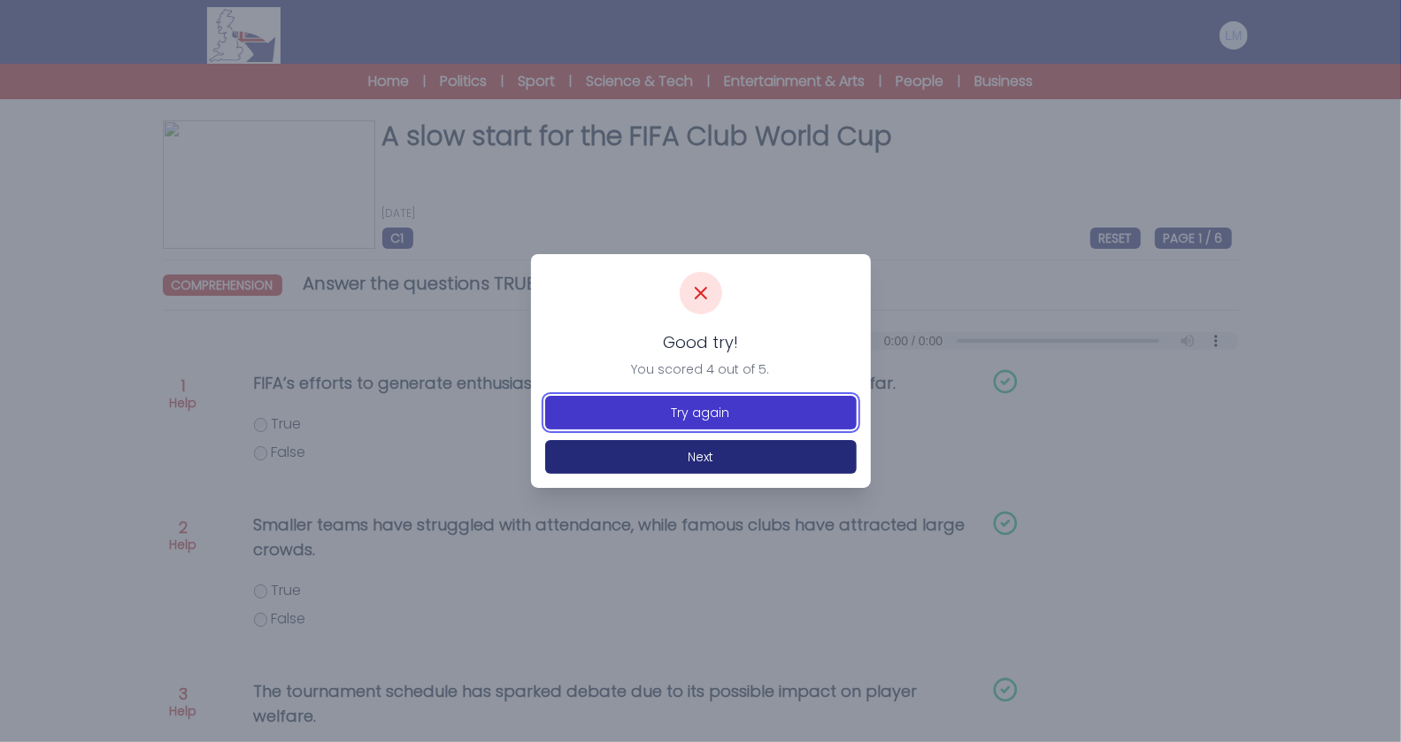
click at [685, 414] on button "Try again" at bounding box center [701, 413] width 312 height 34
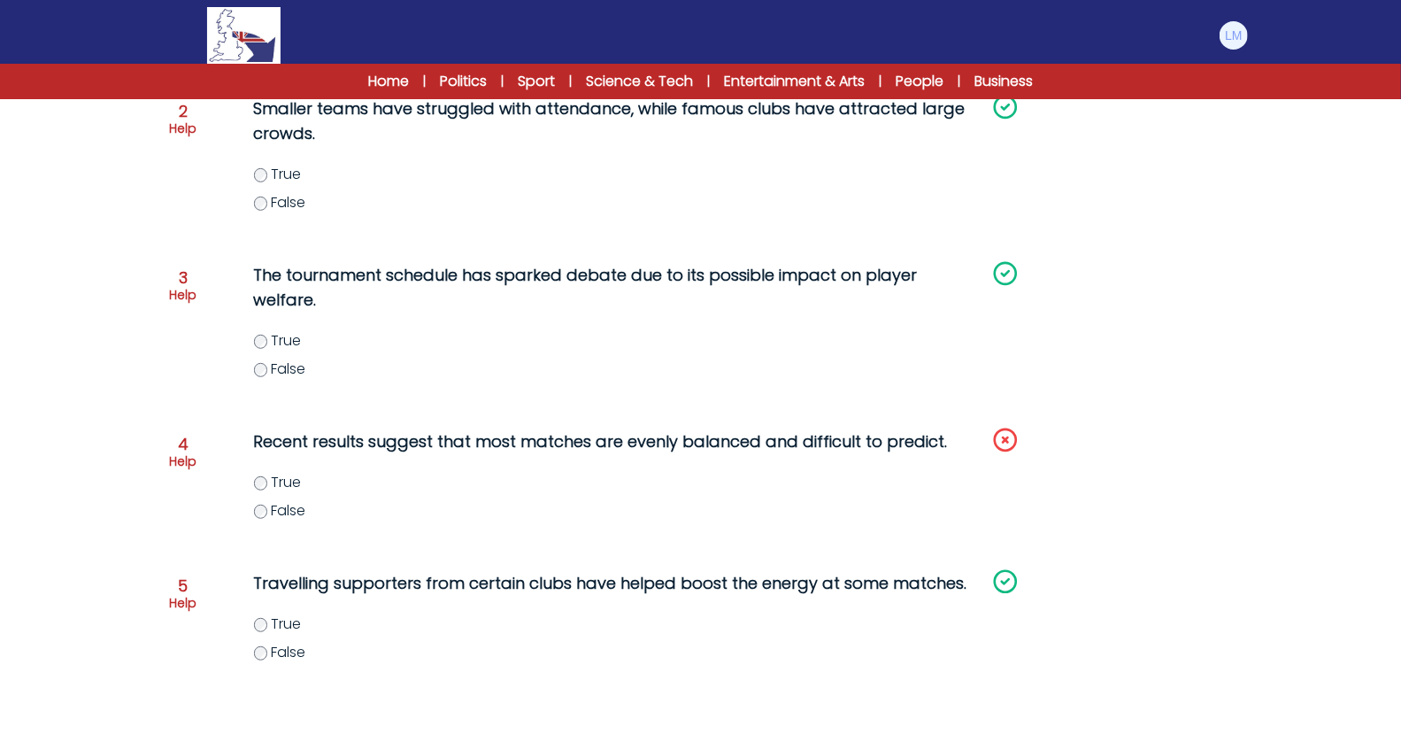
scroll to position [507, 0]
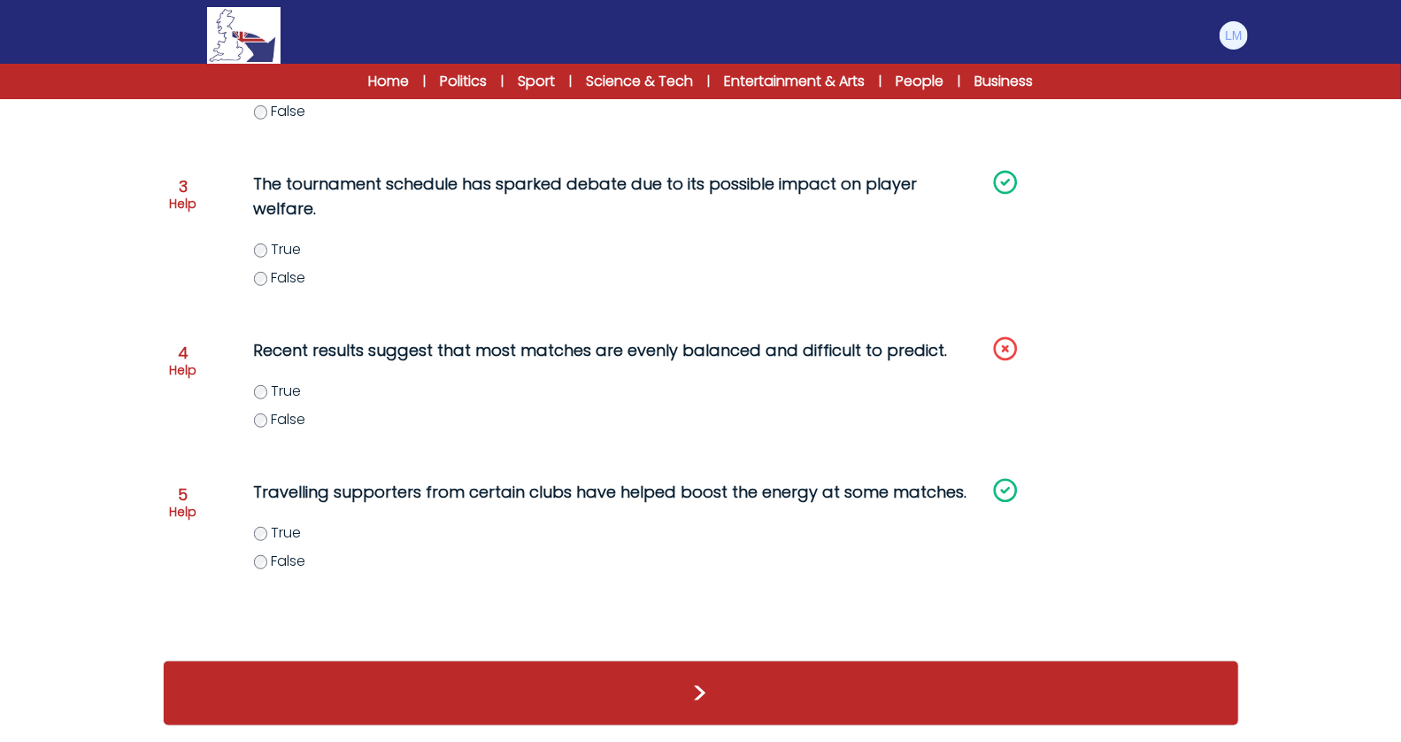
click at [275, 431] on div "Recent results suggest that most matches are evenly balanced and difficult to p…" at bounding box center [594, 394] width 751 height 127
click at [281, 422] on span "False" at bounding box center [288, 419] width 35 height 20
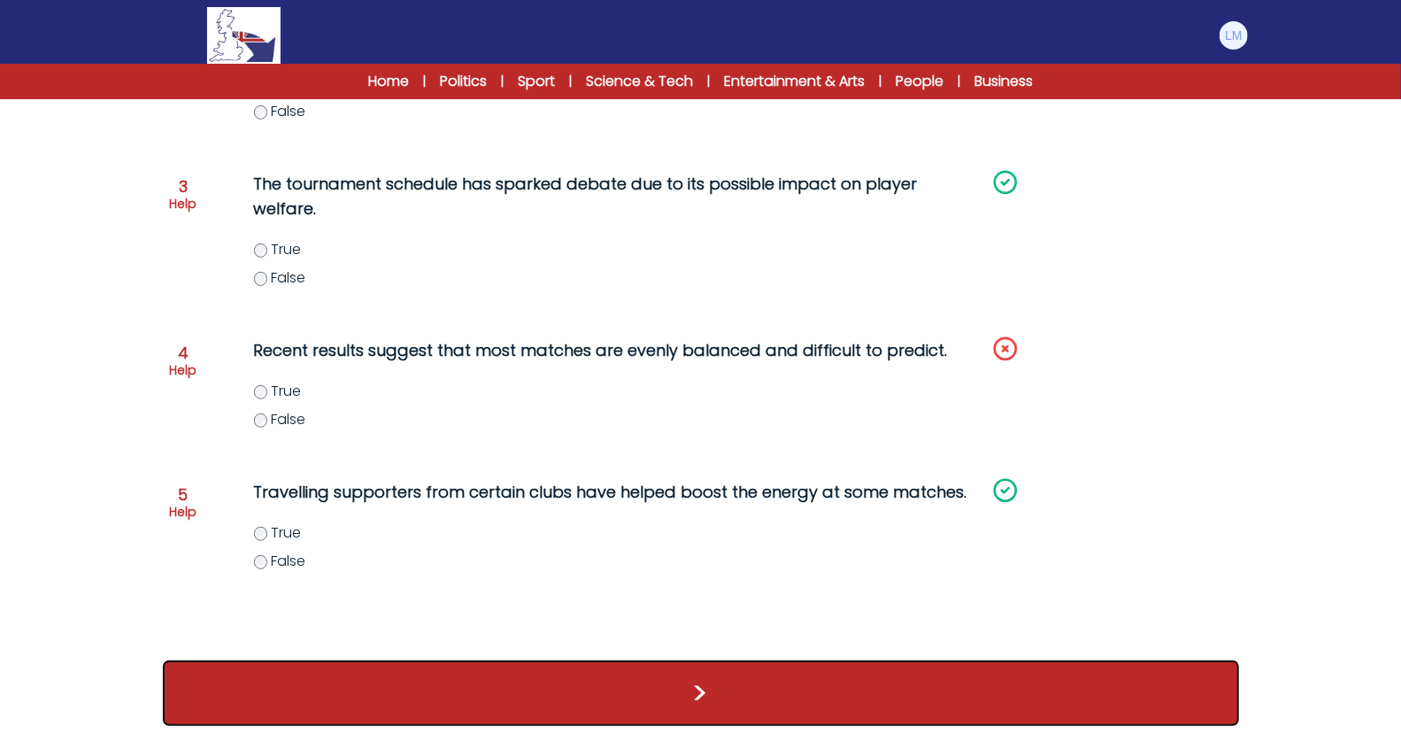
click at [322, 692] on button ">" at bounding box center [701, 692] width 1076 height 65
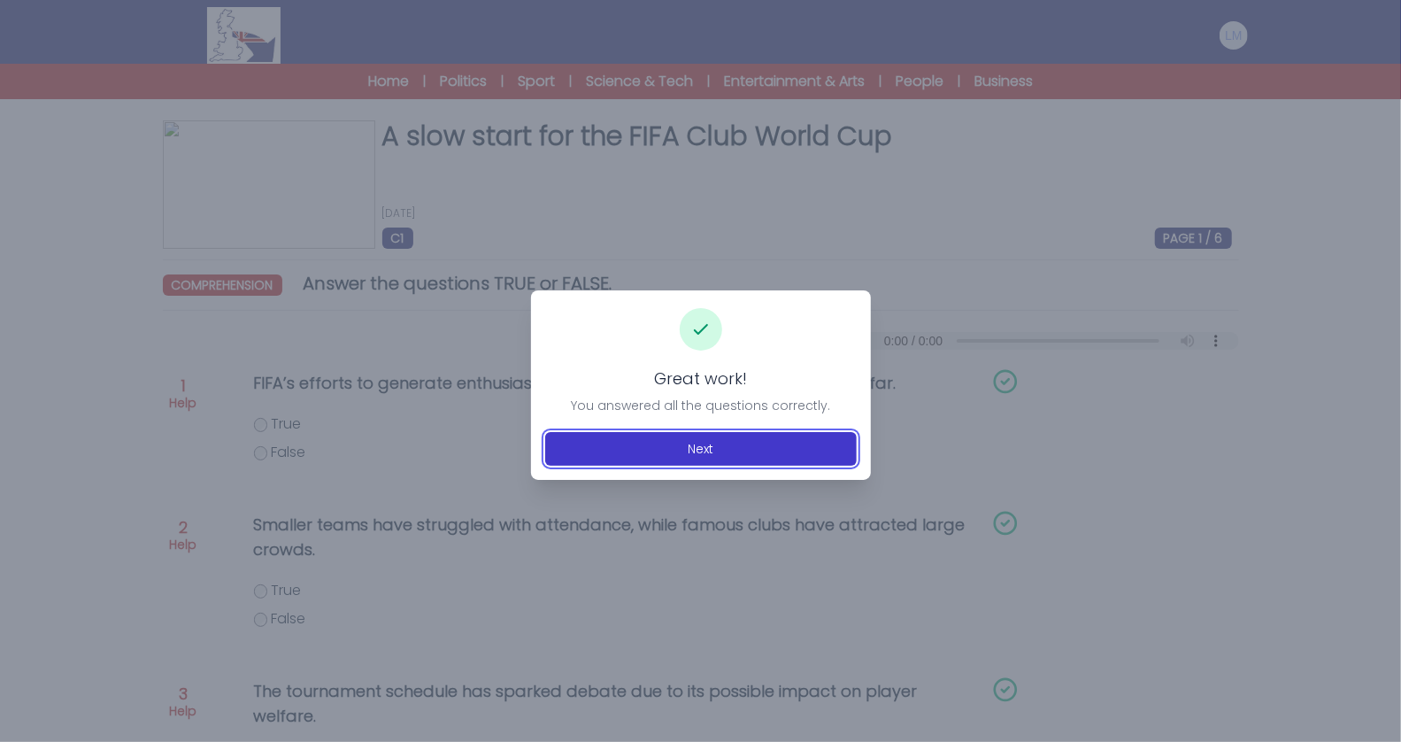
click at [666, 447] on button "Next" at bounding box center [701, 449] width 312 height 34
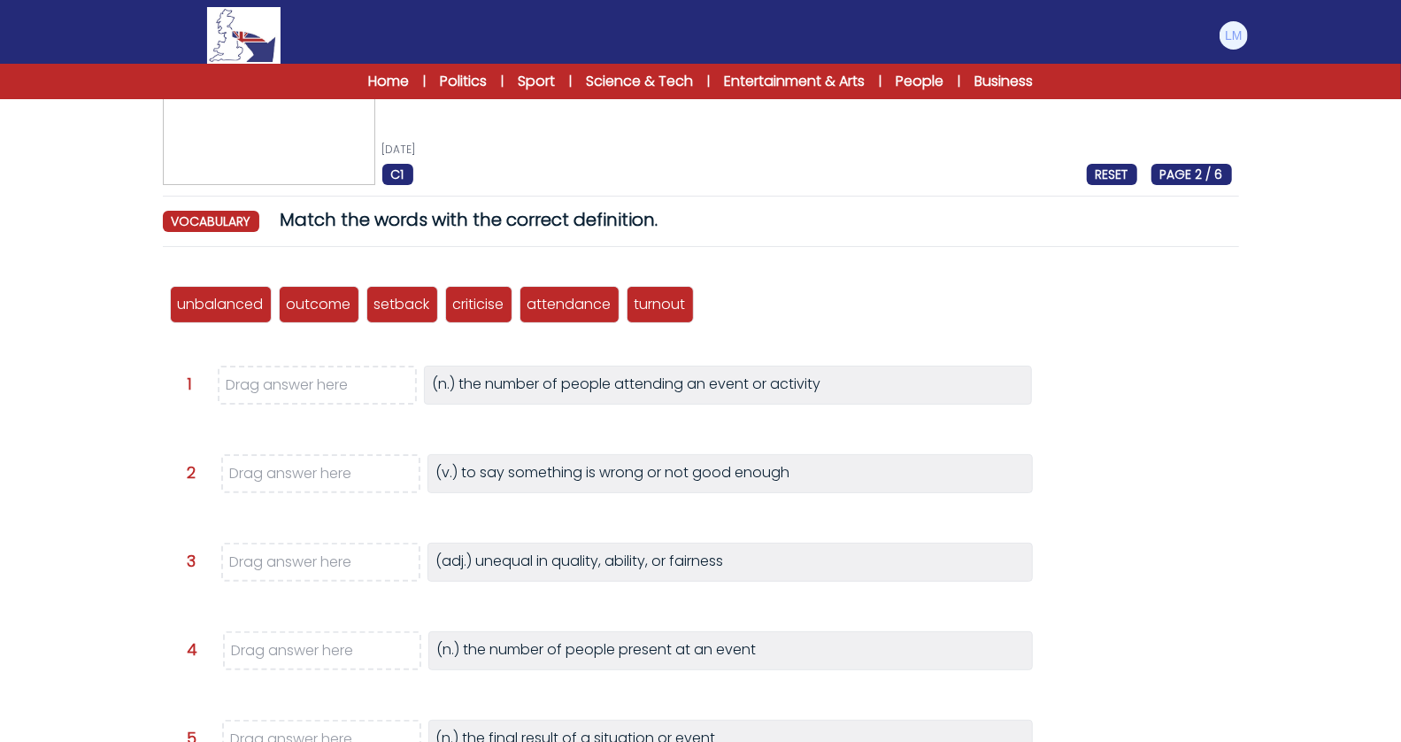
scroll to position [99, 0]
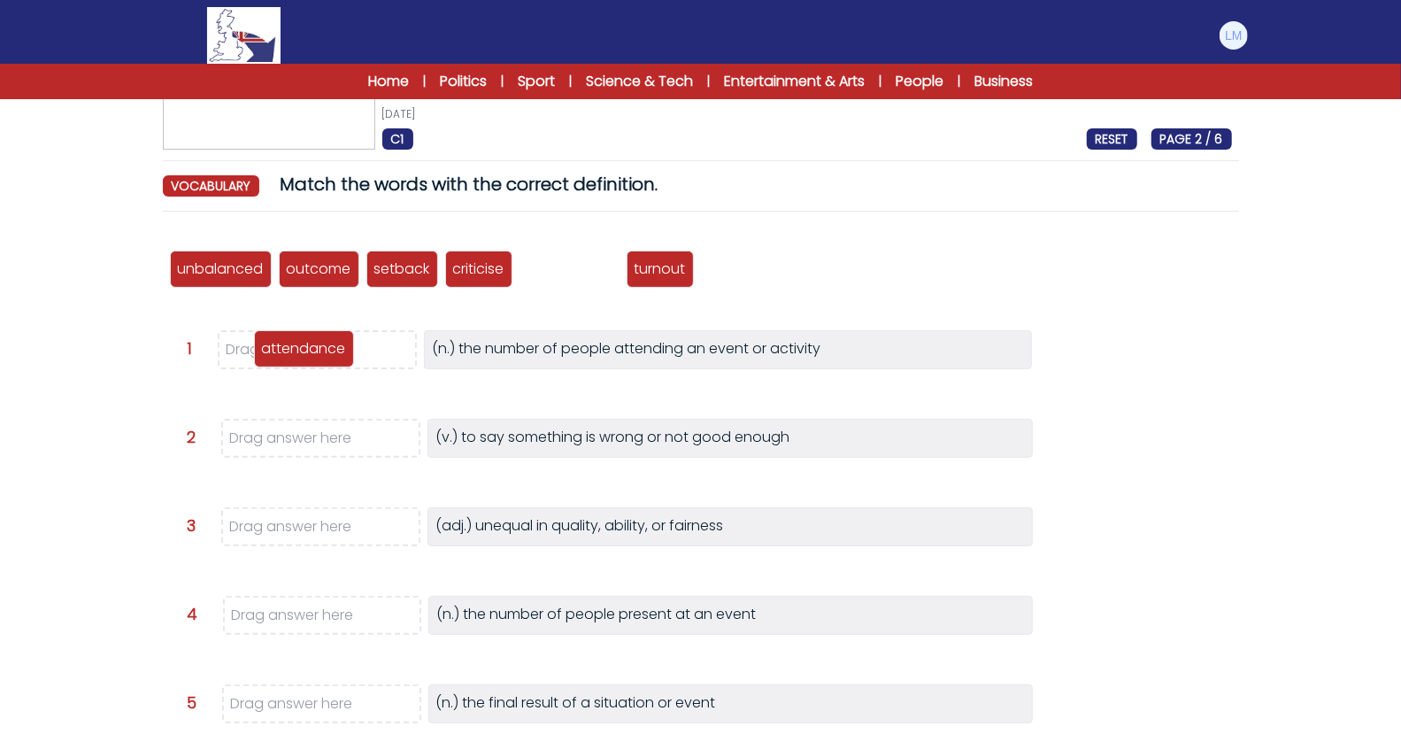
drag, startPoint x: 587, startPoint y: 273, endPoint x: 321, endPoint y: 353, distance: 277.2
click at [321, 353] on p "attendance" at bounding box center [304, 348] width 84 height 21
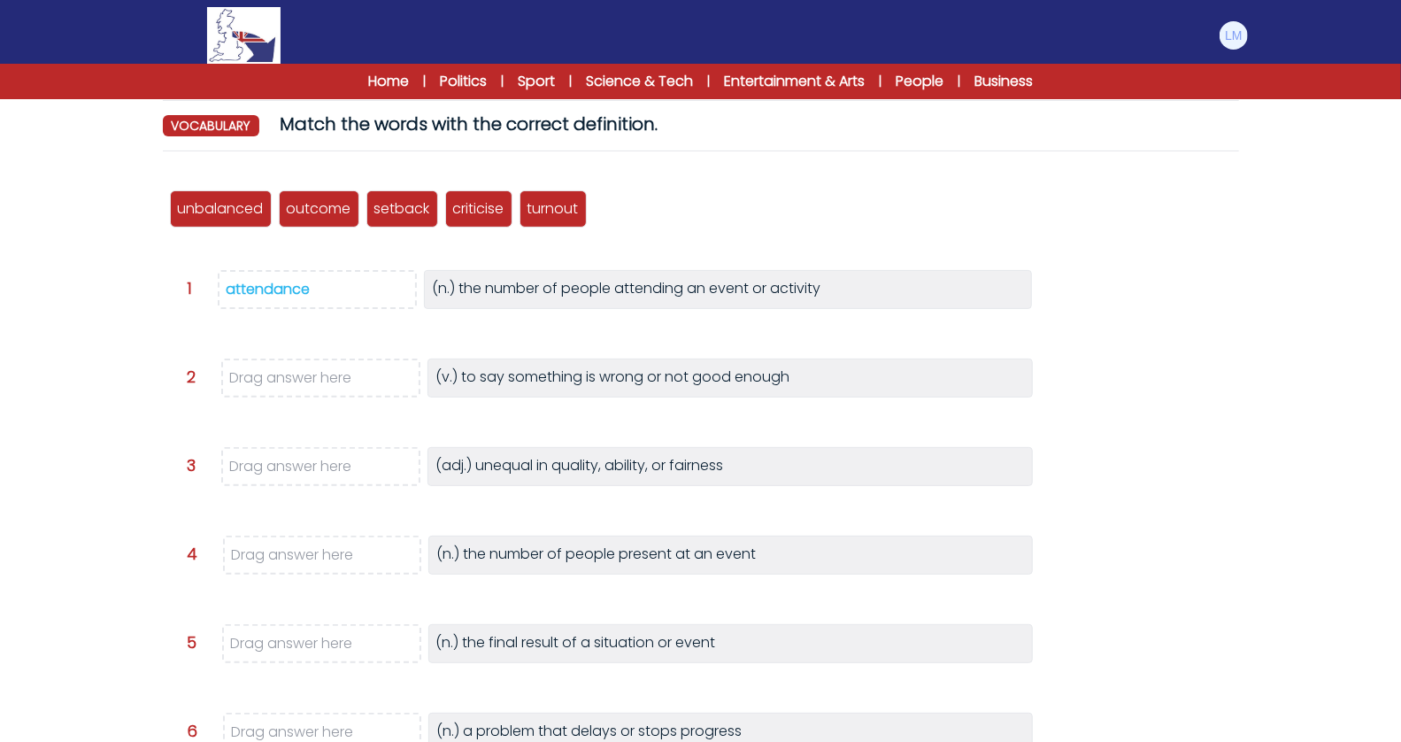
scroll to position [182, 0]
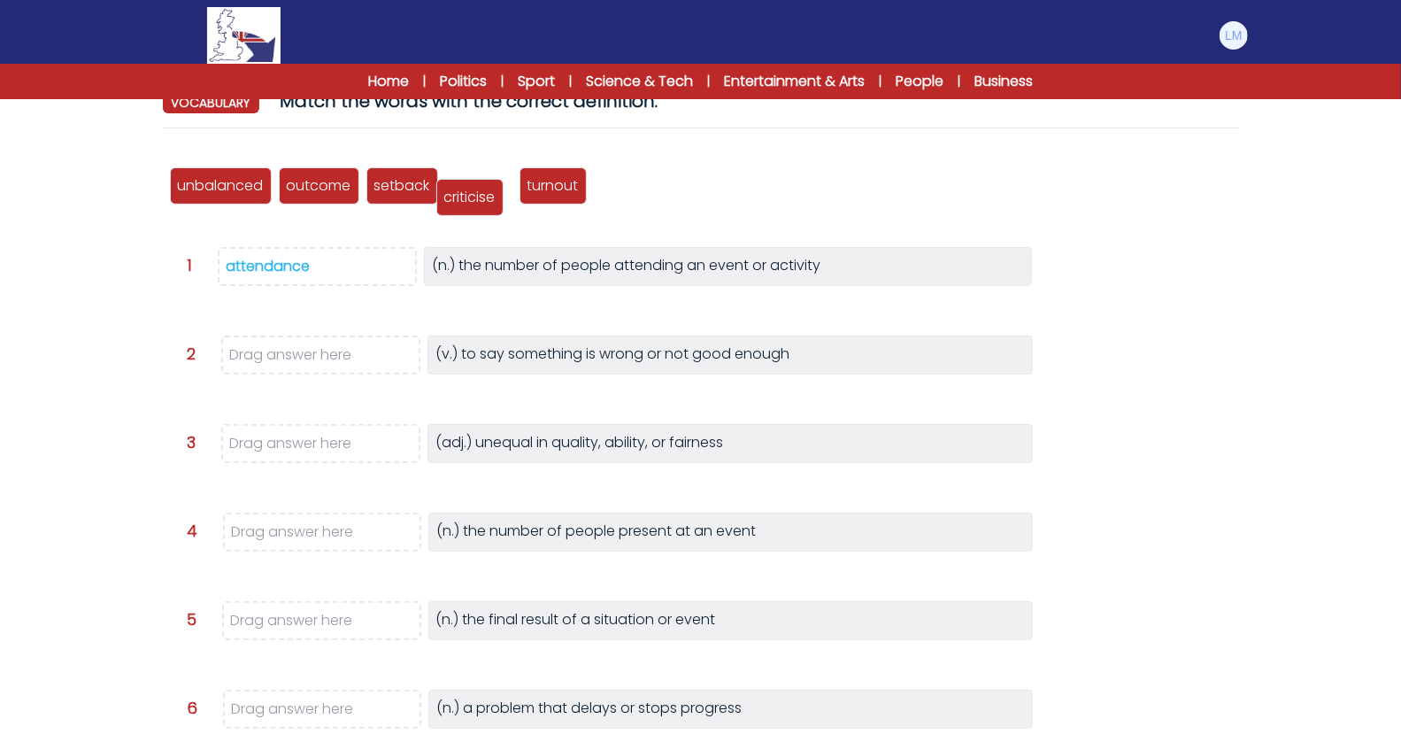
drag, startPoint x: 487, startPoint y: 189, endPoint x: 478, endPoint y: 200, distance: 13.8
click at [478, 200] on p "criticise" at bounding box center [469, 197] width 51 height 21
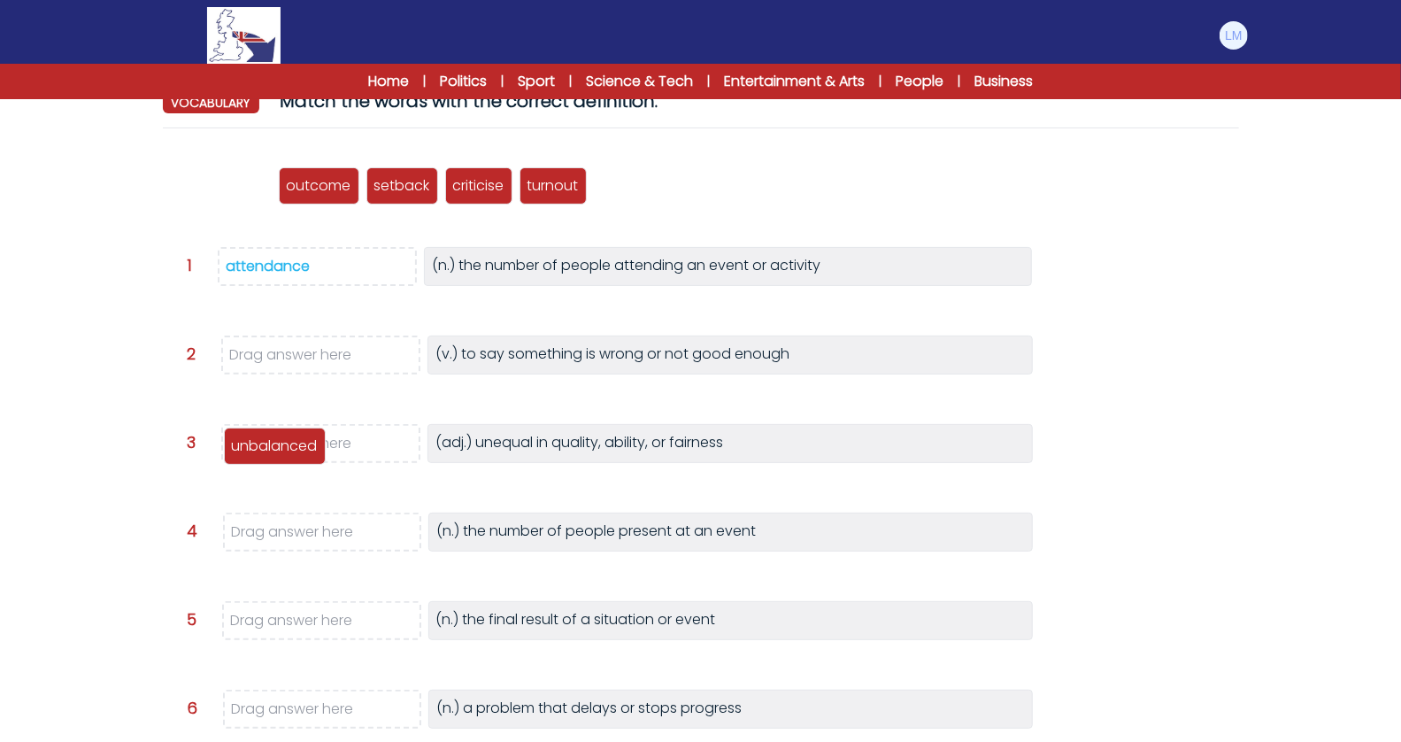
drag, startPoint x: 223, startPoint y: 185, endPoint x: 277, endPoint y: 445, distance: 265.7
click at [277, 445] on p "unbalanced" at bounding box center [275, 445] width 86 height 21
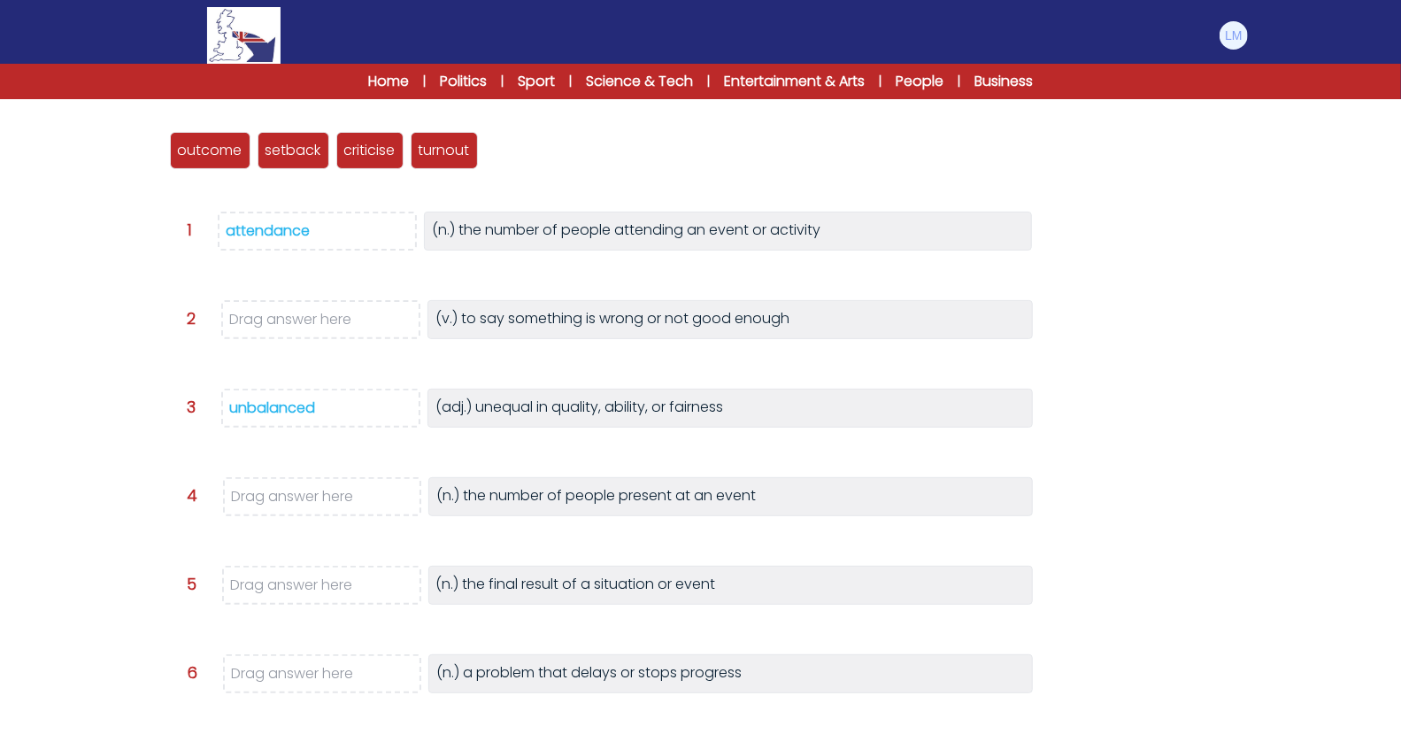
scroll to position [227, 0]
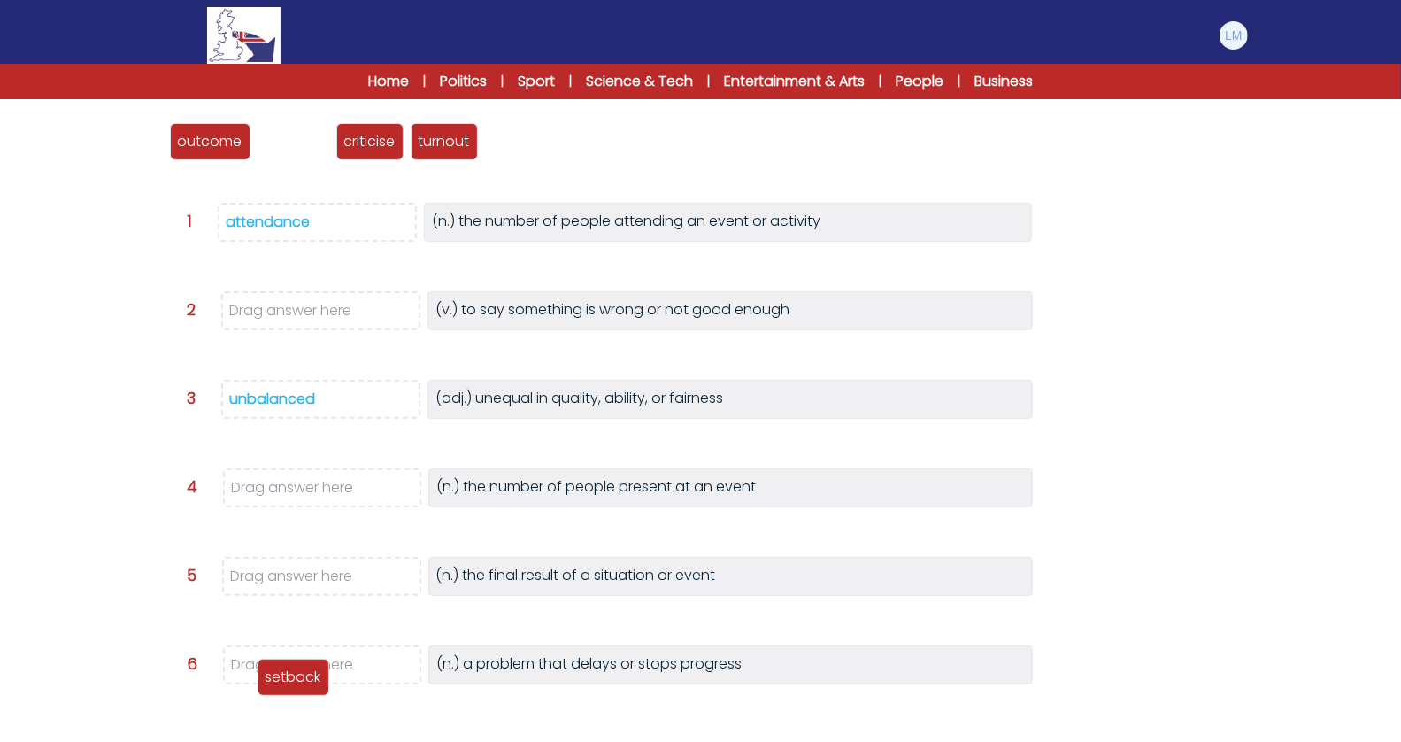
drag, startPoint x: 290, startPoint y: 142, endPoint x: 290, endPoint y: 679, distance: 536.3
click at [290, 678] on p "setback" at bounding box center [294, 676] width 56 height 21
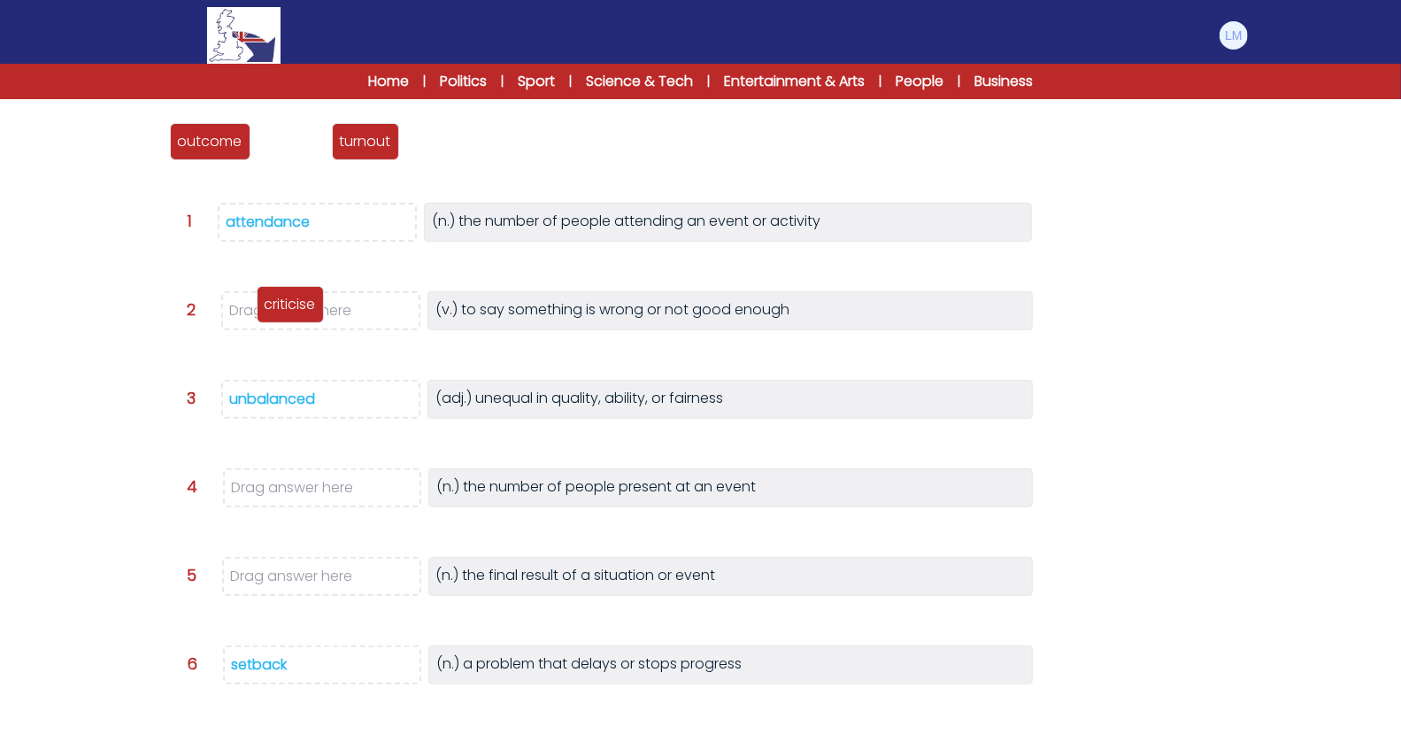
drag, startPoint x: 296, startPoint y: 155, endPoint x: 296, endPoint y: 320, distance: 165.5
click at [296, 320] on div "criticise" at bounding box center [290, 304] width 67 height 37
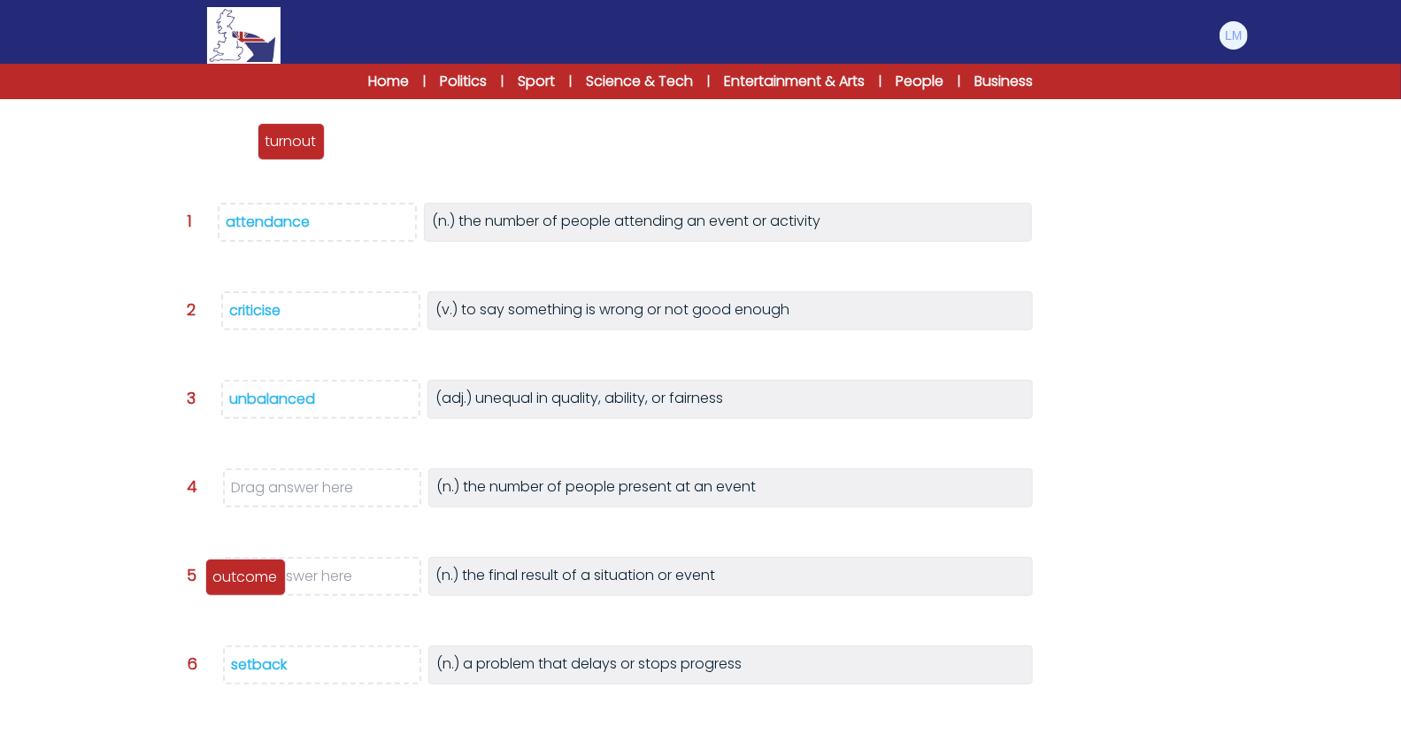
drag, startPoint x: 204, startPoint y: 139, endPoint x: 242, endPoint y: 578, distance: 440.6
click at [242, 578] on p "outcome" at bounding box center [245, 576] width 65 height 21
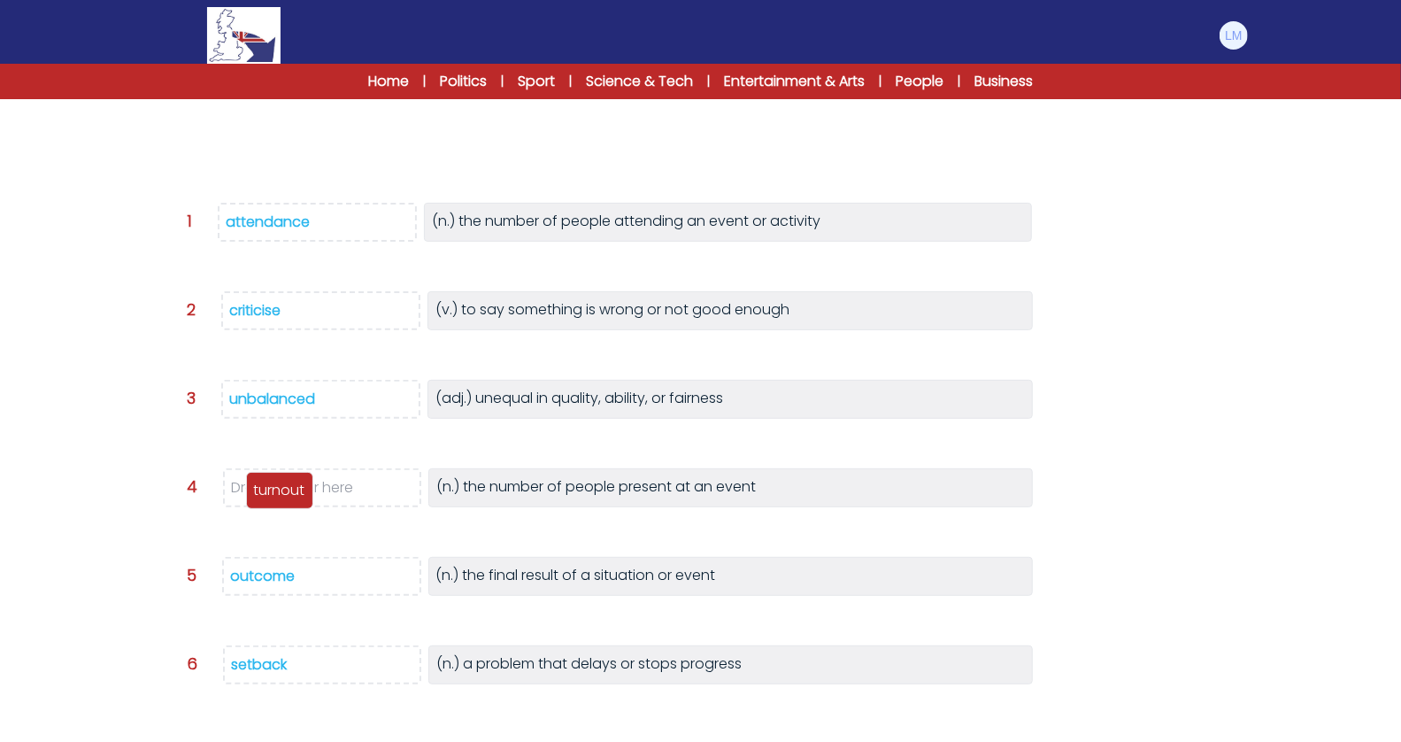
drag, startPoint x: 207, startPoint y: 150, endPoint x: 283, endPoint y: 499, distance: 356.9
click at [283, 499] on div "turnout" at bounding box center [279, 490] width 67 height 37
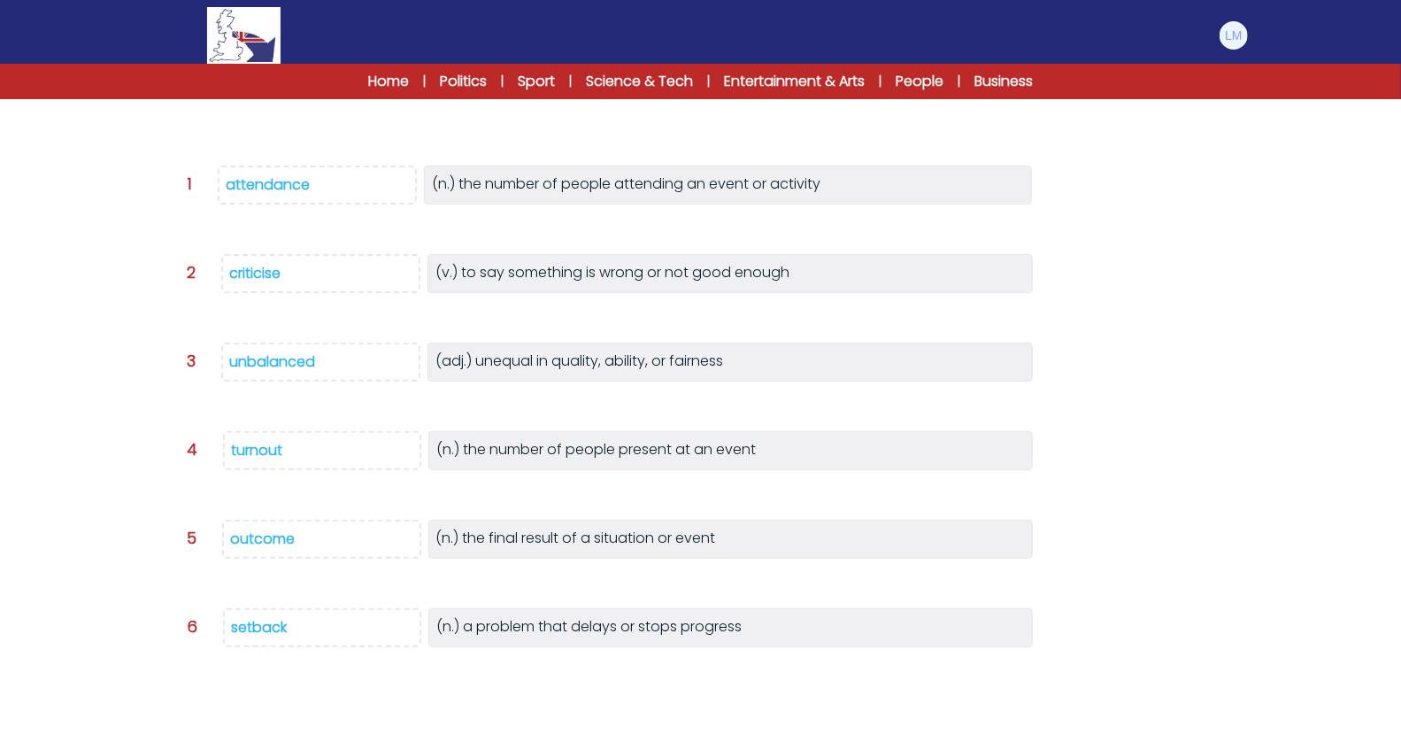
scroll to position [320, 0]
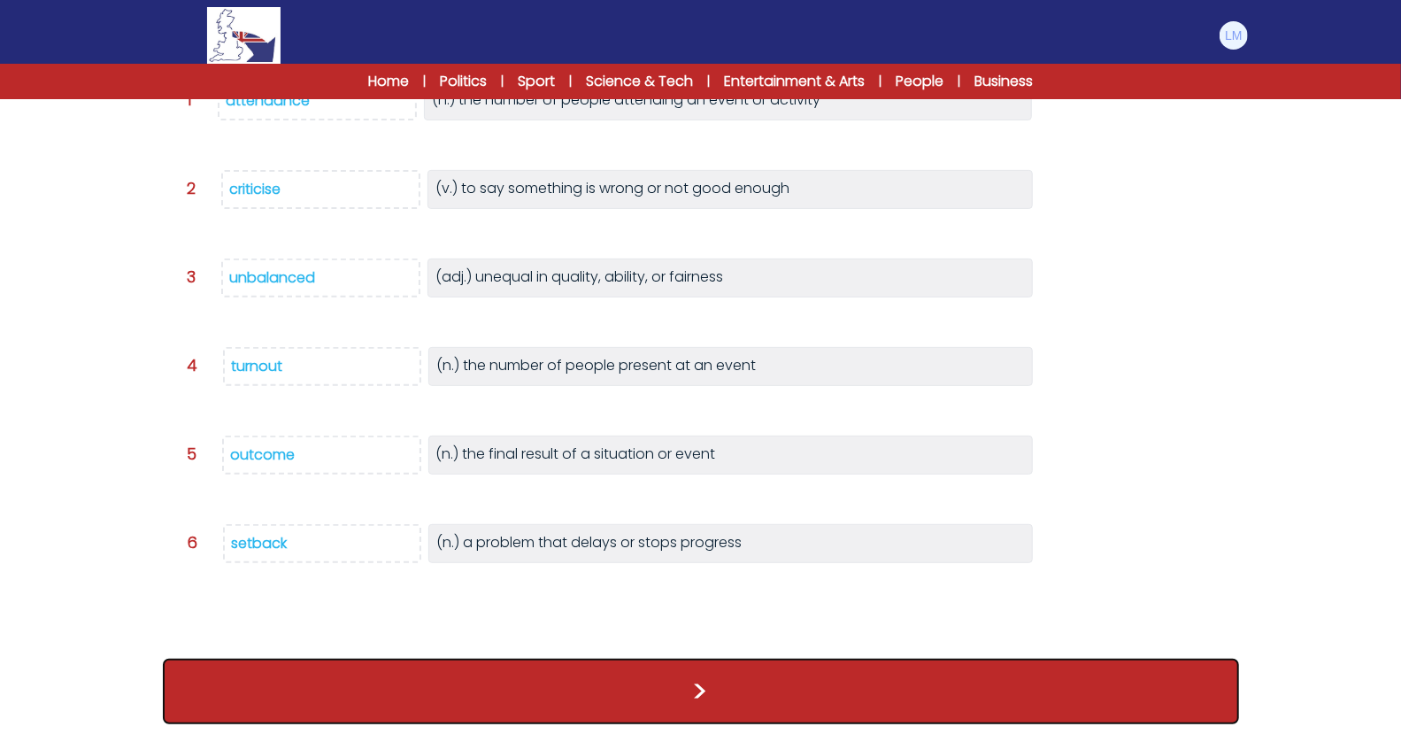
click at [340, 698] on button ">" at bounding box center [701, 690] width 1076 height 65
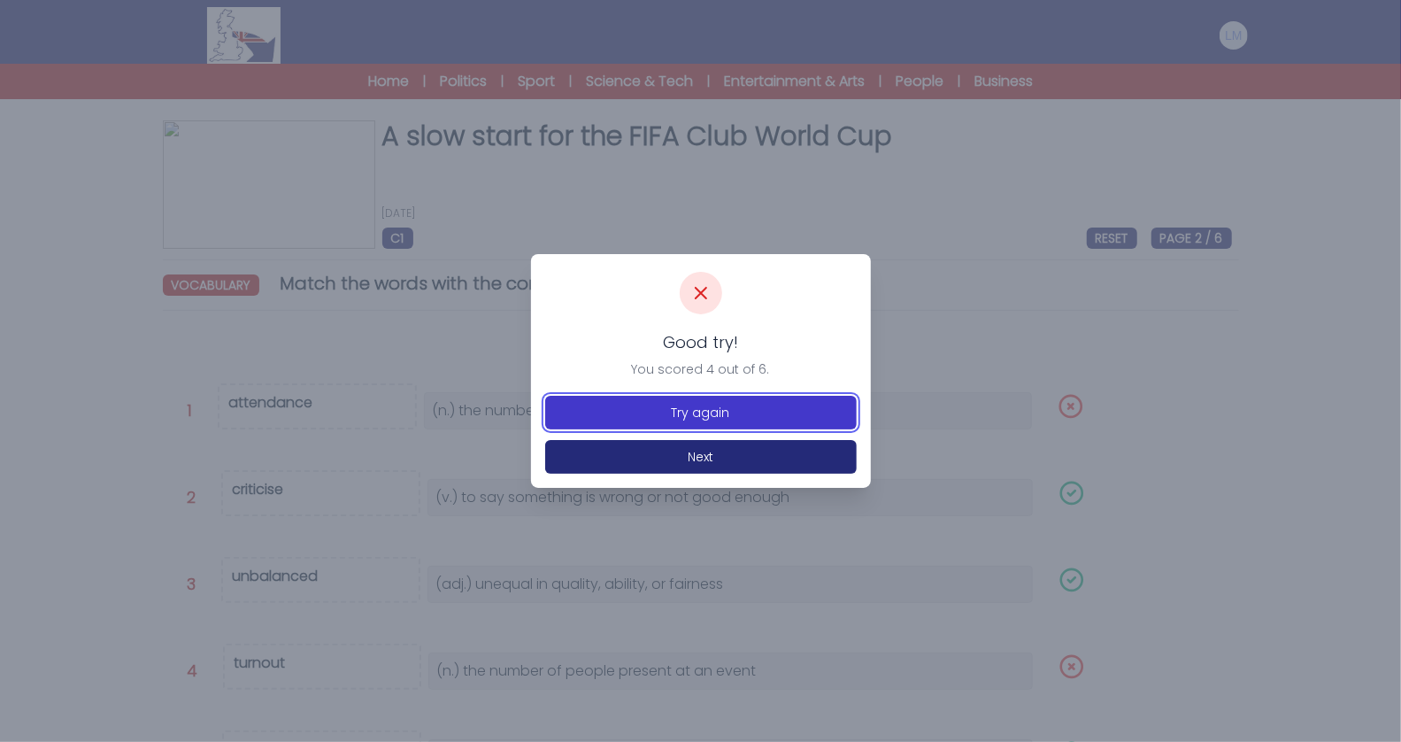
click at [711, 424] on button "Try again" at bounding box center [701, 413] width 312 height 34
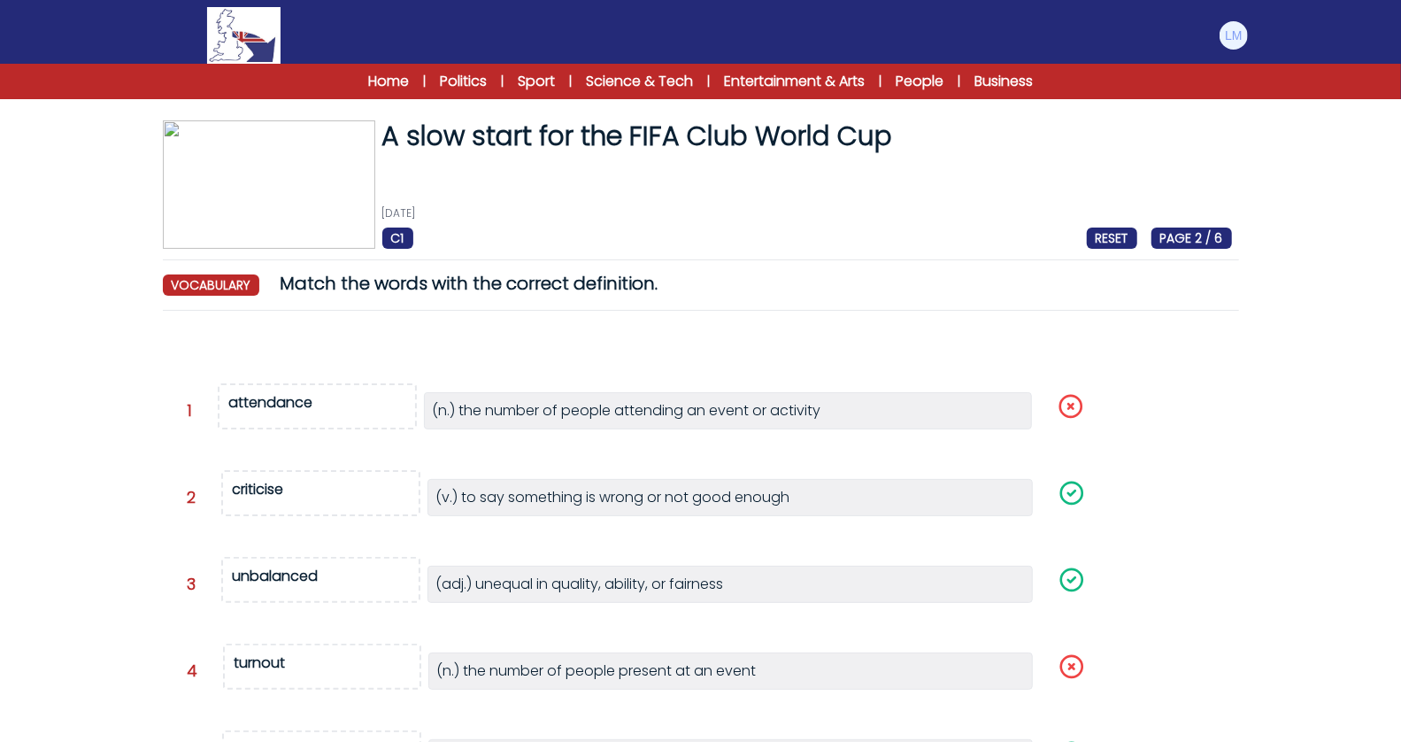
click at [287, 652] on span "turnout" at bounding box center [322, 666] width 199 height 46
click at [294, 399] on div "attendance" at bounding box center [271, 402] width 84 height 20
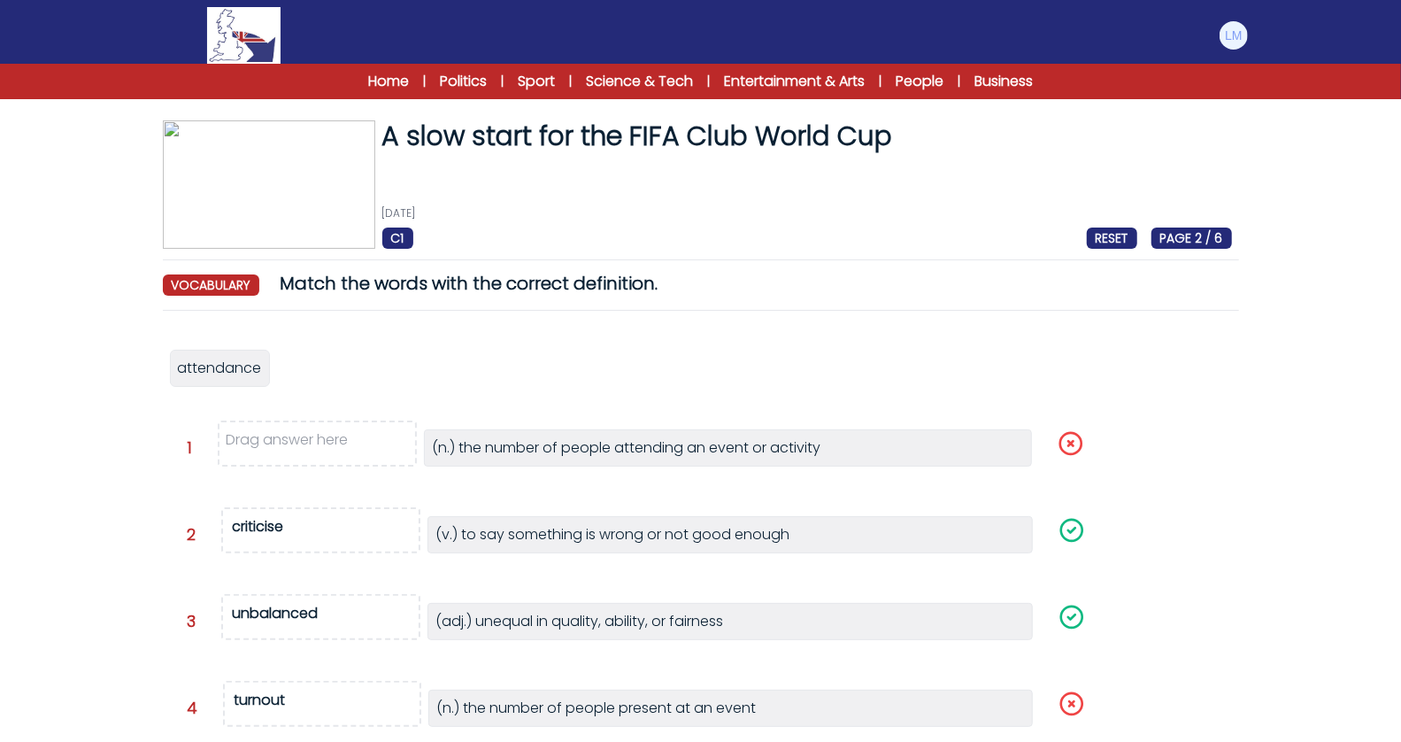
click at [251, 689] on div "turnout" at bounding box center [260, 699] width 51 height 20
drag, startPoint x: 297, startPoint y: 365, endPoint x: 297, endPoint y: 439, distance: 74.3
click at [297, 439] on span "turnout" at bounding box center [311, 442] width 51 height 20
drag, startPoint x: 241, startPoint y: 373, endPoint x: 273, endPoint y: 703, distance: 331.7
click at [273, 703] on span "attendance" at bounding box center [236, 696] width 84 height 20
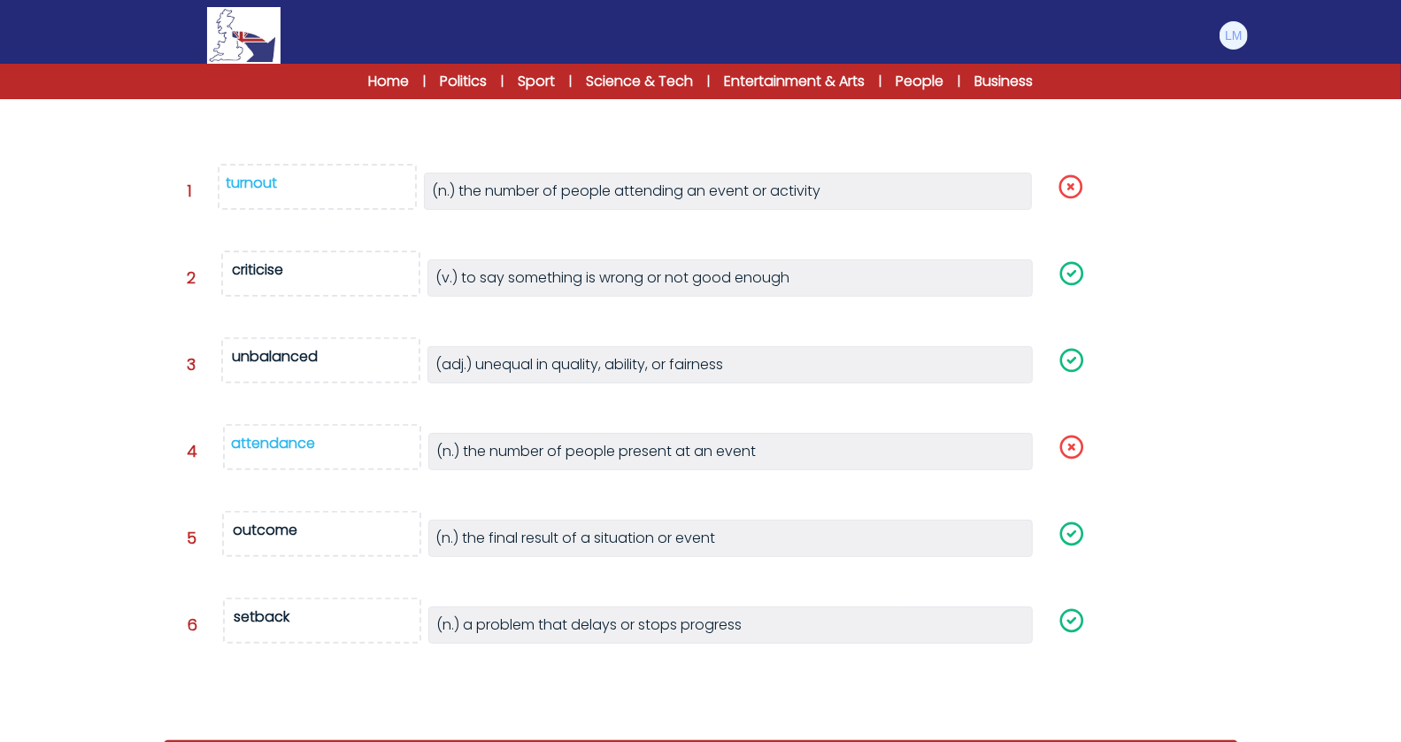
scroll to position [308, 0]
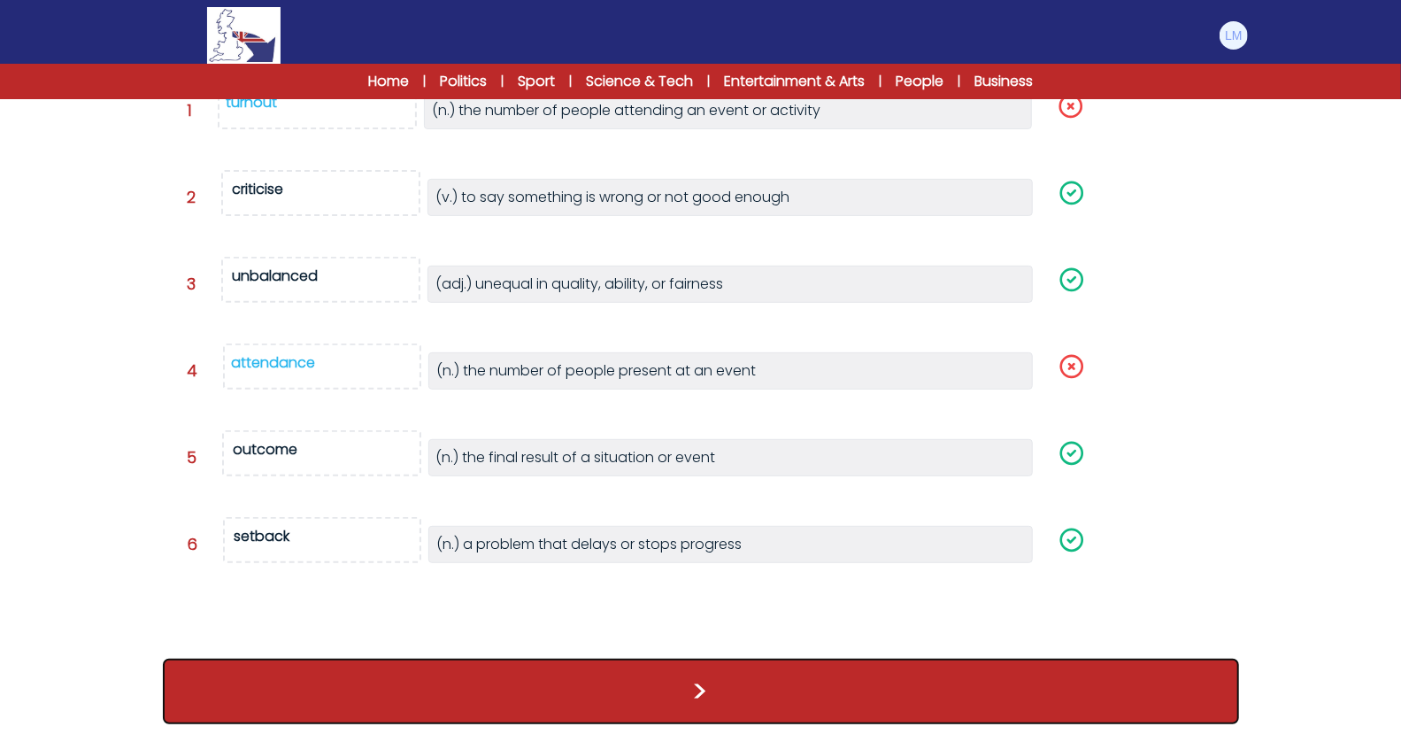
click at [444, 693] on button ">" at bounding box center [701, 690] width 1076 height 65
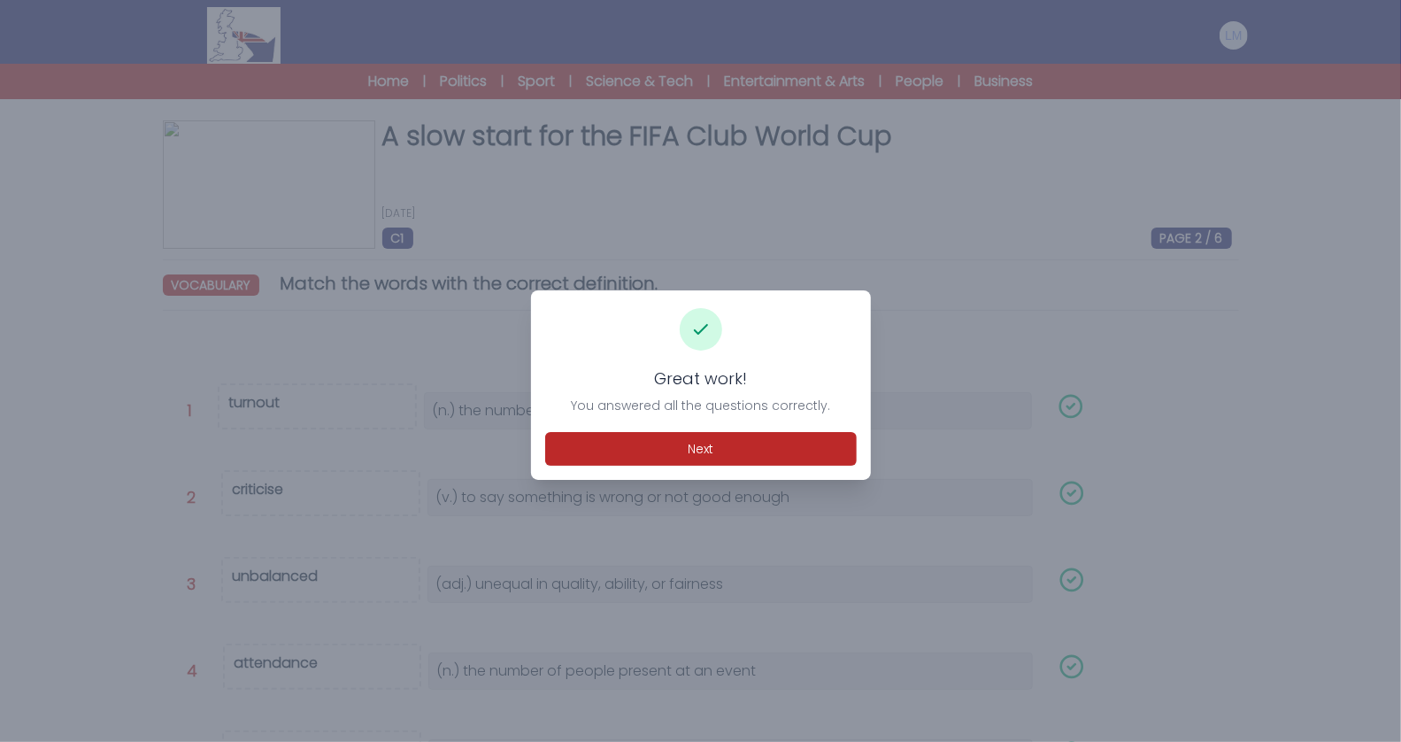
click at [785, 426] on div "Great work! You answered all the questions correctly. Next" at bounding box center [701, 384] width 340 height 189
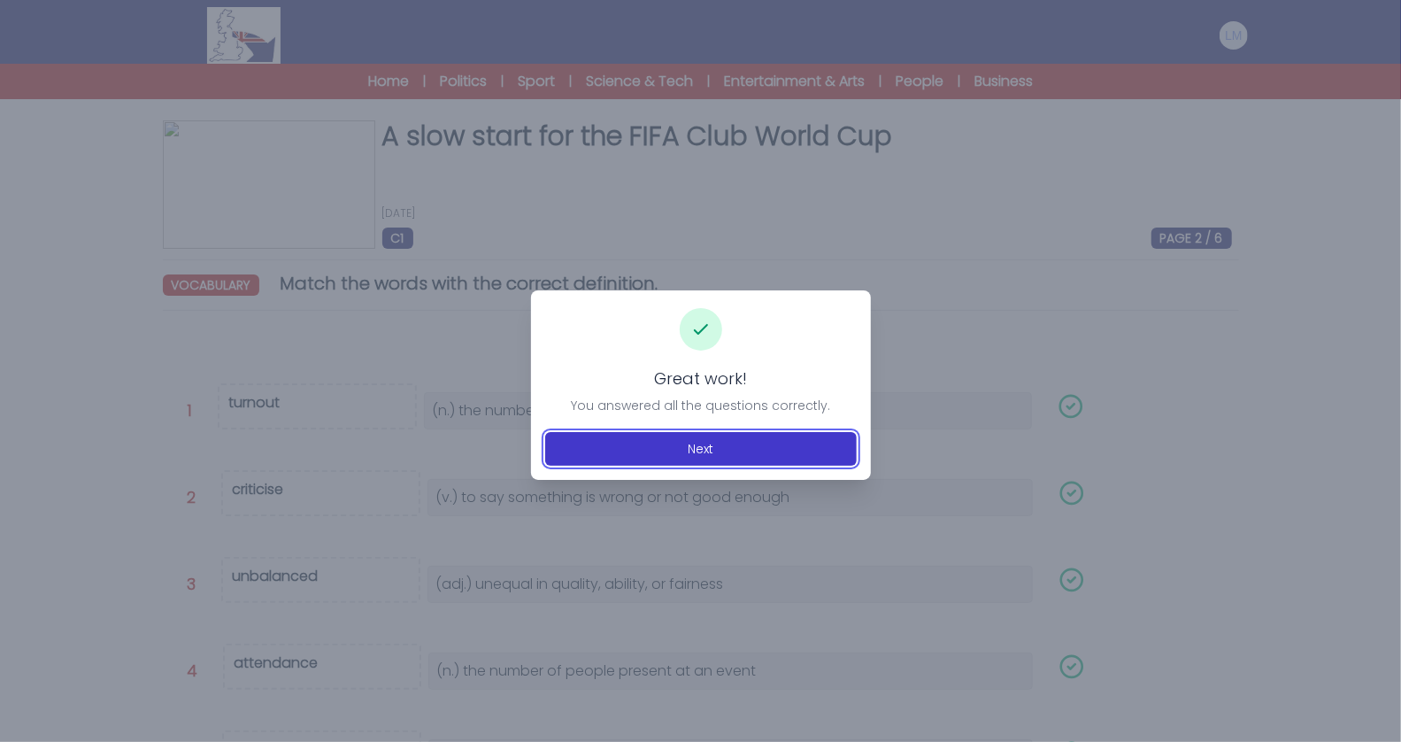
click at [768, 440] on button "Next" at bounding box center [701, 449] width 312 height 34
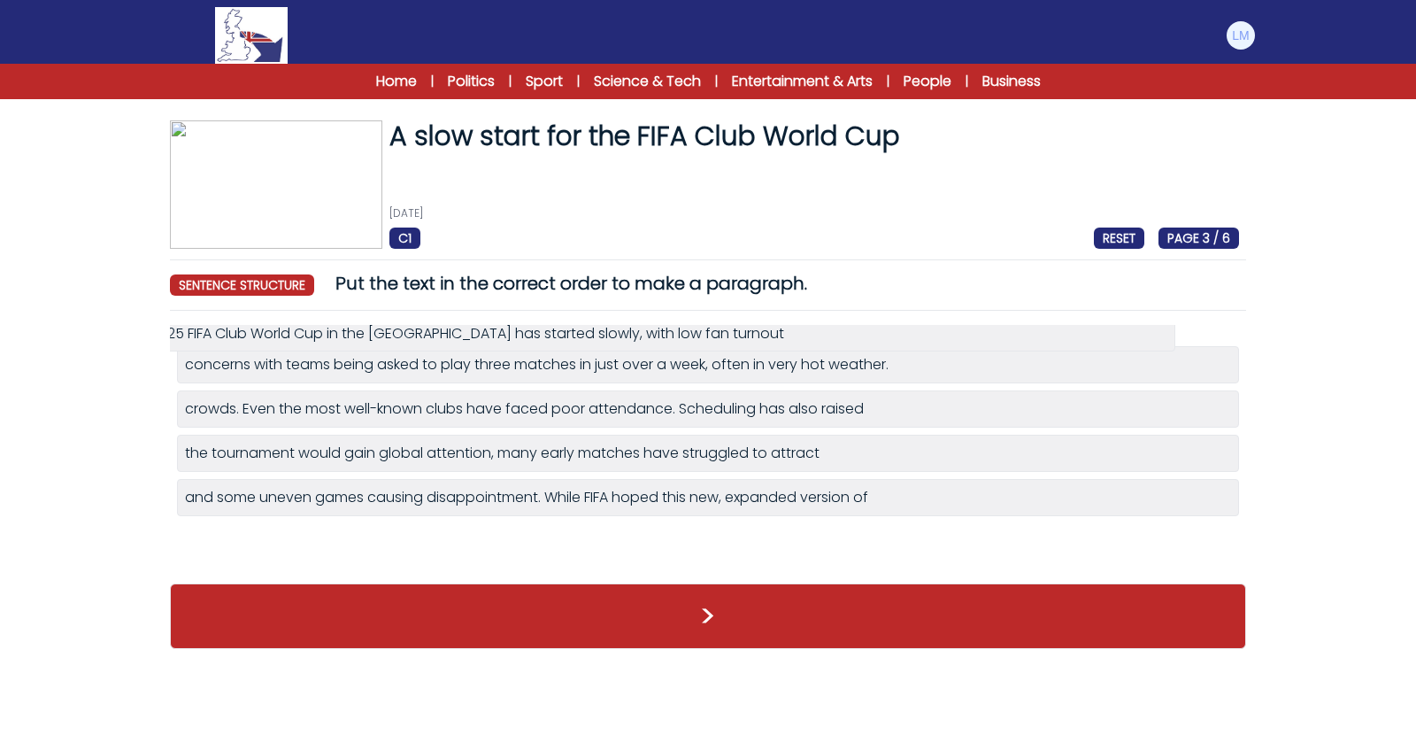
drag, startPoint x: 355, startPoint y: 503, endPoint x: 296, endPoint y: 340, distance: 173.3
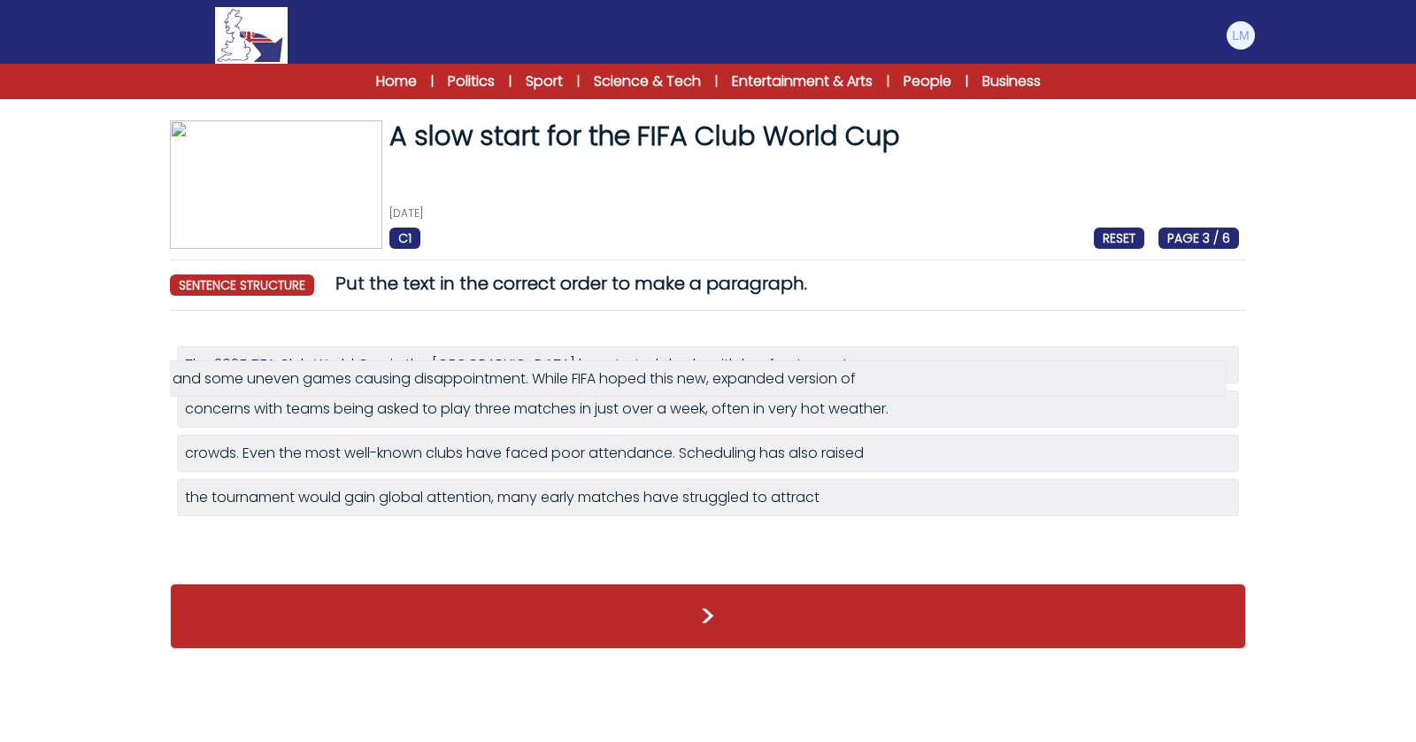
drag, startPoint x: 303, startPoint y: 547, endPoint x: 290, endPoint y: 388, distance: 159.8
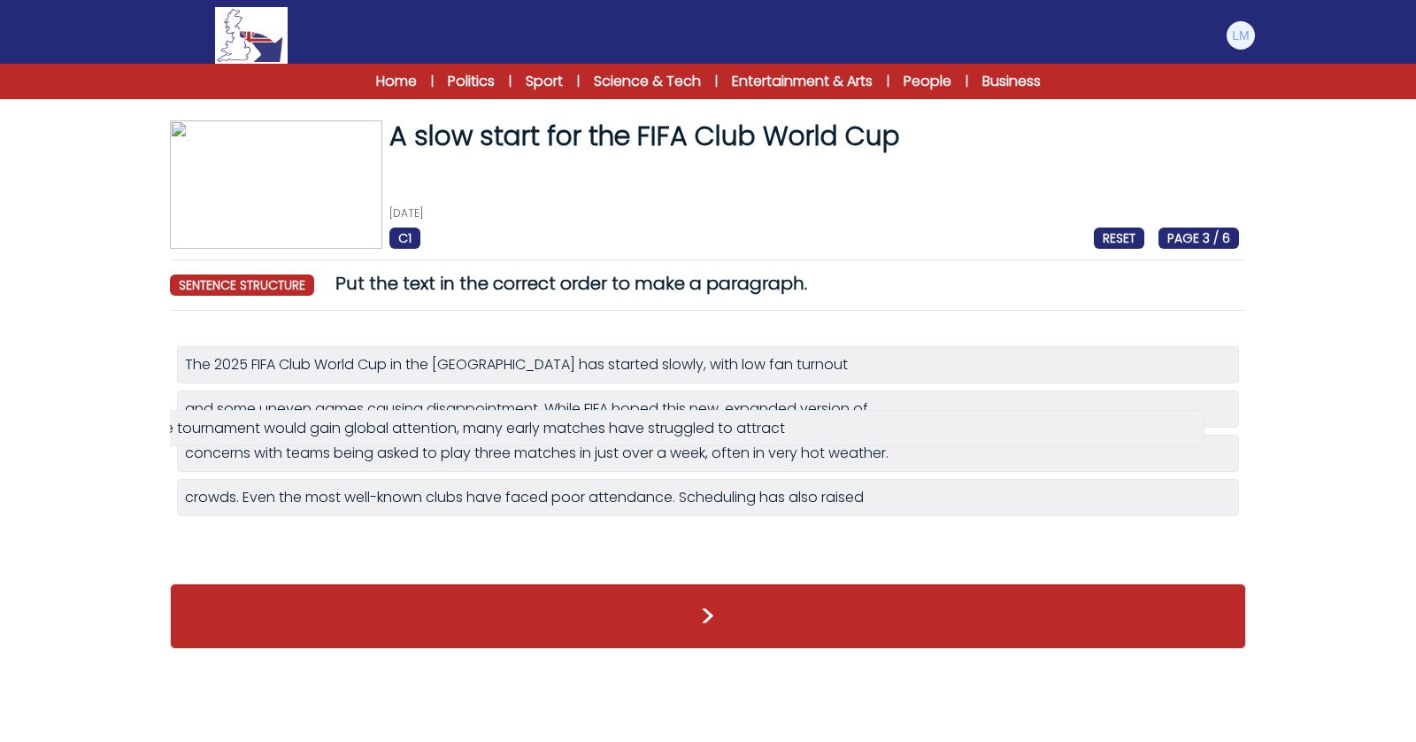
drag, startPoint x: 275, startPoint y: 535, endPoint x: 241, endPoint y: 425, distance: 115.0
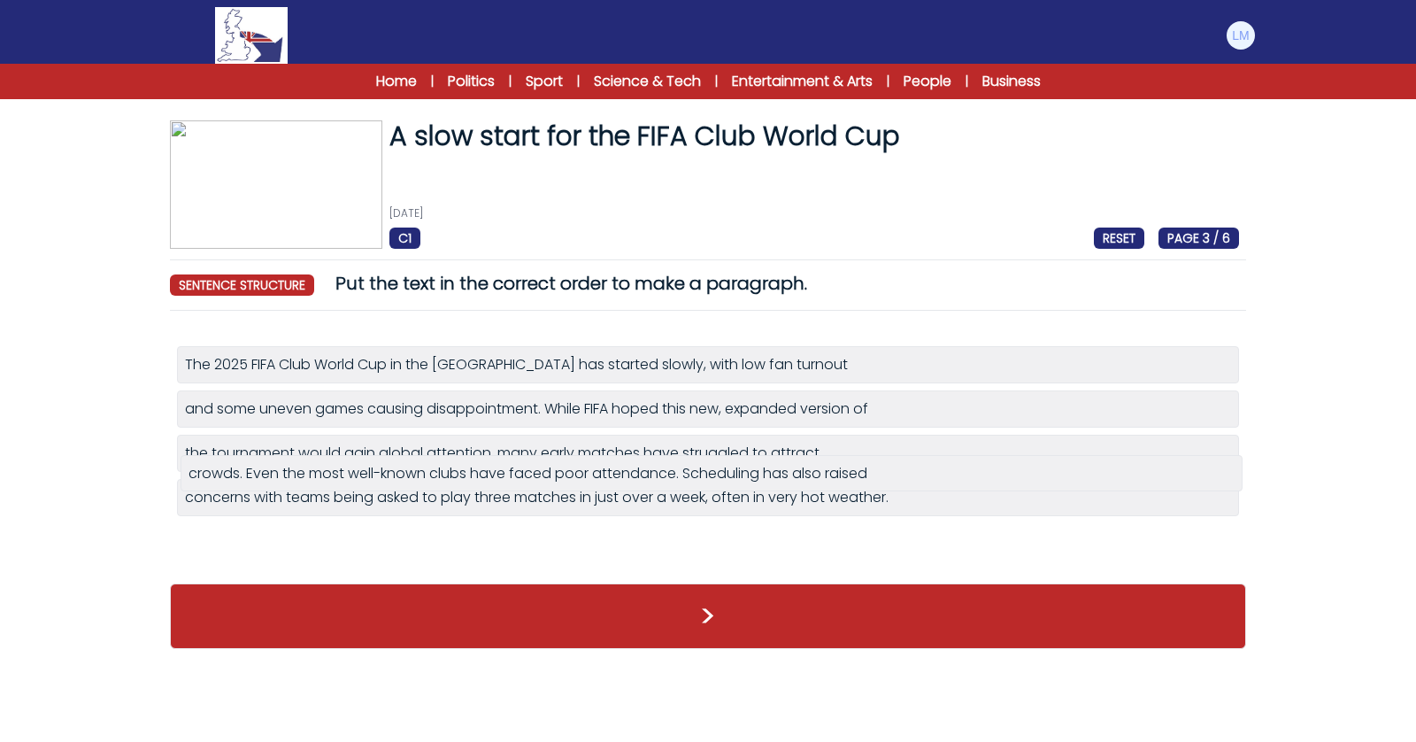
drag, startPoint x: 238, startPoint y: 544, endPoint x: 240, endPoint y: 479, distance: 65.5
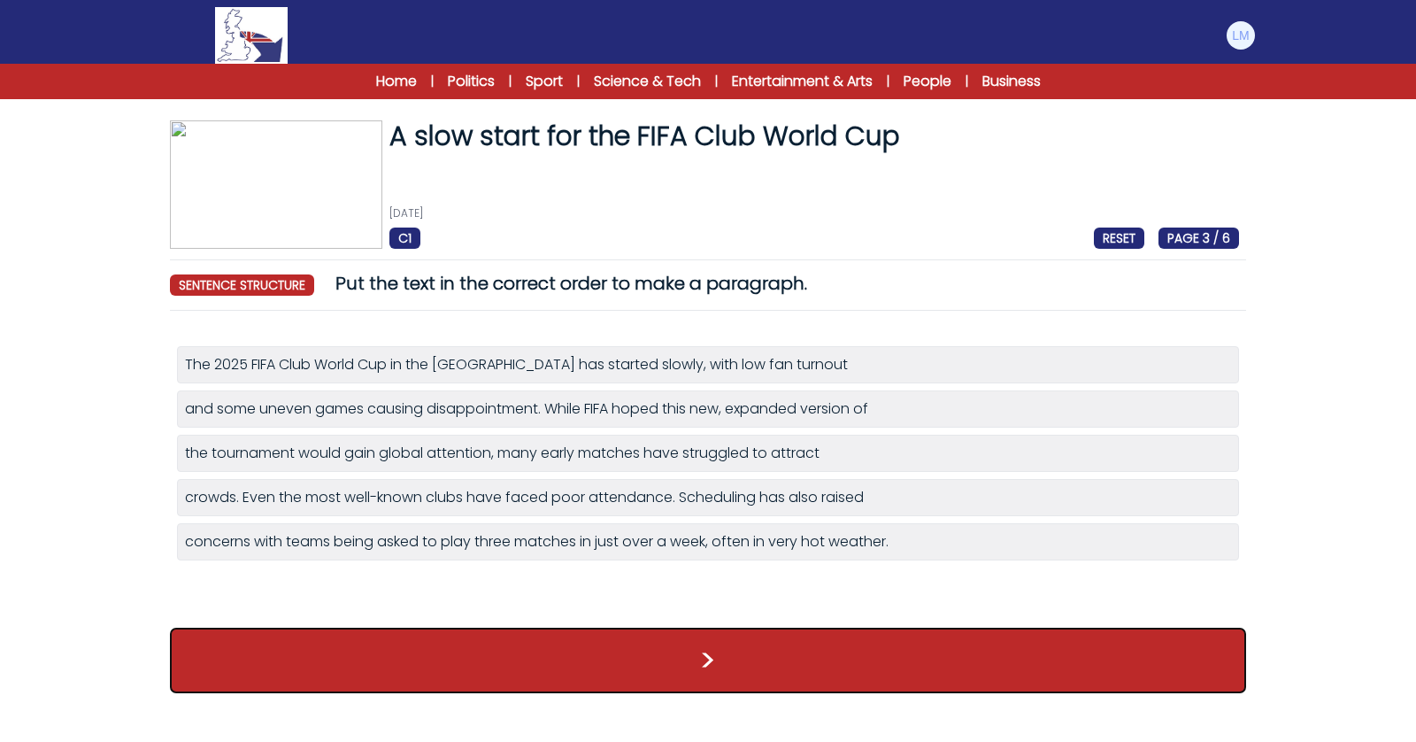
click at [342, 649] on button ">" at bounding box center [708, 659] width 1076 height 65
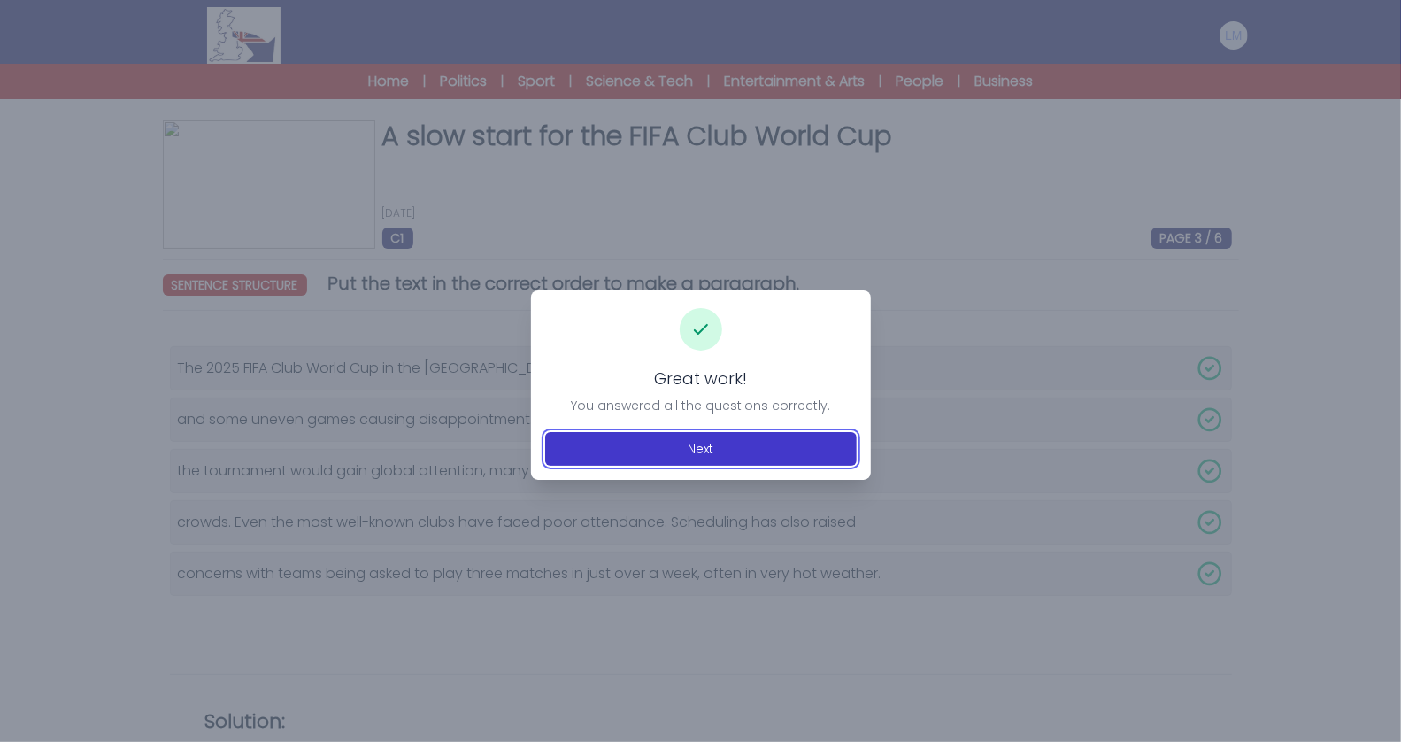
click at [681, 446] on button "Next" at bounding box center [701, 449] width 312 height 34
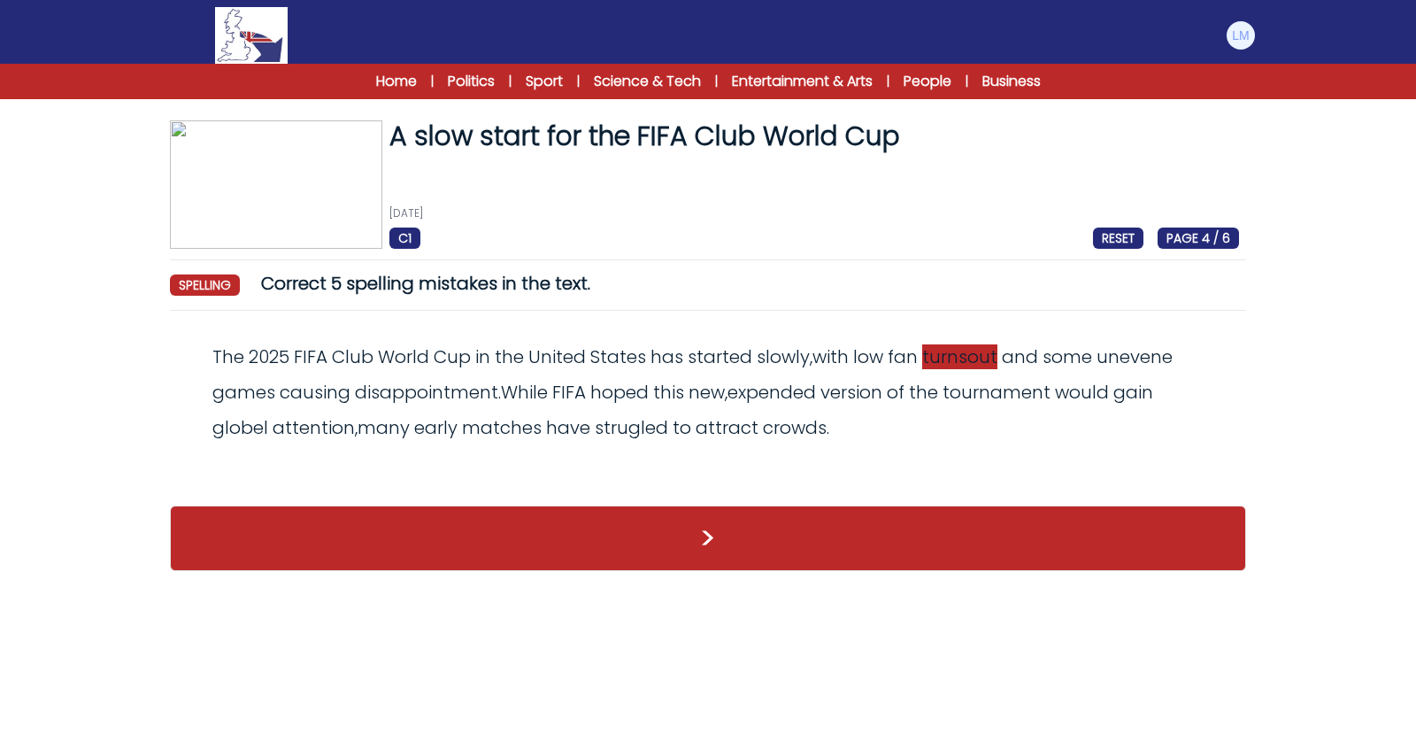
click at [970, 359] on span "turnsout" at bounding box center [959, 356] width 75 height 25
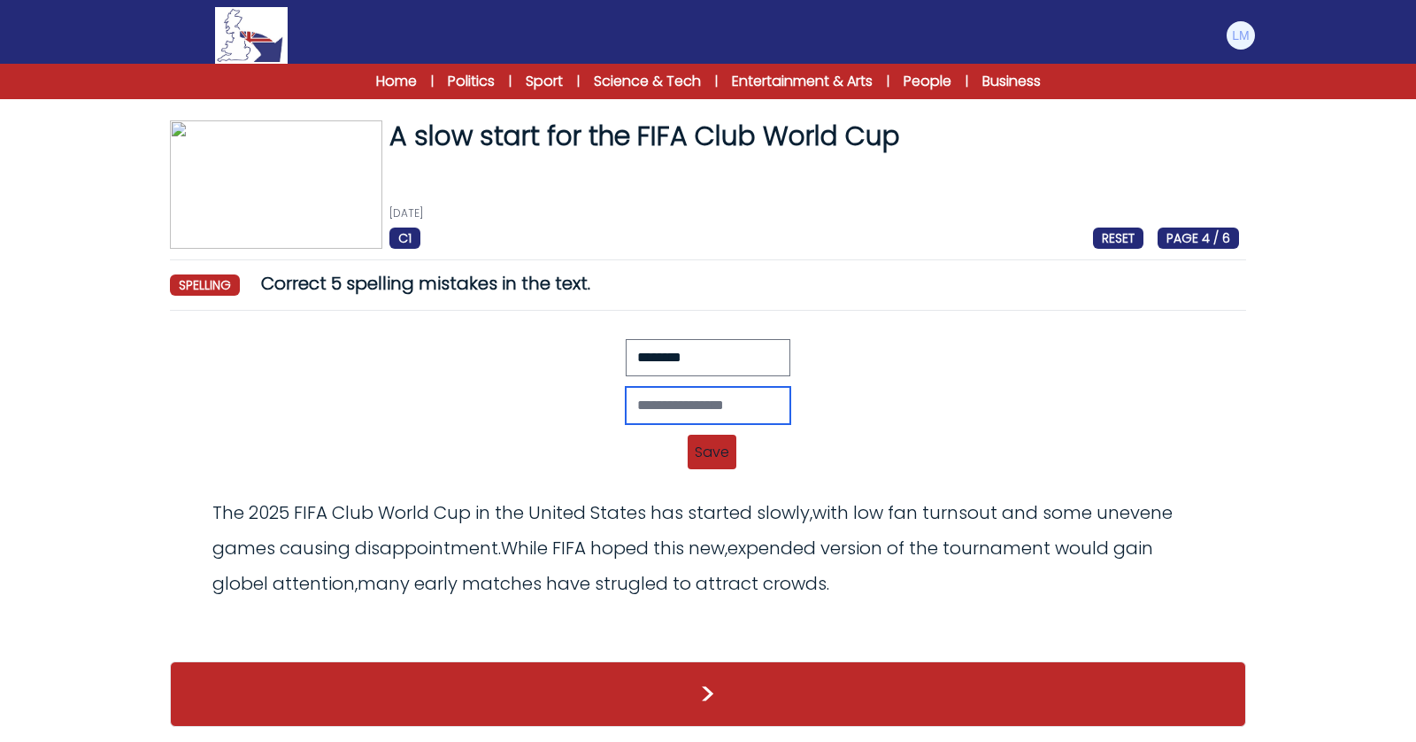
click at [672, 406] on input "text" at bounding box center [708, 405] width 165 height 37
type input "*******"
click at [1145, 514] on span "unevene" at bounding box center [1135, 512] width 76 height 25
click at [947, 507] on span "turnsout" at bounding box center [959, 512] width 75 height 25
click at [697, 440] on span "Save" at bounding box center [712, 452] width 49 height 35
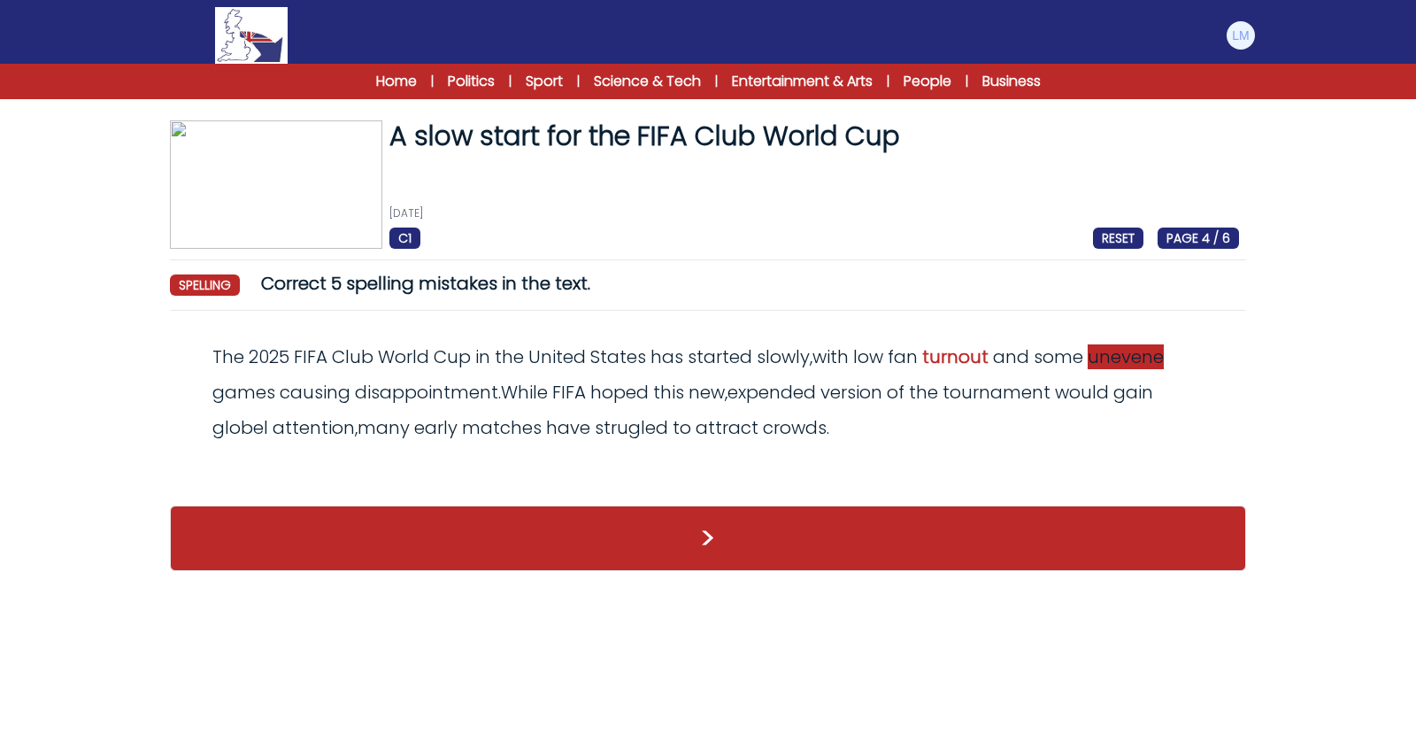
click at [1115, 358] on span "unevene" at bounding box center [1126, 356] width 76 height 25
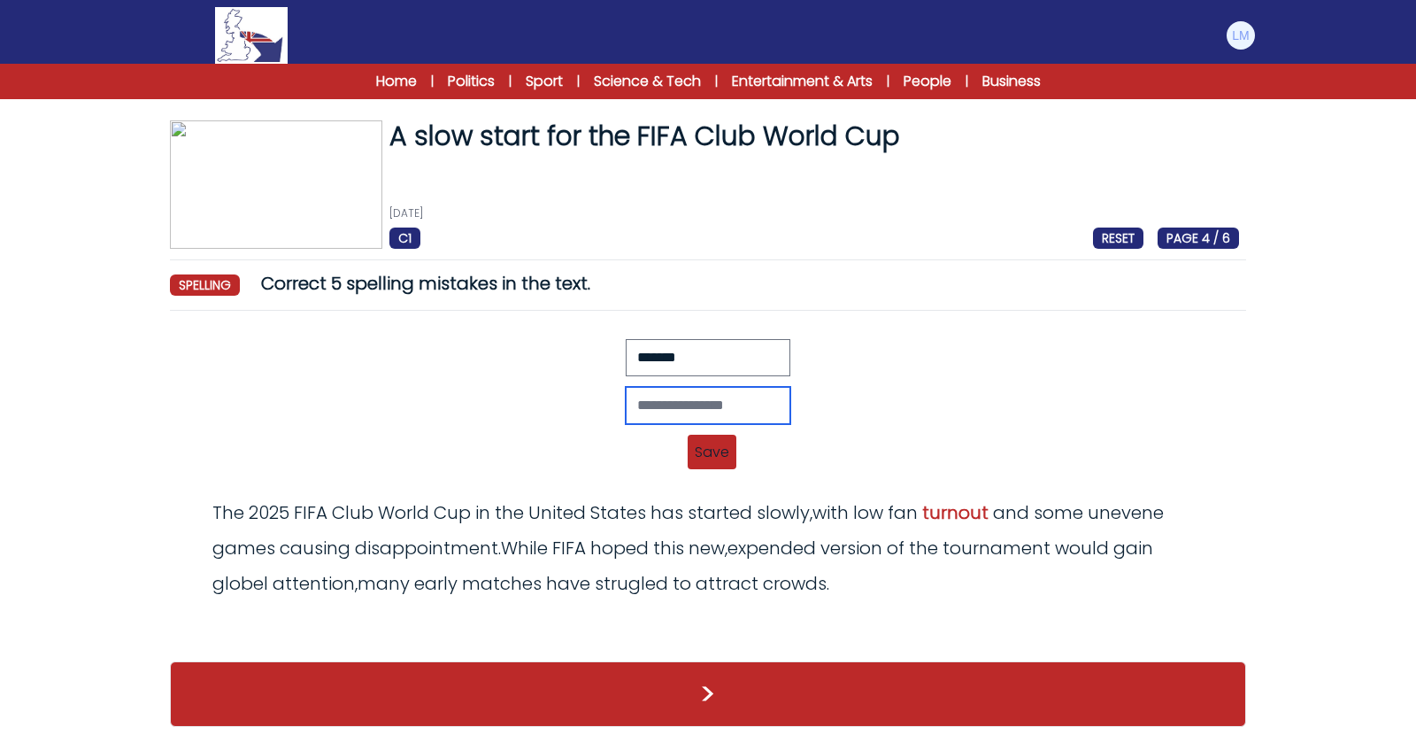
click at [690, 393] on input "text" at bounding box center [708, 405] width 165 height 37
type input "********"
click at [719, 460] on span "Save" at bounding box center [712, 452] width 49 height 35
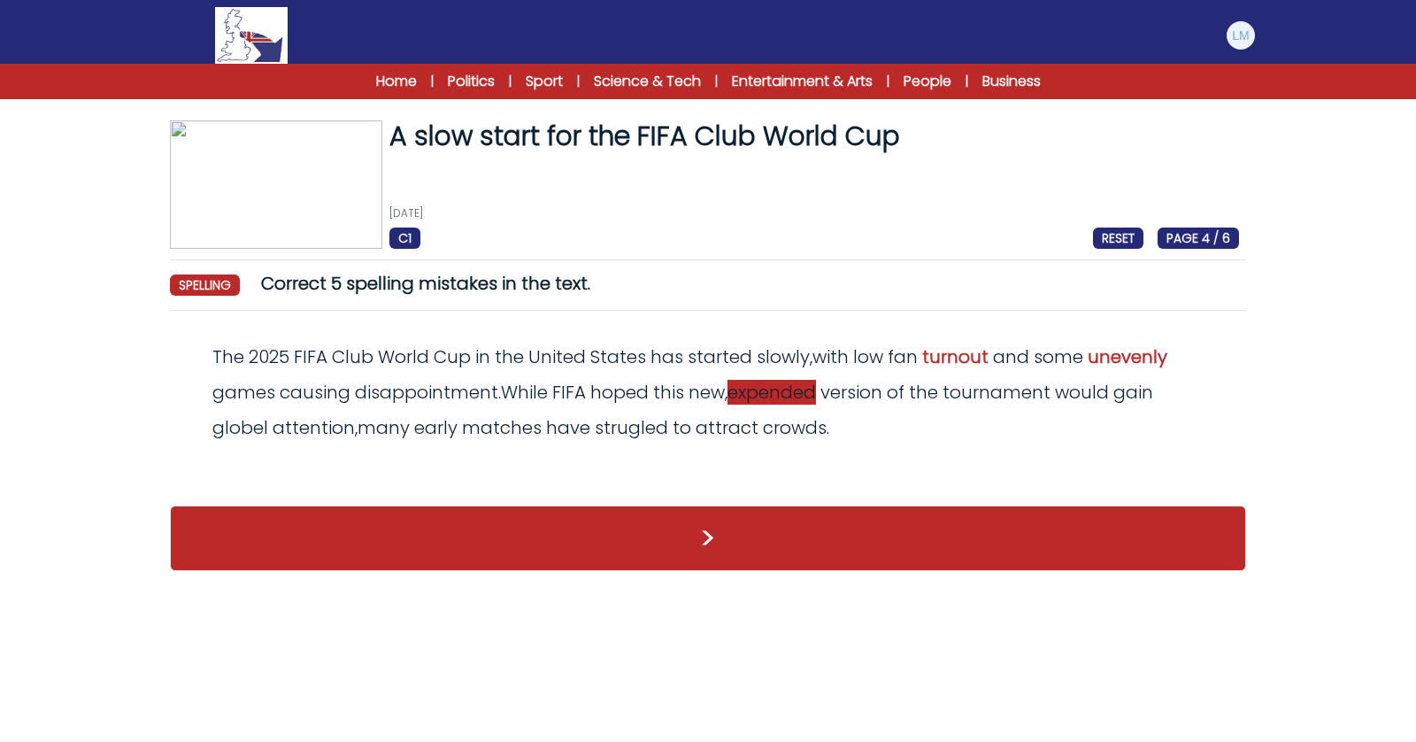
click at [781, 395] on span "expended" at bounding box center [771, 392] width 89 height 25
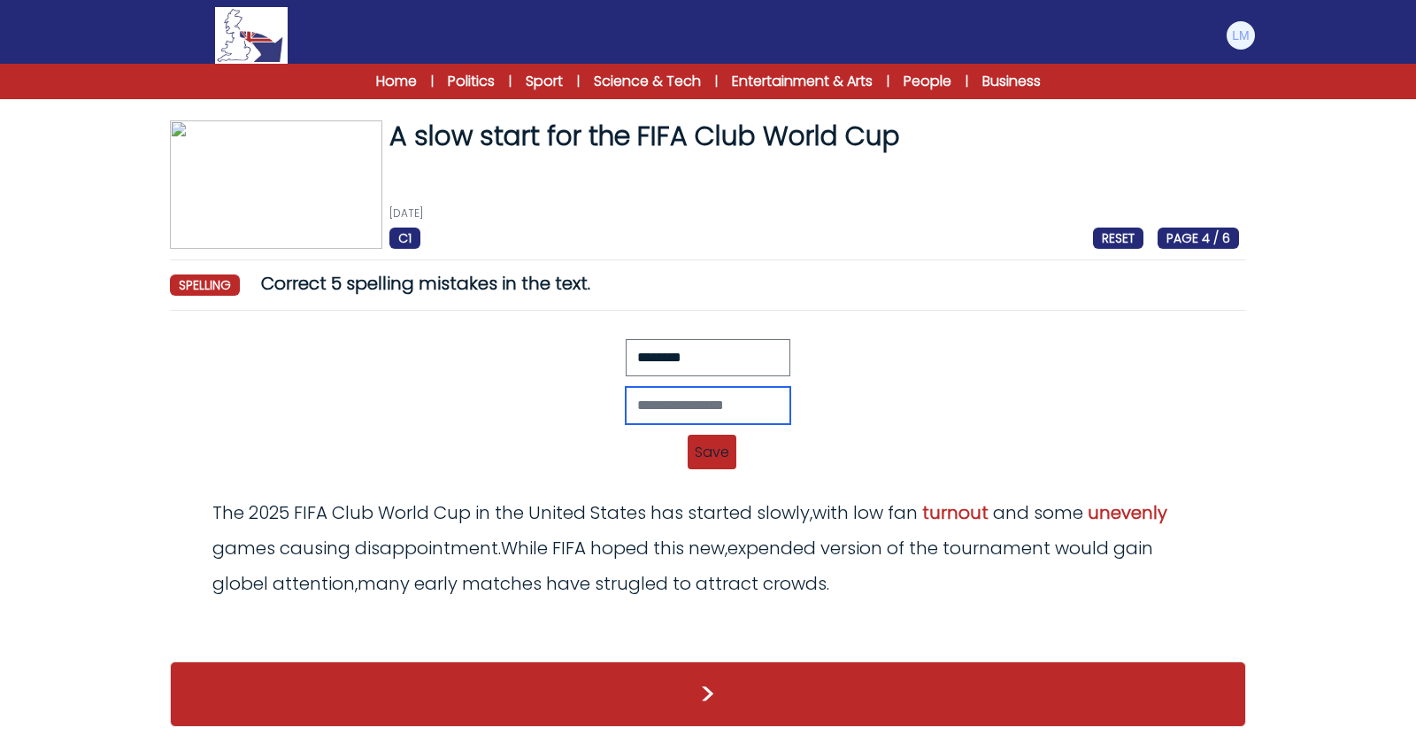
click at [650, 399] on input "text" at bounding box center [708, 405] width 165 height 37
type input "********"
click at [712, 435] on span "Save" at bounding box center [712, 452] width 49 height 35
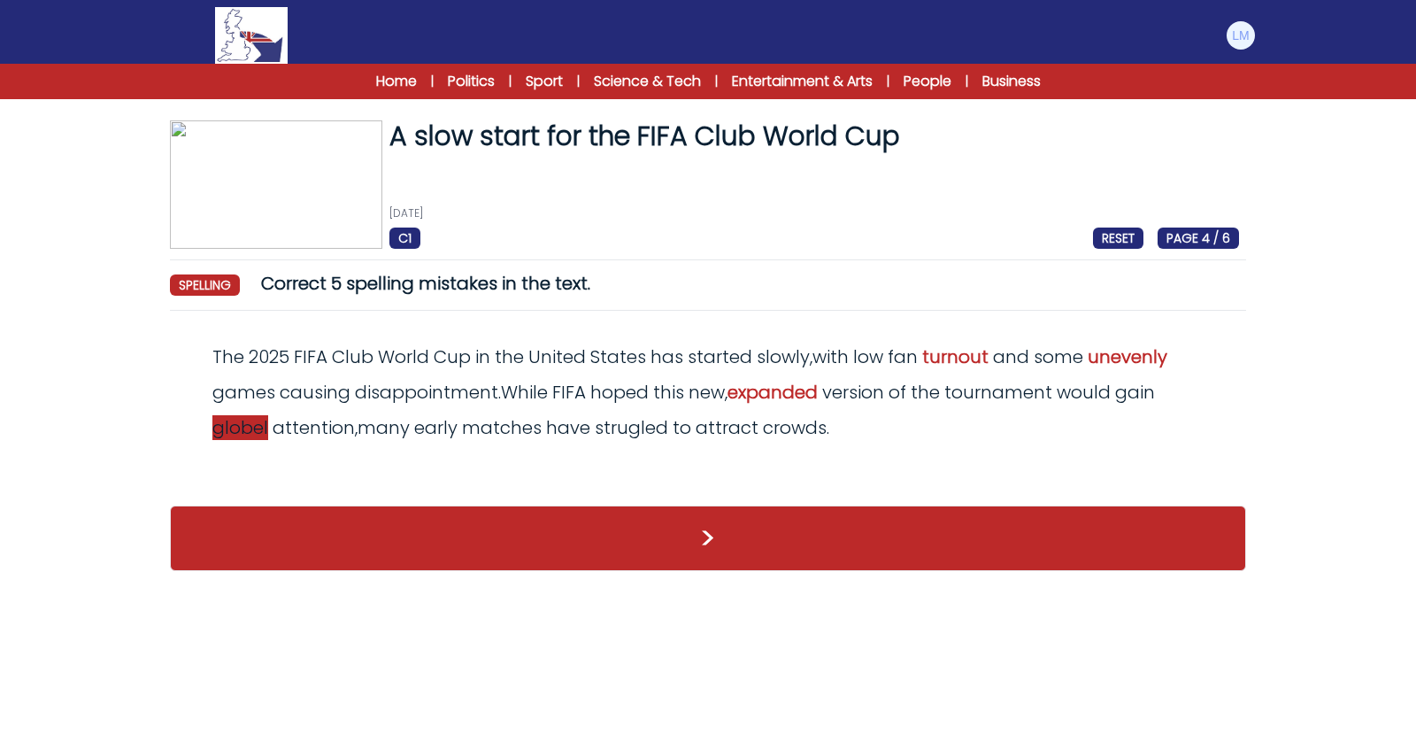
click at [244, 435] on span "globel" at bounding box center [240, 427] width 56 height 25
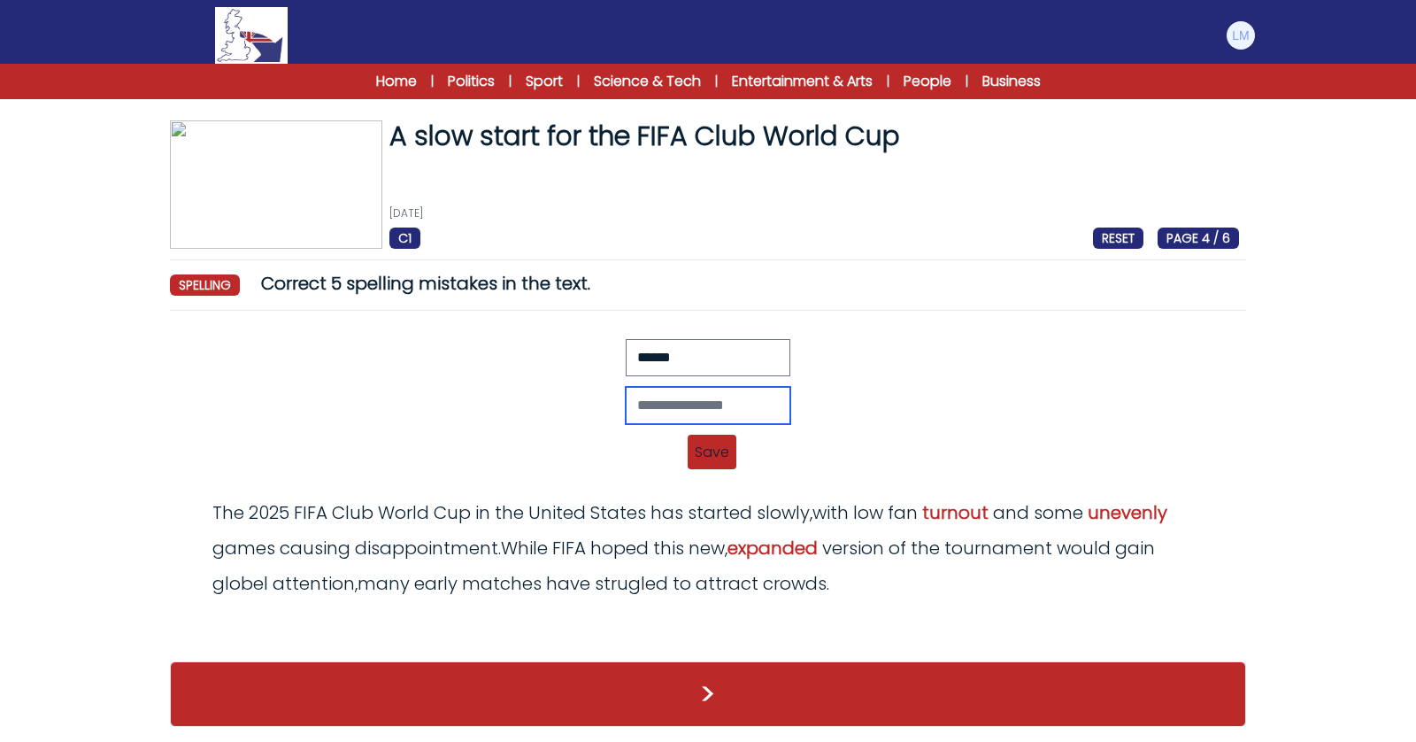
click at [676, 413] on input "text" at bounding box center [708, 405] width 165 height 37
type input "******"
click at [716, 456] on span "Save" at bounding box center [712, 452] width 49 height 35
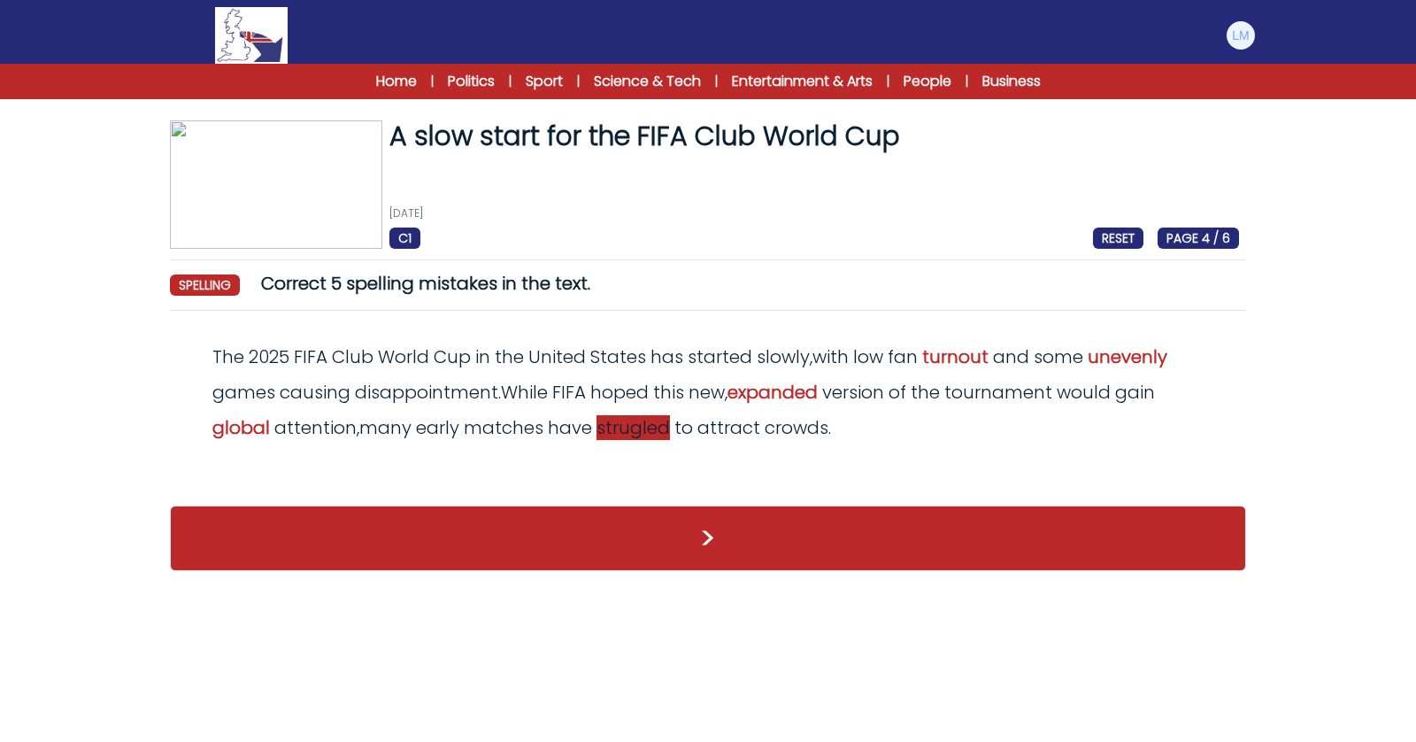
click at [624, 427] on span "strugled" at bounding box center [633, 427] width 73 height 25
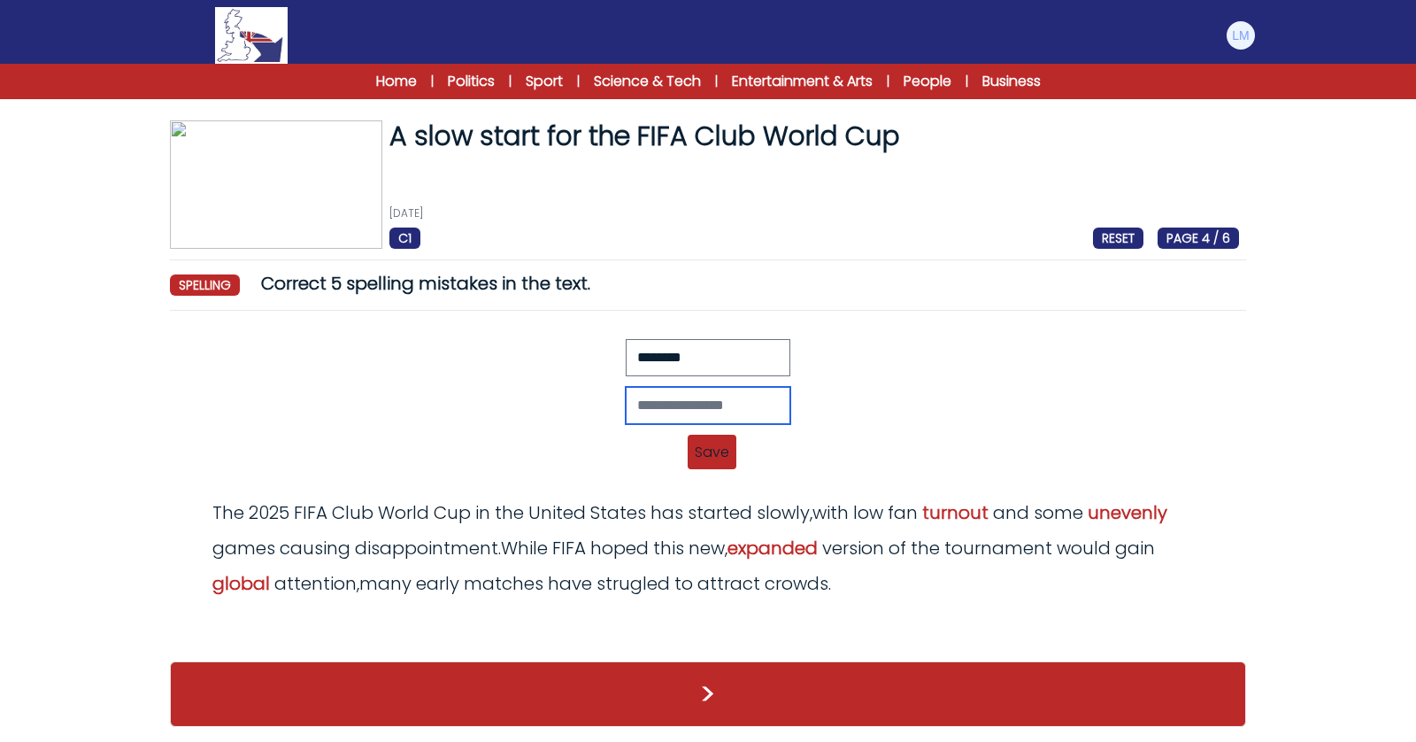
click at [741, 409] on input "text" at bounding box center [708, 405] width 165 height 37
type input "*********"
click at [735, 450] on div "Revert Save The 2025 FIFA Club World Cup in the [GEOGRAPHIC_DATA] has started s…" at bounding box center [708, 452] width 1062 height 21
click at [722, 454] on span "Save" at bounding box center [712, 452] width 49 height 35
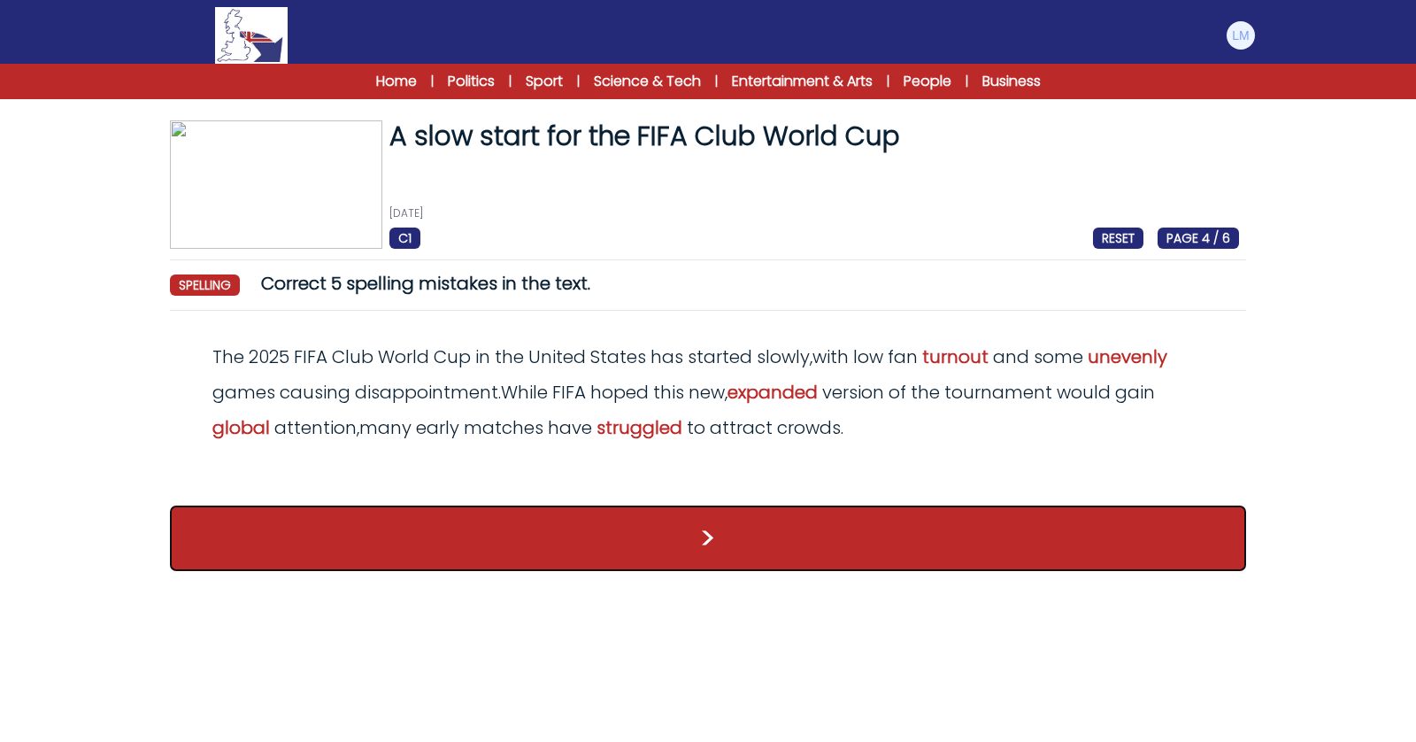
click at [724, 537] on button ">" at bounding box center [708, 537] width 1076 height 65
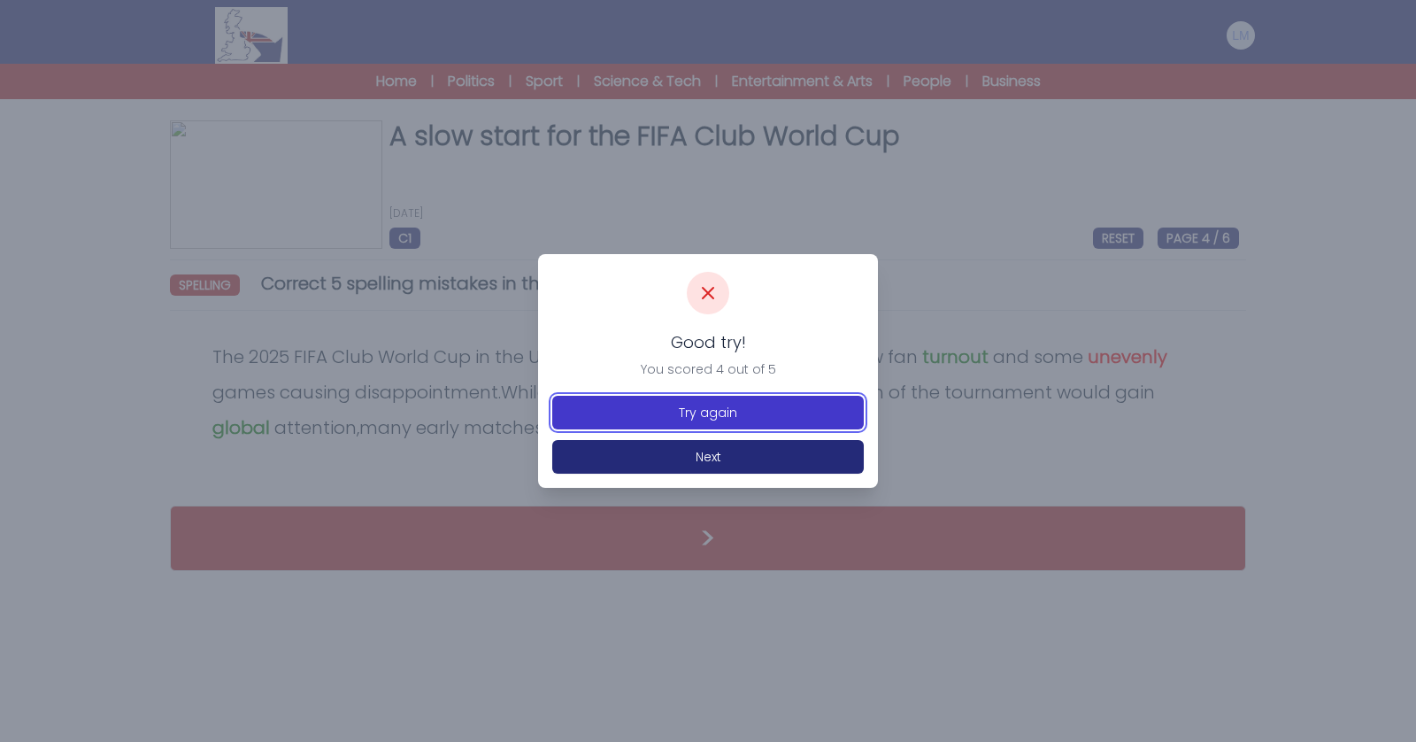
click at [796, 410] on button "Try again" at bounding box center [708, 413] width 312 height 34
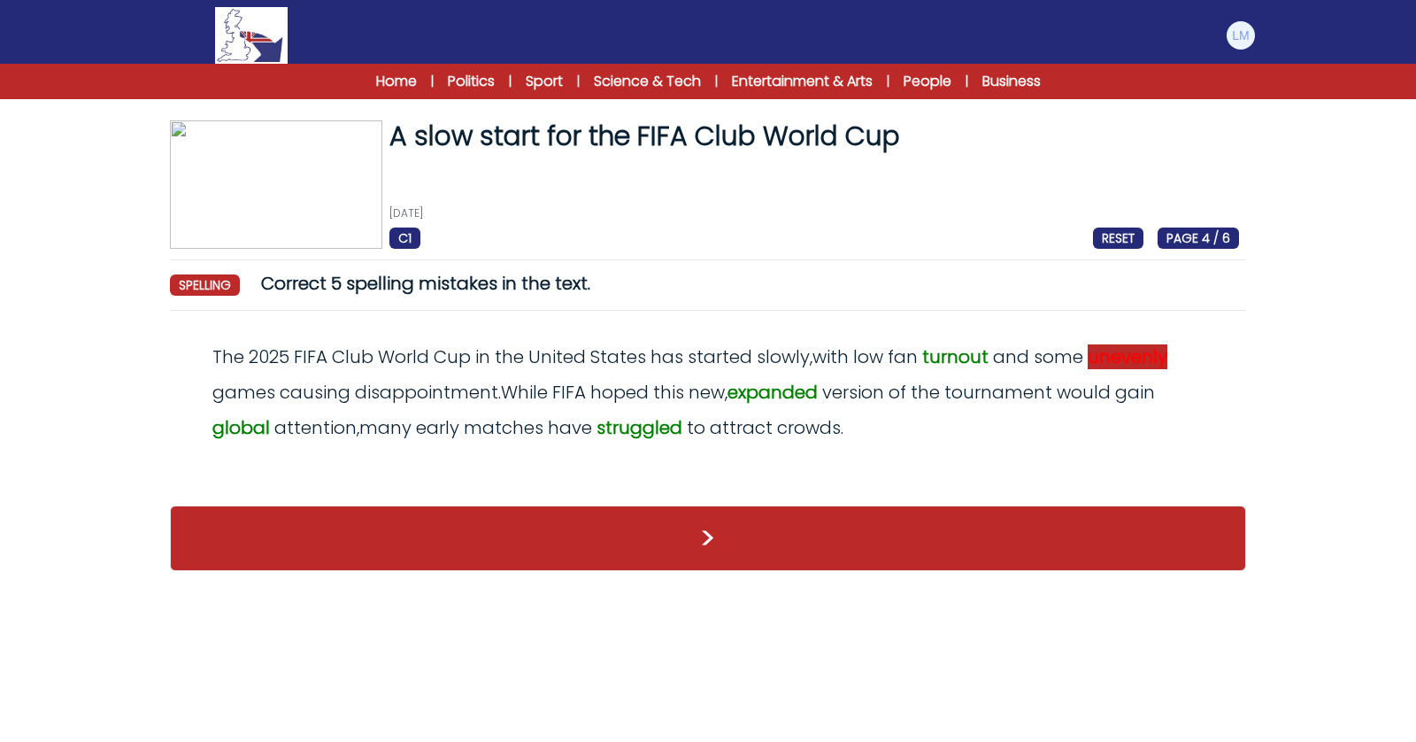
click at [1128, 354] on span "unevenly" at bounding box center [1128, 356] width 80 height 25
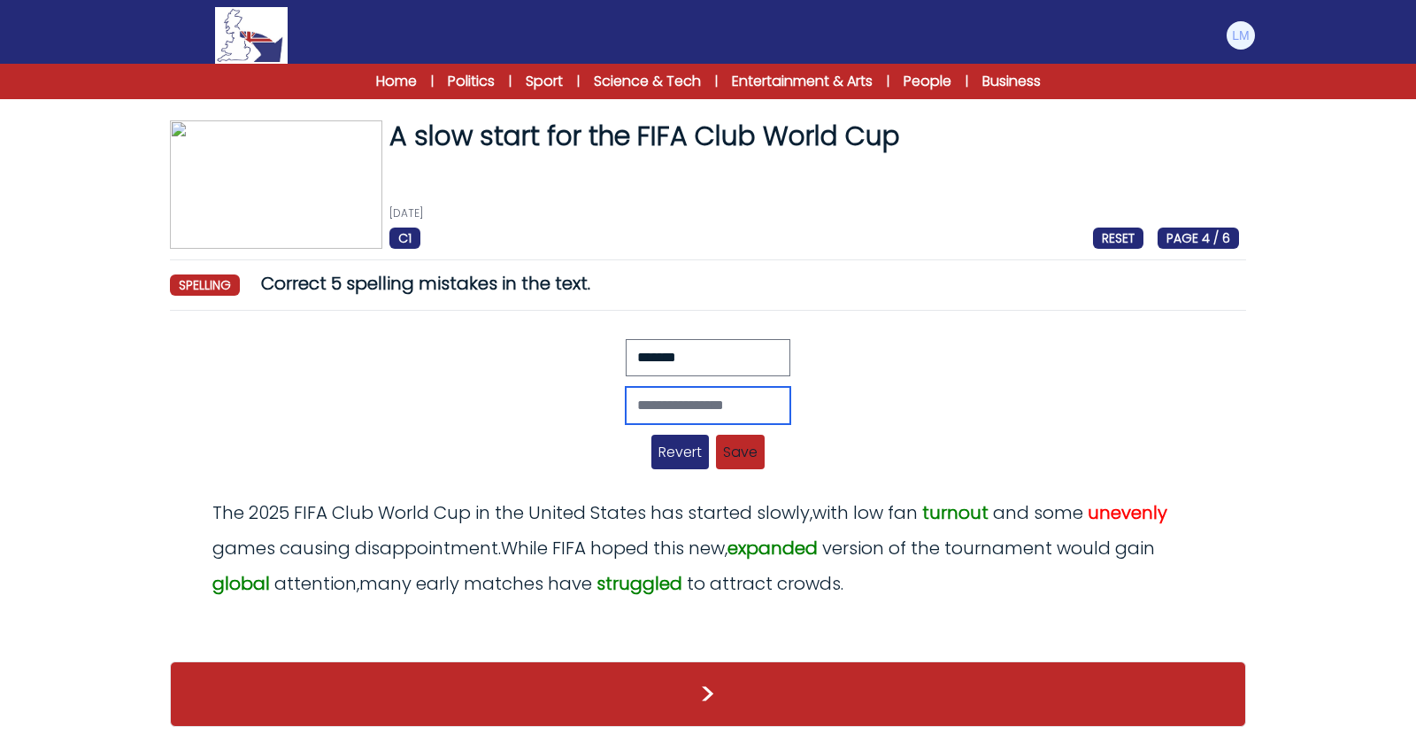
click at [703, 396] on input "text" at bounding box center [708, 405] width 165 height 37
type input "******"
click at [735, 450] on span "Save" at bounding box center [740, 452] width 49 height 35
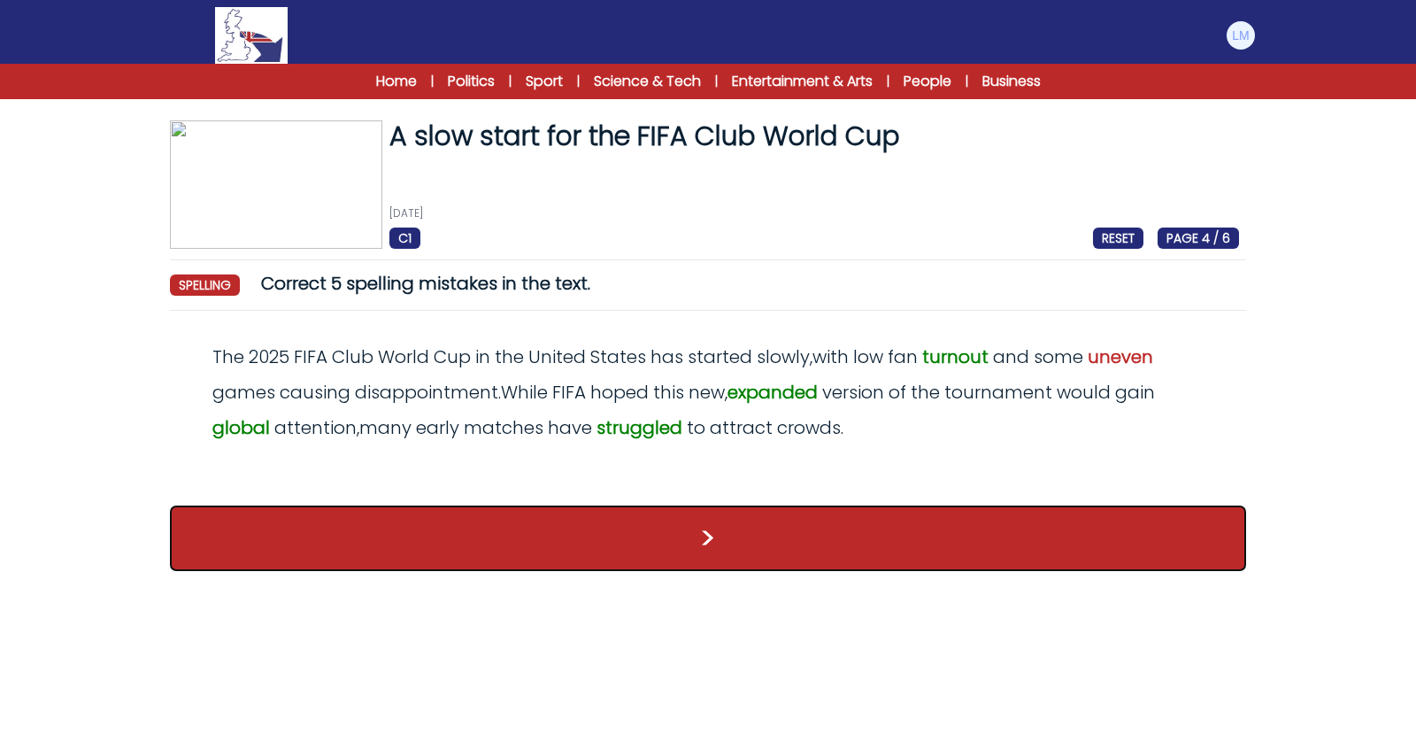
click at [783, 565] on button ">" at bounding box center [708, 537] width 1076 height 65
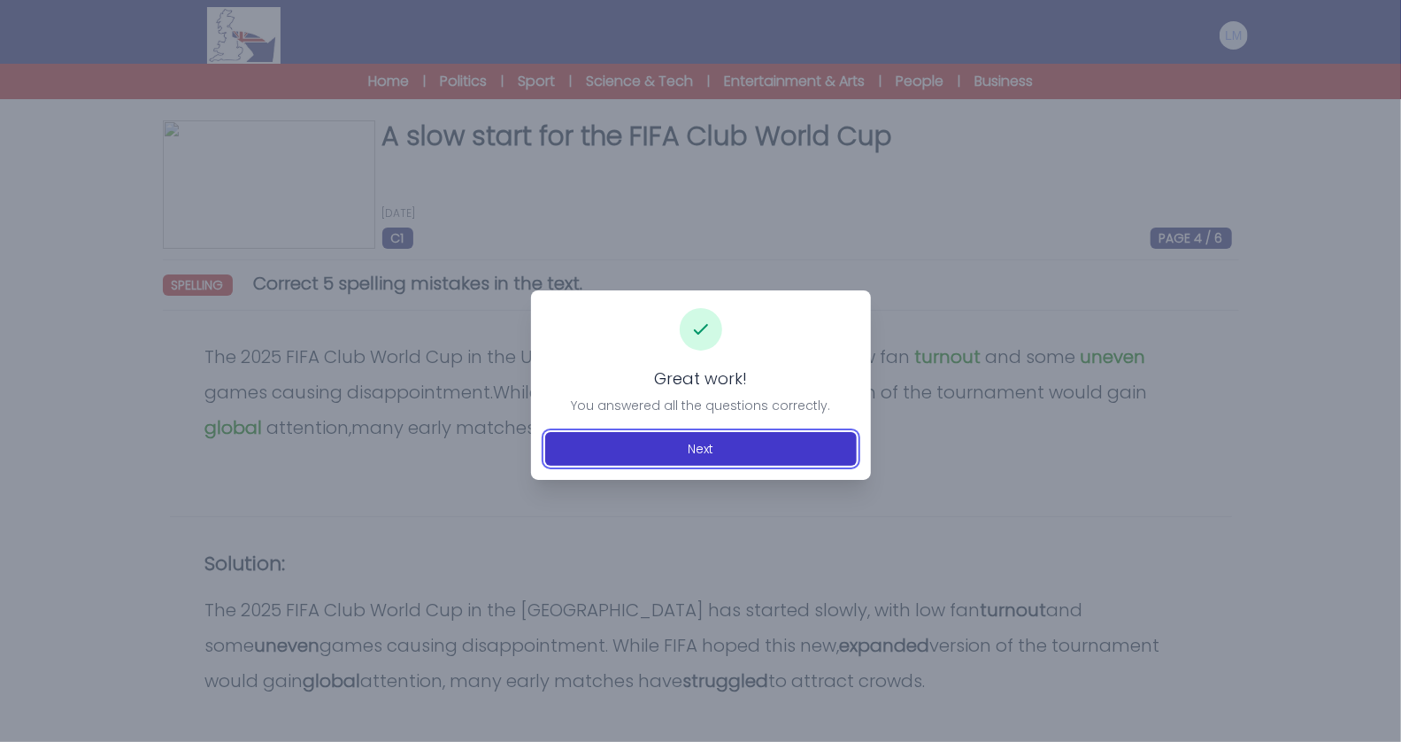
click at [673, 451] on button "Next" at bounding box center [701, 449] width 312 height 34
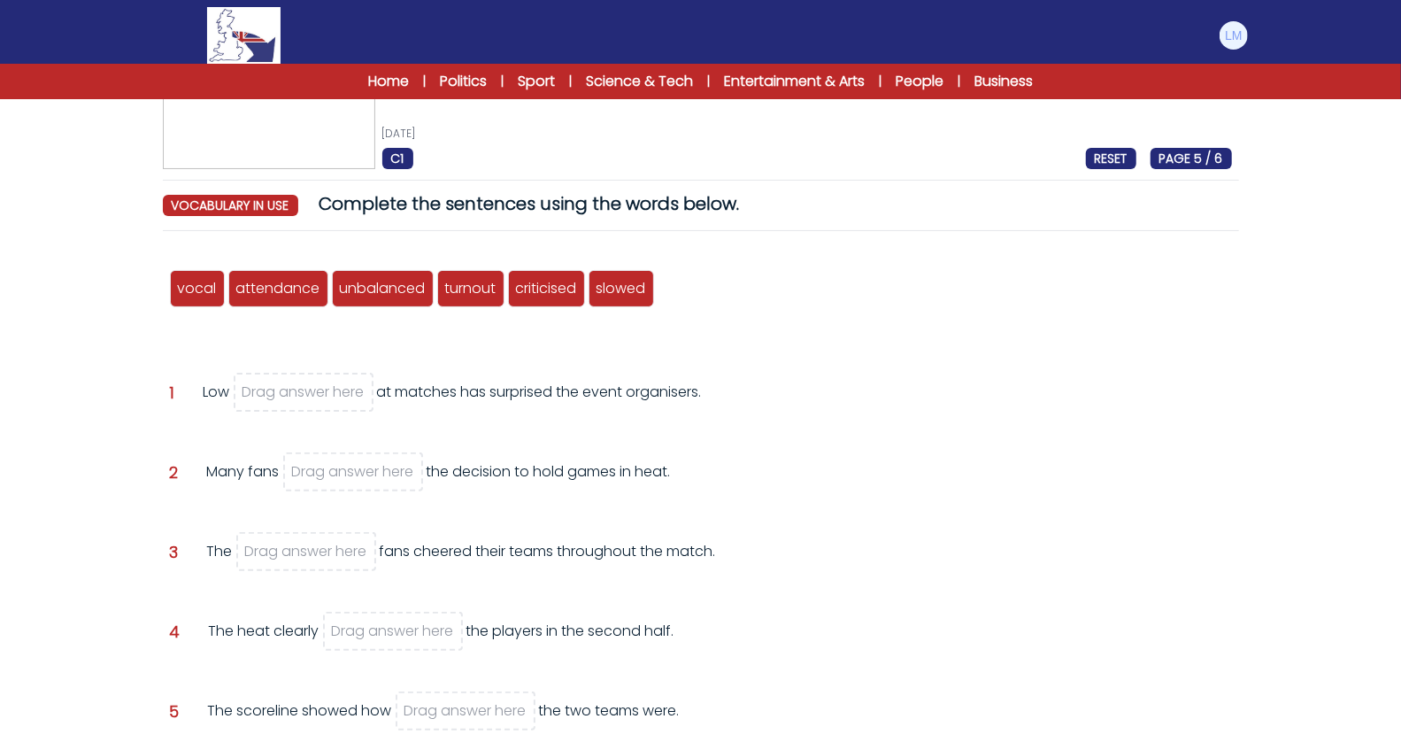
scroll to position [99, 0]
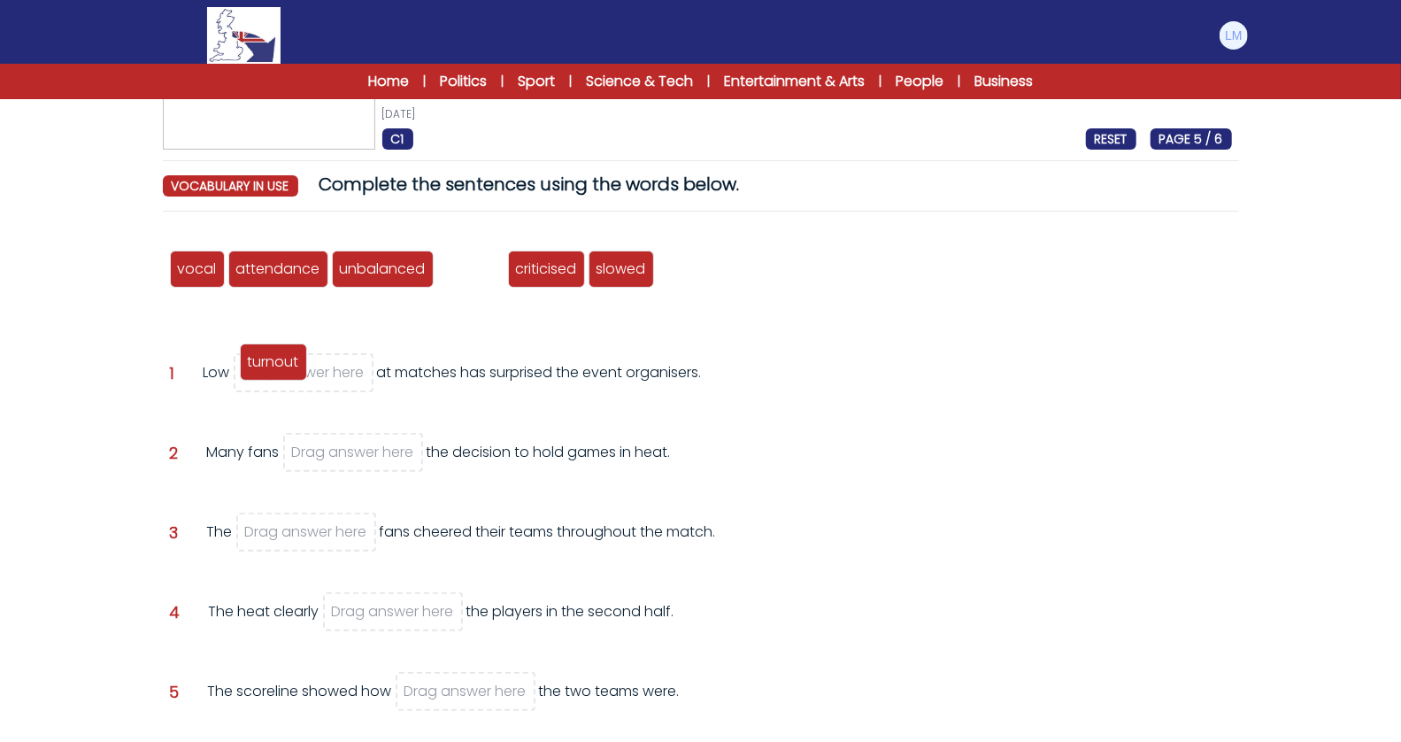
drag, startPoint x: 470, startPoint y: 267, endPoint x: 273, endPoint y: 366, distance: 220.5
click at [273, 366] on span "turnout" at bounding box center [273, 361] width 51 height 20
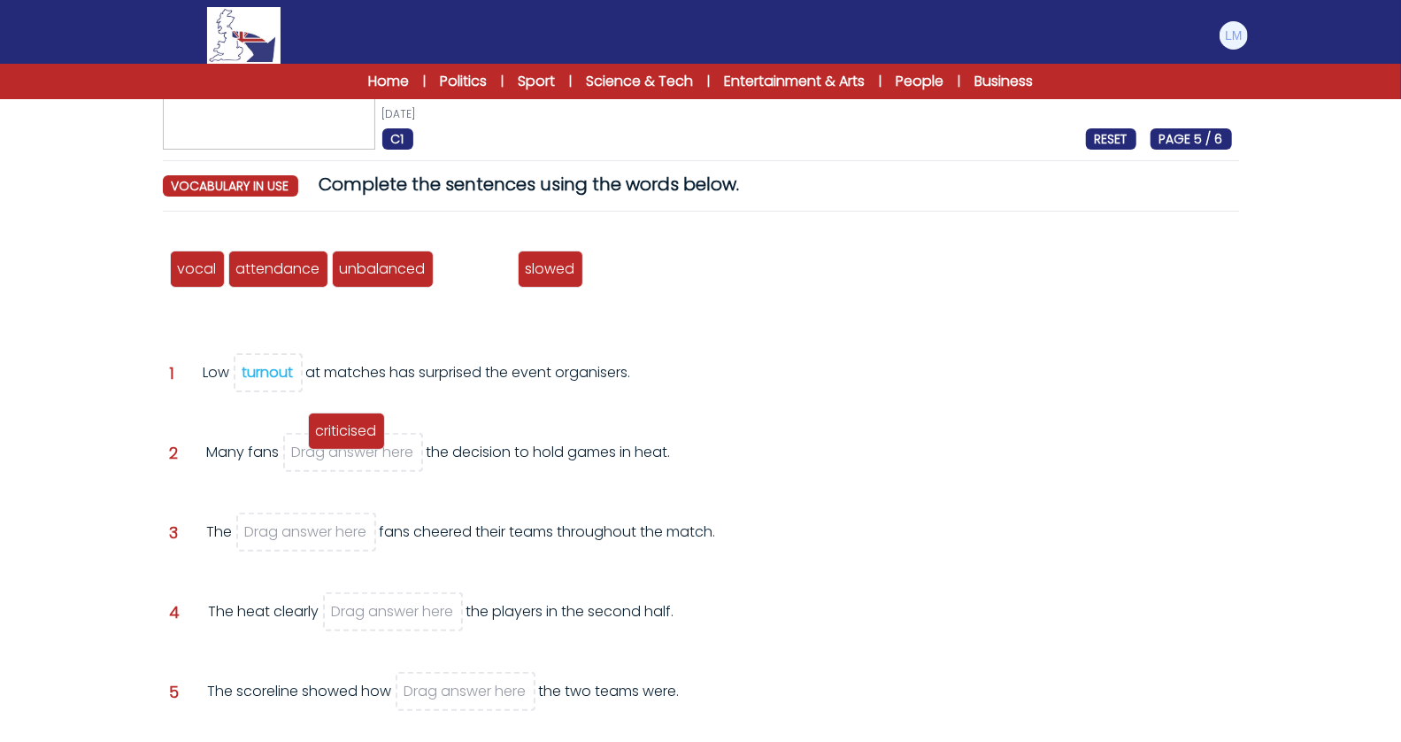
drag, startPoint x: 476, startPoint y: 274, endPoint x: 335, endPoint y: 450, distance: 226.0
click at [335, 441] on span "criticised" at bounding box center [346, 430] width 61 height 20
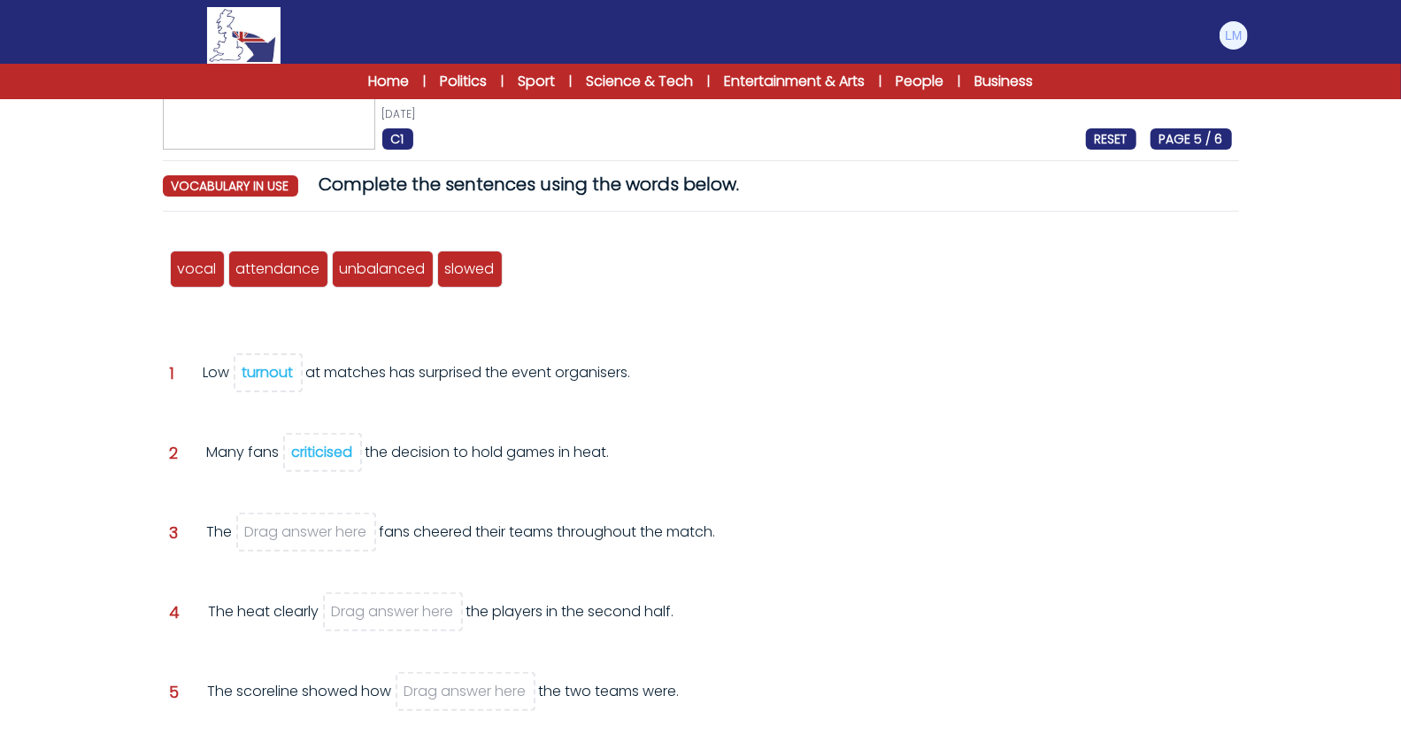
click at [466, 269] on span "slowed" at bounding box center [470, 268] width 50 height 20
drag, startPoint x: 453, startPoint y: 273, endPoint x: 376, endPoint y: 625, distance: 359.7
click at [376, 625] on span "slowed" at bounding box center [394, 623] width 50 height 20
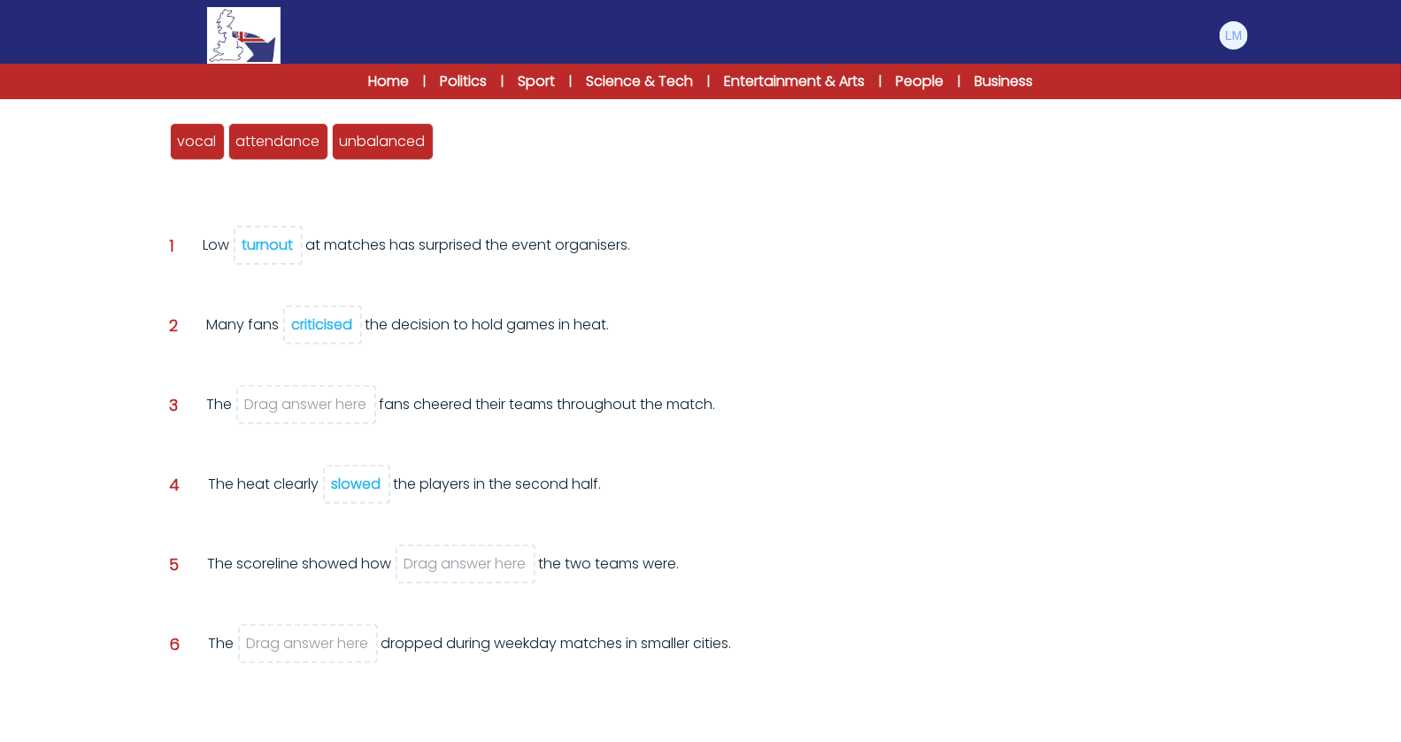
scroll to position [228, 0]
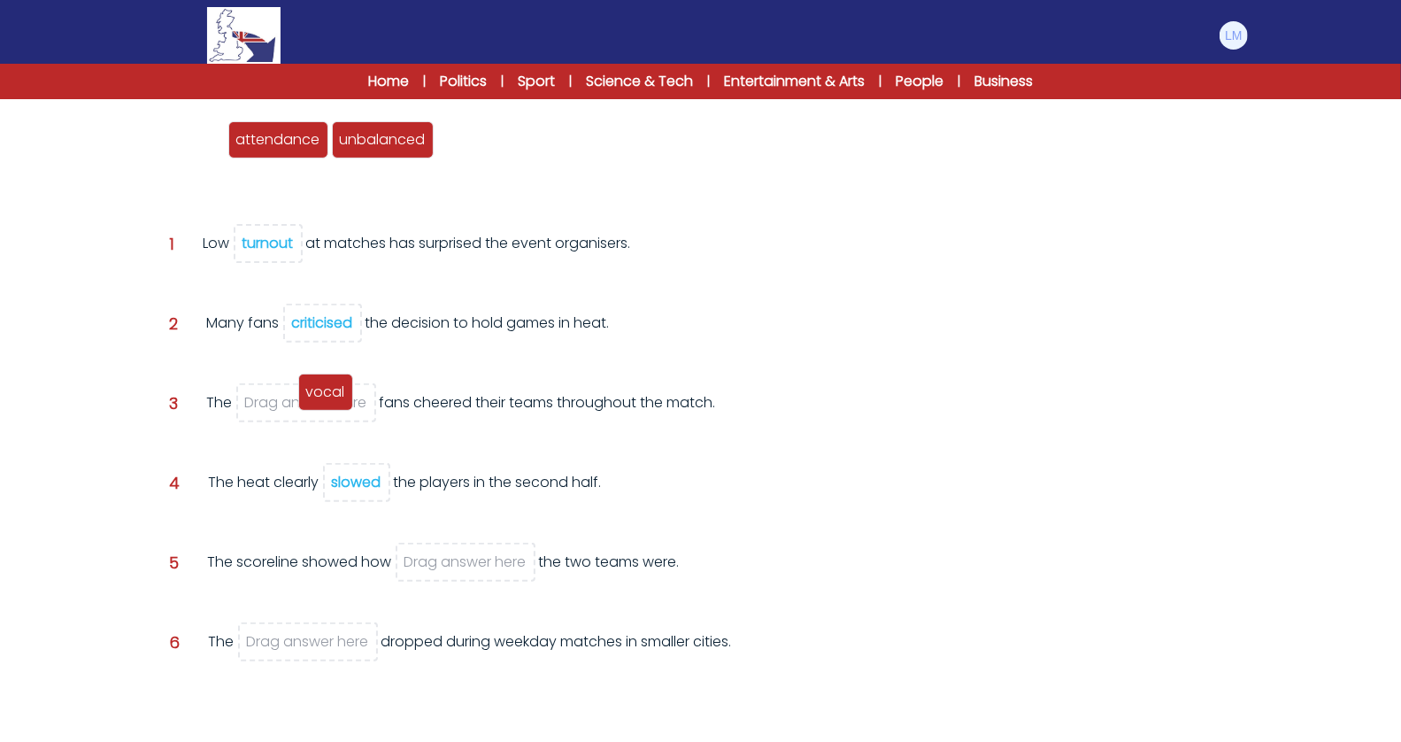
drag, startPoint x: 200, startPoint y: 147, endPoint x: 327, endPoint y: 398, distance: 281.8
click at [327, 398] on div "vocal" at bounding box center [325, 391] width 55 height 37
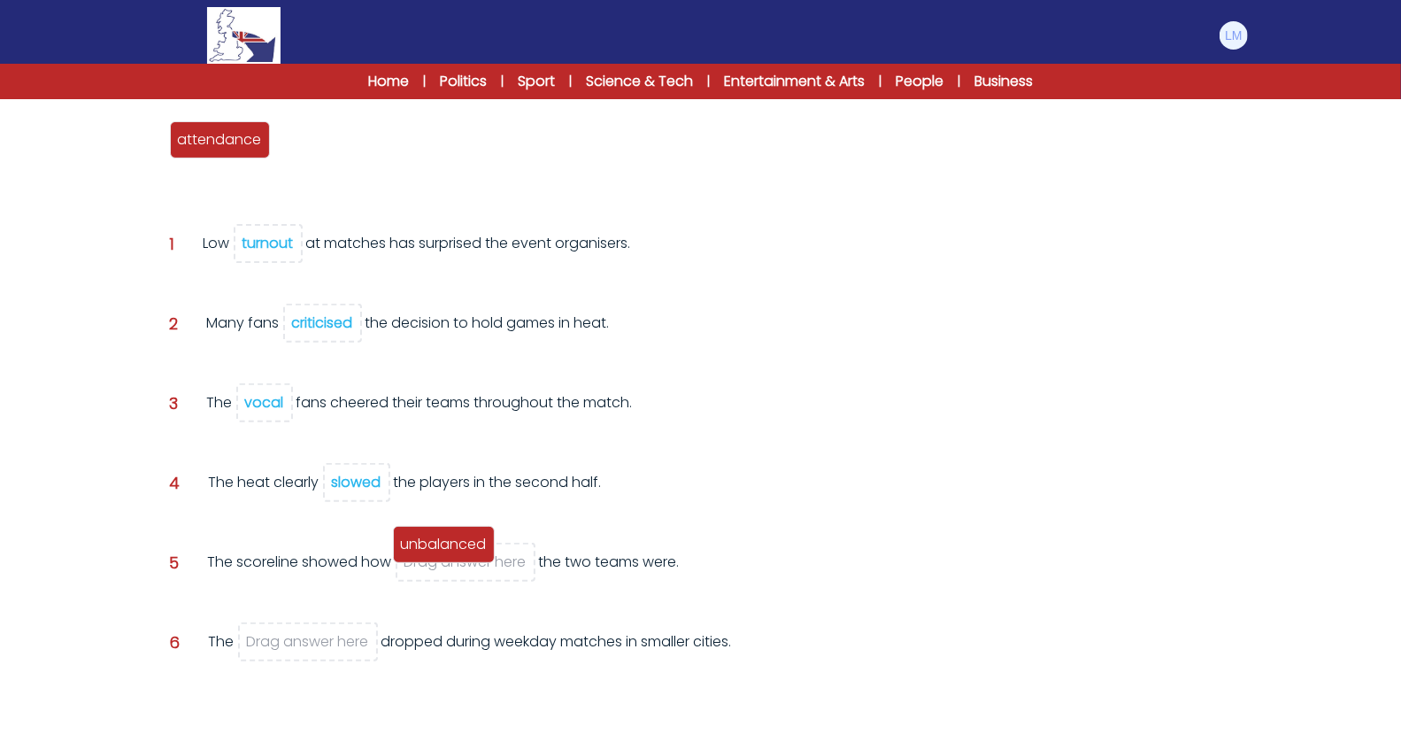
drag, startPoint x: 312, startPoint y: 143, endPoint x: 435, endPoint y: 555, distance: 429.3
click at [435, 554] on span "unbalanced" at bounding box center [444, 544] width 86 height 20
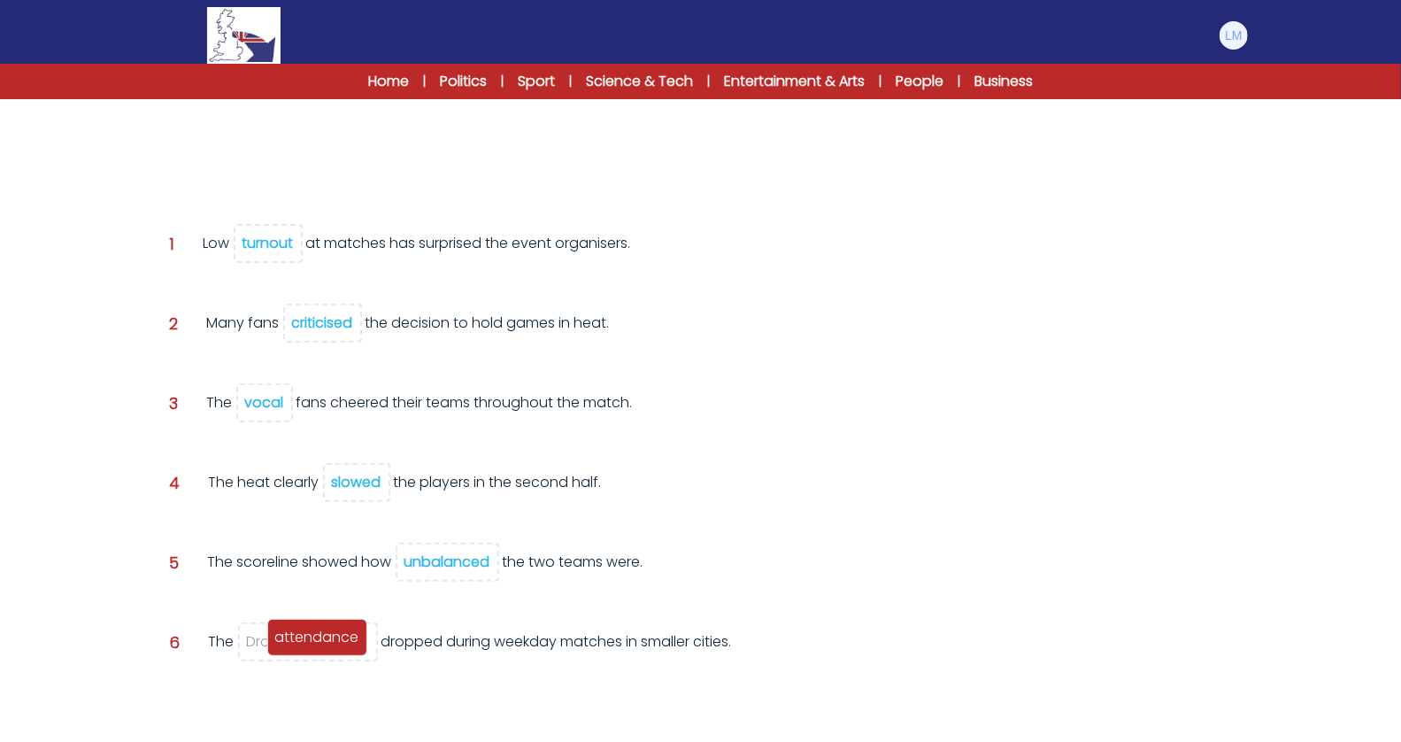
drag, startPoint x: 221, startPoint y: 132, endPoint x: 310, endPoint y: 627, distance: 502.6
click at [310, 627] on span "attendance" at bounding box center [317, 637] width 84 height 20
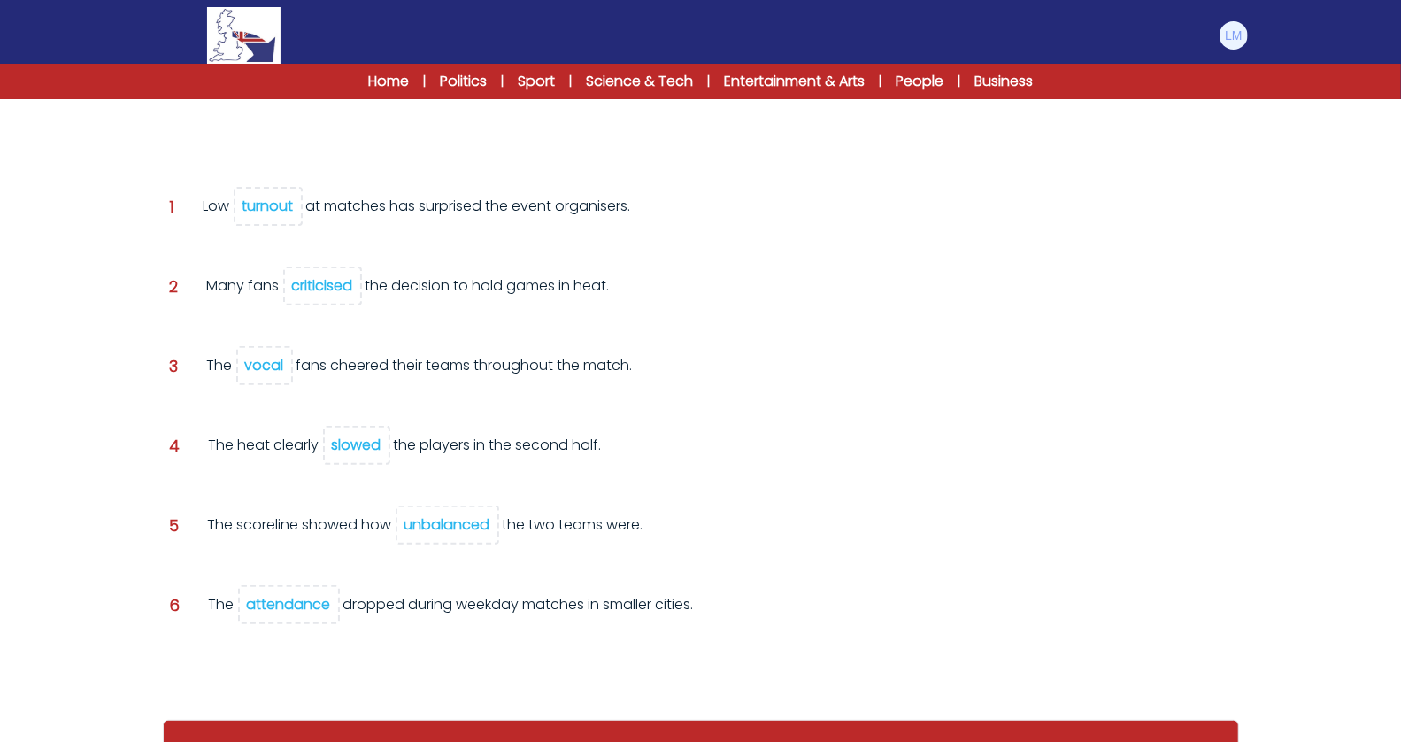
scroll to position [284, 0]
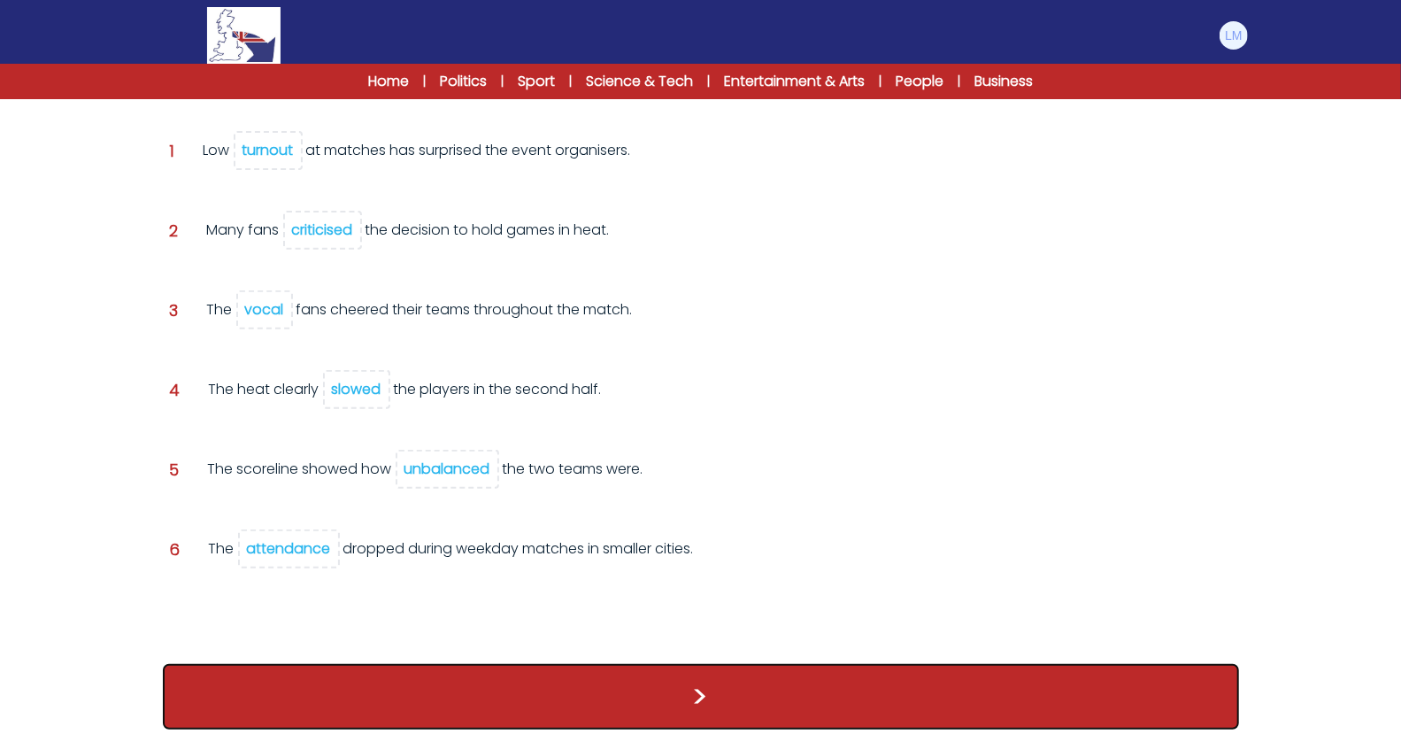
click at [312, 666] on button ">" at bounding box center [701, 696] width 1076 height 65
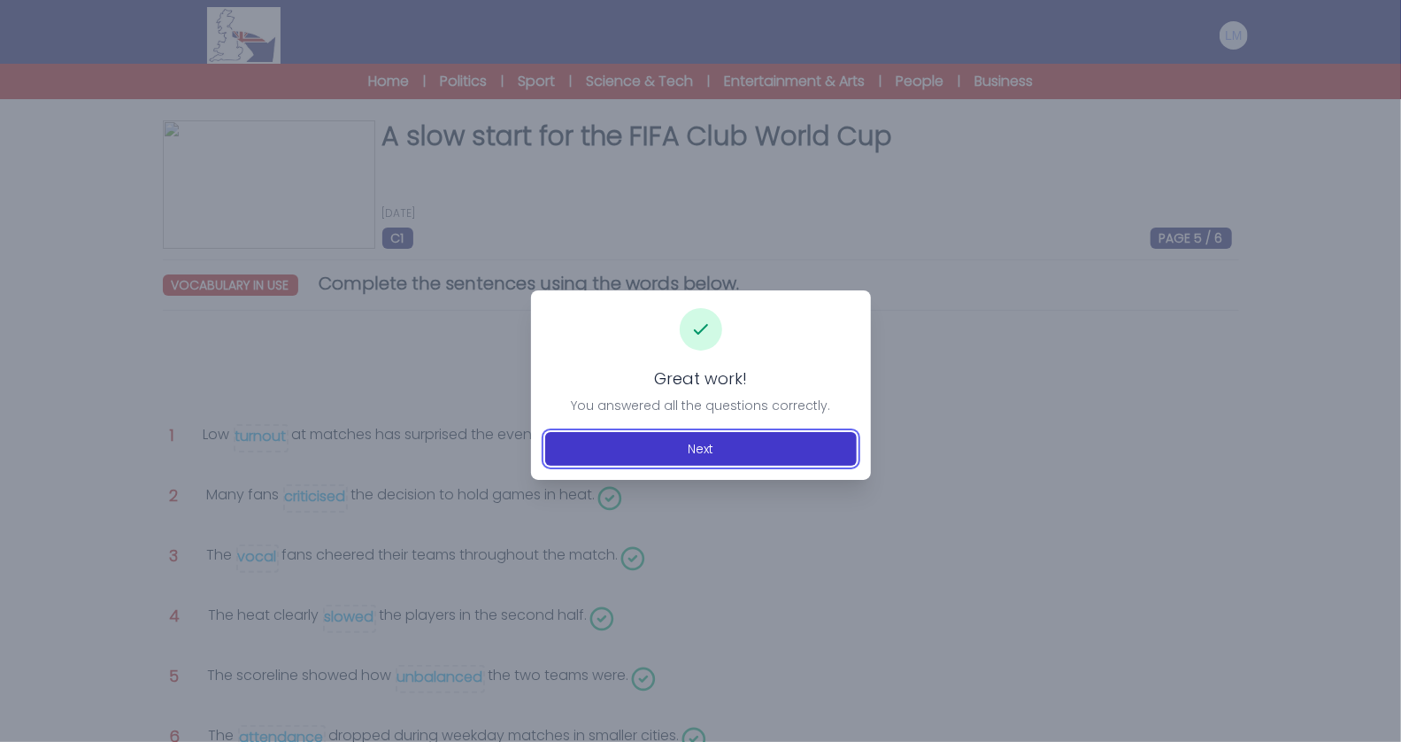
click at [685, 444] on button "Next" at bounding box center [701, 449] width 312 height 34
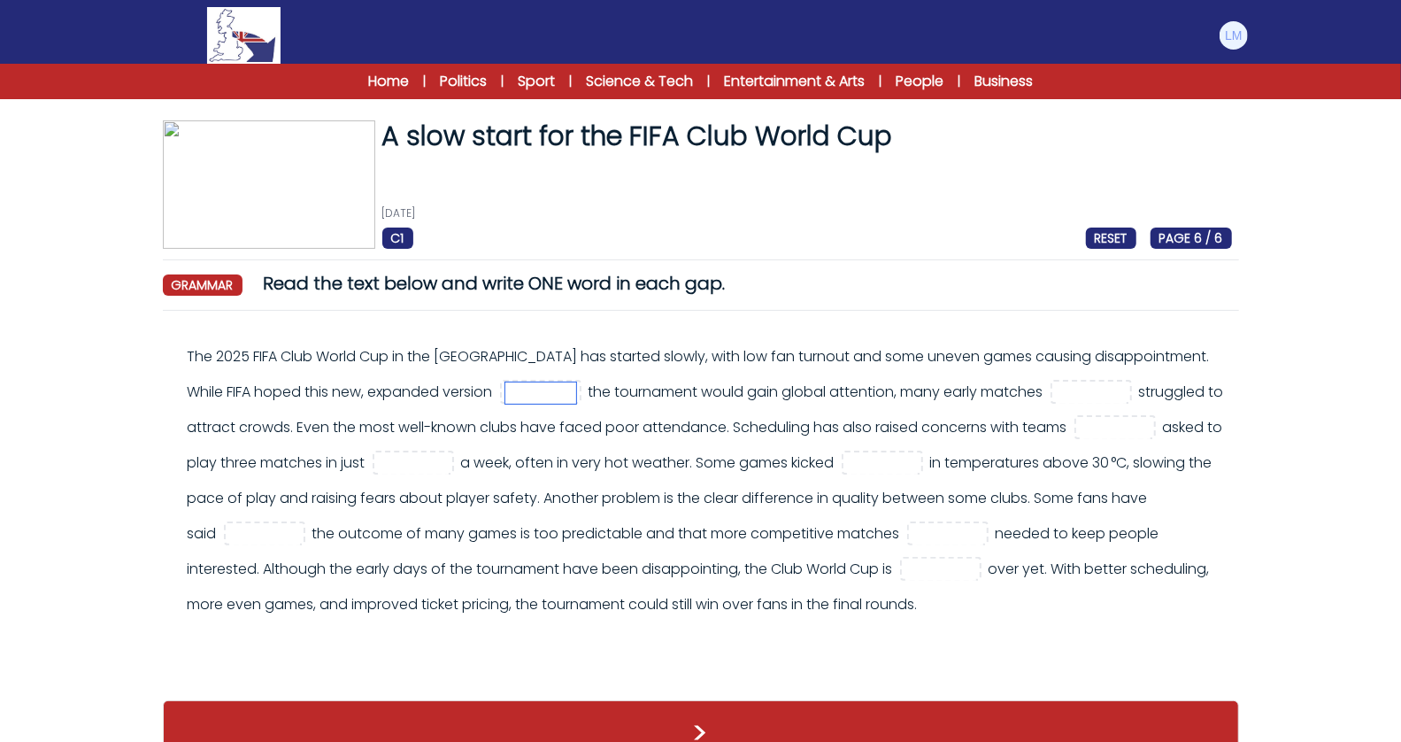
click at [513, 395] on input "text" at bounding box center [540, 392] width 71 height 21
type input "**"
type input "***"
type input "*****"
click at [421, 463] on input "text" at bounding box center [413, 463] width 71 height 21
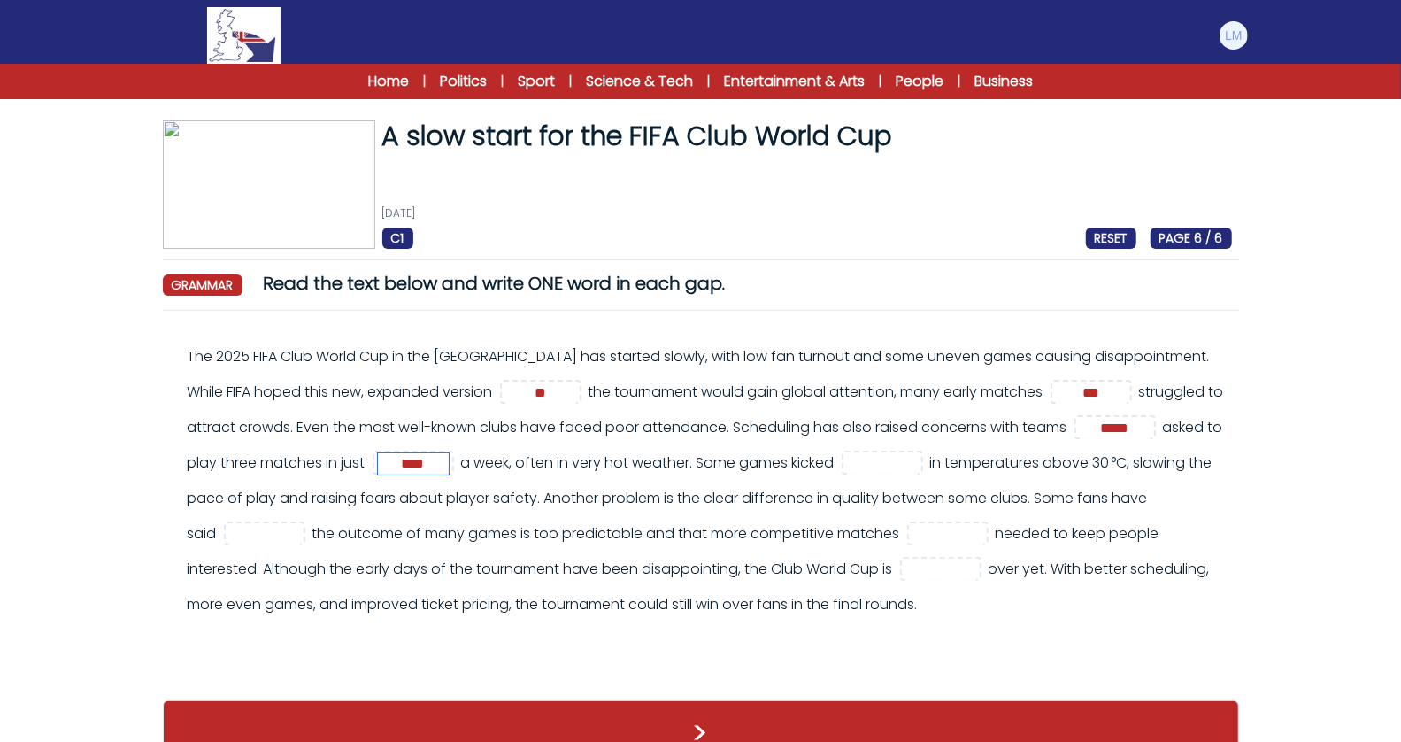
type input "****"
type input "***"
click at [256, 539] on input "text" at bounding box center [264, 534] width 71 height 21
type input "****"
click at [935, 530] on input "text" at bounding box center [947, 534] width 71 height 21
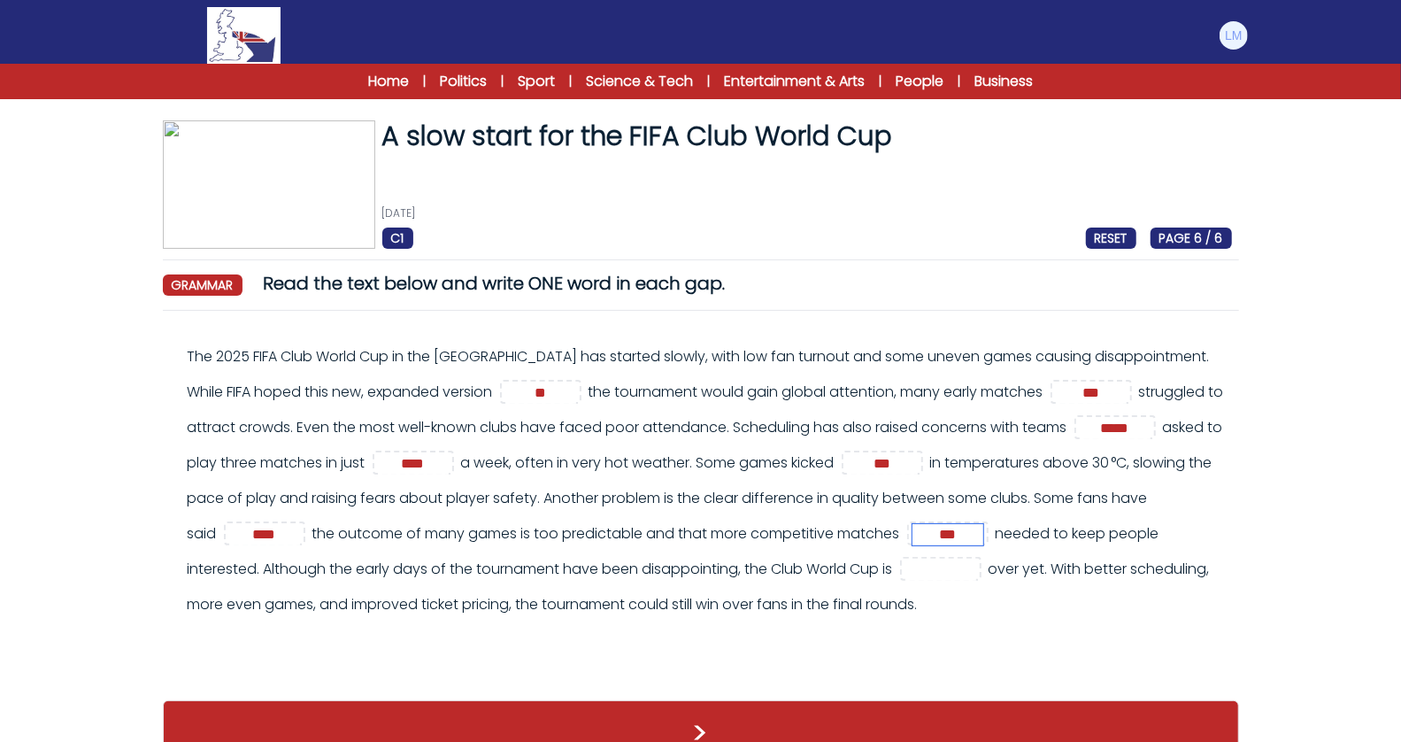
type input "***"
click at [905, 571] on input "text" at bounding box center [940, 569] width 71 height 21
type input "***"
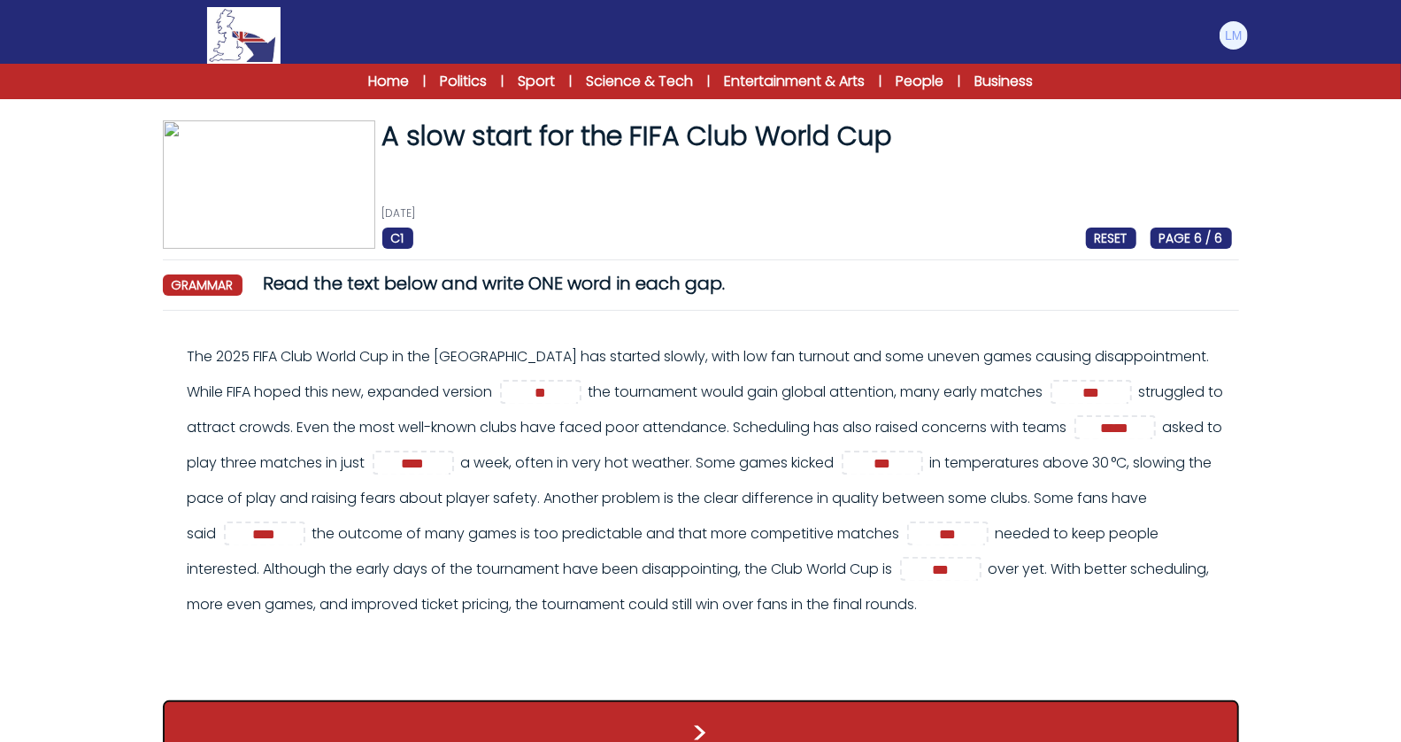
click at [790, 708] on button ">" at bounding box center [701, 732] width 1076 height 65
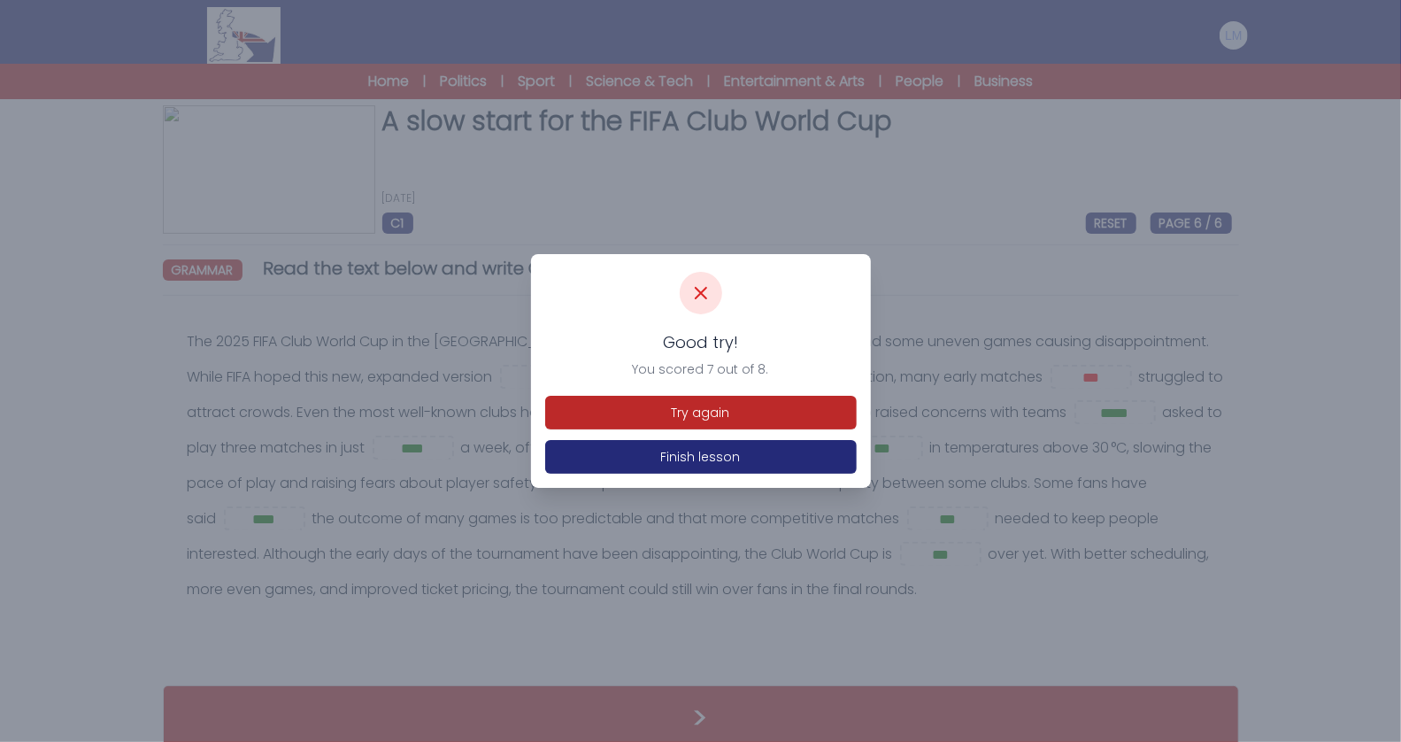
scroll to position [18, 0]
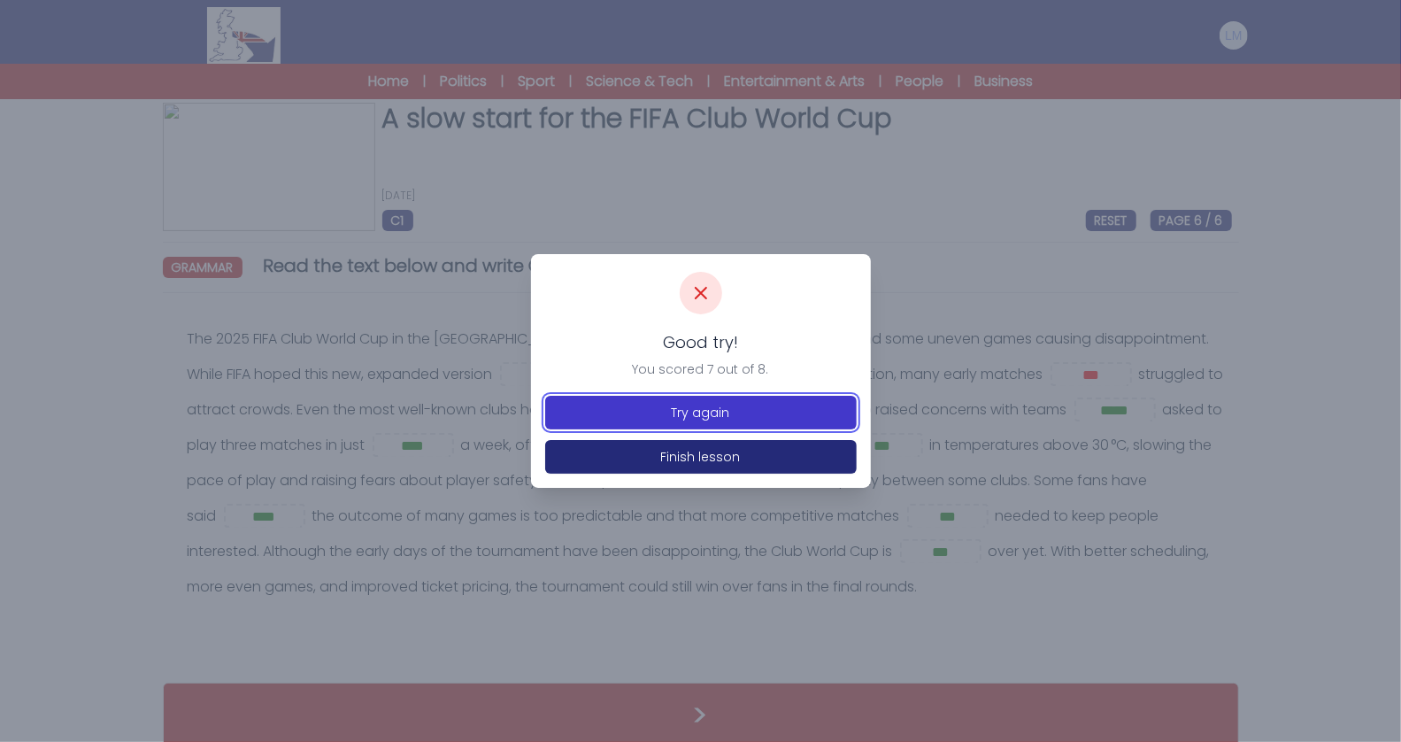
click at [751, 408] on button "Try again" at bounding box center [701, 413] width 312 height 34
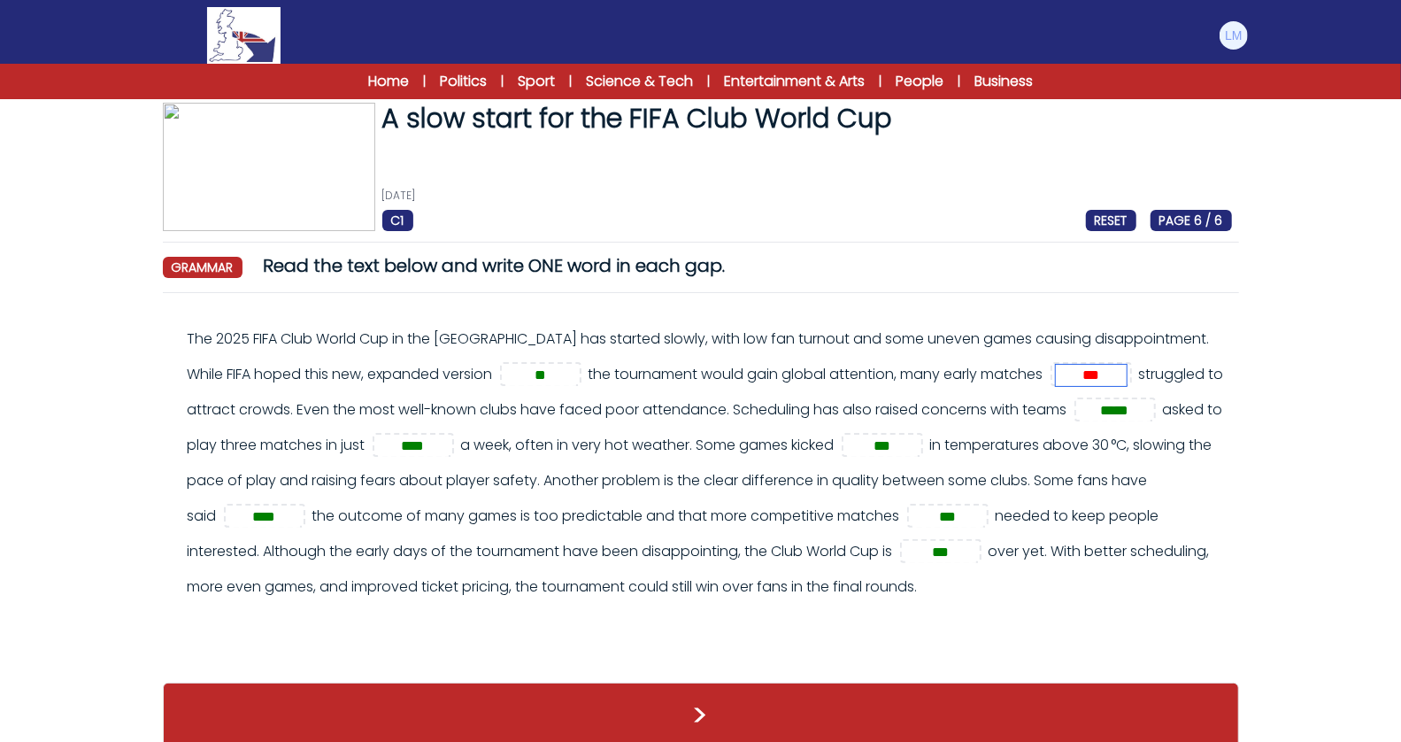
click at [1075, 375] on input "***" at bounding box center [1091, 375] width 71 height 21
click at [1079, 378] on input "***" at bounding box center [1091, 375] width 71 height 21
type input "****"
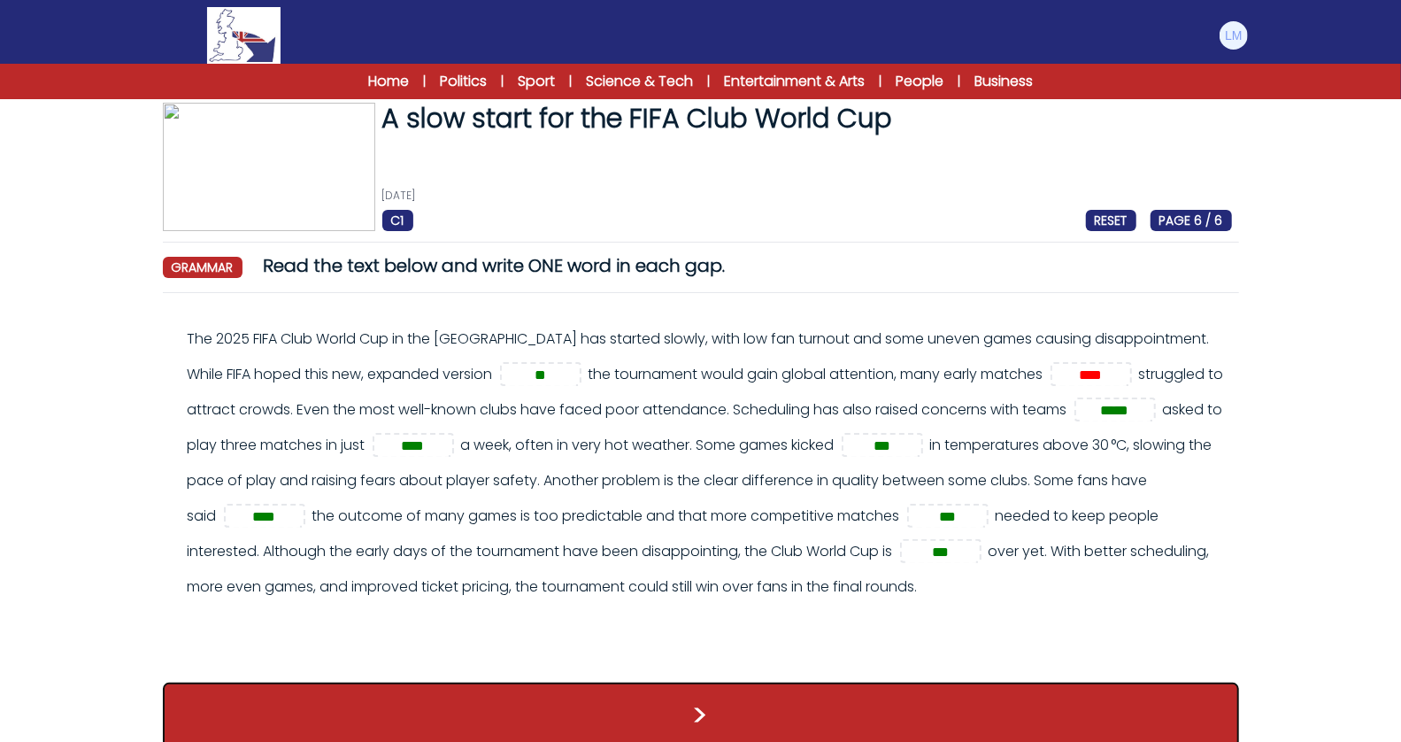
click at [855, 707] on button ">" at bounding box center [701, 714] width 1076 height 65
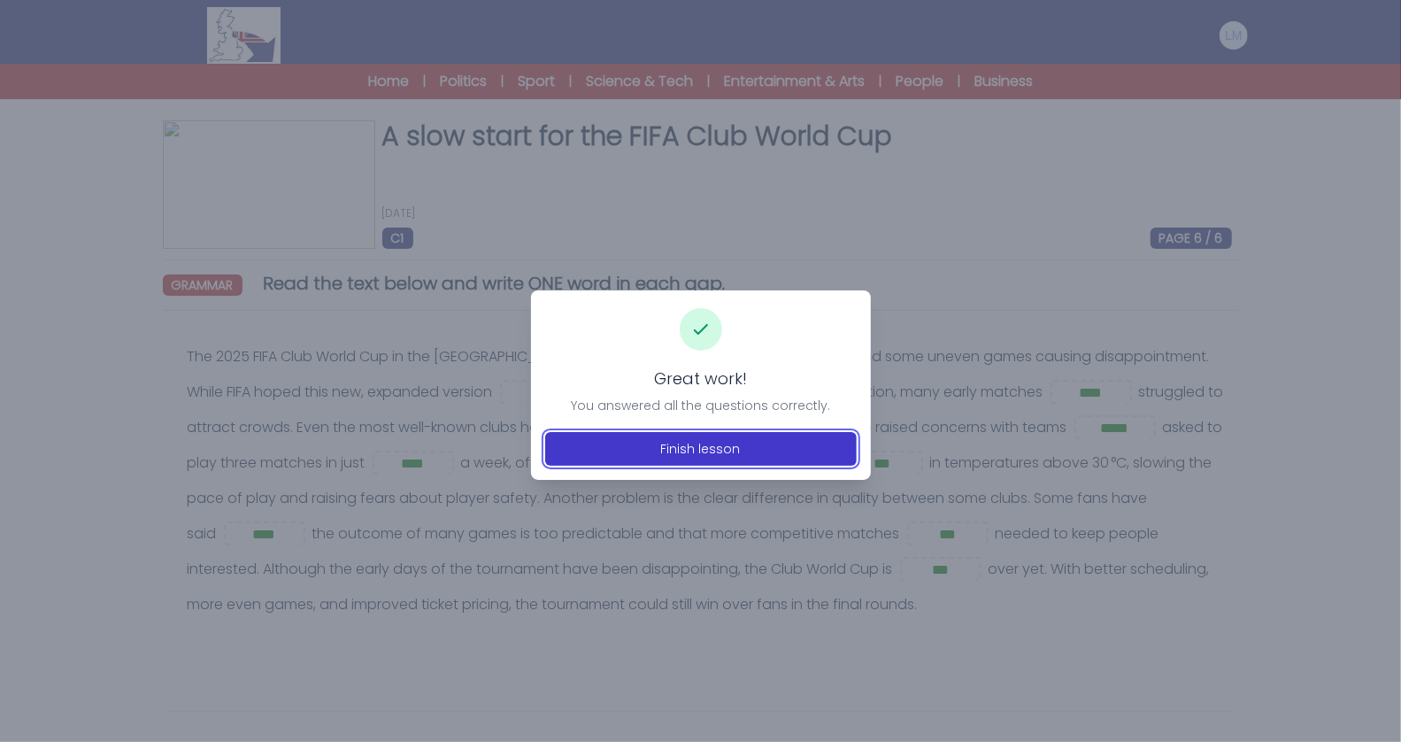
click at [708, 433] on button "Finish lesson" at bounding box center [701, 449] width 312 height 34
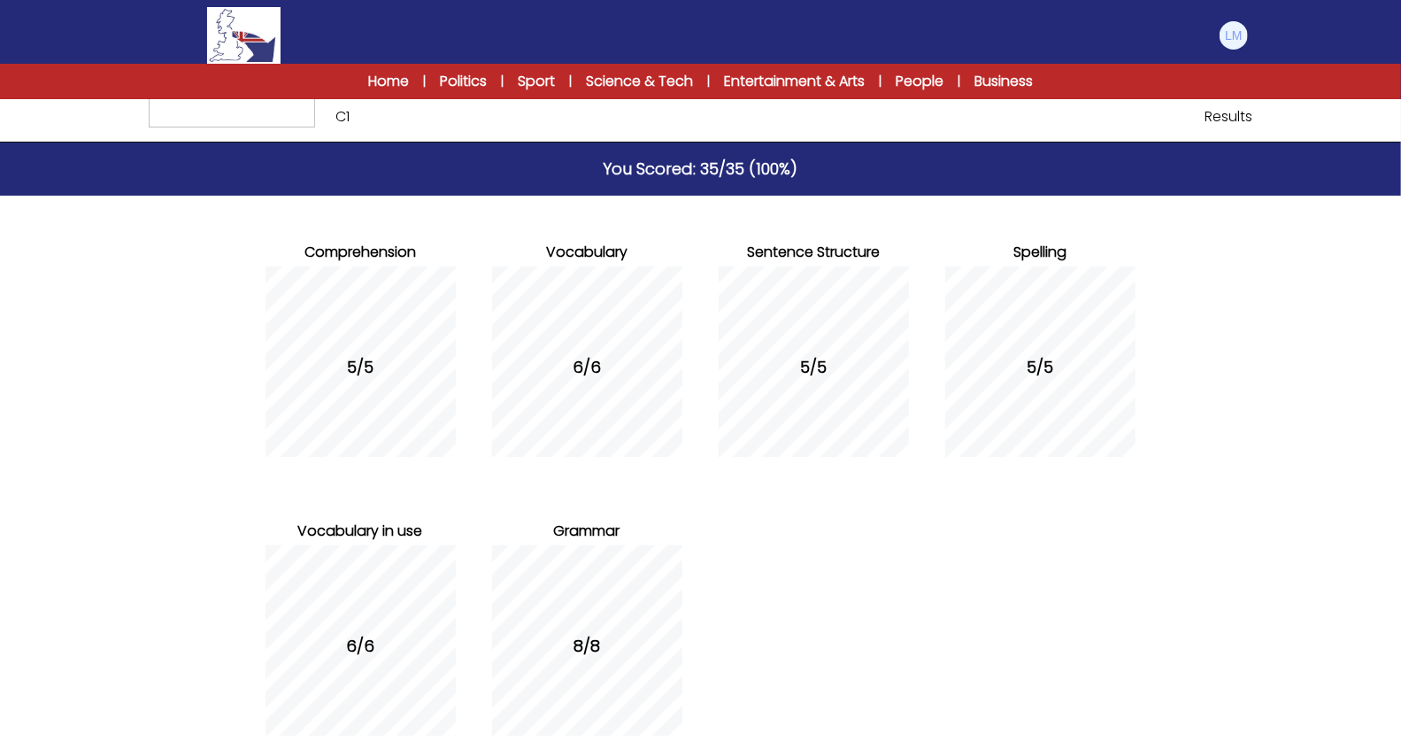
scroll to position [202, 0]
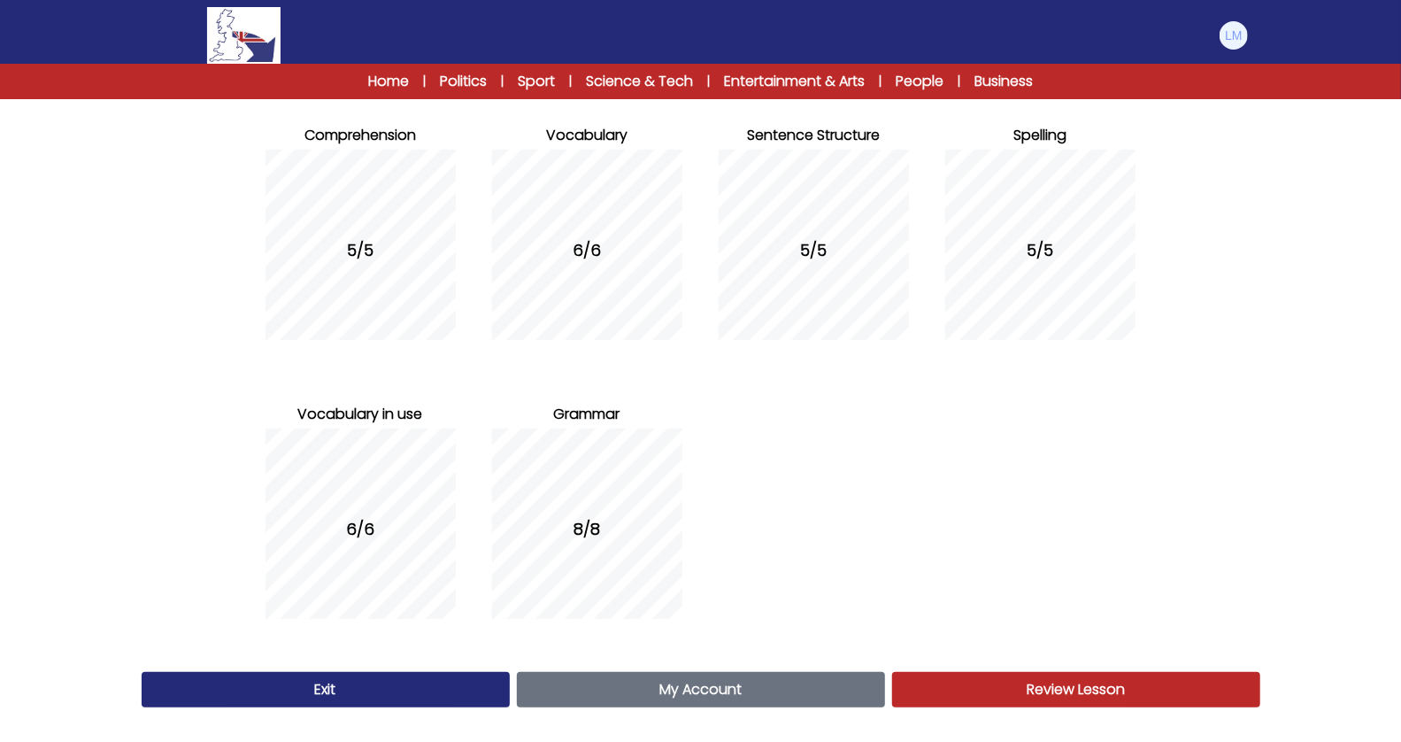
click at [568, 694] on link "My Account Account" at bounding box center [701, 689] width 368 height 35
